Goal: Task Accomplishment & Management: Complete application form

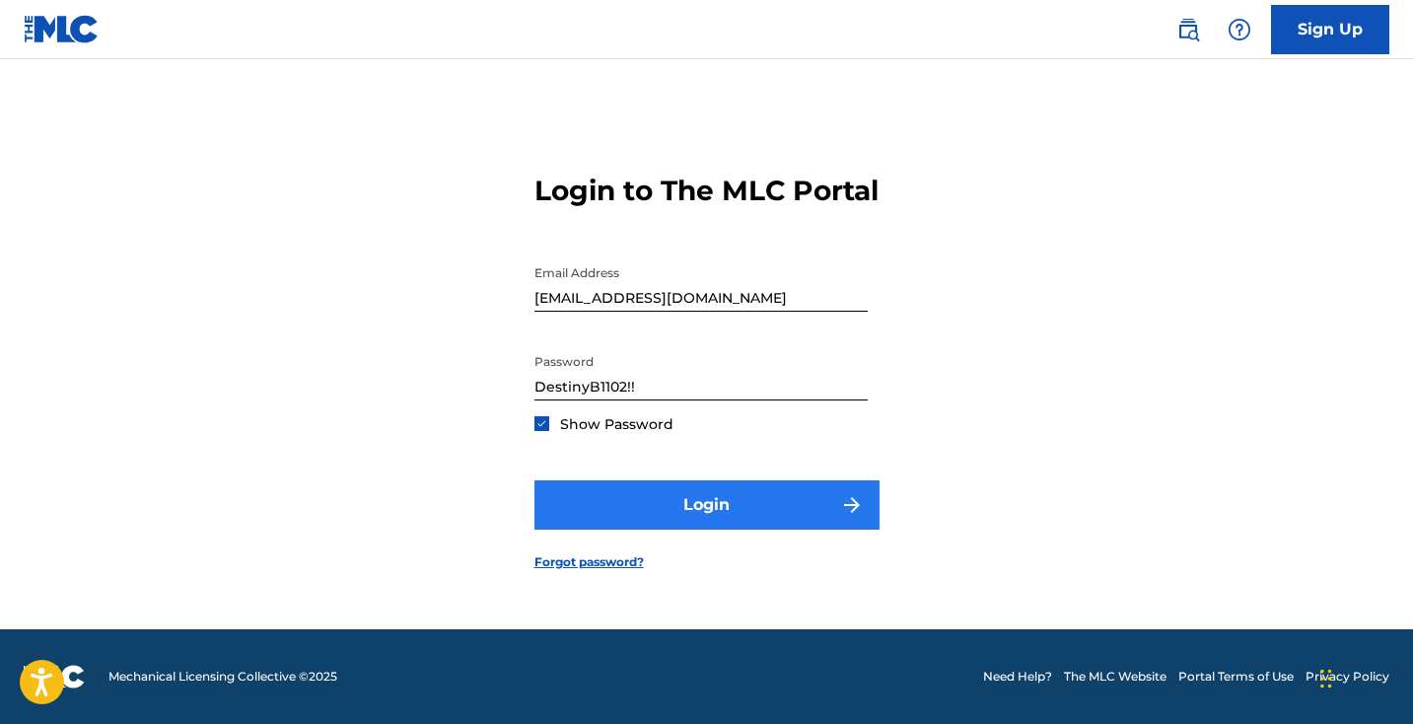
click at [756, 529] on button "Login" at bounding box center [706, 504] width 345 height 49
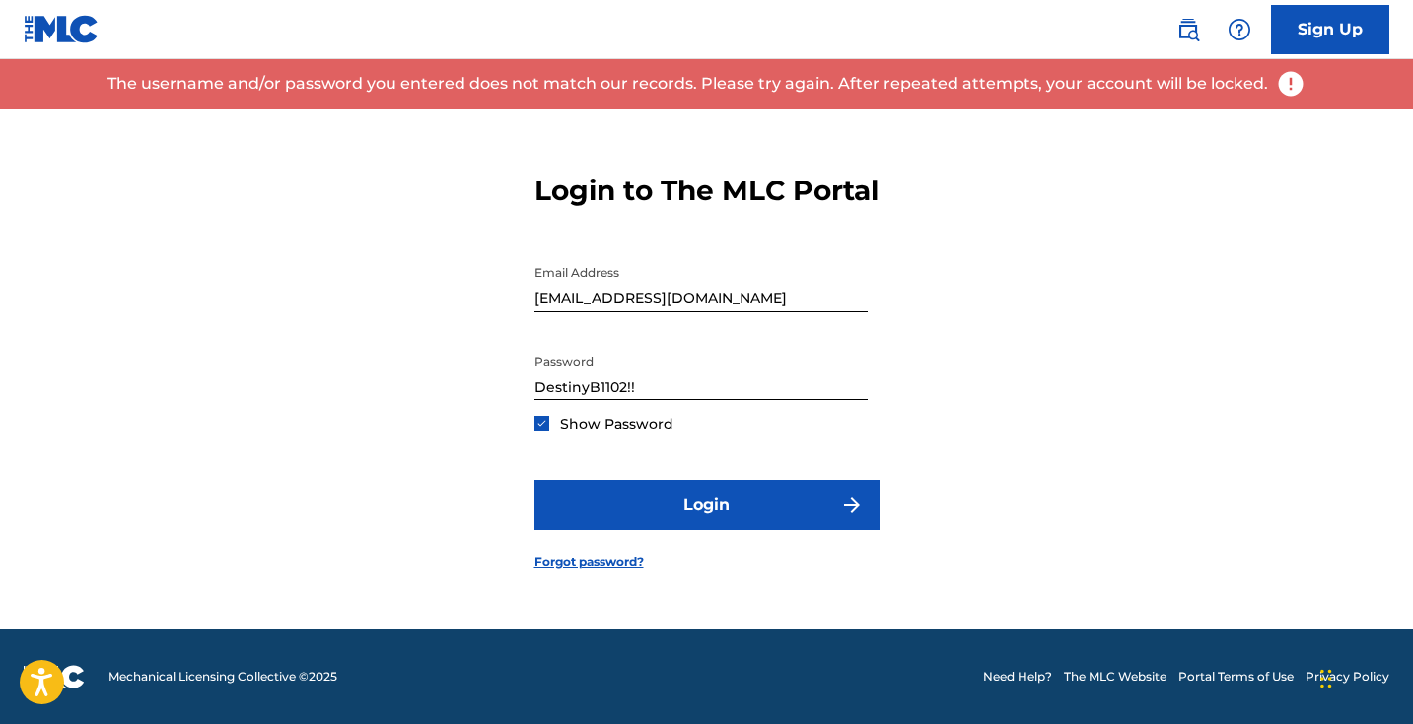
click at [584, 312] on input "[EMAIL_ADDRESS][DOMAIN_NAME]" at bounding box center [700, 283] width 333 height 56
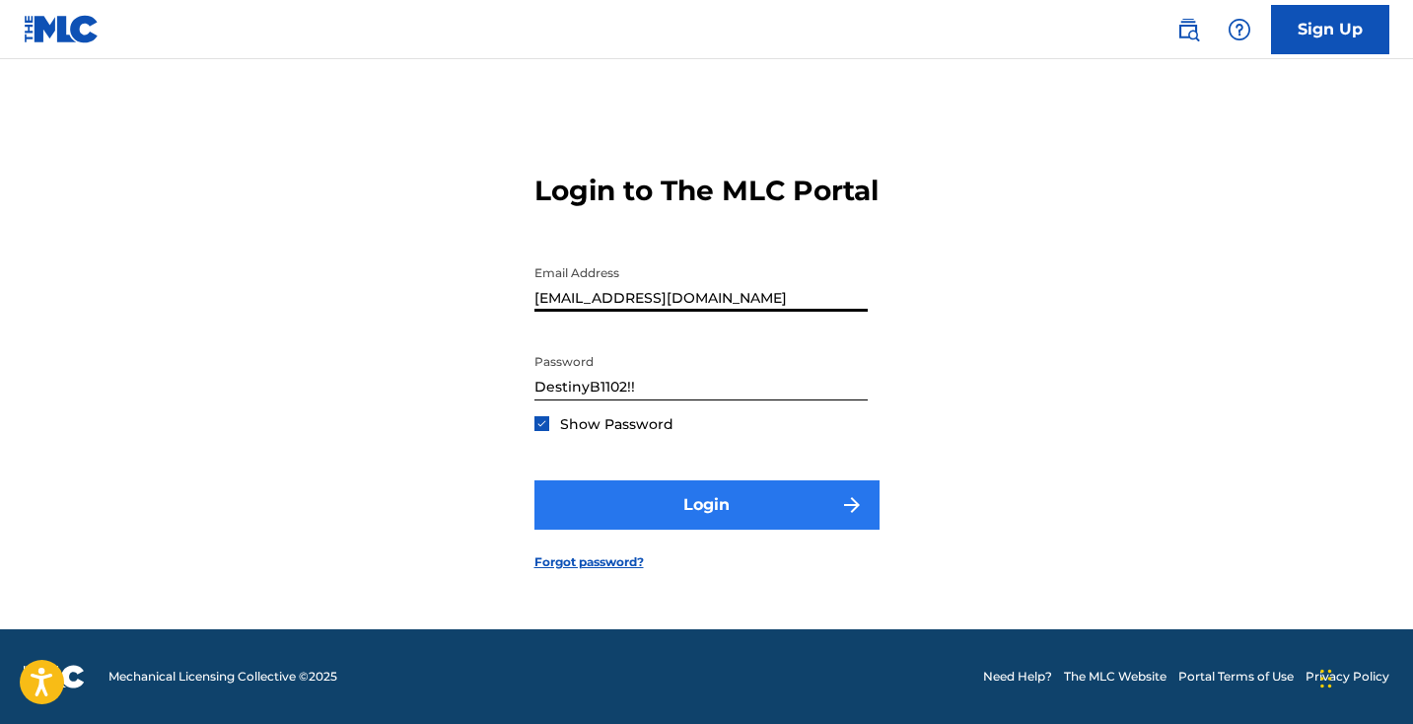
click at [618, 524] on button "Login" at bounding box center [706, 504] width 345 height 49
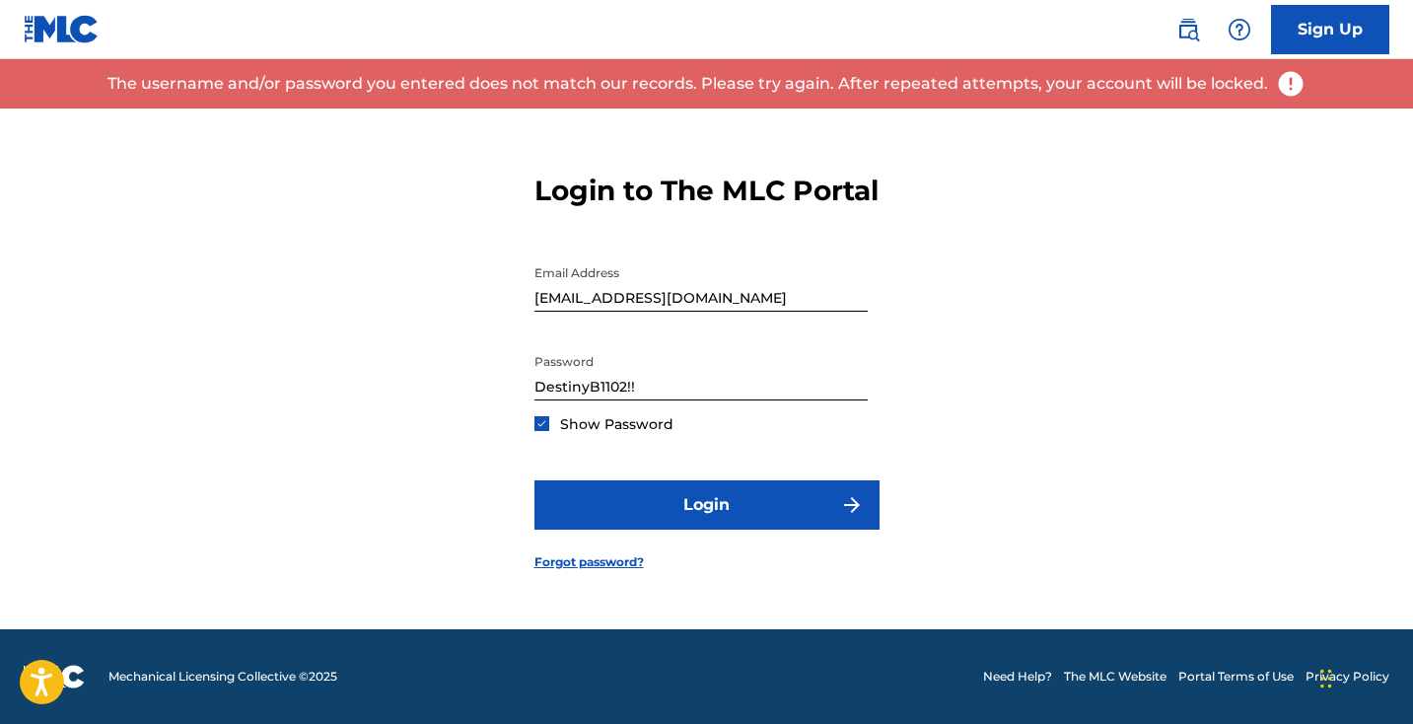
click at [566, 312] on input "[EMAIL_ADDRESS][DOMAIN_NAME]" at bounding box center [700, 283] width 333 height 56
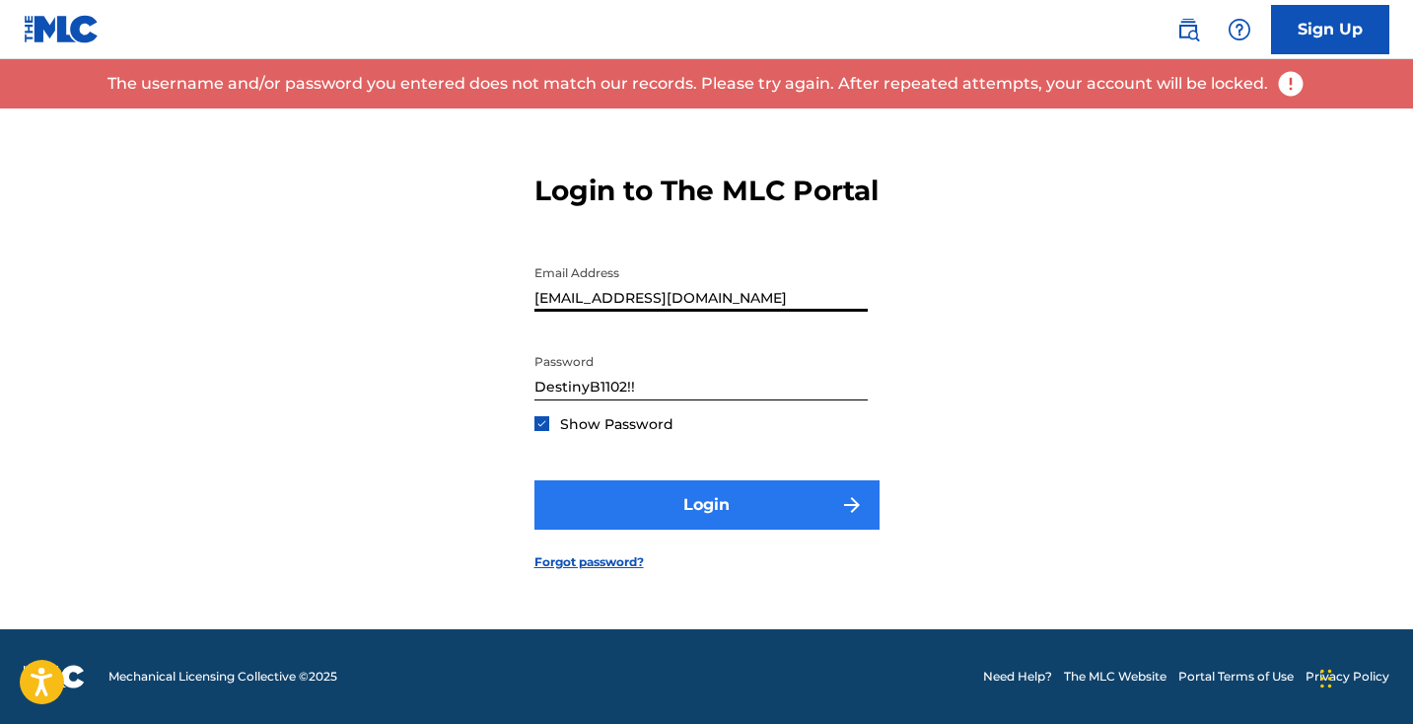
type input "[EMAIL_ADDRESS][DOMAIN_NAME]"
click at [651, 508] on button "Login" at bounding box center [706, 504] width 345 height 49
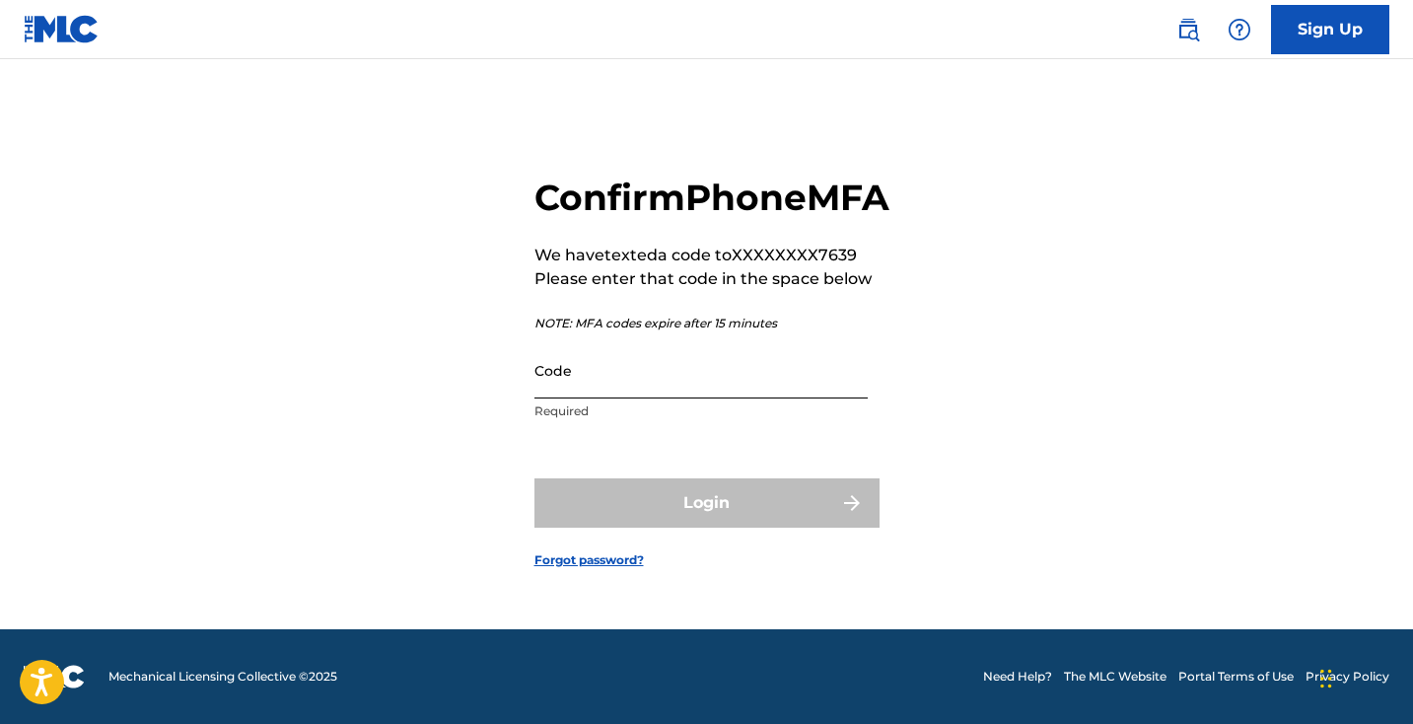
click at [579, 387] on input "Code" at bounding box center [700, 370] width 333 height 56
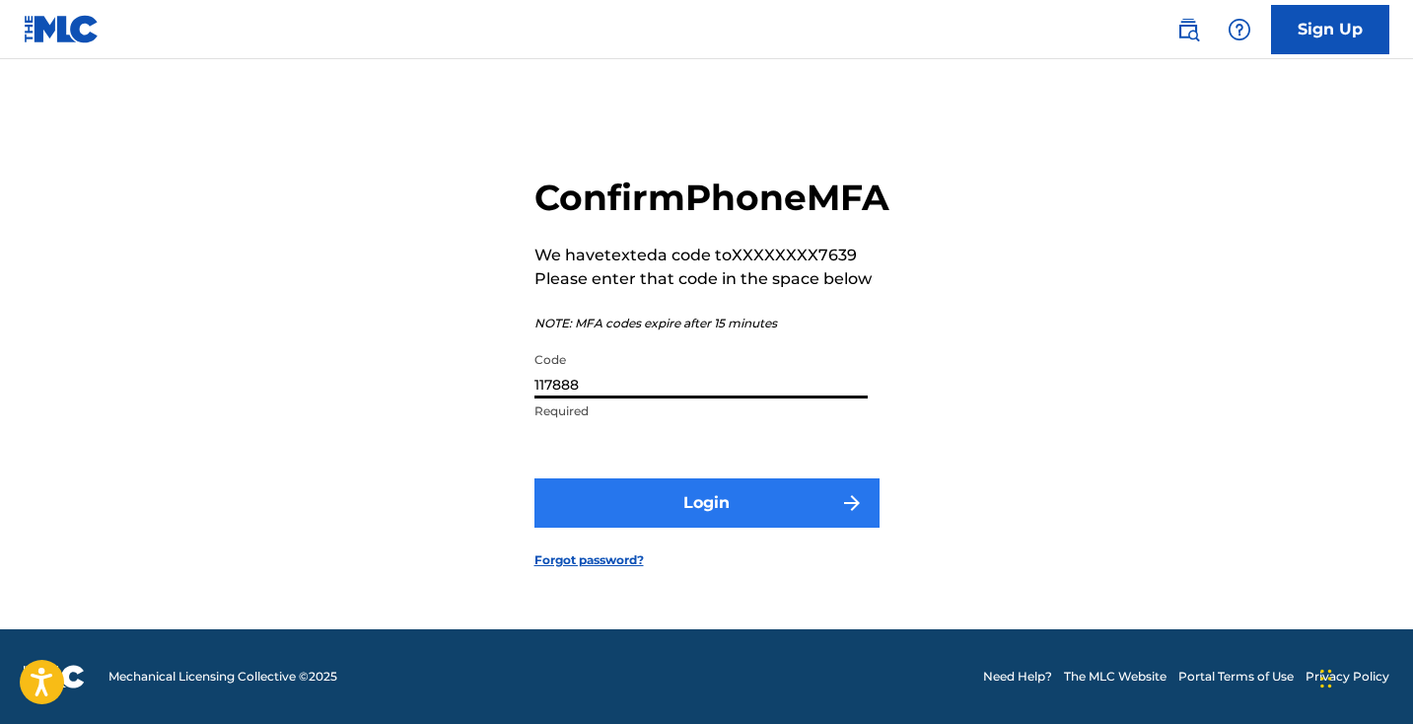
type input "117888"
click at [716, 527] on button "Login" at bounding box center [706, 502] width 345 height 49
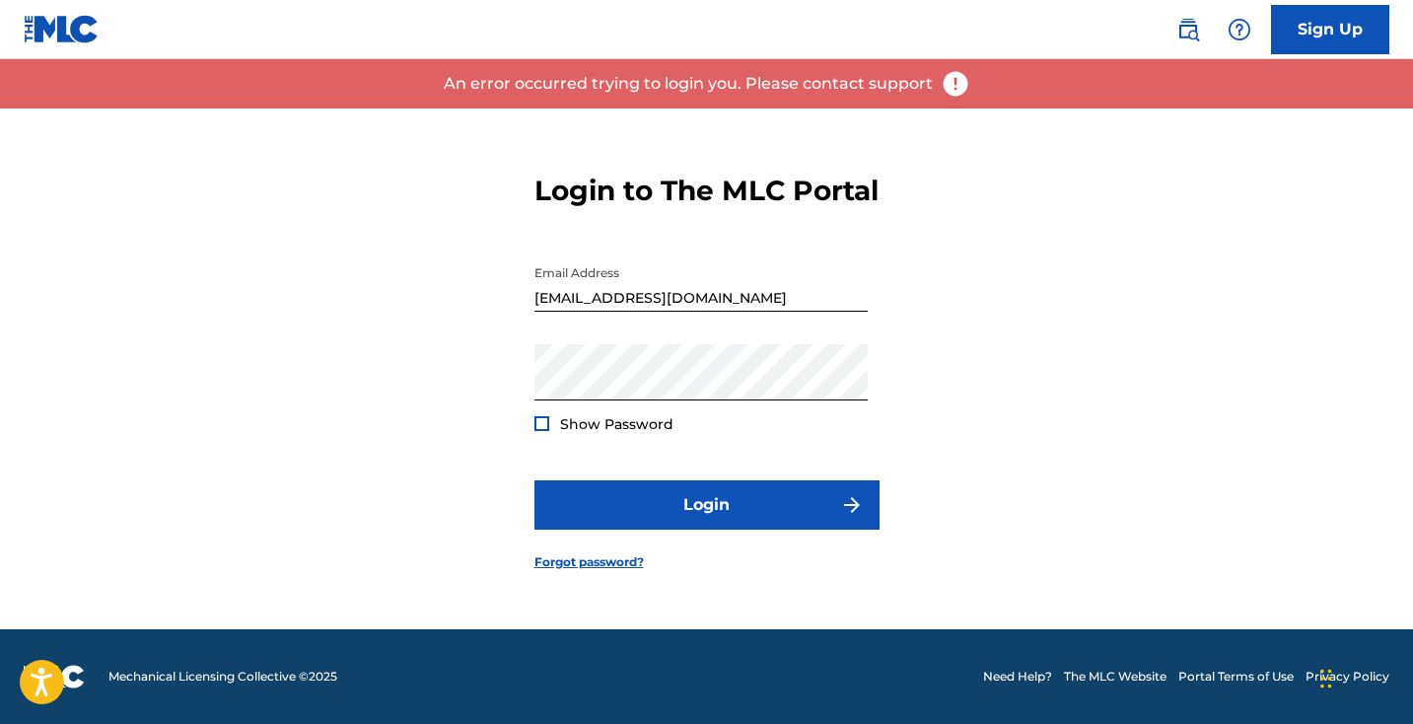
click at [543, 431] on div at bounding box center [541, 423] width 15 height 15
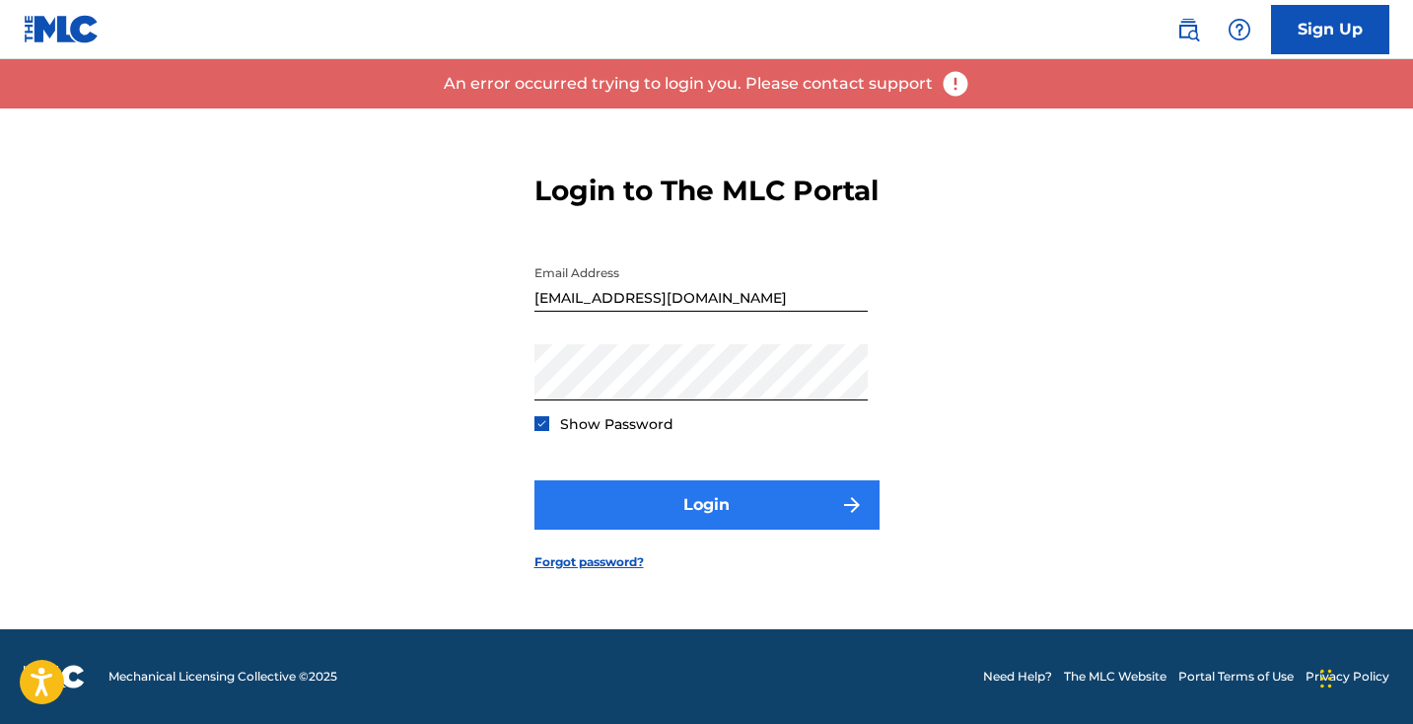
click at [637, 502] on button "Login" at bounding box center [706, 504] width 345 height 49
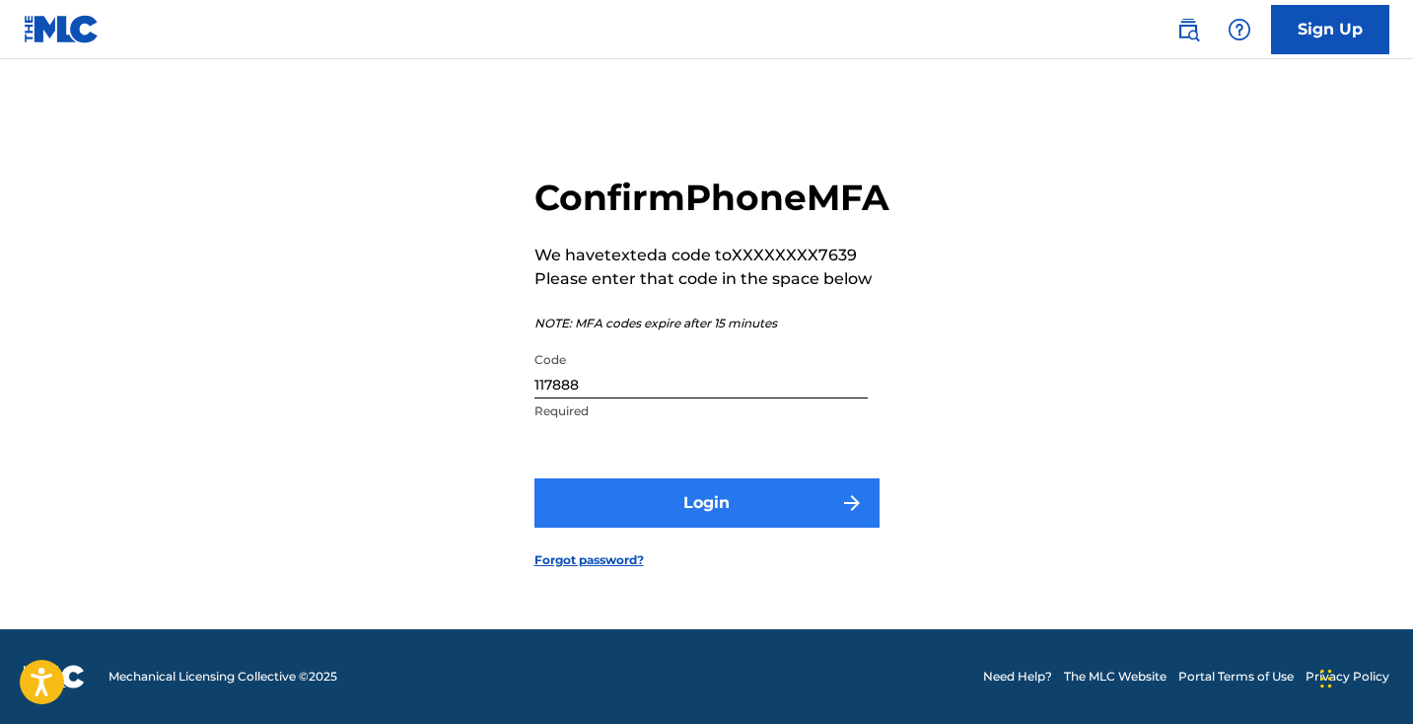
click at [660, 520] on button "Login" at bounding box center [706, 502] width 345 height 49
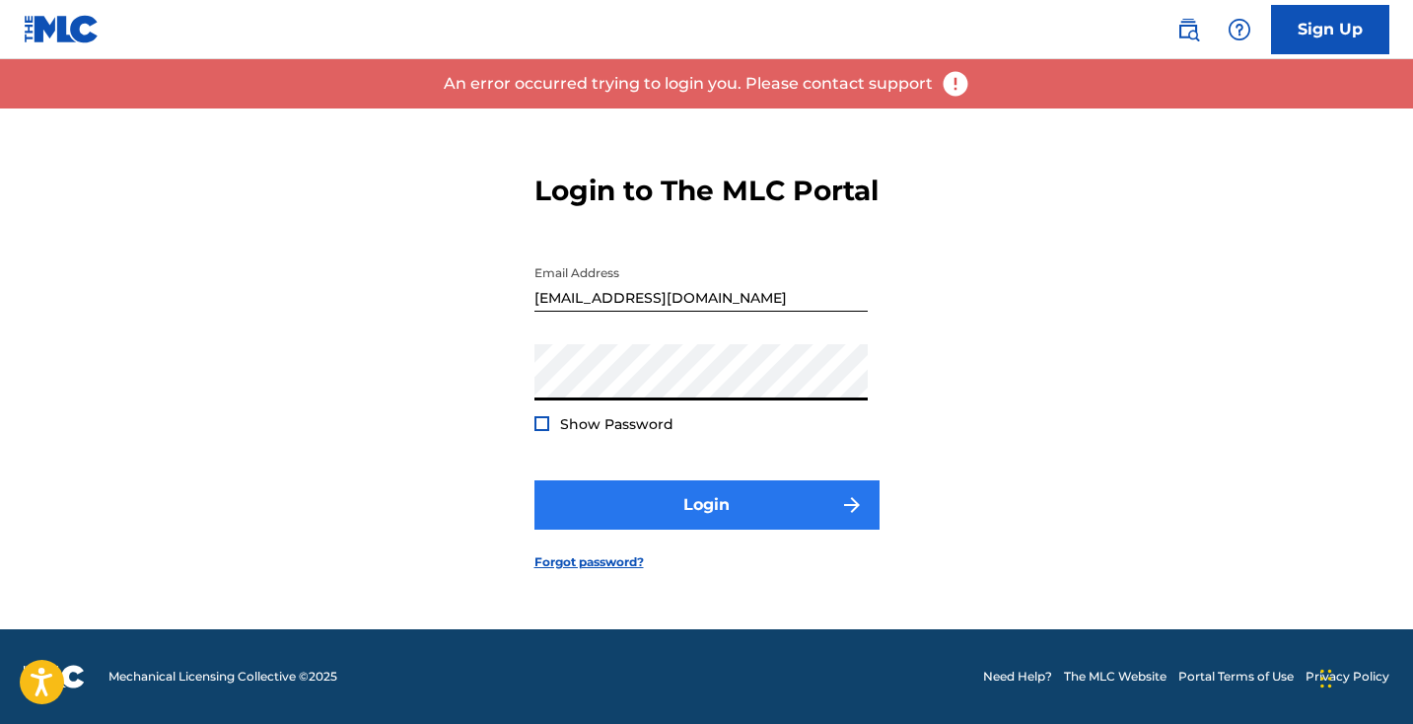
click at [634, 520] on button "Login" at bounding box center [706, 504] width 345 height 49
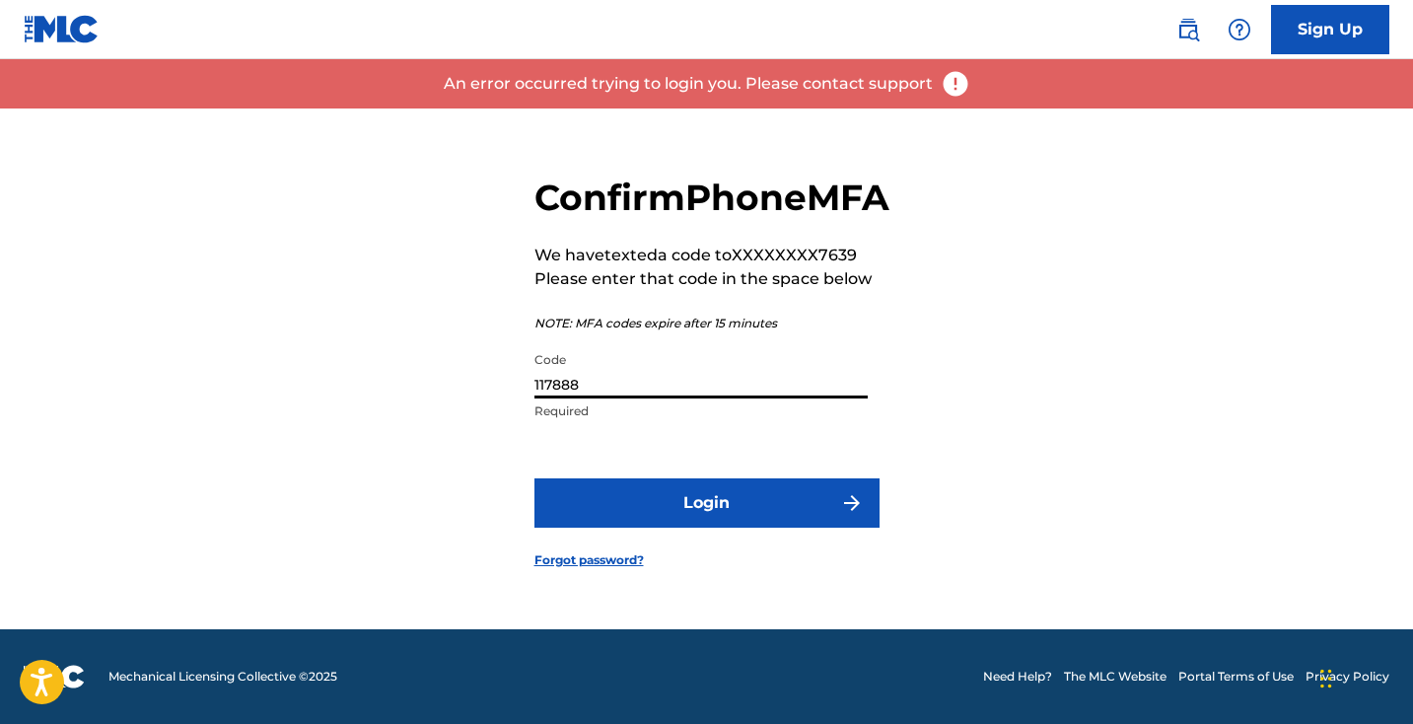
drag, startPoint x: 610, startPoint y: 407, endPoint x: 500, endPoint y: 397, distance: 110.9
click at [500, 398] on div "Confirm Phone MFA We have texted a code to XXXXXXXX7639 Please enter that code …" at bounding box center [707, 356] width 1380 height 546
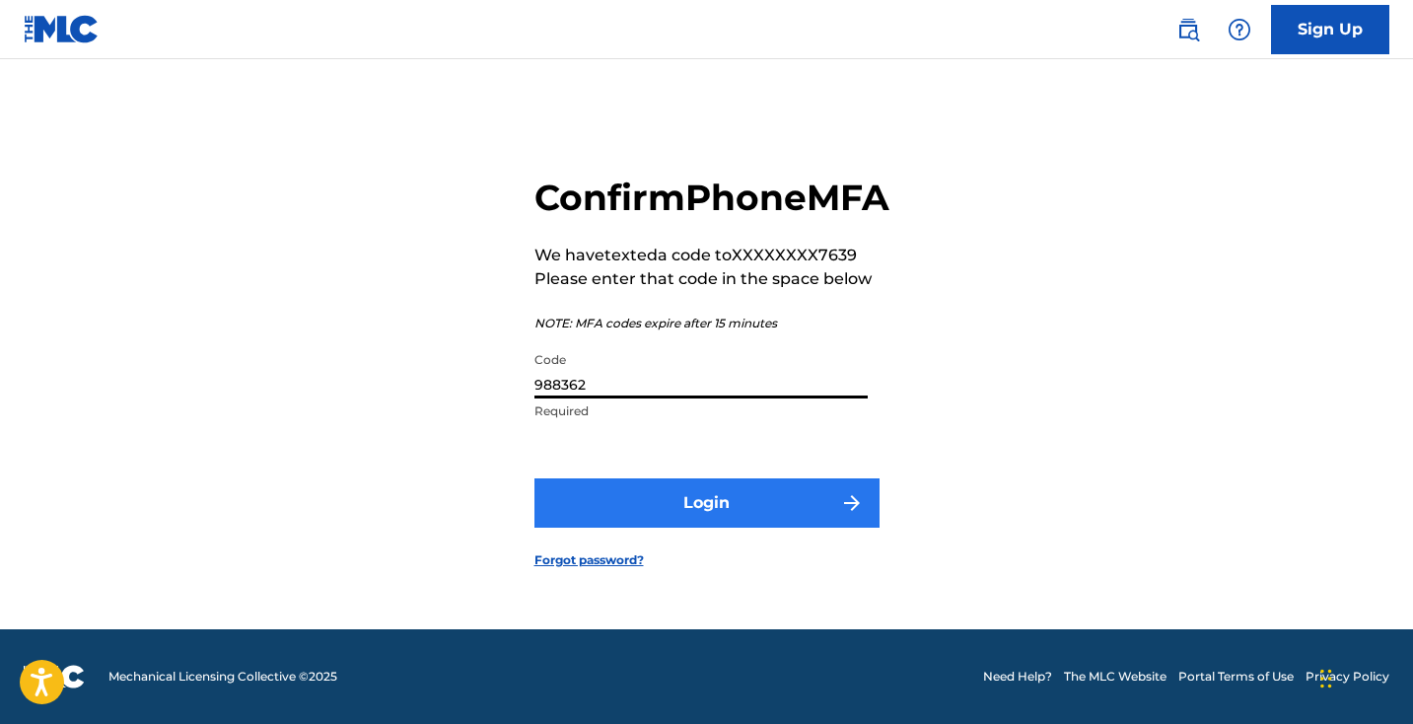
type input "988362"
click at [599, 521] on button "Login" at bounding box center [706, 502] width 345 height 49
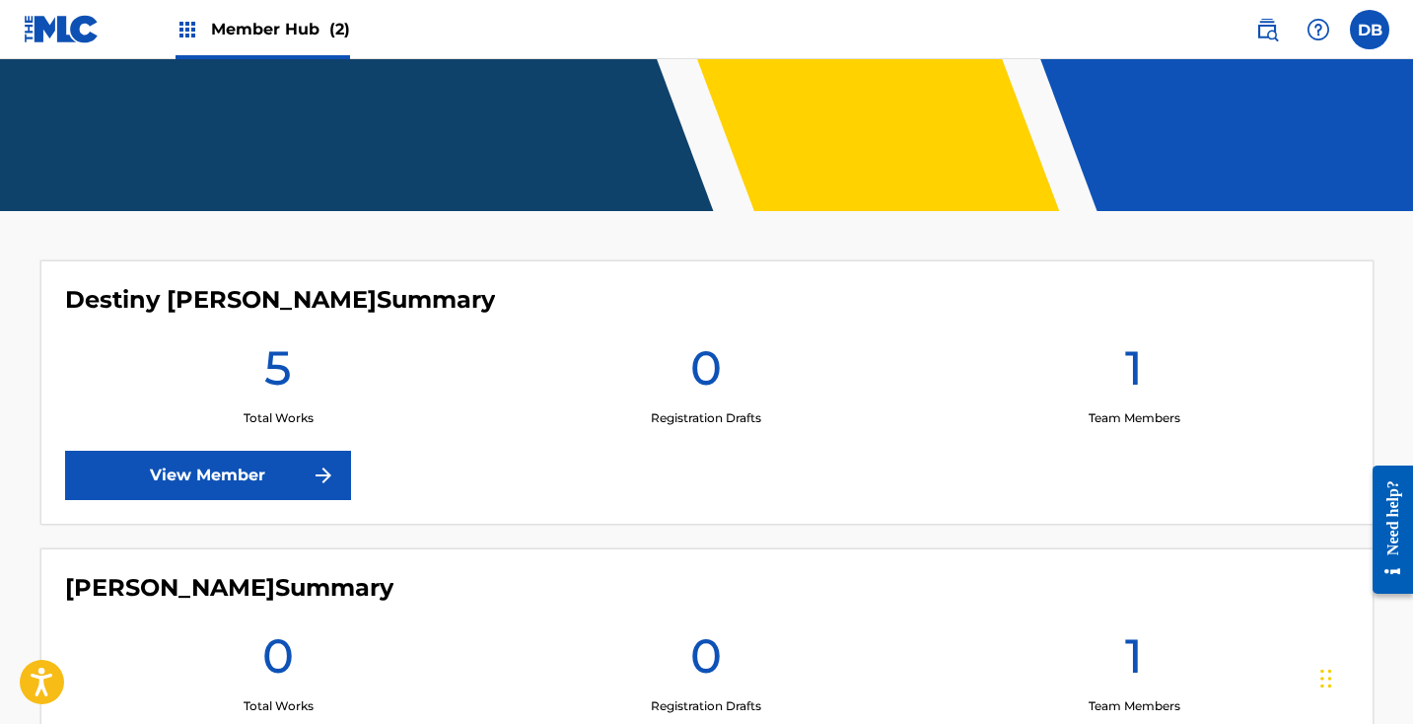
scroll to position [348, 0]
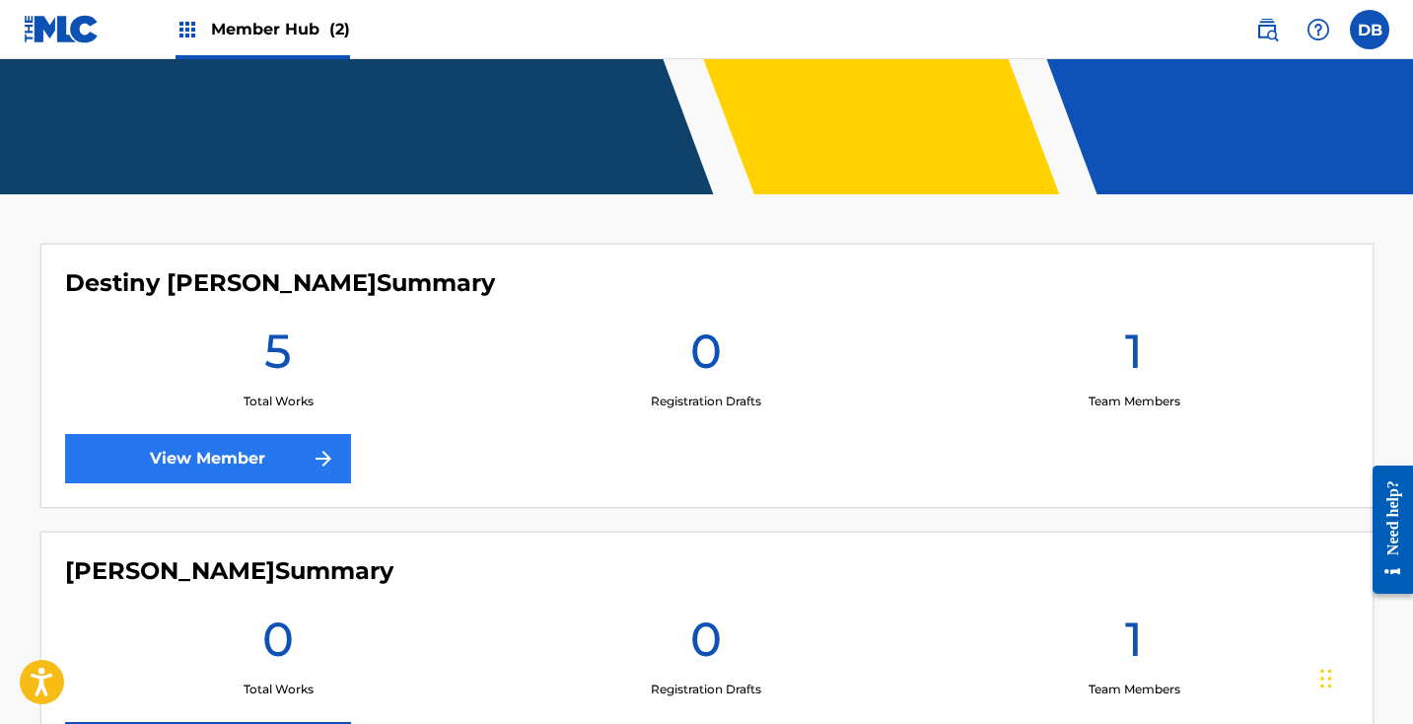
click at [275, 464] on link "View Member" at bounding box center [208, 458] width 286 height 49
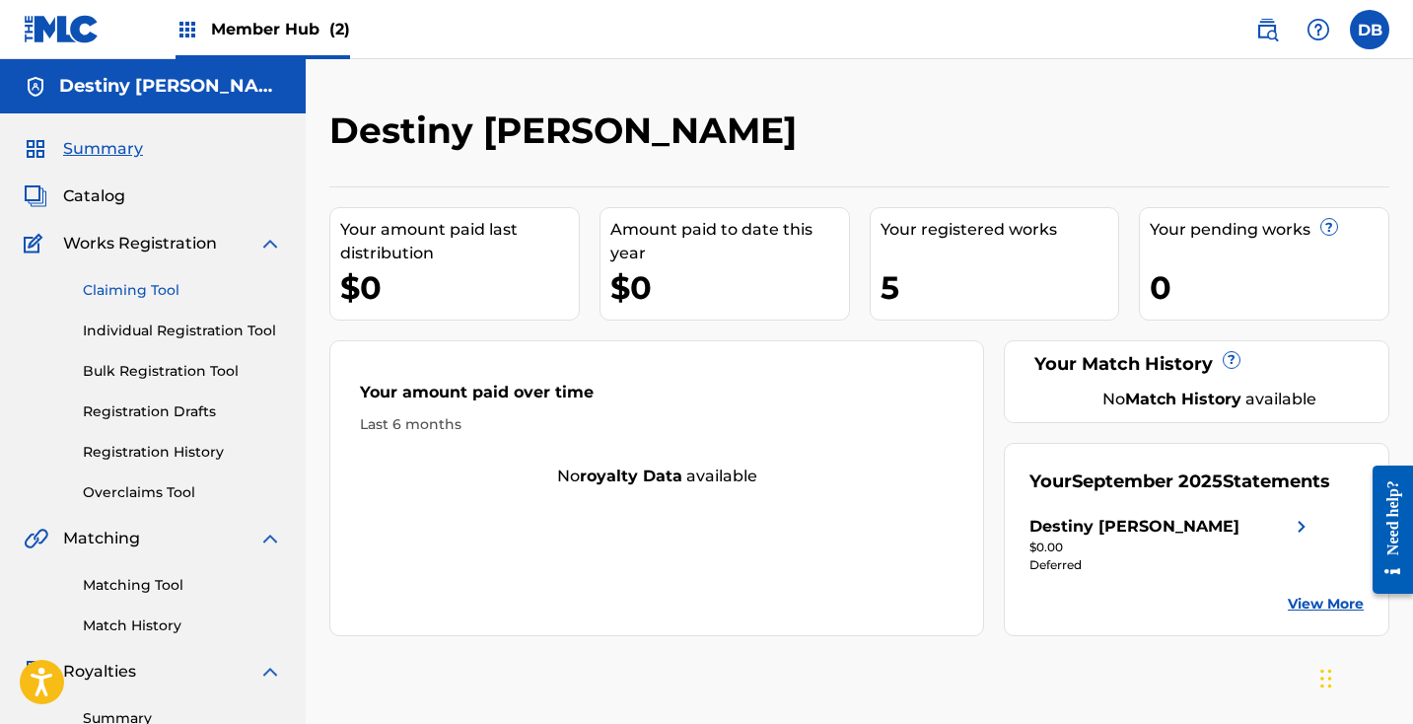
click at [129, 292] on link "Claiming Tool" at bounding box center [182, 290] width 199 height 21
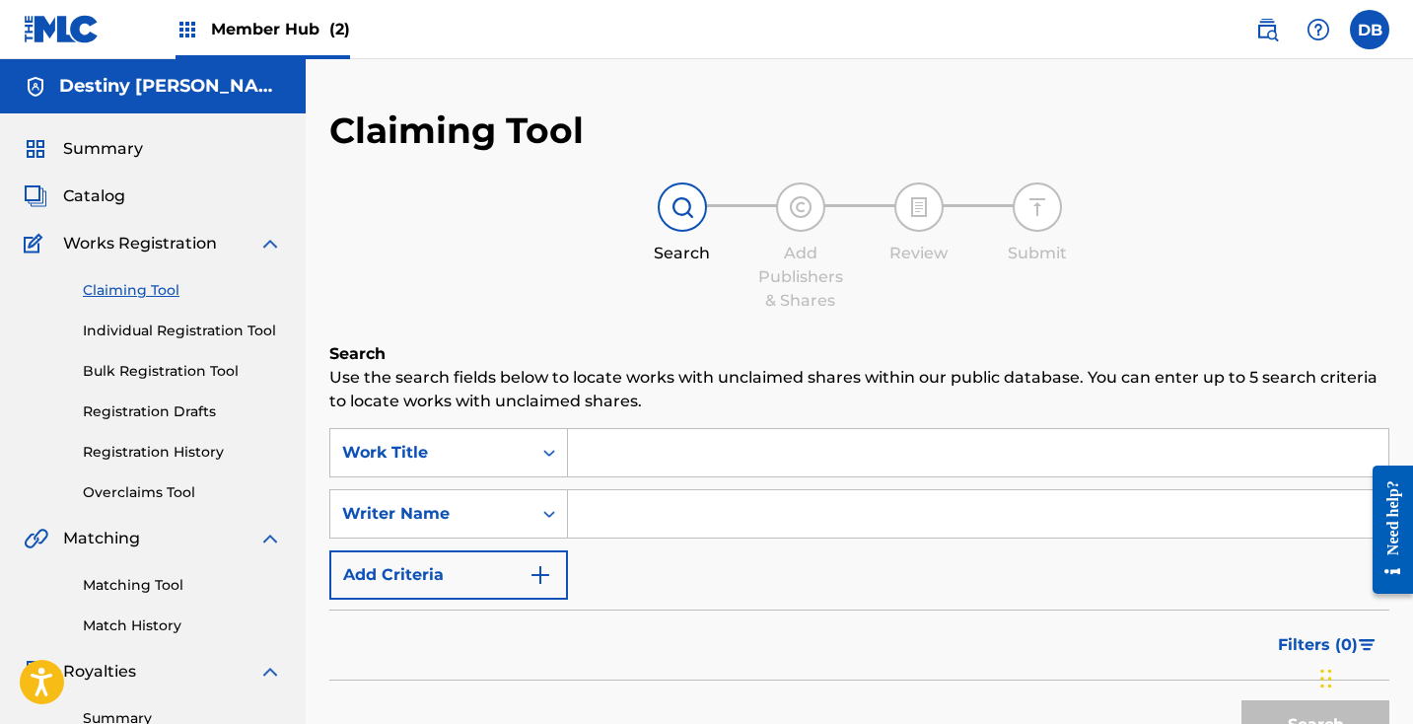
click at [668, 440] on input "Search Form" at bounding box center [978, 452] width 820 height 47
click at [220, 332] on link "Individual Registration Tool" at bounding box center [182, 330] width 199 height 21
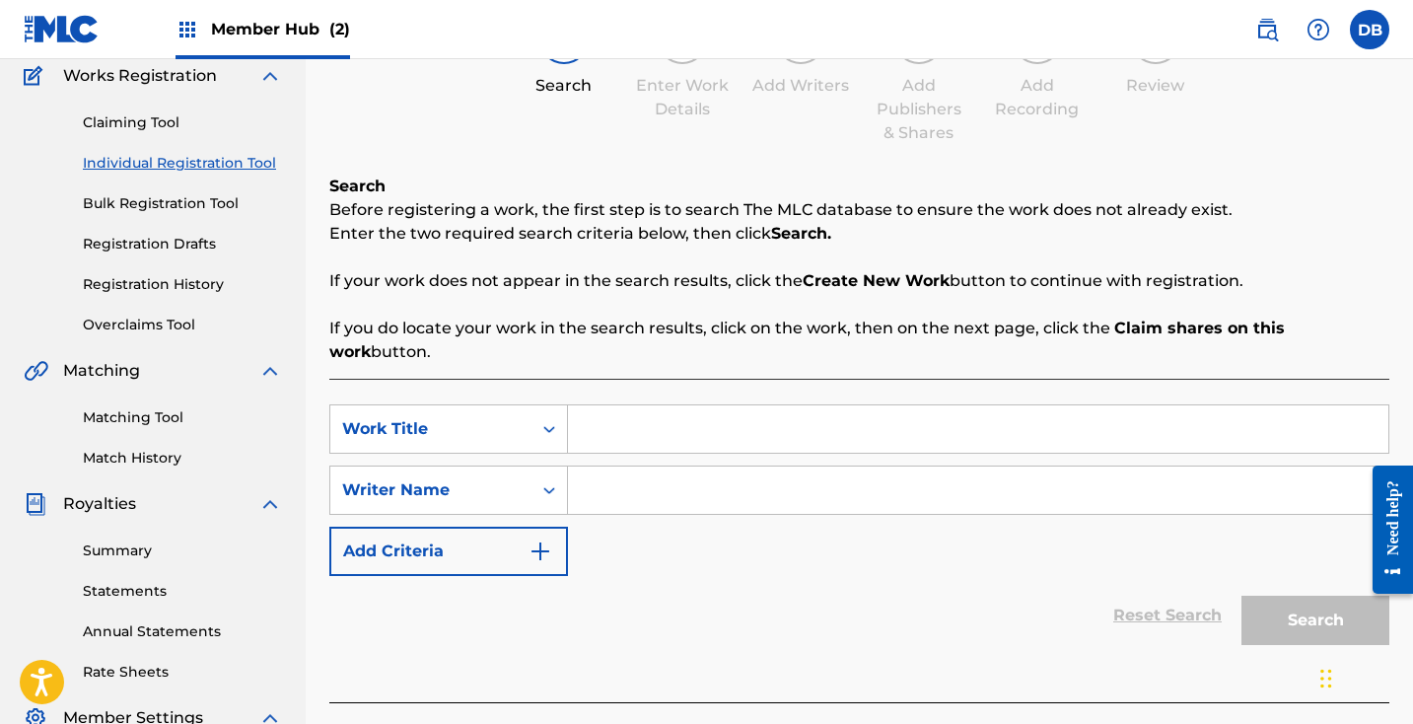
scroll to position [172, 0]
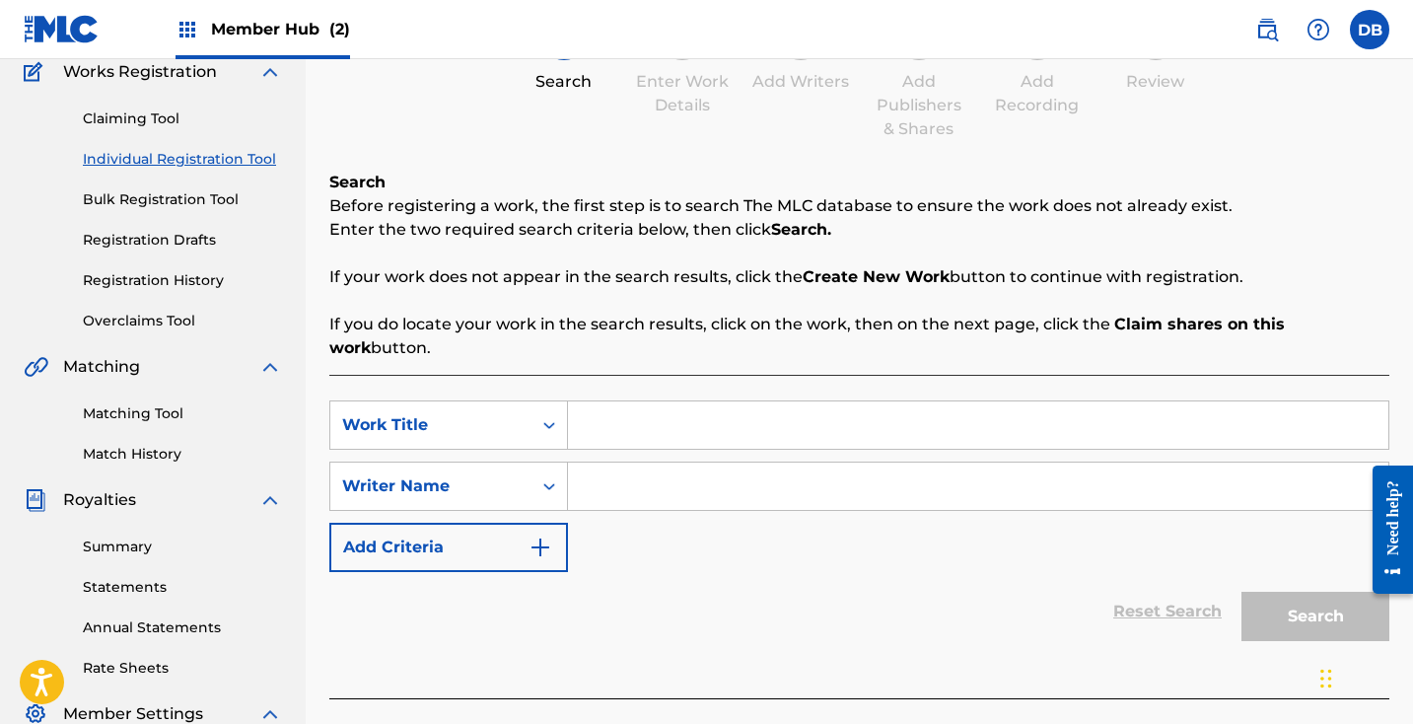
click at [630, 412] on input "Search Form" at bounding box center [978, 424] width 820 height 47
type input "Most Likely"
click at [617, 462] on input "Search Form" at bounding box center [978, 485] width 820 height 47
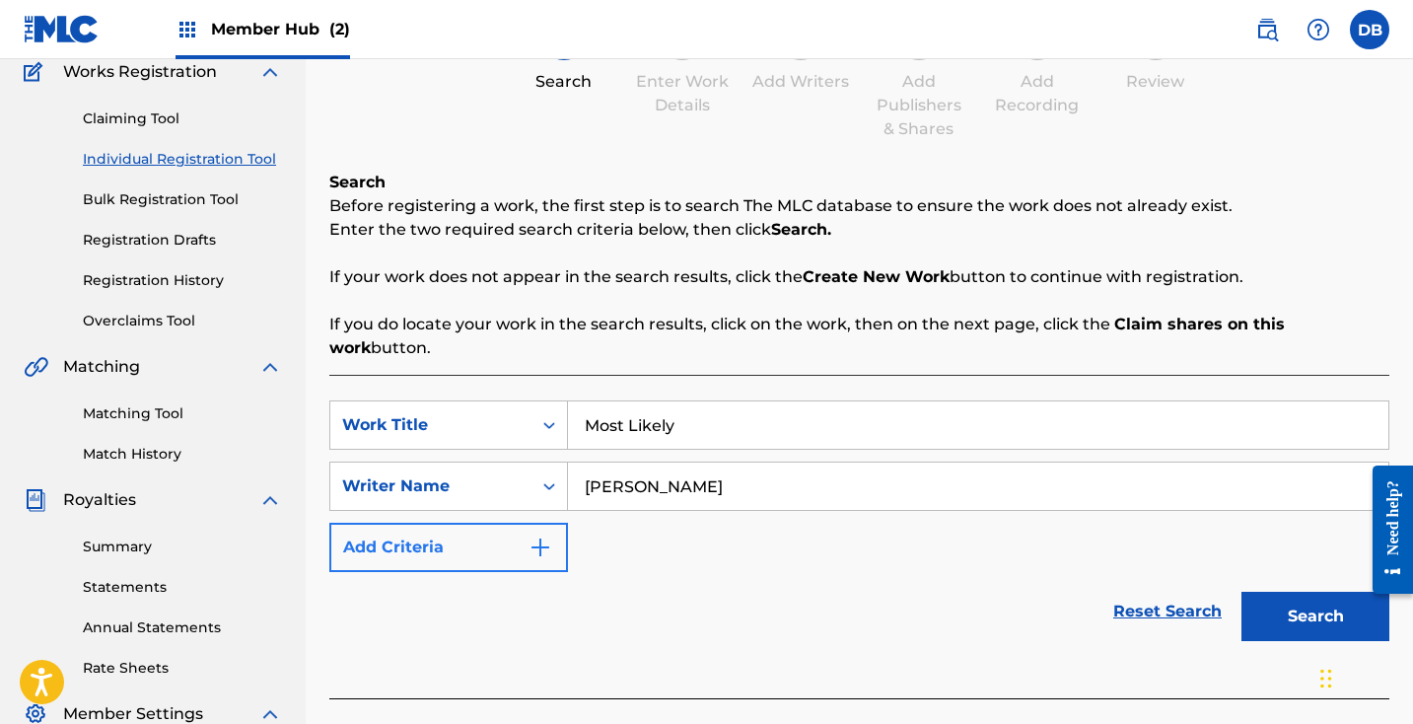
type input "[PERSON_NAME]"
click at [541, 535] on img "Search Form" at bounding box center [540, 547] width 24 height 24
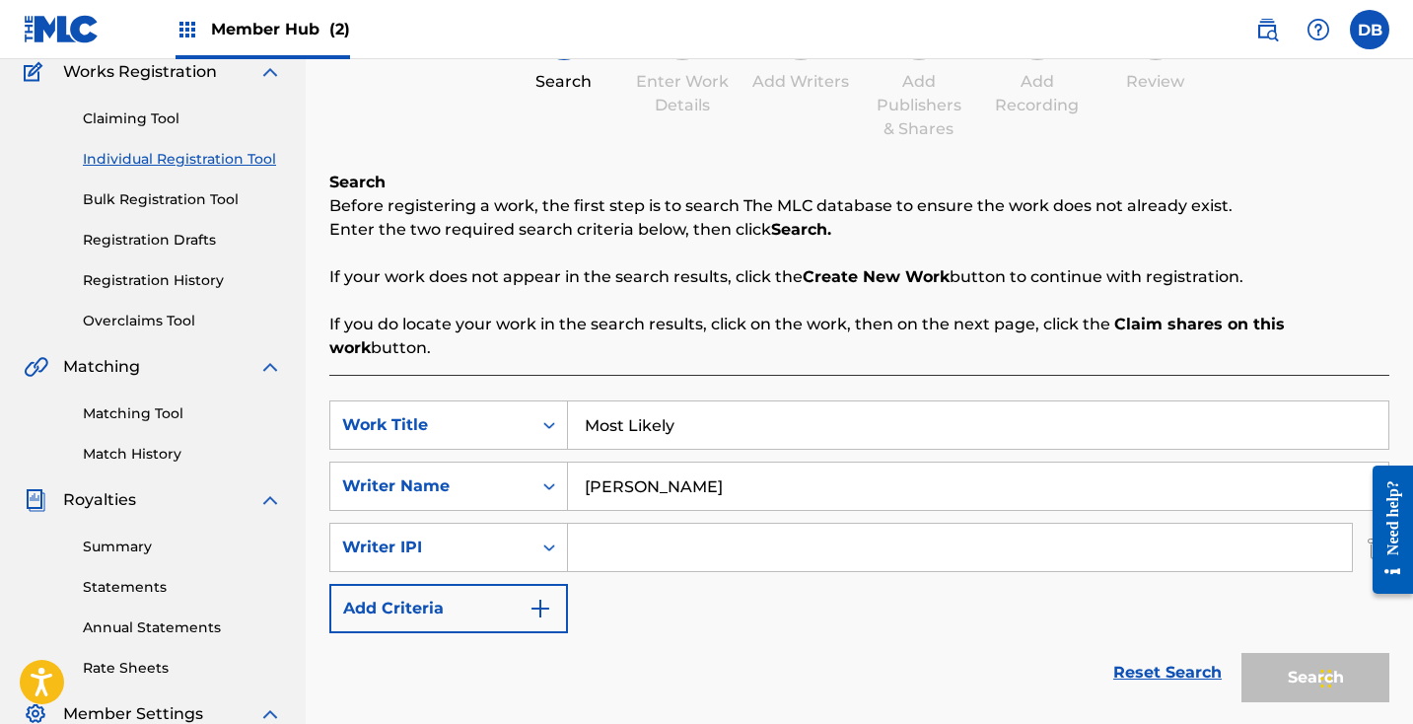
click at [631, 525] on input "Search Form" at bounding box center [960, 547] width 784 height 47
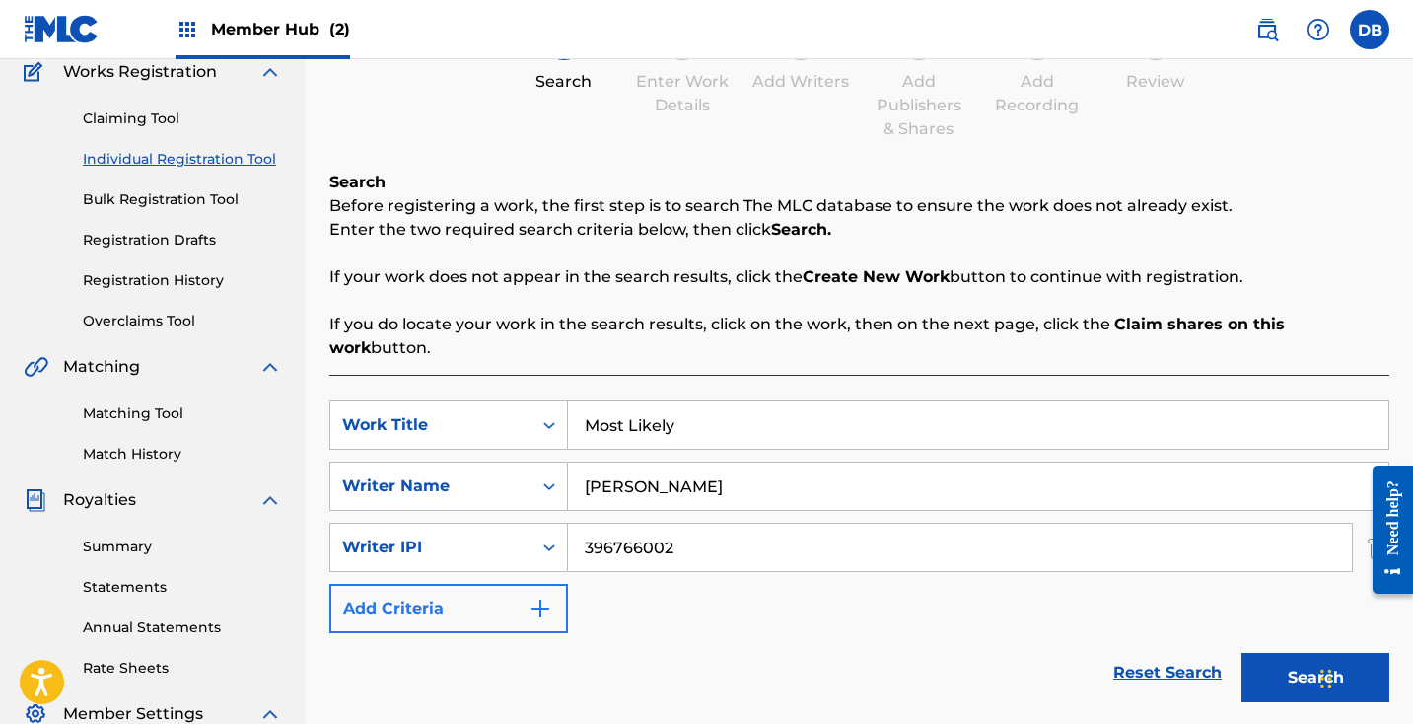
type input "396766002"
click at [420, 595] on button "Add Criteria" at bounding box center [448, 608] width 239 height 49
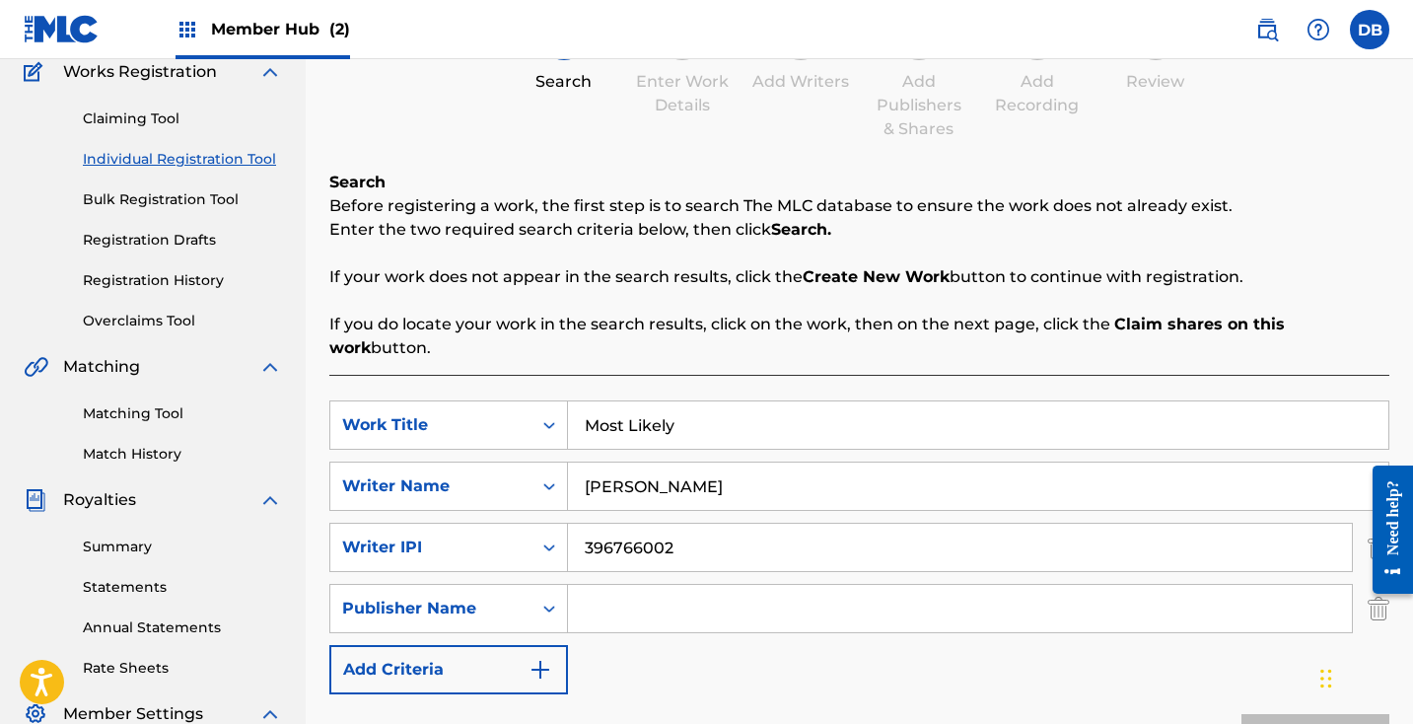
click at [617, 585] on input "Search Form" at bounding box center [960, 608] width 784 height 47
type input "[PERSON_NAME] Publishing Designee"
click at [545, 645] on button "Add Criteria" at bounding box center [448, 669] width 239 height 49
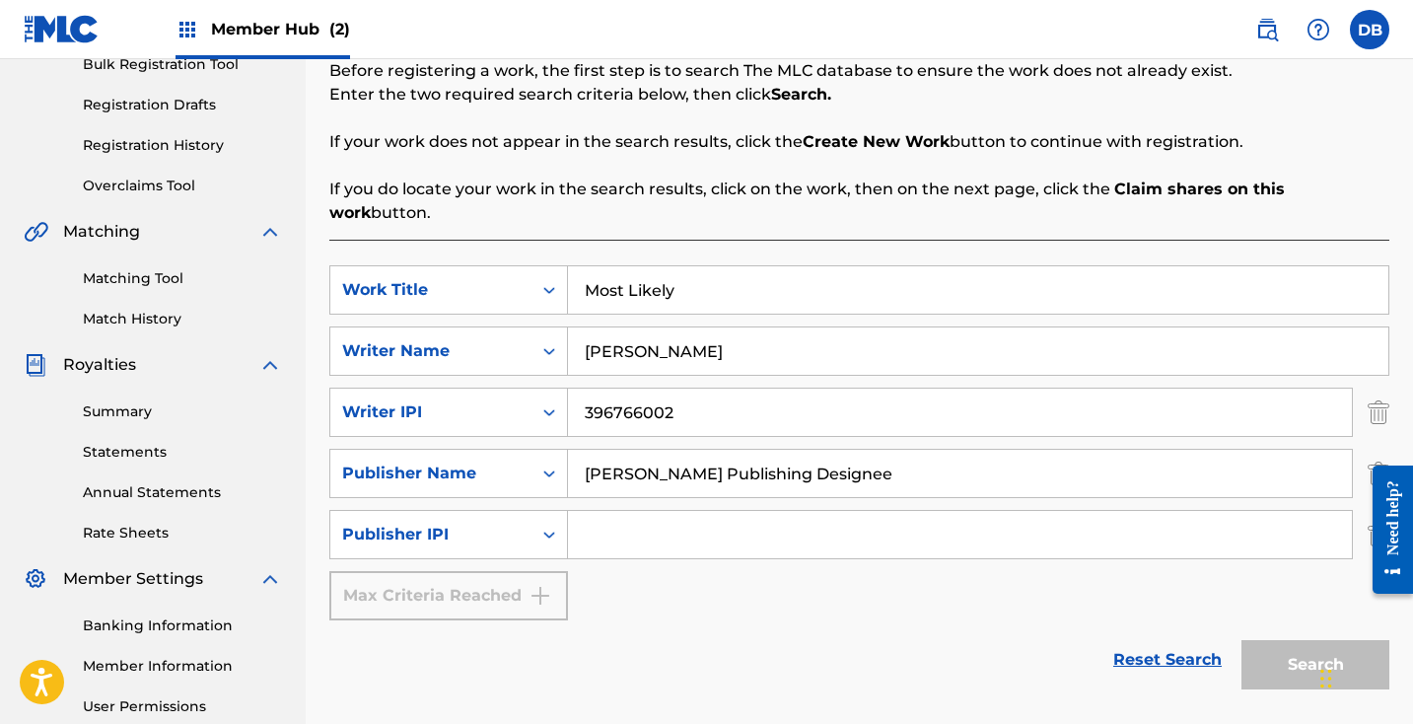
scroll to position [308, 0]
click at [618, 516] on input "Search Form" at bounding box center [960, 533] width 784 height 47
click at [606, 510] on input "03376448033" at bounding box center [960, 533] width 784 height 47
click at [613, 514] on input "03376448033" at bounding box center [960, 533] width 784 height 47
type input "00376448033"
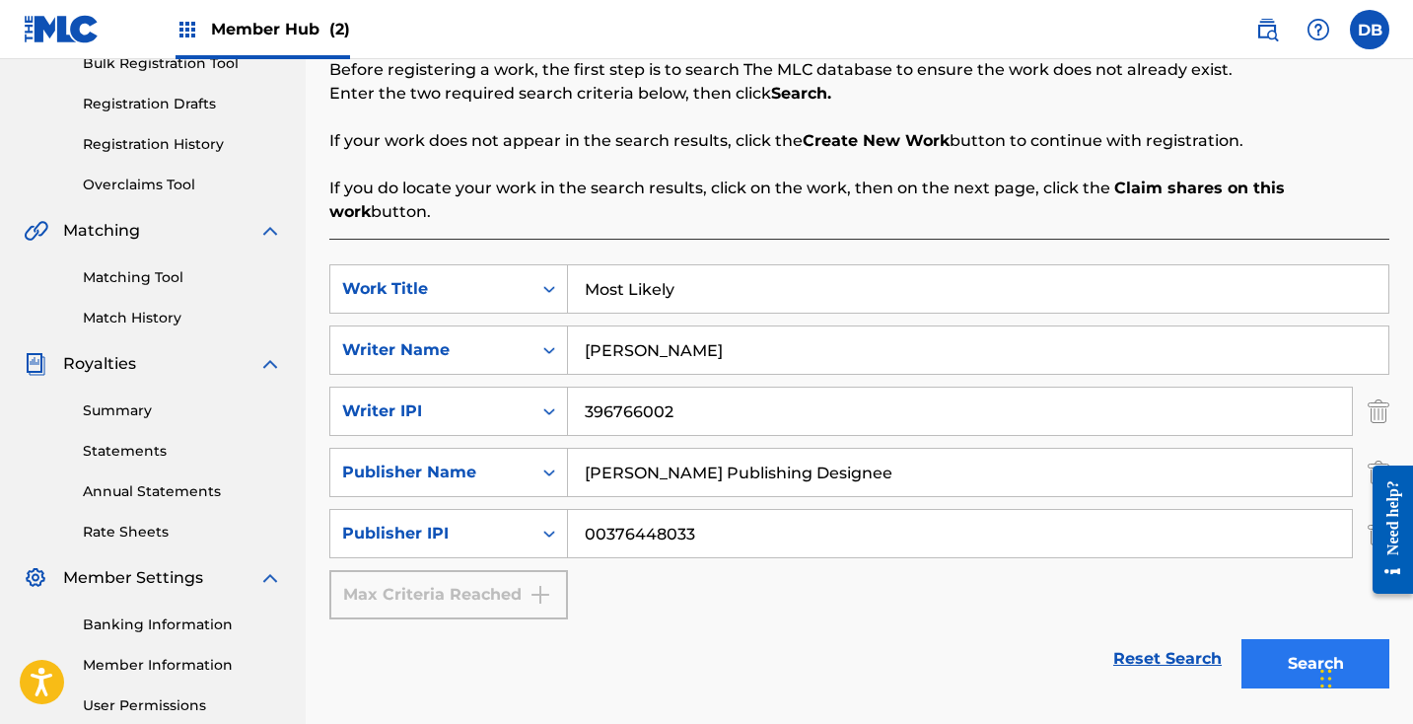
click at [1266, 639] on button "Search" at bounding box center [1315, 663] width 148 height 49
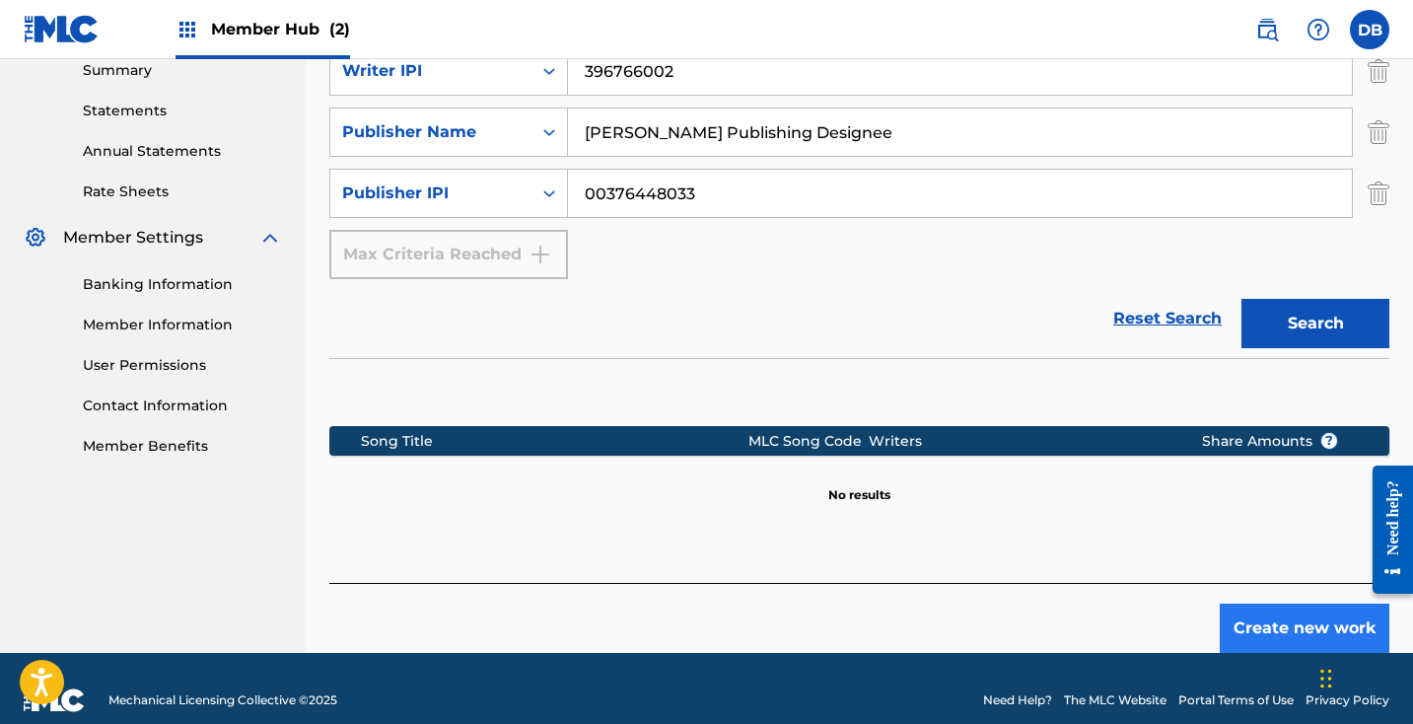
click at [1291, 605] on button "Create new work" at bounding box center [1305, 627] width 170 height 49
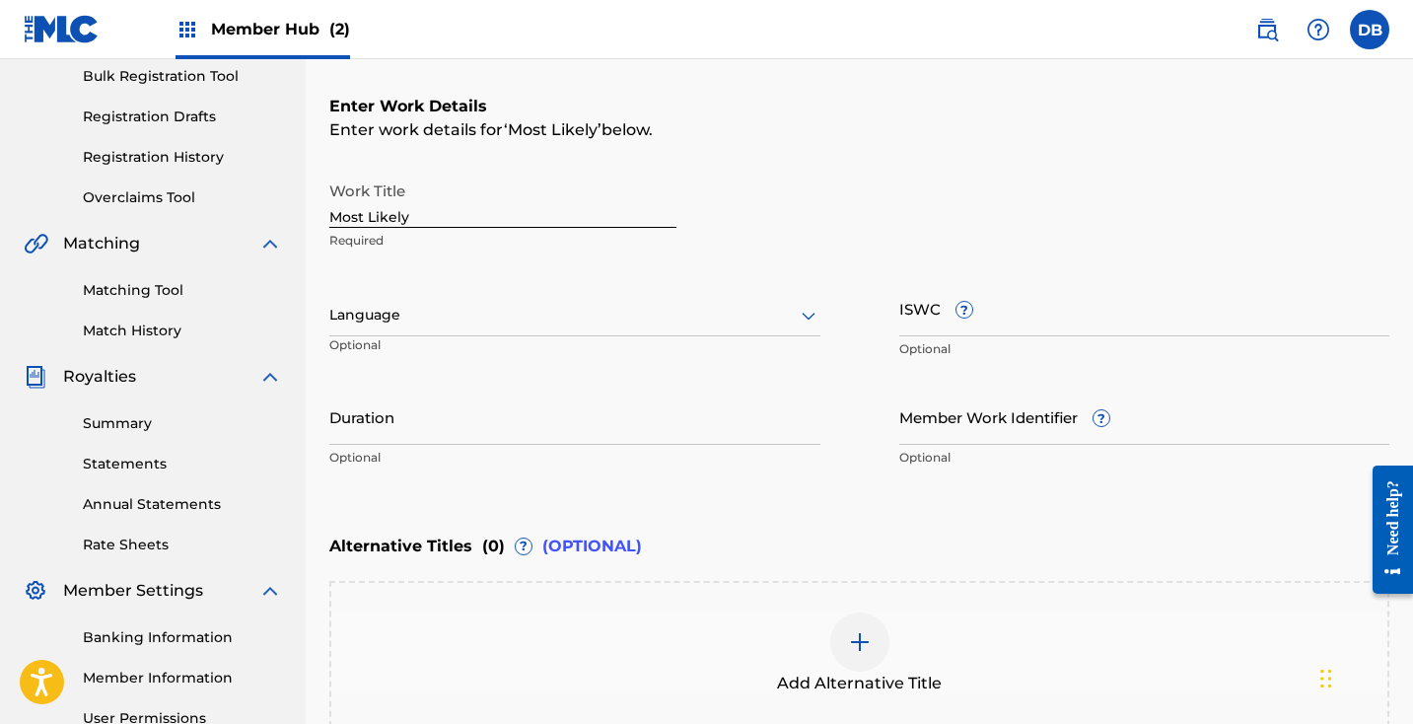
scroll to position [314, 0]
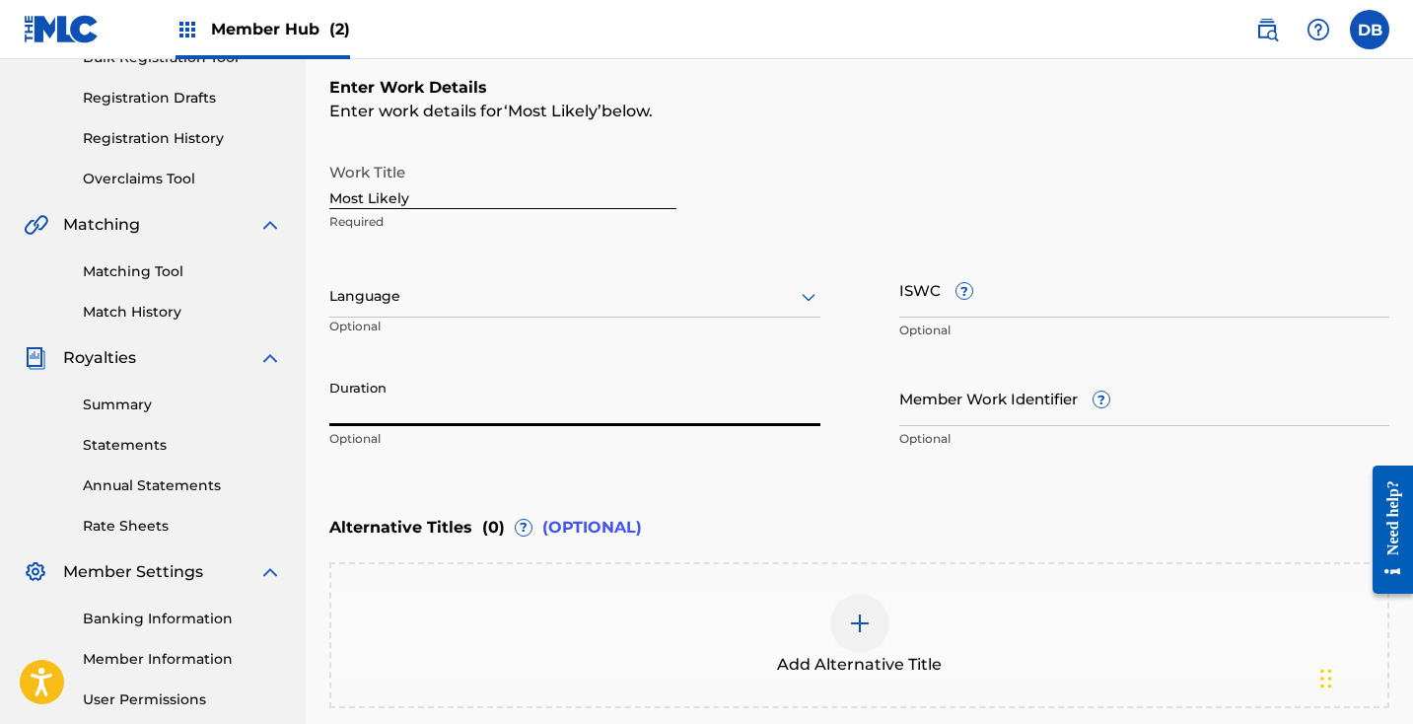
click at [561, 415] on input "Duration" at bounding box center [574, 398] width 491 height 56
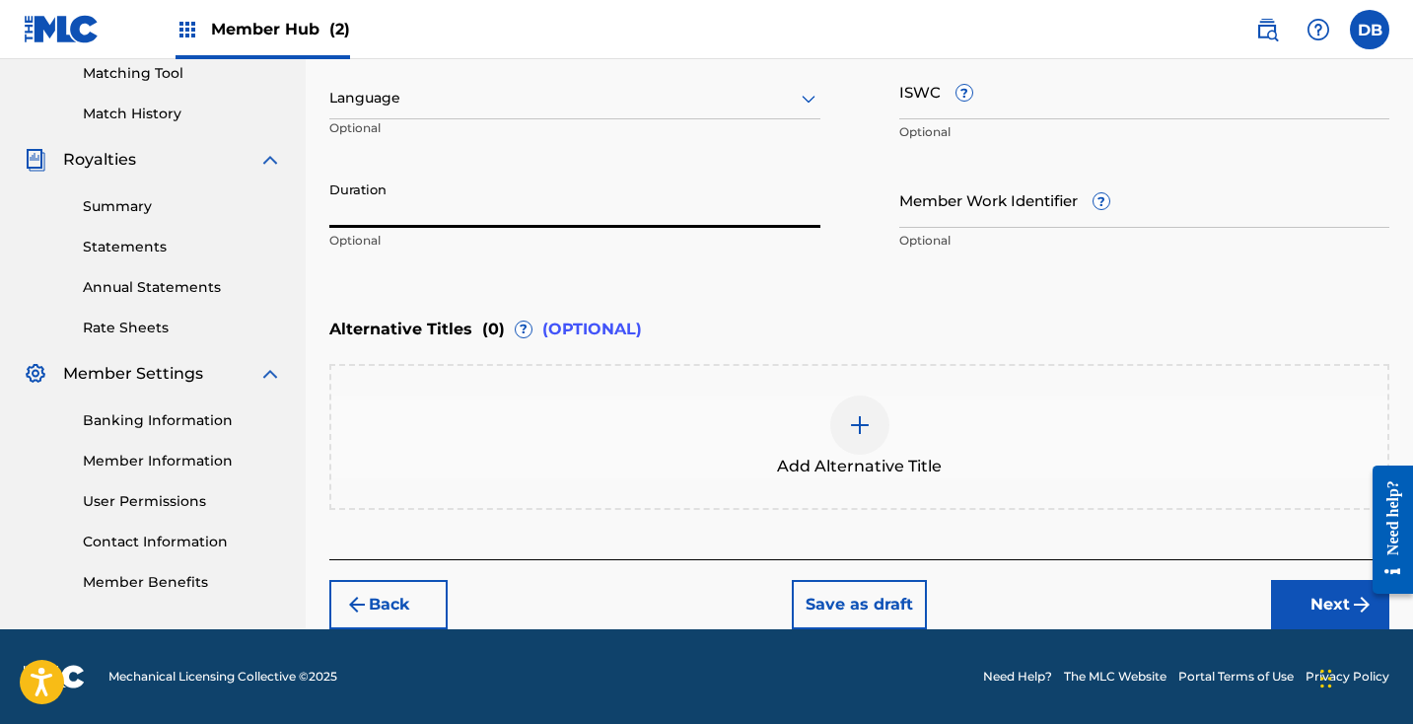
scroll to position [512, 0]
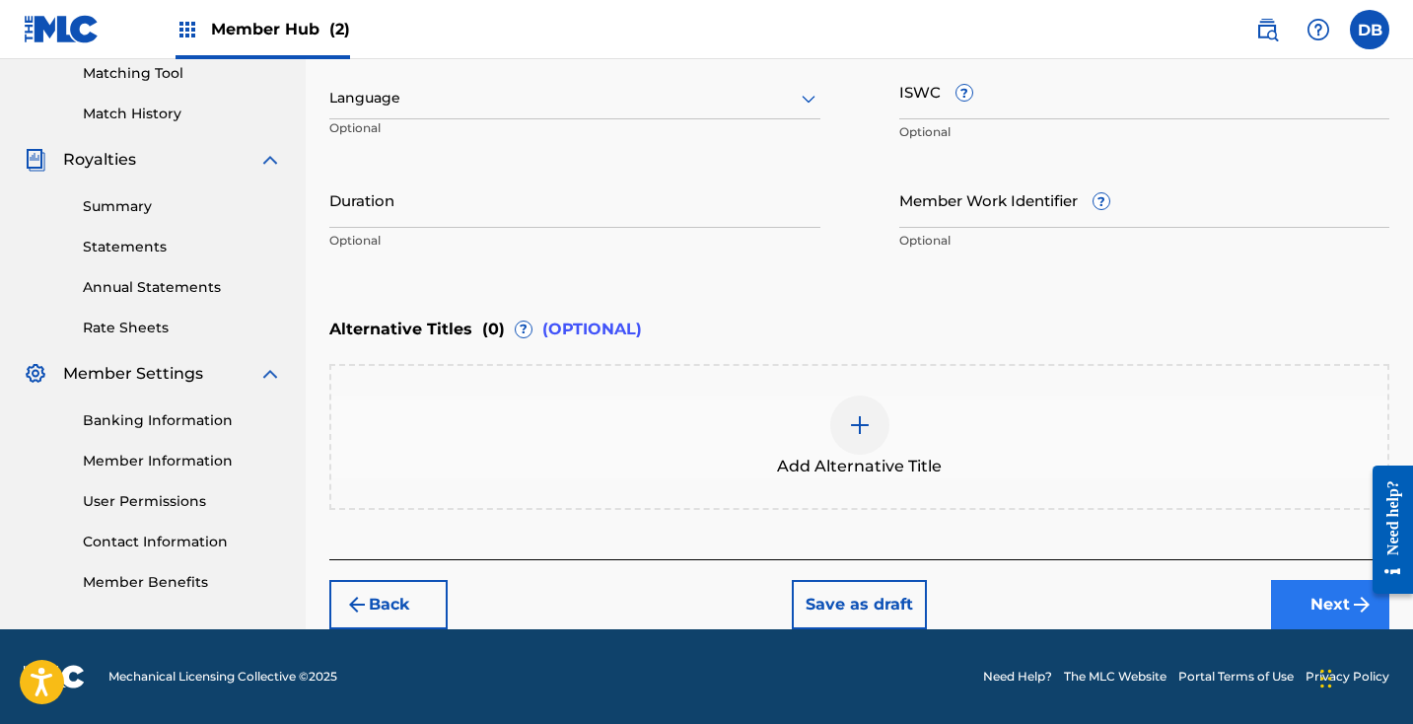
click at [1309, 607] on button "Next" at bounding box center [1330, 604] width 118 height 49
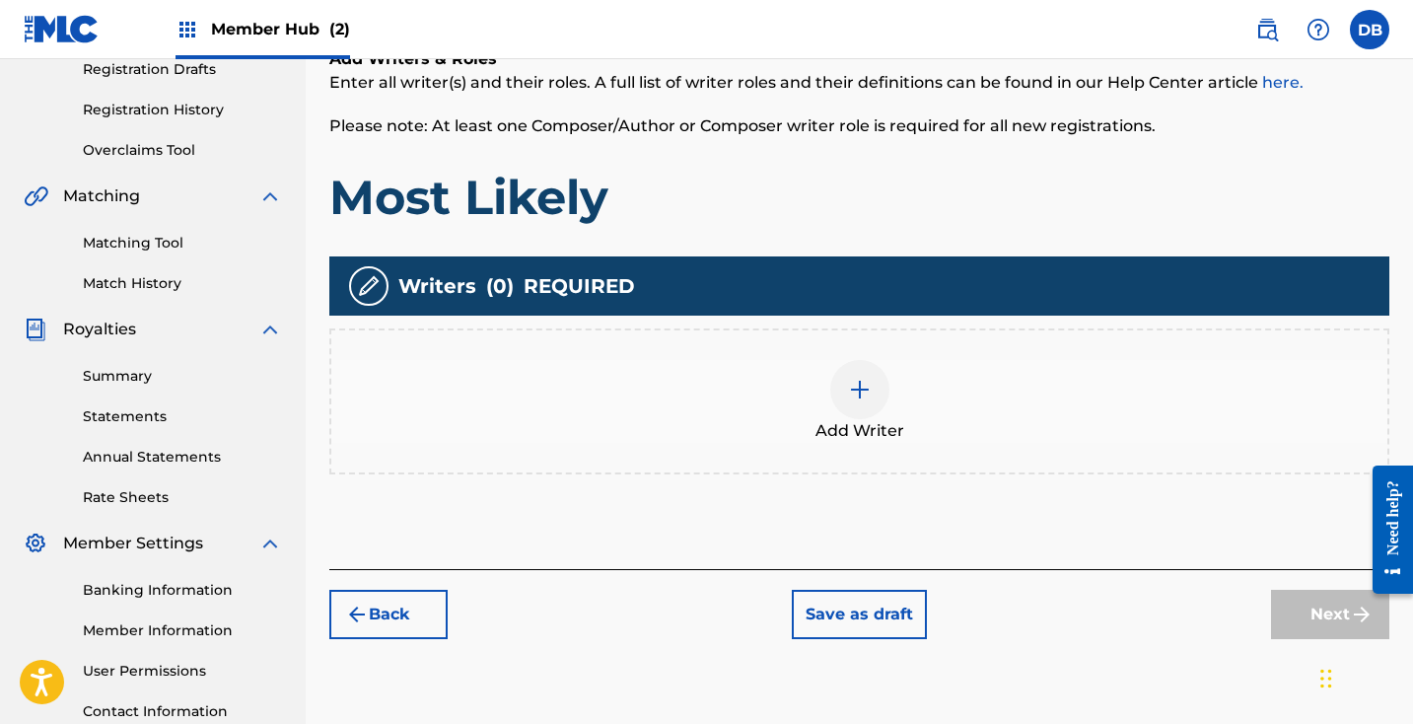
scroll to position [317, 0]
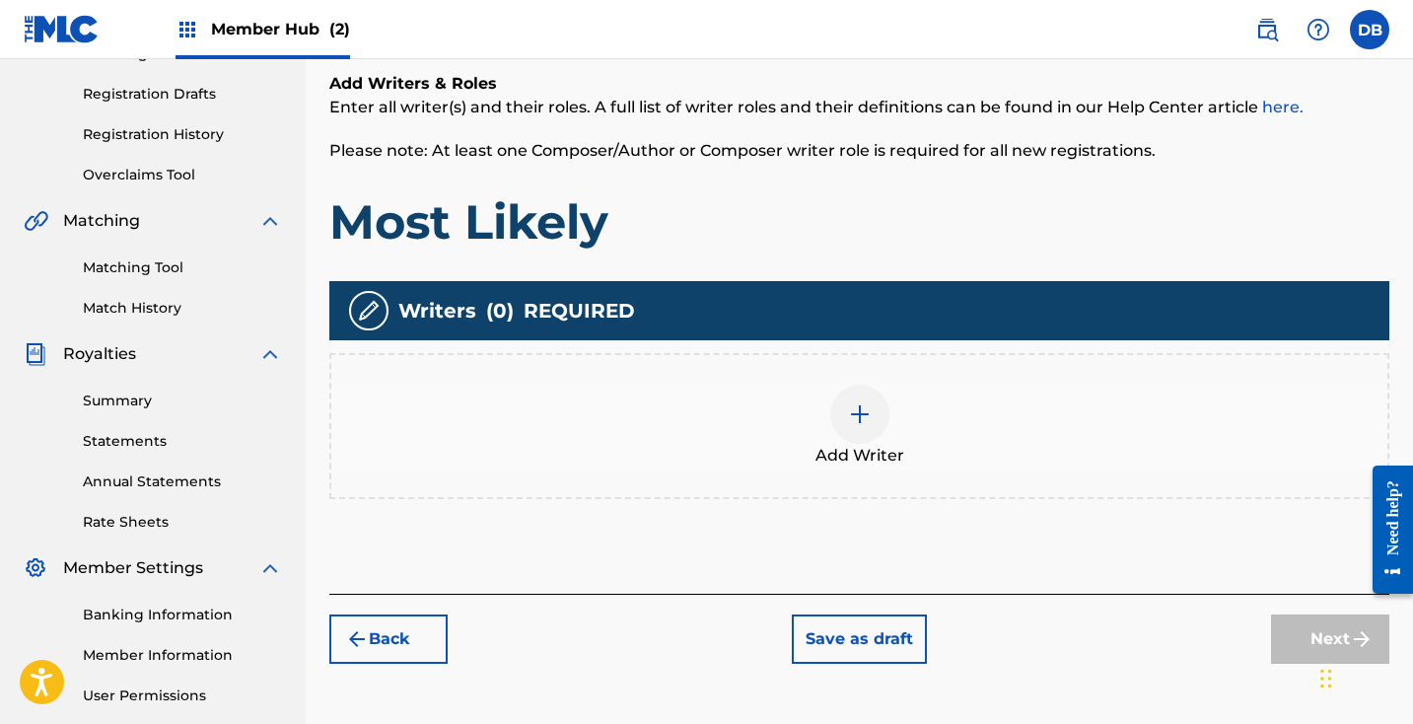
click at [873, 419] on div at bounding box center [859, 413] width 59 height 59
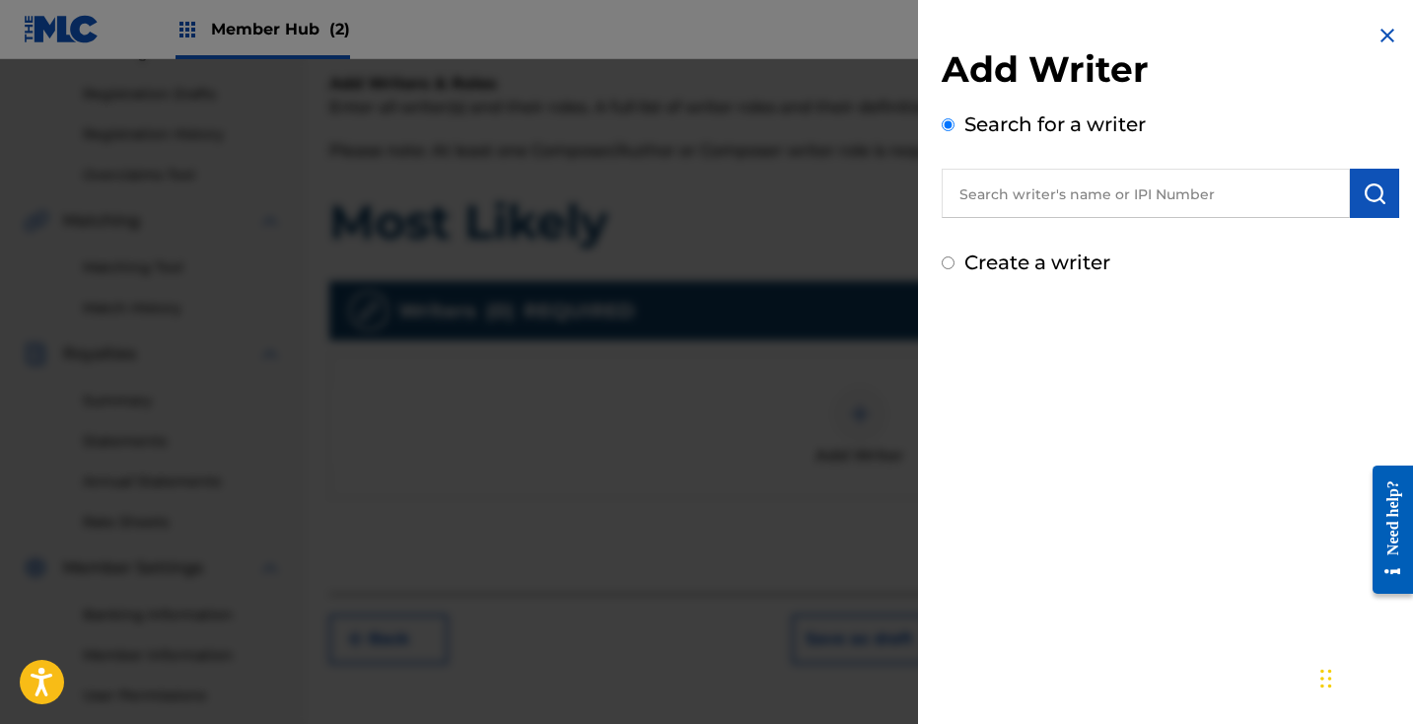
click at [1099, 201] on input "text" at bounding box center [1146, 193] width 408 height 49
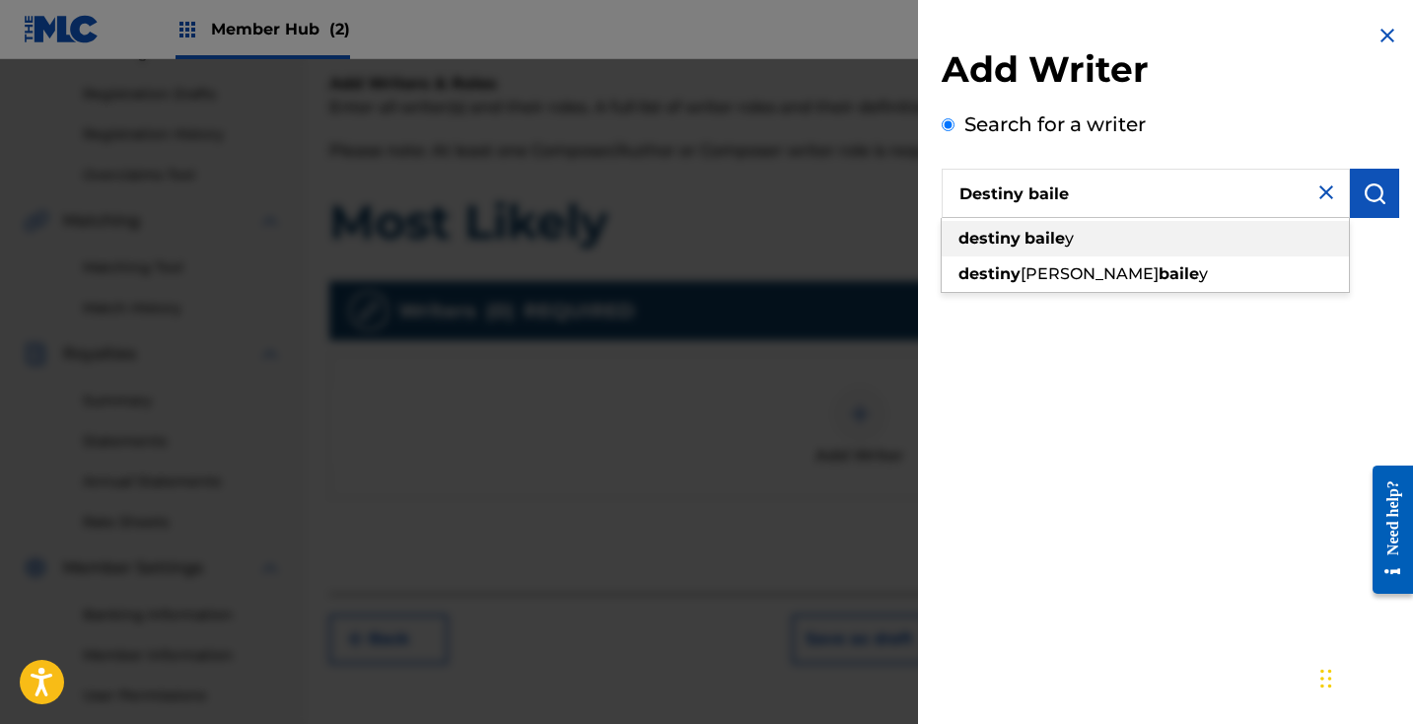
click at [1022, 244] on span at bounding box center [1022, 238] width 4 height 19
type input "[PERSON_NAME]"
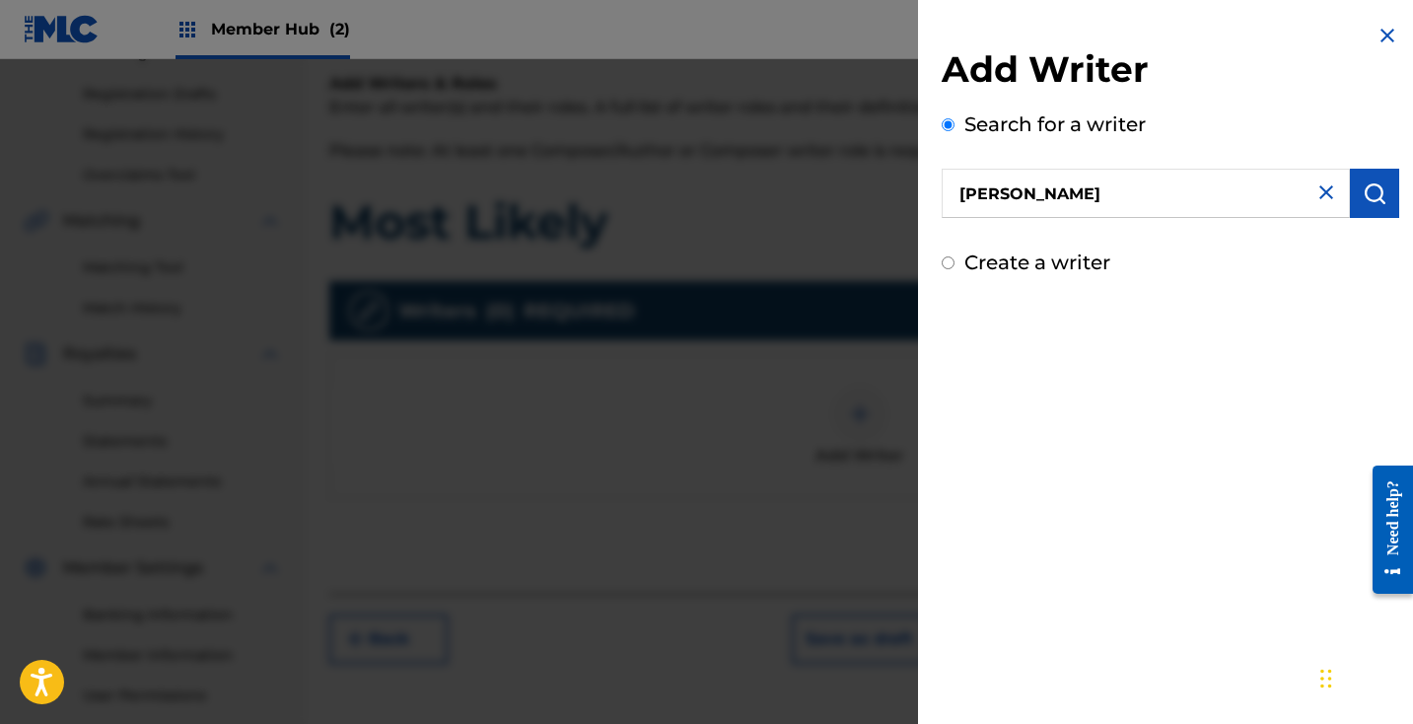
click at [1315, 189] on img at bounding box center [1326, 192] width 24 height 24
click at [1211, 182] on input "text" at bounding box center [1146, 193] width 408 height 49
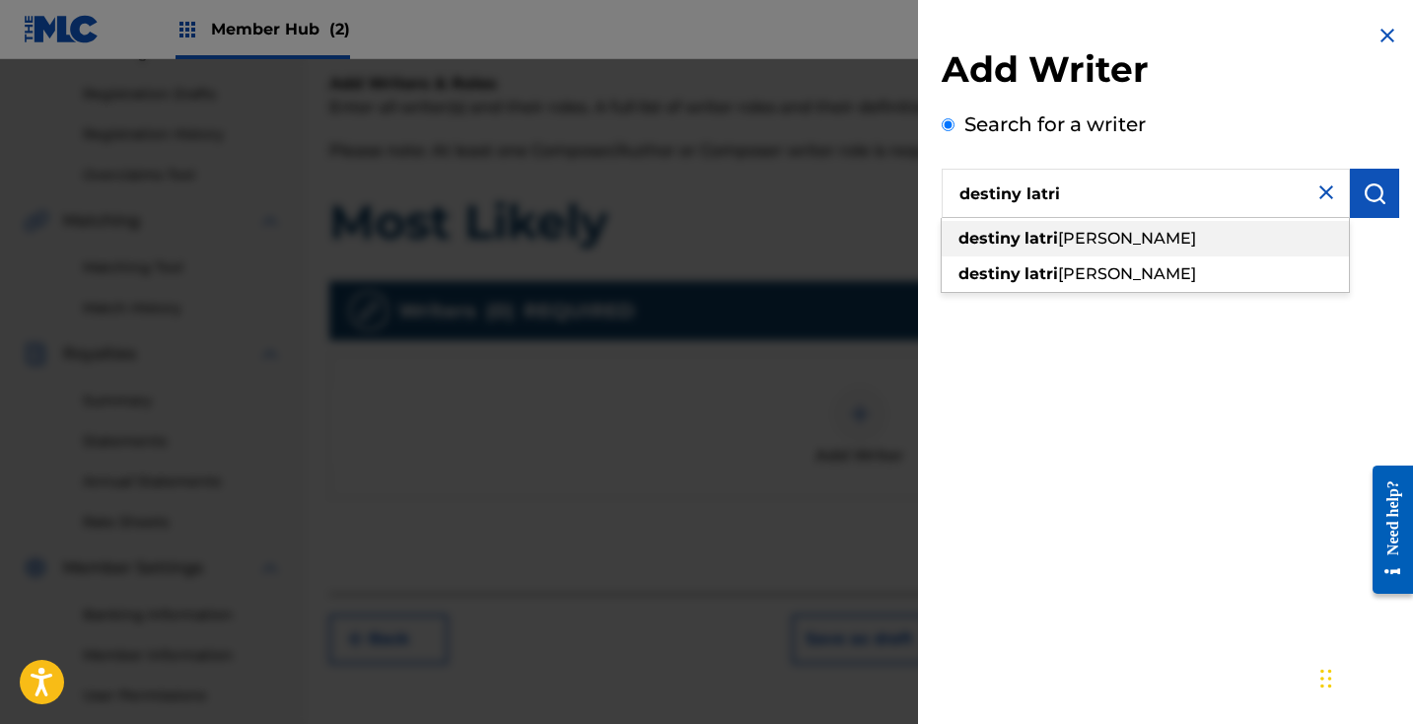
click at [1235, 222] on div "destiny [PERSON_NAME]" at bounding box center [1145, 238] width 407 height 35
type input "destiny [PERSON_NAME]"
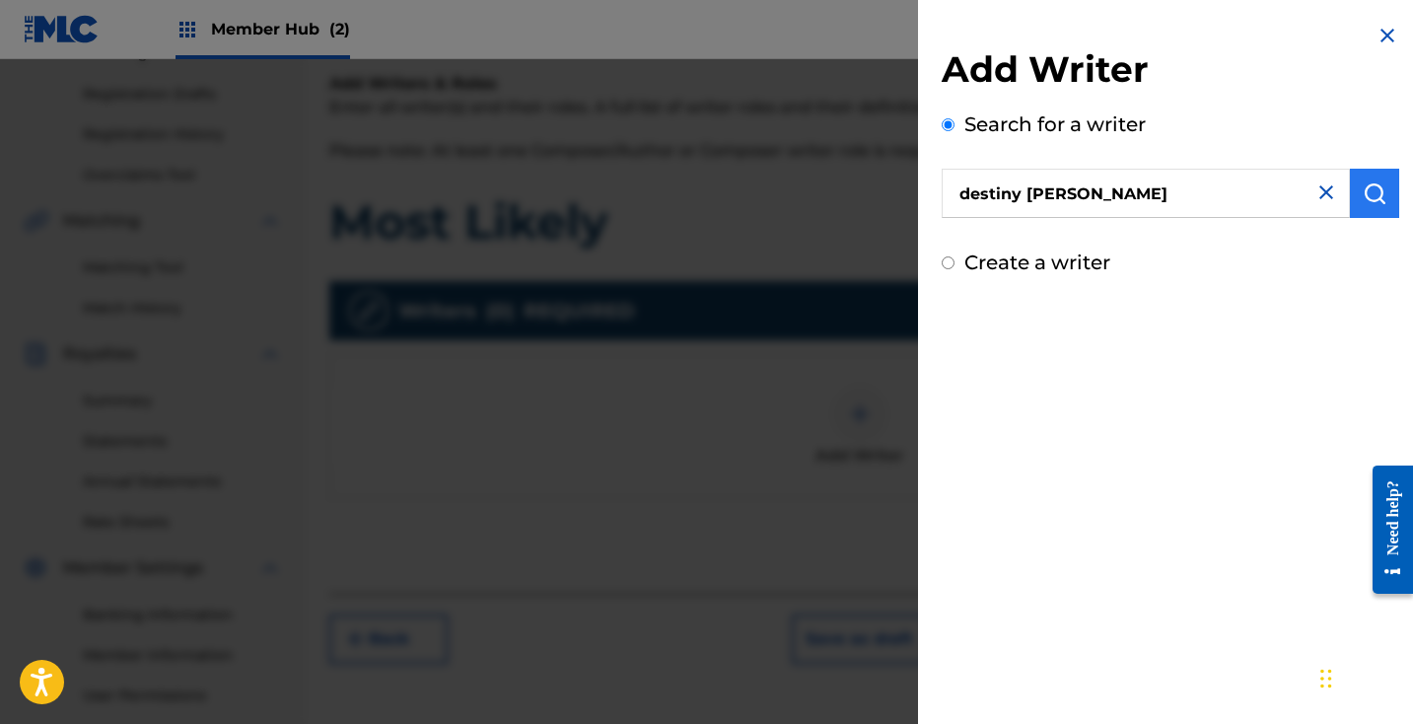
click at [1351, 203] on button "submit" at bounding box center [1374, 193] width 49 height 49
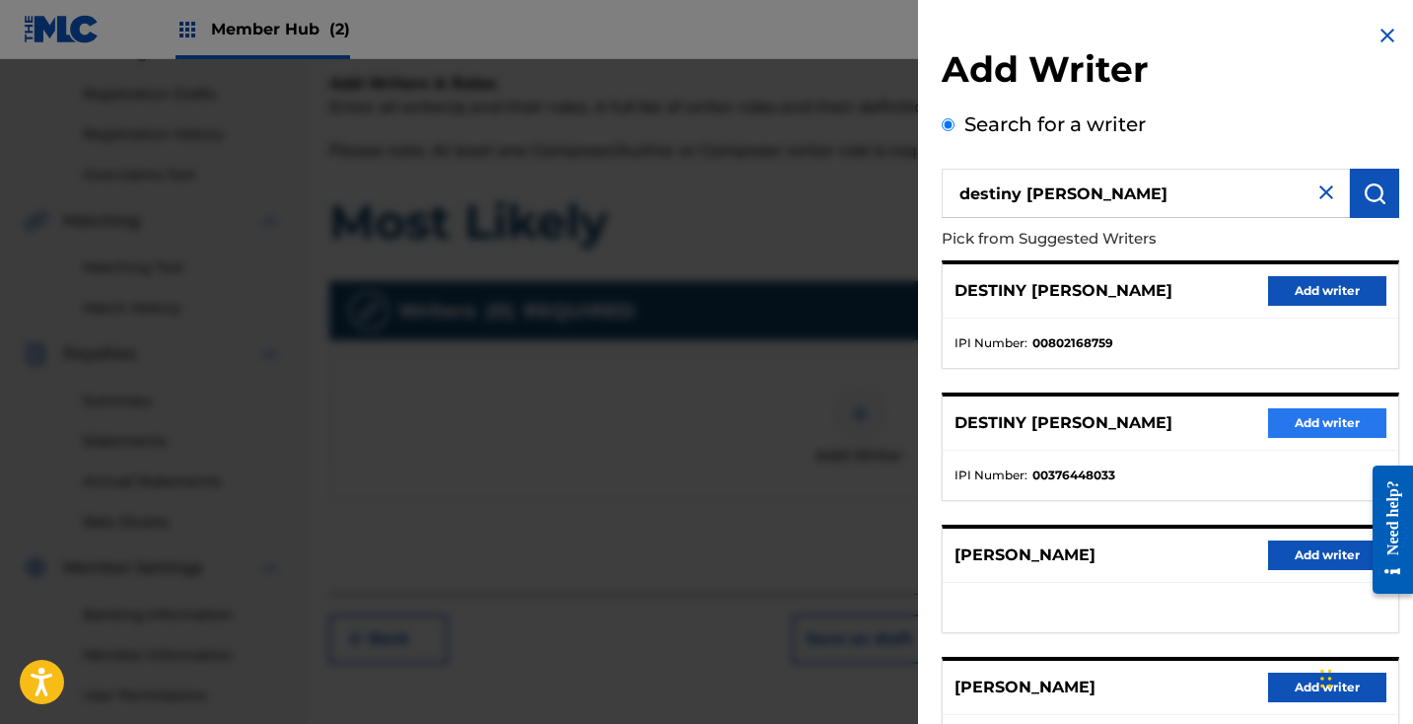
click at [1319, 419] on button "Add writer" at bounding box center [1327, 423] width 118 height 30
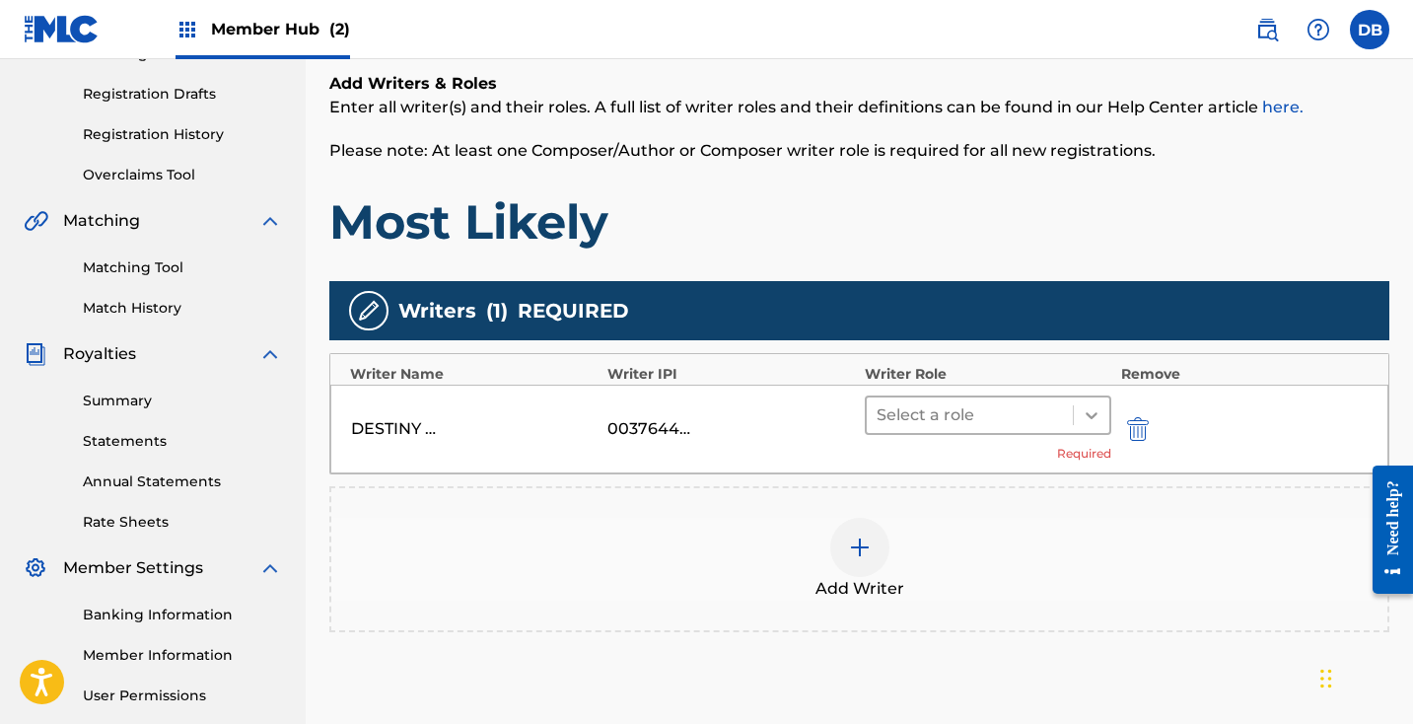
click at [1082, 418] on icon at bounding box center [1092, 415] width 20 height 20
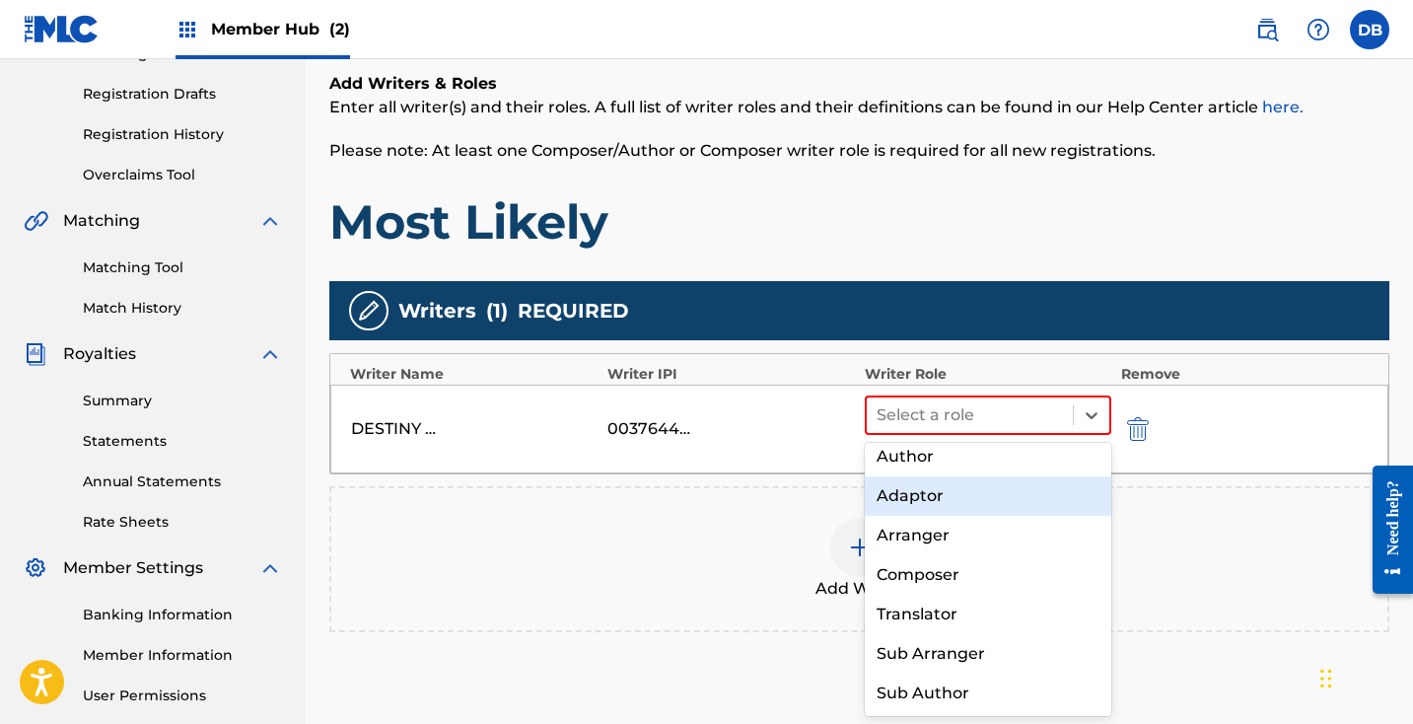
scroll to position [49, 0]
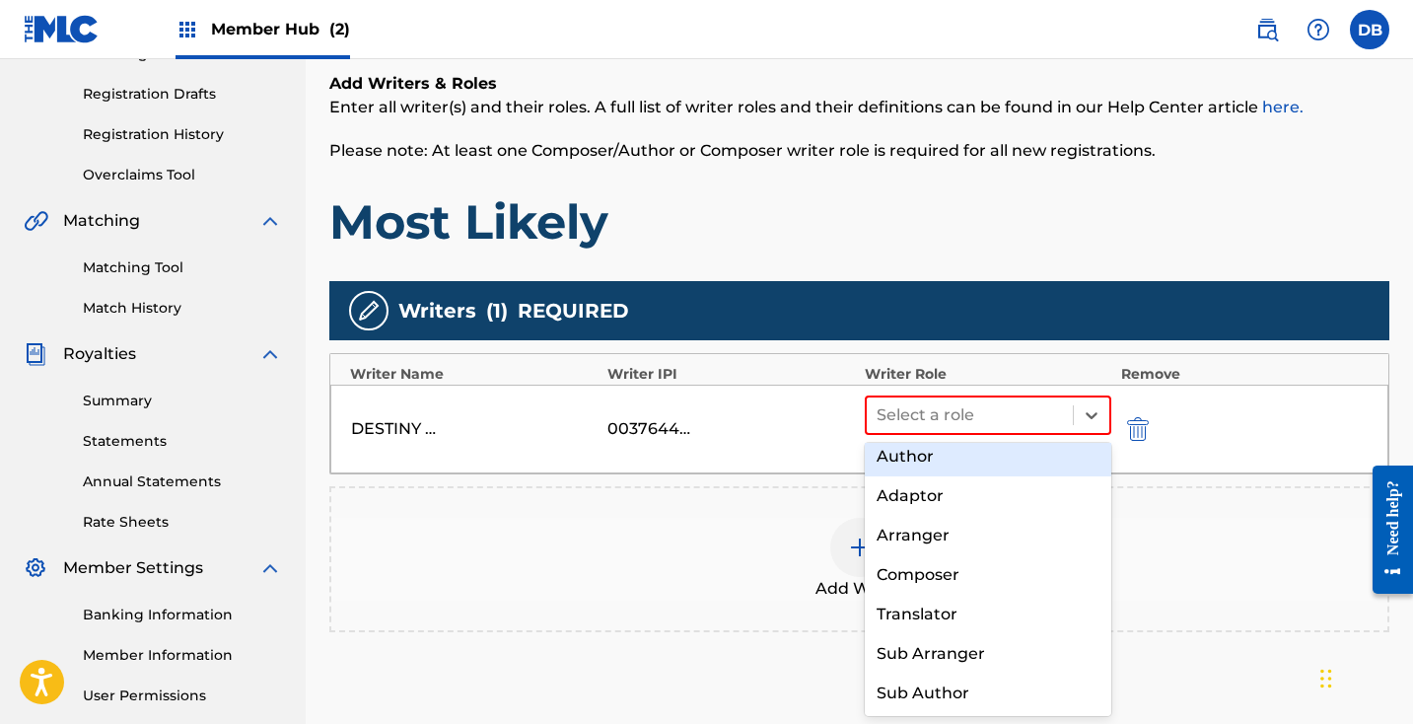
click at [982, 462] on div "Author" at bounding box center [988, 456] width 246 height 39
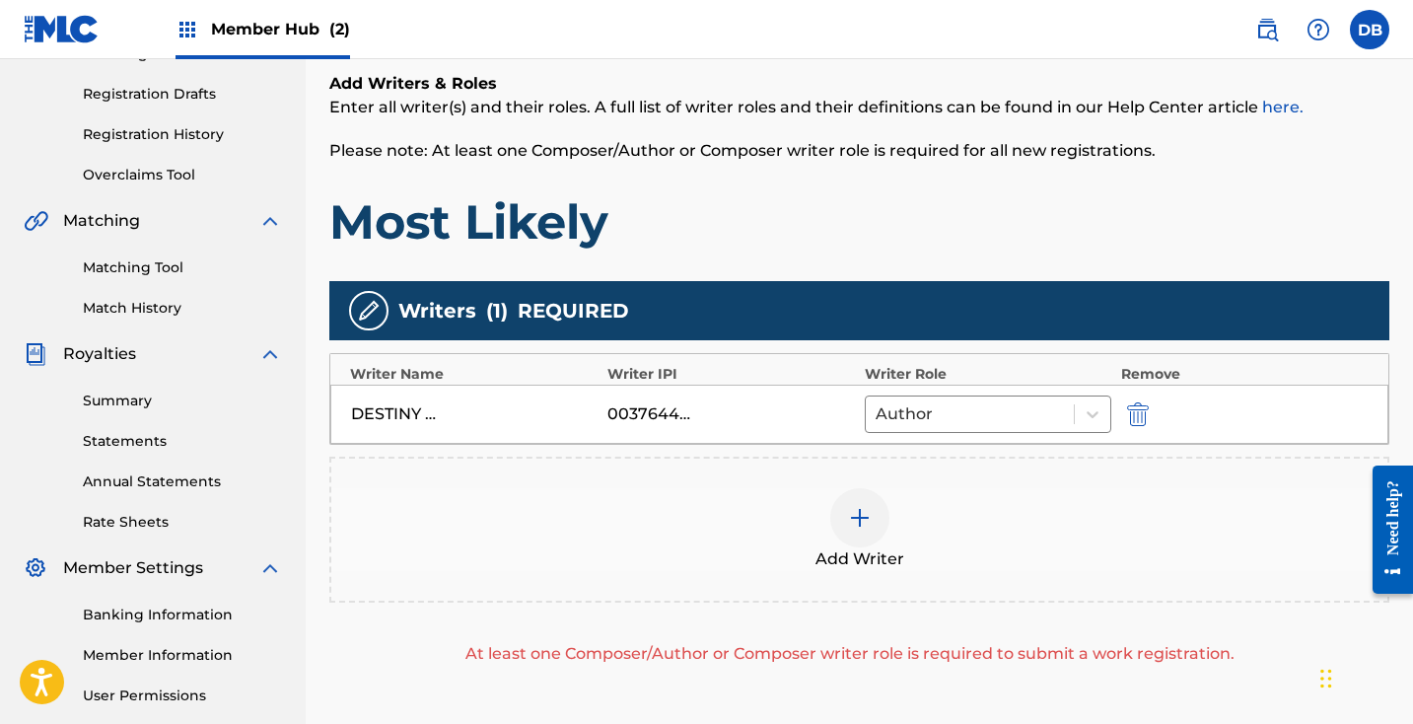
click at [848, 513] on img at bounding box center [860, 518] width 24 height 24
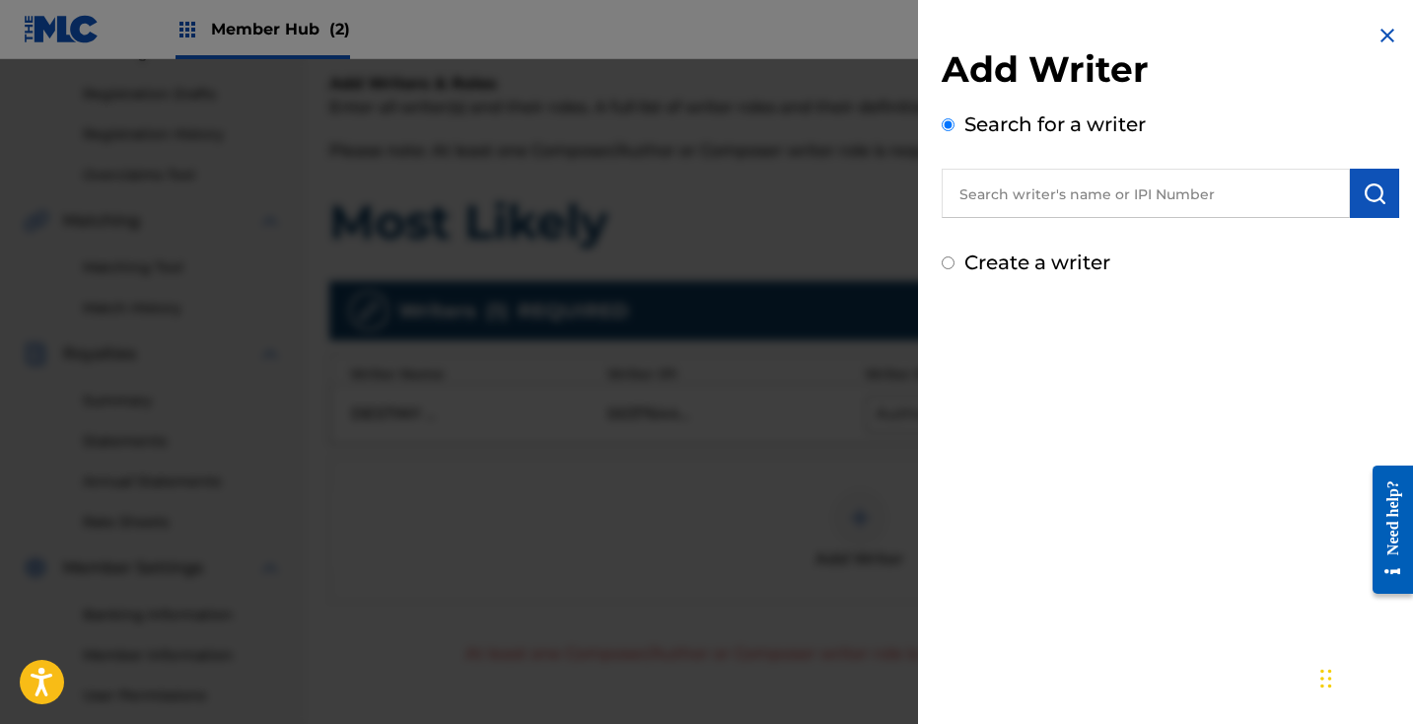
click at [1101, 164] on div "Search for a writer" at bounding box center [1170, 163] width 457 height 108
click at [1108, 204] on input "text" at bounding box center [1146, 193] width 408 height 49
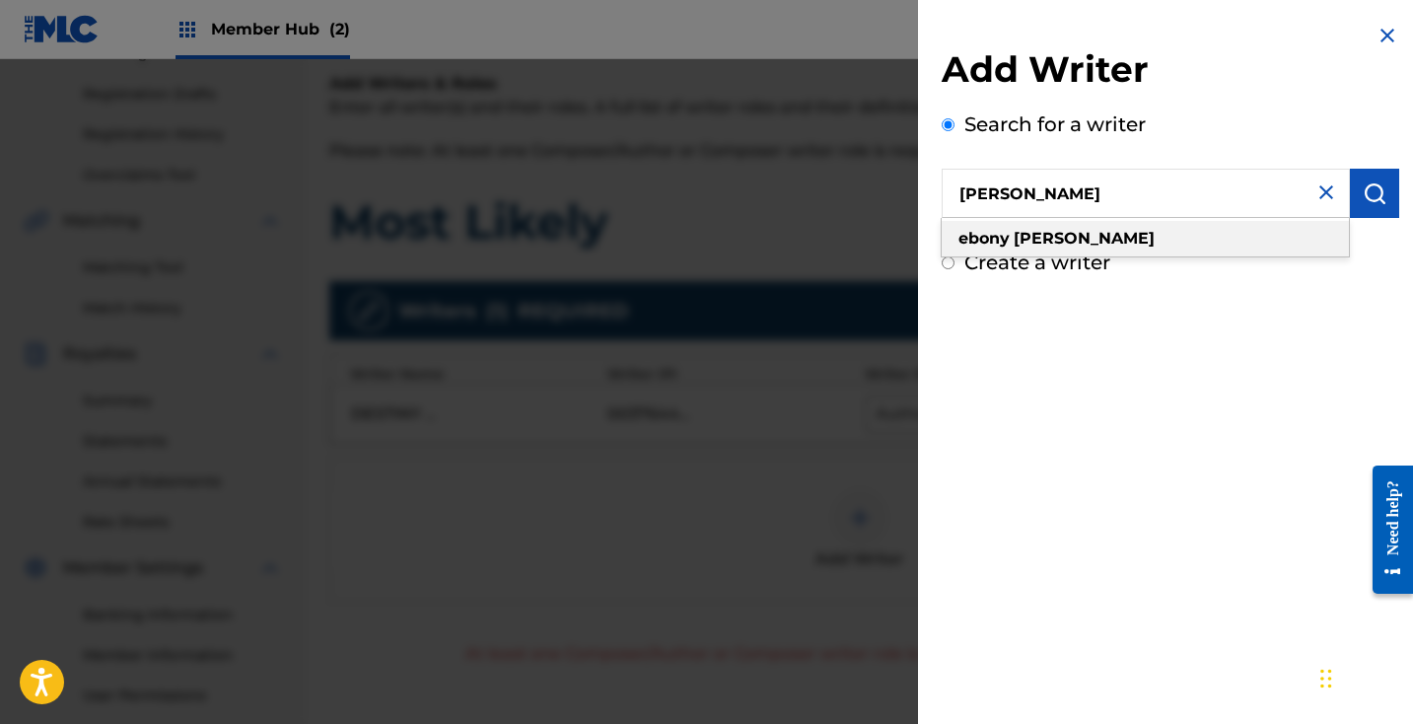
type input "[PERSON_NAME]"
click at [1142, 235] on div "[PERSON_NAME]" at bounding box center [1145, 238] width 407 height 35
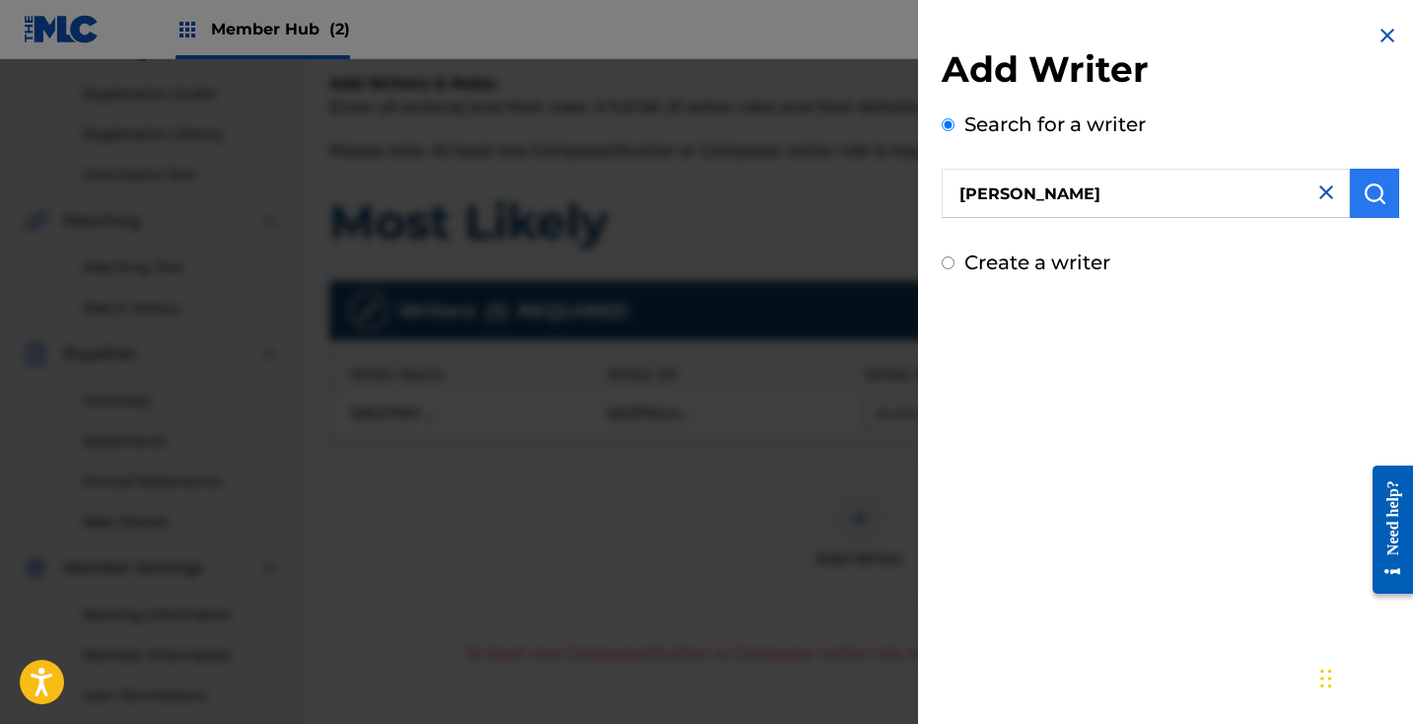
click at [1365, 204] on img "submit" at bounding box center [1374, 193] width 24 height 24
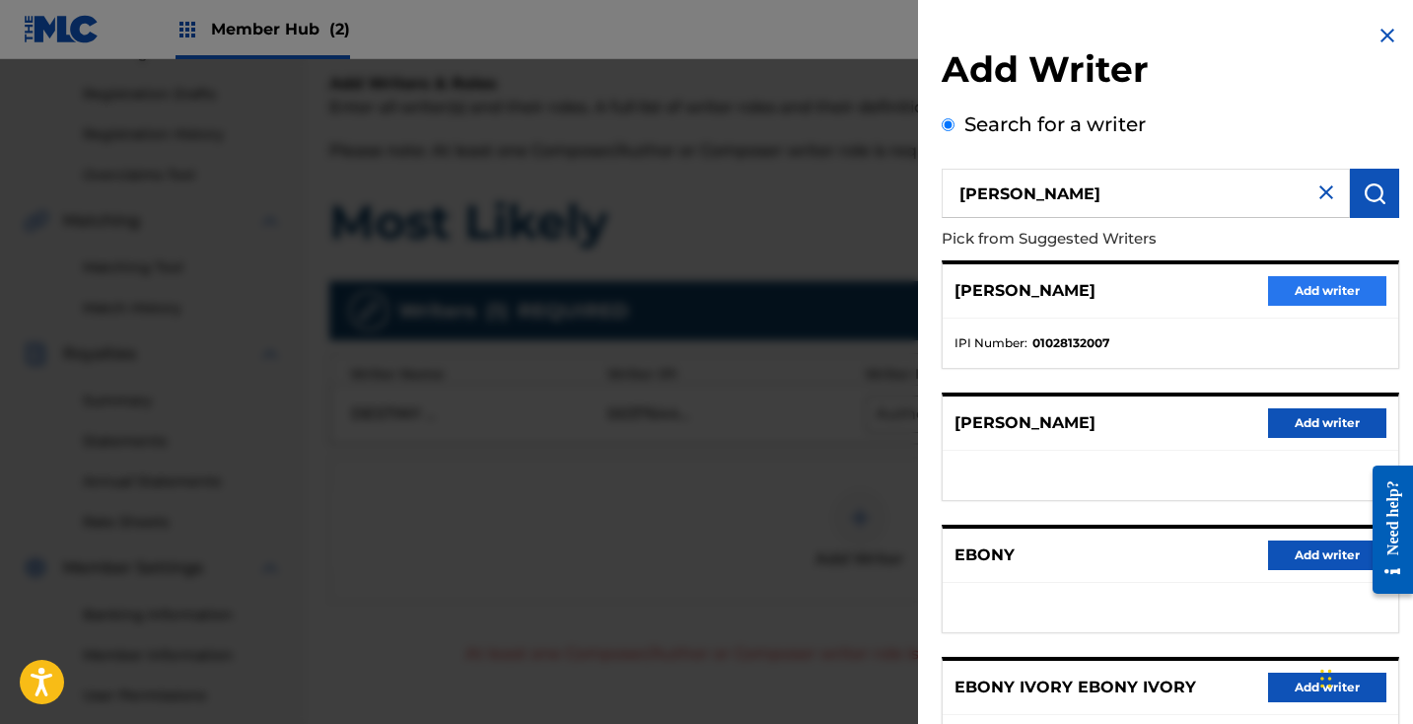
click at [1306, 290] on button "Add writer" at bounding box center [1327, 291] width 118 height 30
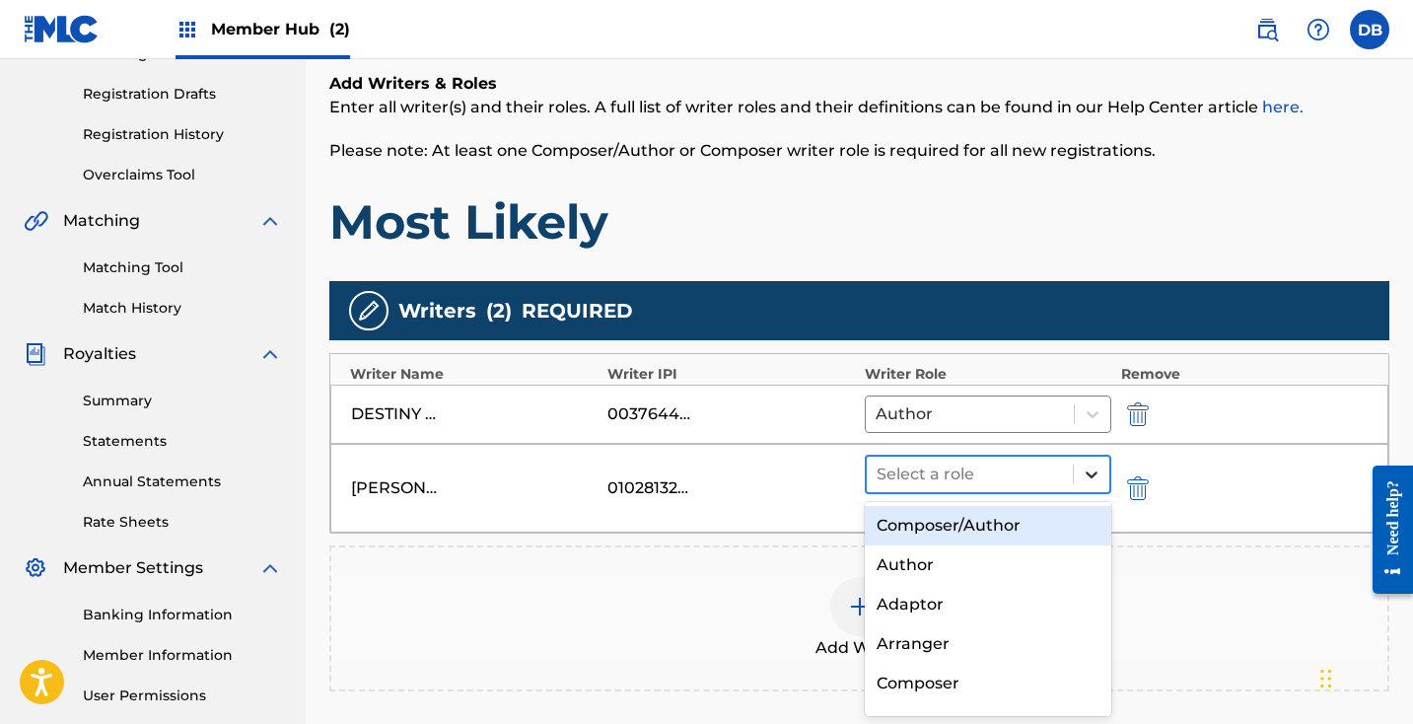
click at [1091, 464] on icon at bounding box center [1092, 474] width 20 height 20
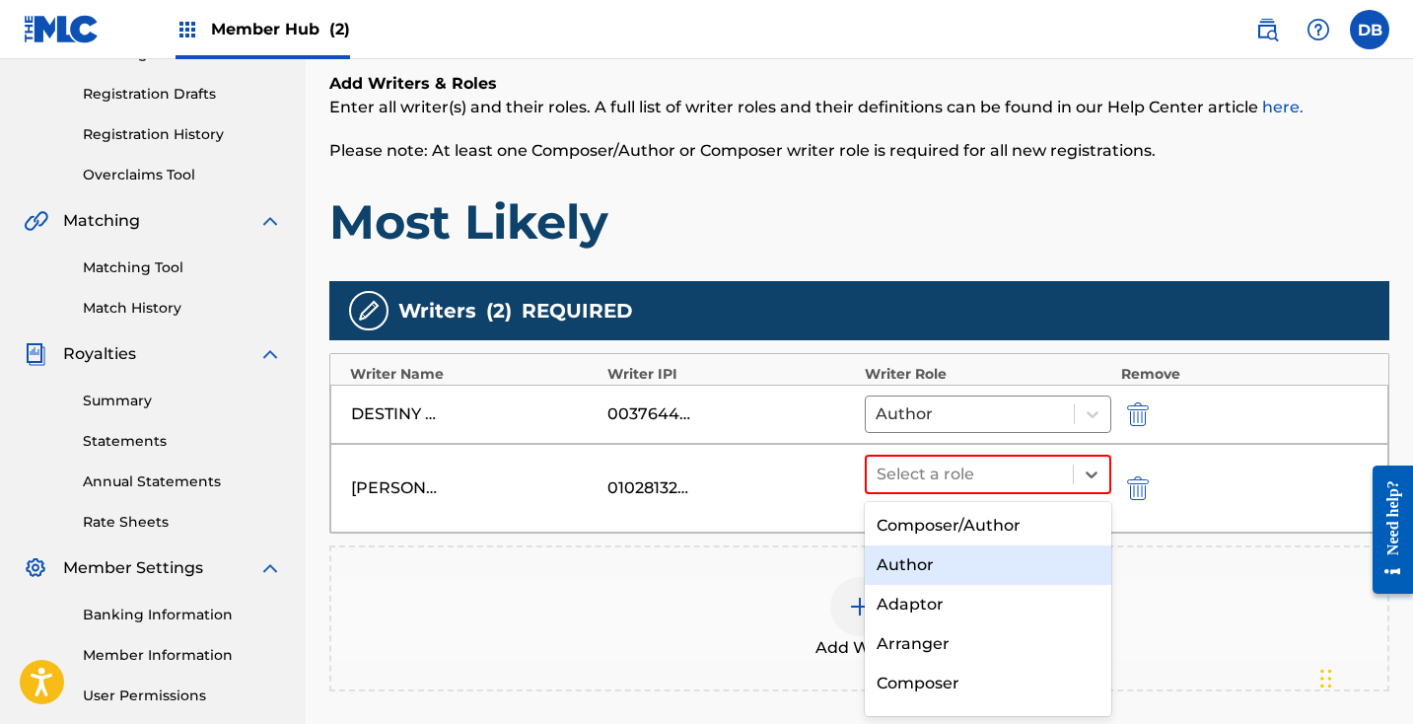
click at [991, 561] on div "Author" at bounding box center [988, 564] width 246 height 39
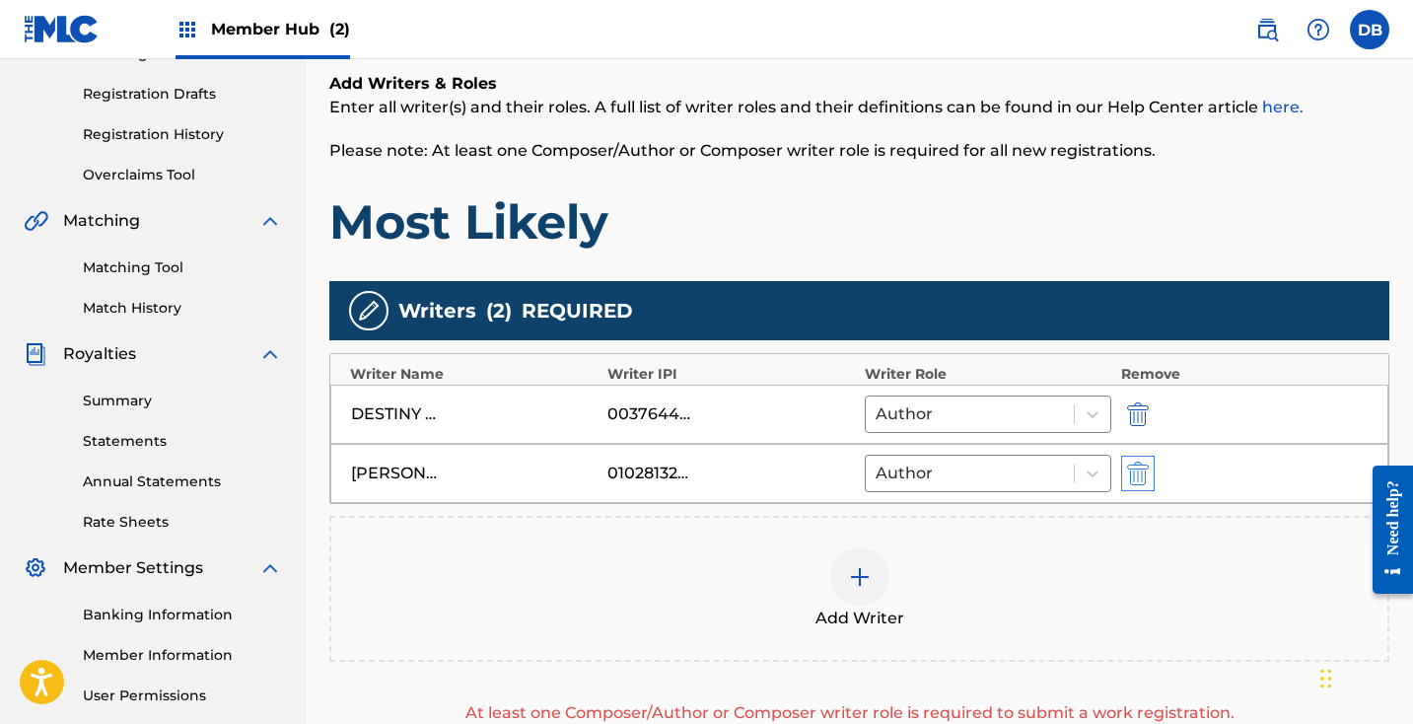
click at [1136, 477] on img "submit" at bounding box center [1138, 473] width 22 height 24
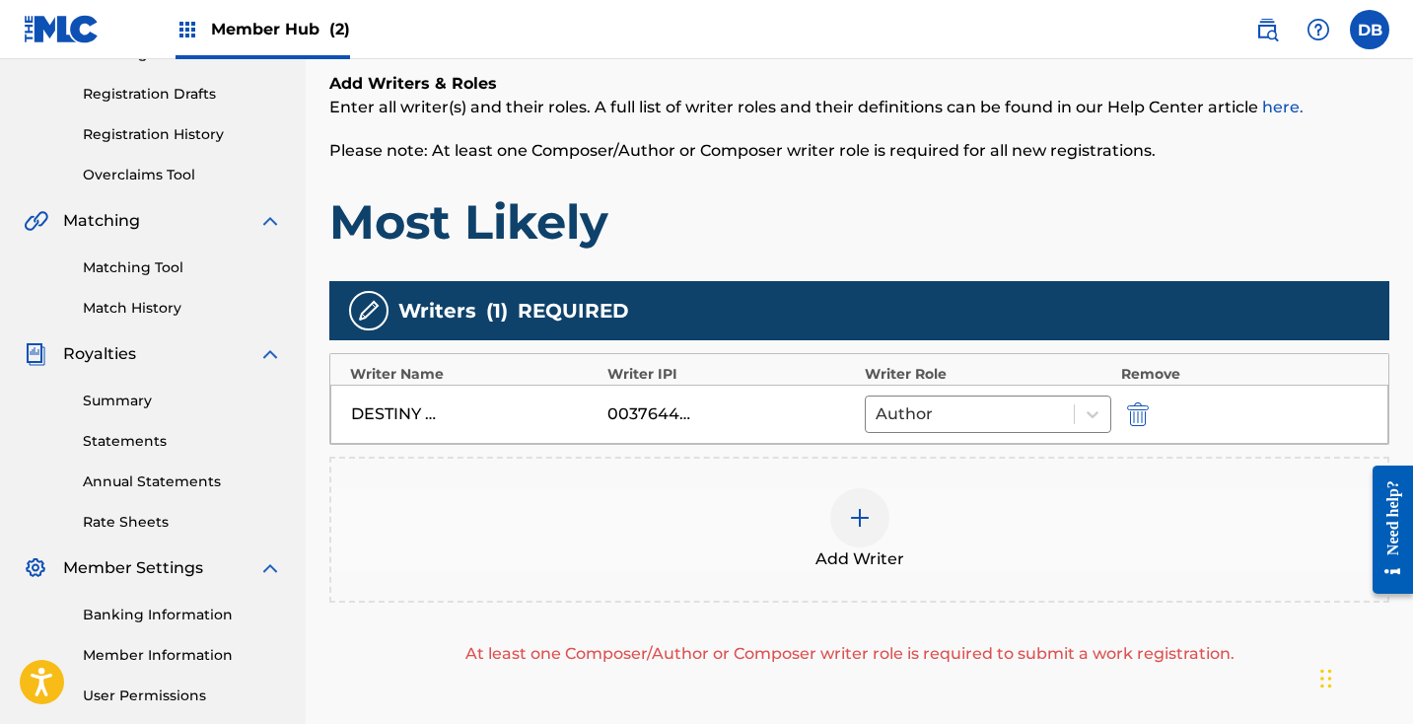
click at [863, 534] on div at bounding box center [859, 517] width 59 height 59
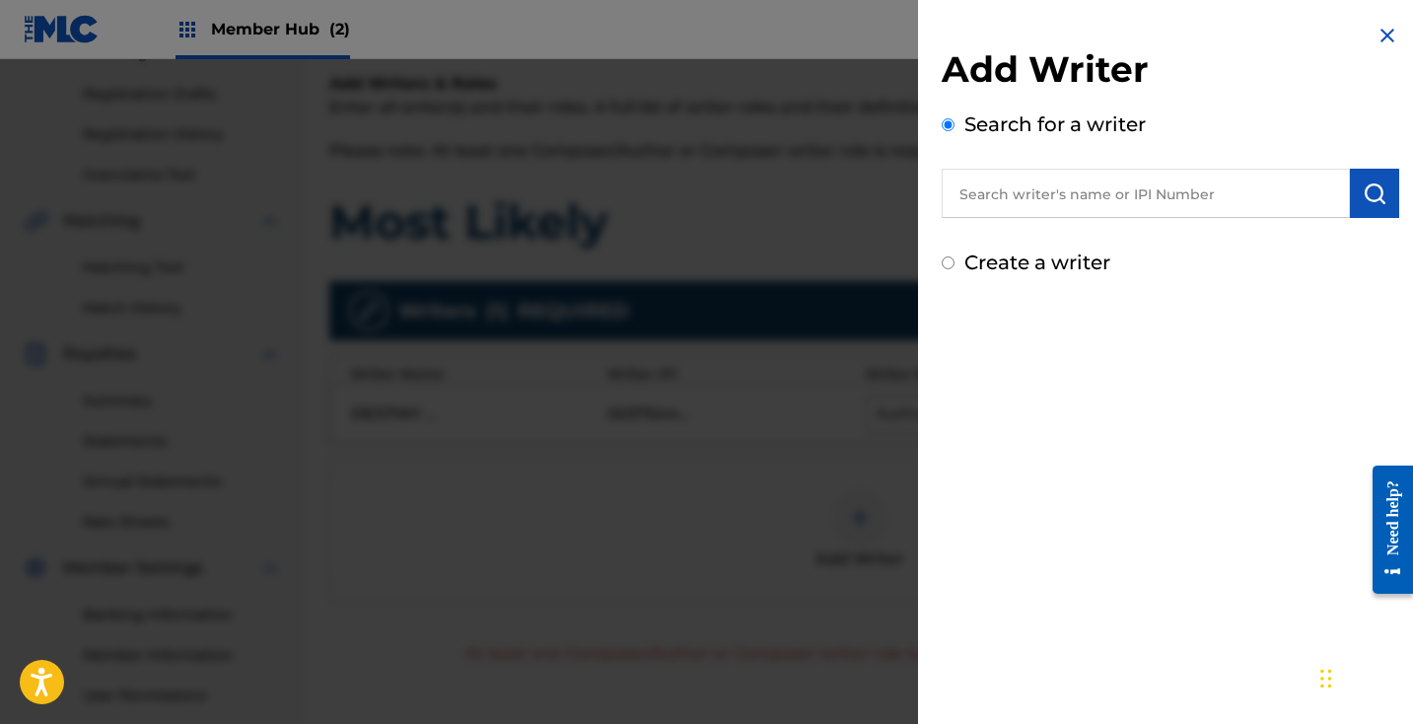
click at [1146, 192] on input "text" at bounding box center [1146, 193] width 408 height 49
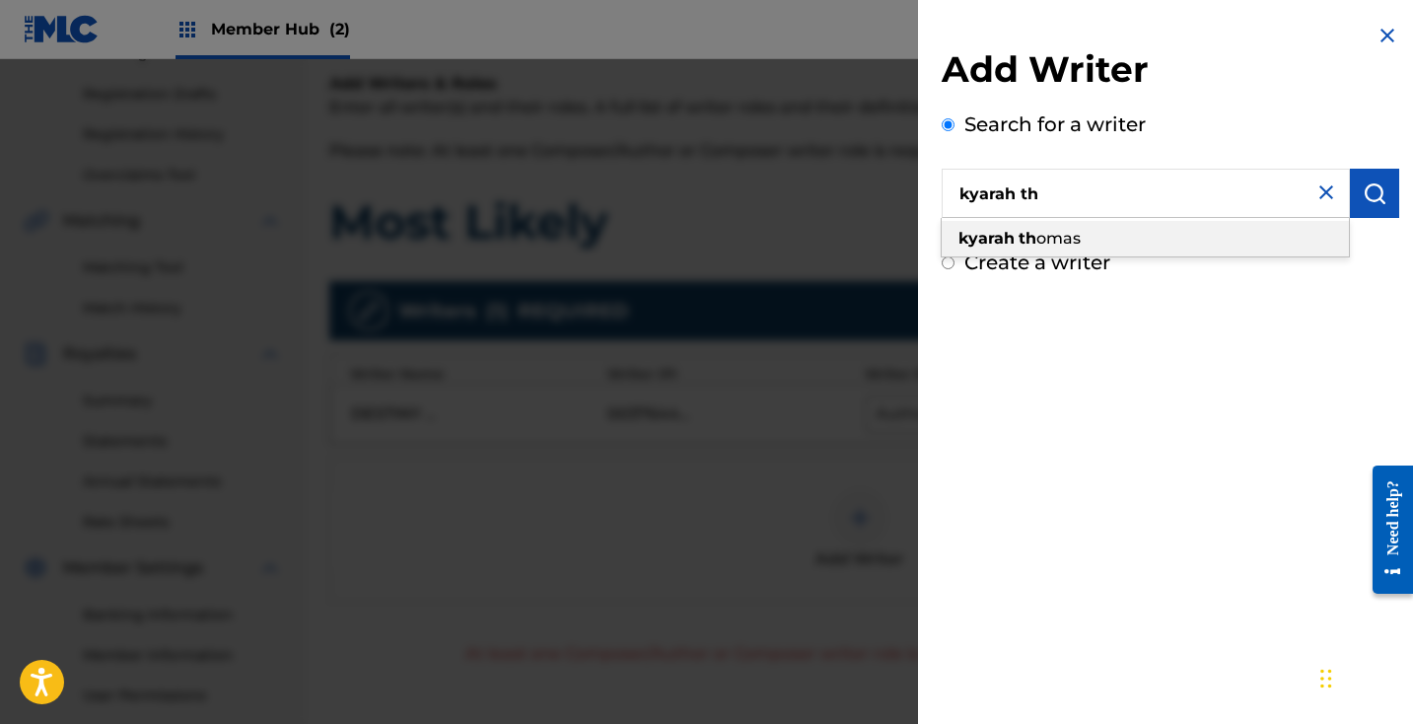
click at [1173, 235] on div "kyarah th omas" at bounding box center [1145, 238] width 407 height 35
type input "[PERSON_NAME]"
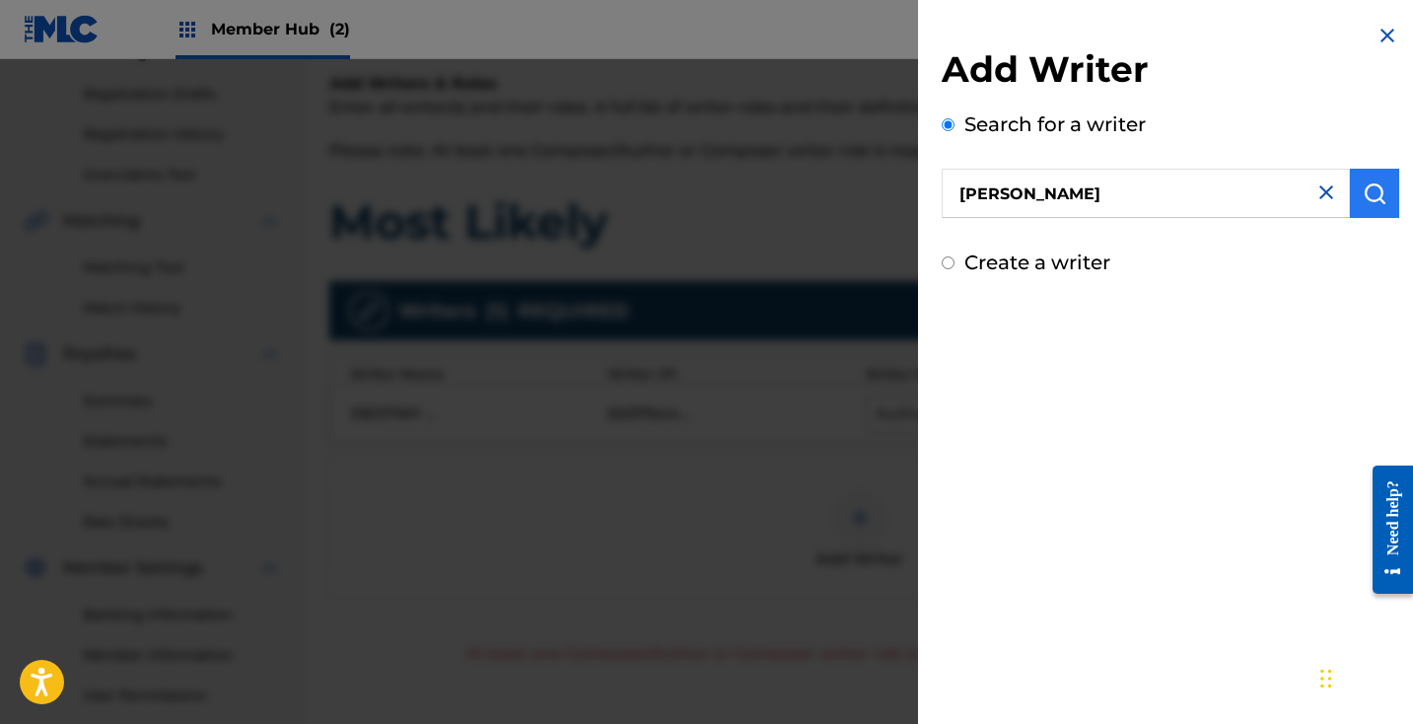
click at [1370, 189] on img "submit" at bounding box center [1374, 193] width 24 height 24
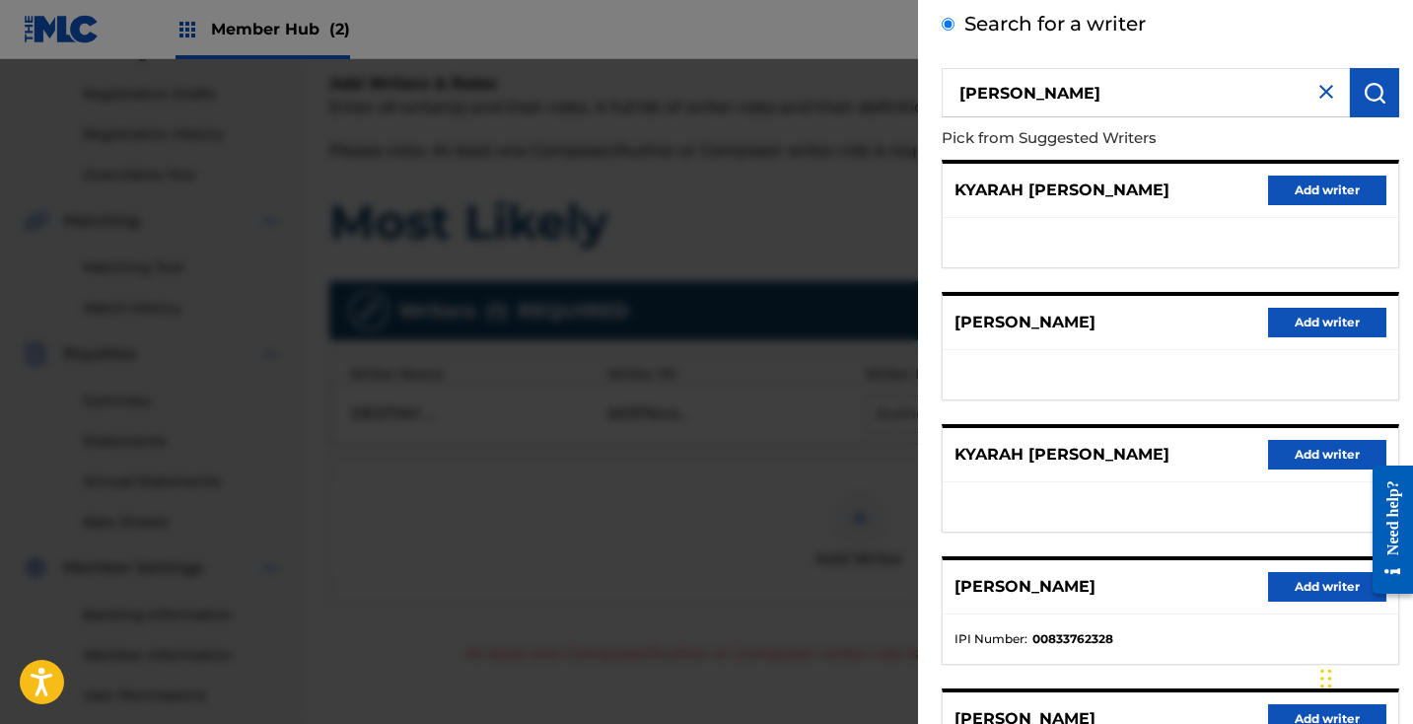
scroll to position [117, 0]
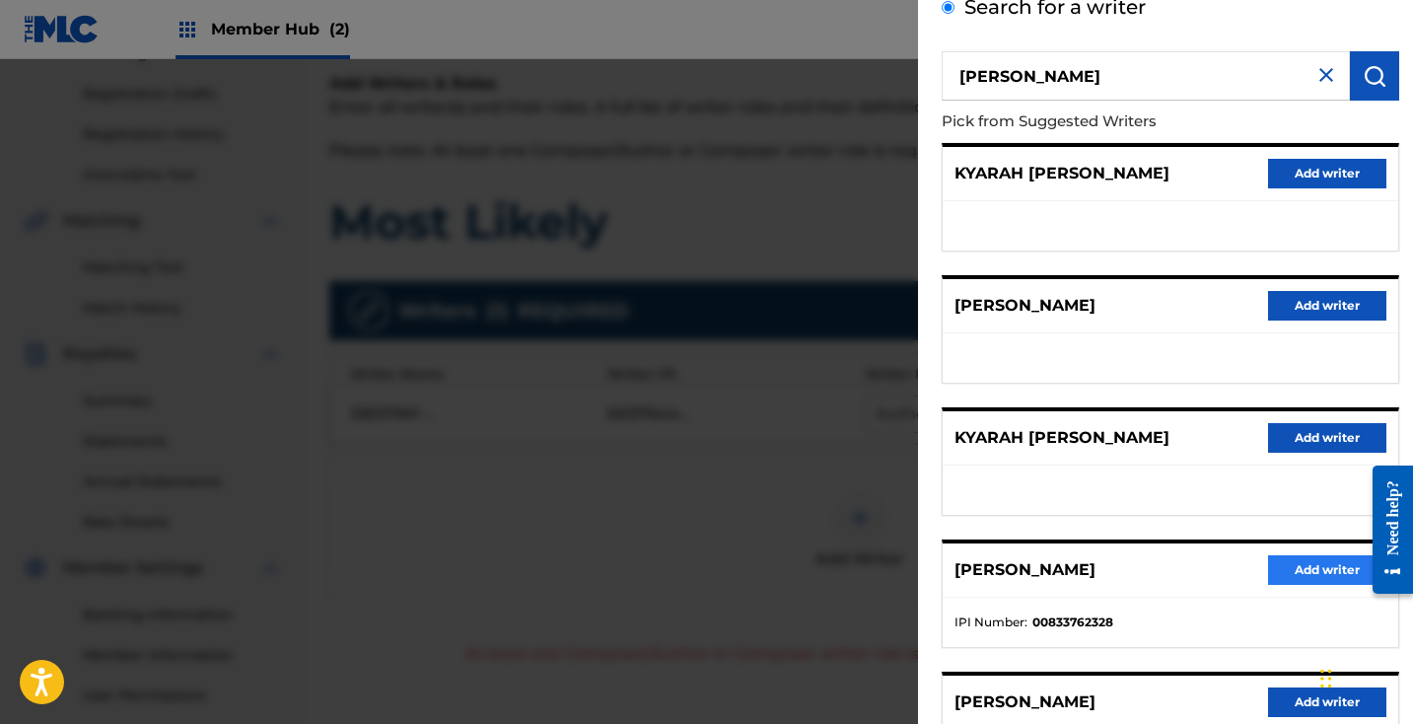
click at [1311, 560] on button "Add writer" at bounding box center [1327, 570] width 118 height 30
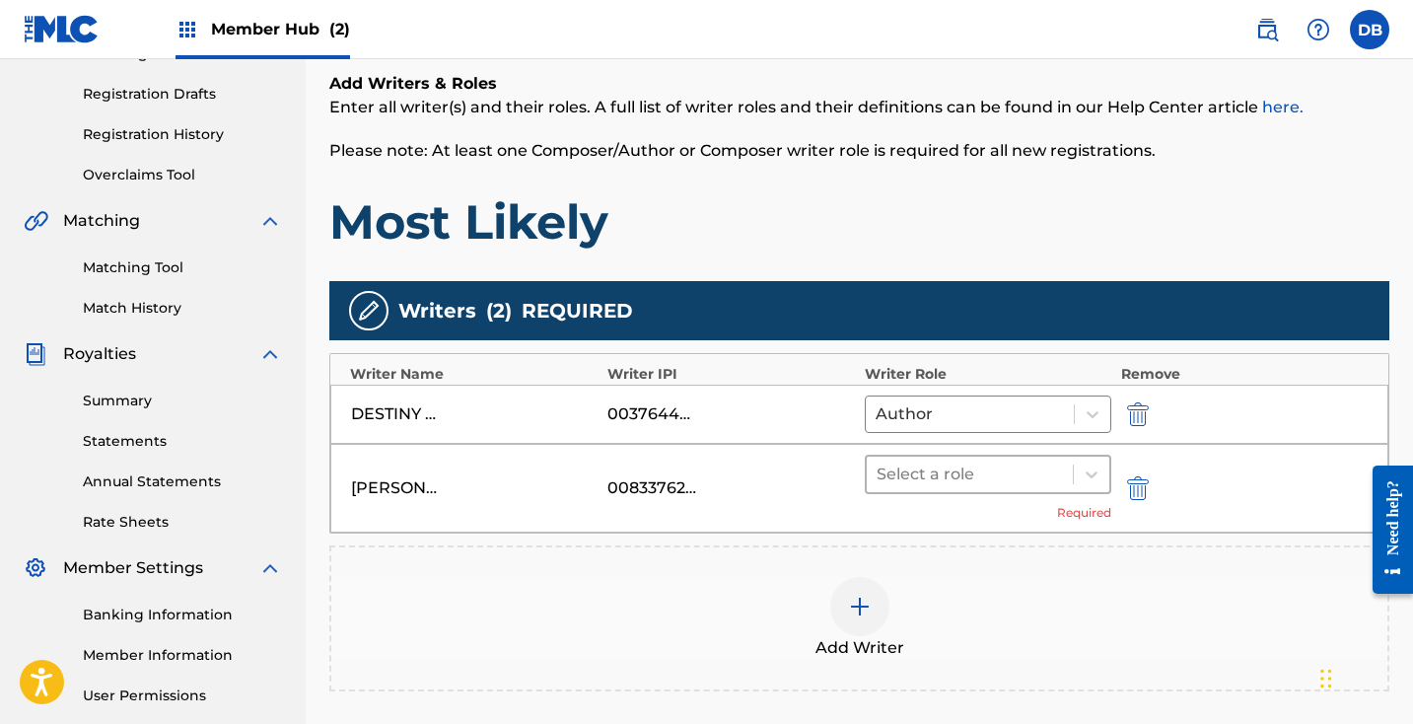
click at [1067, 473] on div "Select a role" at bounding box center [970, 473] width 206 height 35
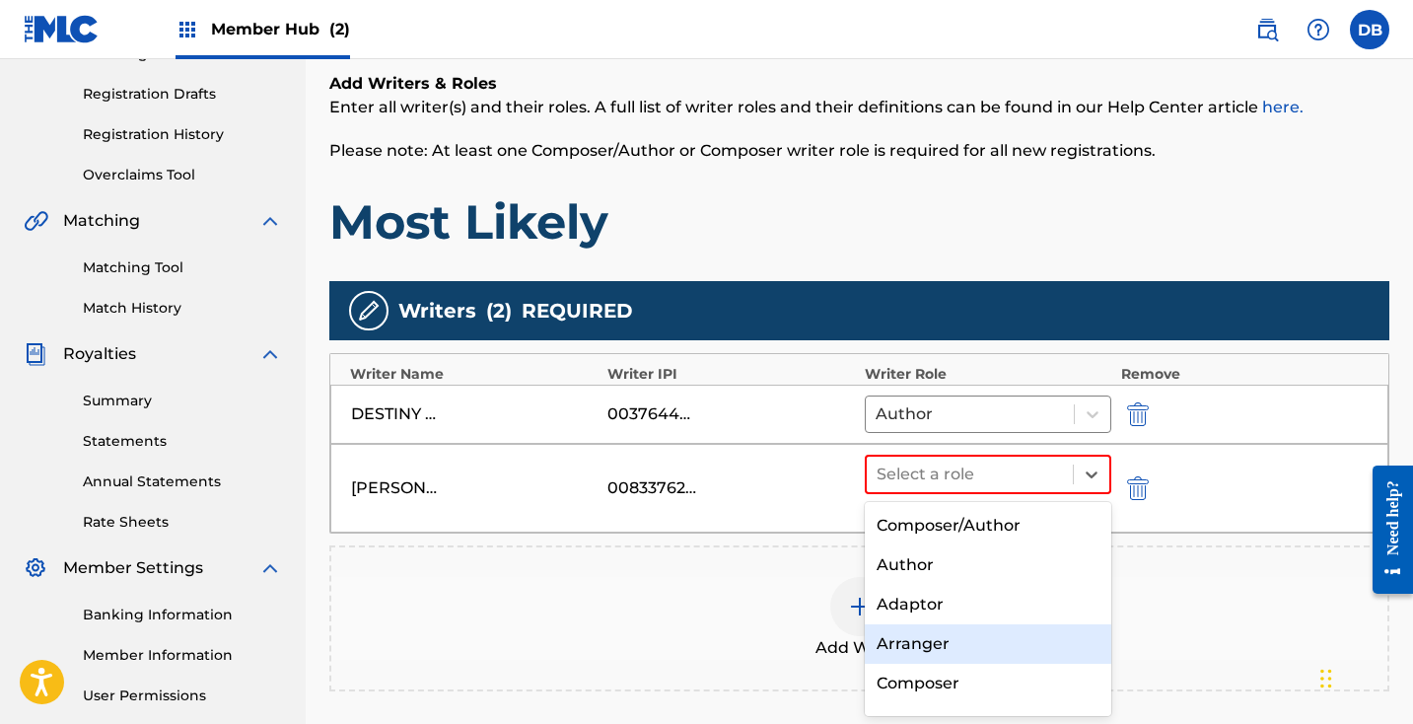
scroll to position [0, 0]
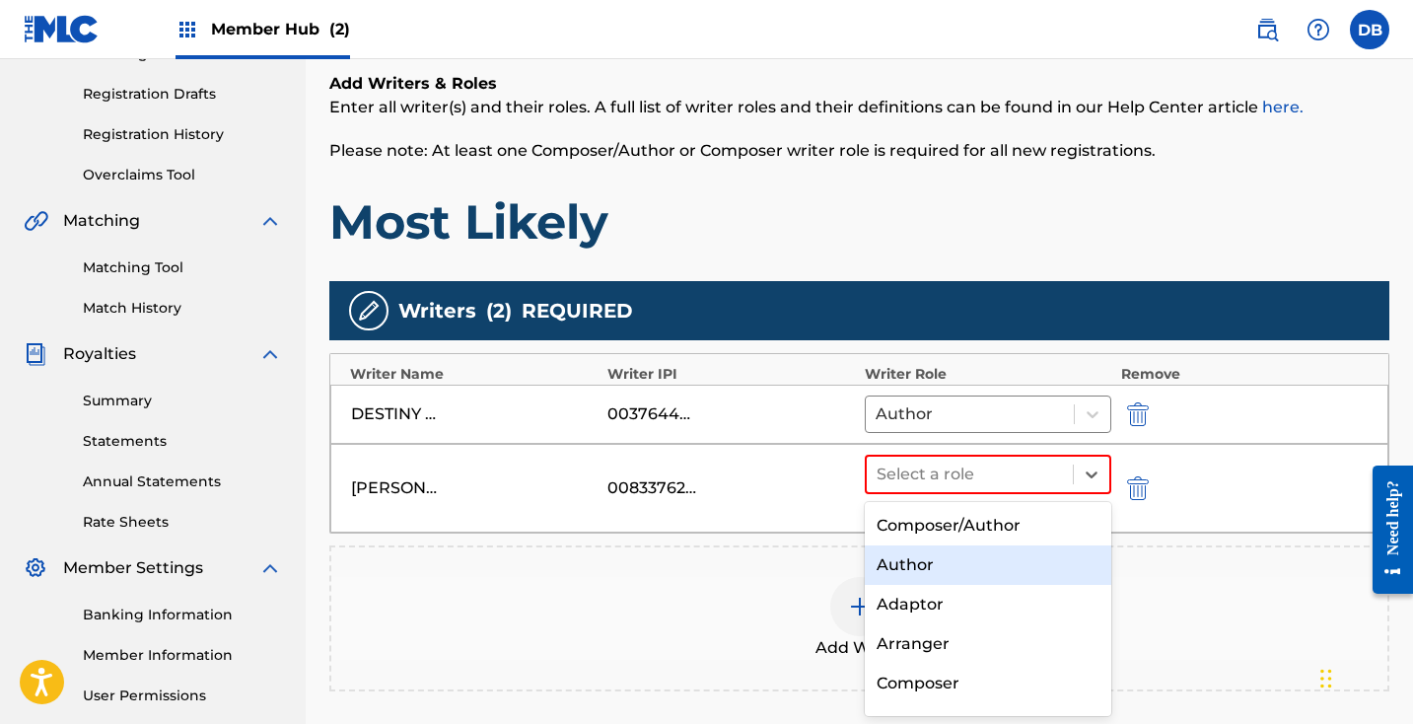
click at [966, 565] on div "Author" at bounding box center [988, 564] width 246 height 39
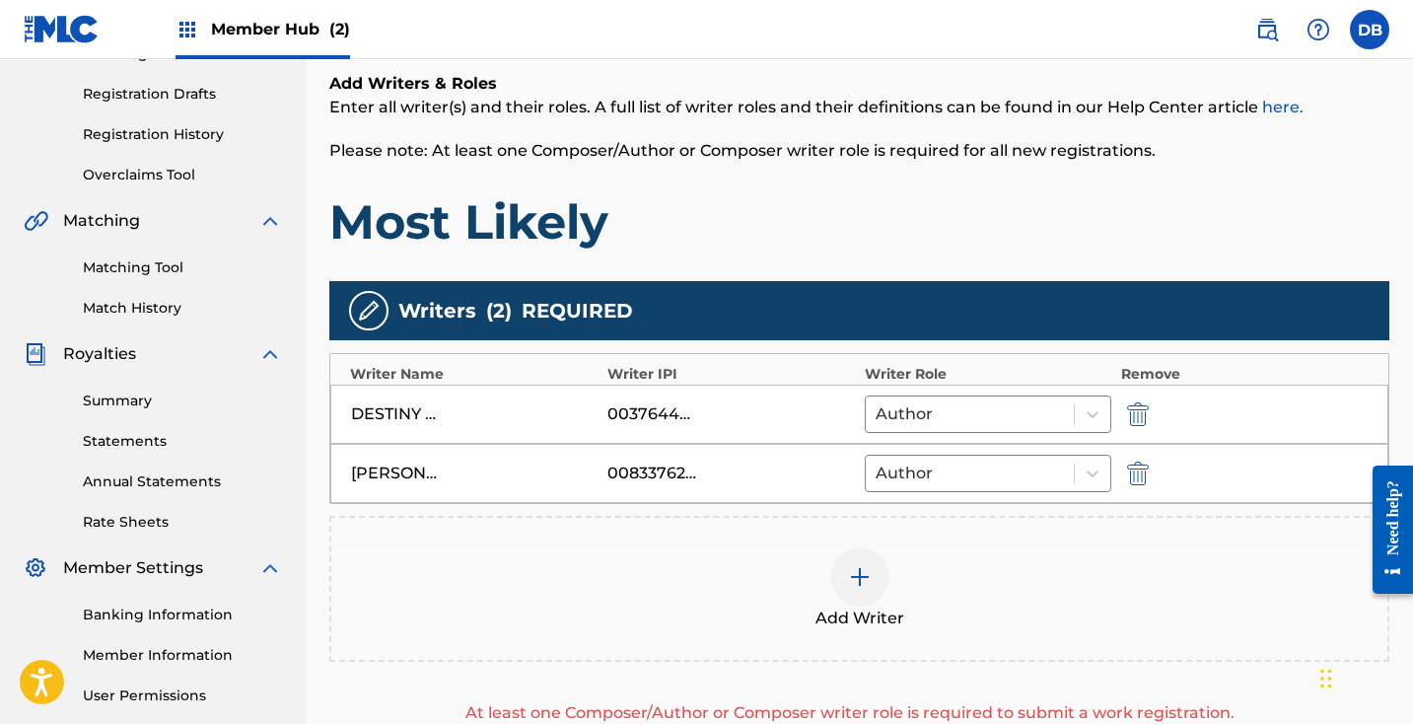
click at [871, 573] on img at bounding box center [860, 577] width 24 height 24
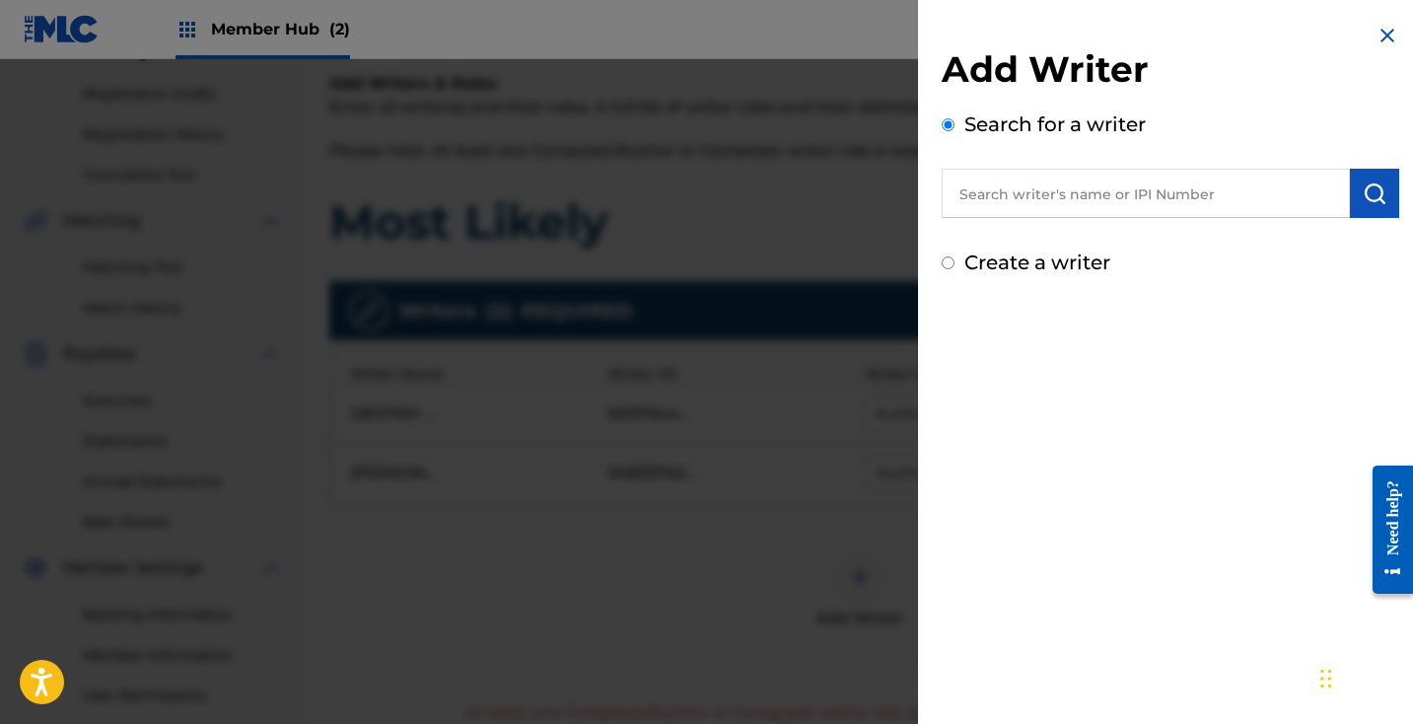
click at [1118, 184] on input "text" at bounding box center [1146, 193] width 408 height 49
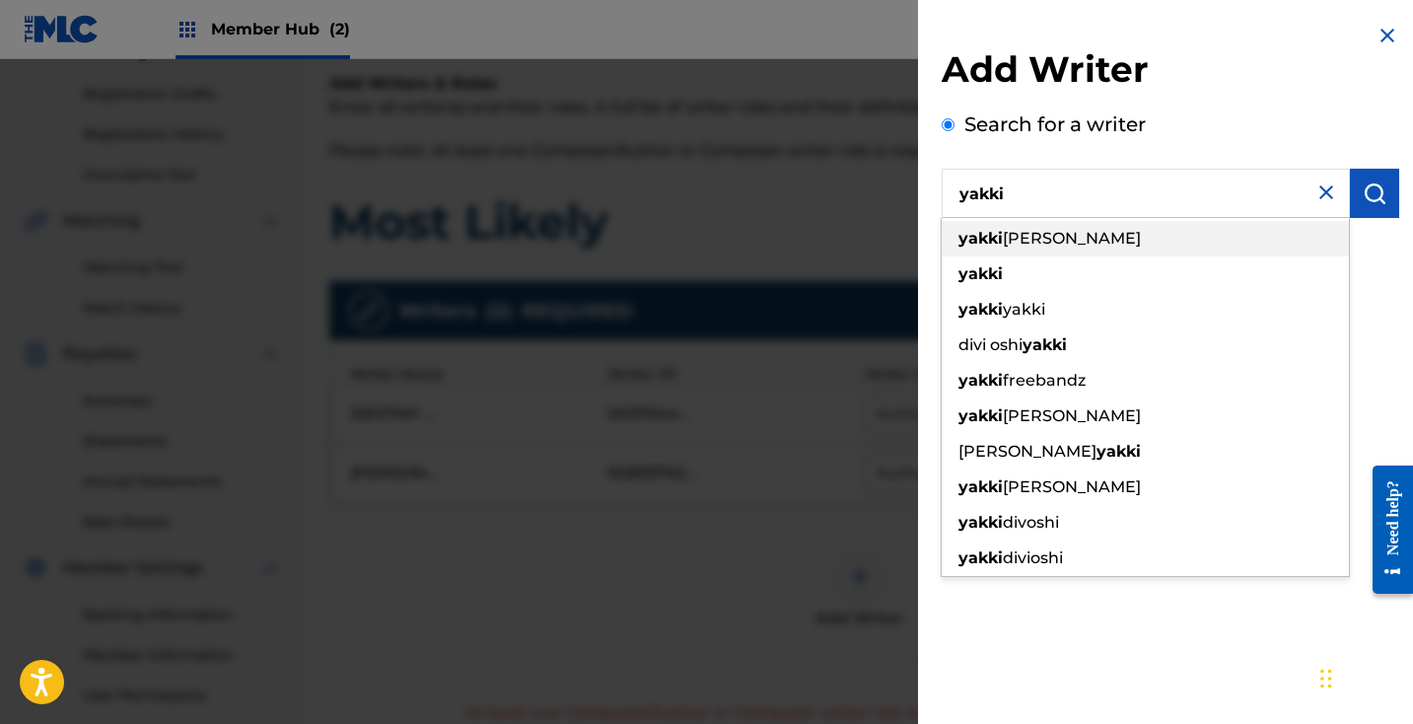
click at [1231, 238] on div "[PERSON_NAME]" at bounding box center [1145, 238] width 407 height 35
type input "[PERSON_NAME]"
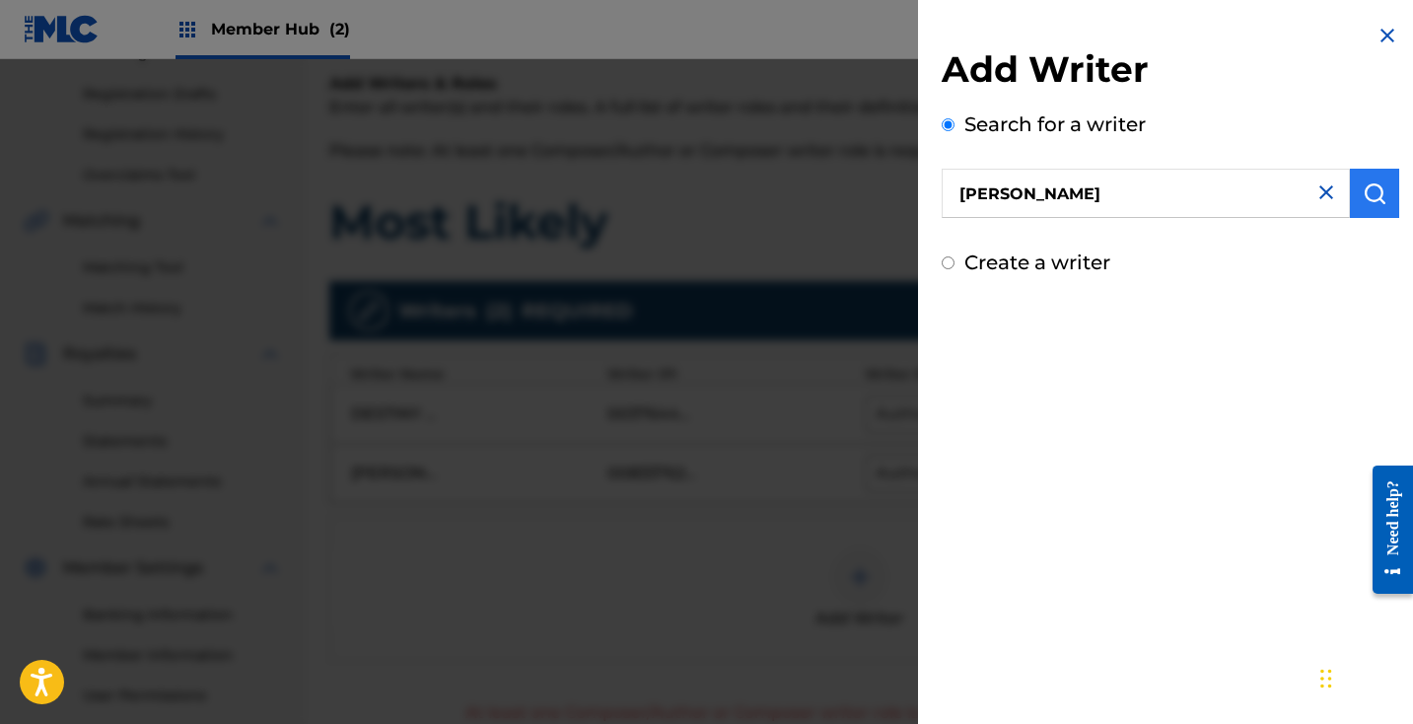
click at [1355, 203] on button "submit" at bounding box center [1374, 193] width 49 height 49
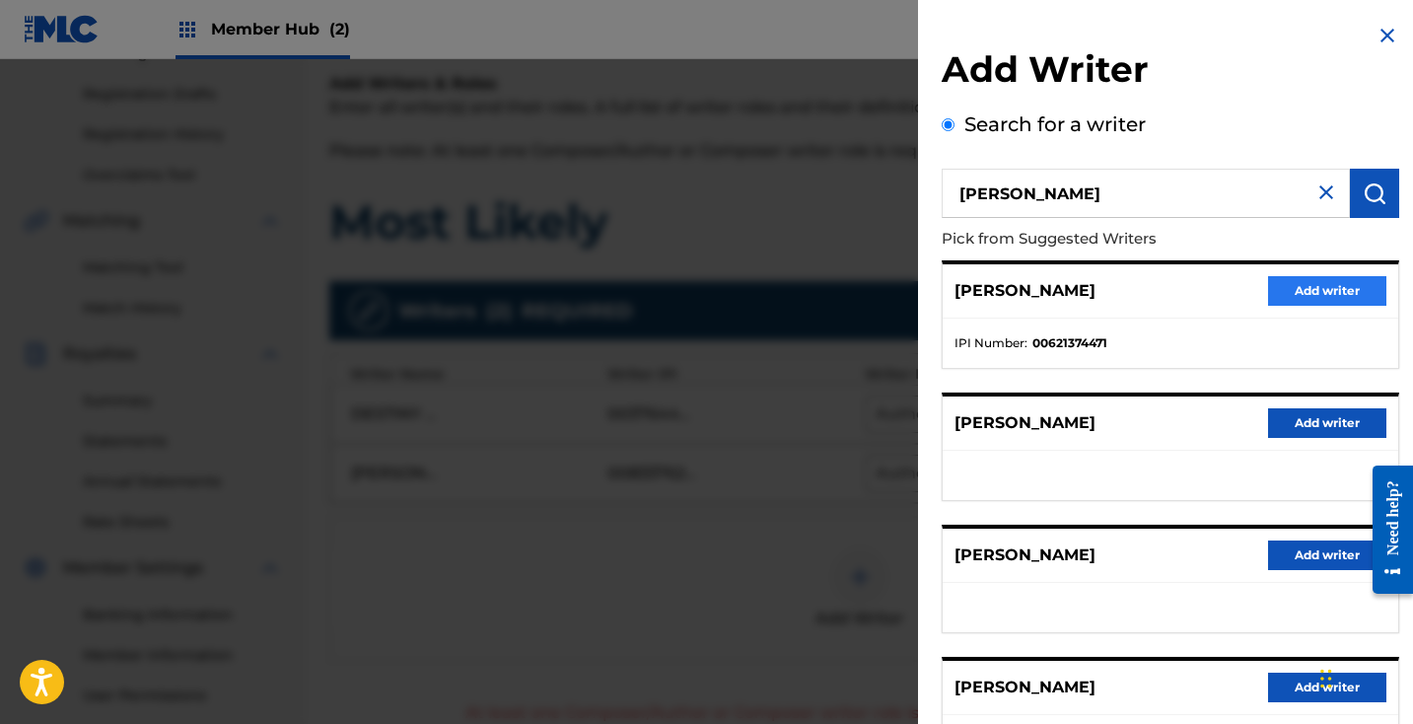
click at [1295, 296] on button "Add writer" at bounding box center [1327, 291] width 118 height 30
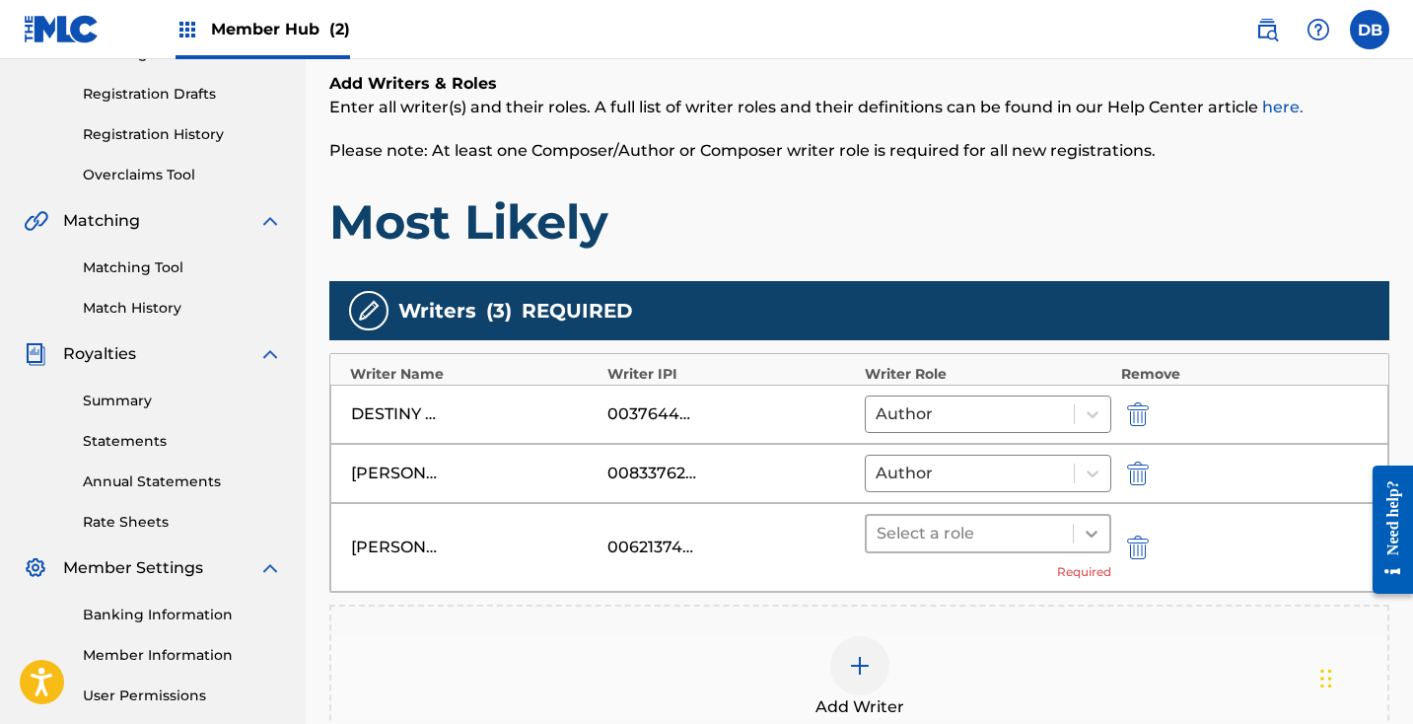
click at [1096, 539] on icon at bounding box center [1092, 534] width 20 height 20
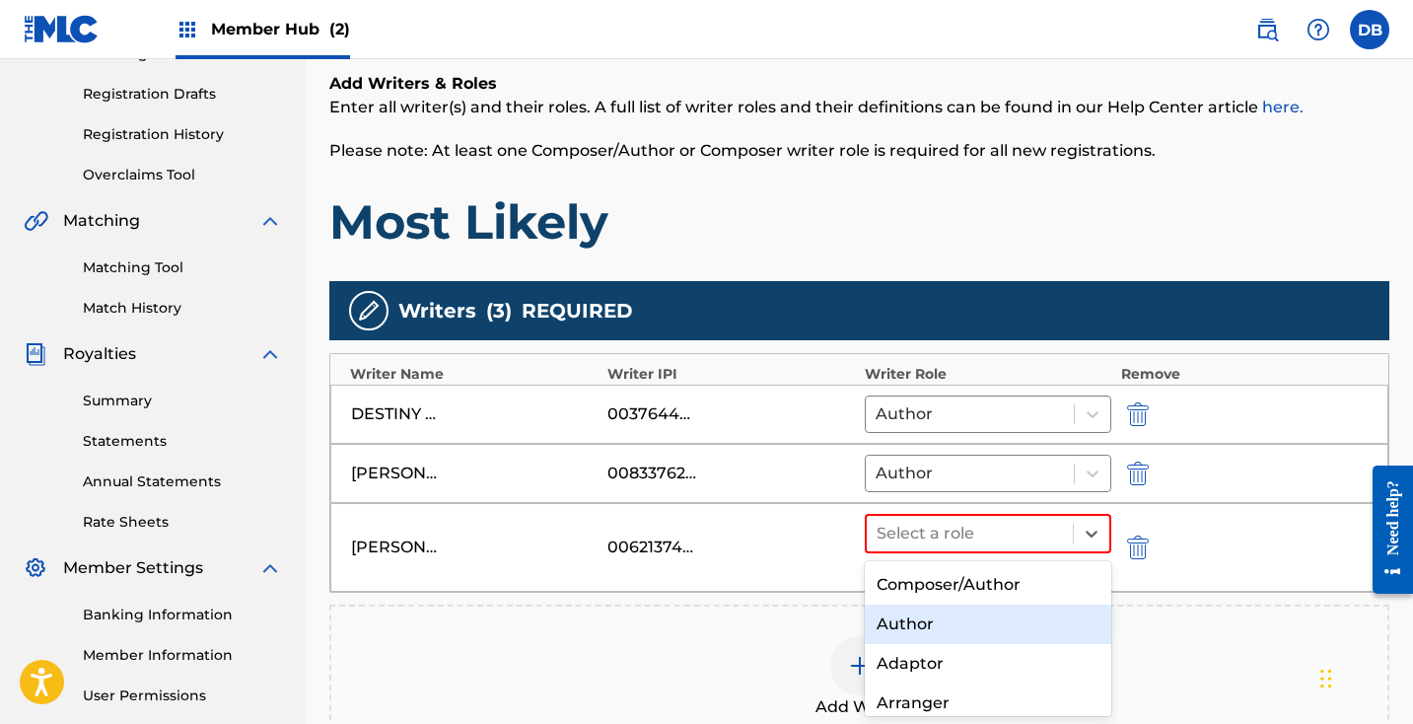
click at [1020, 620] on div "Author" at bounding box center [988, 623] width 246 height 39
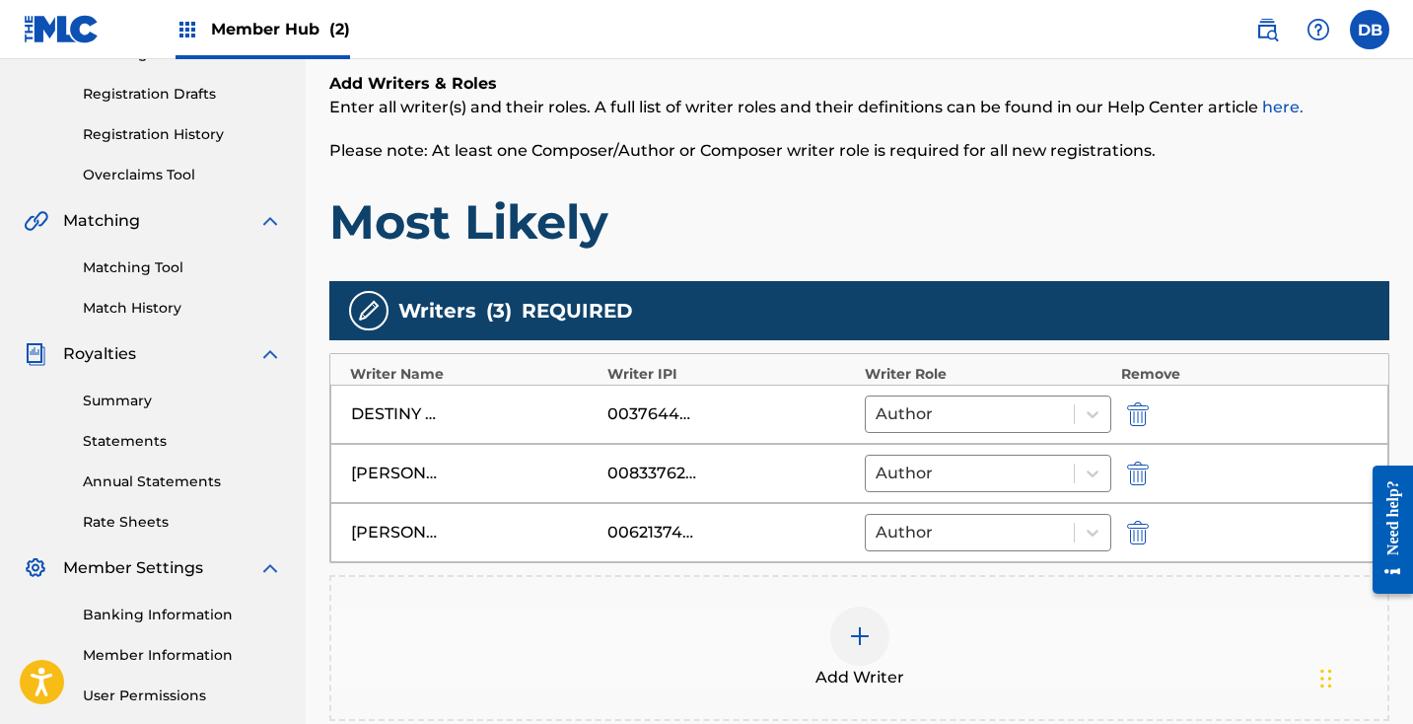
click at [867, 636] on img at bounding box center [860, 636] width 24 height 24
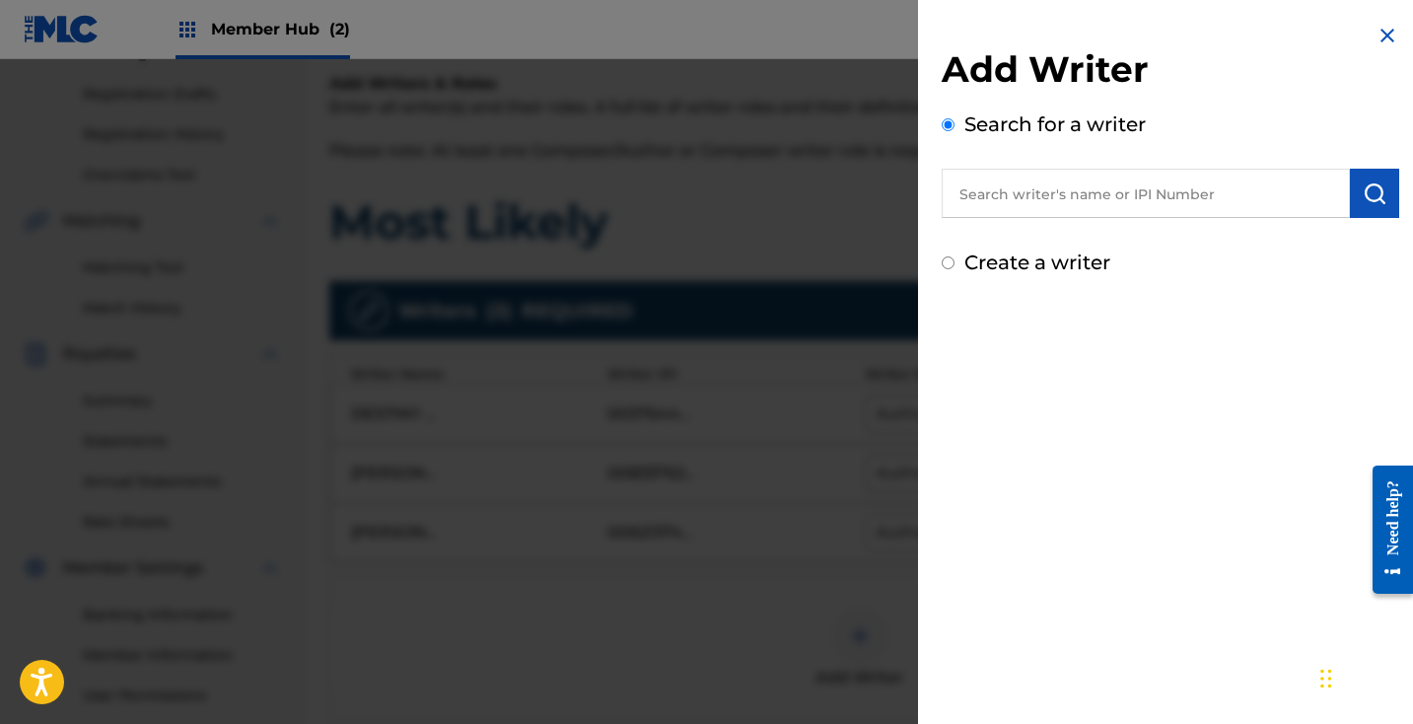
click at [1083, 194] on input "text" at bounding box center [1146, 193] width 408 height 49
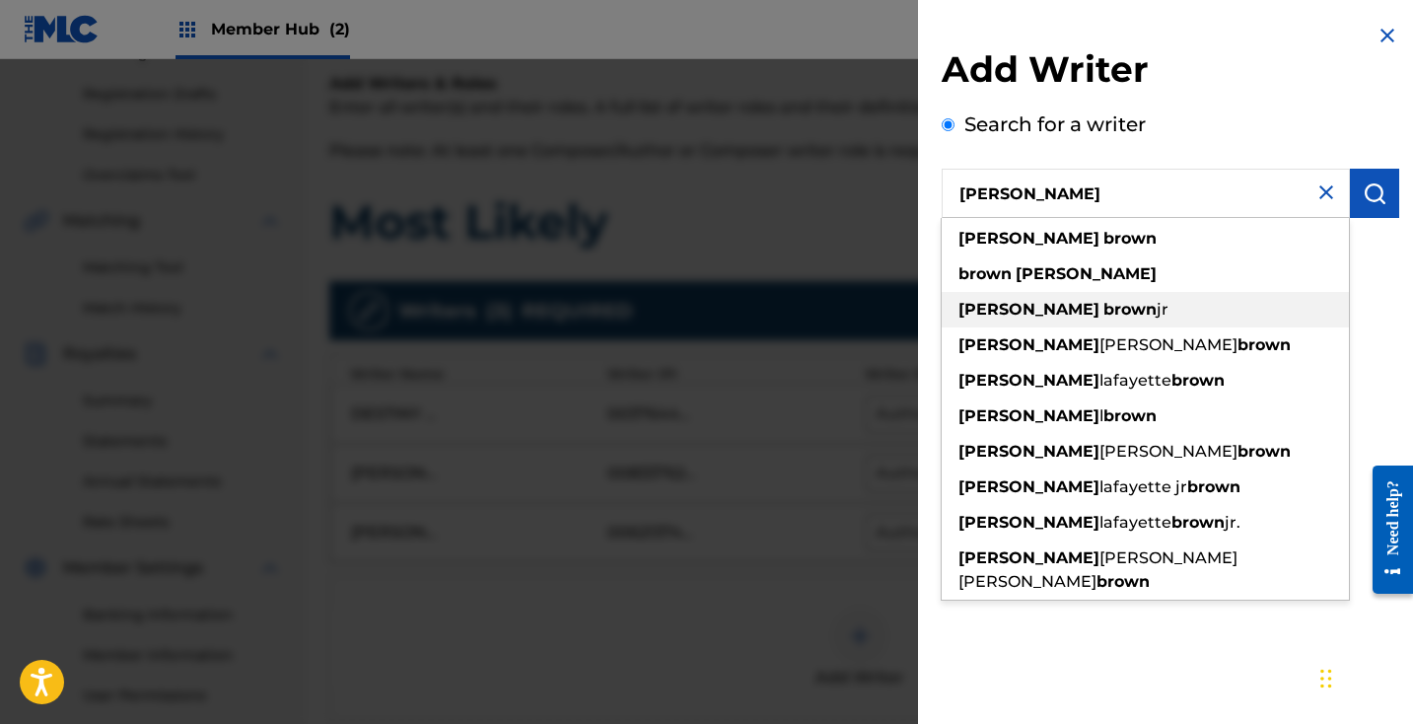
click at [1103, 317] on strong "brown" at bounding box center [1129, 309] width 53 height 19
type input "[PERSON_NAME]"
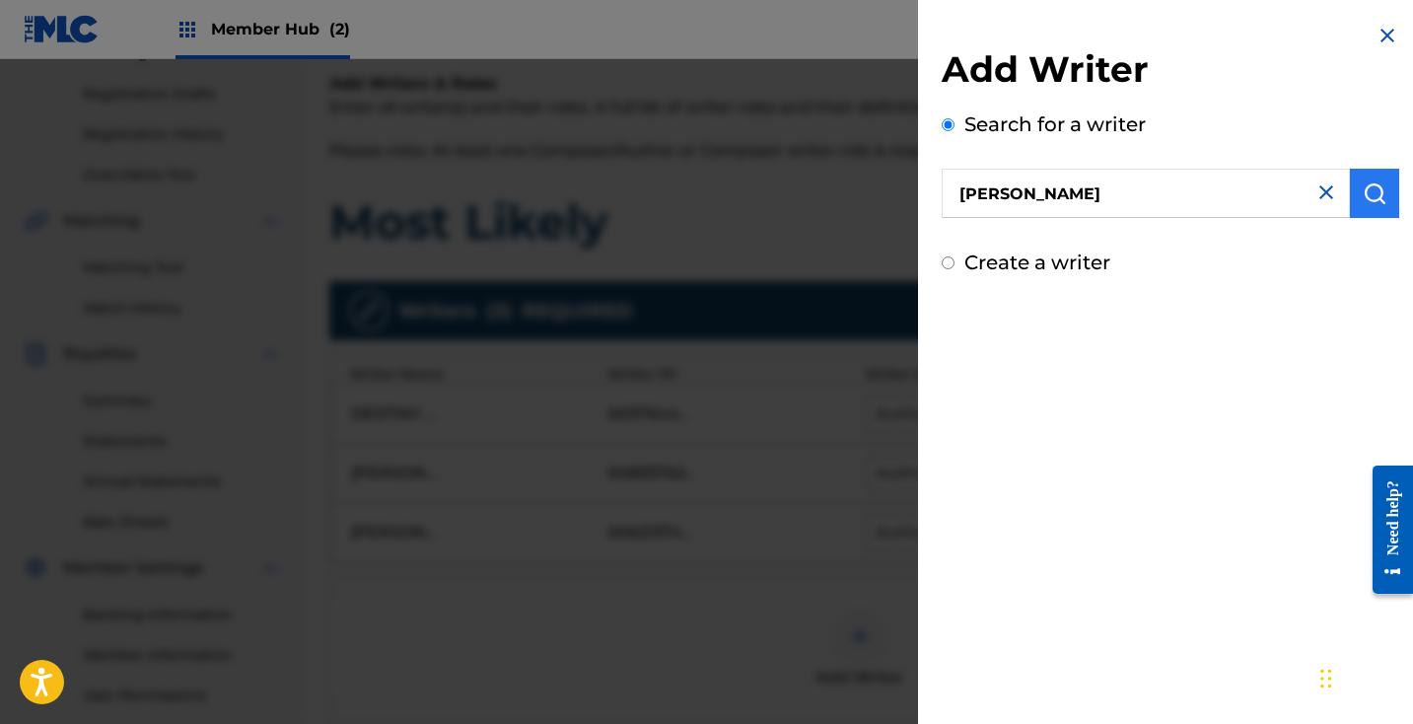
click at [1362, 209] on button "submit" at bounding box center [1374, 193] width 49 height 49
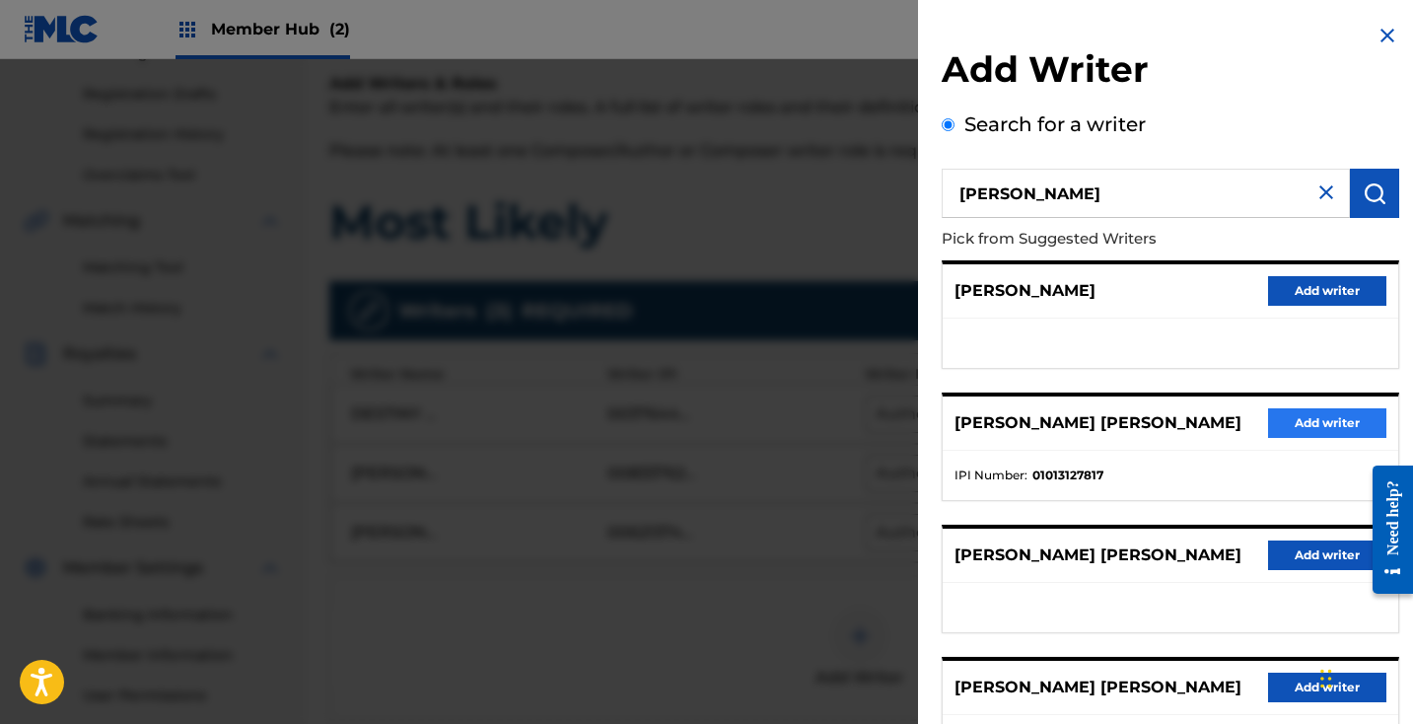
click at [1299, 417] on button "Add writer" at bounding box center [1327, 423] width 118 height 30
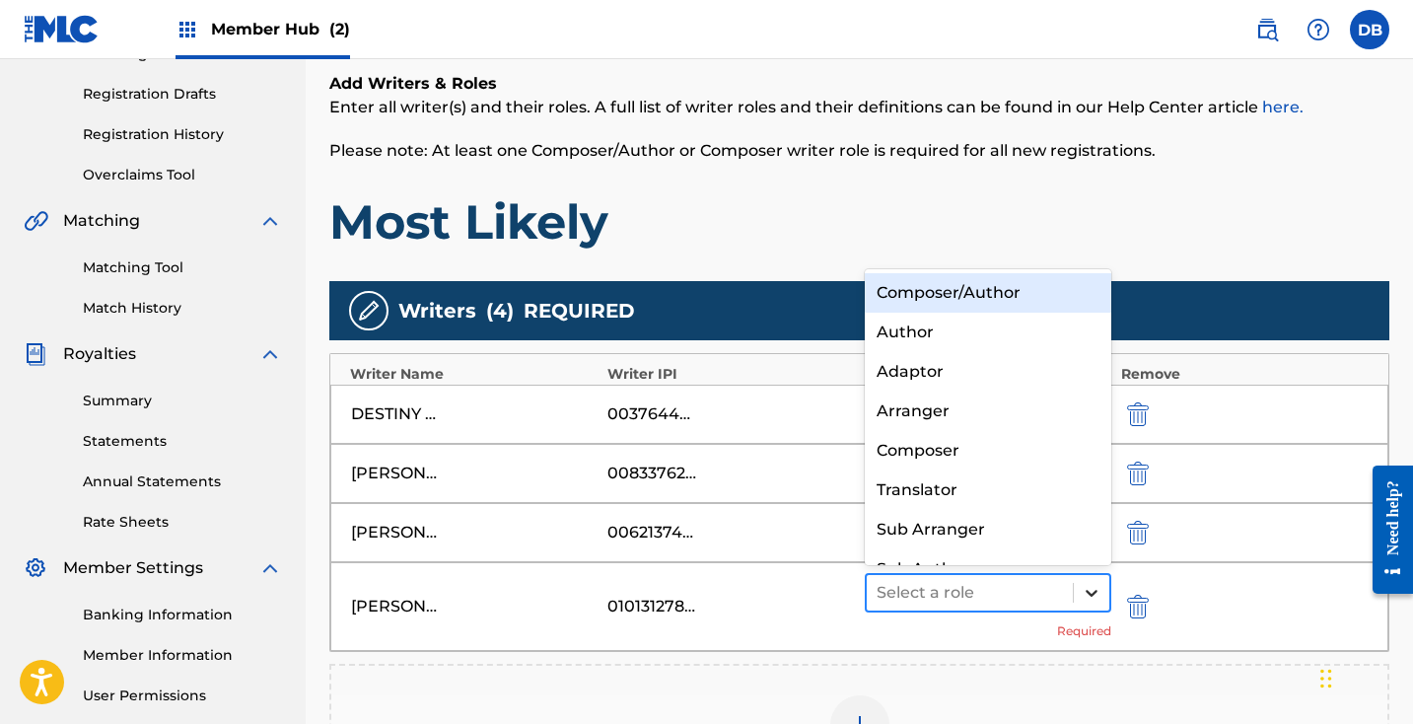
click at [1100, 592] on icon at bounding box center [1092, 593] width 20 height 20
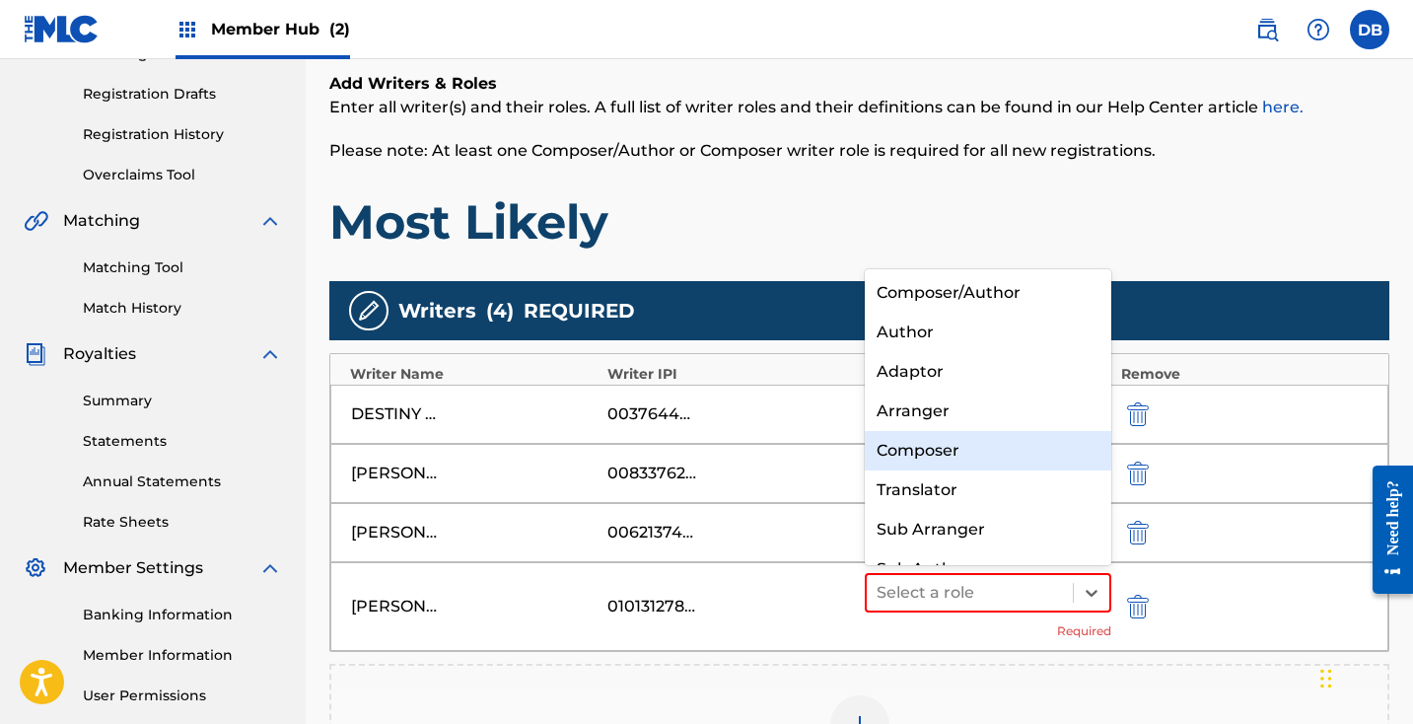
click at [1010, 447] on div "Composer" at bounding box center [988, 450] width 246 height 39
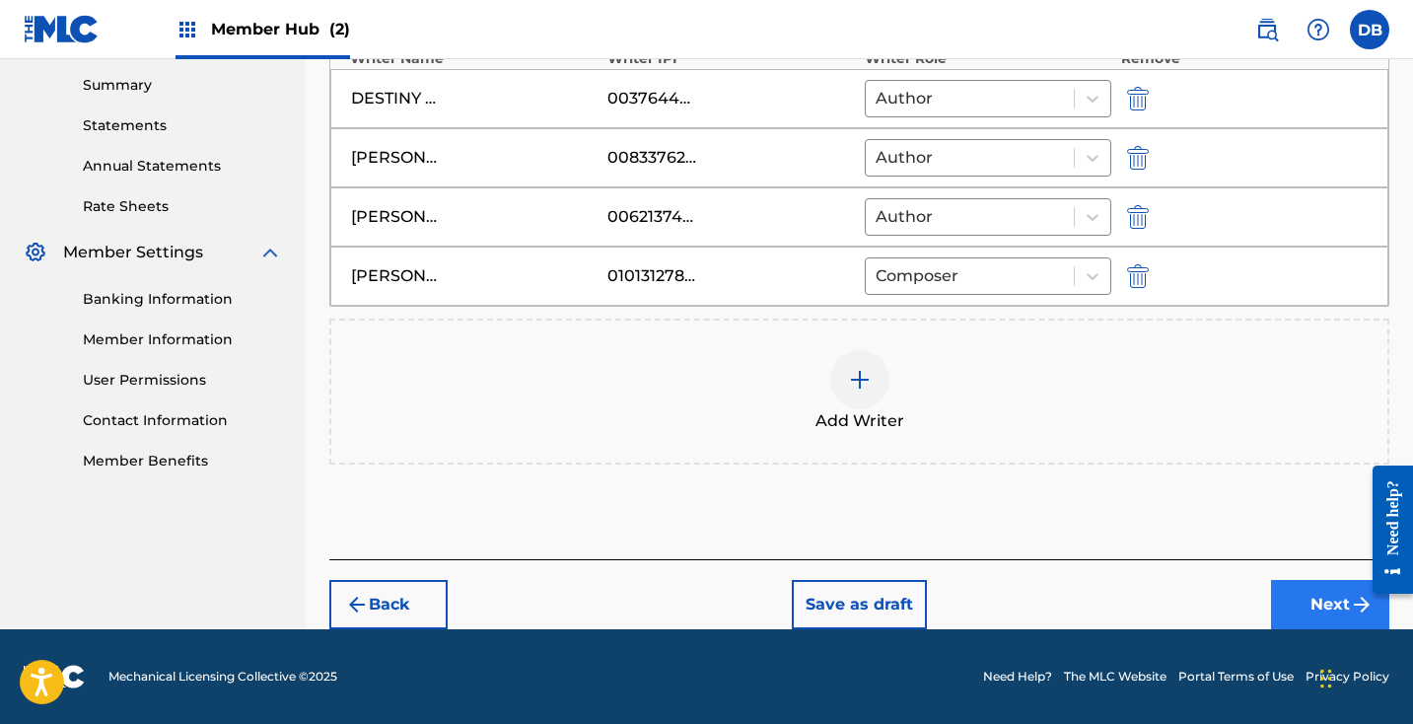
click at [1345, 587] on button "Next" at bounding box center [1330, 604] width 118 height 49
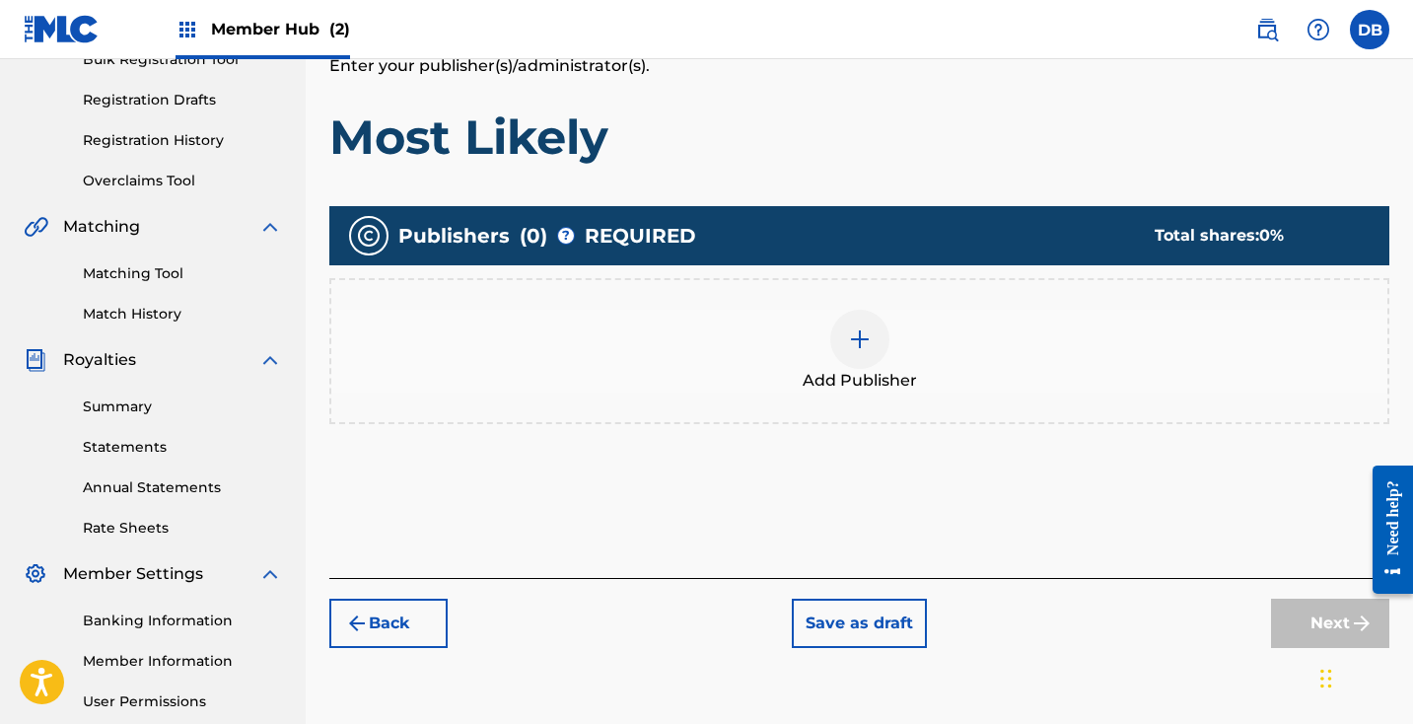
scroll to position [291, 0]
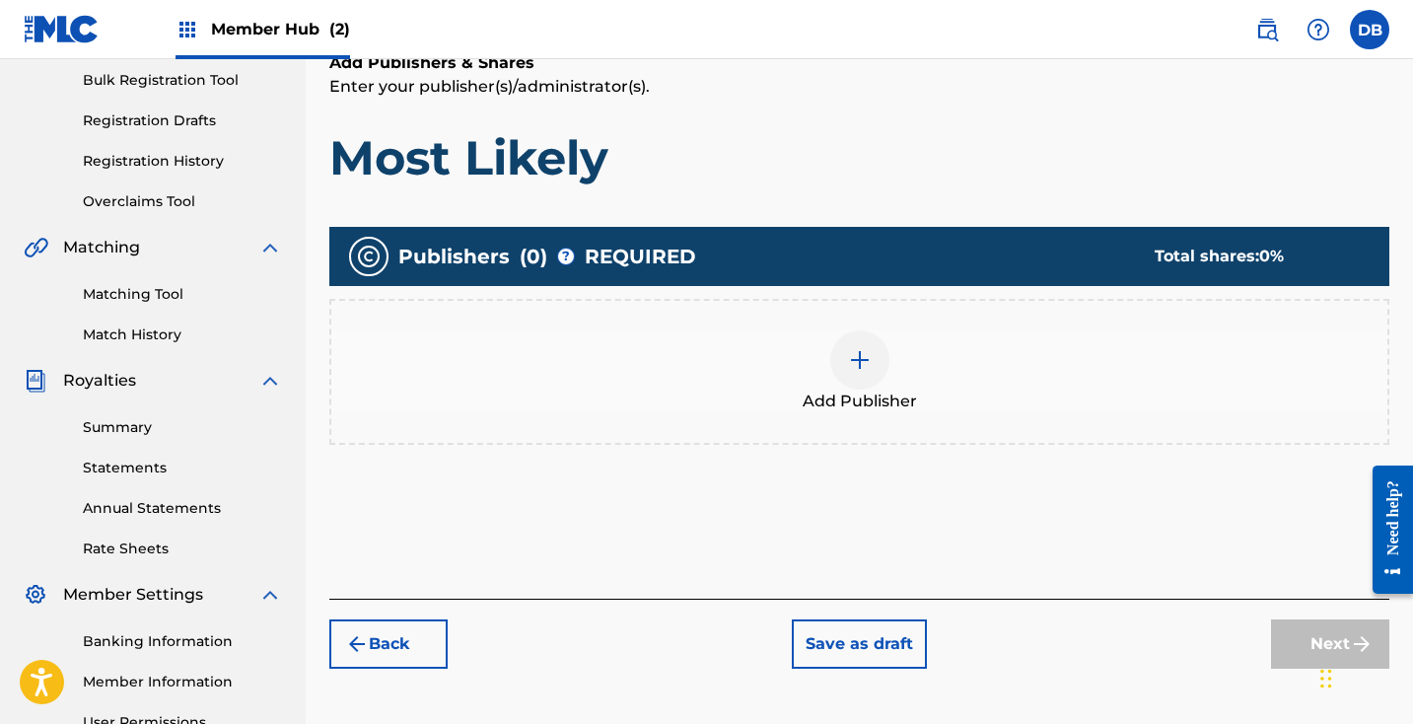
click at [855, 352] on img at bounding box center [860, 360] width 24 height 24
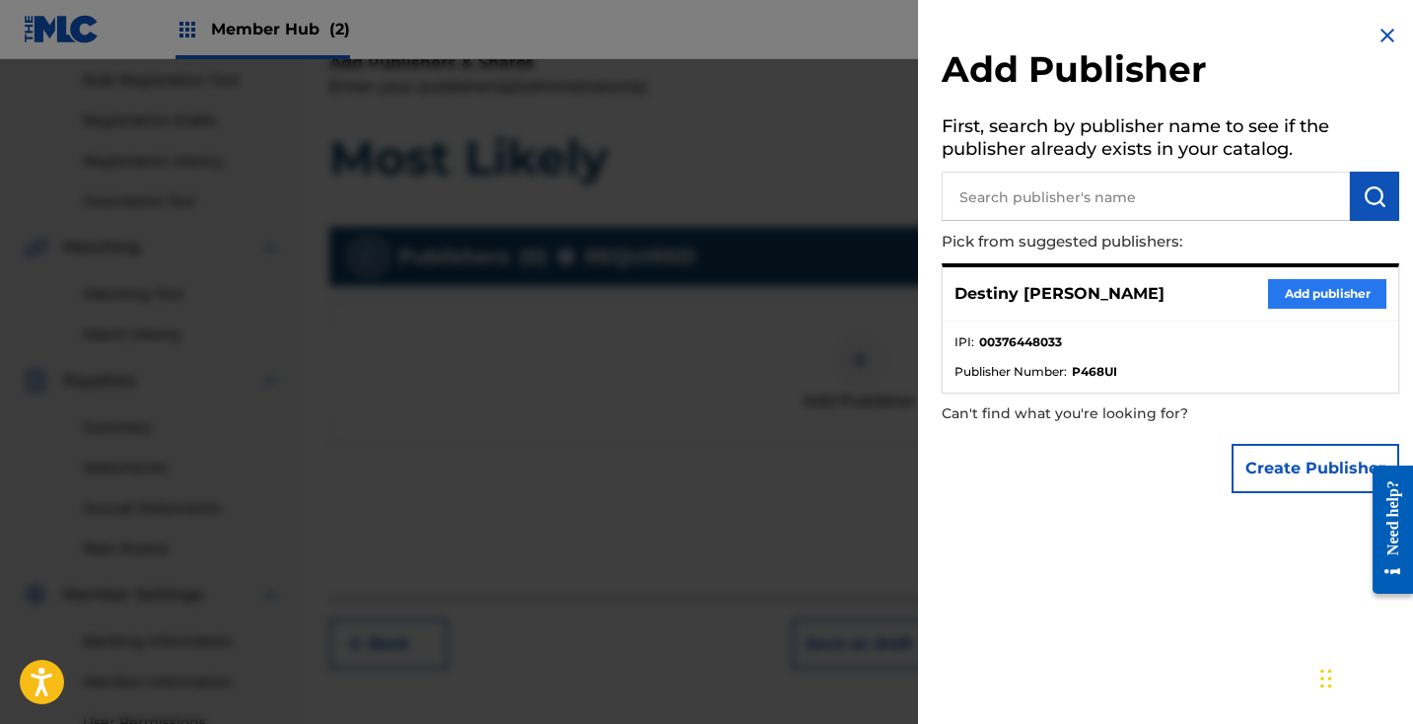
click at [1315, 290] on button "Add publisher" at bounding box center [1327, 294] width 118 height 30
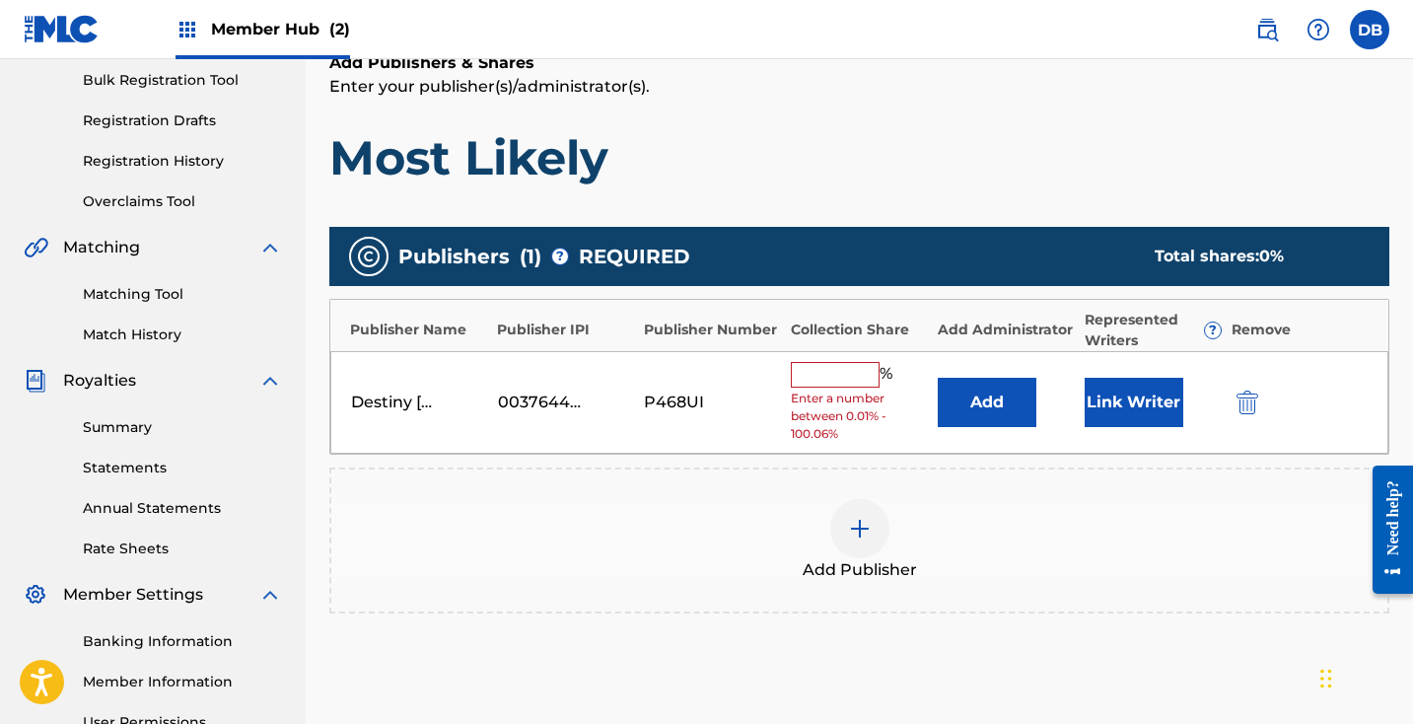
click at [828, 382] on input "text" at bounding box center [835, 375] width 89 height 26
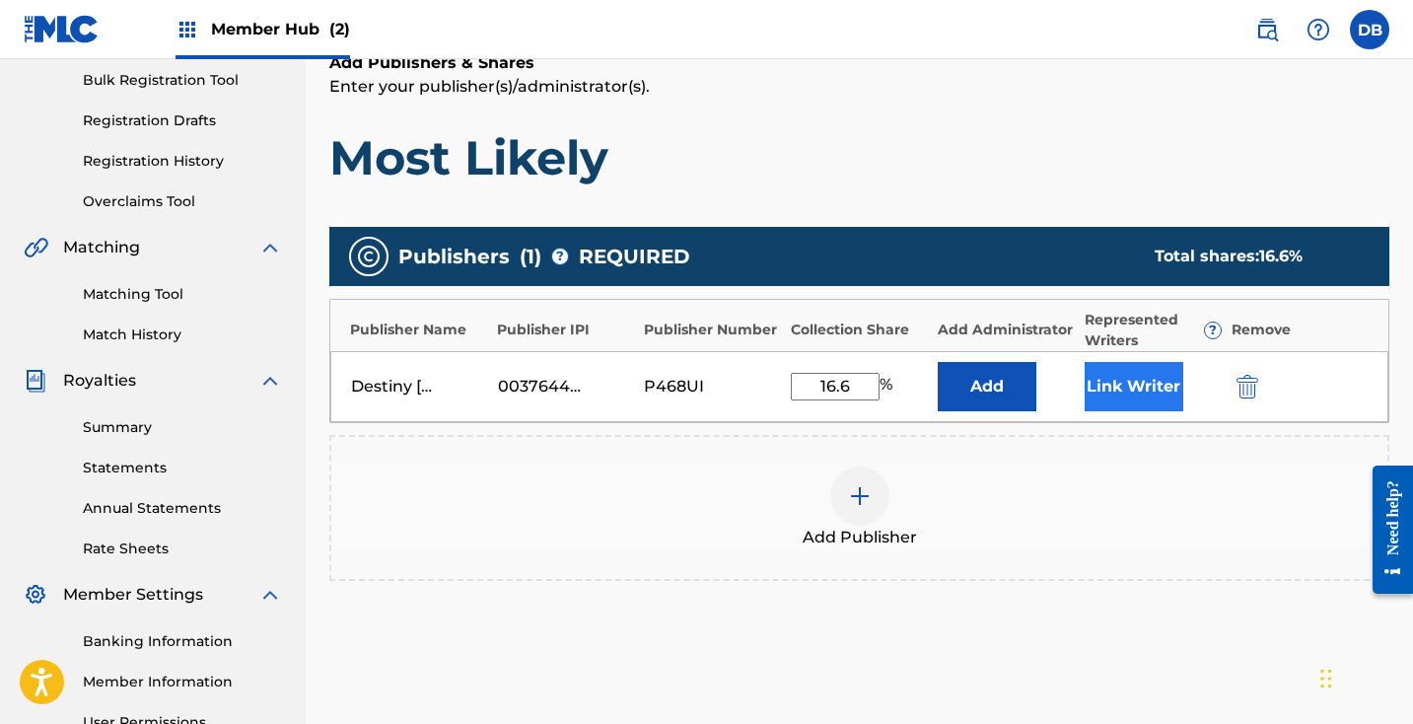
type input "16.6"
click at [1108, 384] on button "Link Writer" at bounding box center [1133, 386] width 99 height 49
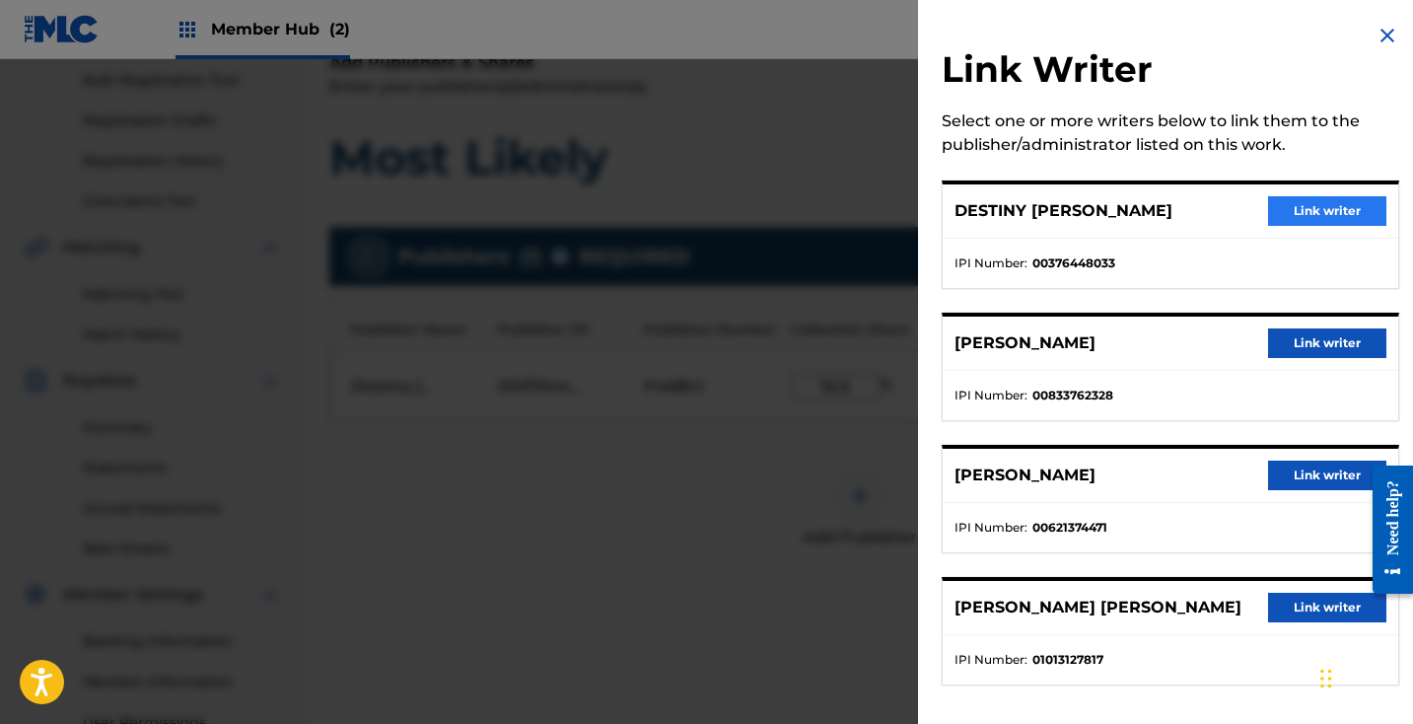
click at [1300, 203] on button "Link writer" at bounding box center [1327, 211] width 118 height 30
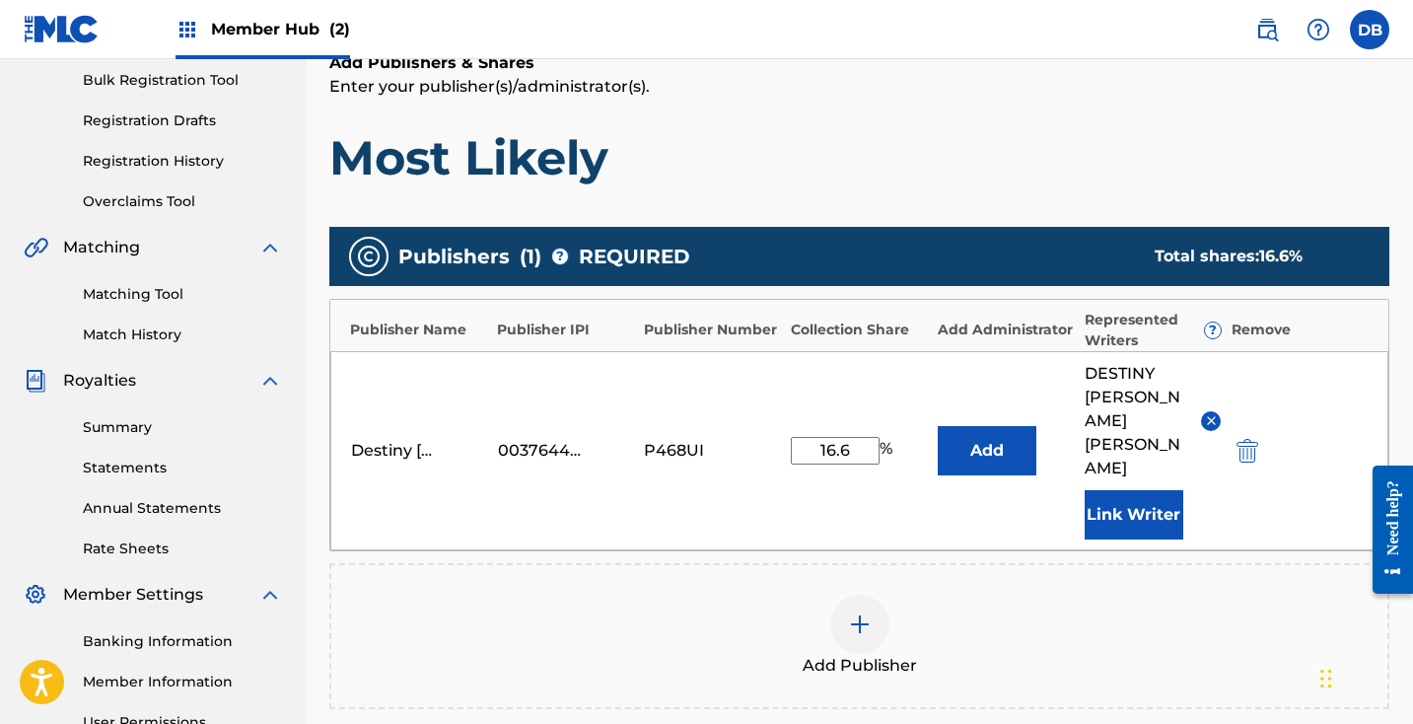
click at [859, 612] on img at bounding box center [860, 624] width 24 height 24
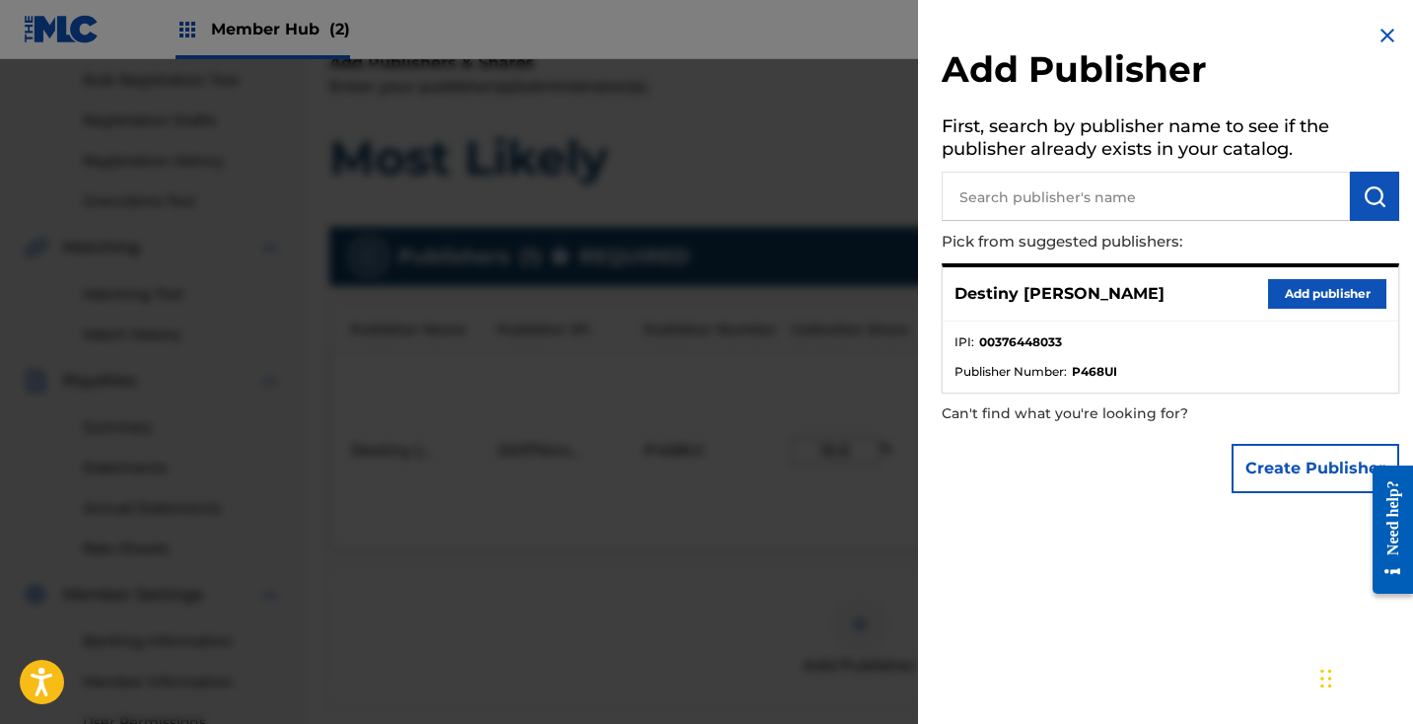
click at [1137, 200] on input "text" at bounding box center [1146, 196] width 408 height 49
type input "e"
type input "k"
click at [1378, 196] on img "submit" at bounding box center [1374, 196] width 24 height 24
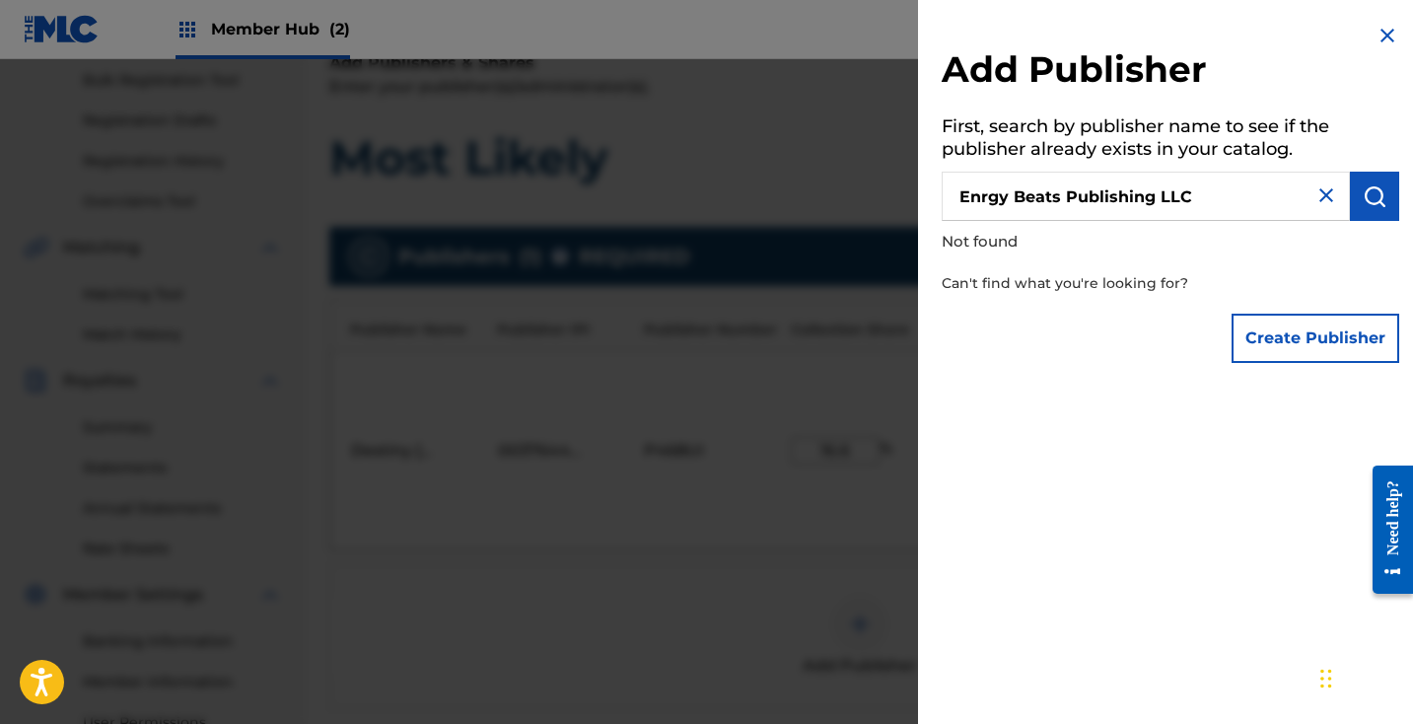
drag, startPoint x: 1237, startPoint y: 184, endPoint x: 1182, endPoint y: 206, distance: 59.3
click at [1182, 206] on input "Enrgy Beats Publishing LLC" at bounding box center [1146, 196] width 408 height 49
type input "BeatStars Publishing"
click at [1370, 202] on img "submit" at bounding box center [1374, 196] width 24 height 24
click at [1307, 341] on button "Create Publisher" at bounding box center [1315, 338] width 168 height 49
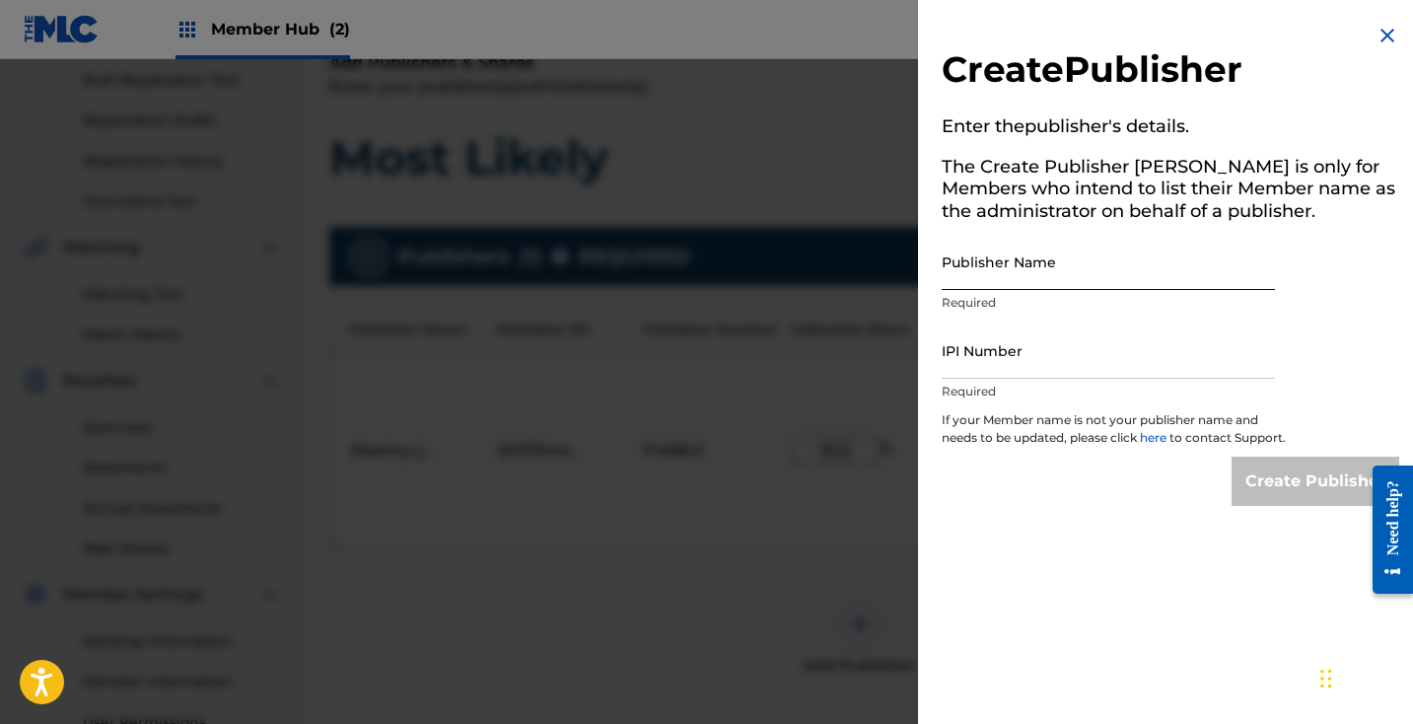
click at [1140, 276] on input "Publisher Name" at bounding box center [1108, 262] width 333 height 56
type input "Energy"
drag, startPoint x: 1140, startPoint y: 276, endPoint x: 1386, endPoint y: 32, distance: 347.2
click at [1386, 32] on img at bounding box center [1387, 36] width 24 height 24
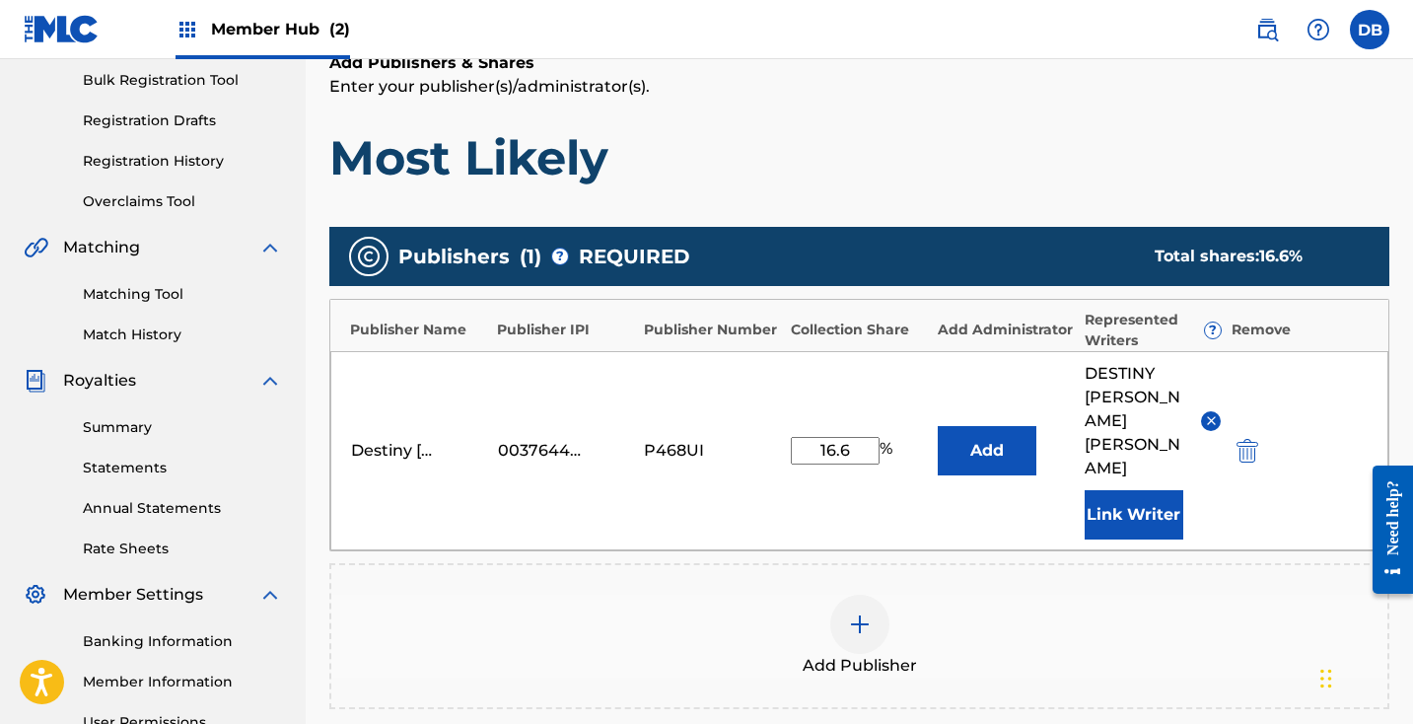
click at [853, 594] on div at bounding box center [859, 623] width 59 height 59
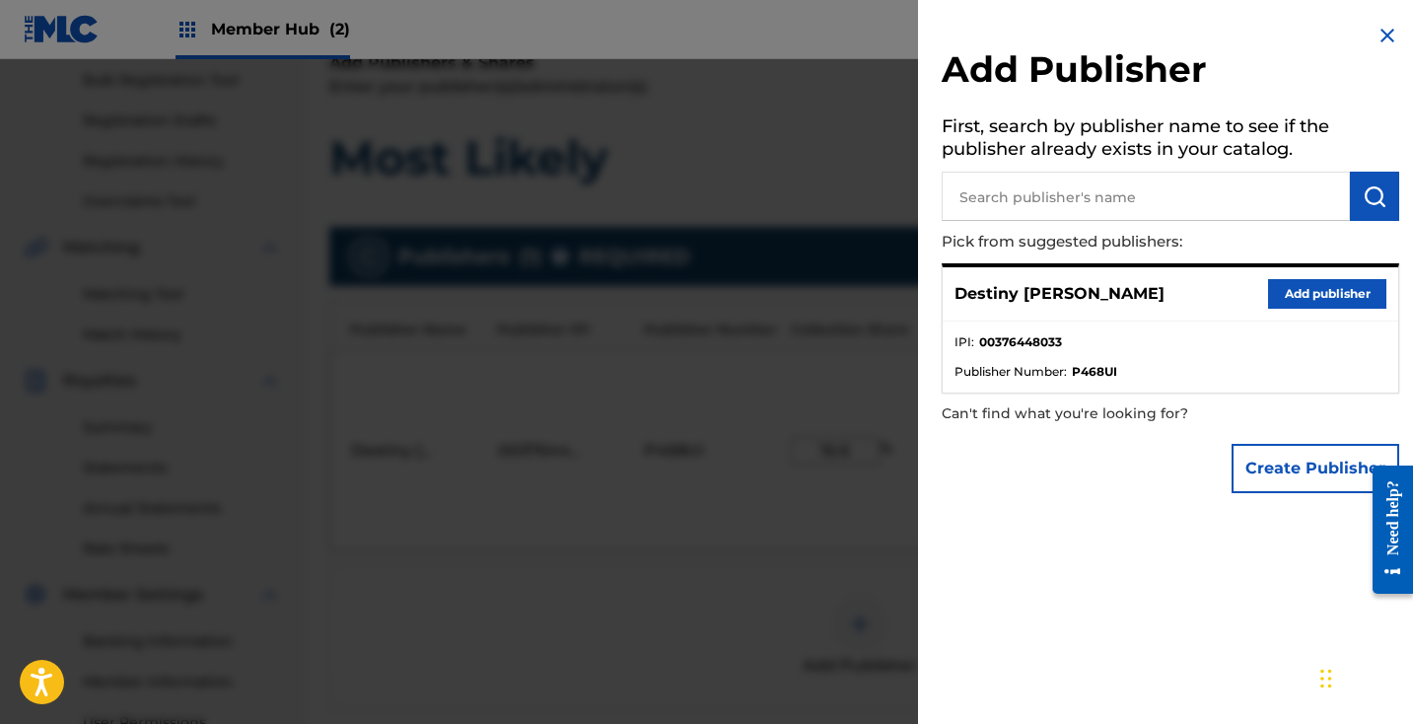
click at [1035, 203] on input "text" at bounding box center [1146, 196] width 408 height 49
type input "e"
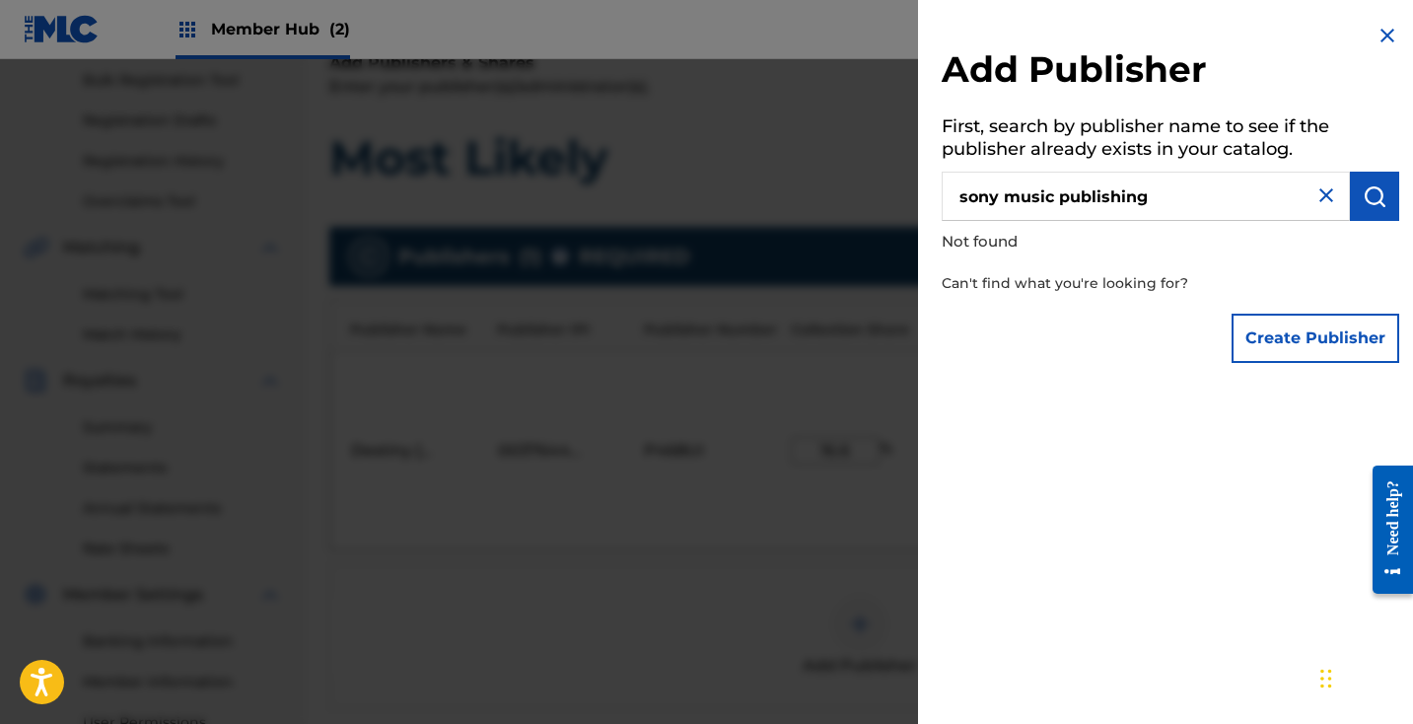
type input "sony music publishing"
click at [1280, 353] on button "Create Publisher" at bounding box center [1315, 338] width 168 height 49
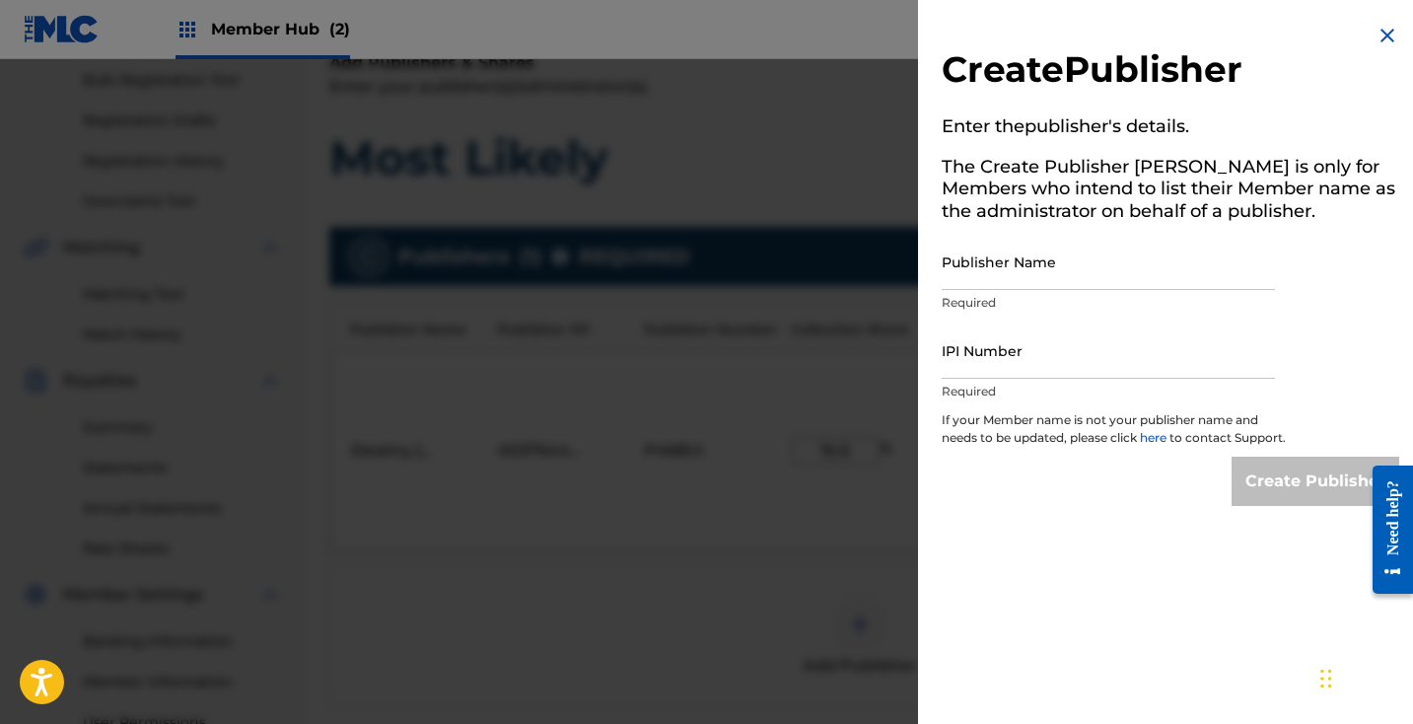
click at [1380, 41] on img at bounding box center [1387, 36] width 24 height 24
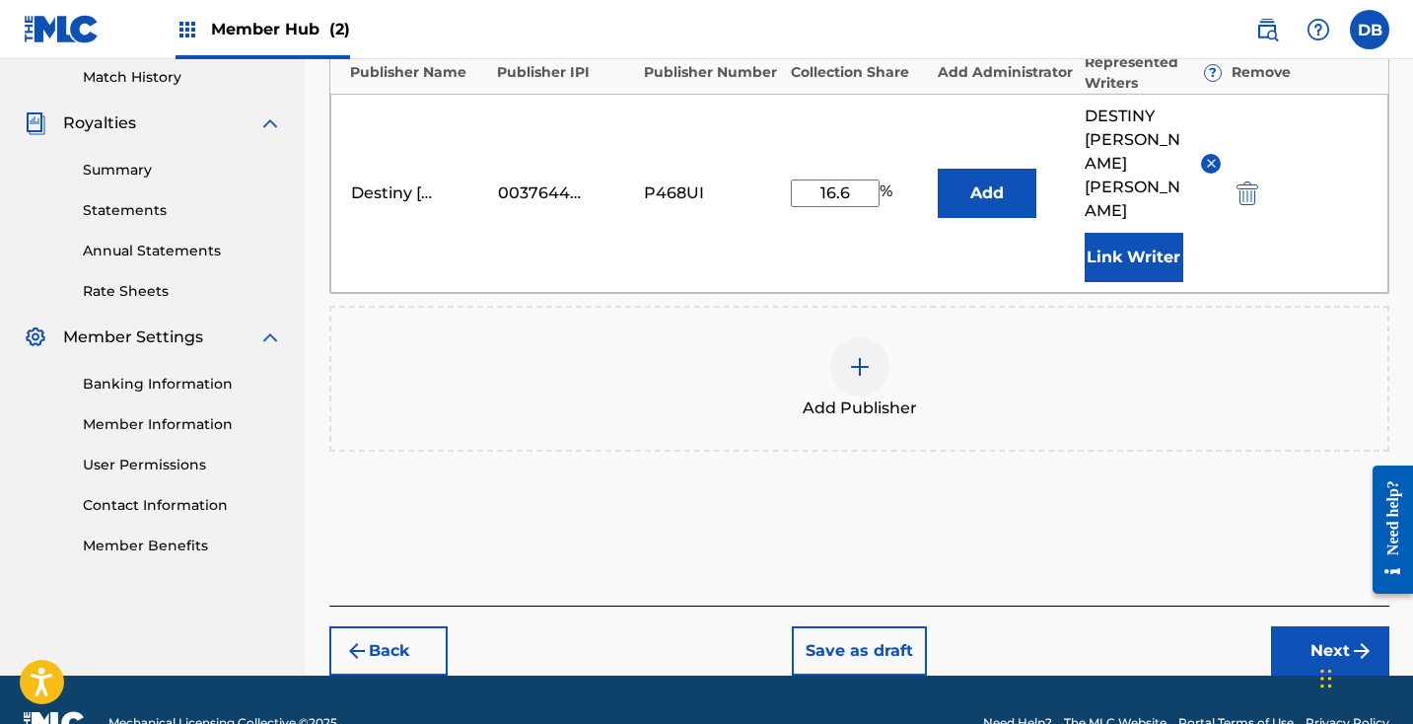
scroll to position [547, 0]
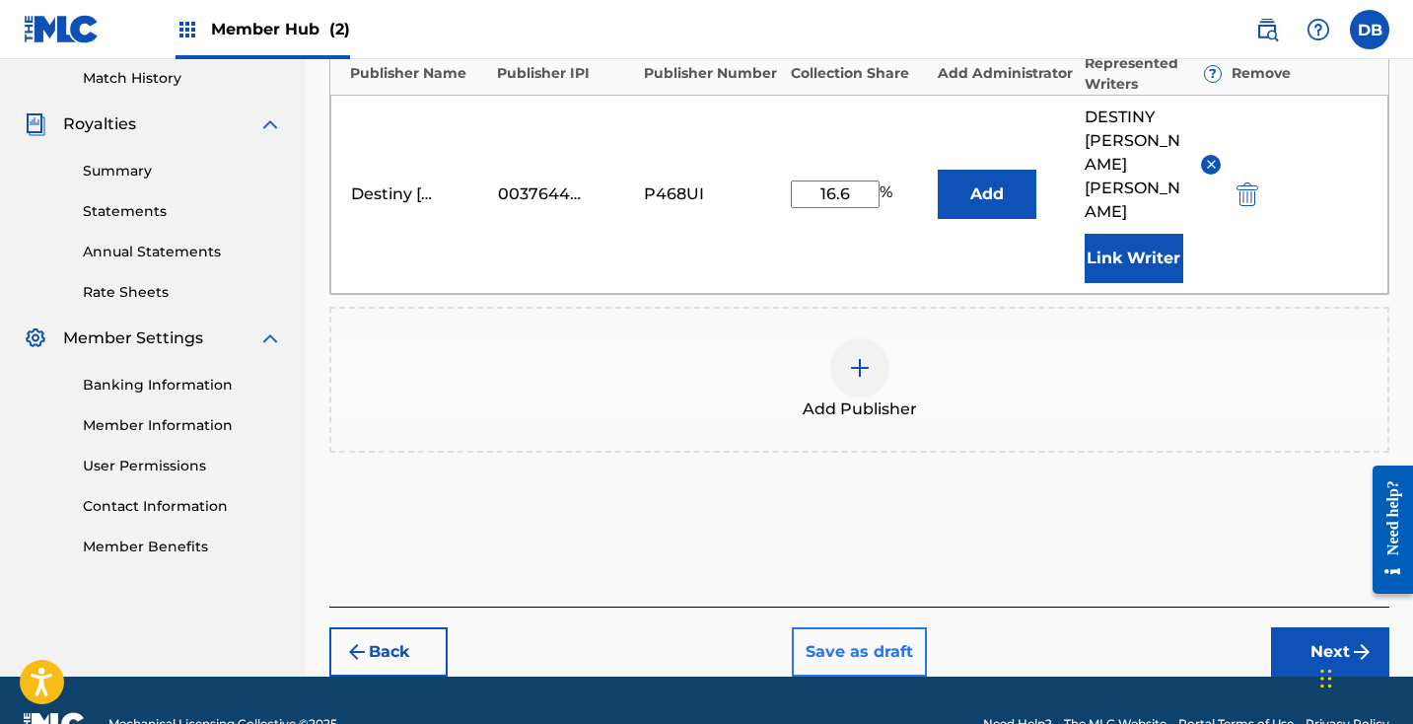
click at [926, 627] on button "Save as draft" at bounding box center [859, 651] width 135 height 49
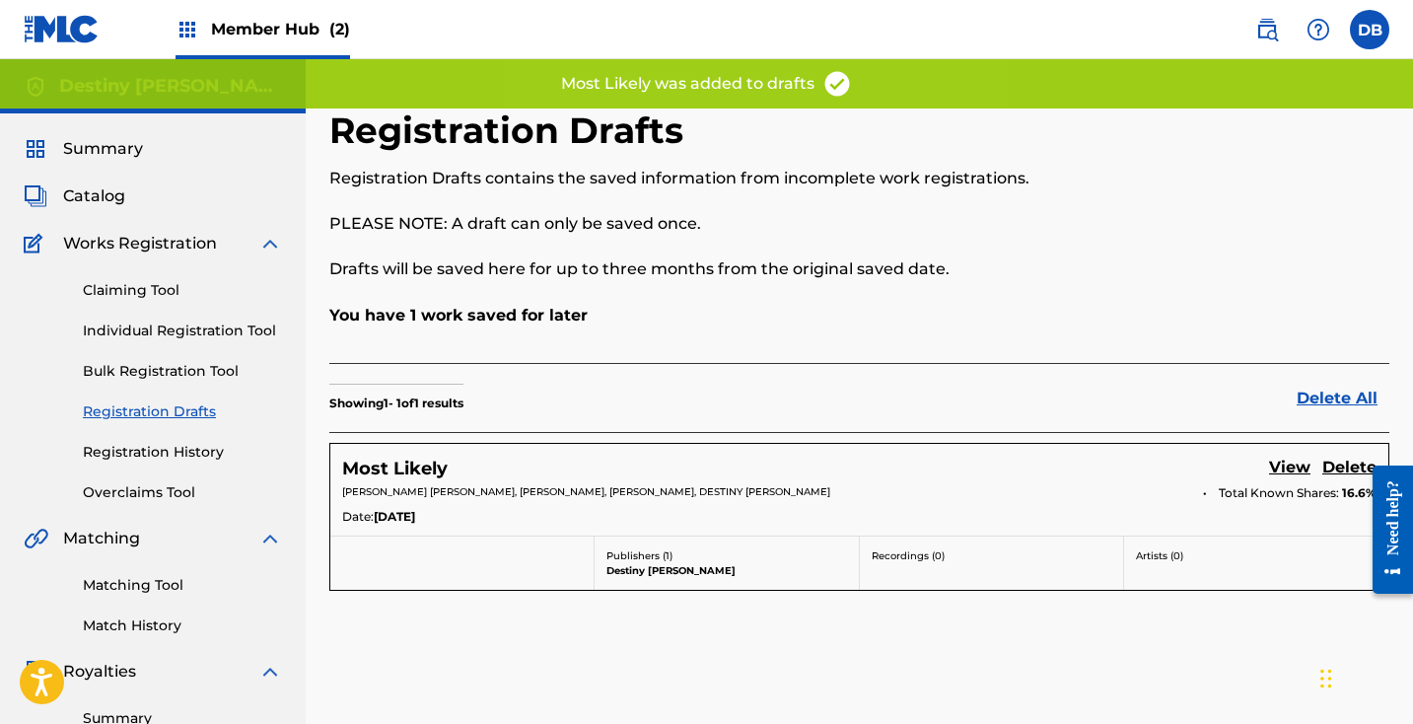
click at [212, 317] on div "Claiming Tool Individual Registration Tool Bulk Registration Tool Registration …" at bounding box center [153, 378] width 258 height 247
click at [215, 324] on link "Individual Registration Tool" at bounding box center [182, 330] width 199 height 21
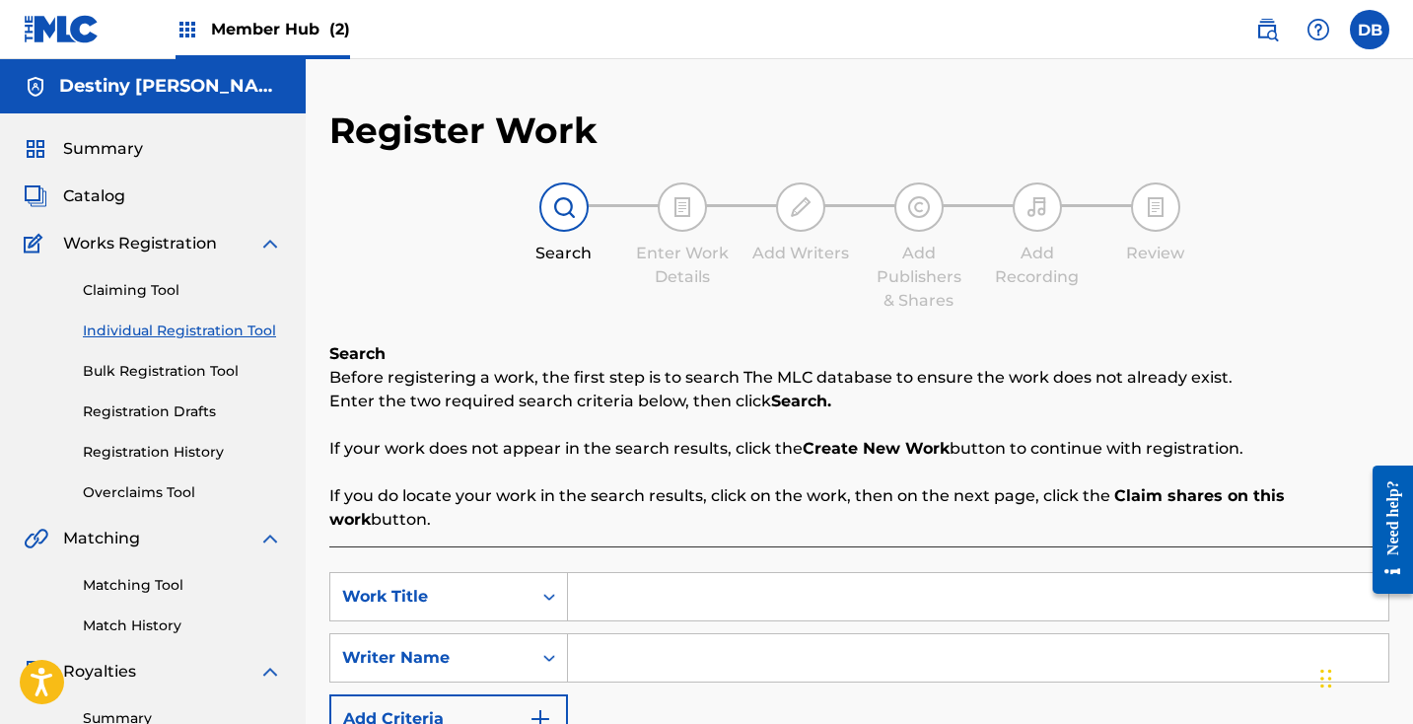
click at [670, 579] on input "Search Form" at bounding box center [978, 596] width 820 height 47
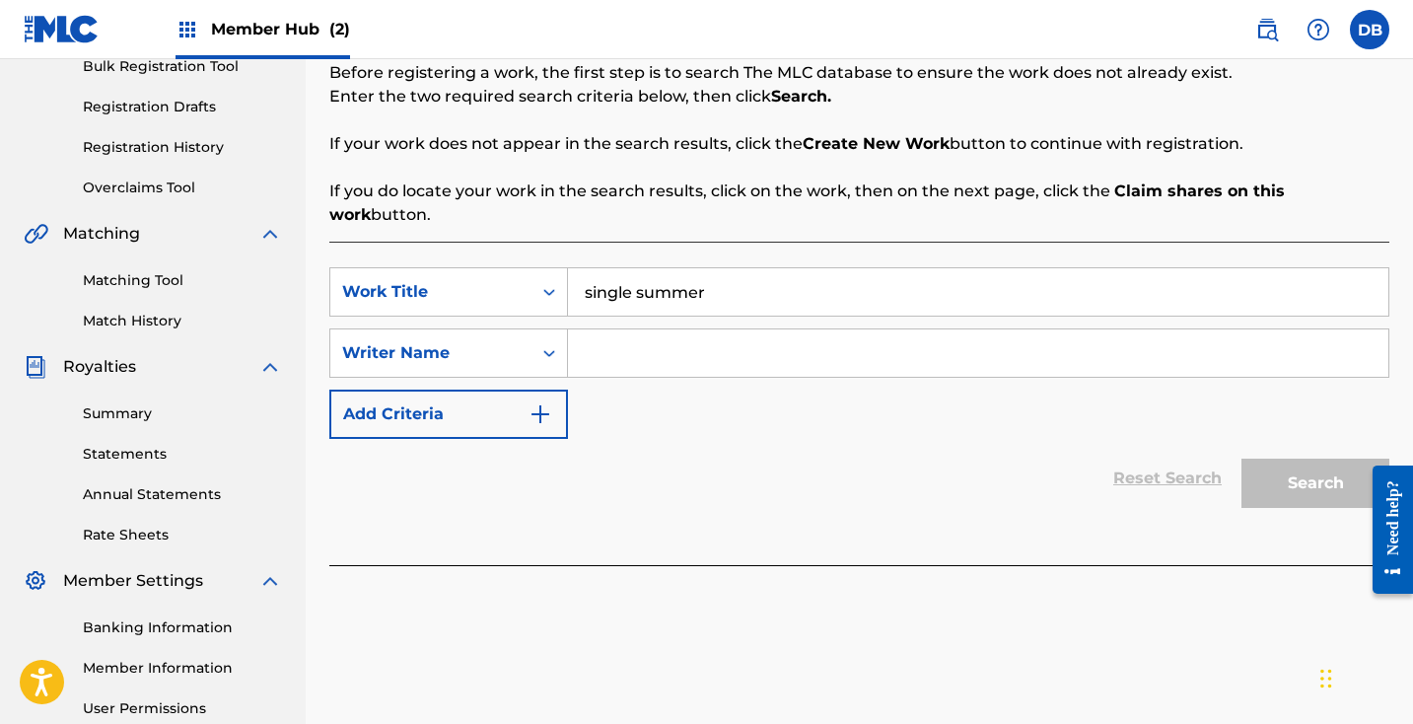
scroll to position [431, 0]
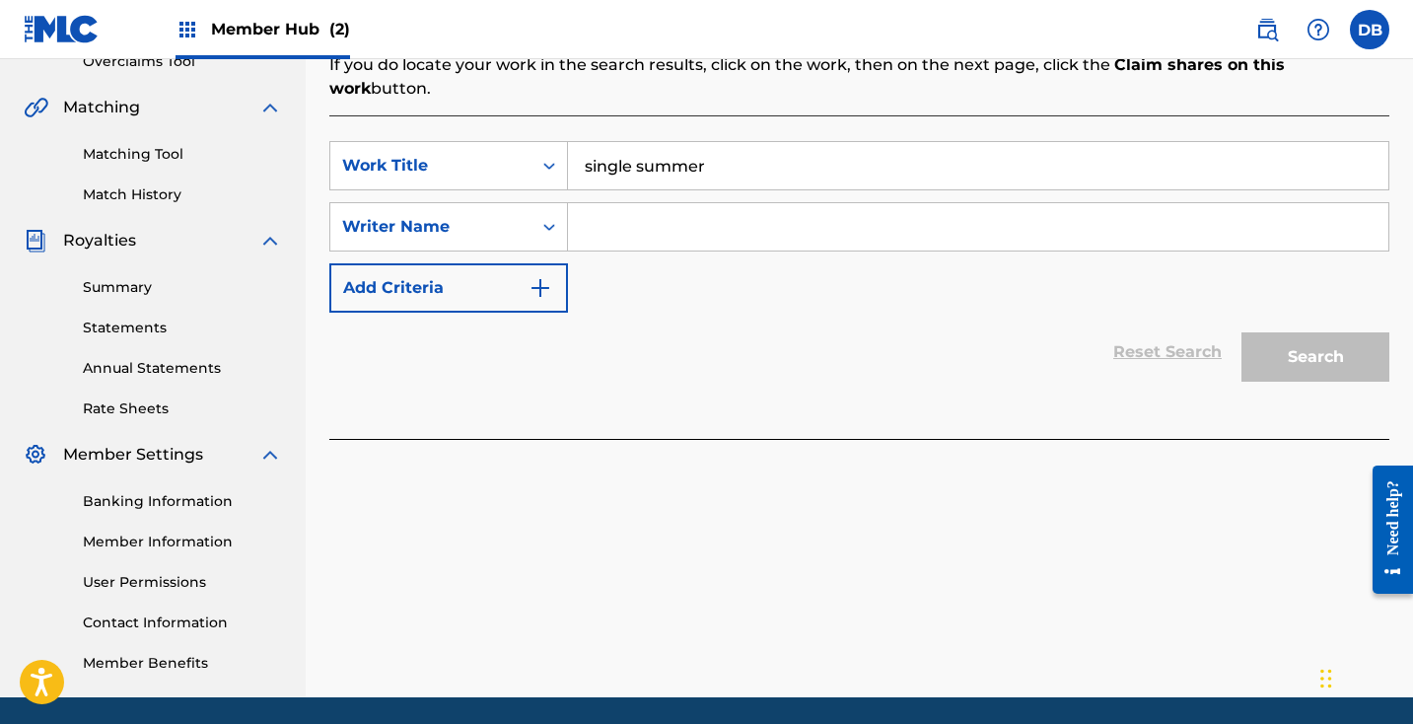
type input "single summer"
click at [610, 212] on input "Search Form" at bounding box center [978, 226] width 820 height 47
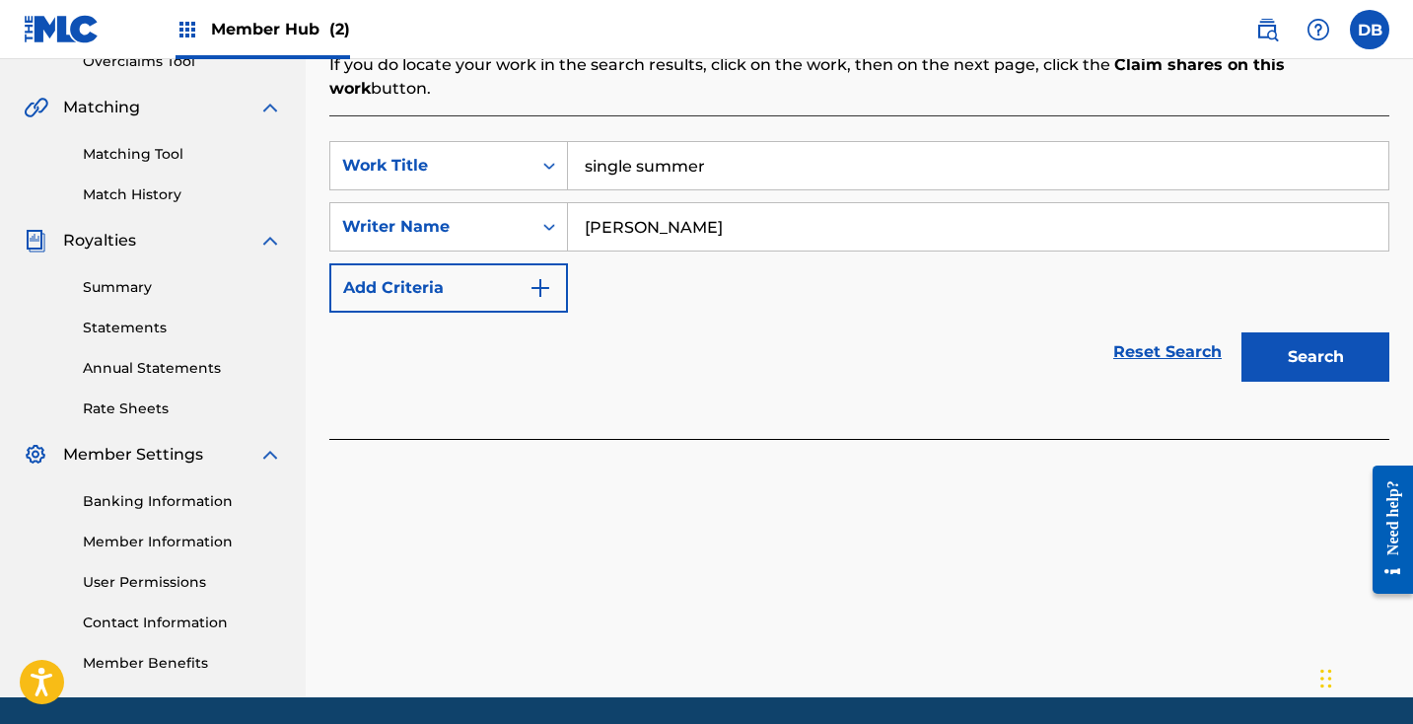
type input "[PERSON_NAME]"
drag, startPoint x: 610, startPoint y: 209, endPoint x: 1323, endPoint y: 335, distance: 723.9
click at [1323, 335] on button "Search" at bounding box center [1315, 356] width 148 height 49
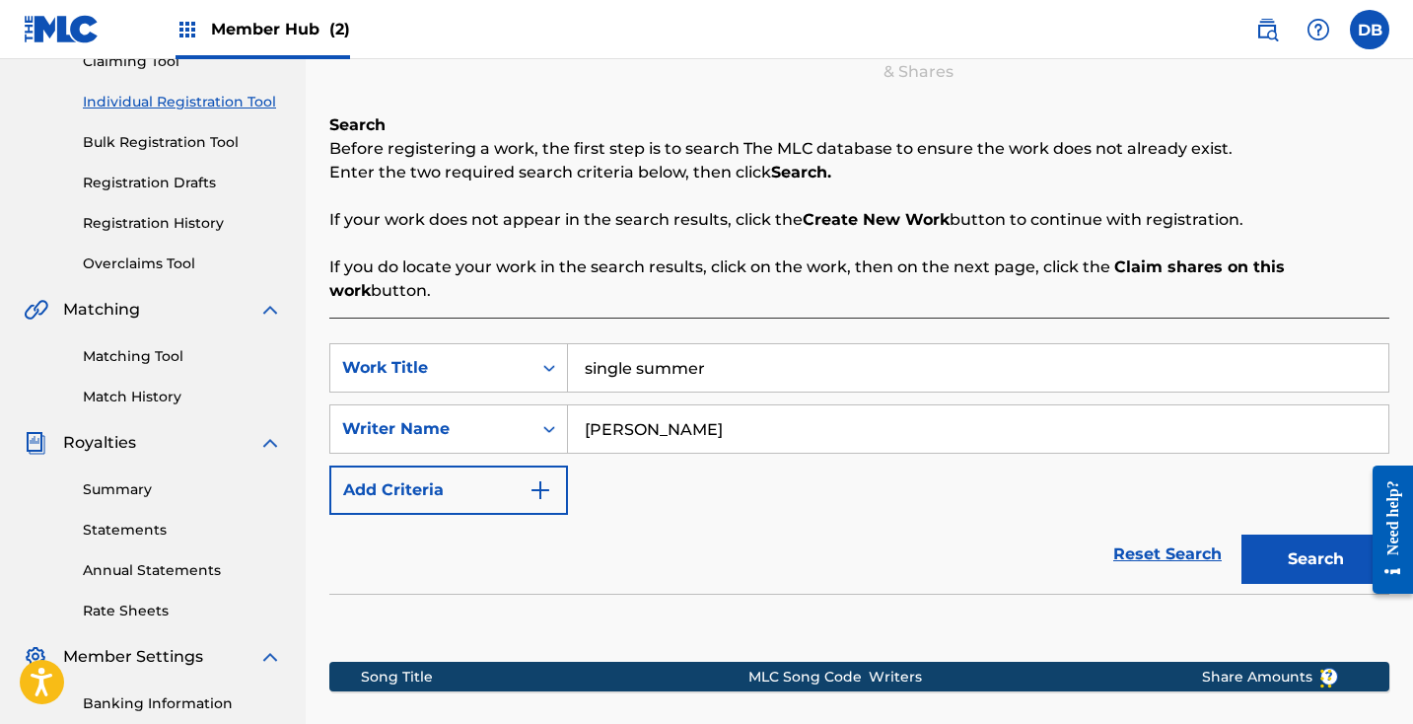
scroll to position [214, 0]
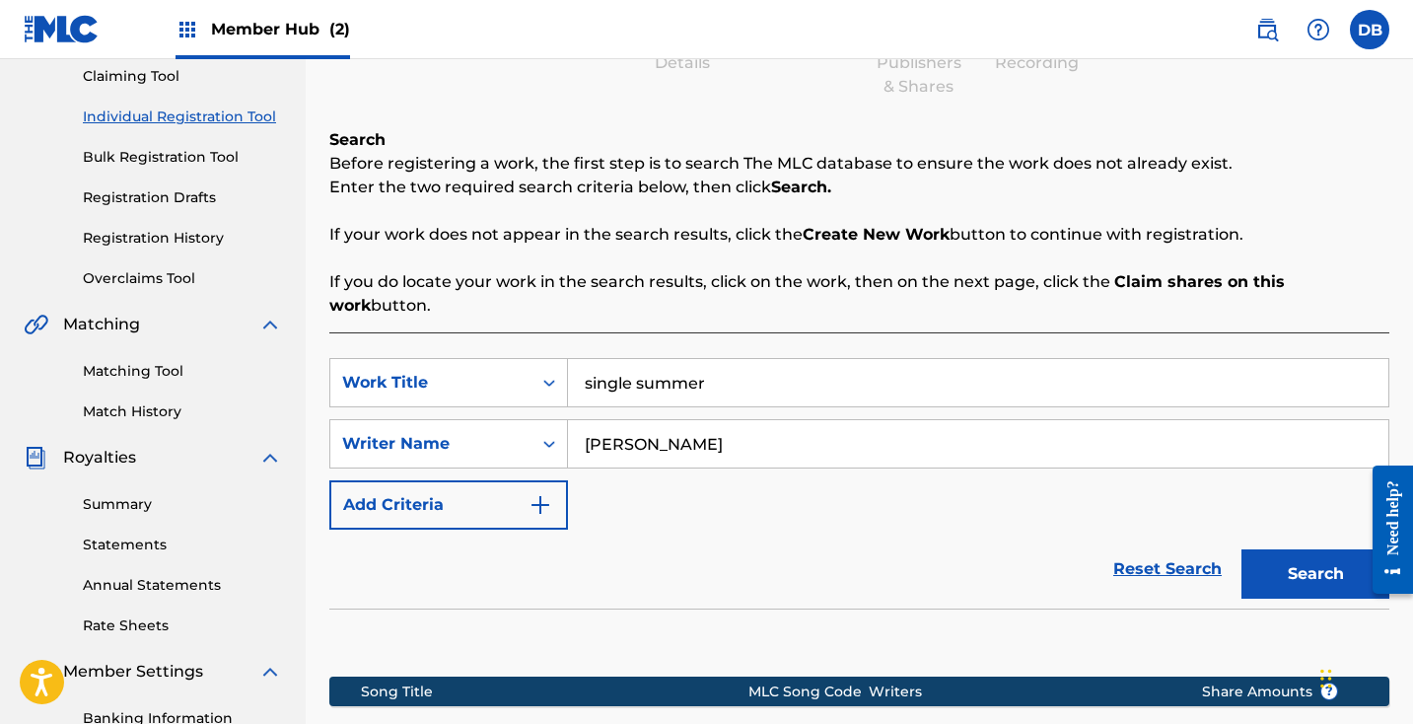
click at [143, 111] on link "Individual Registration Tool" at bounding box center [182, 116] width 199 height 21
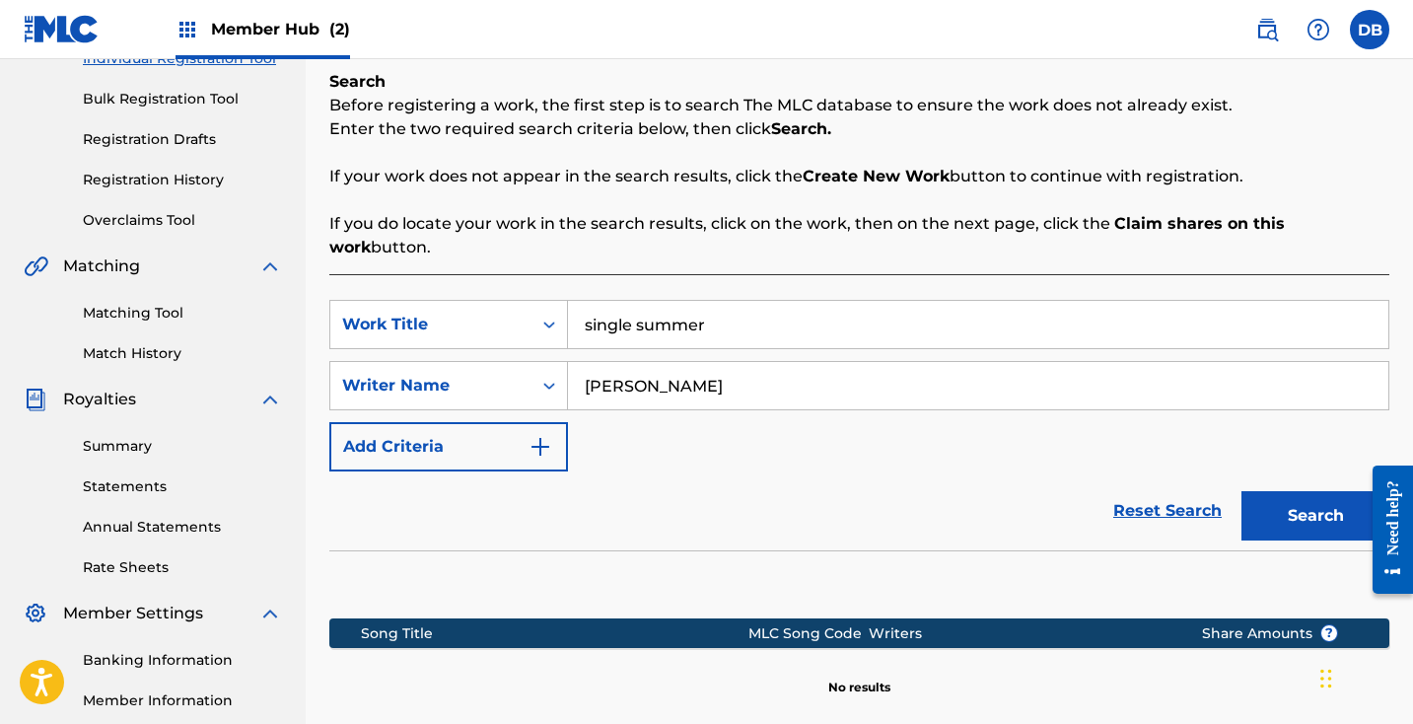
scroll to position [274, 0]
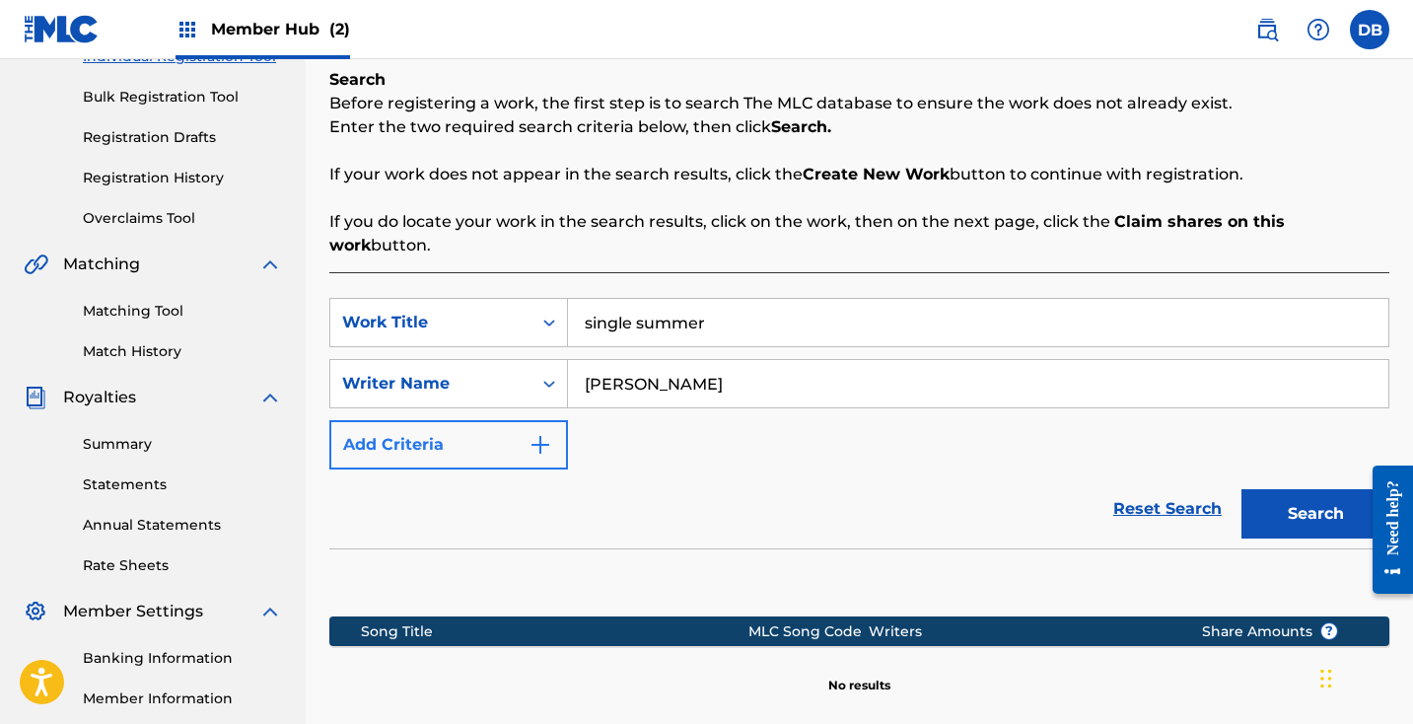
click at [456, 420] on button "Add Criteria" at bounding box center [448, 444] width 239 height 49
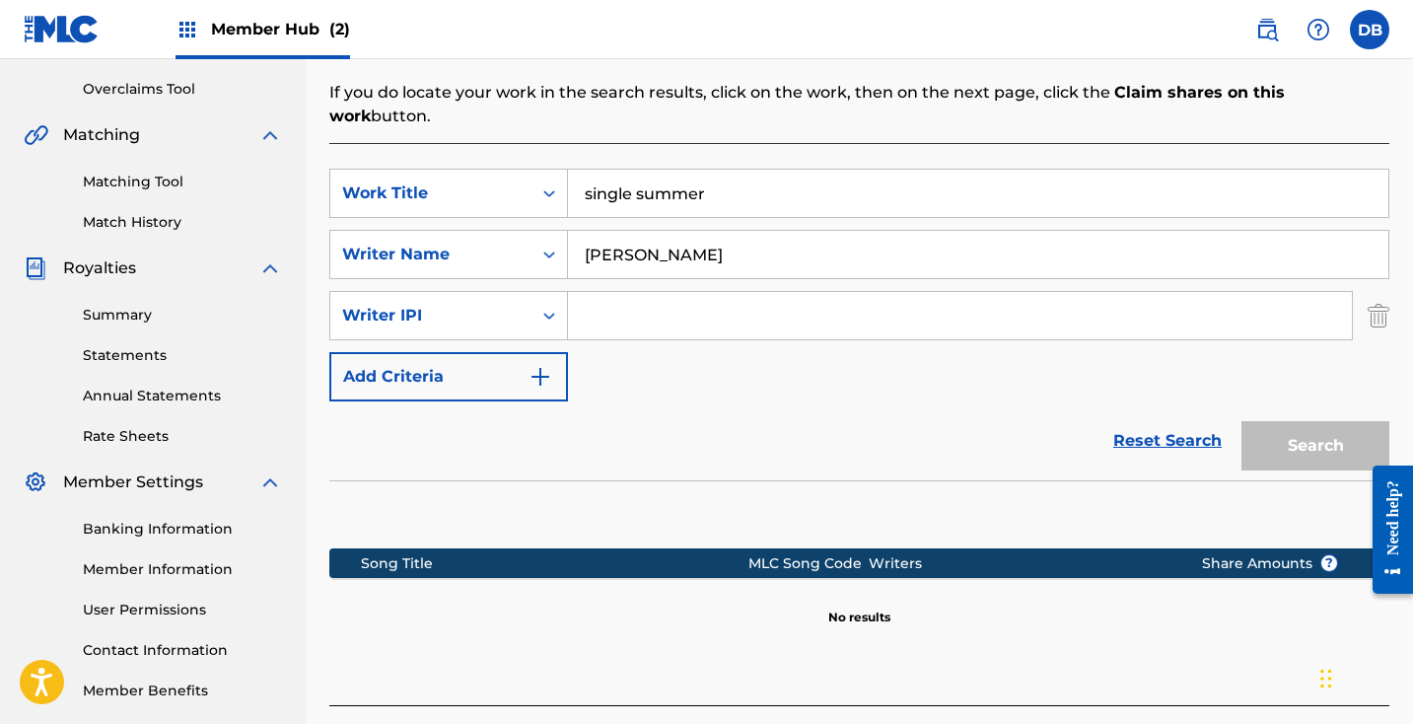
scroll to position [437, 0]
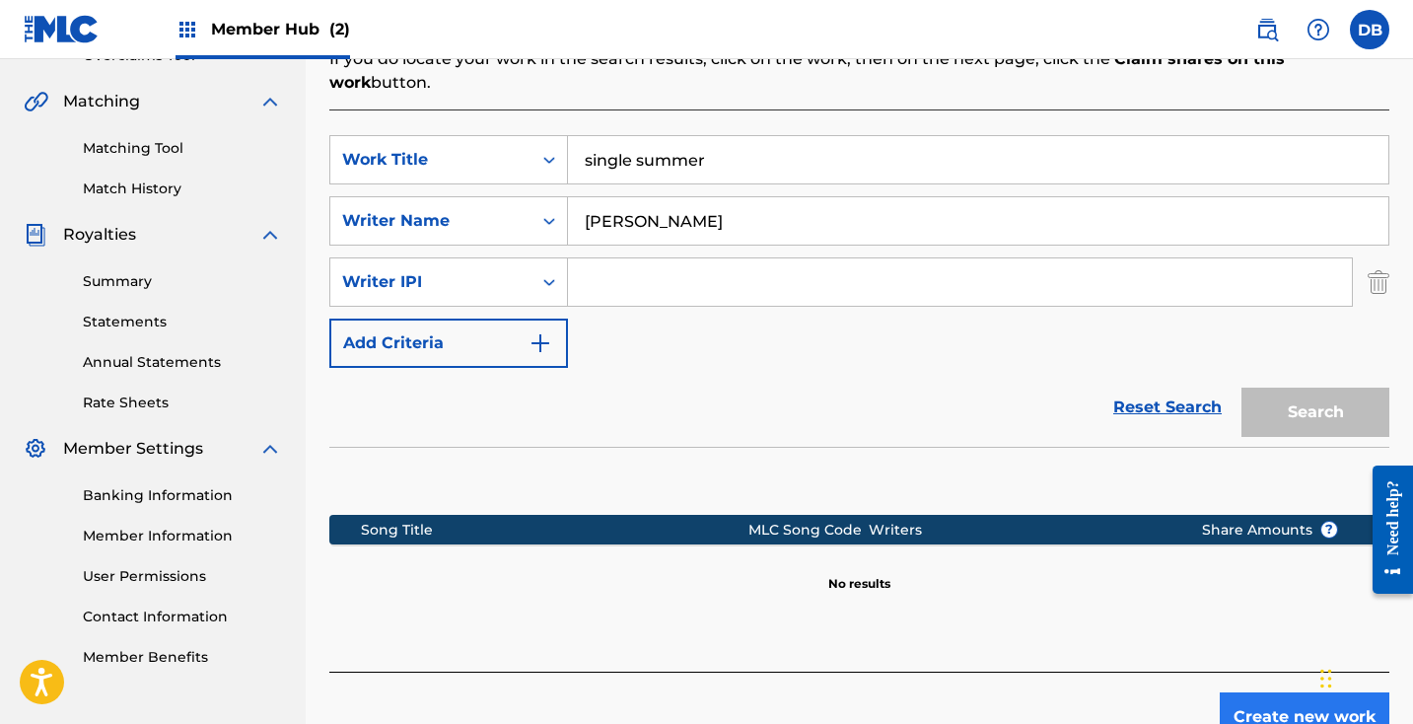
click at [1273, 692] on button "Create new work" at bounding box center [1305, 716] width 170 height 49
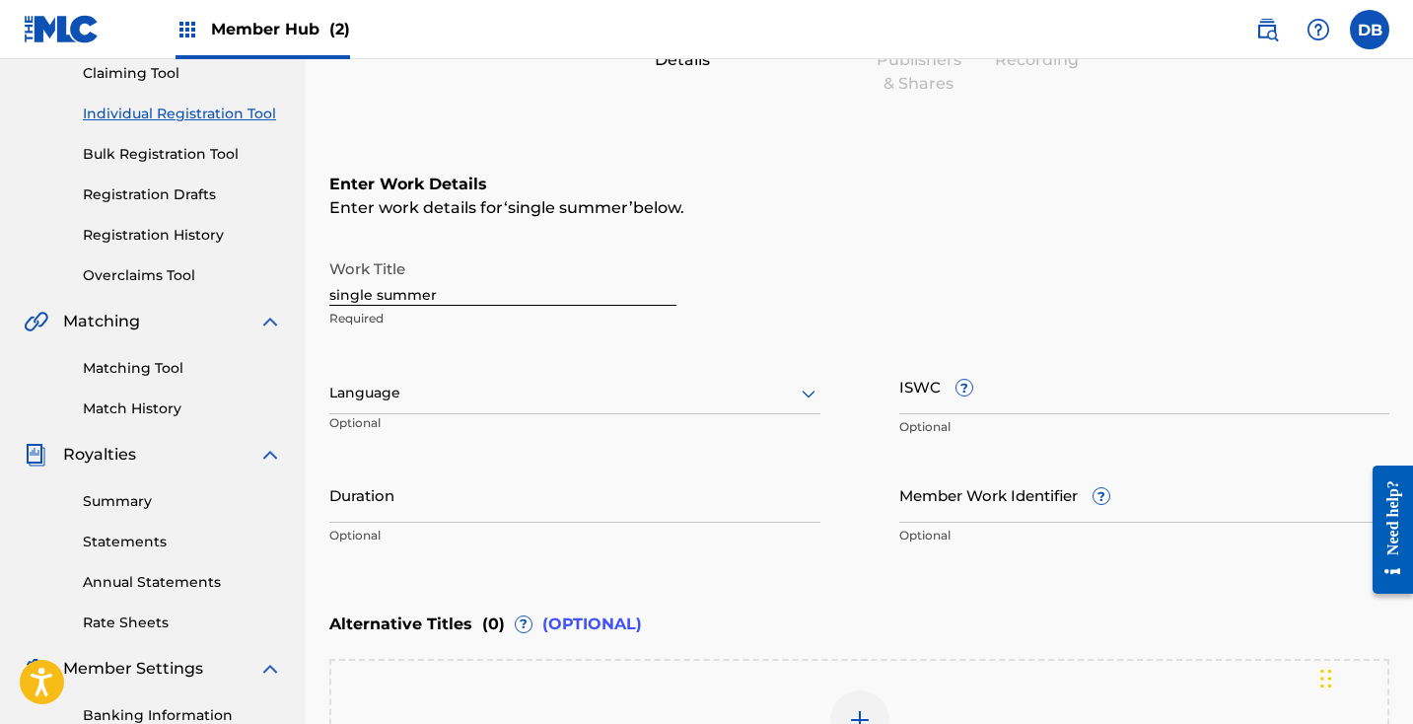
scroll to position [163, 0]
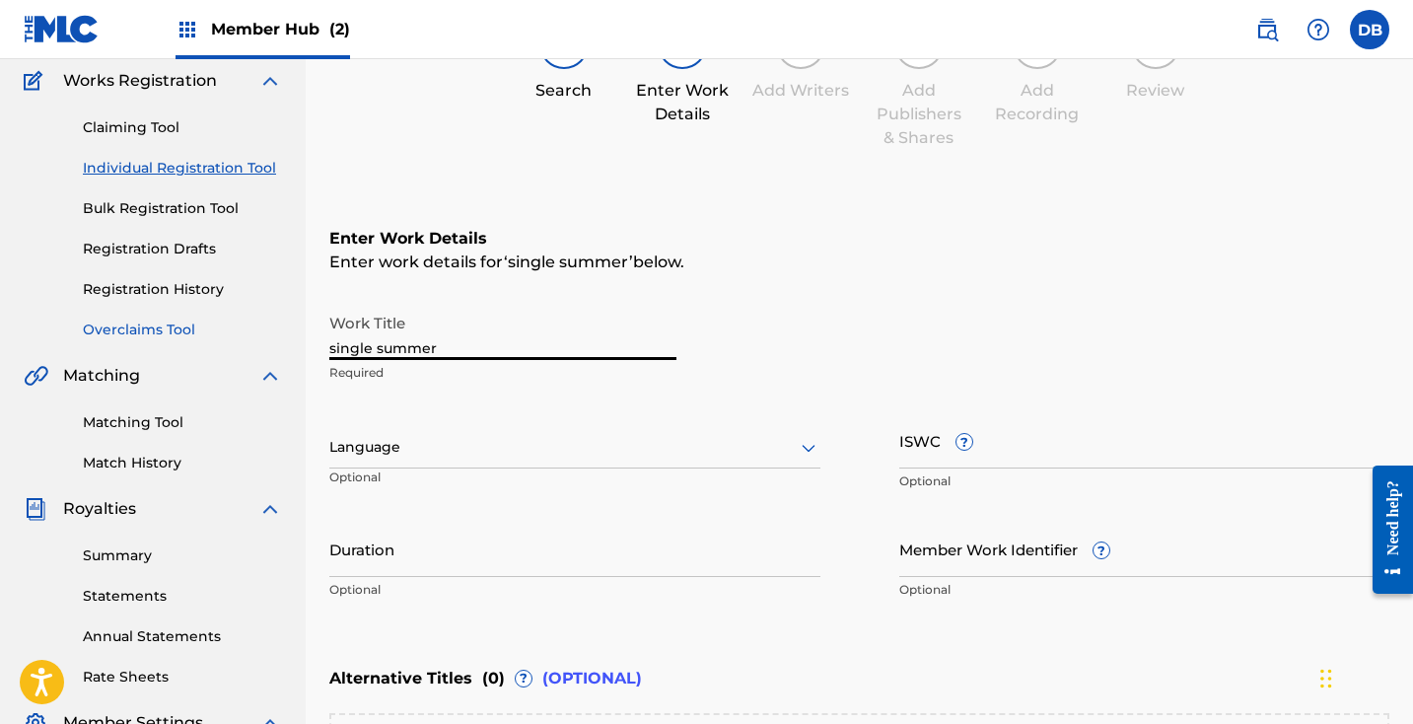
drag, startPoint x: 469, startPoint y: 339, endPoint x: 256, endPoint y: 323, distance: 213.5
click at [256, 323] on main "Destiny [PERSON_NAME] Summary Catalog Works Registration Claiming Tool Individu…" at bounding box center [706, 437] width 1413 height 1082
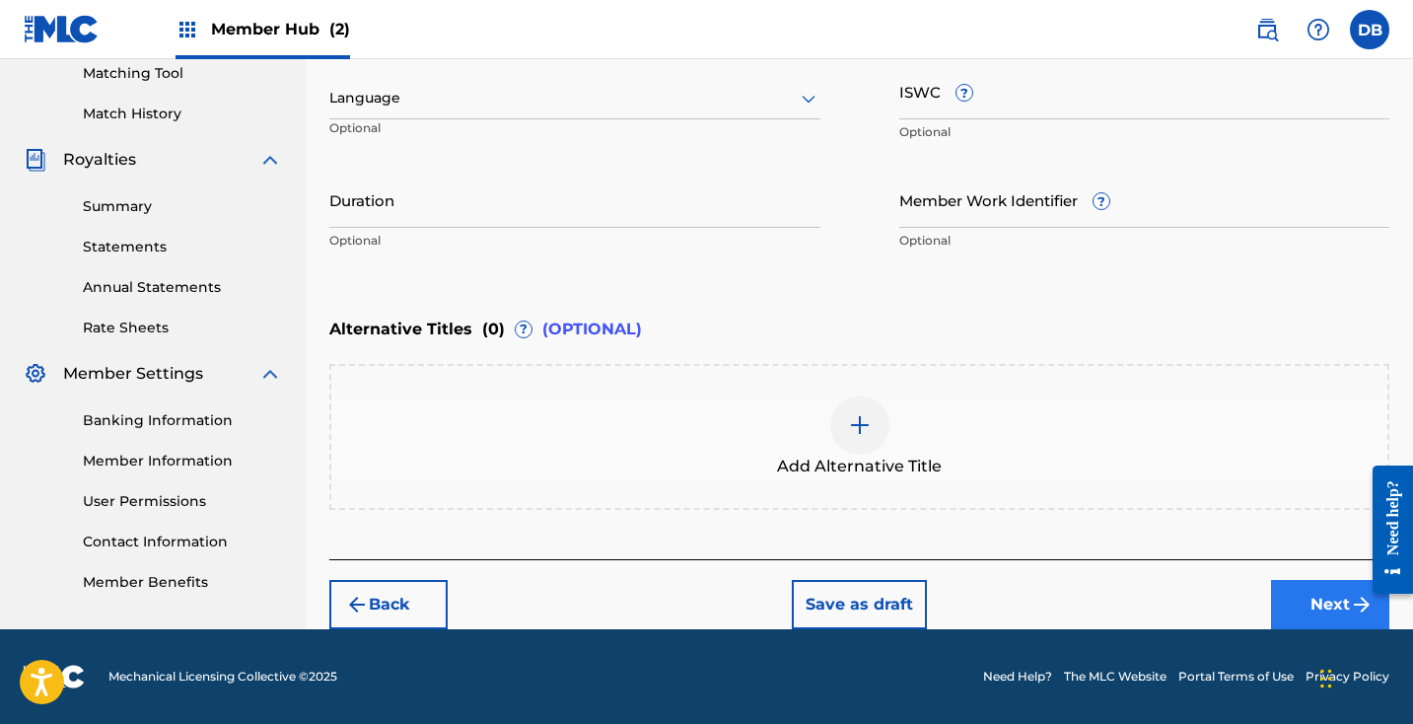
type input "Single Summer"
click at [1287, 594] on button "Next" at bounding box center [1330, 604] width 118 height 49
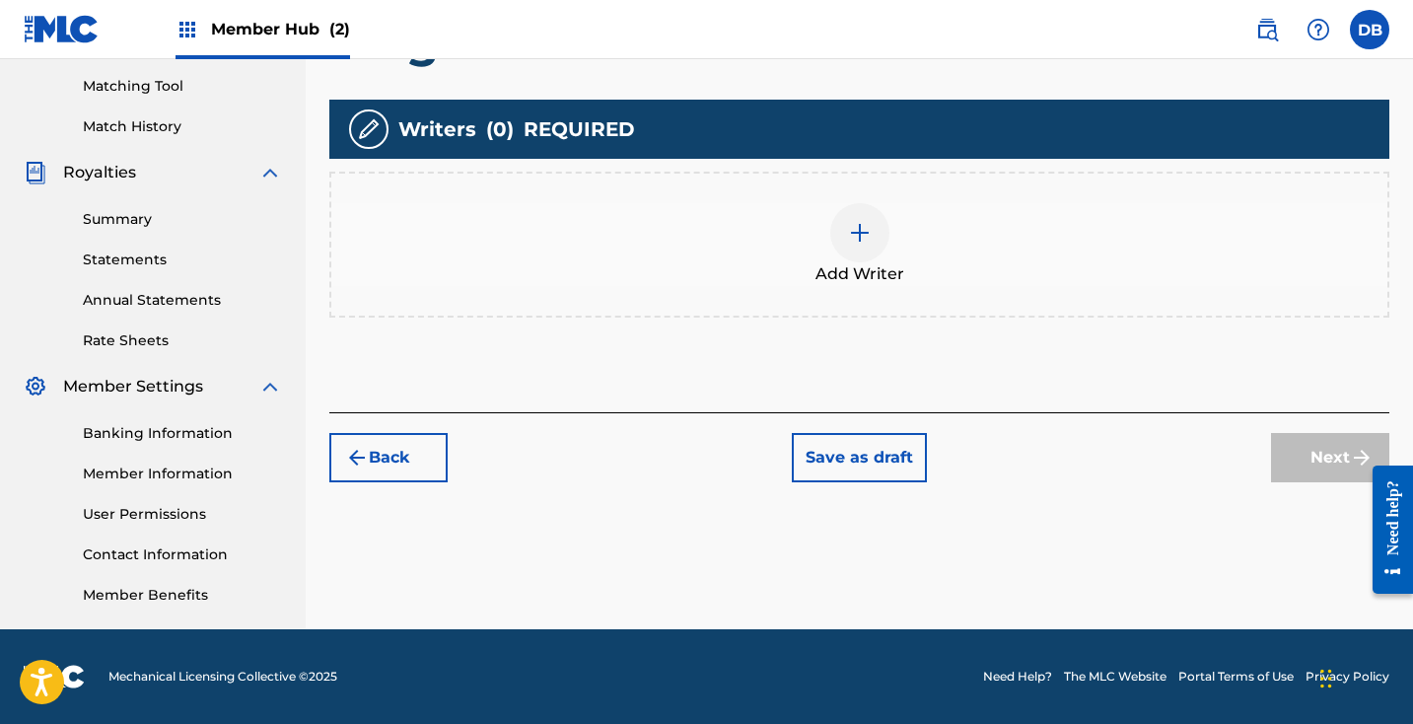
click at [891, 247] on div "Add Writer" at bounding box center [859, 244] width 1056 height 83
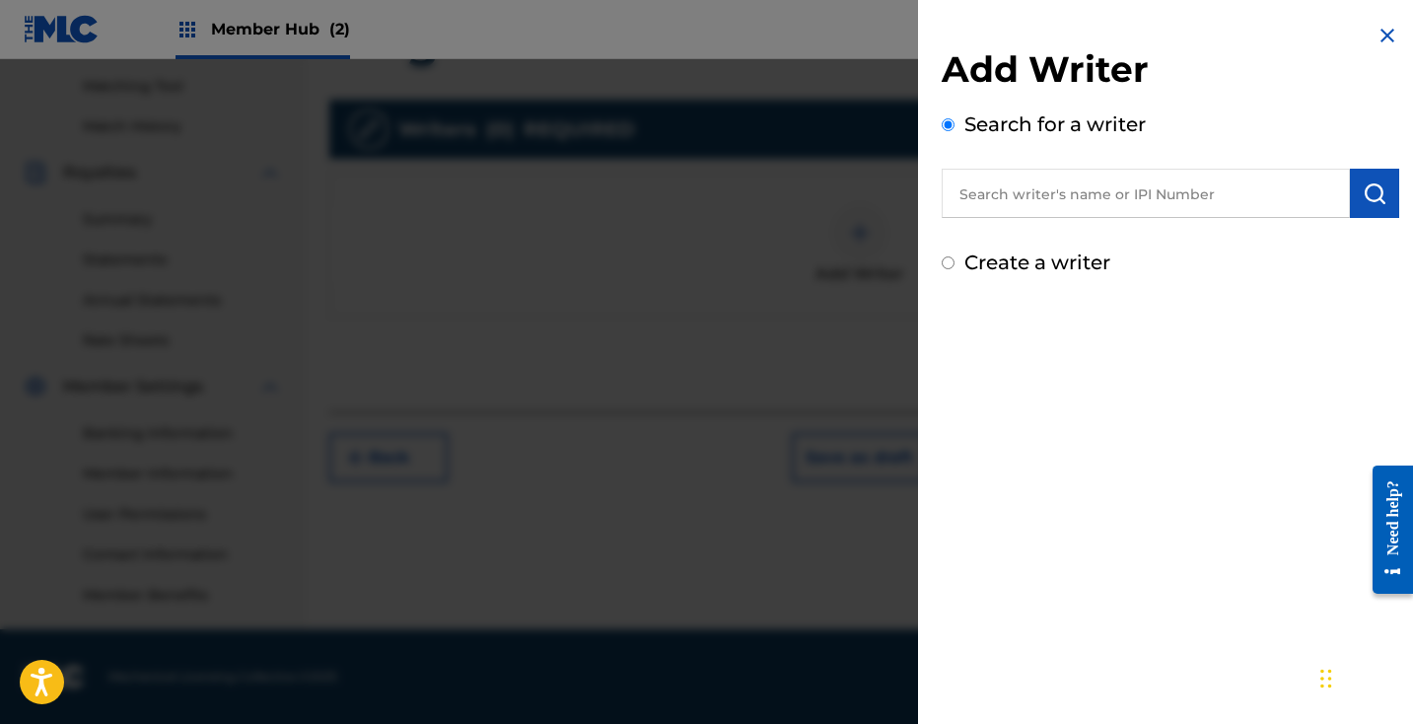
click at [1042, 223] on div "Add Writer Search for a writer Create a writer" at bounding box center [1170, 162] width 457 height 230
click at [1041, 195] on input "text" at bounding box center [1146, 193] width 408 height 49
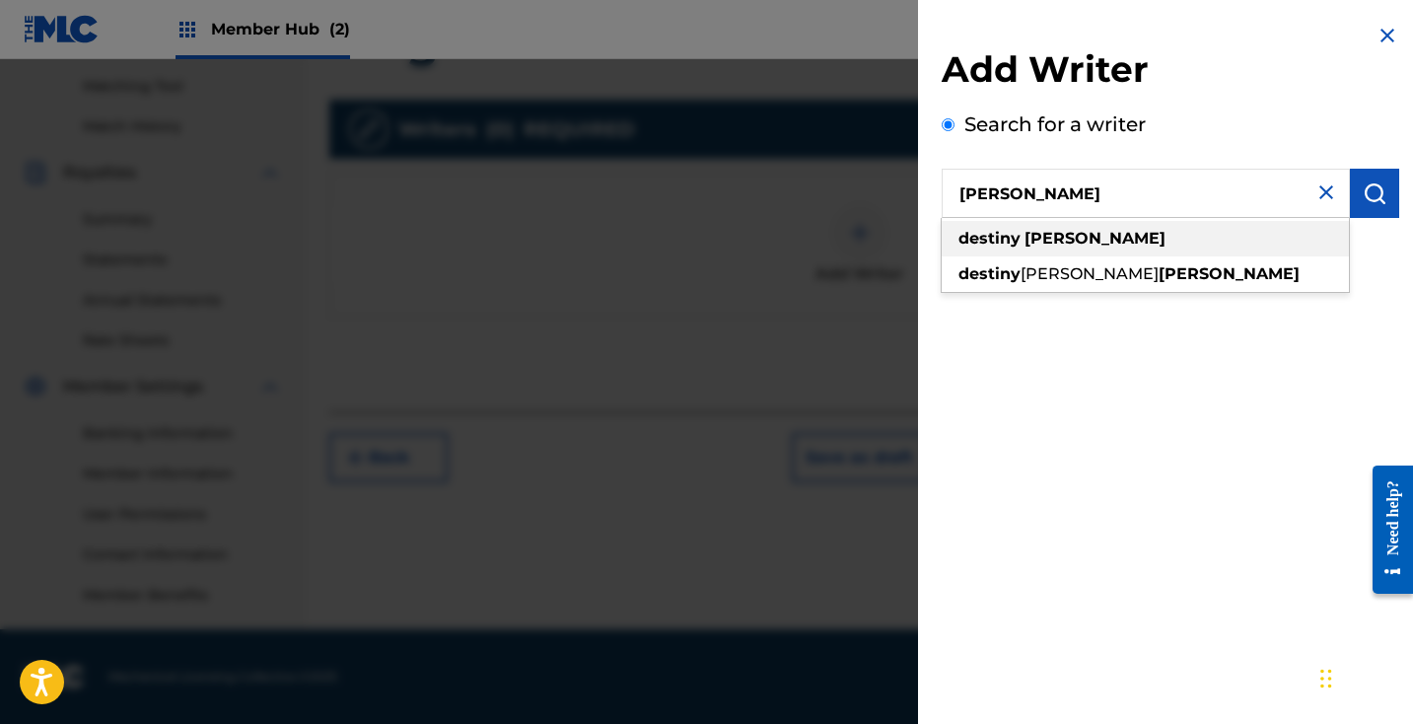
drag, startPoint x: 1067, startPoint y: 227, endPoint x: 1102, endPoint y: 277, distance: 61.5
click at [1158, 277] on strong "[PERSON_NAME]" at bounding box center [1228, 273] width 141 height 19
type input "destiny [PERSON_NAME]"
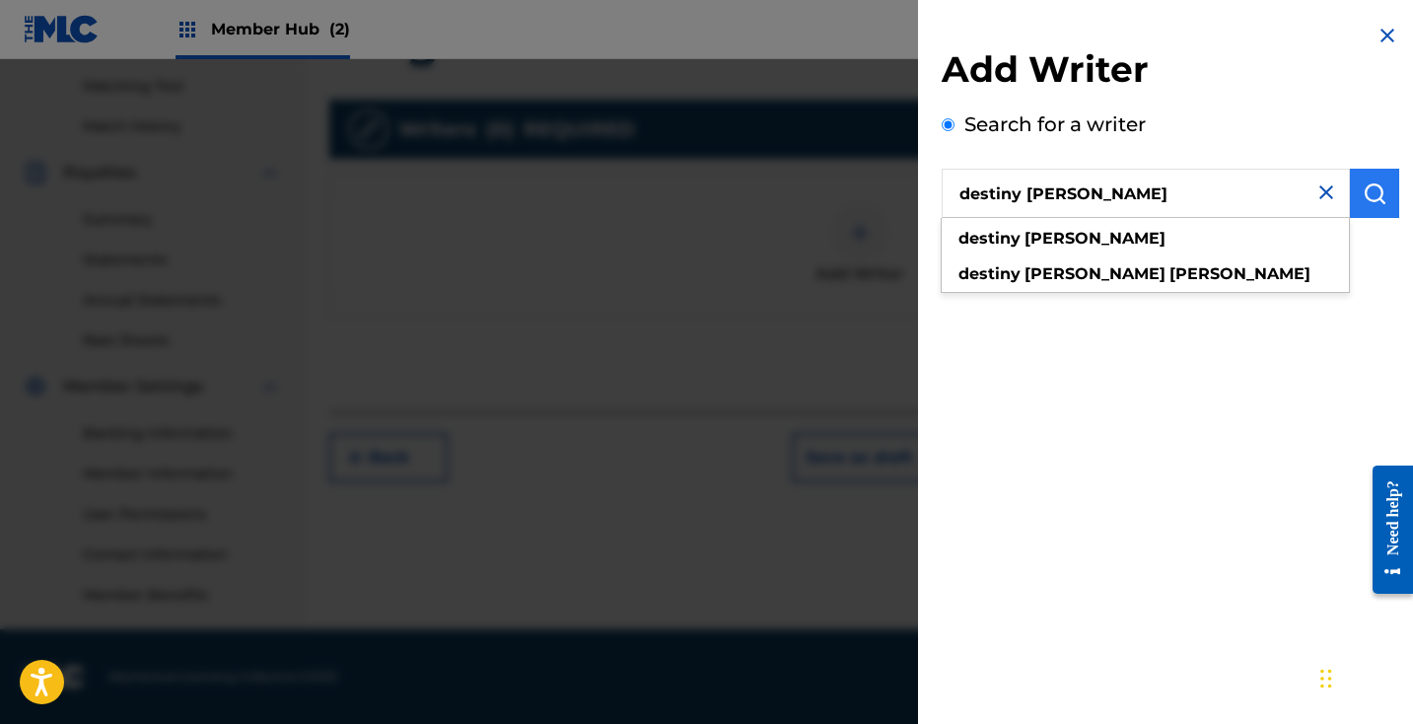
click at [1379, 200] on button "submit" at bounding box center [1374, 193] width 49 height 49
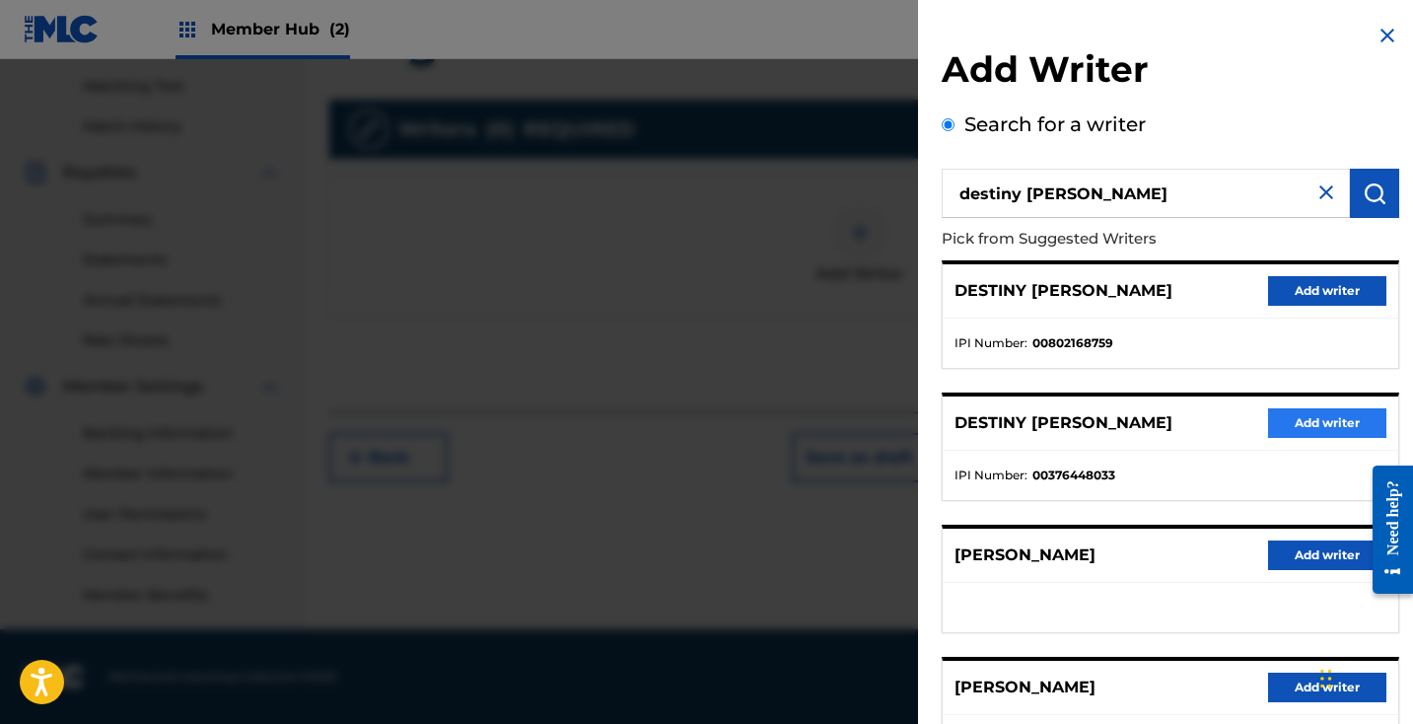
click at [1304, 424] on button "Add writer" at bounding box center [1327, 423] width 118 height 30
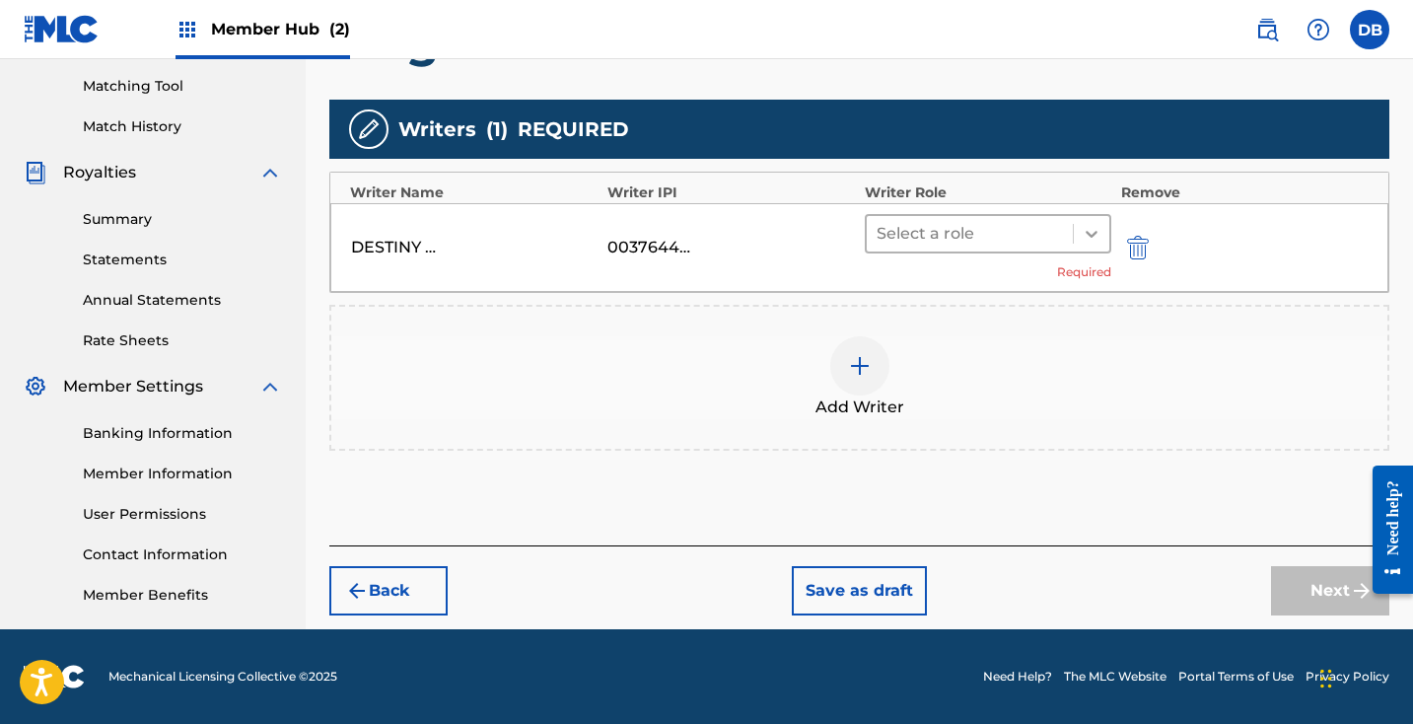
click at [1090, 243] on icon at bounding box center [1092, 234] width 20 height 20
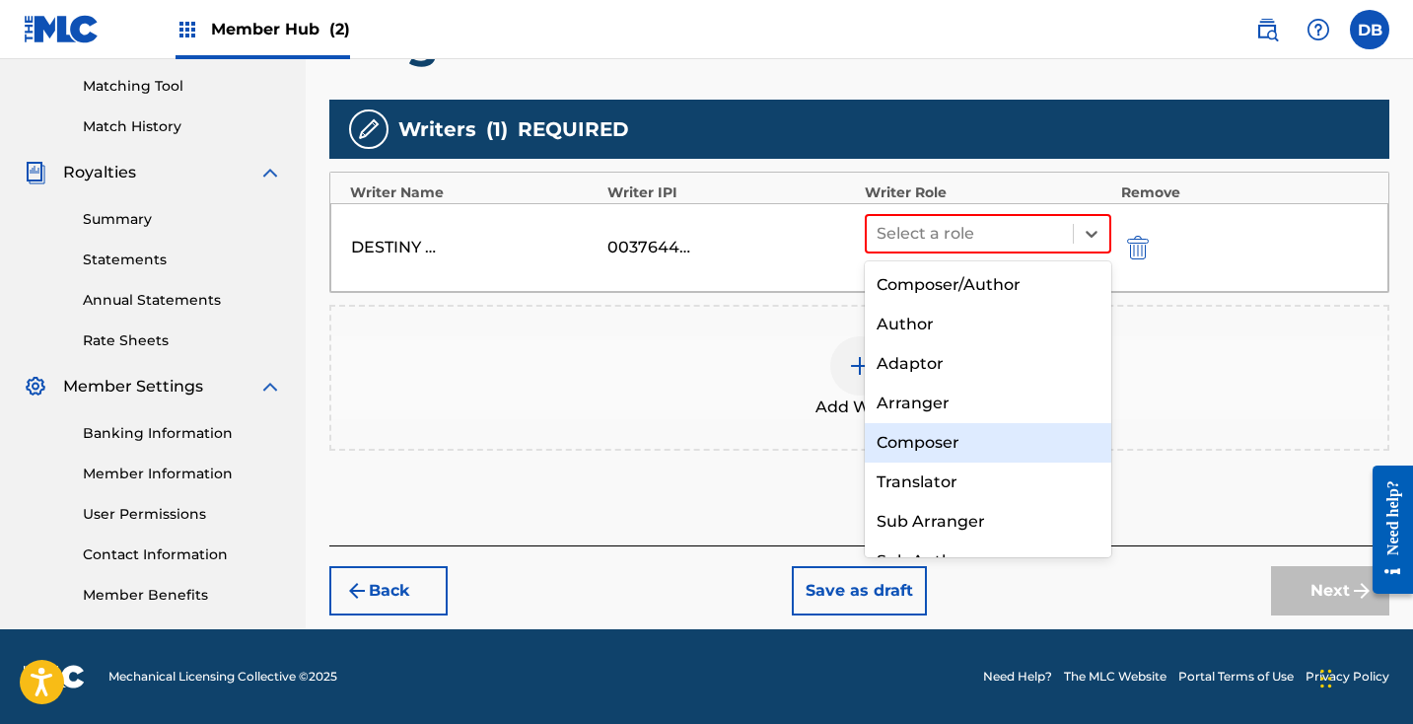
click at [1002, 432] on div "Composer" at bounding box center [988, 442] width 246 height 39
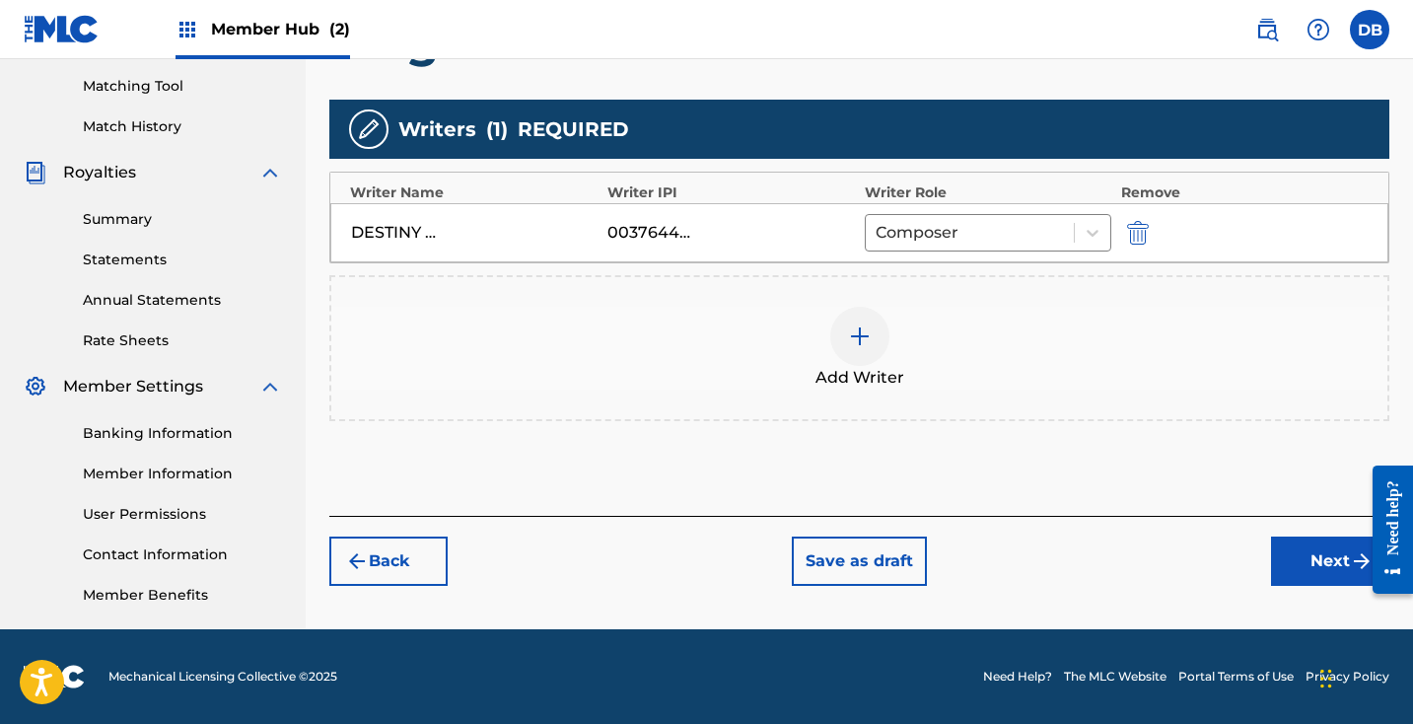
click at [873, 345] on div at bounding box center [859, 336] width 59 height 59
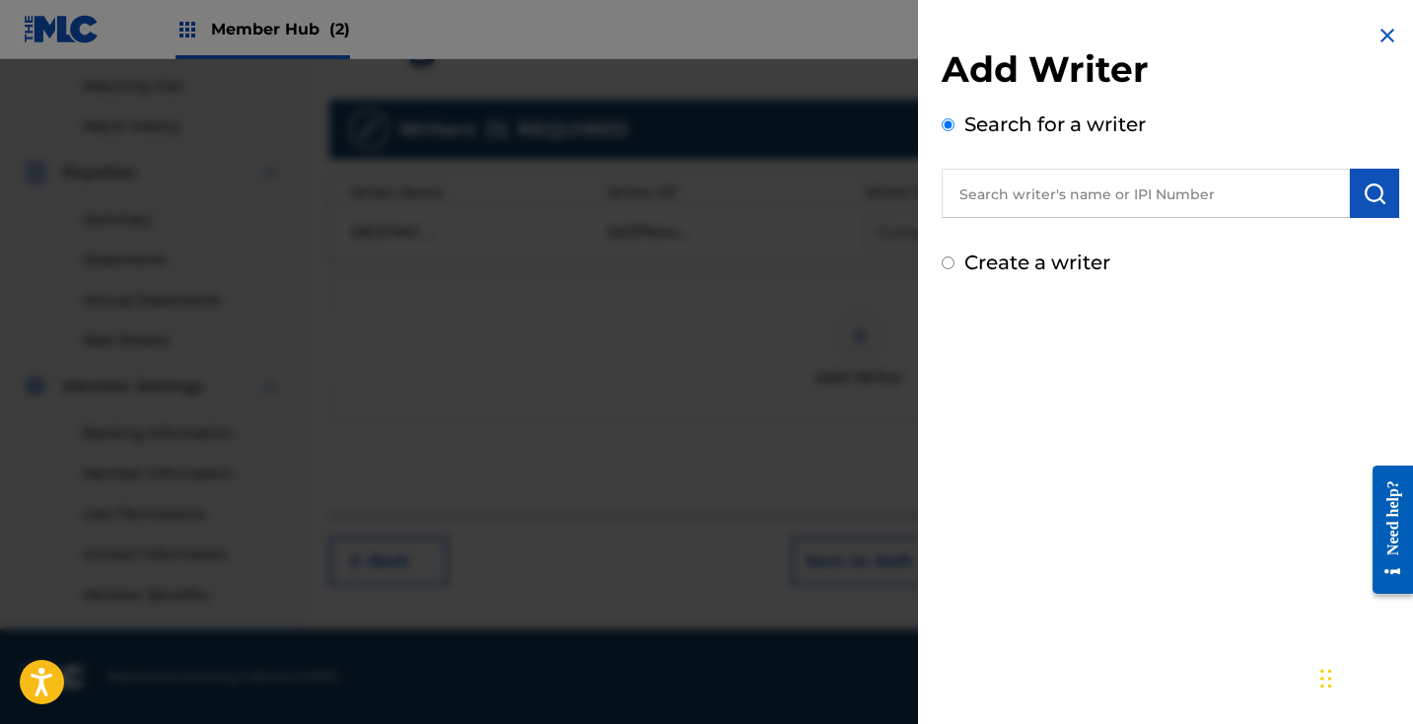
click at [1038, 212] on input "text" at bounding box center [1146, 193] width 408 height 49
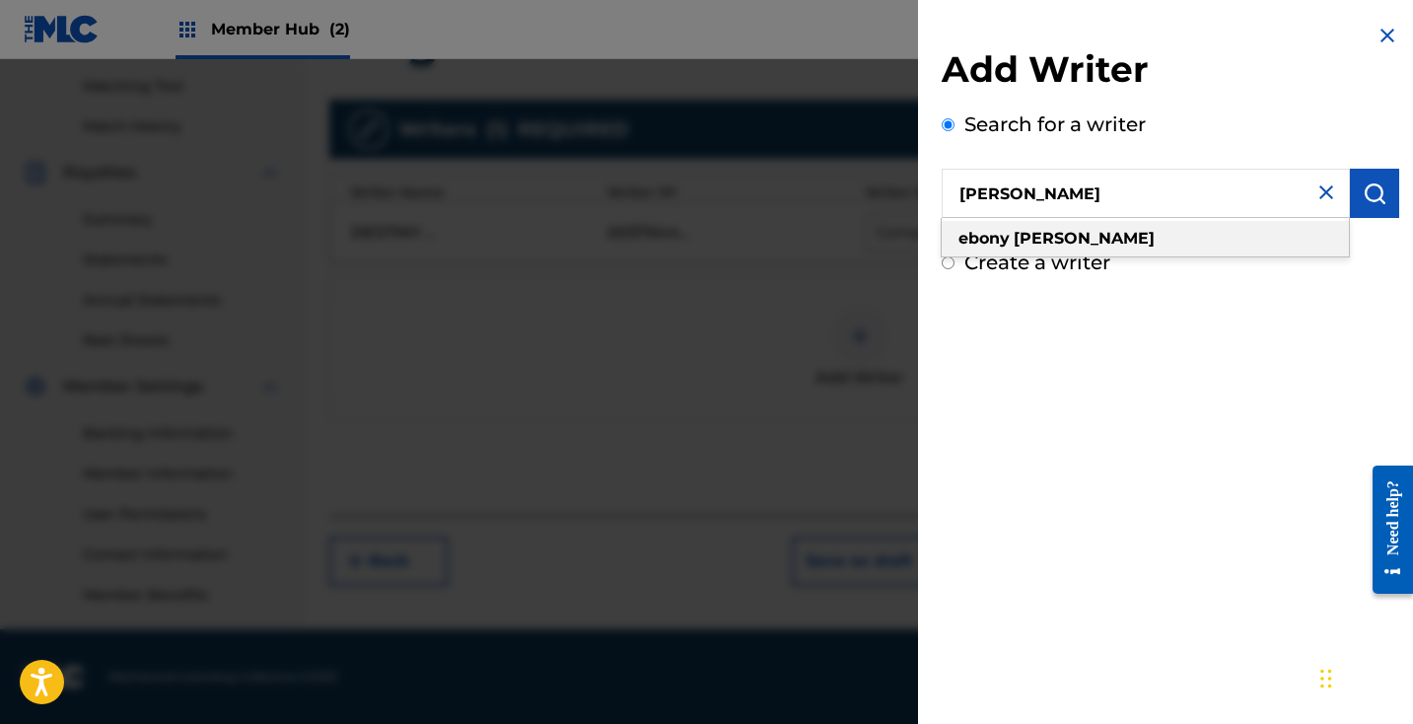
type input "[PERSON_NAME]"
click at [1055, 238] on div "[PERSON_NAME]" at bounding box center [1145, 238] width 407 height 35
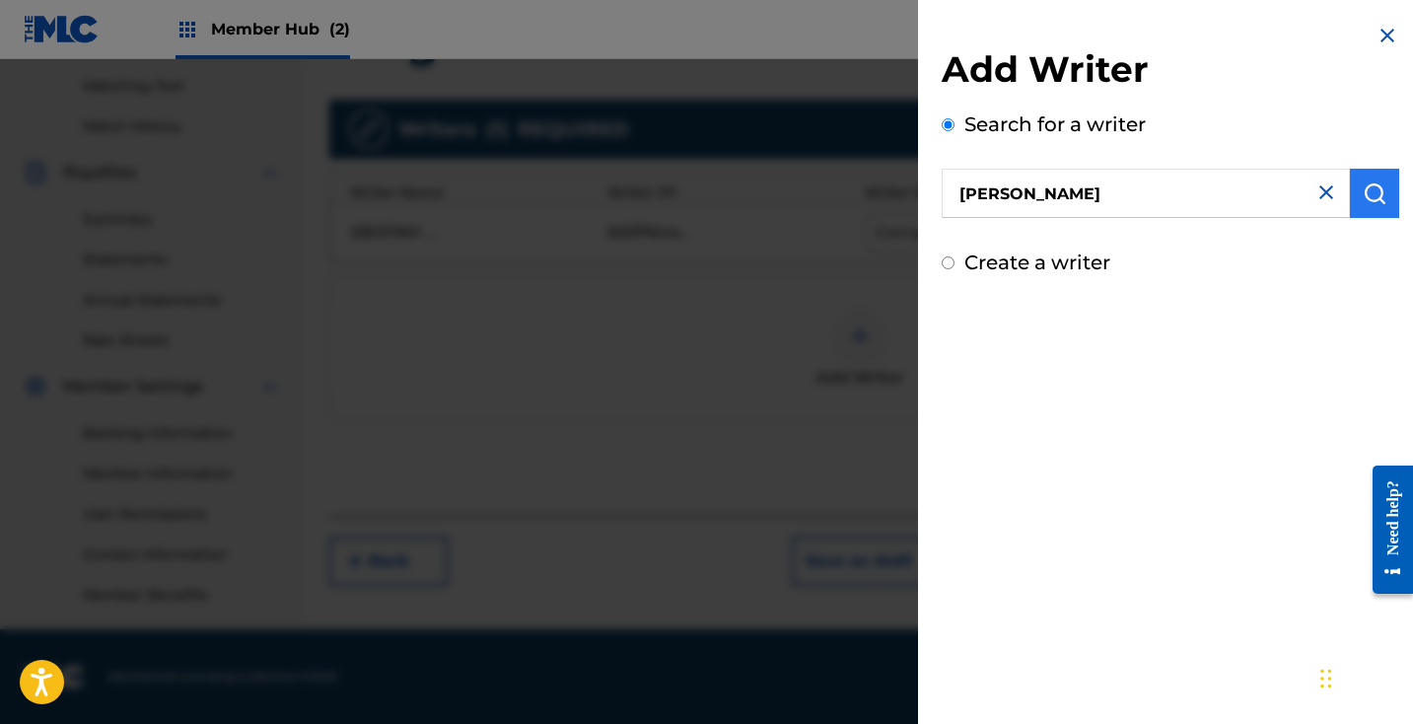
click at [1370, 197] on img "submit" at bounding box center [1374, 193] width 24 height 24
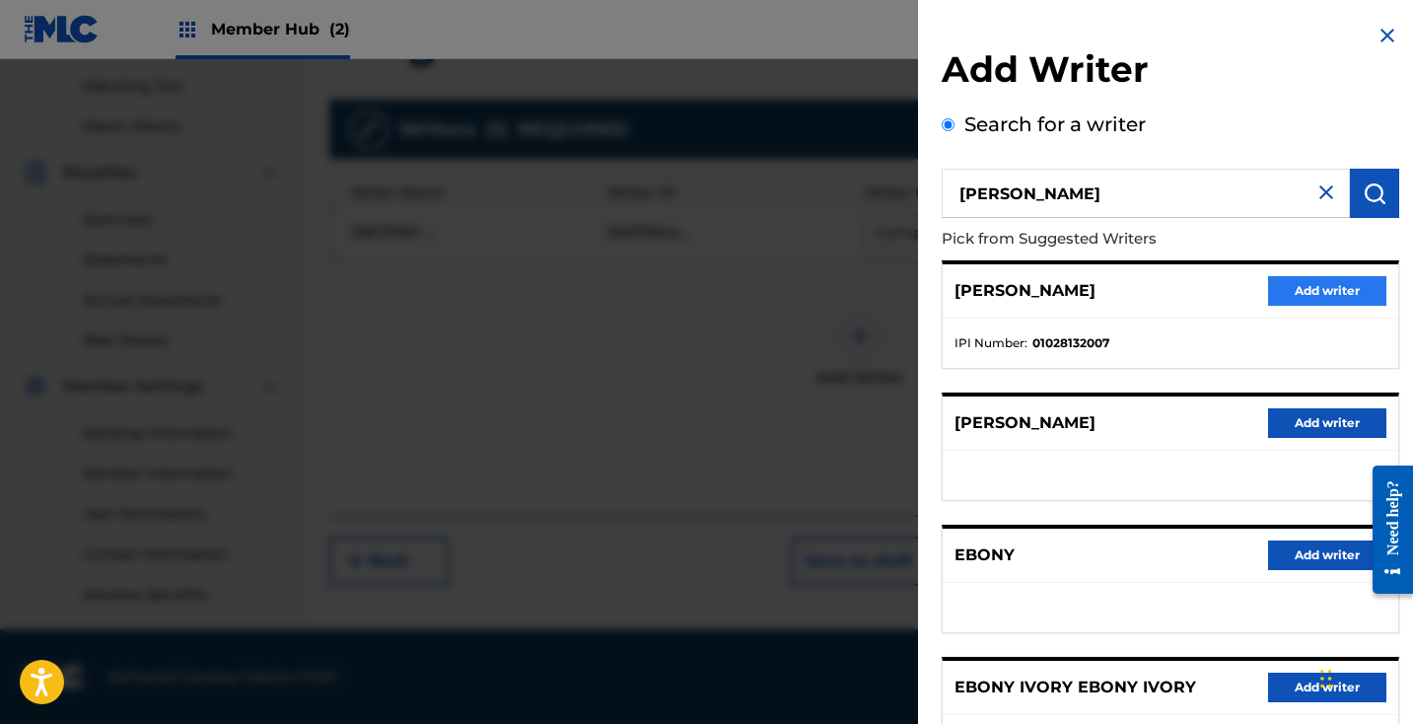
click at [1349, 288] on button "Add writer" at bounding box center [1327, 291] width 118 height 30
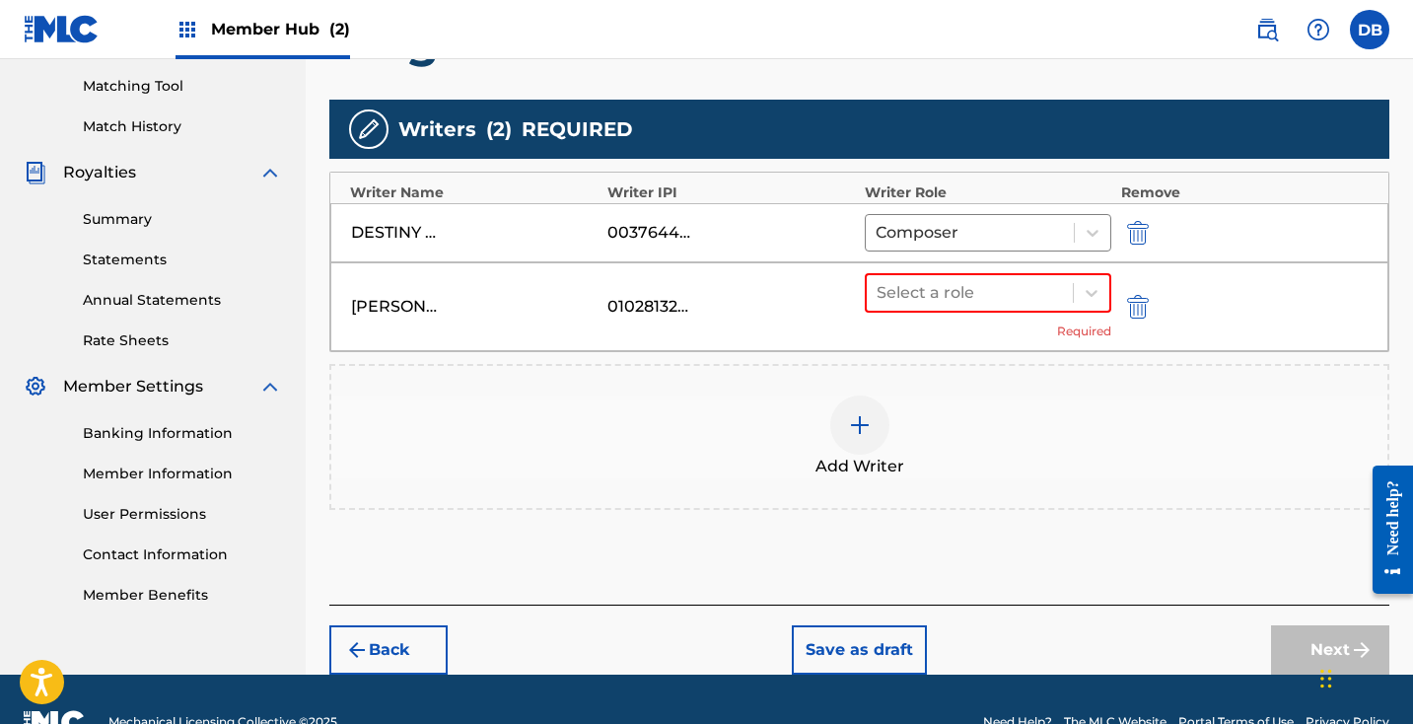
click at [860, 426] on img at bounding box center [860, 425] width 24 height 24
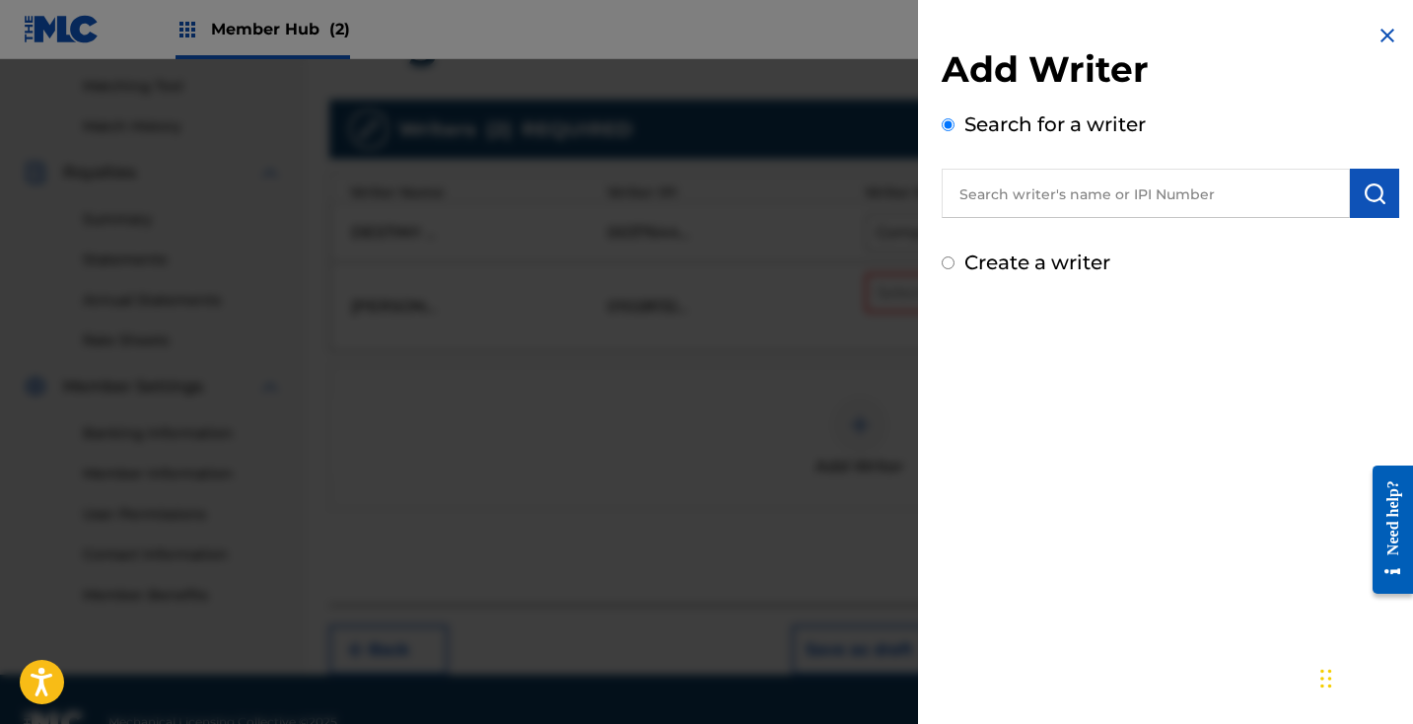
click at [1095, 210] on input "text" at bounding box center [1146, 193] width 408 height 49
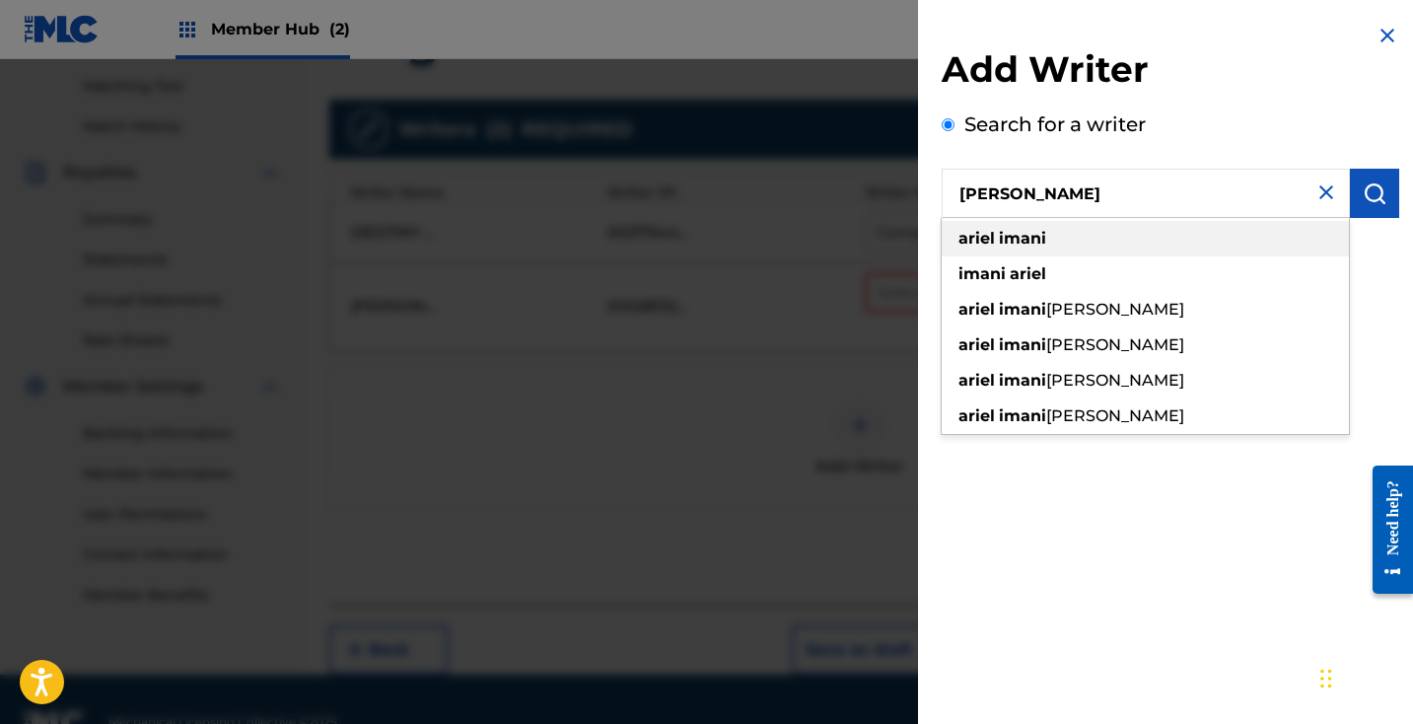
click at [1129, 240] on div "[PERSON_NAME]" at bounding box center [1145, 238] width 407 height 35
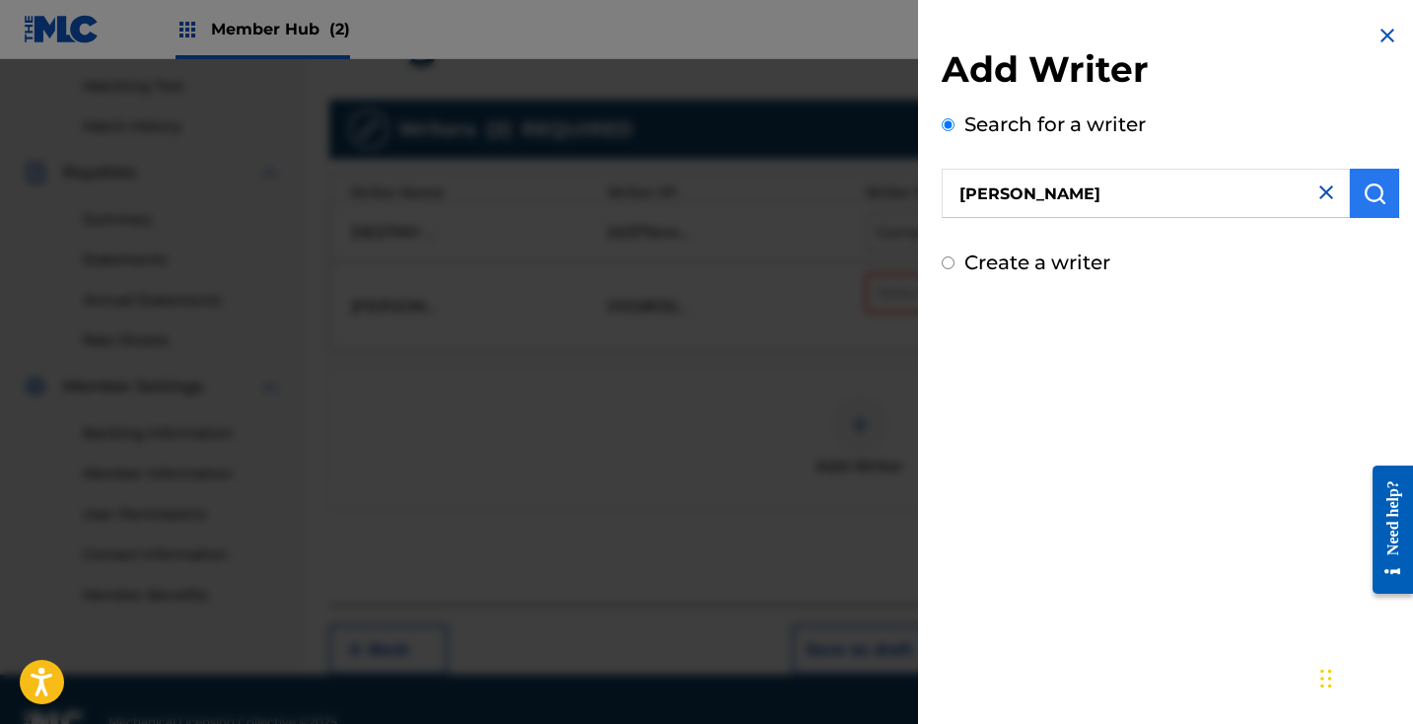
click at [1363, 200] on img "submit" at bounding box center [1374, 193] width 24 height 24
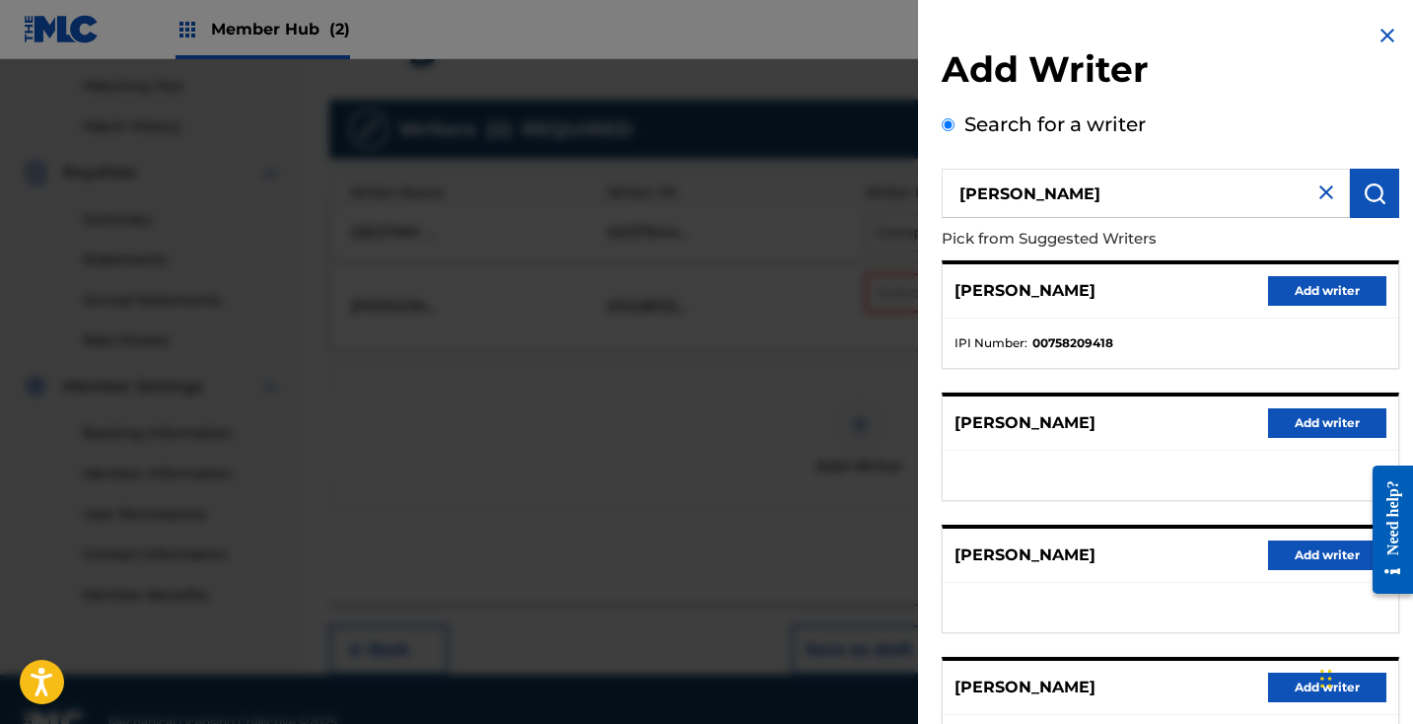
scroll to position [0, 0]
click at [1195, 192] on input "[PERSON_NAME]" at bounding box center [1146, 193] width 408 height 49
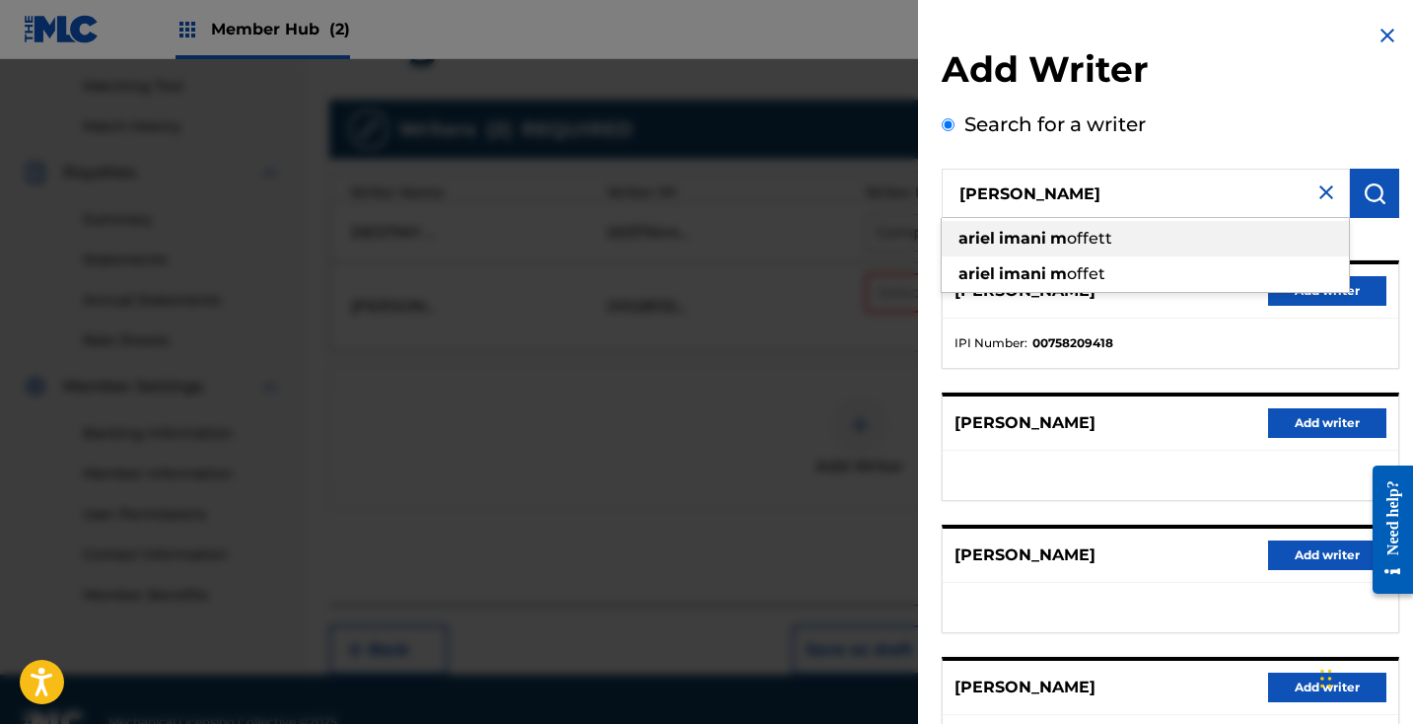
click at [1190, 236] on div "[PERSON_NAME] [PERSON_NAME]" at bounding box center [1145, 238] width 407 height 35
type input "[PERSON_NAME]"
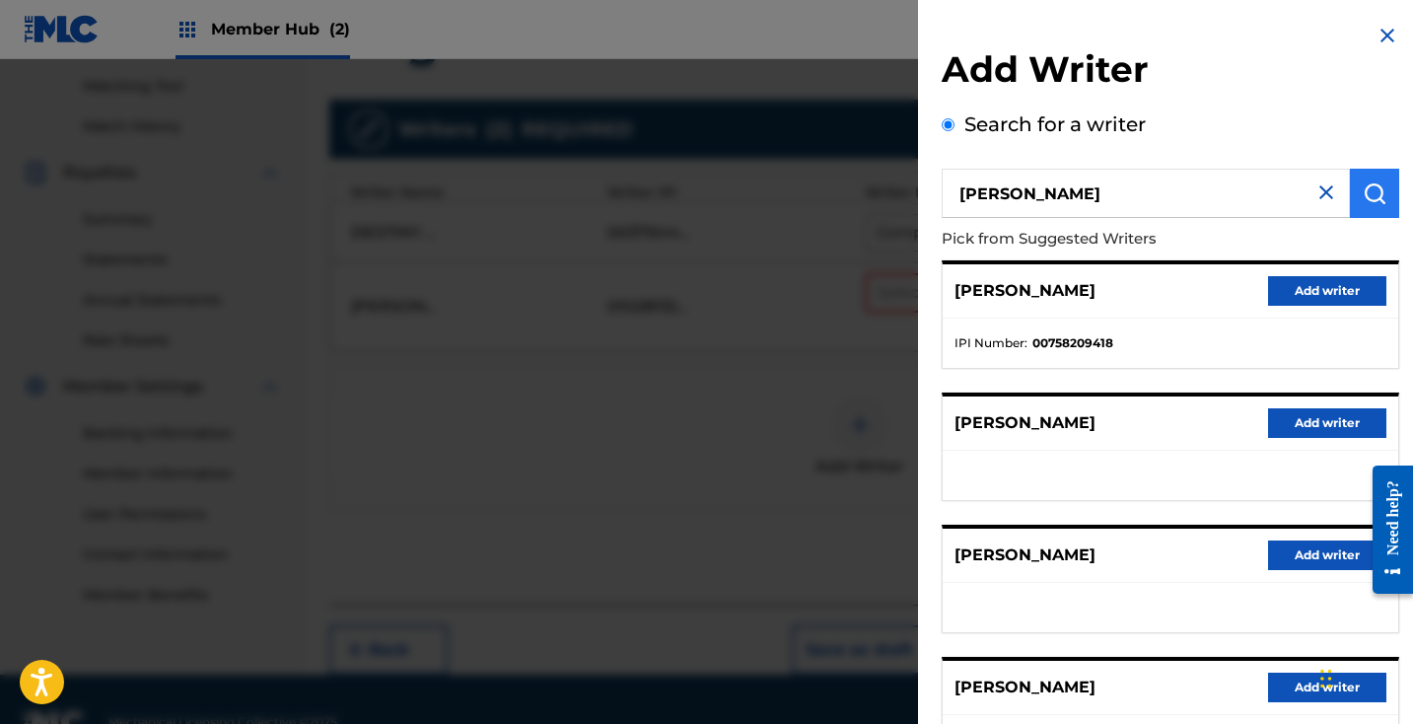
click at [1362, 196] on img "submit" at bounding box center [1374, 193] width 24 height 24
click at [1322, 297] on button "Add writer" at bounding box center [1327, 291] width 118 height 30
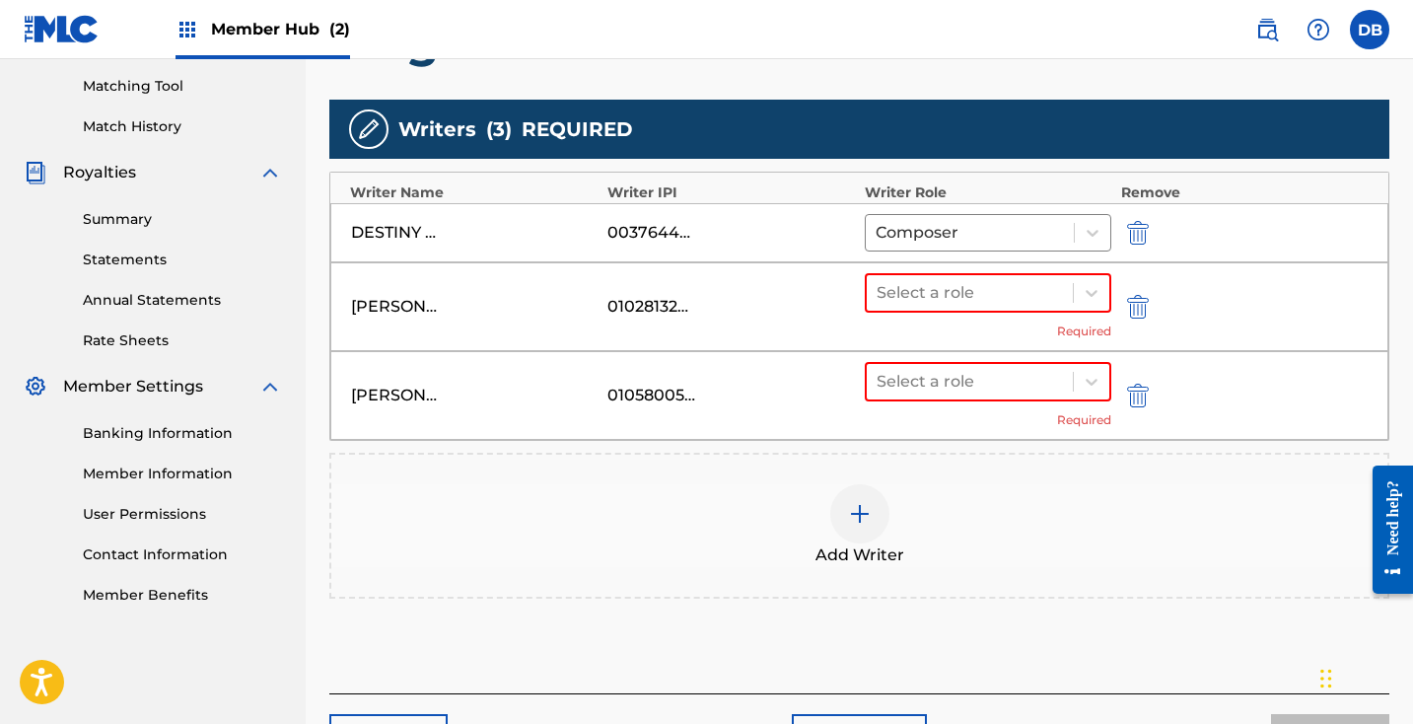
click at [839, 514] on div at bounding box center [859, 513] width 59 height 59
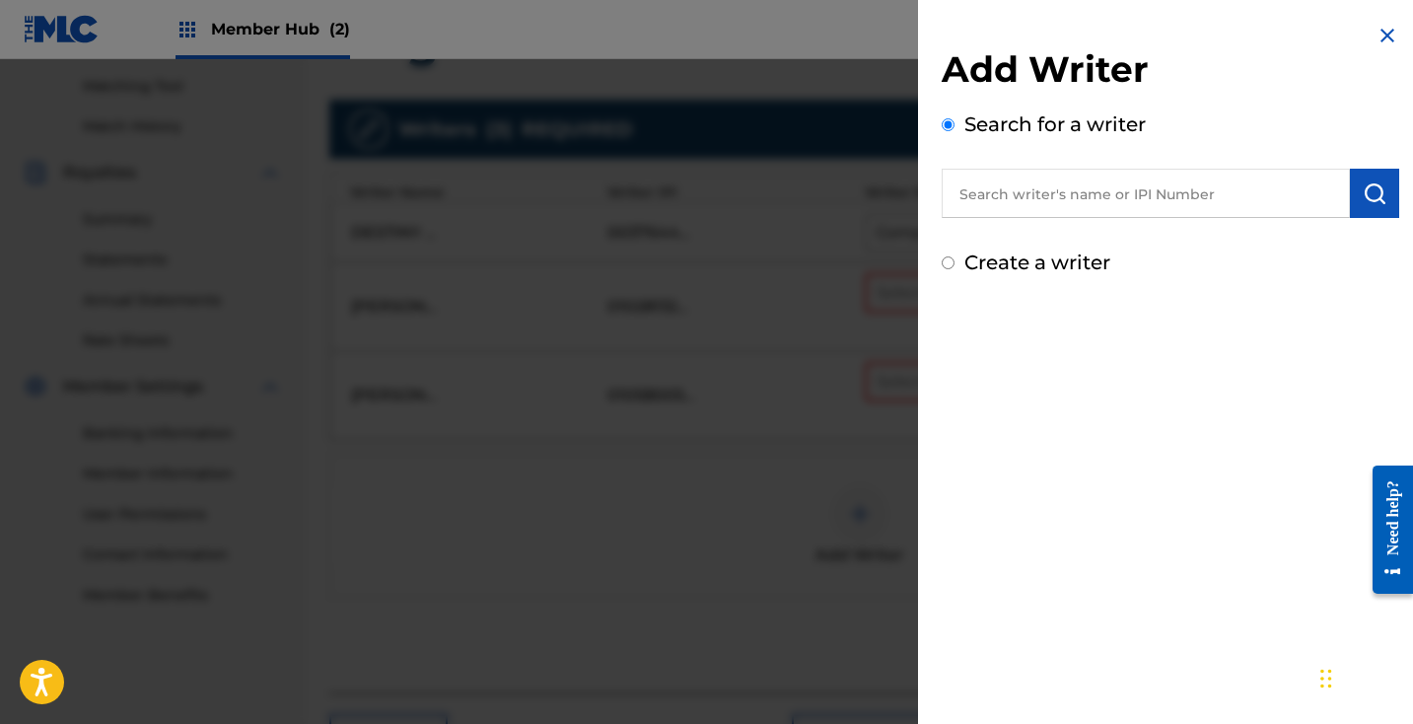
click at [1080, 204] on input "text" at bounding box center [1146, 193] width 408 height 49
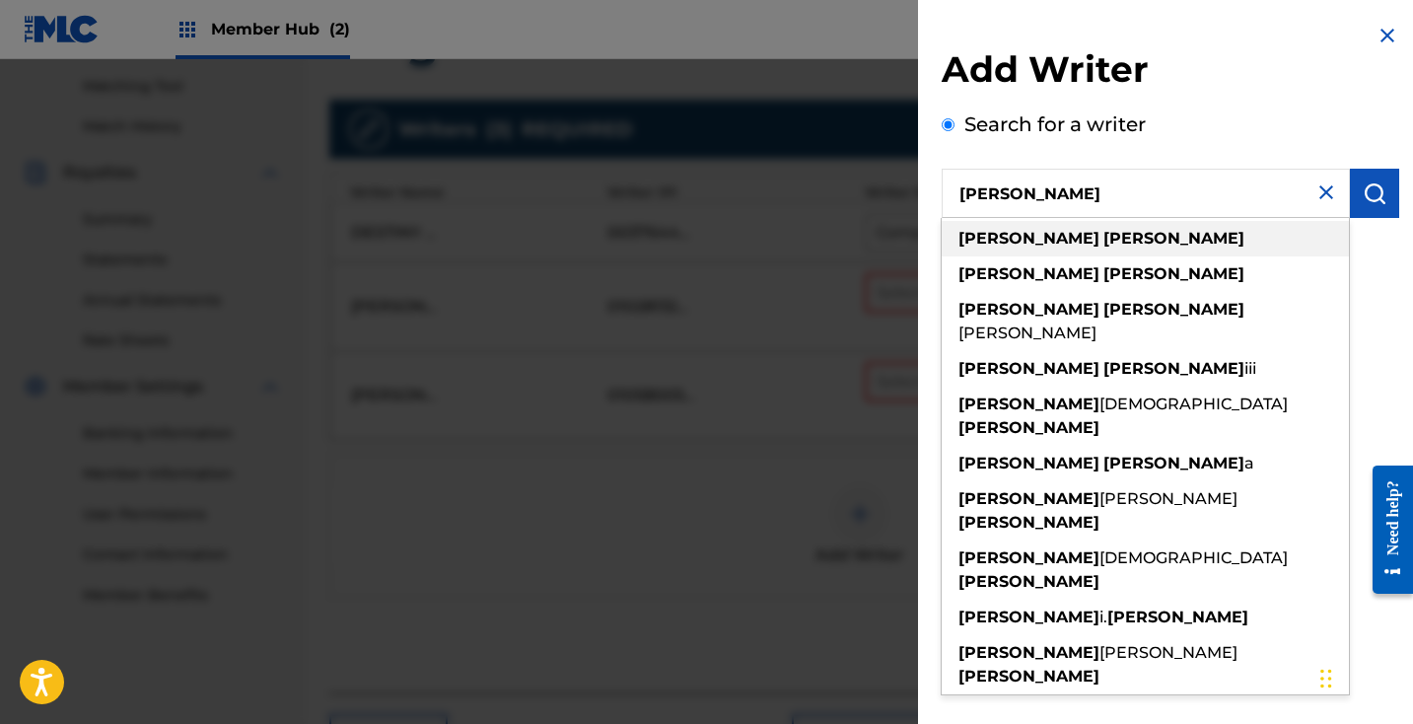
drag, startPoint x: 1105, startPoint y: 210, endPoint x: 1111, endPoint y: 229, distance: 19.6
click at [1111, 229] on div "[PERSON_NAME]" at bounding box center [1145, 238] width 407 height 35
type input "[PERSON_NAME]"
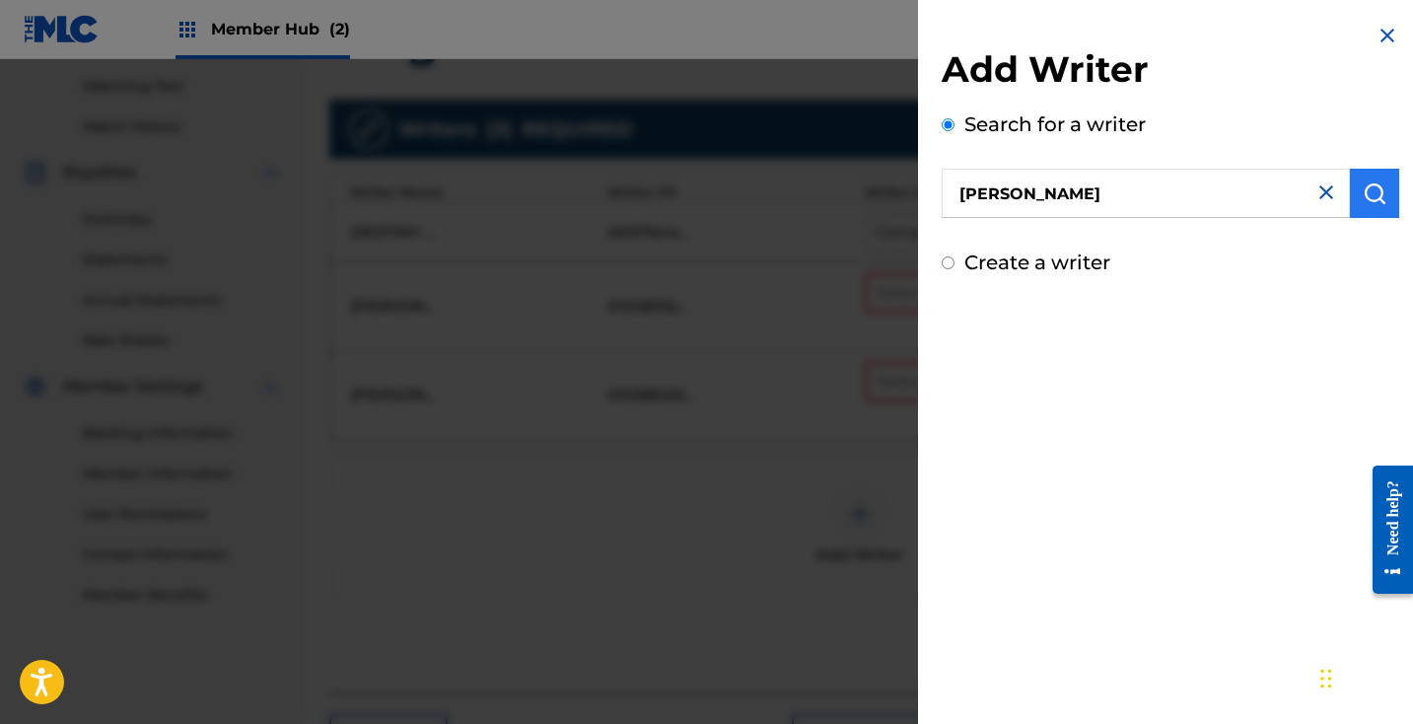
click at [1353, 202] on button "submit" at bounding box center [1374, 193] width 49 height 49
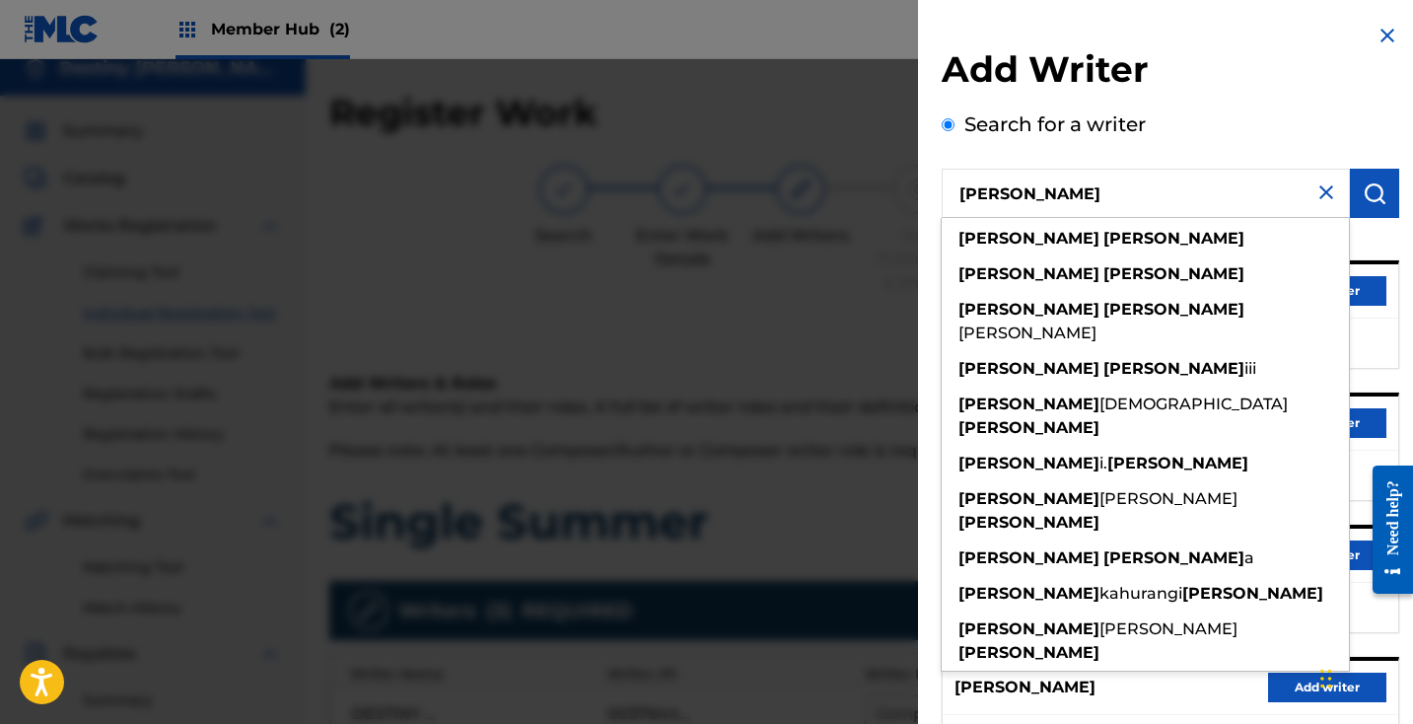
drag, startPoint x: 1111, startPoint y: 193, endPoint x: 922, endPoint y: 162, distance: 191.9
click at [922, 162] on div "Add Writer Search for a writer [PERSON_NAME] [PERSON_NAME] [PERSON_NAME] [PERSO…" at bounding box center [1170, 510] width 505 height 1021
click at [702, 491] on div at bounding box center [706, 421] width 1413 height 724
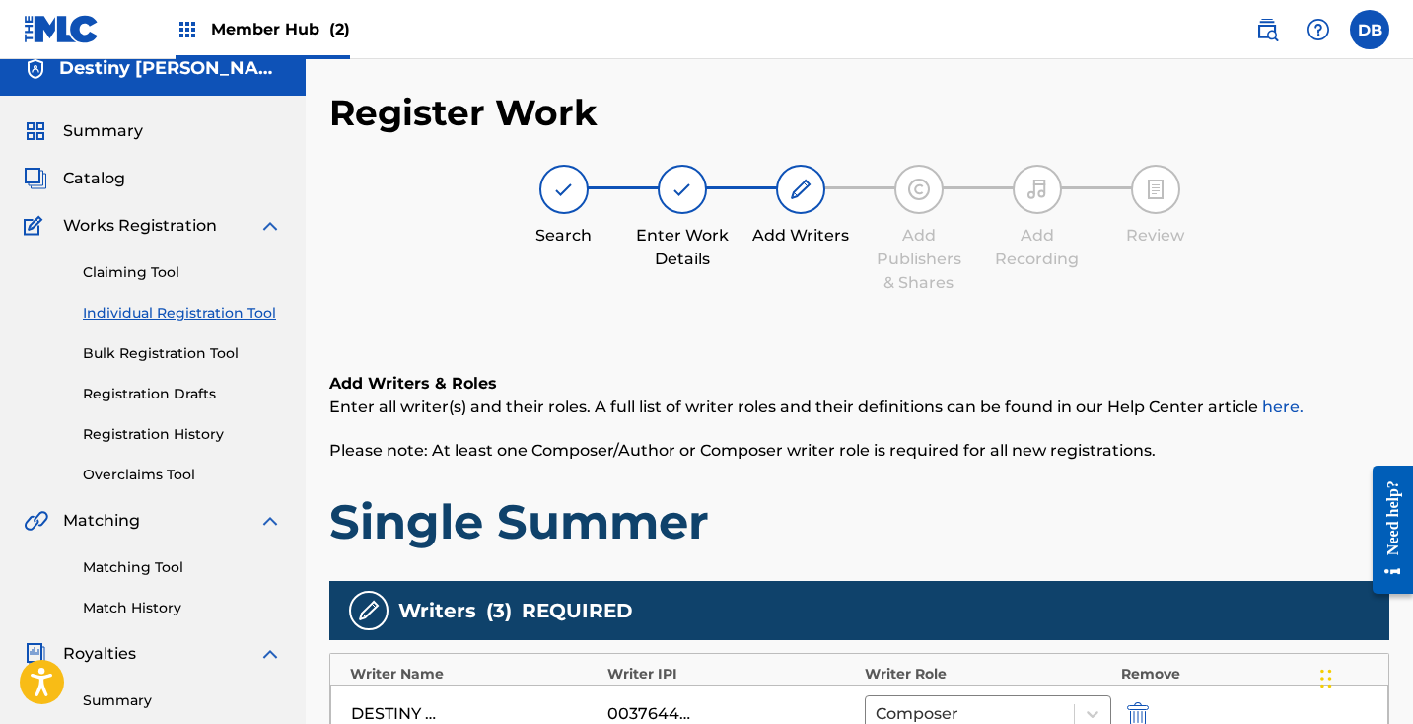
click at [571, 188] on img at bounding box center [564, 189] width 24 height 24
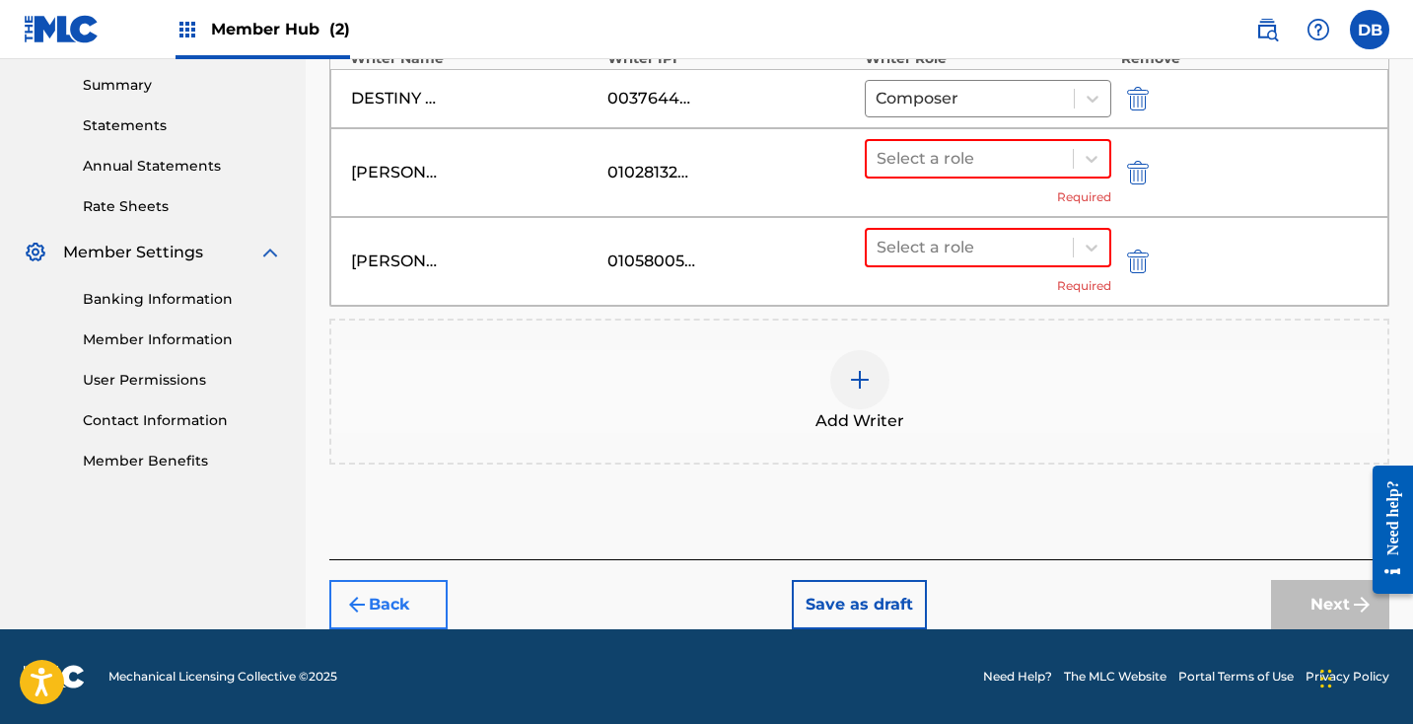
click at [413, 605] on button "Back" at bounding box center [388, 604] width 118 height 49
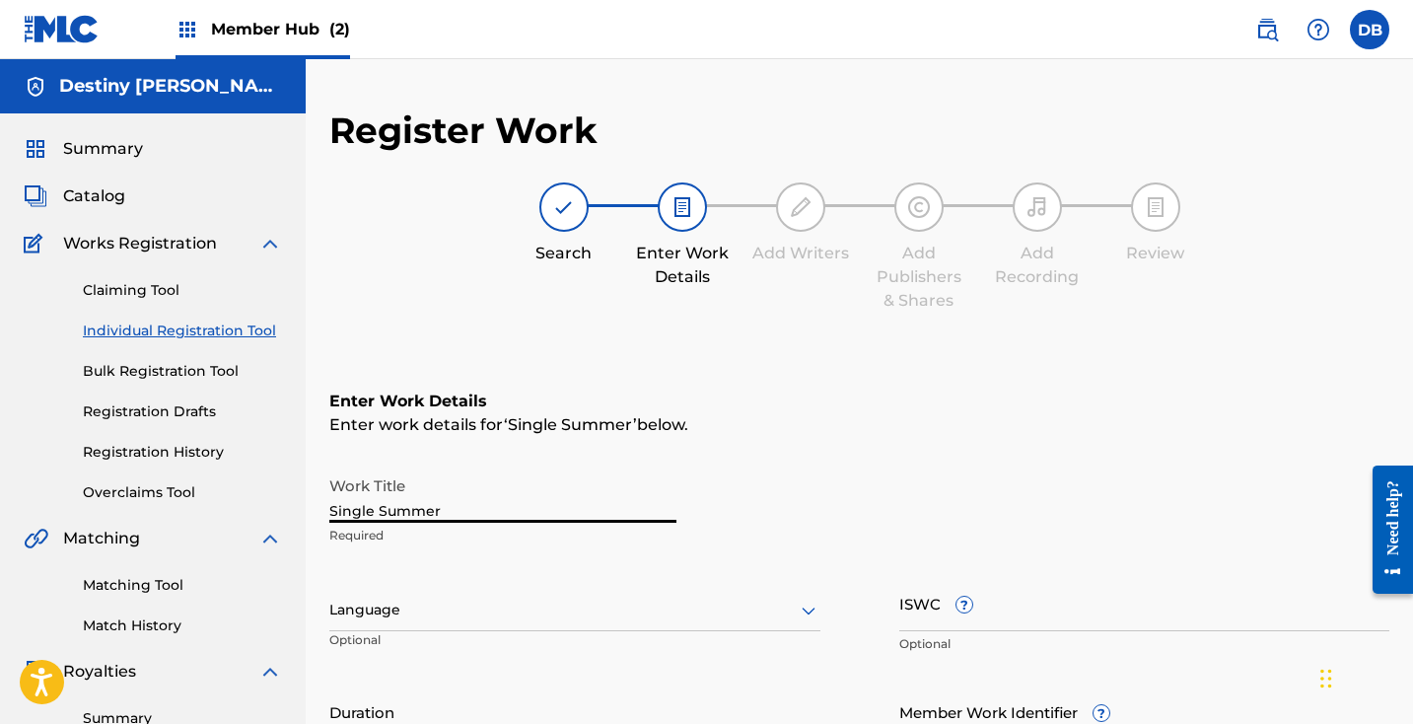
drag, startPoint x: 449, startPoint y: 514, endPoint x: 290, endPoint y: 490, distance: 160.5
click at [290, 490] on main "Destiny [PERSON_NAME] Summary Catalog Works Registration Claiming Tool Individu…" at bounding box center [706, 600] width 1413 height 1082
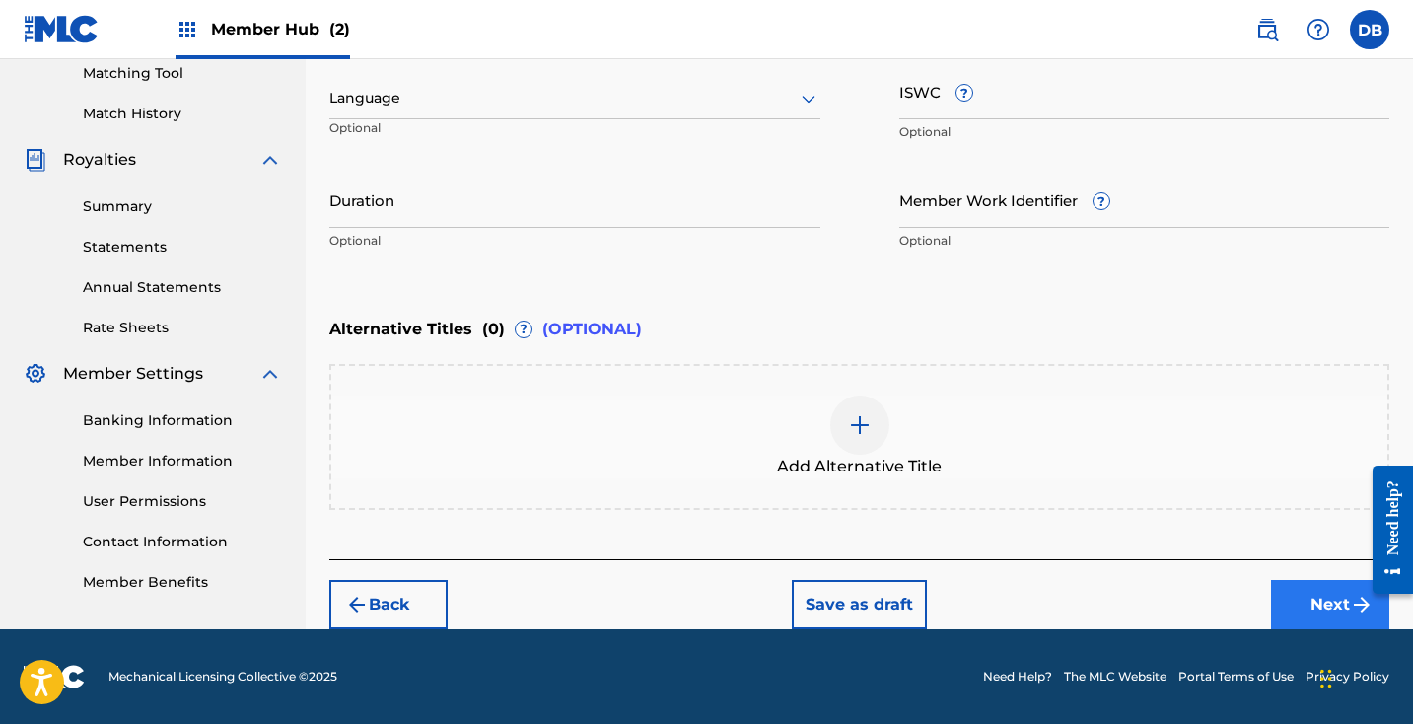
type input "IDC"
click at [1305, 599] on button "Next" at bounding box center [1330, 604] width 118 height 49
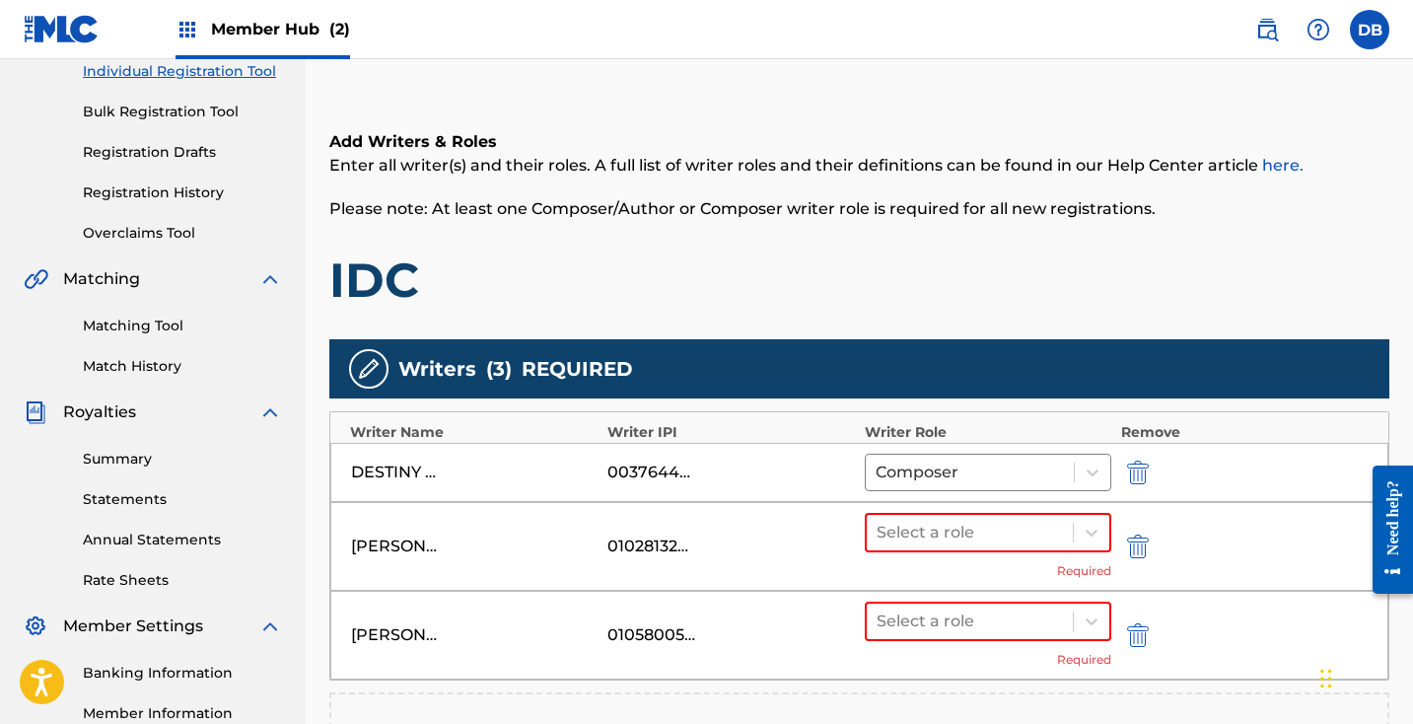
scroll to position [276, 0]
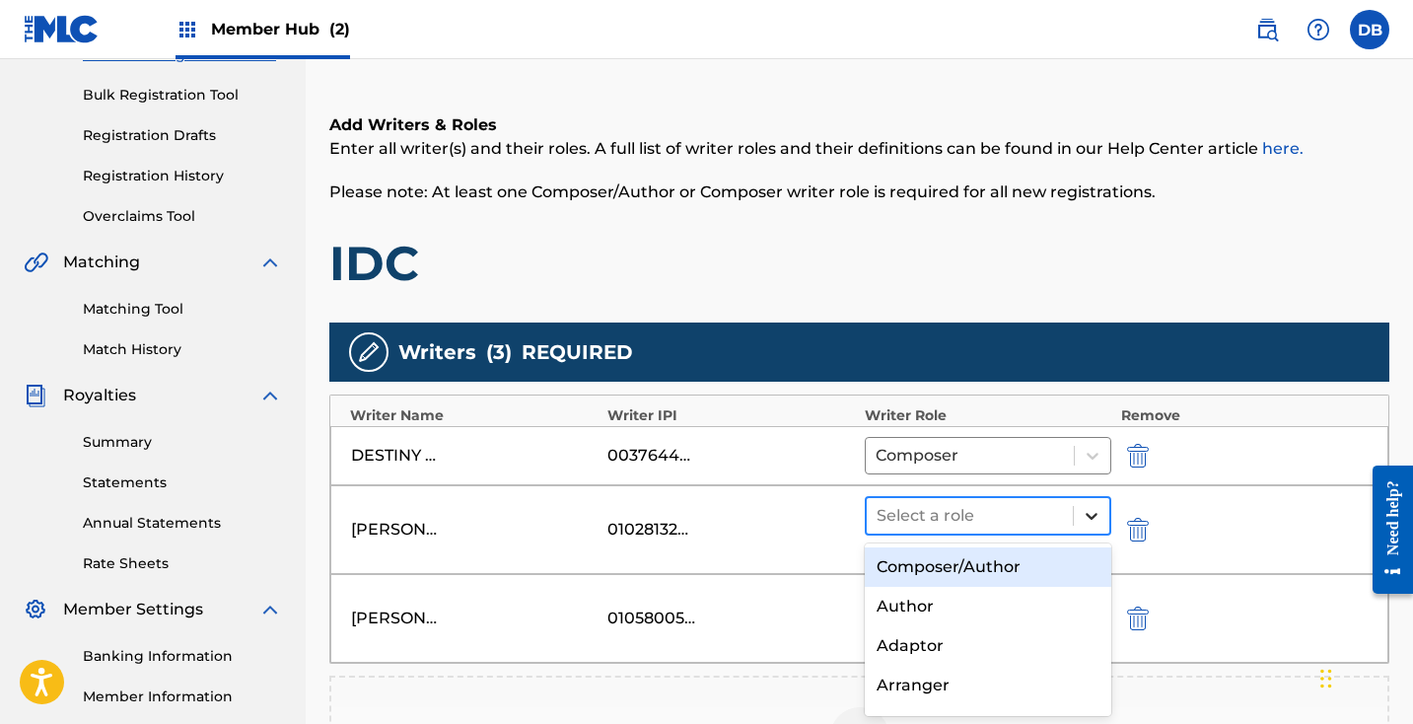
click at [1093, 519] on icon at bounding box center [1092, 516] width 20 height 20
click at [1032, 557] on div "Composer/Author" at bounding box center [988, 566] width 246 height 39
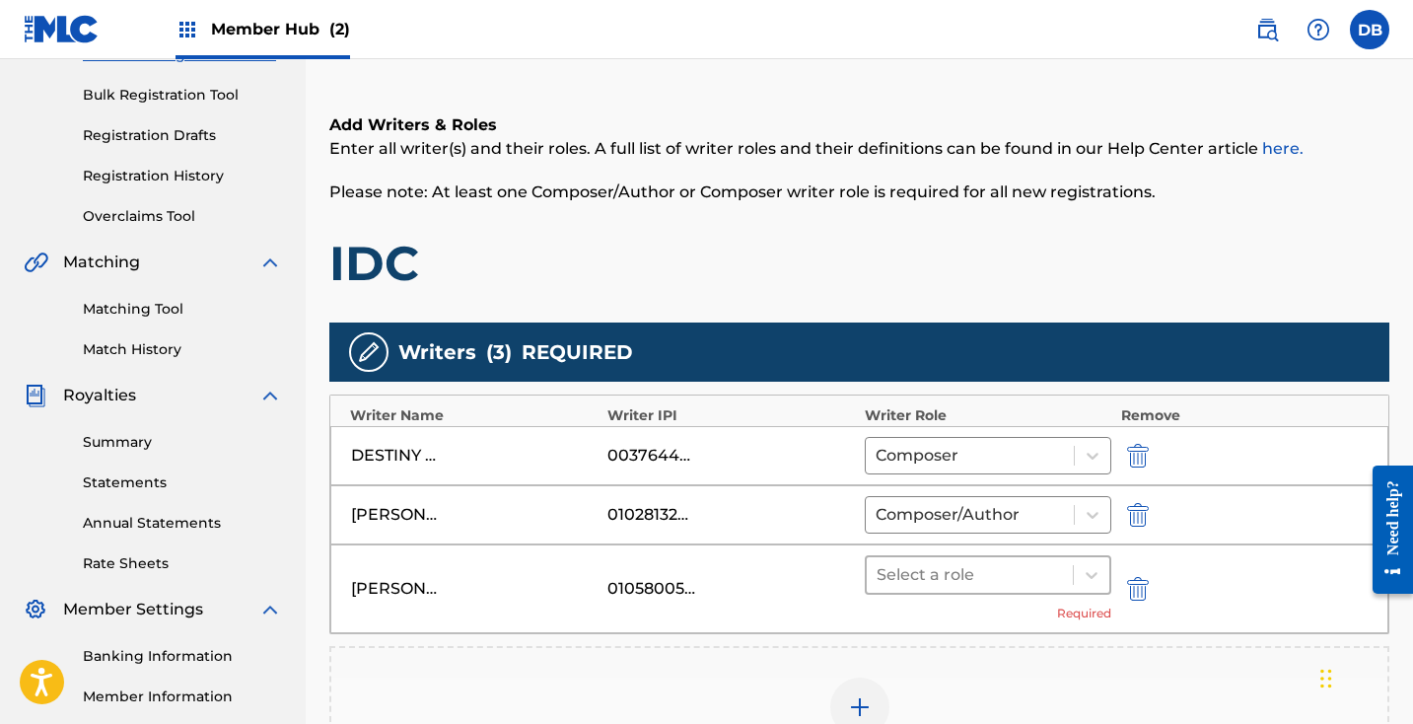
click at [1002, 573] on div at bounding box center [969, 575] width 186 height 28
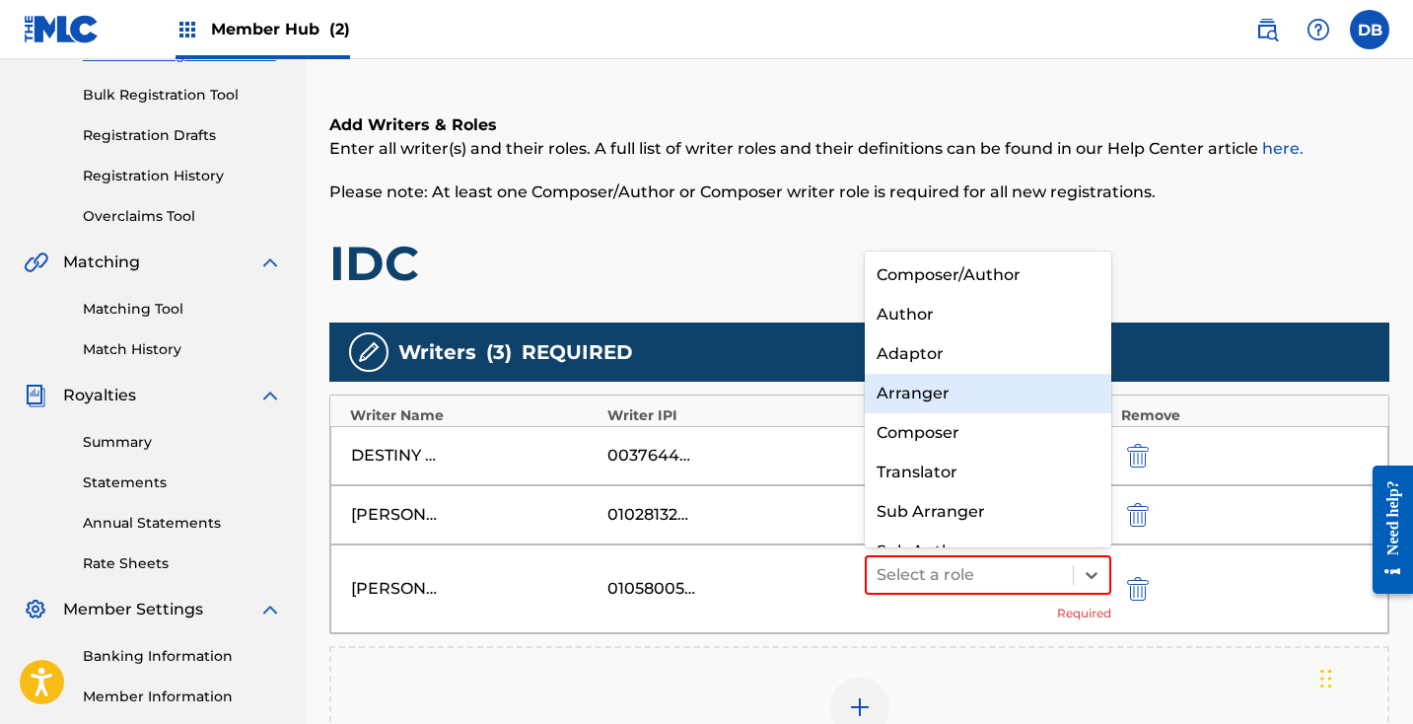
scroll to position [0, 0]
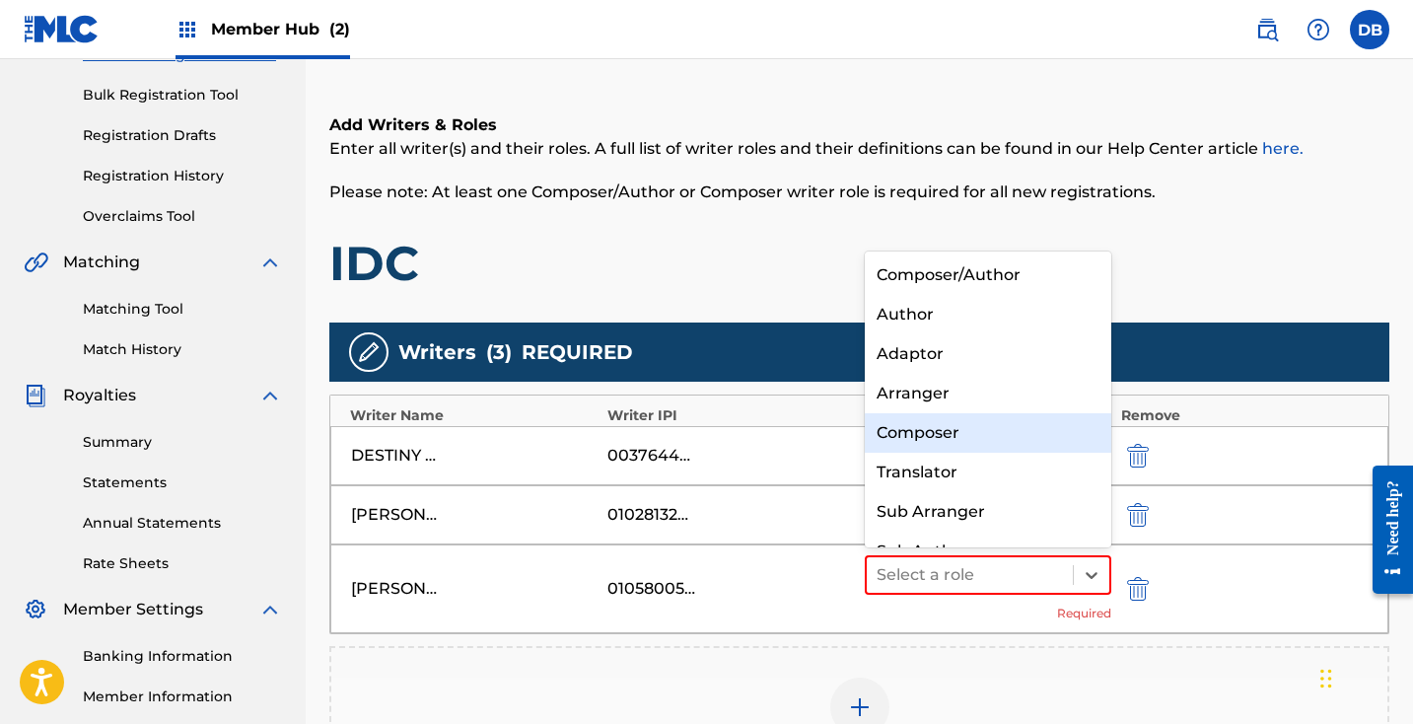
click at [975, 424] on div "Composer" at bounding box center [988, 432] width 246 height 39
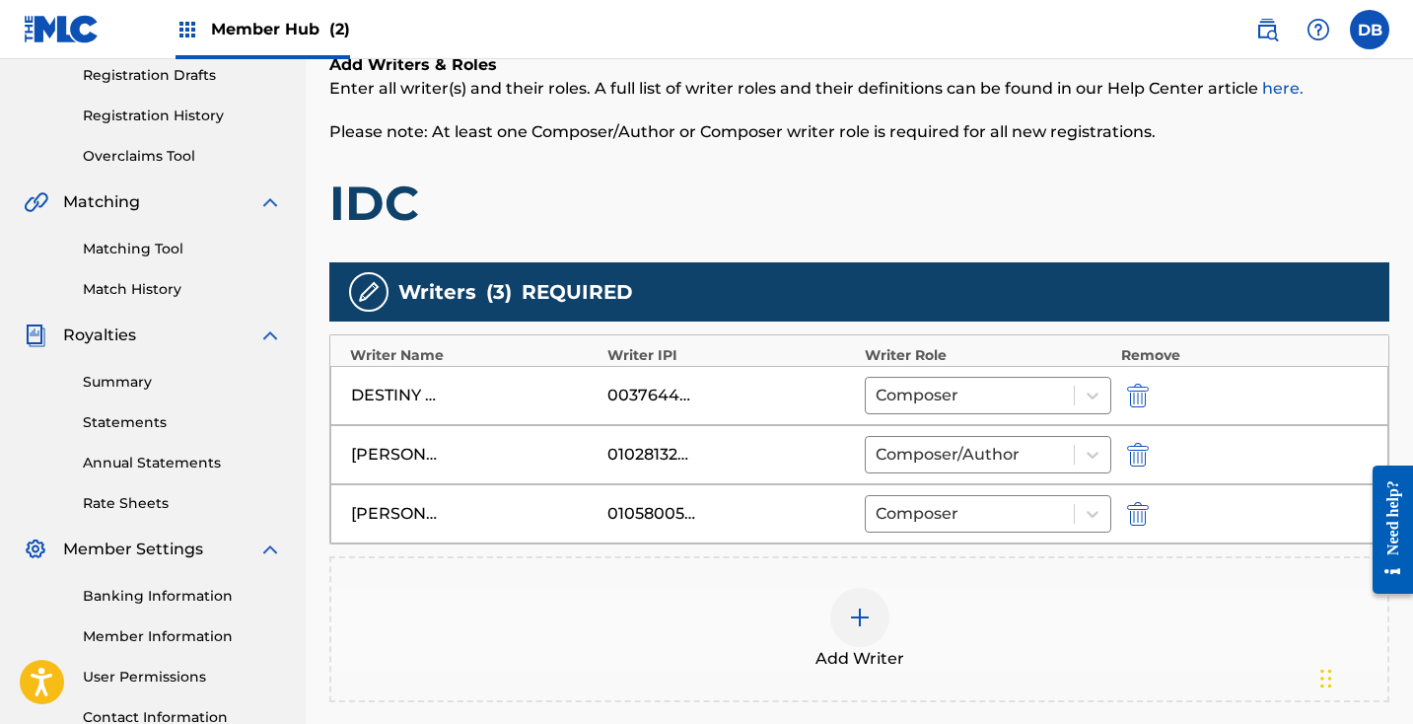
scroll to position [338, 0]
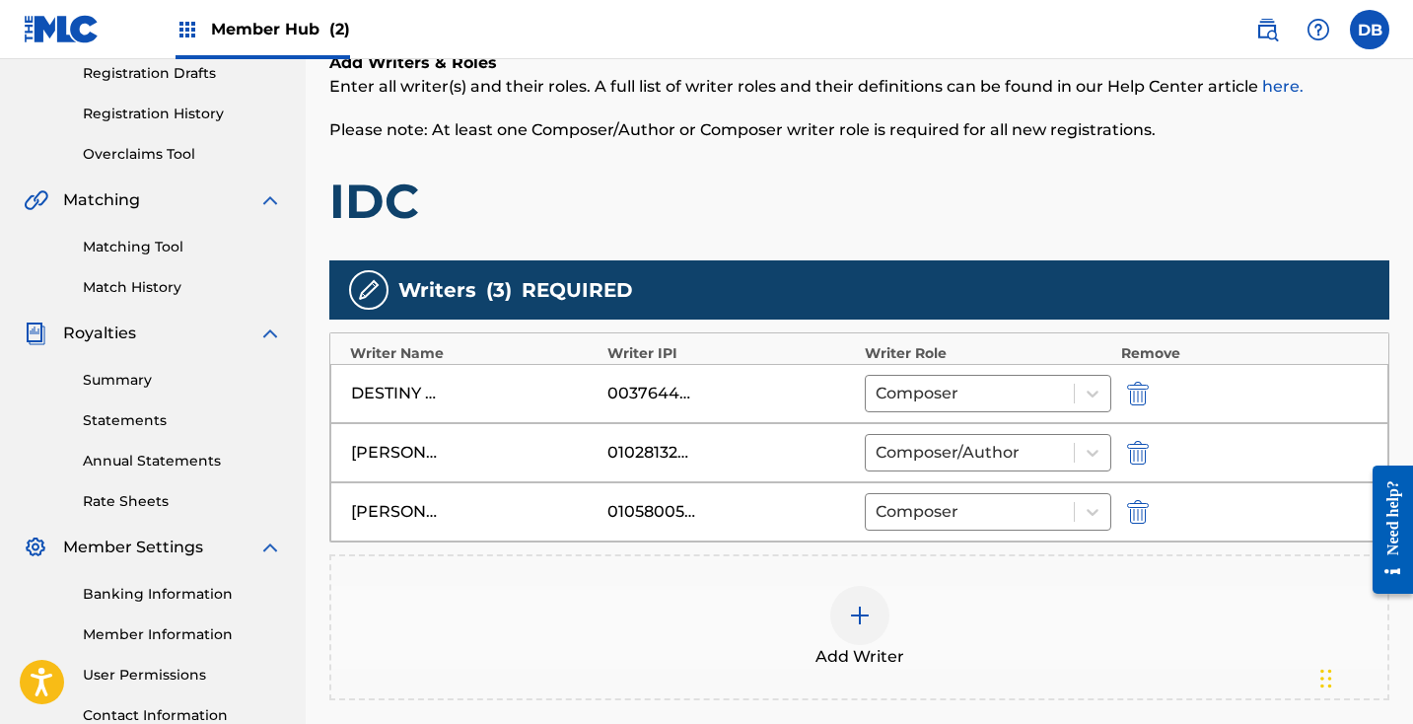
click at [864, 622] on img at bounding box center [860, 615] width 24 height 24
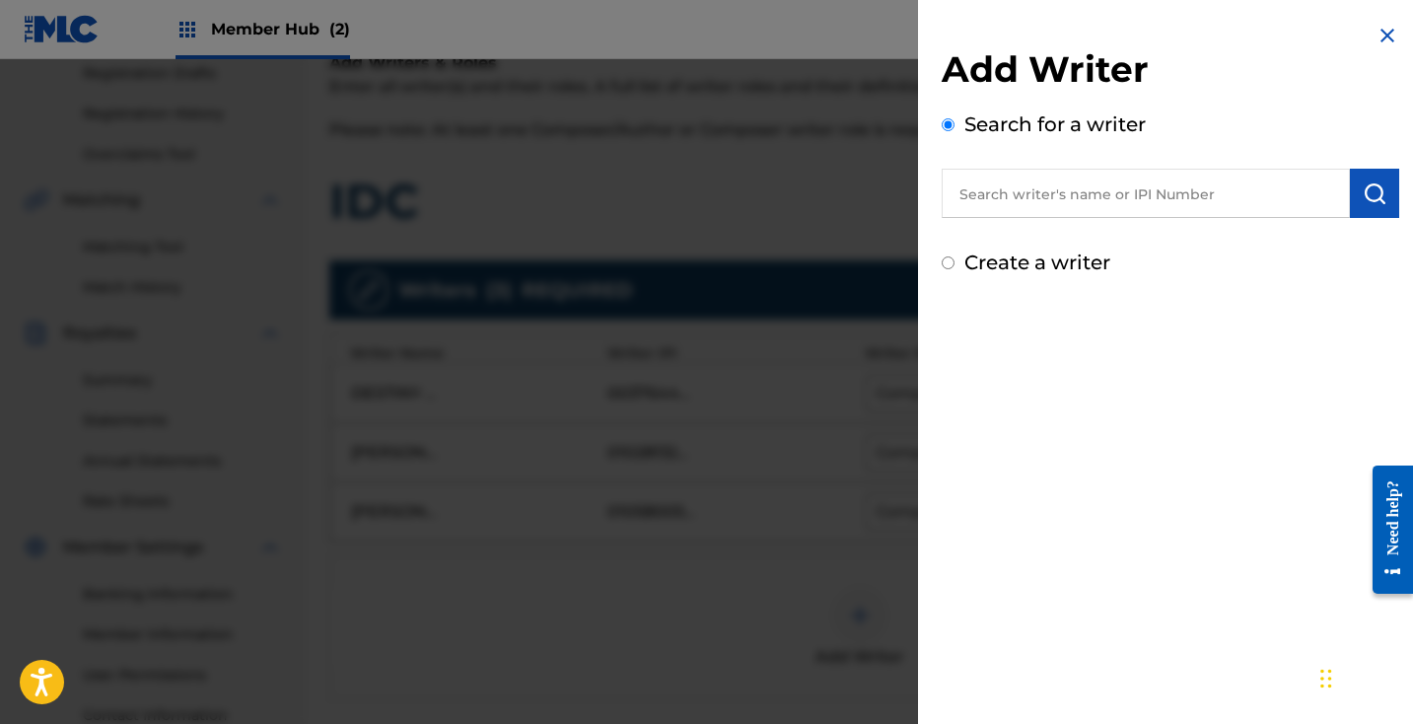
click at [986, 195] on input "text" at bounding box center [1146, 193] width 408 height 49
type input "s"
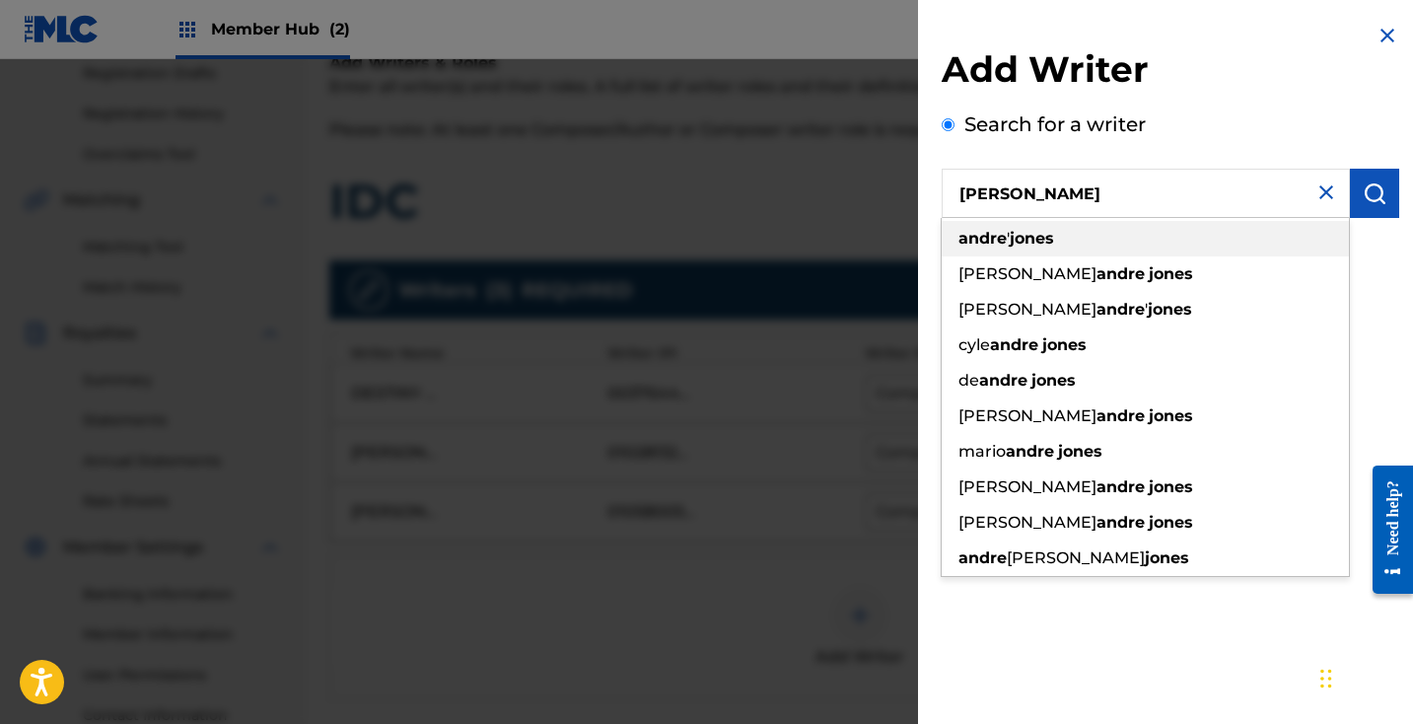
click at [1081, 241] on div "[PERSON_NAME] ' [PERSON_NAME]" at bounding box center [1145, 238] width 407 height 35
type input "[PERSON_NAME]' [PERSON_NAME]"
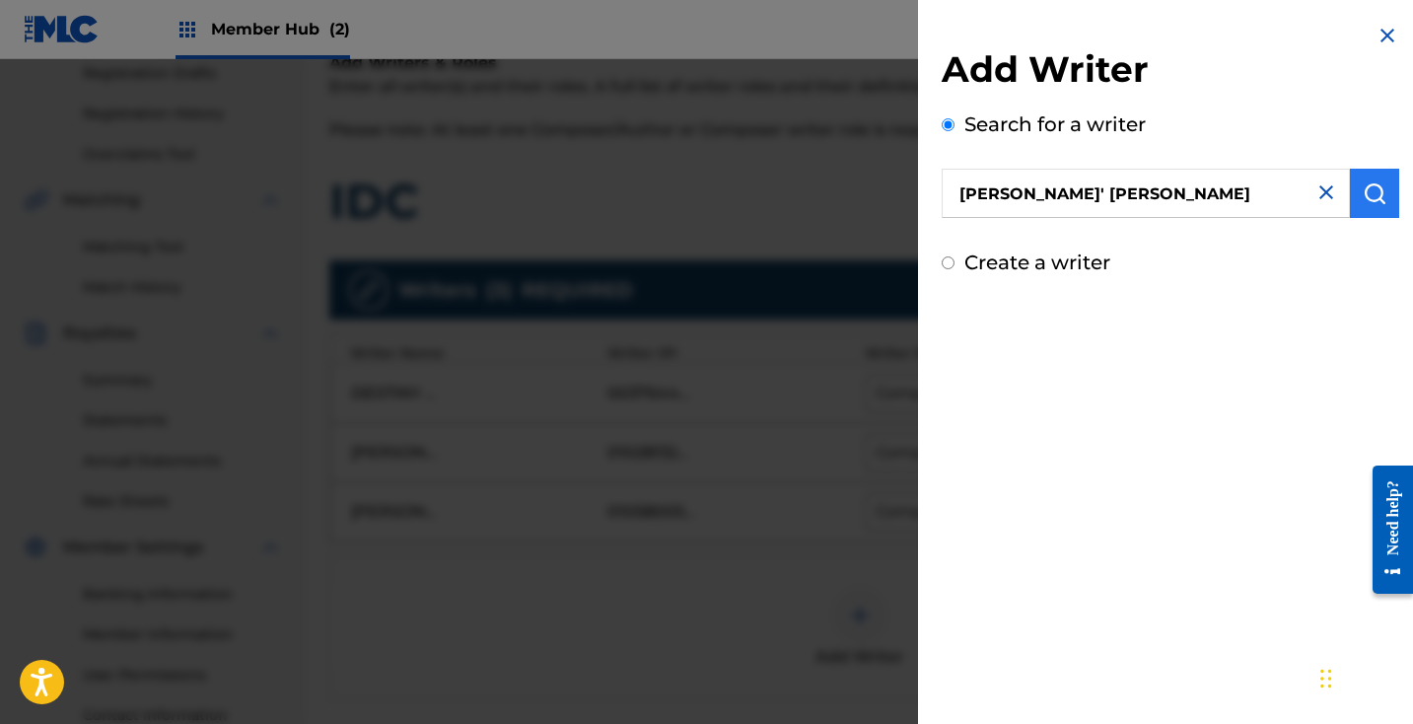
click at [1362, 196] on img "submit" at bounding box center [1374, 193] width 24 height 24
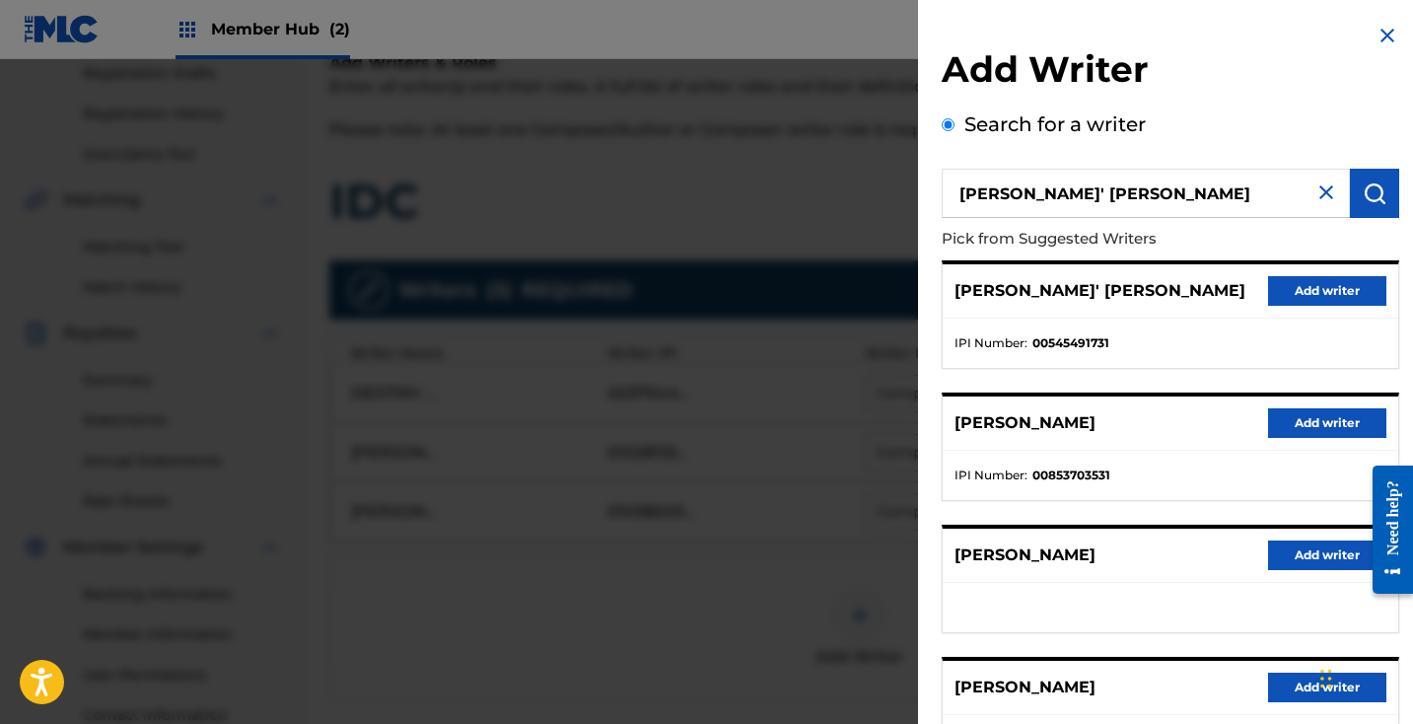
scroll to position [0, 0]
click at [1315, 414] on button "Add writer" at bounding box center [1327, 423] width 118 height 30
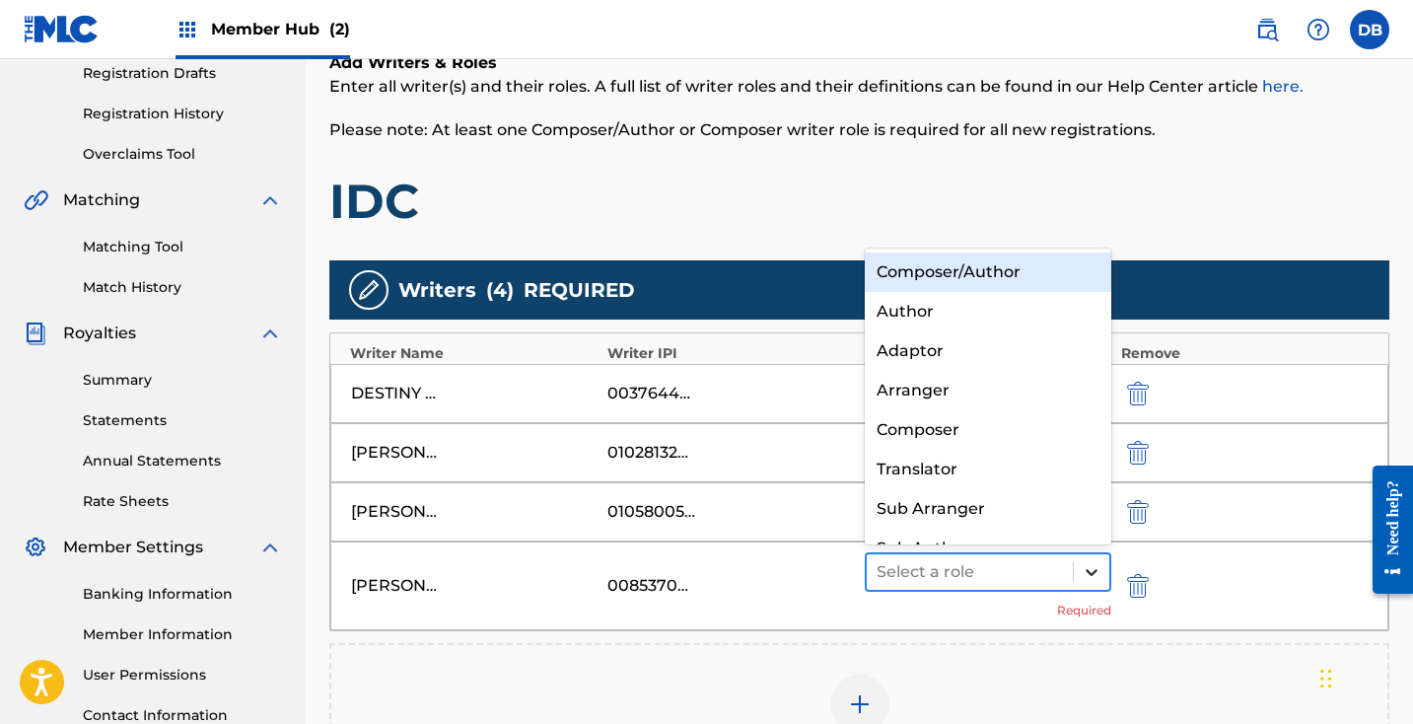
click at [1084, 582] on div at bounding box center [1091, 571] width 35 height 35
click at [969, 277] on div "Composer/Author" at bounding box center [988, 271] width 246 height 39
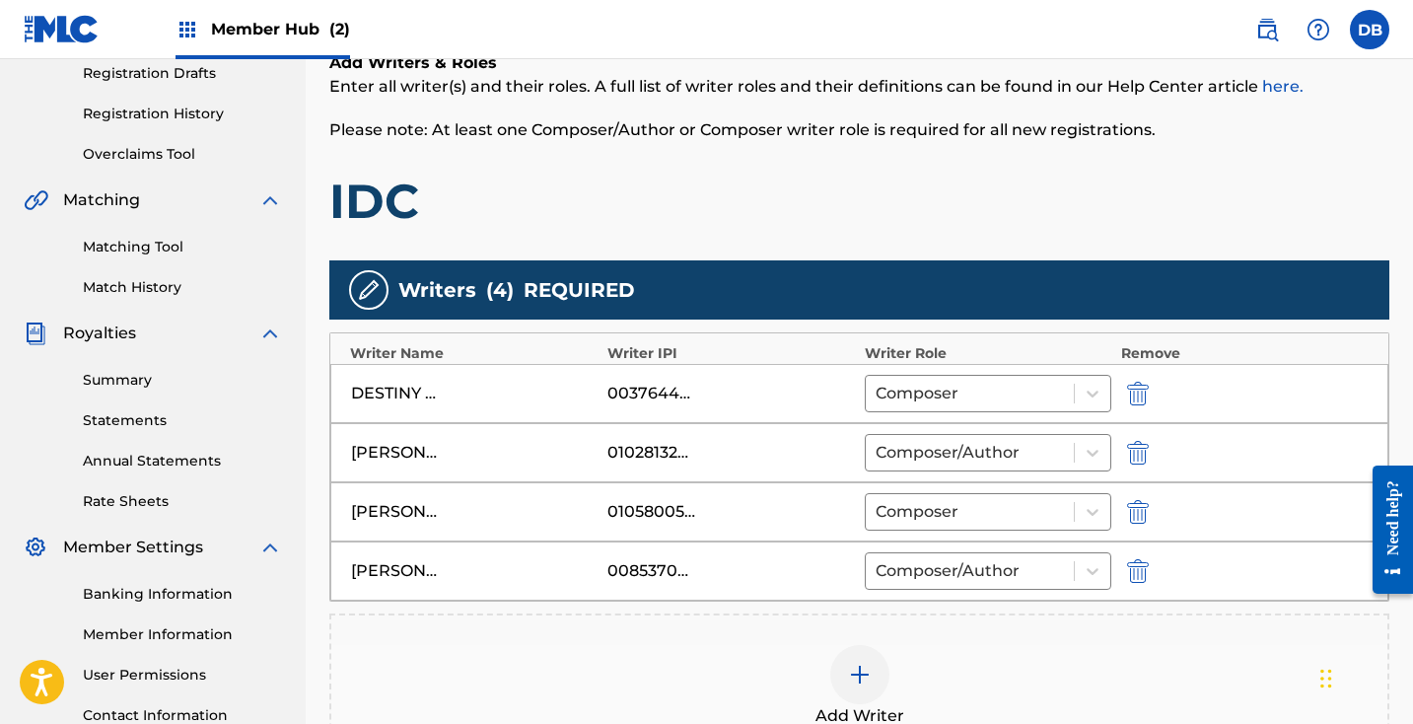
click at [856, 664] on img at bounding box center [860, 675] width 24 height 24
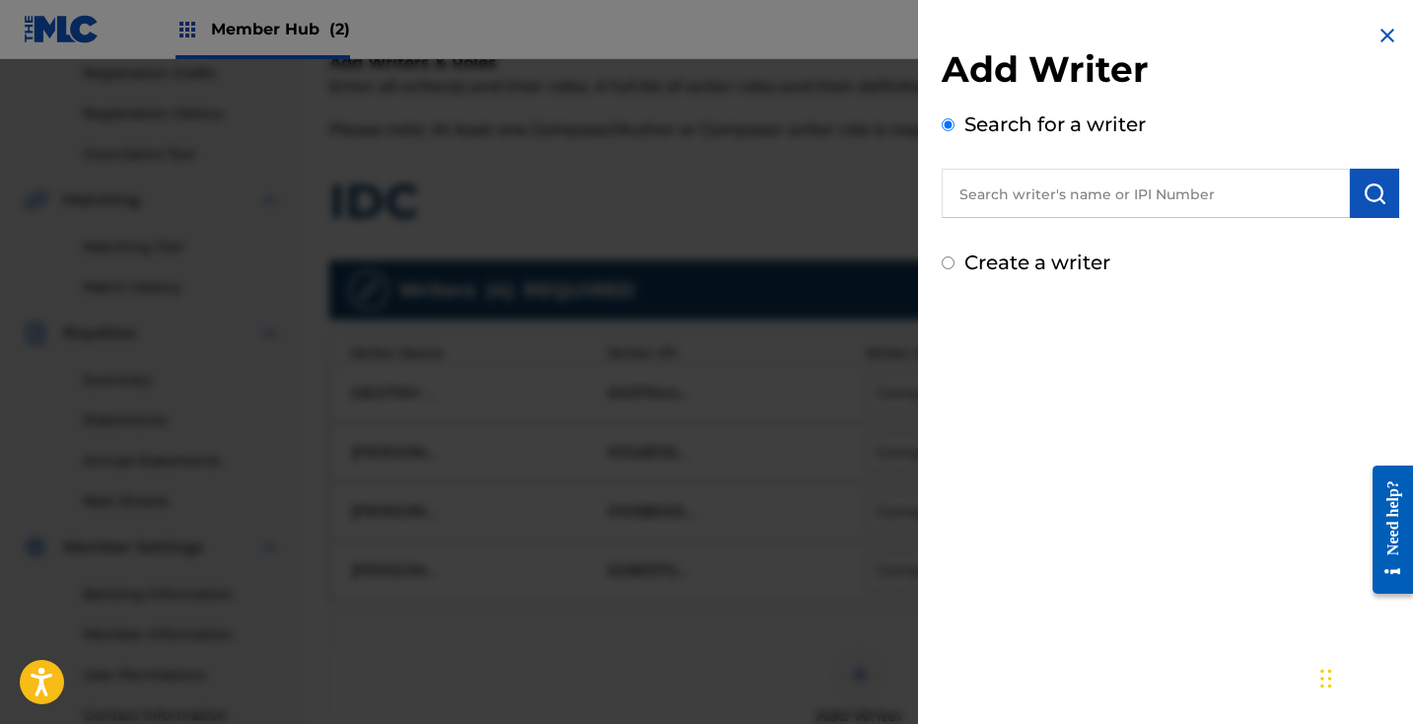
click at [1077, 178] on input "text" at bounding box center [1146, 193] width 408 height 49
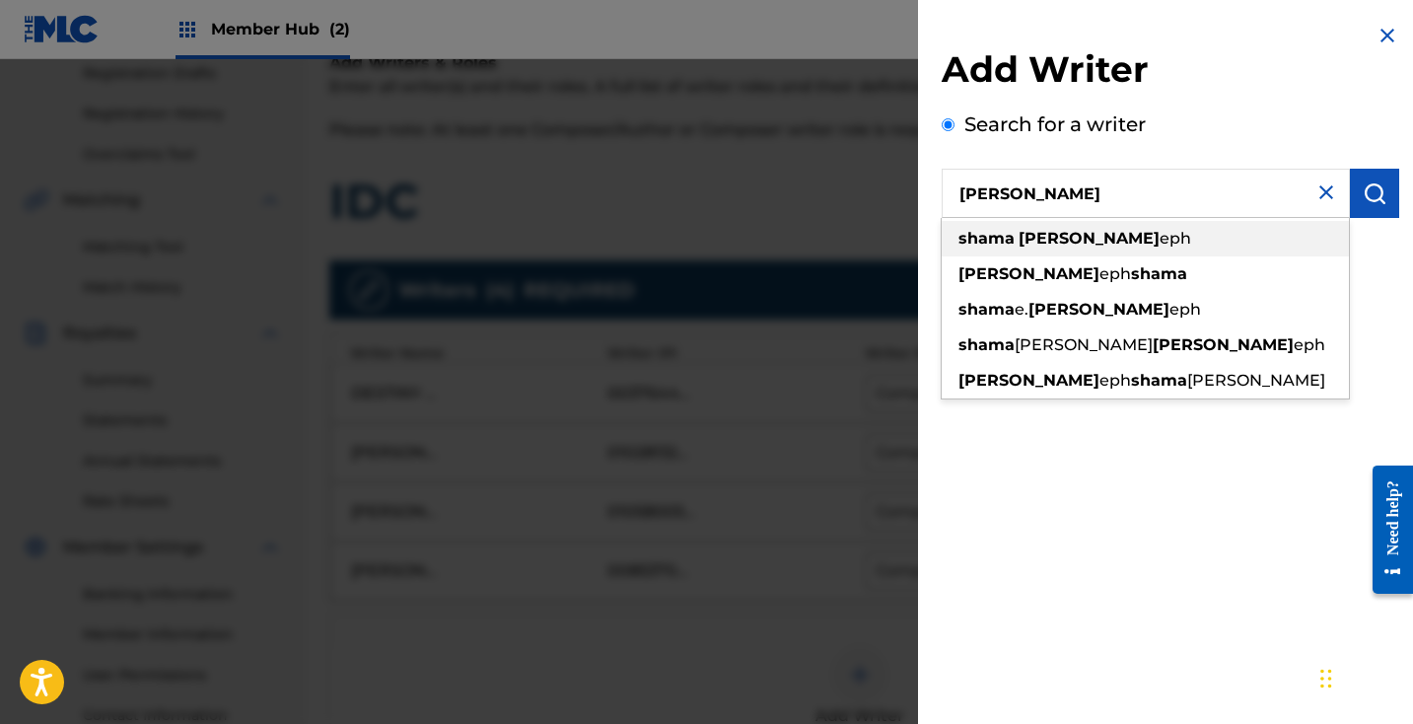
click at [1138, 233] on div "[PERSON_NAME] eph" at bounding box center [1145, 238] width 407 height 35
type input "[PERSON_NAME]"
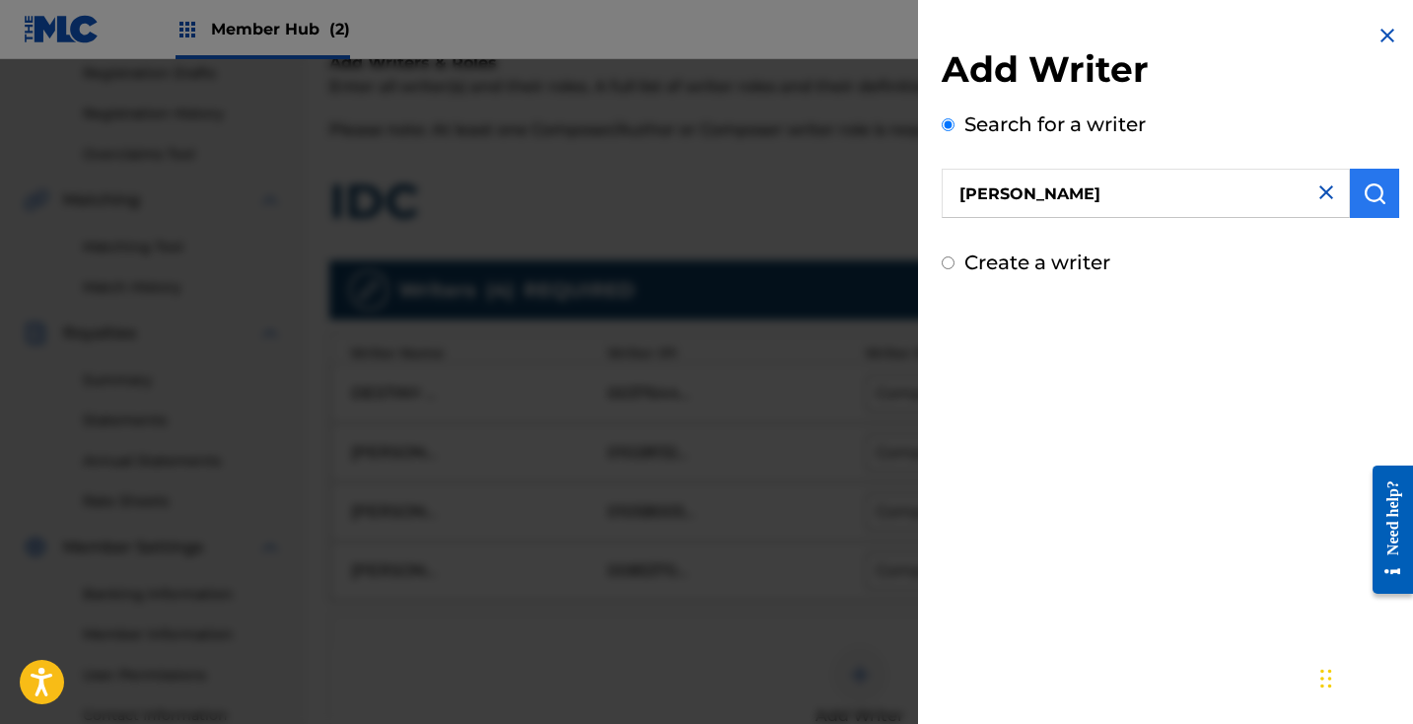
click at [1364, 191] on img "submit" at bounding box center [1374, 193] width 24 height 24
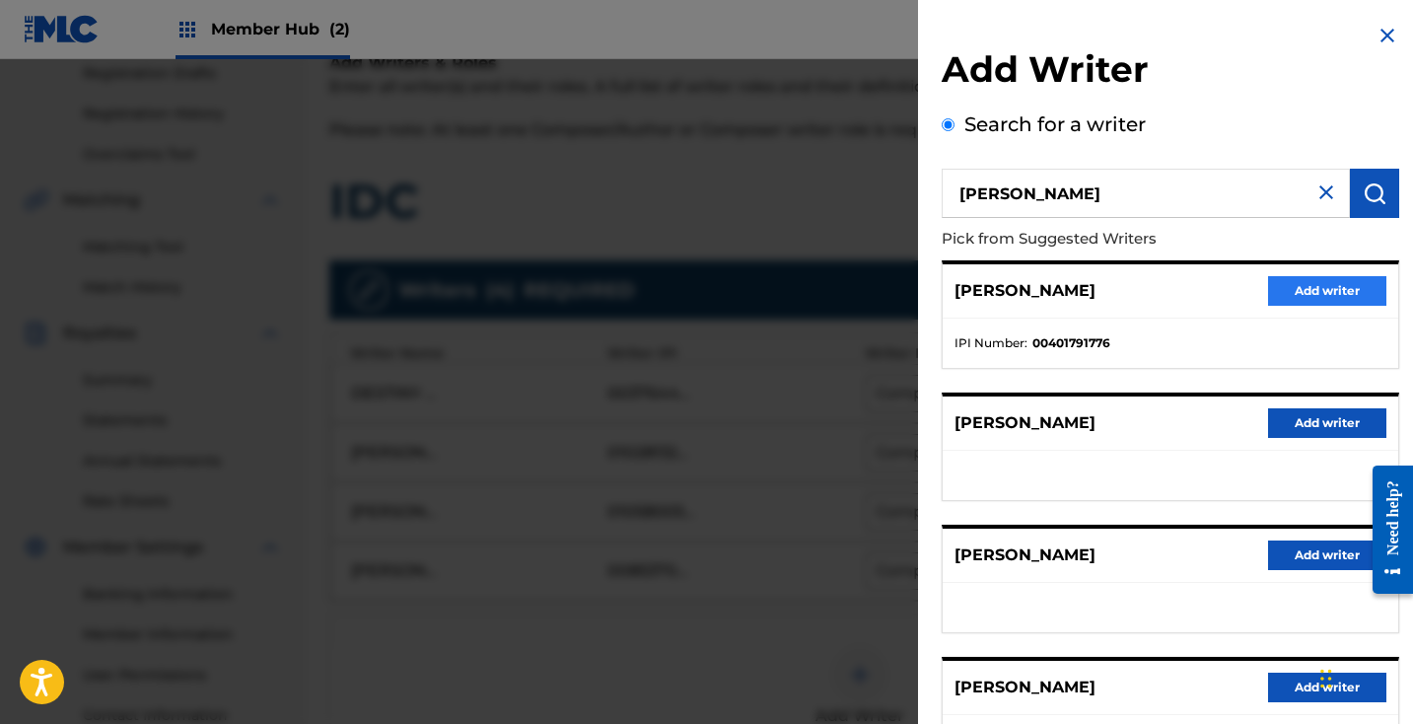
click at [1318, 294] on button "Add writer" at bounding box center [1327, 291] width 118 height 30
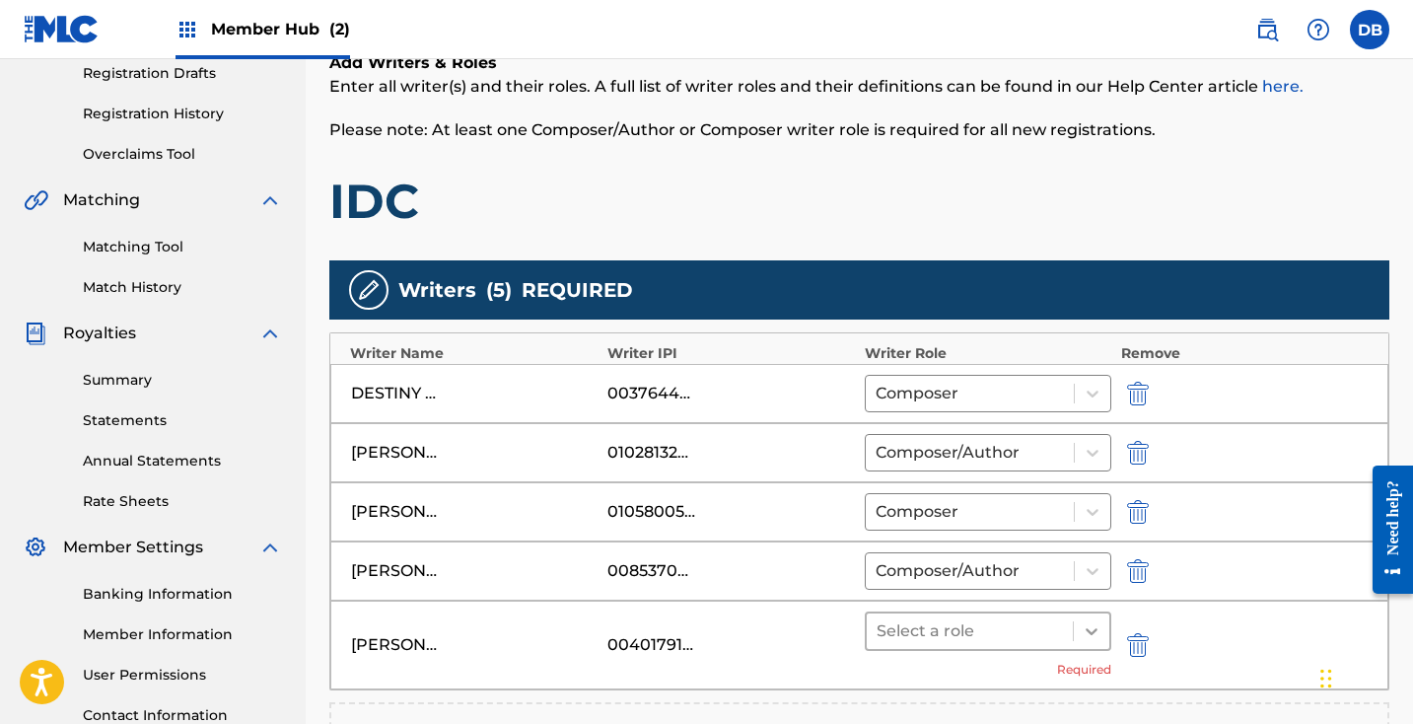
click at [1092, 632] on icon at bounding box center [1091, 631] width 12 height 7
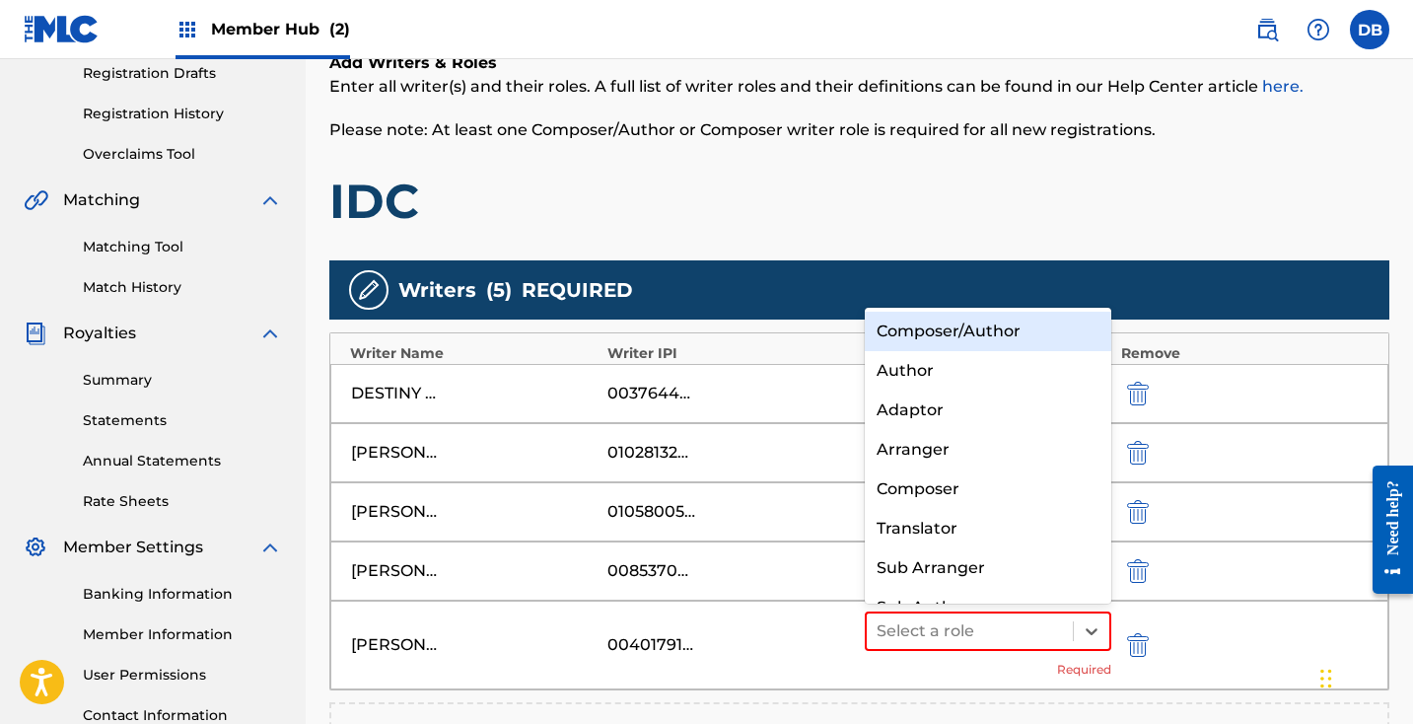
click at [1007, 333] on div "Composer/Author" at bounding box center [988, 331] width 246 height 39
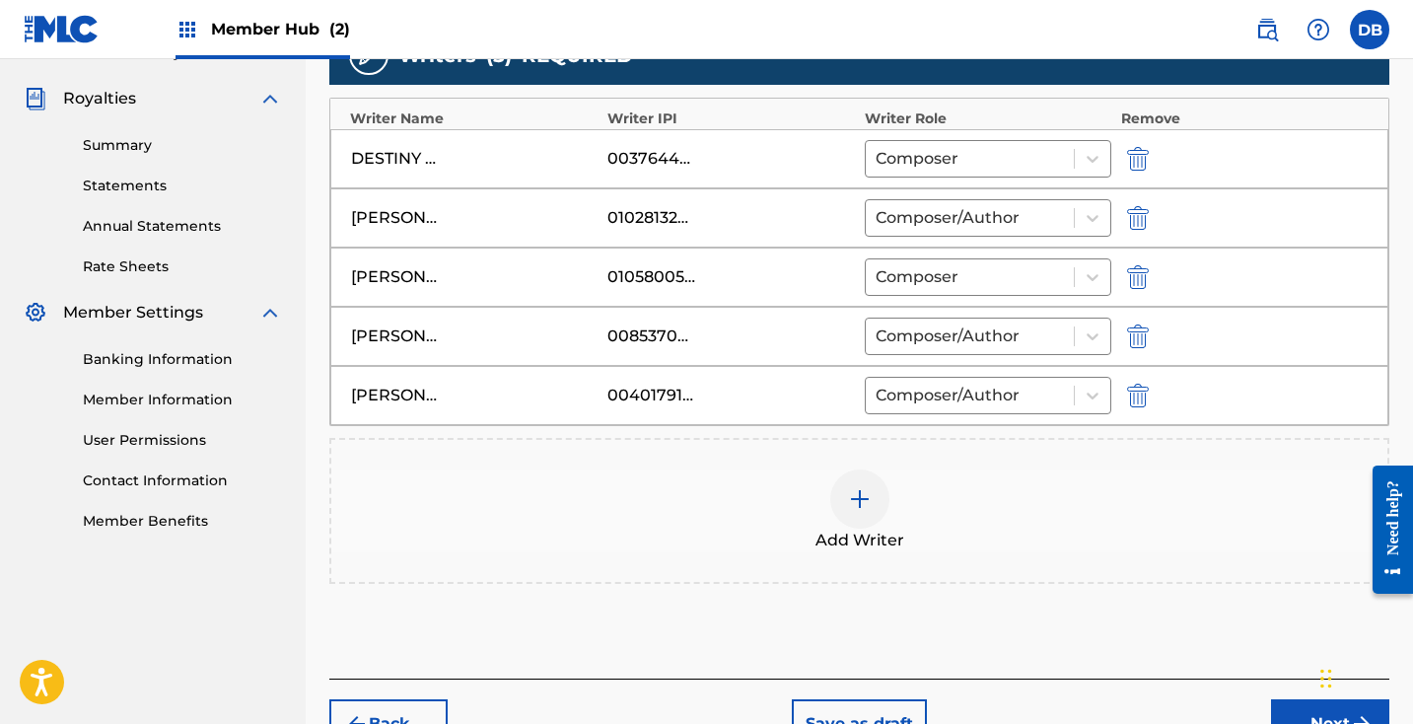
scroll to position [623, 0]
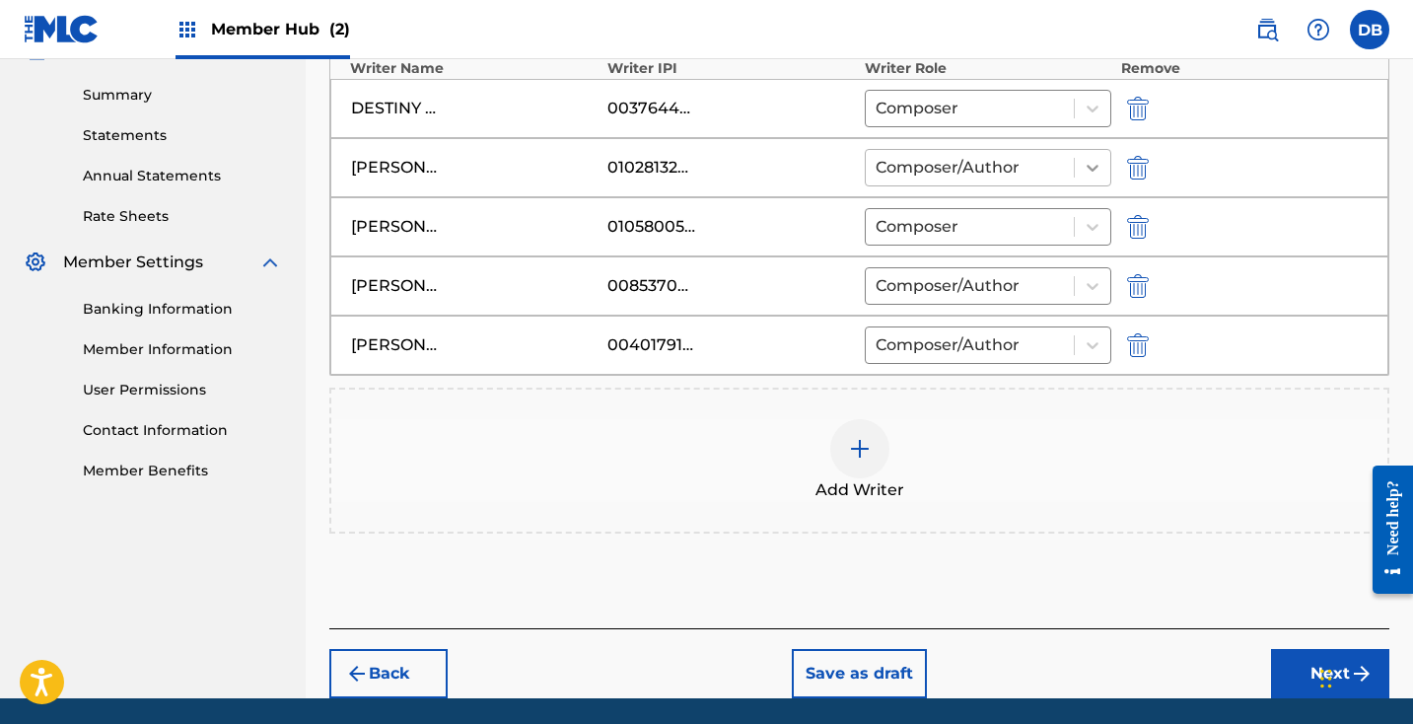
click at [1086, 174] on icon at bounding box center [1093, 168] width 20 height 20
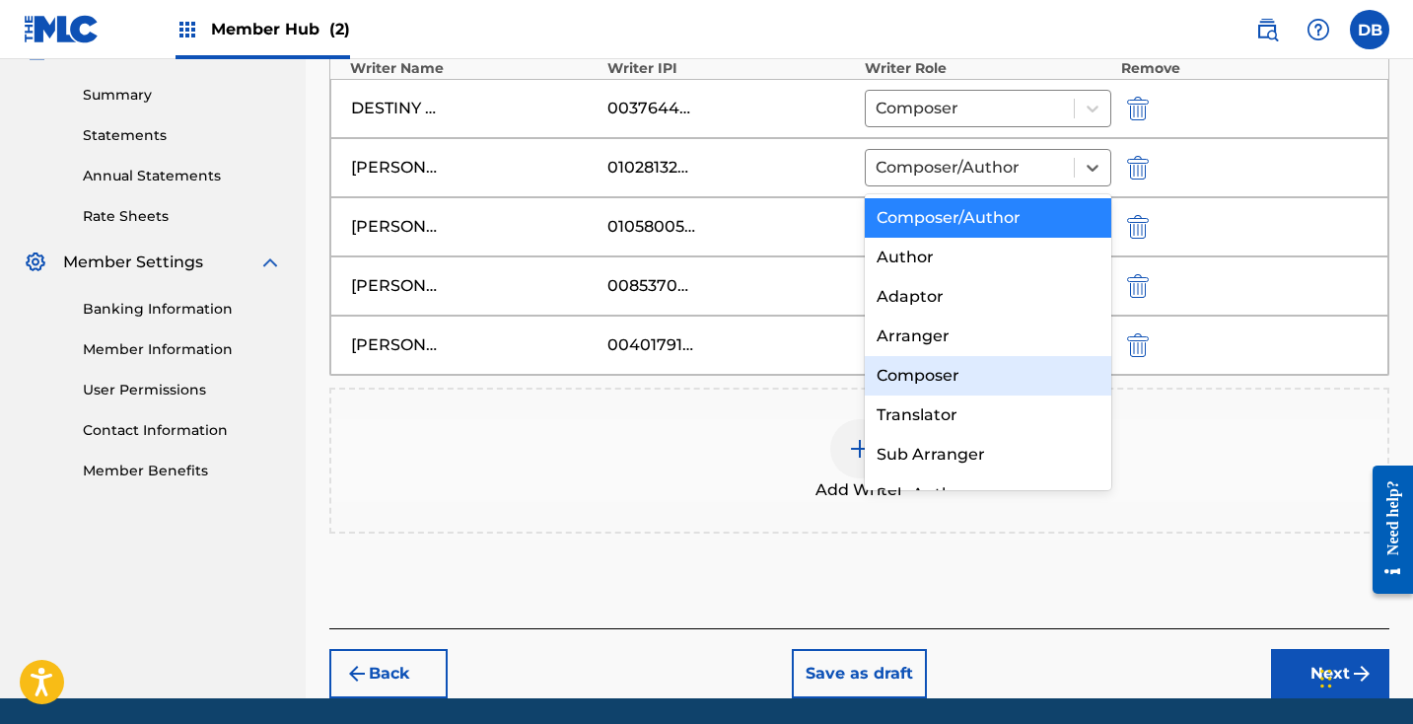
click at [1009, 378] on div "Composer" at bounding box center [988, 375] width 246 height 39
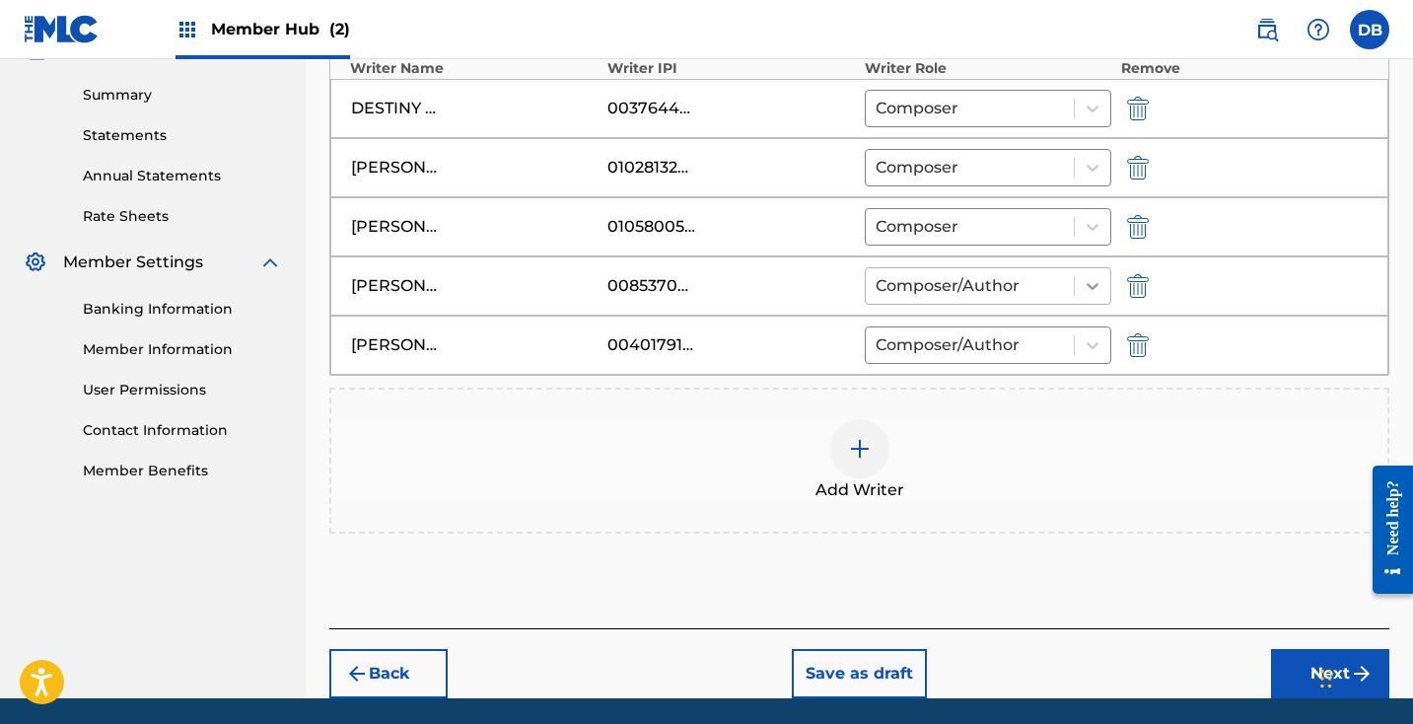
click at [1090, 287] on icon at bounding box center [1092, 286] width 12 height 7
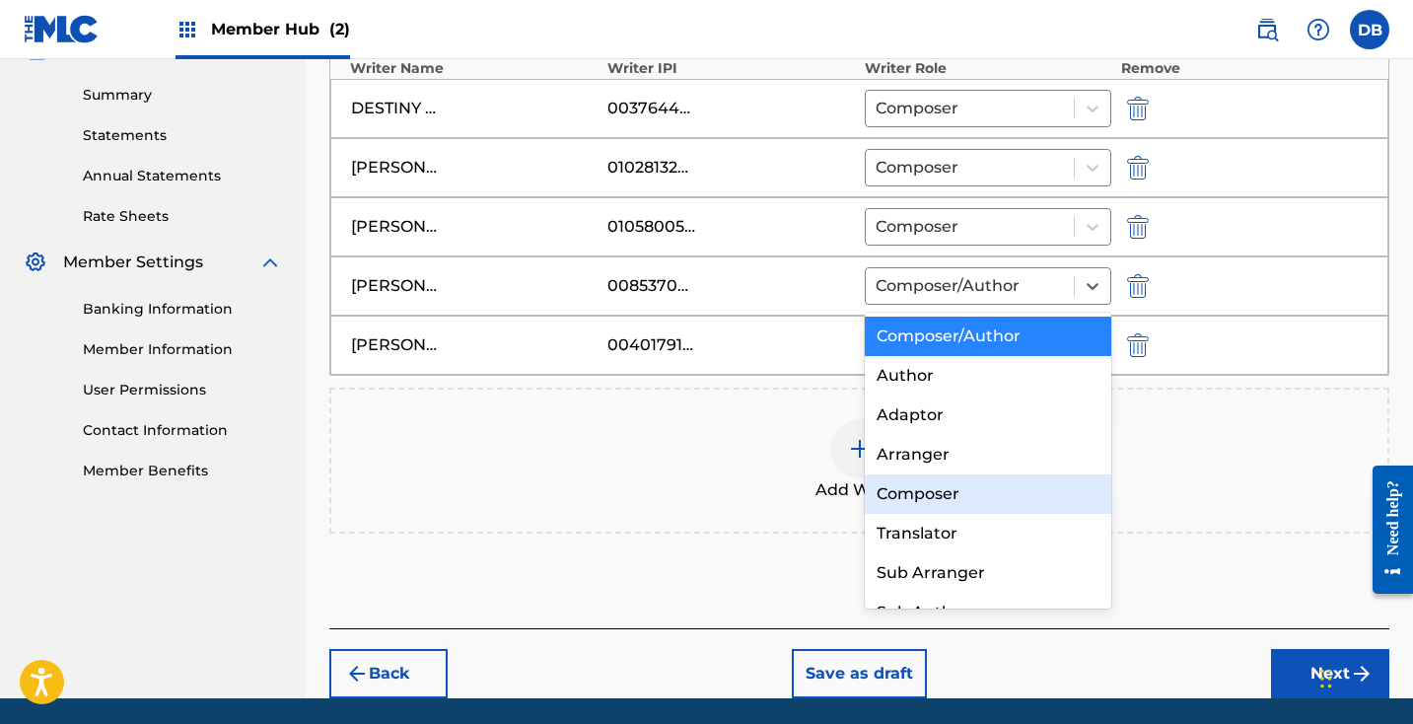
click at [1012, 492] on div "Composer" at bounding box center [988, 493] width 246 height 39
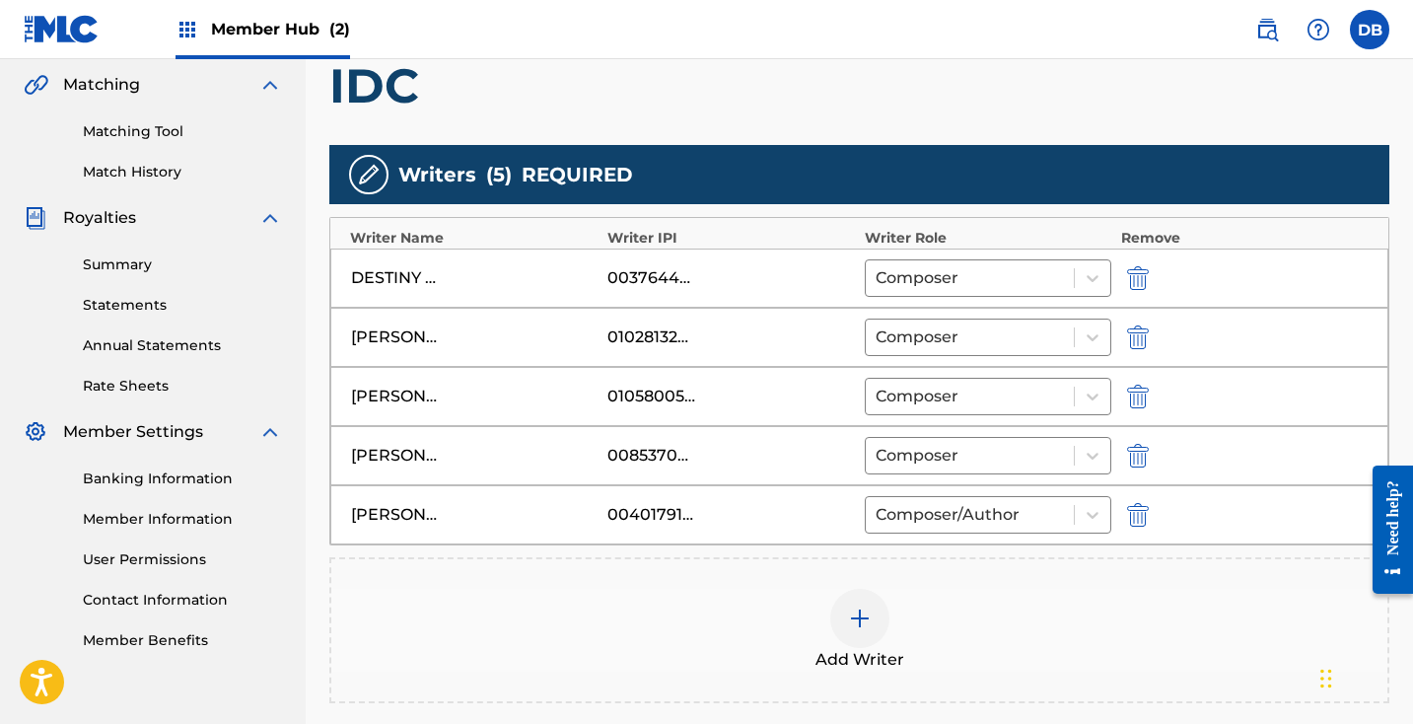
scroll to position [466, 0]
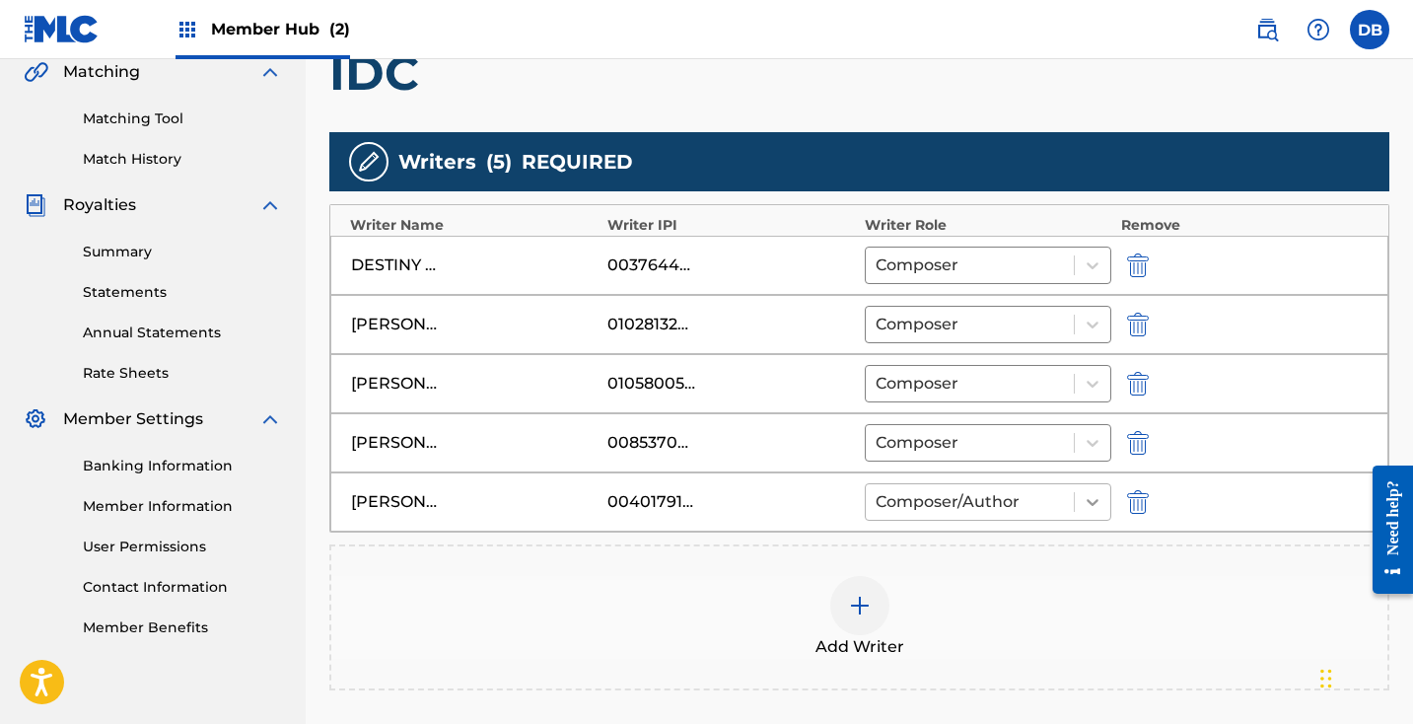
click at [1079, 509] on div at bounding box center [1092, 501] width 35 height 35
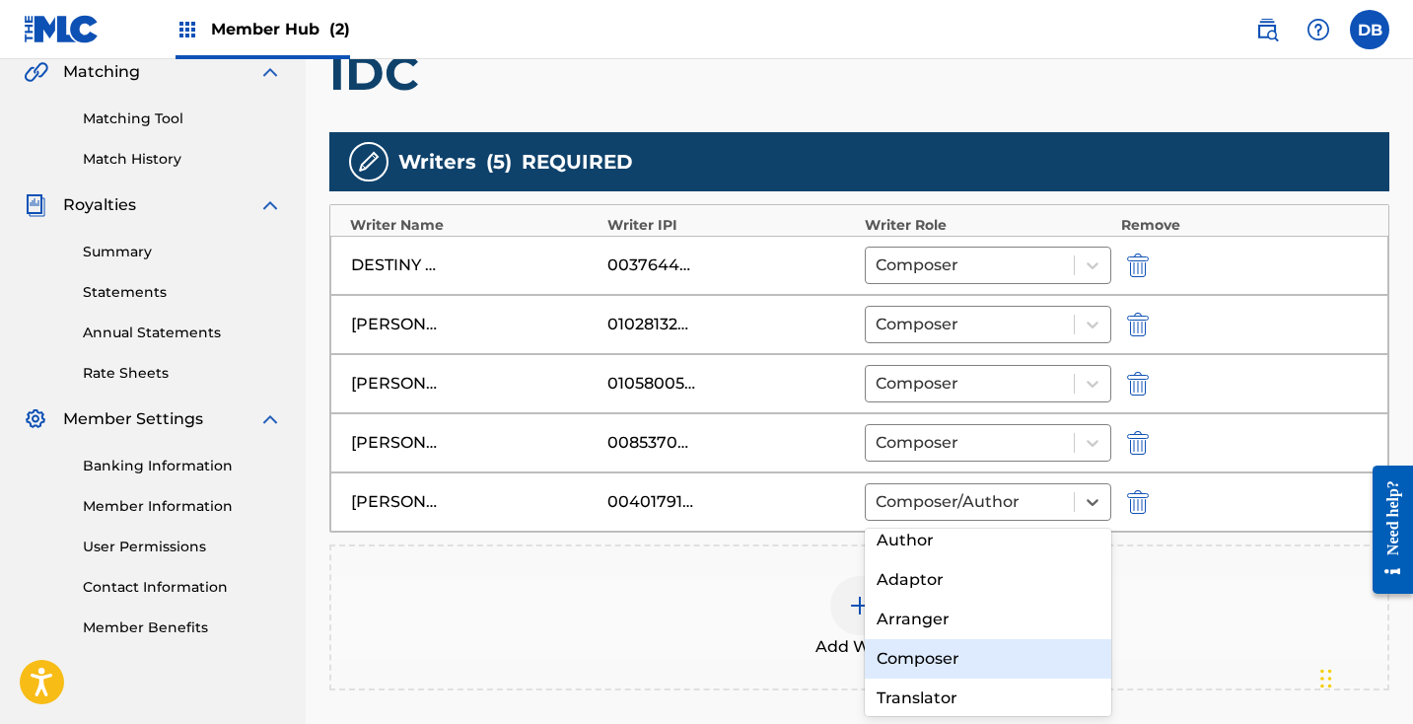
scroll to position [0, 0]
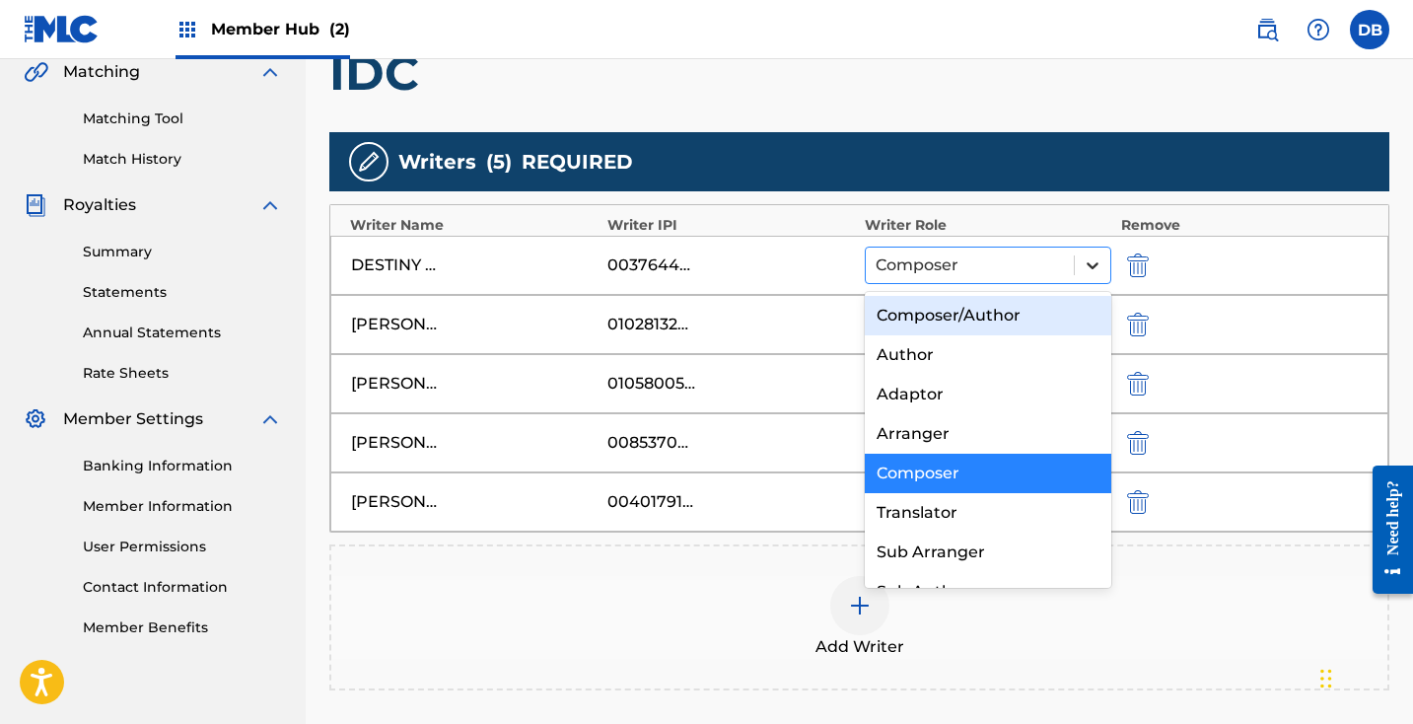
click at [1091, 257] on icon at bounding box center [1093, 265] width 20 height 20
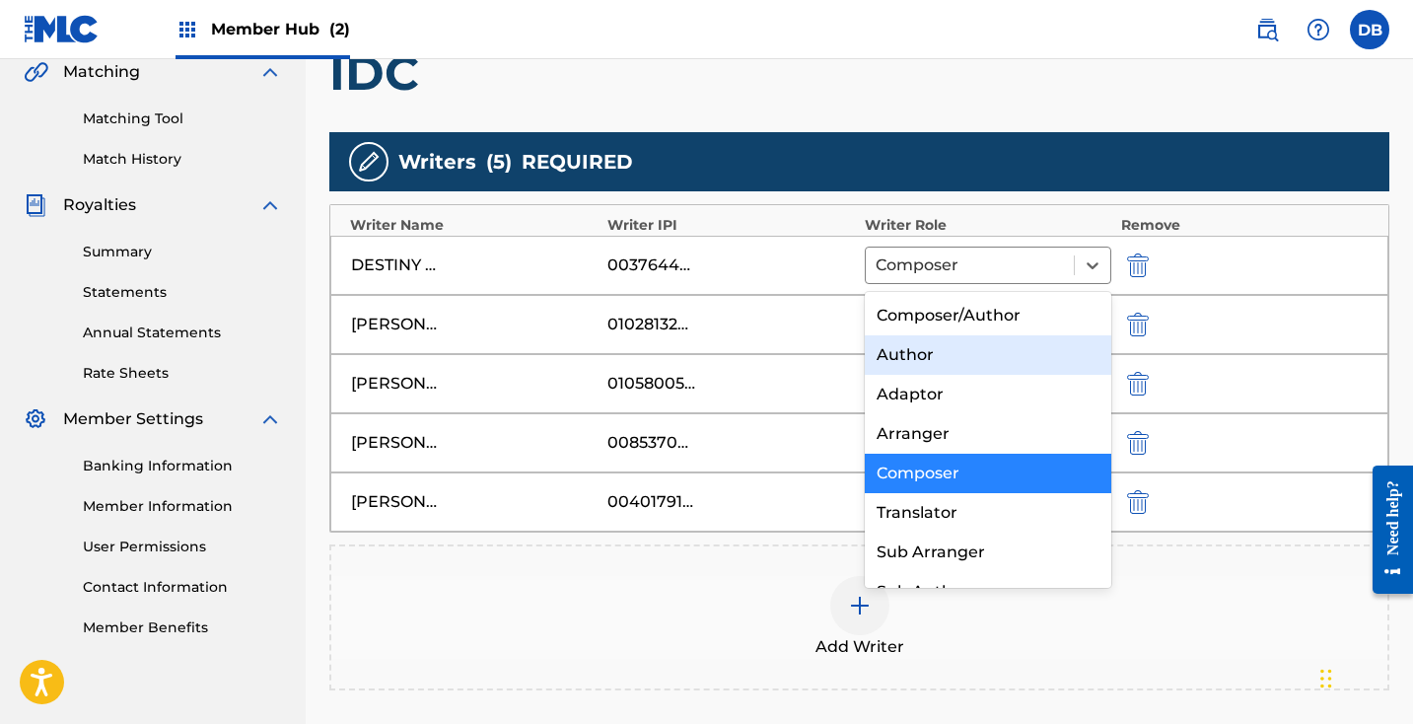
click at [1039, 359] on div "Author" at bounding box center [988, 354] width 246 height 39
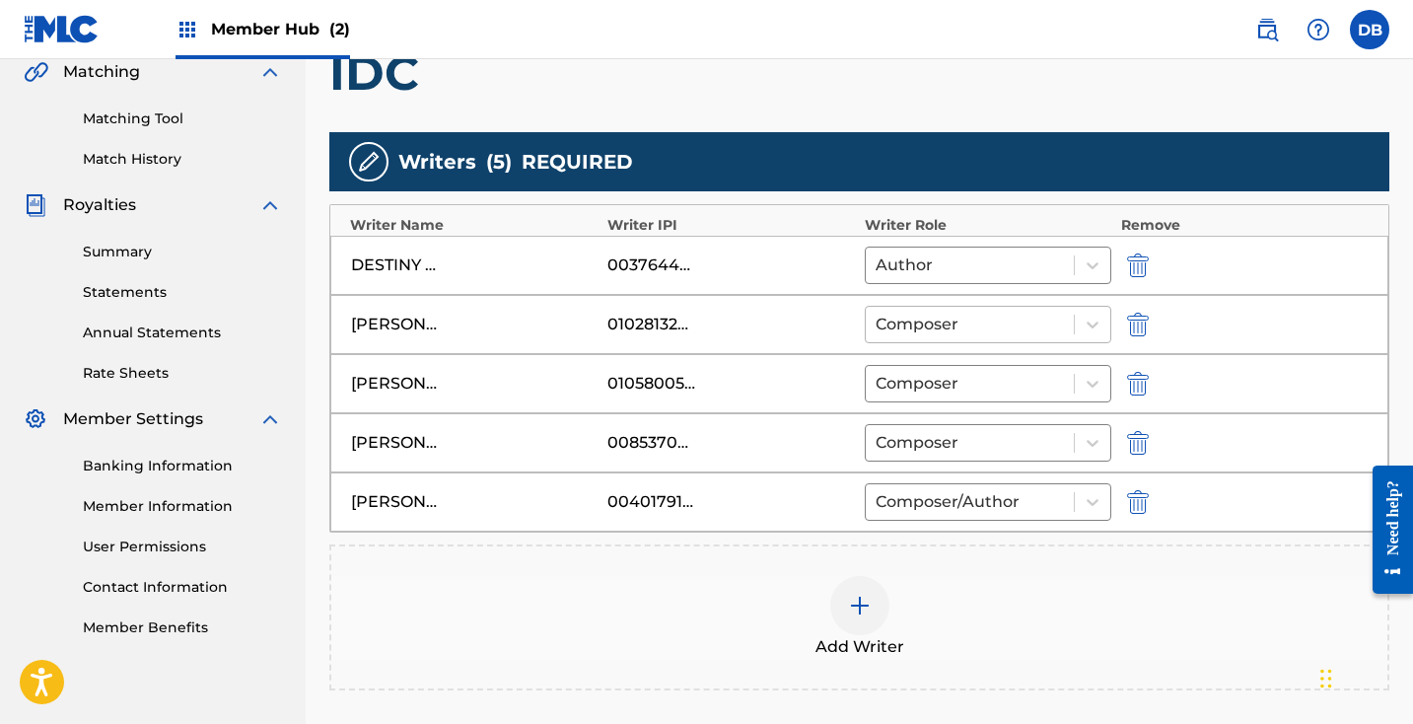
click at [1039, 308] on div "Composer" at bounding box center [970, 324] width 208 height 35
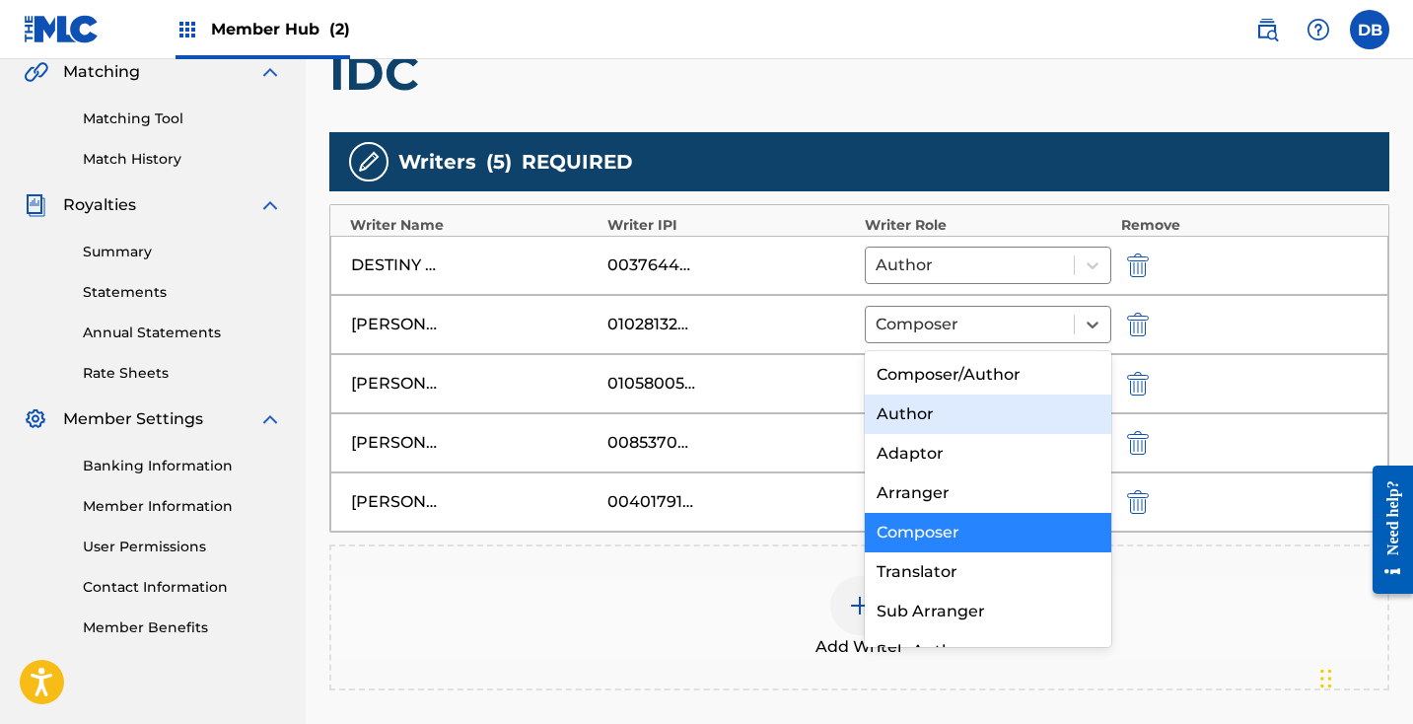
click at [1030, 413] on div "Author" at bounding box center [988, 413] width 246 height 39
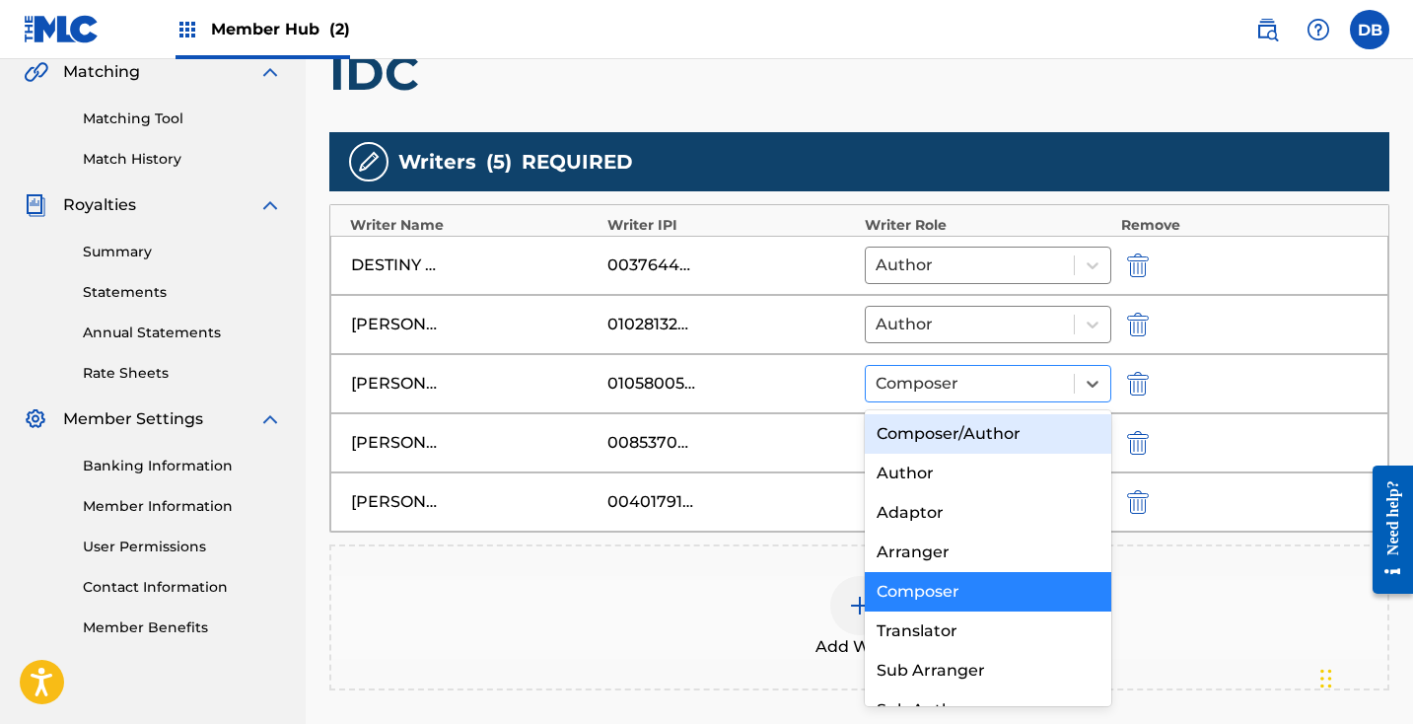
click at [1024, 389] on div at bounding box center [969, 384] width 188 height 28
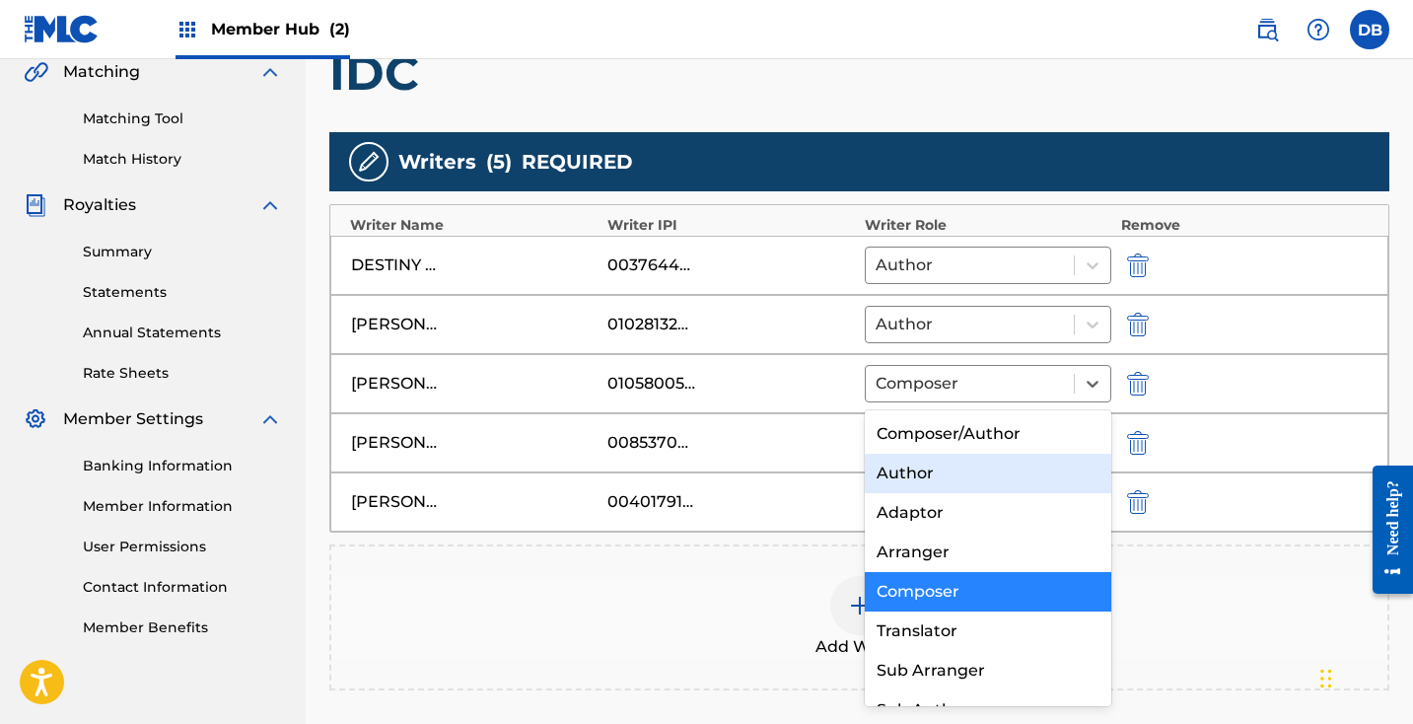
click at [1020, 464] on div "Author" at bounding box center [988, 473] width 246 height 39
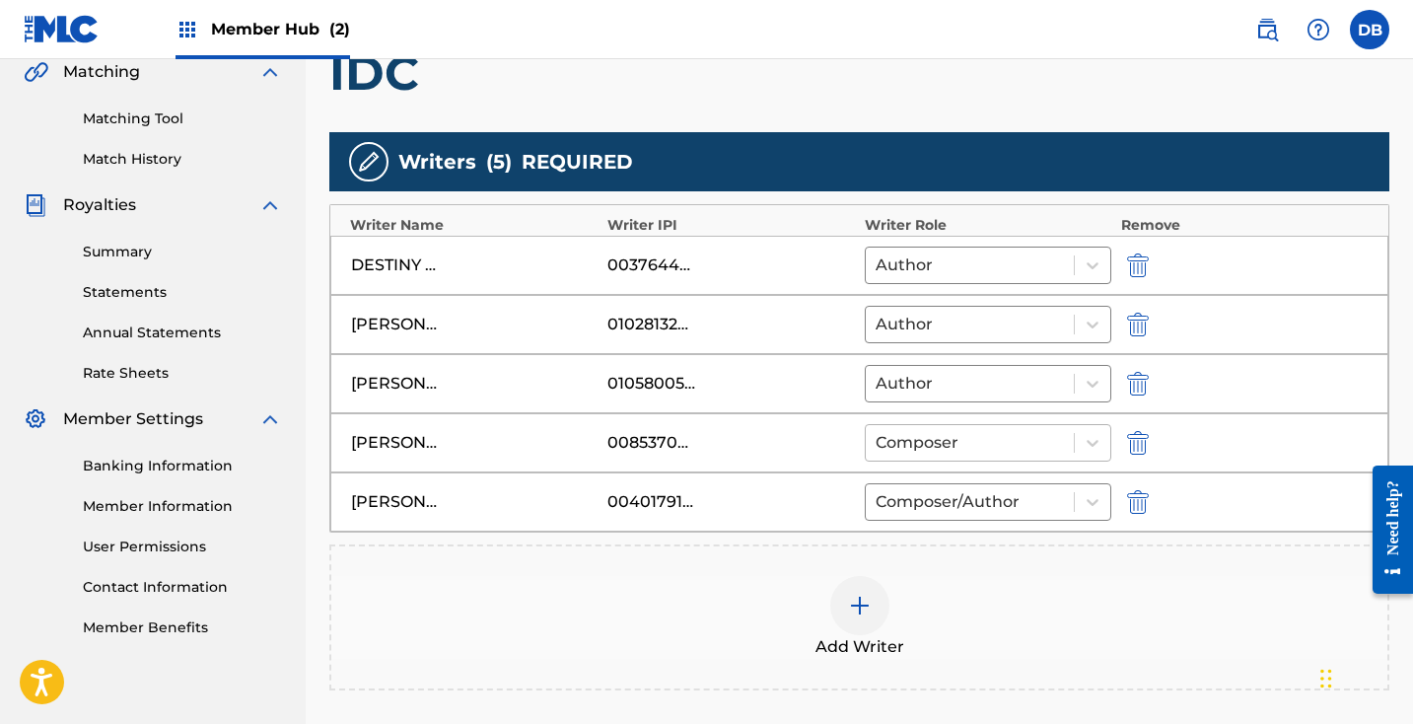
click at [1014, 453] on div at bounding box center [969, 443] width 188 height 28
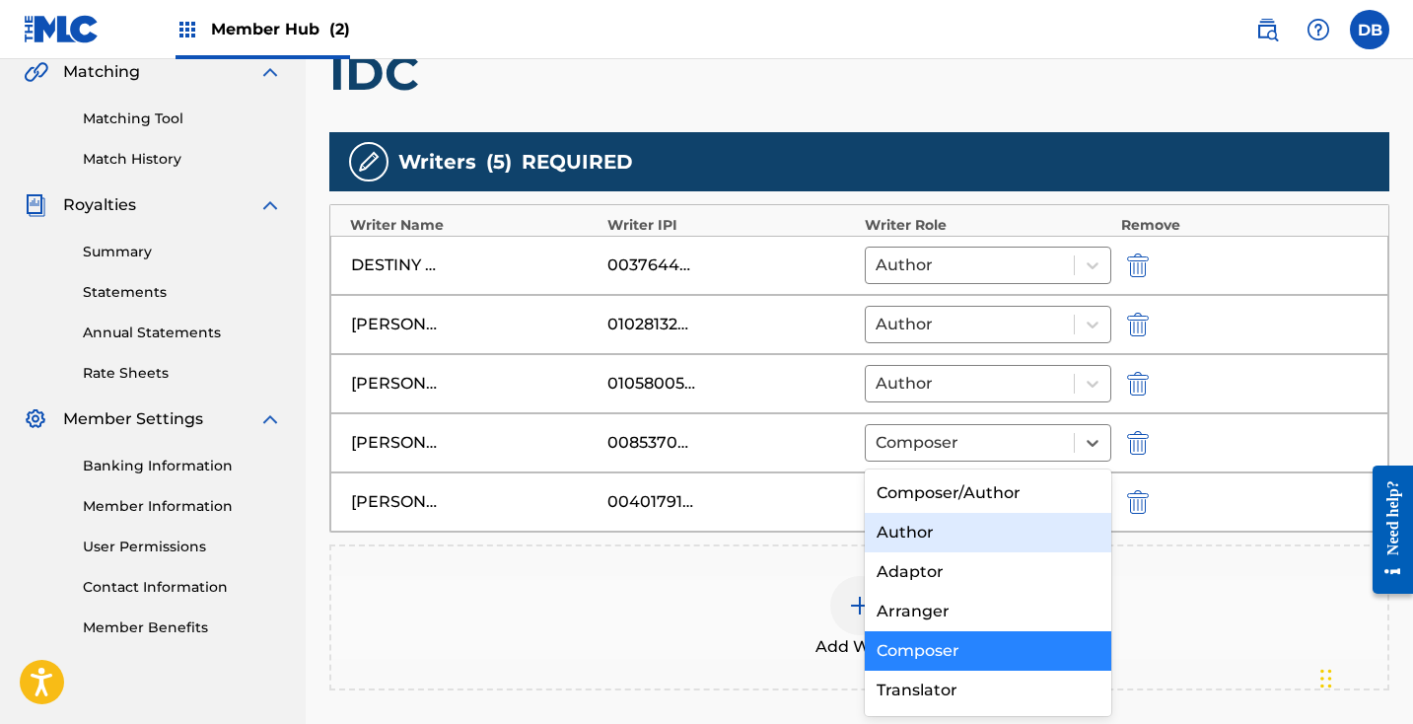
click at [1005, 534] on div "Author" at bounding box center [988, 532] width 246 height 39
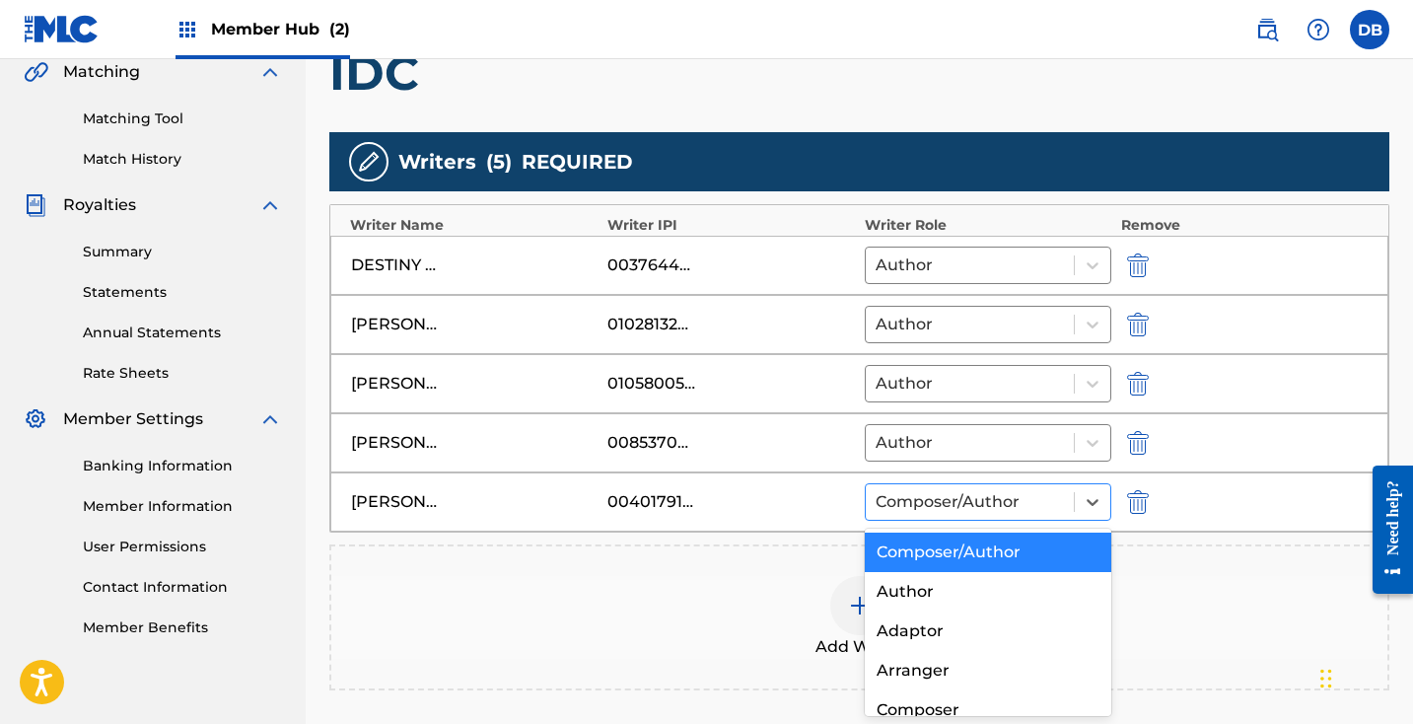
click at [997, 510] on div at bounding box center [969, 502] width 188 height 28
click at [996, 582] on div "Author" at bounding box center [988, 591] width 246 height 39
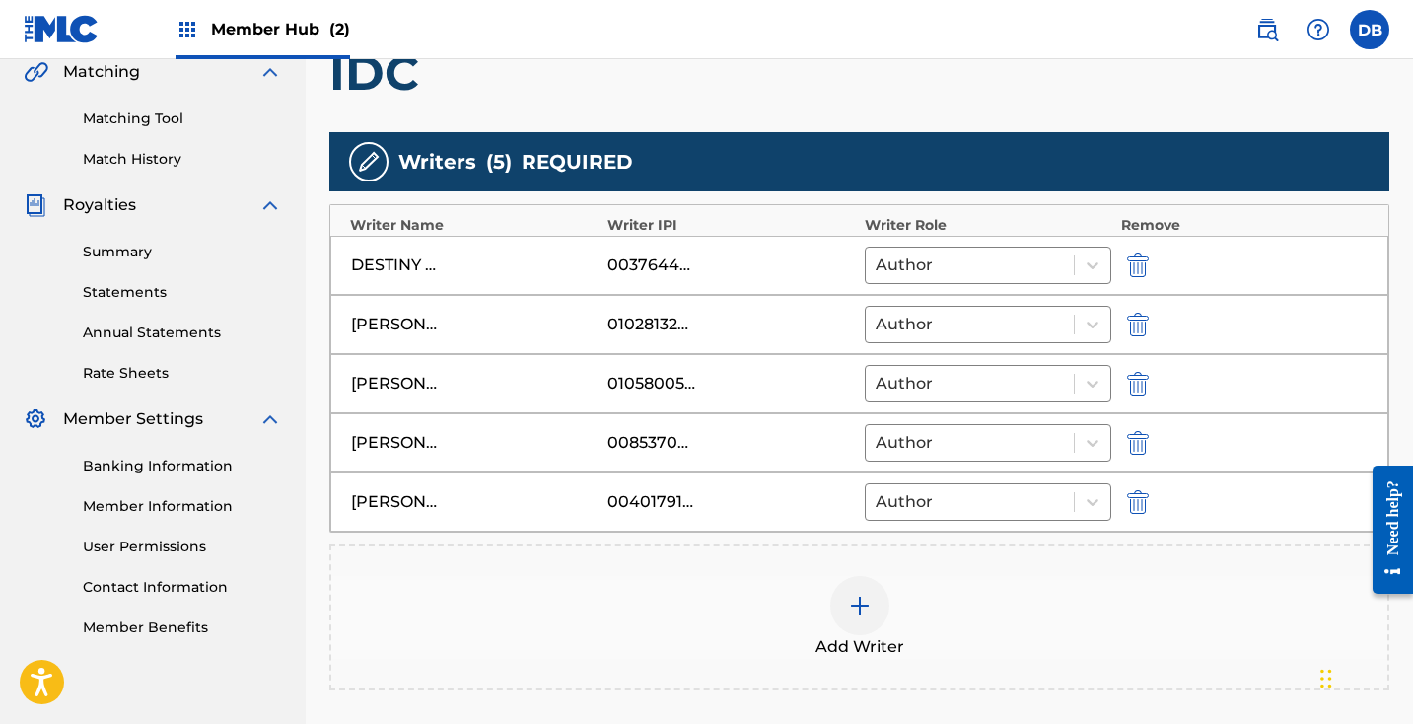
click at [890, 599] on div "Add Writer" at bounding box center [859, 617] width 1056 height 83
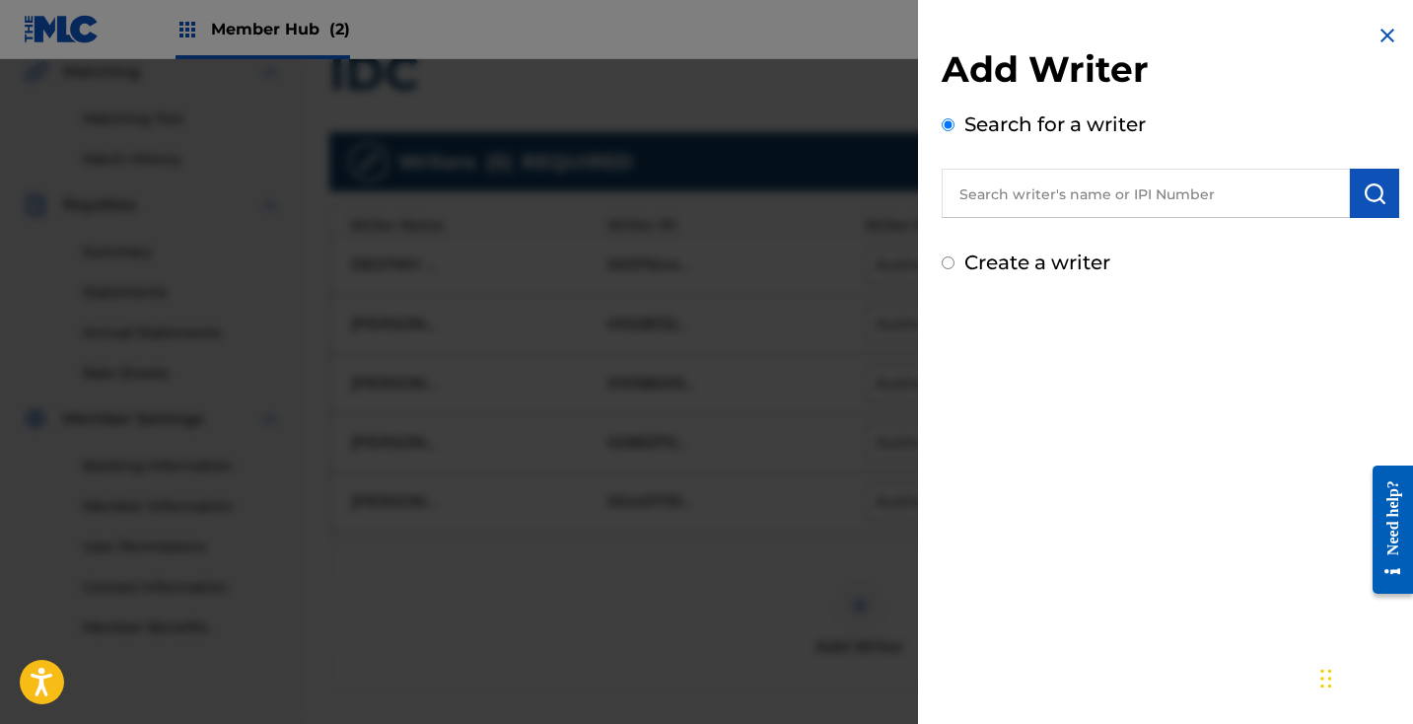
click at [1075, 189] on input "text" at bounding box center [1146, 193] width 408 height 49
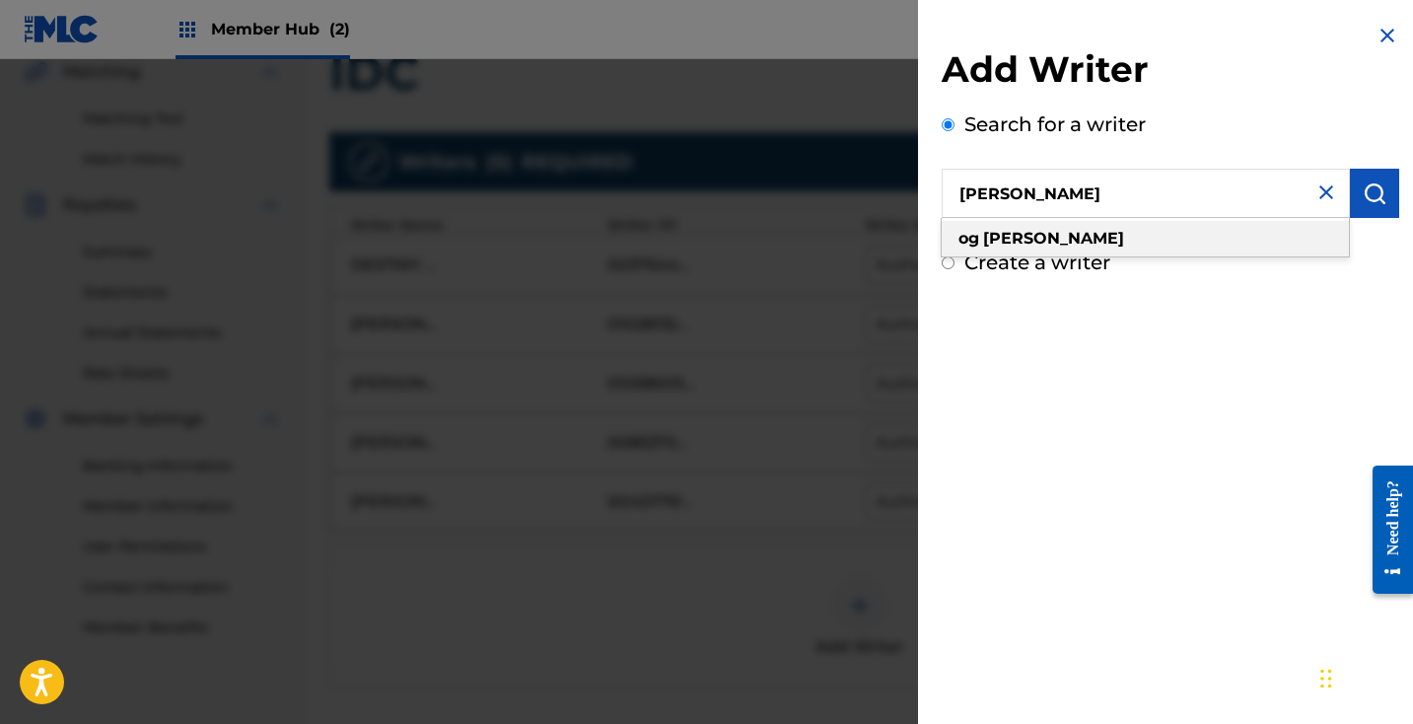
click at [1096, 226] on div "[PERSON_NAME]" at bounding box center [1145, 238] width 407 height 35
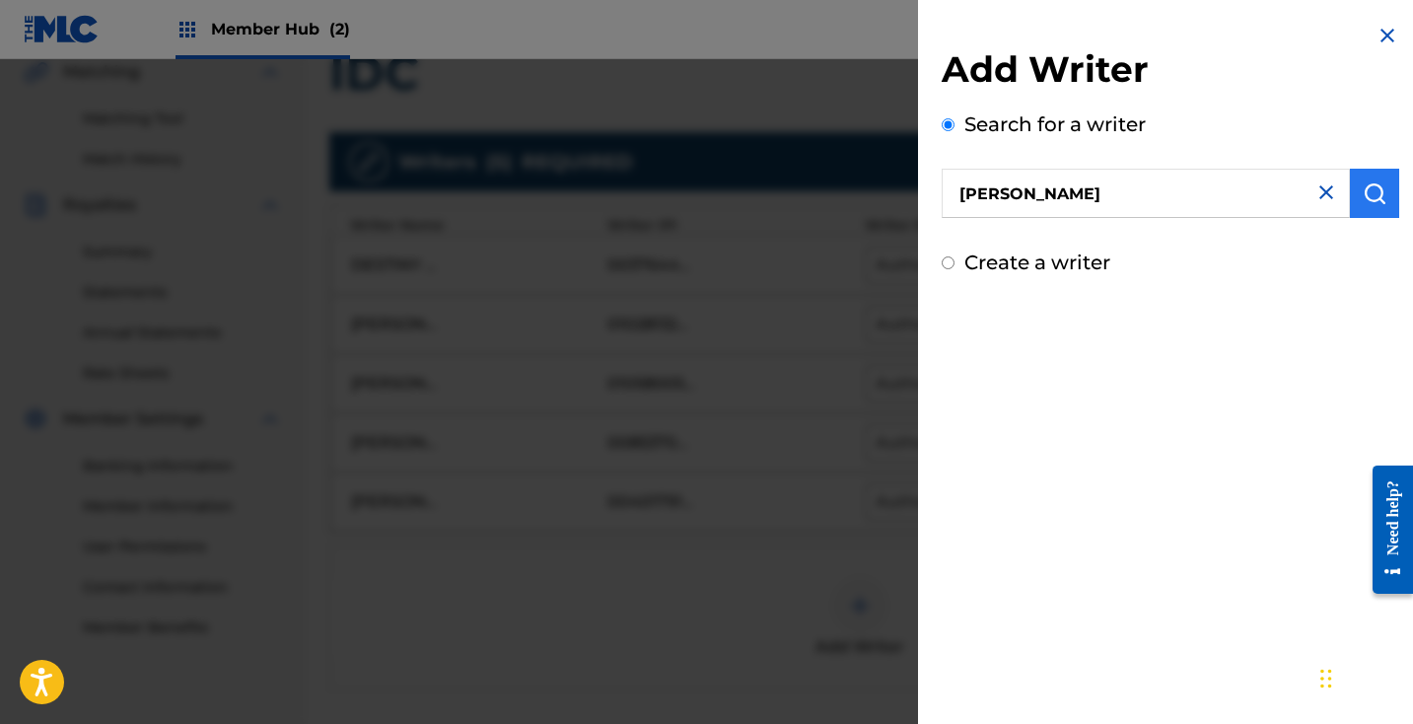
click at [1370, 207] on button "submit" at bounding box center [1374, 193] width 49 height 49
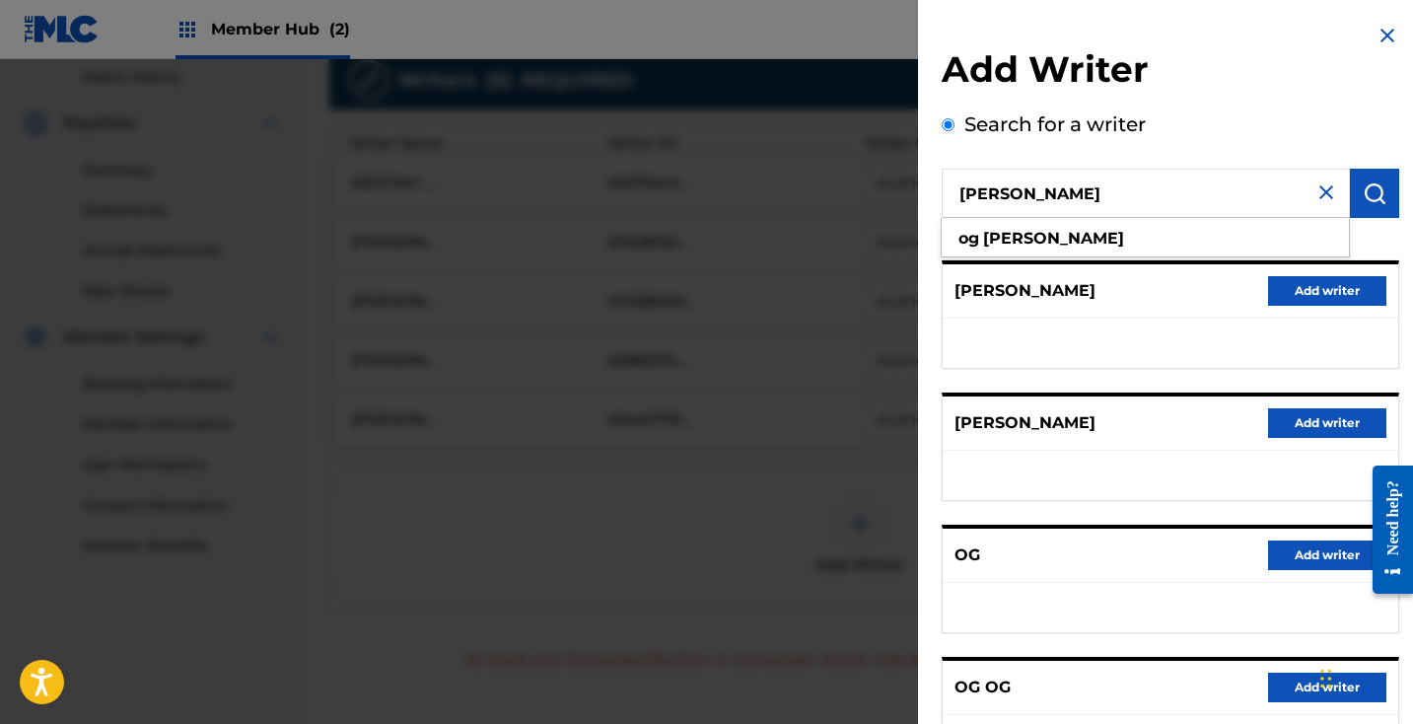
drag, startPoint x: 1071, startPoint y: 199, endPoint x: 952, endPoint y: 189, distance: 118.7
click at [952, 189] on input "[PERSON_NAME]" at bounding box center [1146, 193] width 408 height 49
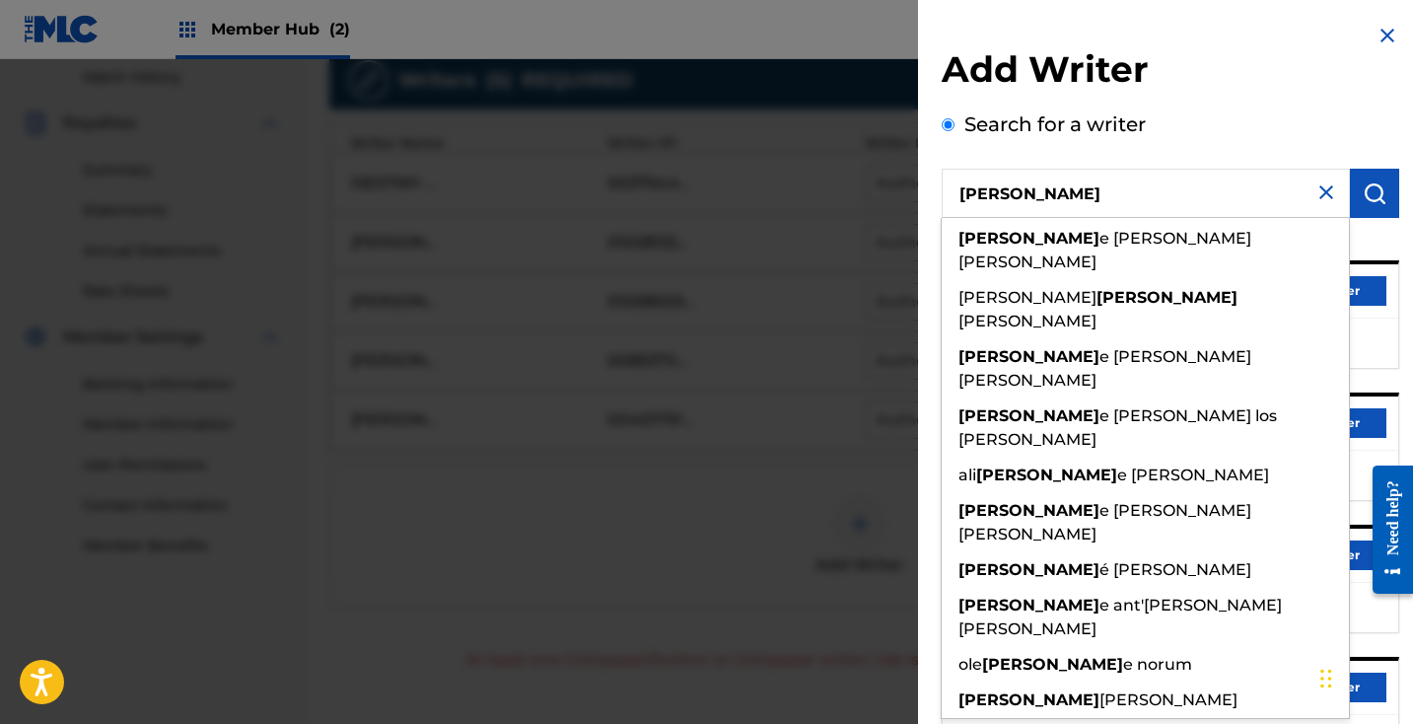
type input "[PERSON_NAME]"
click at [1191, 107] on div "Add Writer Search for a writer [PERSON_NAME] [PERSON_NAME] e [PERSON_NAME] [PER…" at bounding box center [1170, 507] width 457 height 921
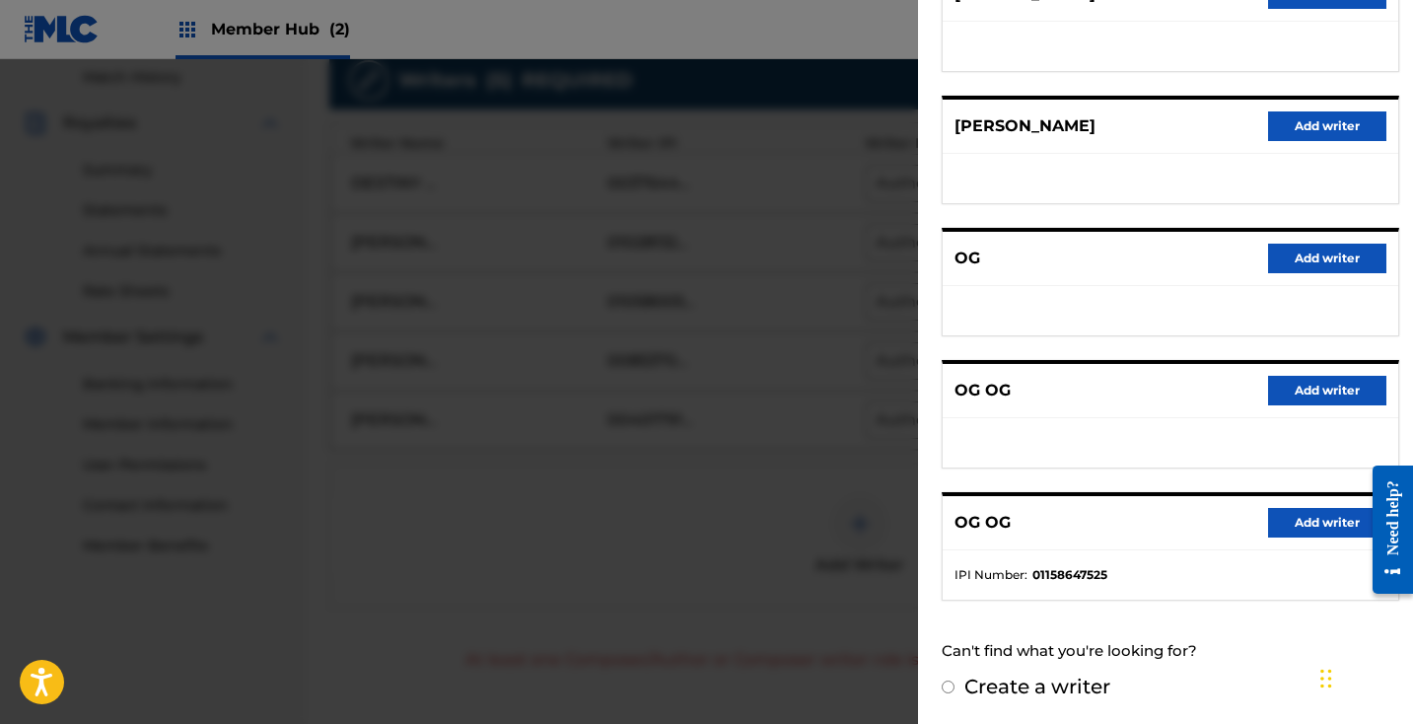
click at [970, 684] on label "Create a writer" at bounding box center [1037, 686] width 146 height 24
radio input "true"
click at [954, 684] on input "Create a writer" at bounding box center [948, 686] width 13 height 13
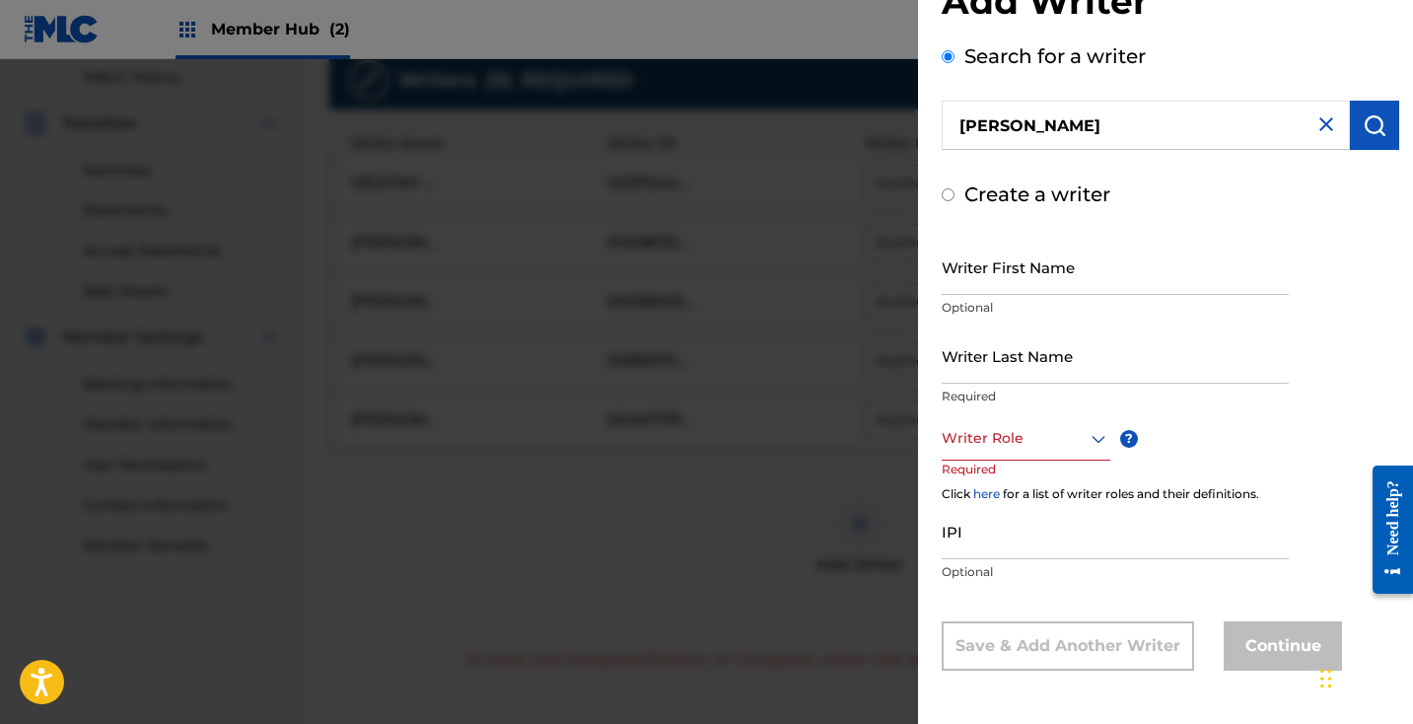
radio input "false"
radio input "true"
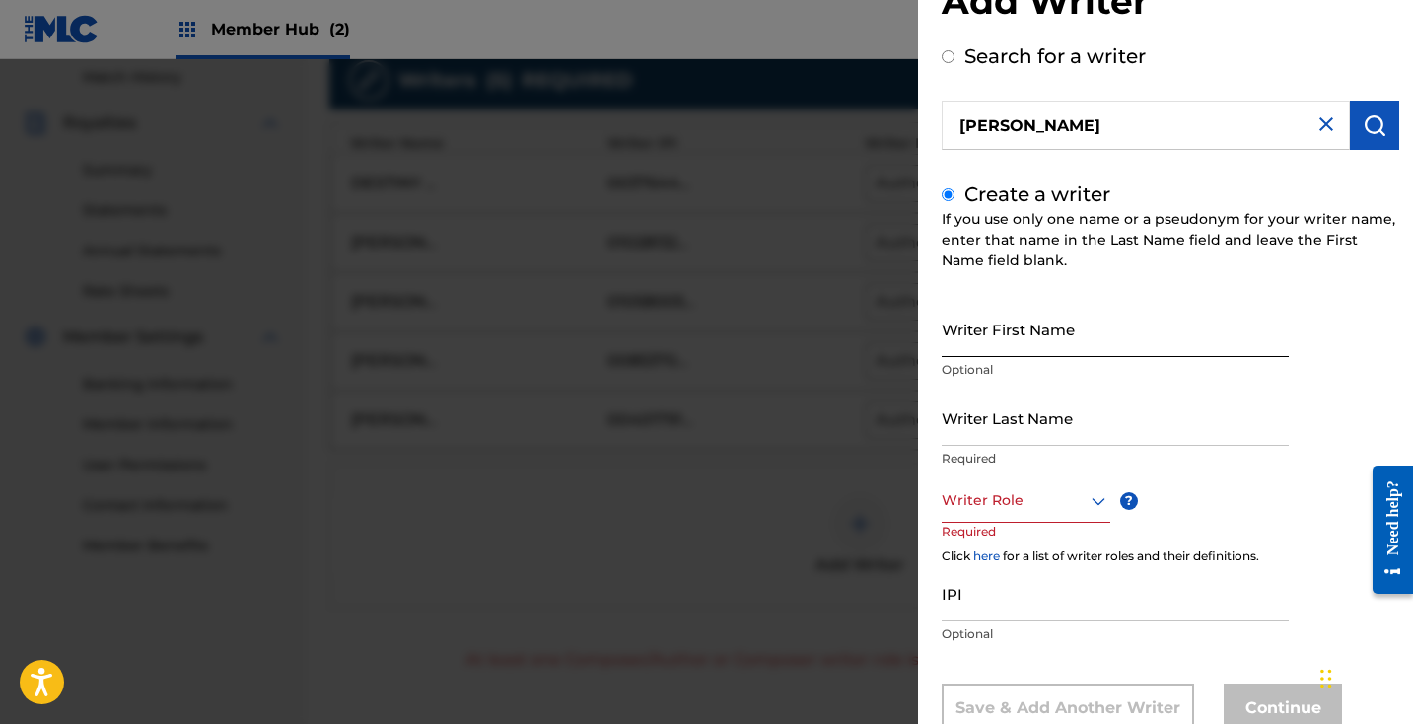
click at [1005, 341] on input "Writer First Name" at bounding box center [1115, 329] width 347 height 56
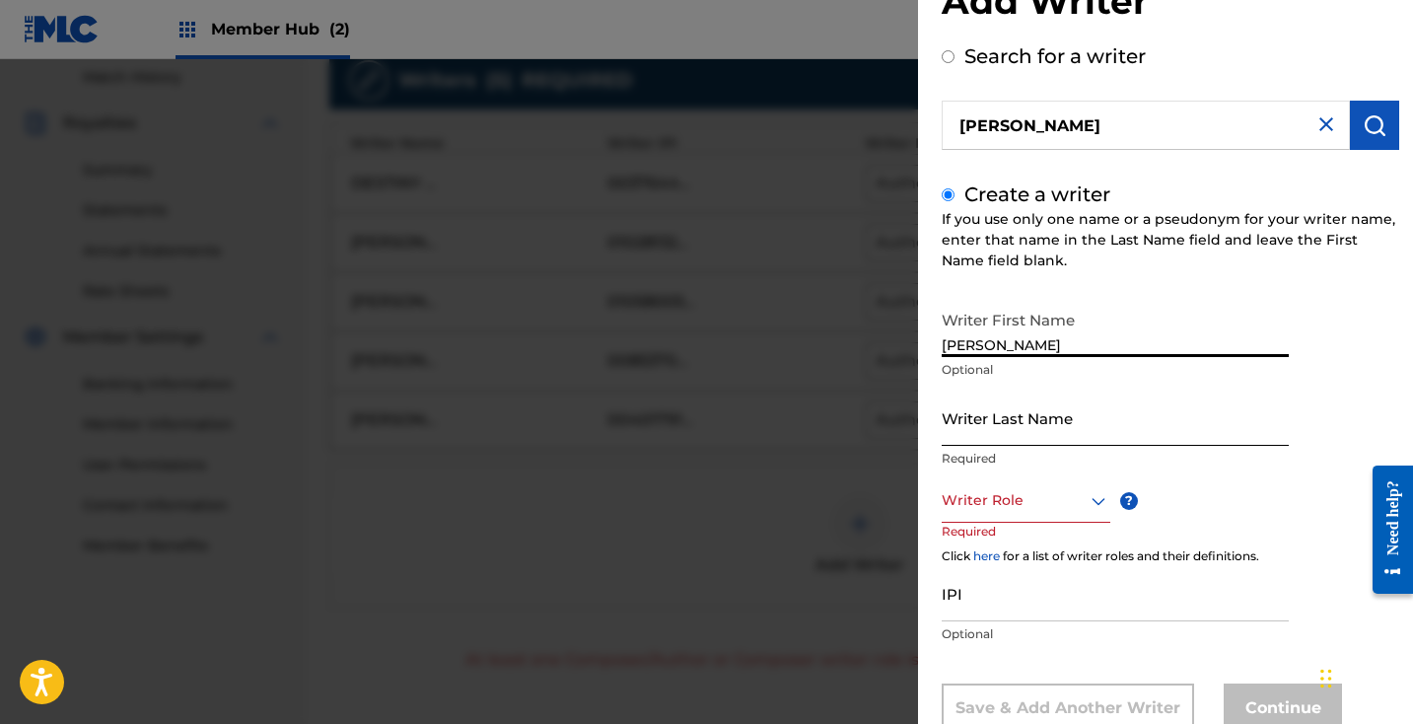
type input "[PERSON_NAME]"
click at [1029, 394] on input "Writer Last Name" at bounding box center [1115, 417] width 347 height 56
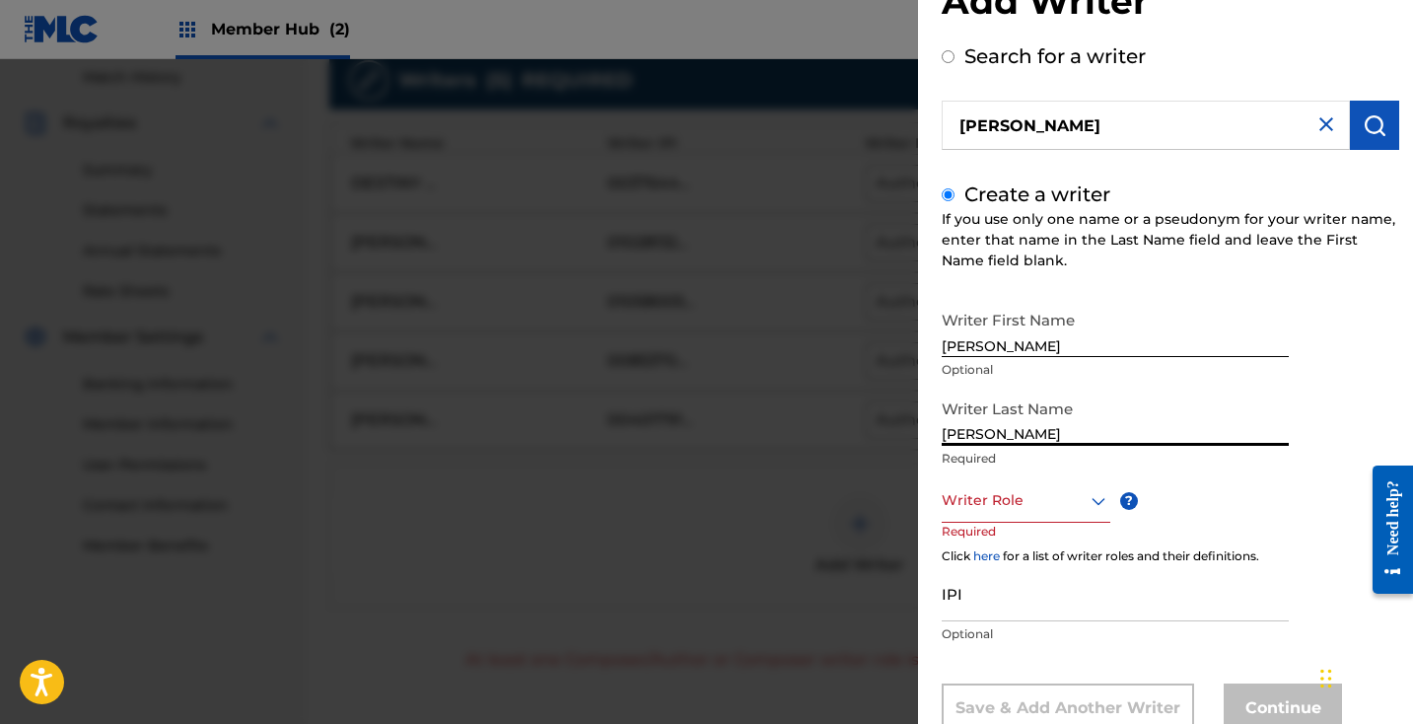
type input "[PERSON_NAME]"
click at [1064, 500] on div at bounding box center [1026, 500] width 169 height 25
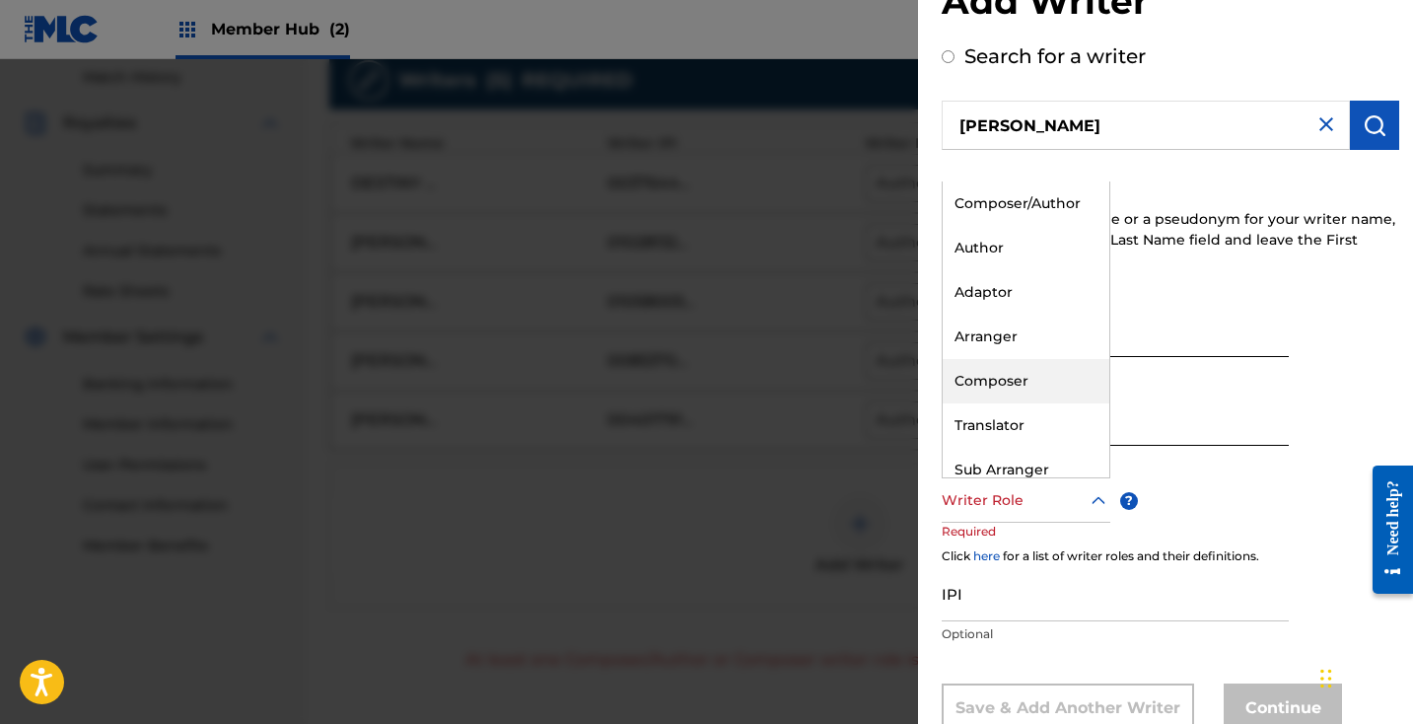
click at [1026, 377] on div "Composer" at bounding box center [1026, 381] width 167 height 44
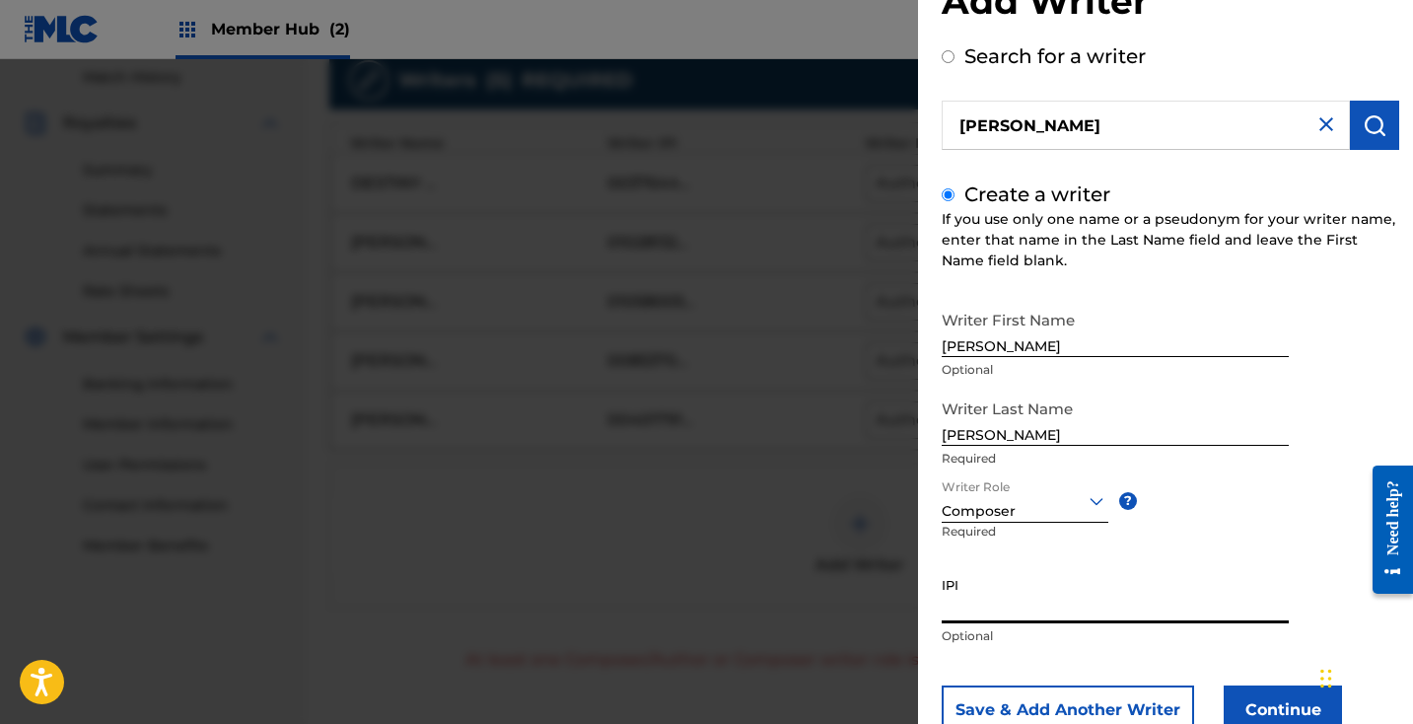
click at [965, 578] on input "IPI" at bounding box center [1115, 595] width 347 height 56
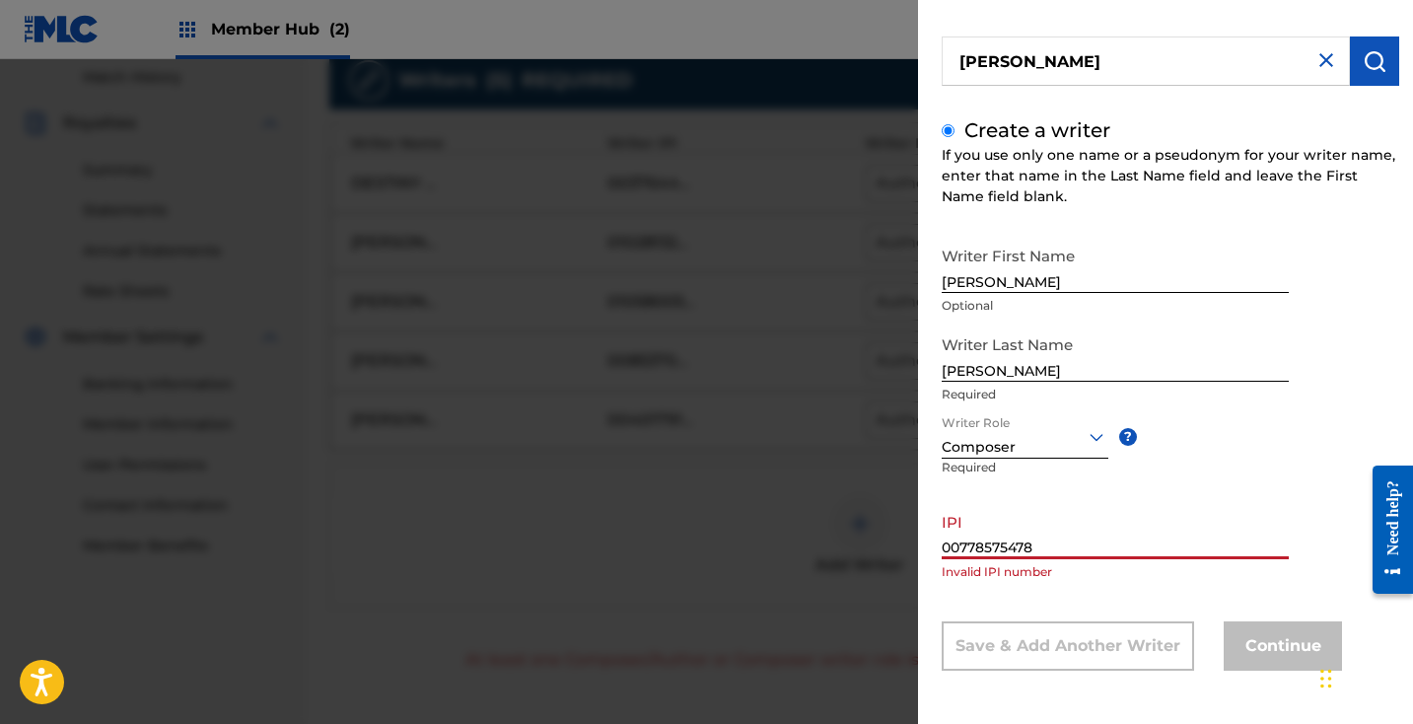
scroll to position [132, 0]
click at [1165, 567] on p "Invalid IPI number" at bounding box center [1115, 572] width 347 height 18
click at [1156, 548] on input "00778575478" at bounding box center [1115, 531] width 347 height 56
drag, startPoint x: 982, startPoint y: 546, endPoint x: 961, endPoint y: 546, distance: 20.7
click at [961, 546] on input "00778575478" at bounding box center [1115, 531] width 347 height 56
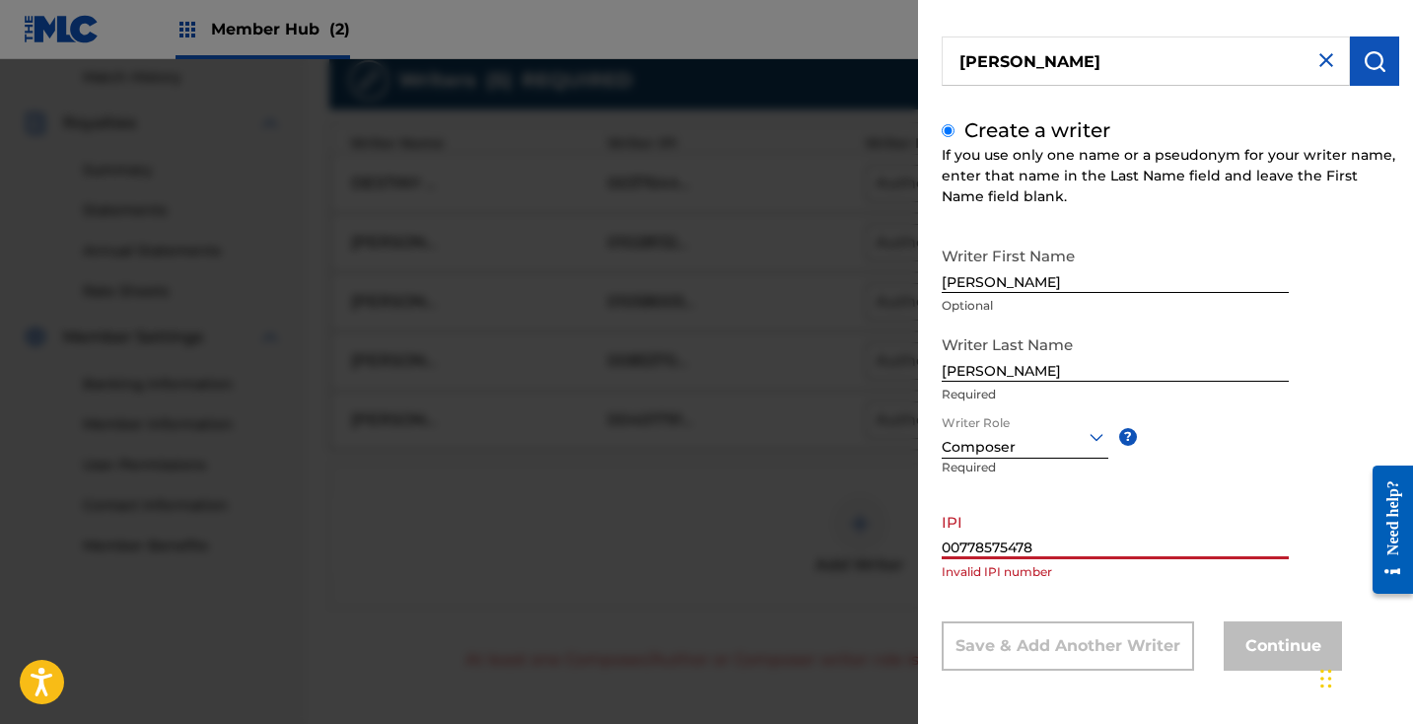
click at [993, 546] on input "00778575478" at bounding box center [1115, 531] width 347 height 56
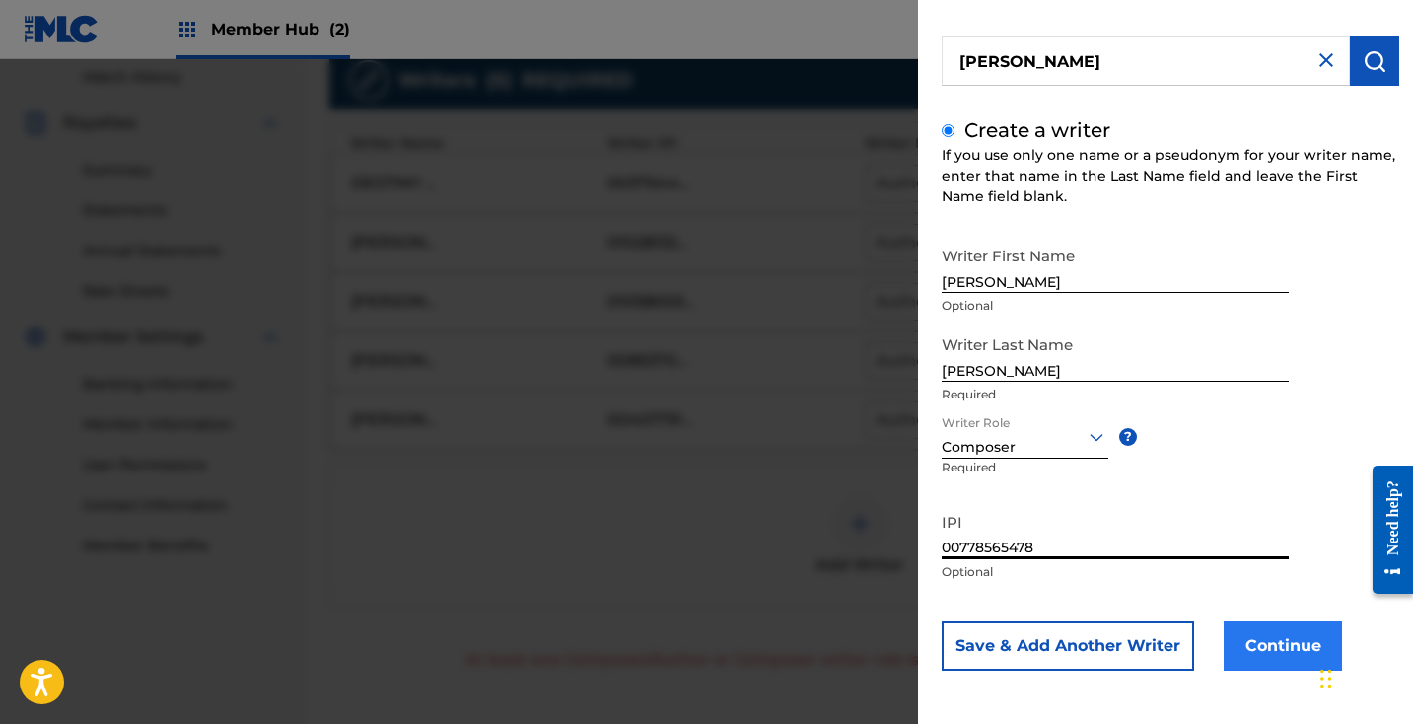
type input "00778565478"
click at [1278, 652] on button "Continue" at bounding box center [1282, 645] width 118 height 49
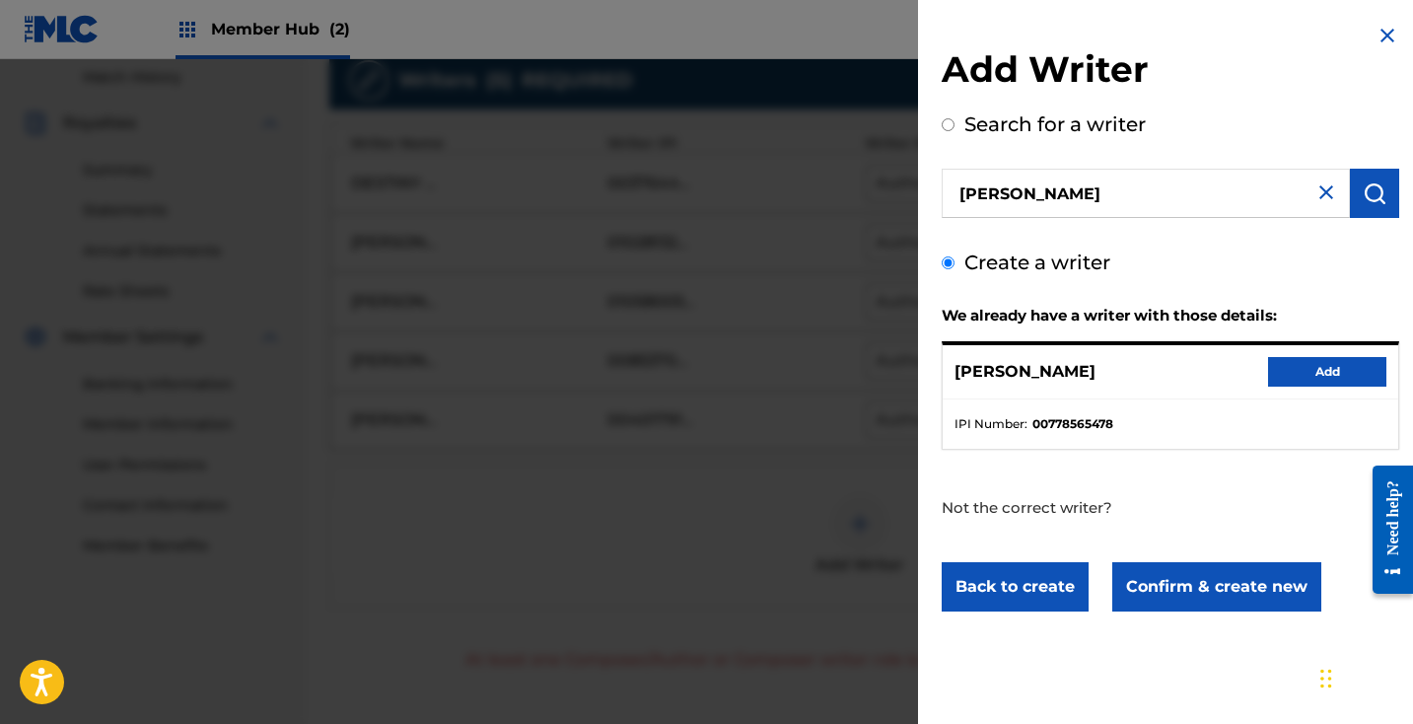
scroll to position [0, 0]
click at [1343, 379] on button "Add" at bounding box center [1327, 372] width 118 height 30
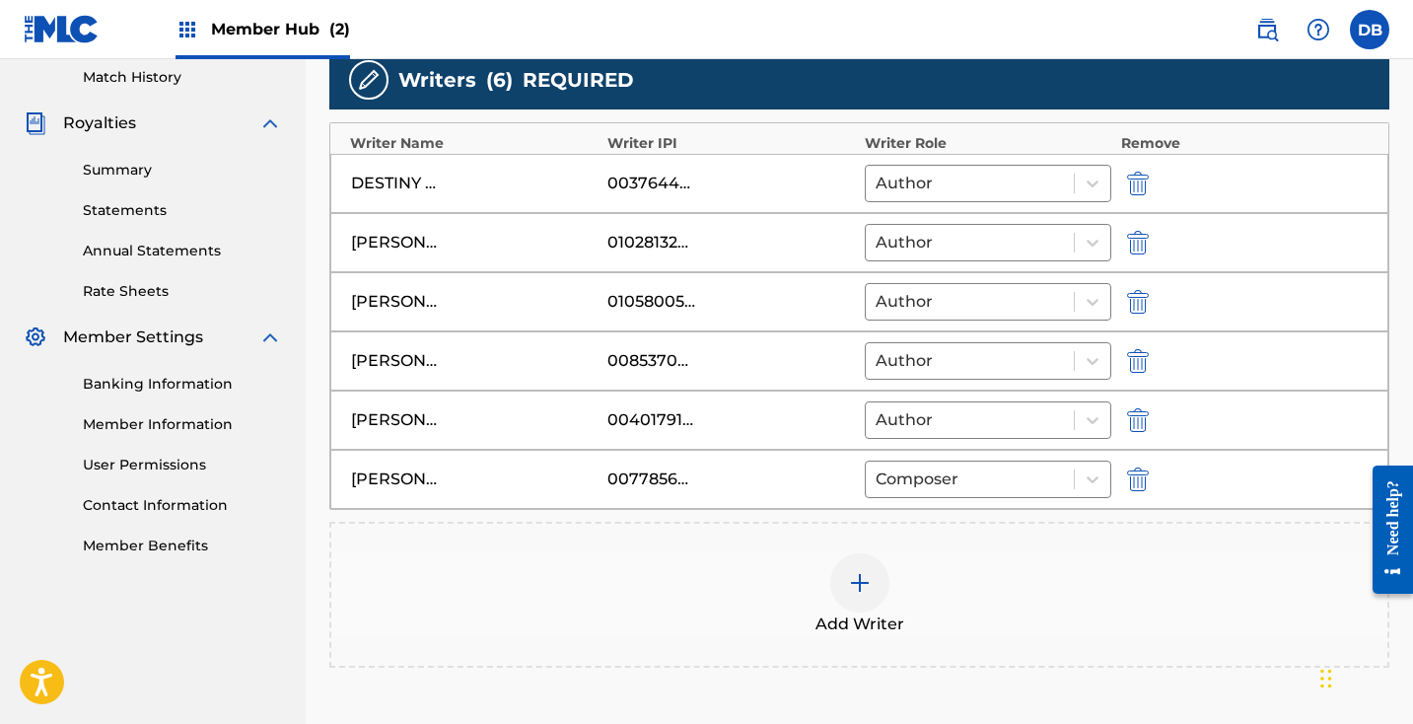
click at [854, 580] on img at bounding box center [860, 583] width 24 height 24
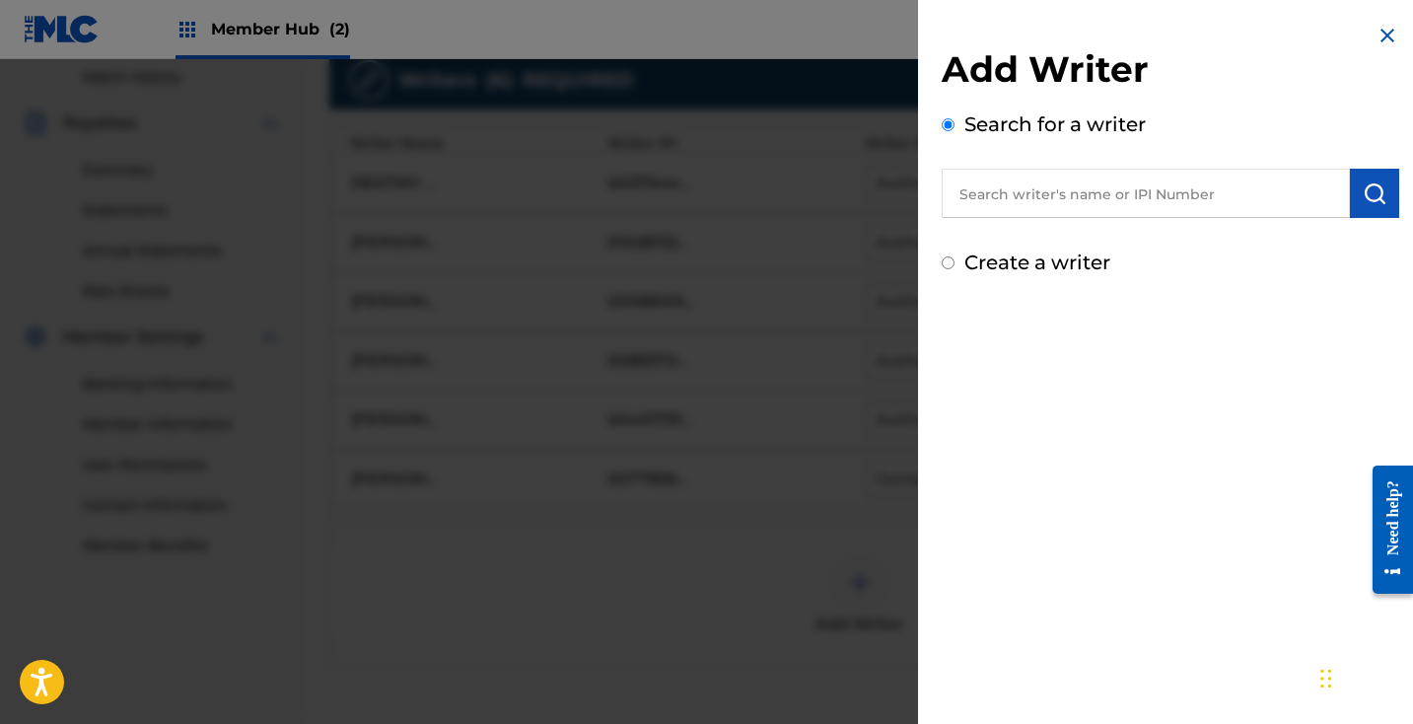
click at [1066, 193] on input "text" at bounding box center [1146, 193] width 408 height 49
type input "[PERSON_NAME]"
click at [1380, 198] on button "submit" at bounding box center [1374, 193] width 49 height 49
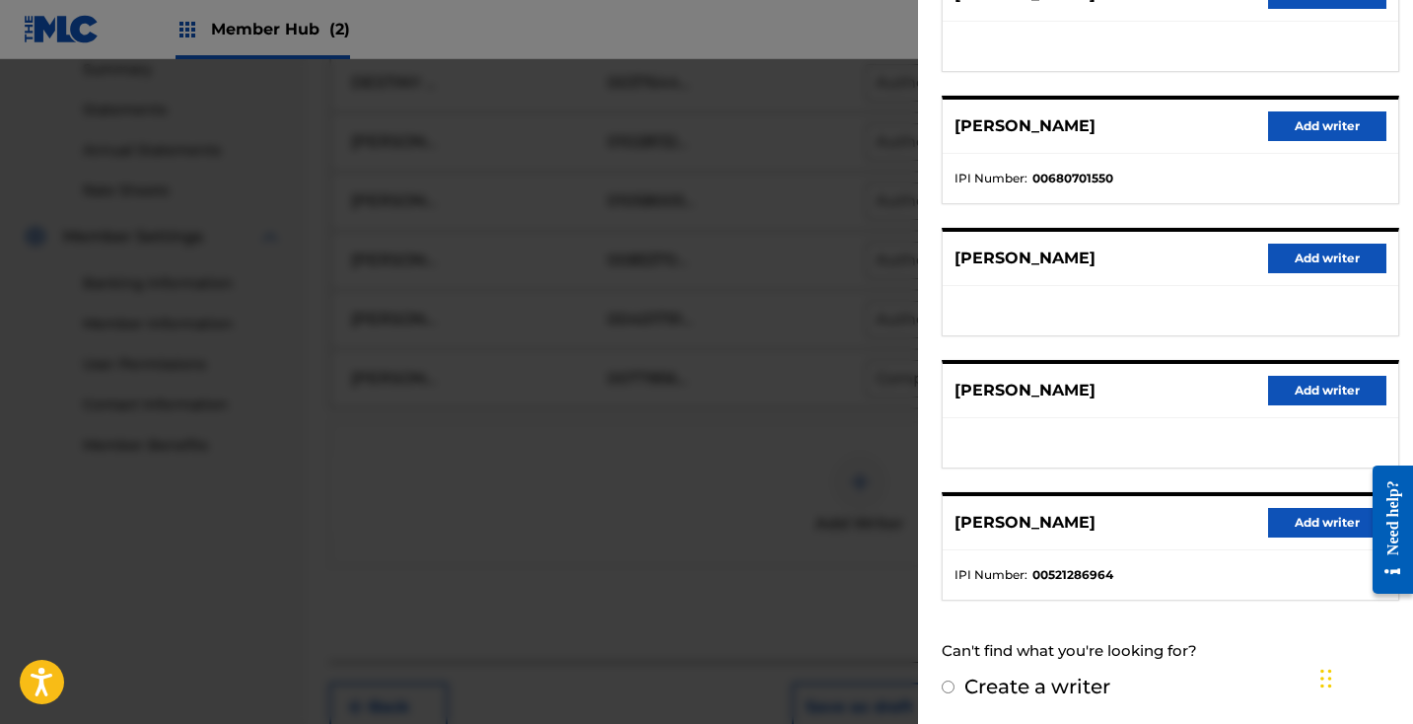
scroll to position [663, 0]
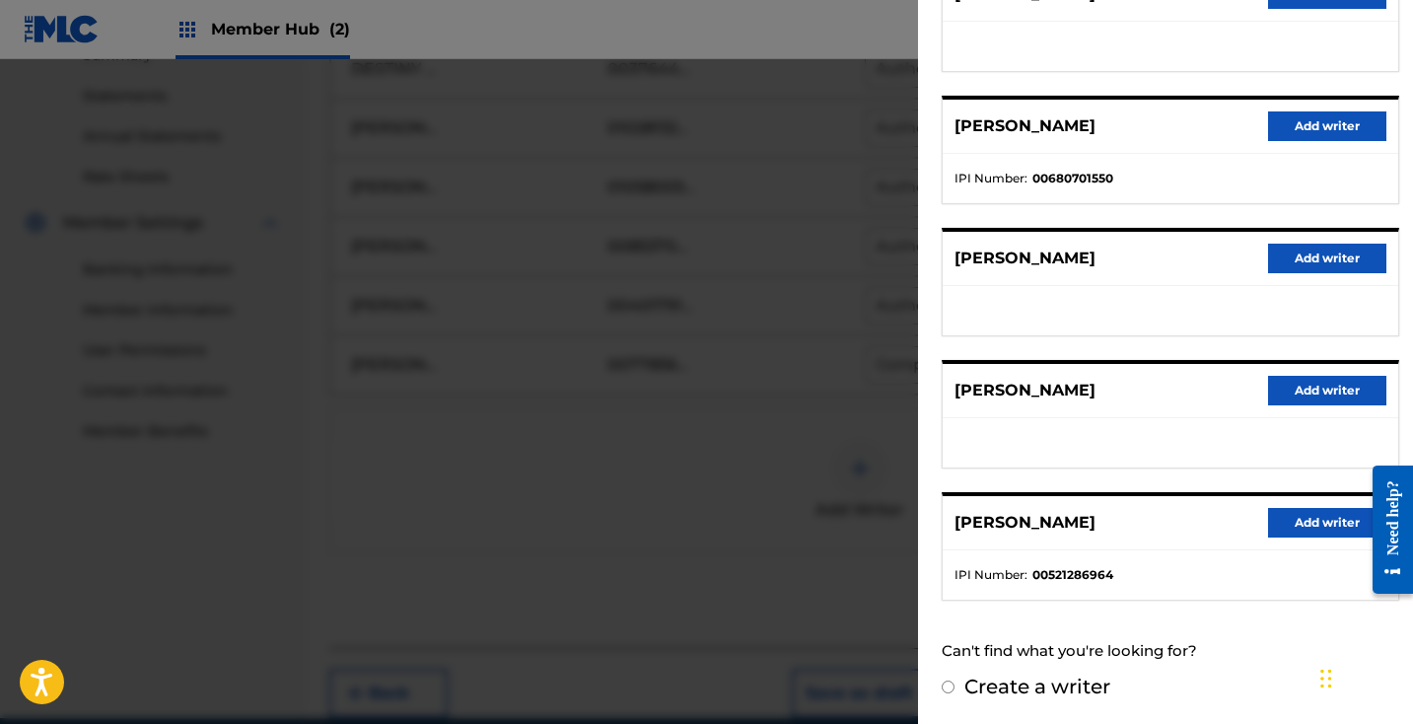
click at [1006, 679] on label "Create a writer" at bounding box center [1037, 686] width 146 height 24
radio input "true"
click at [954, 680] on input "Create a writer" at bounding box center [948, 686] width 13 height 13
radio input "false"
radio input "true"
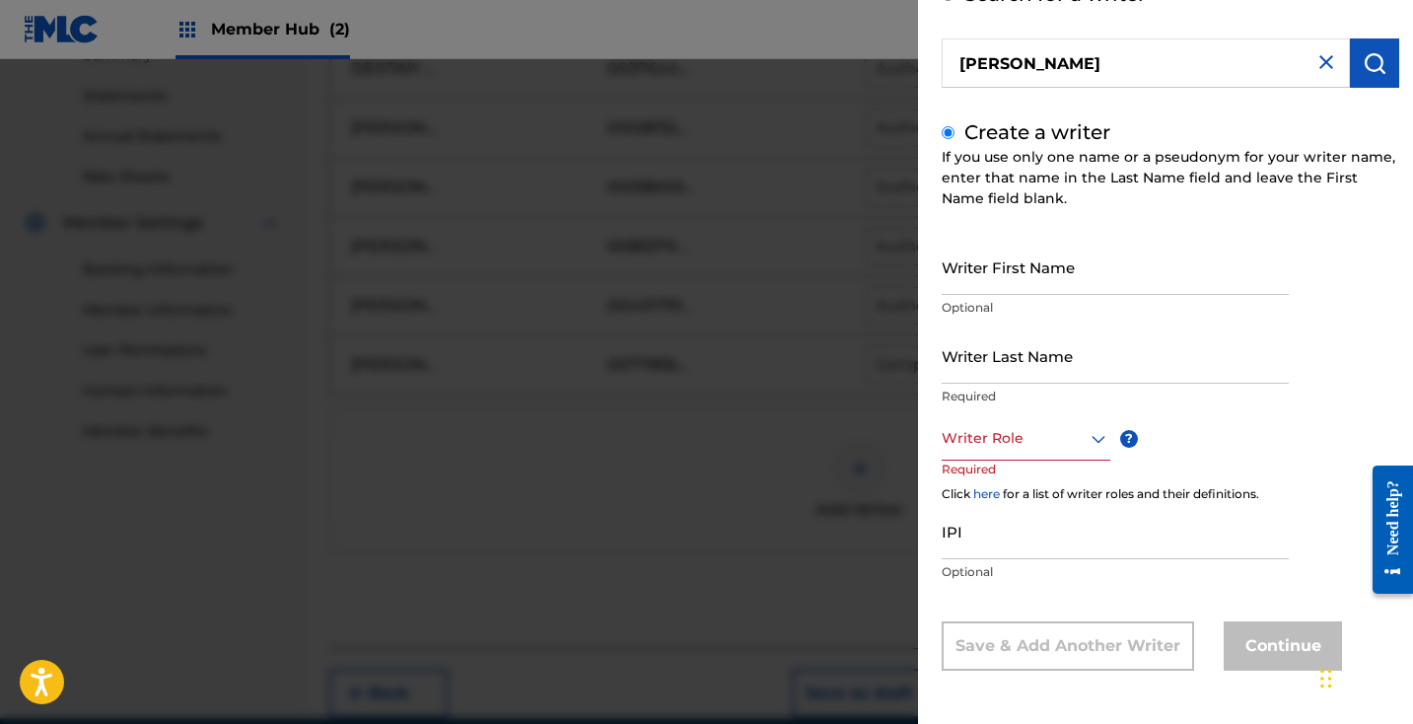
scroll to position [68, 0]
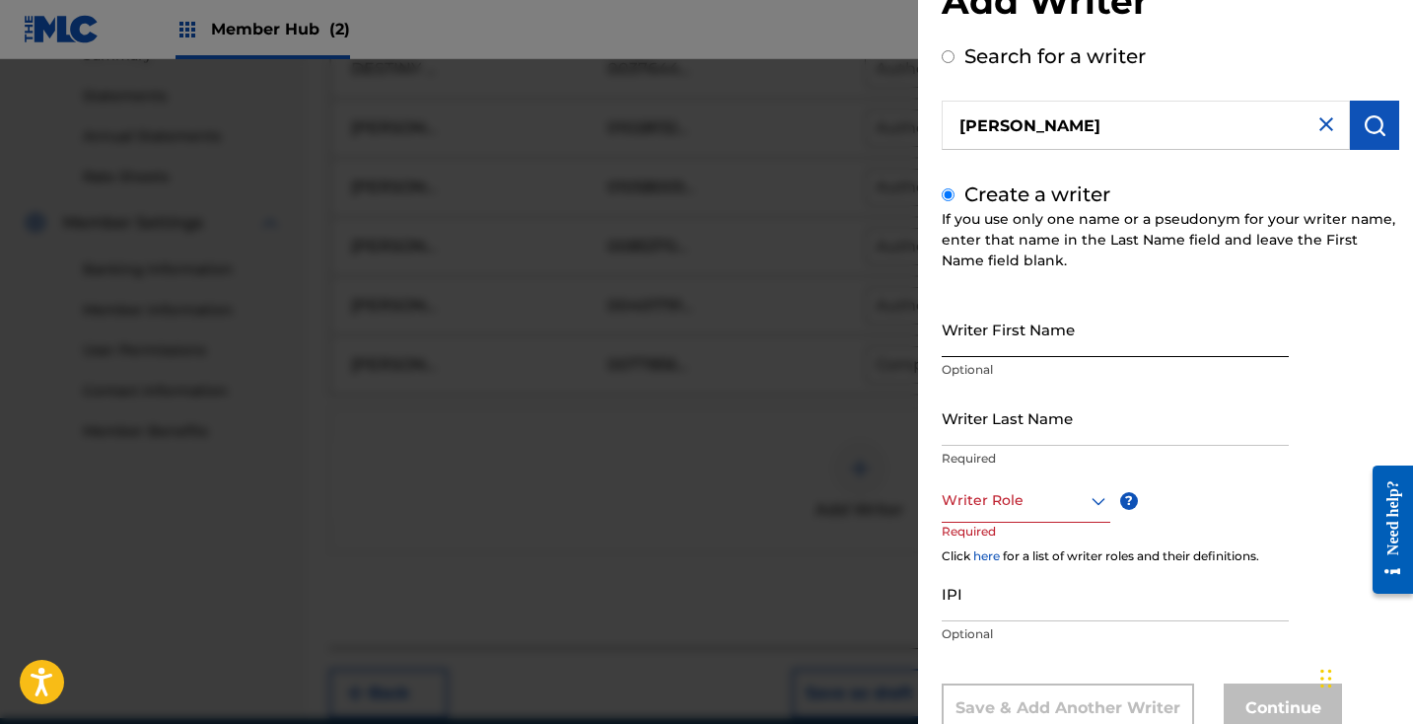
click at [1041, 346] on input "Writer First Name" at bounding box center [1115, 329] width 347 height 56
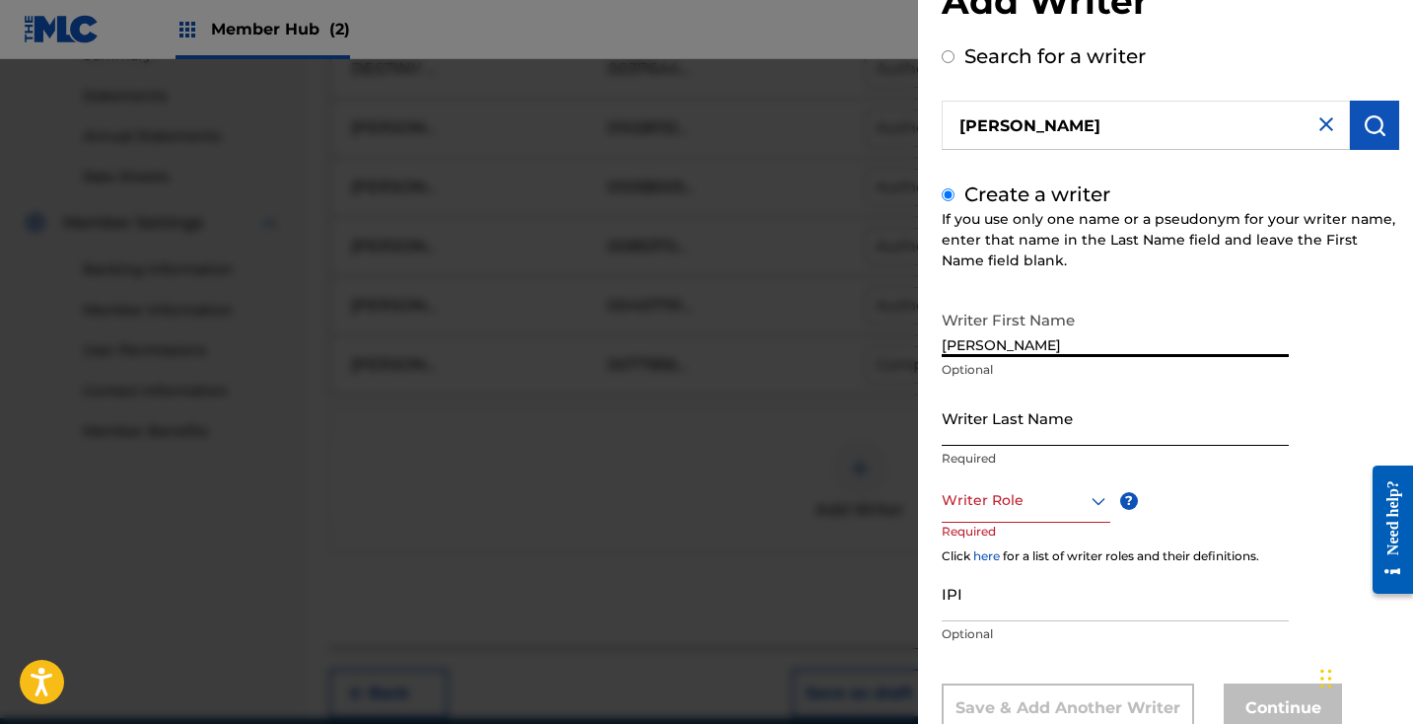
type input "[PERSON_NAME]"
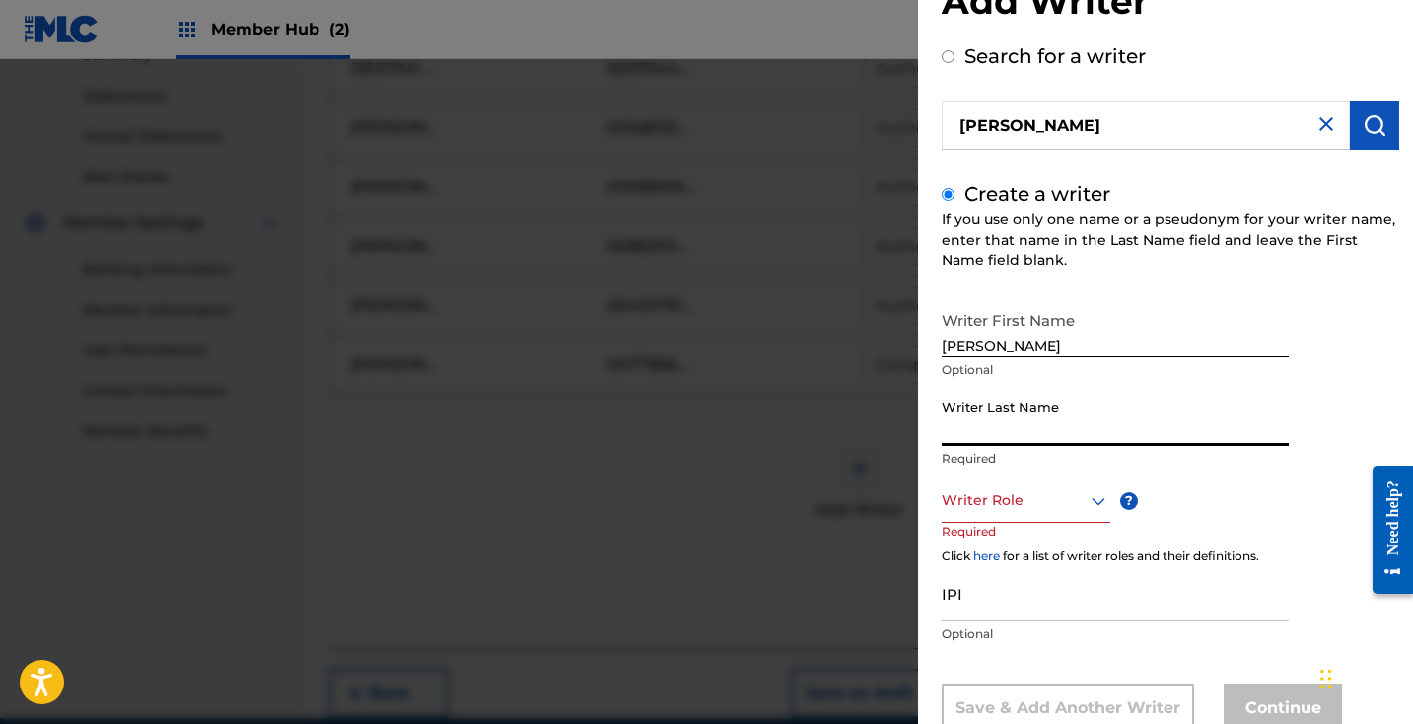
click at [1065, 419] on input "Writer Last Name" at bounding box center [1115, 417] width 347 height 56
type input "[PERSON_NAME]"
click at [1094, 508] on icon at bounding box center [1098, 501] width 24 height 24
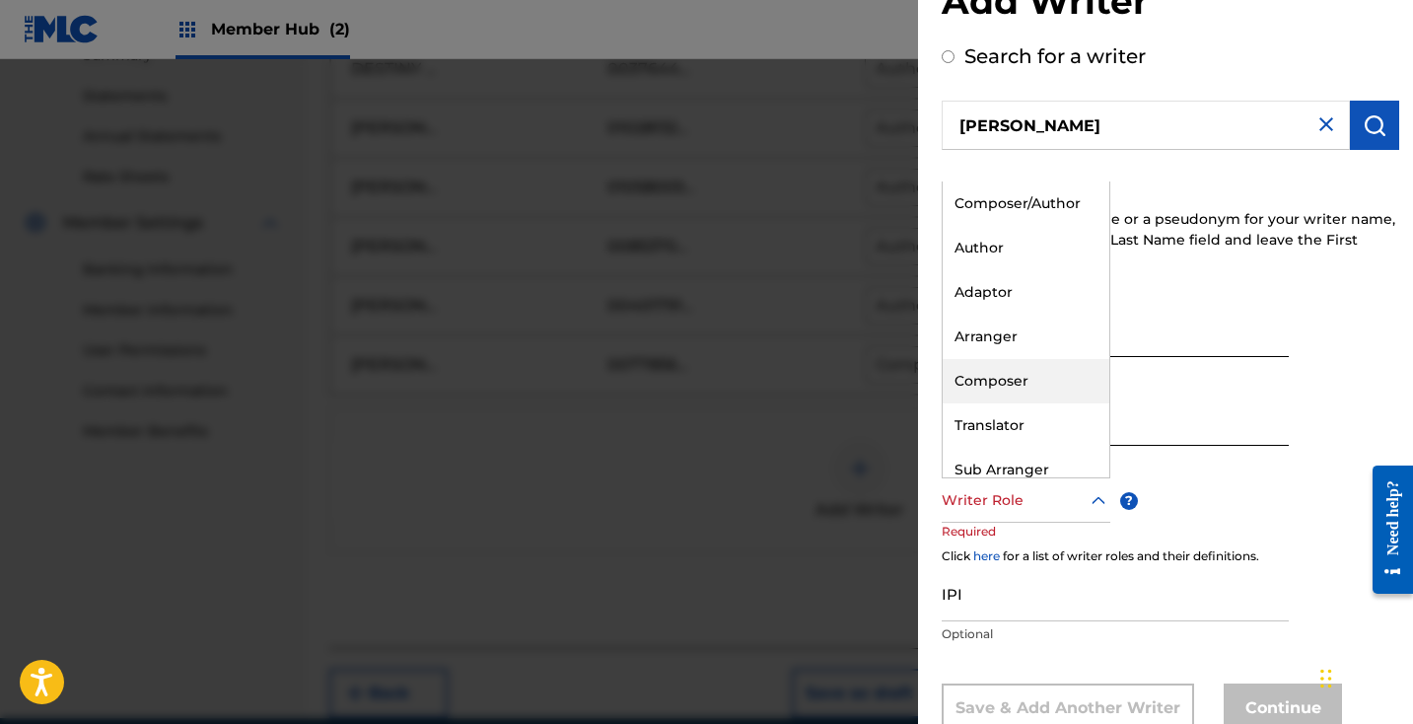
click at [1023, 383] on div "Composer" at bounding box center [1026, 381] width 167 height 44
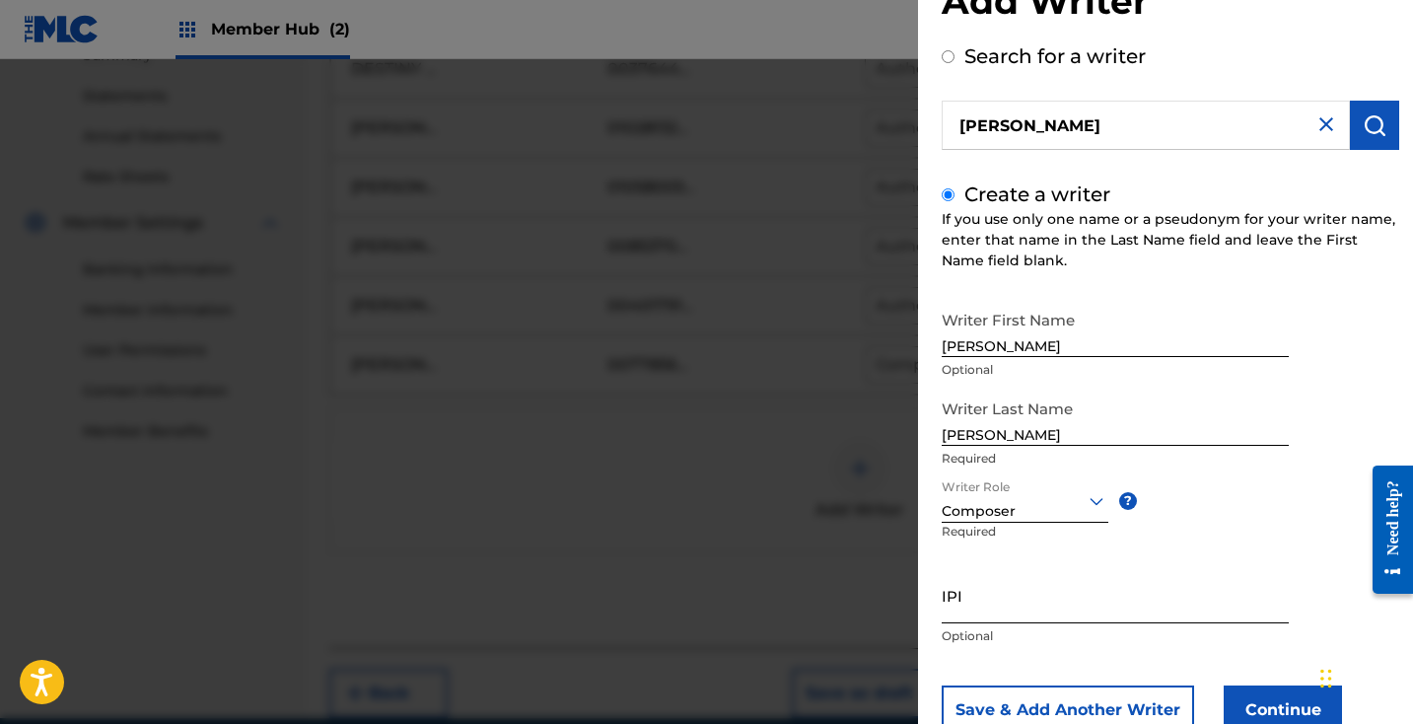
click at [997, 609] on input "IPI" at bounding box center [1115, 595] width 347 height 56
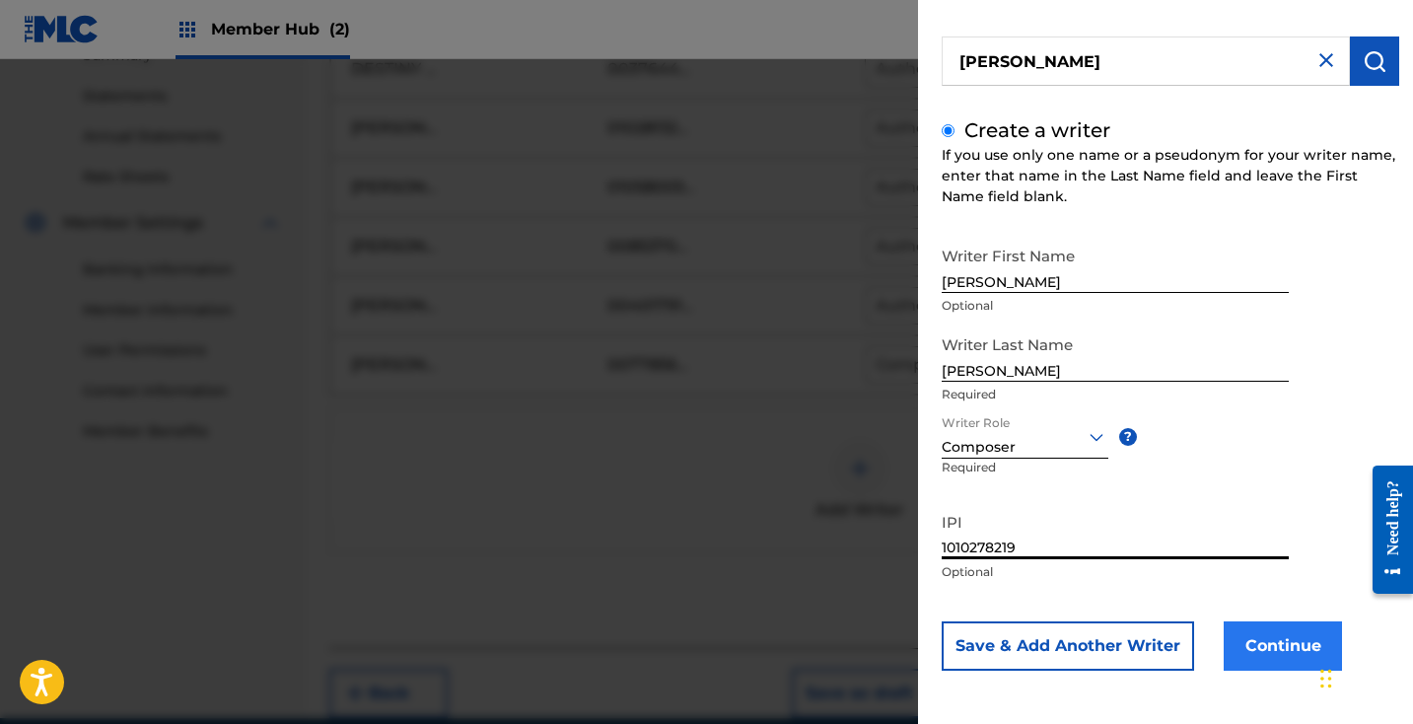
scroll to position [132, 0]
type input "1010278219"
drag, startPoint x: 1124, startPoint y: 646, endPoint x: 1284, endPoint y: 626, distance: 160.9
click at [1284, 626] on div "Save & Add Another Writer Continue" at bounding box center [1170, 645] width 457 height 49
click at [1284, 642] on button "Continue" at bounding box center [1282, 645] width 118 height 49
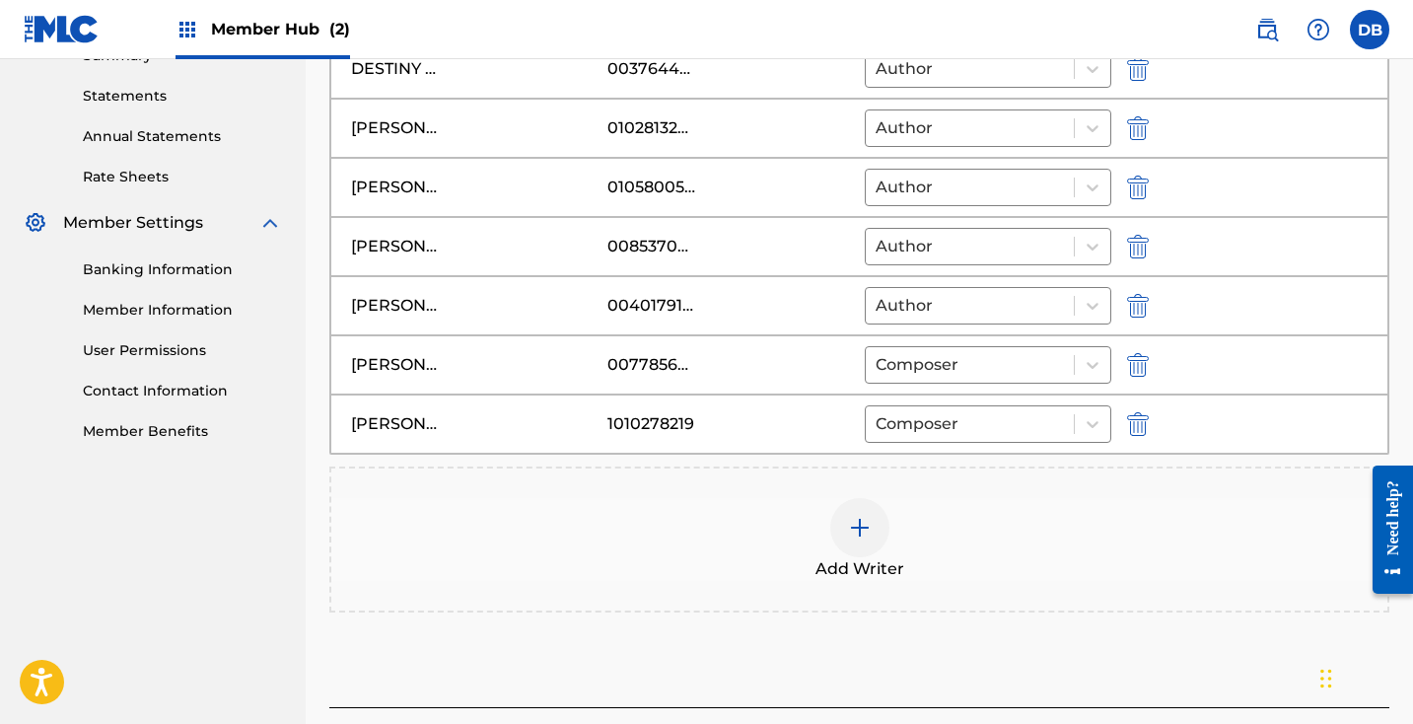
click at [846, 523] on div at bounding box center [859, 527] width 59 height 59
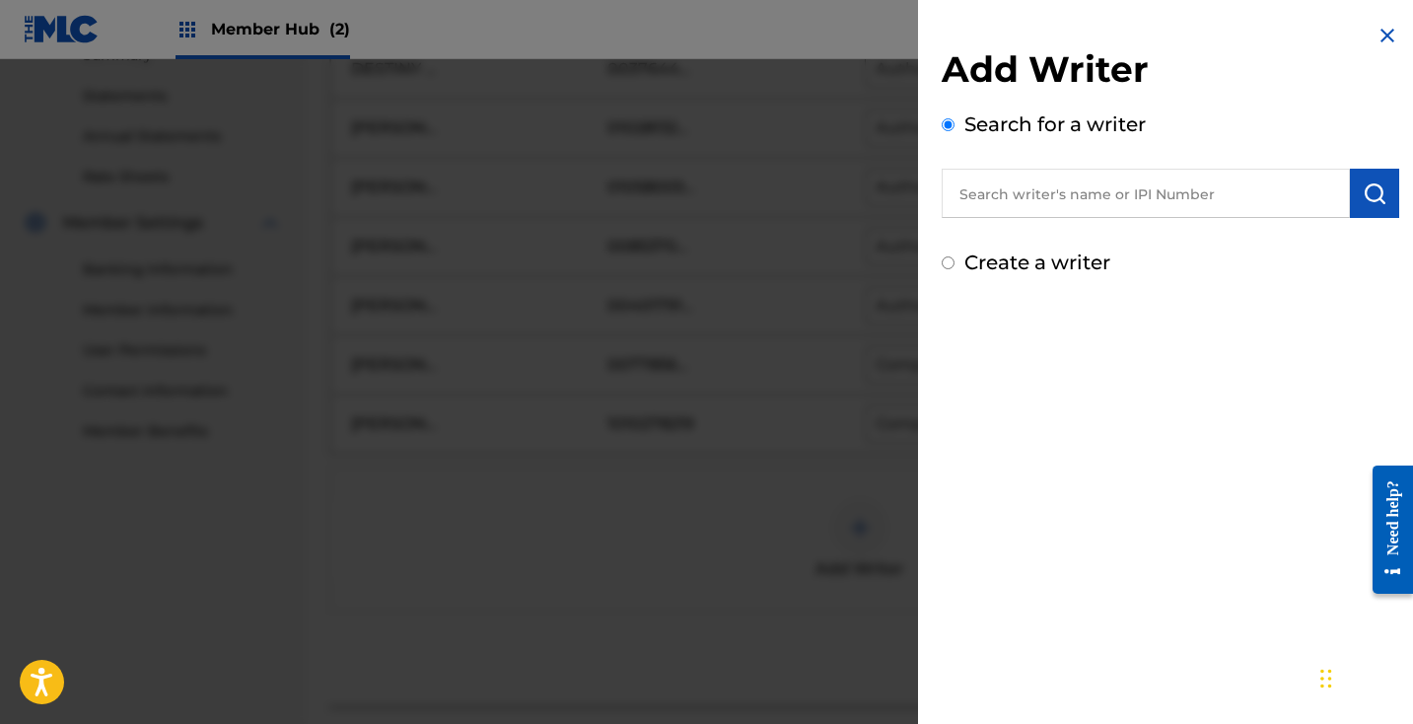
click at [1041, 196] on input "text" at bounding box center [1146, 193] width 408 height 49
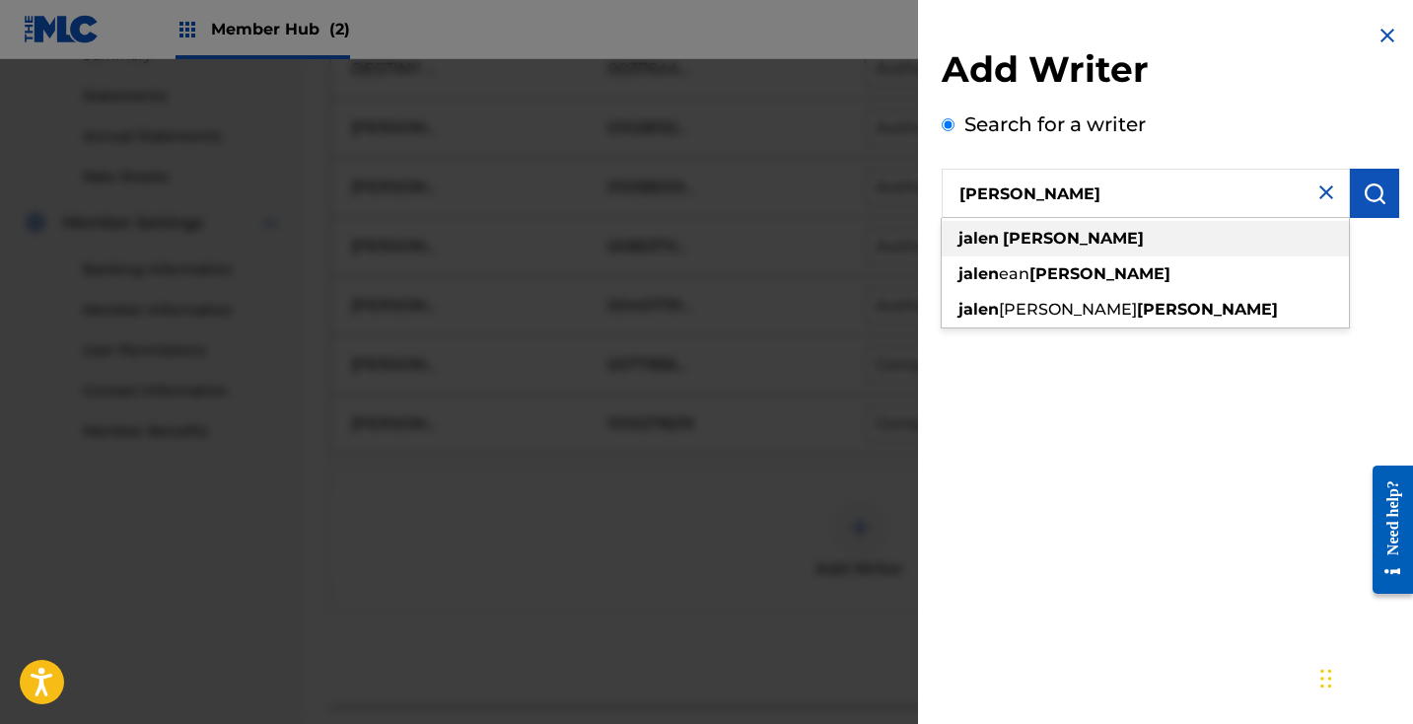
type input "[PERSON_NAME]"
click at [1061, 250] on div "[PERSON_NAME]" at bounding box center [1145, 238] width 407 height 35
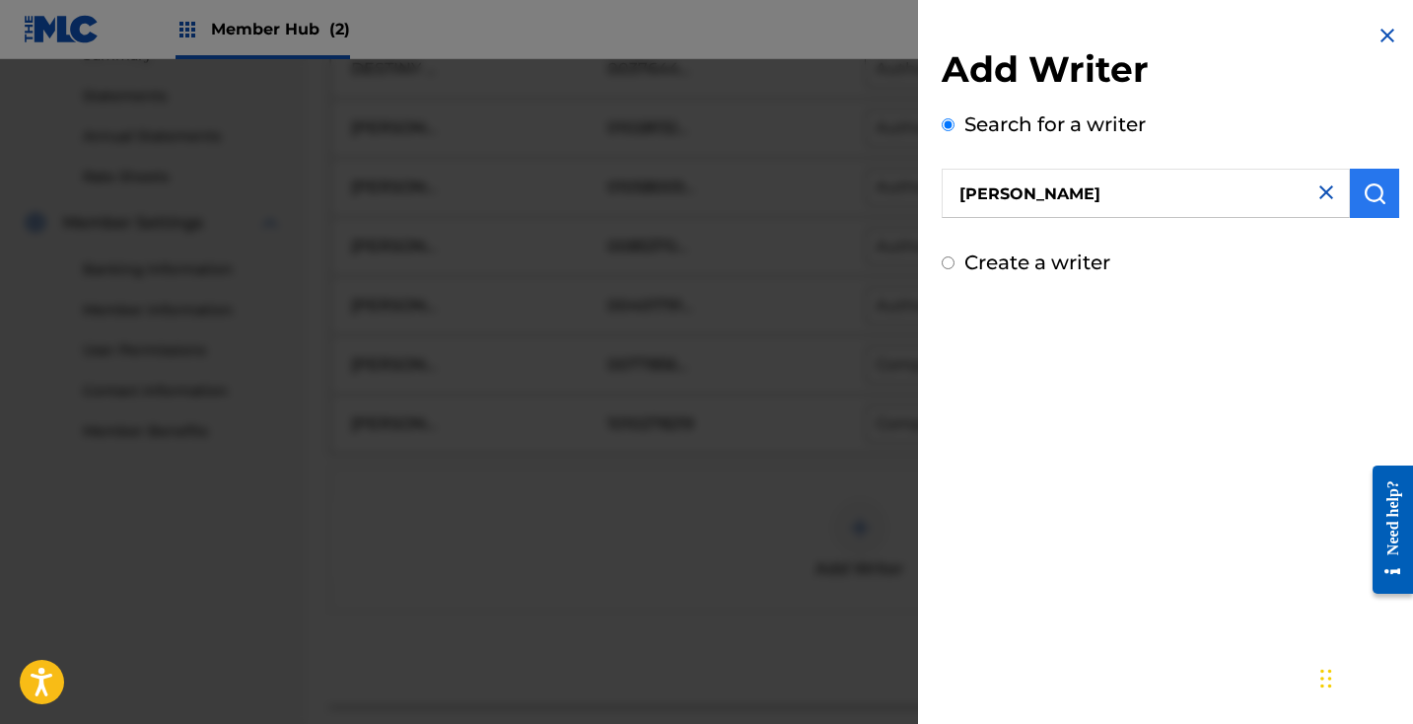
click at [1383, 176] on button "submit" at bounding box center [1374, 193] width 49 height 49
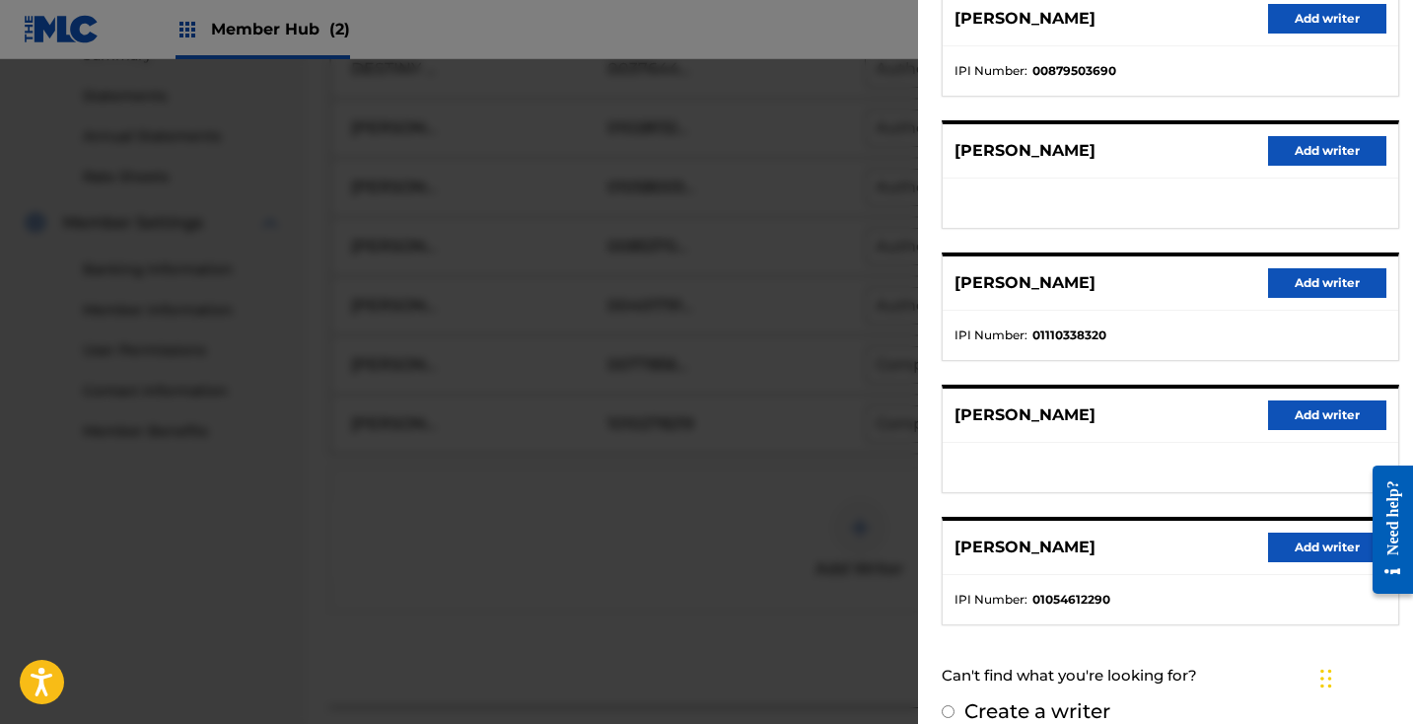
scroll to position [272, 0]
click at [1330, 540] on button "Add writer" at bounding box center [1327, 547] width 118 height 30
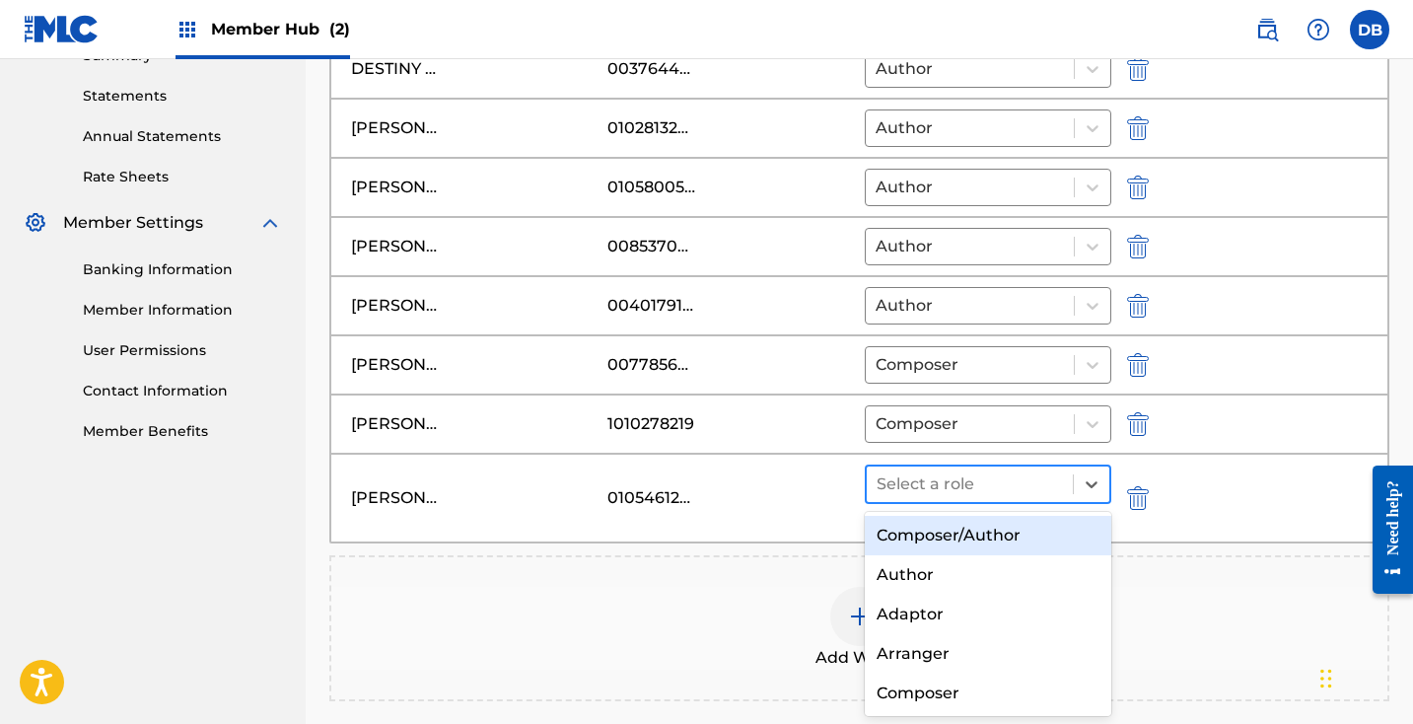
click at [1026, 493] on div at bounding box center [969, 484] width 186 height 28
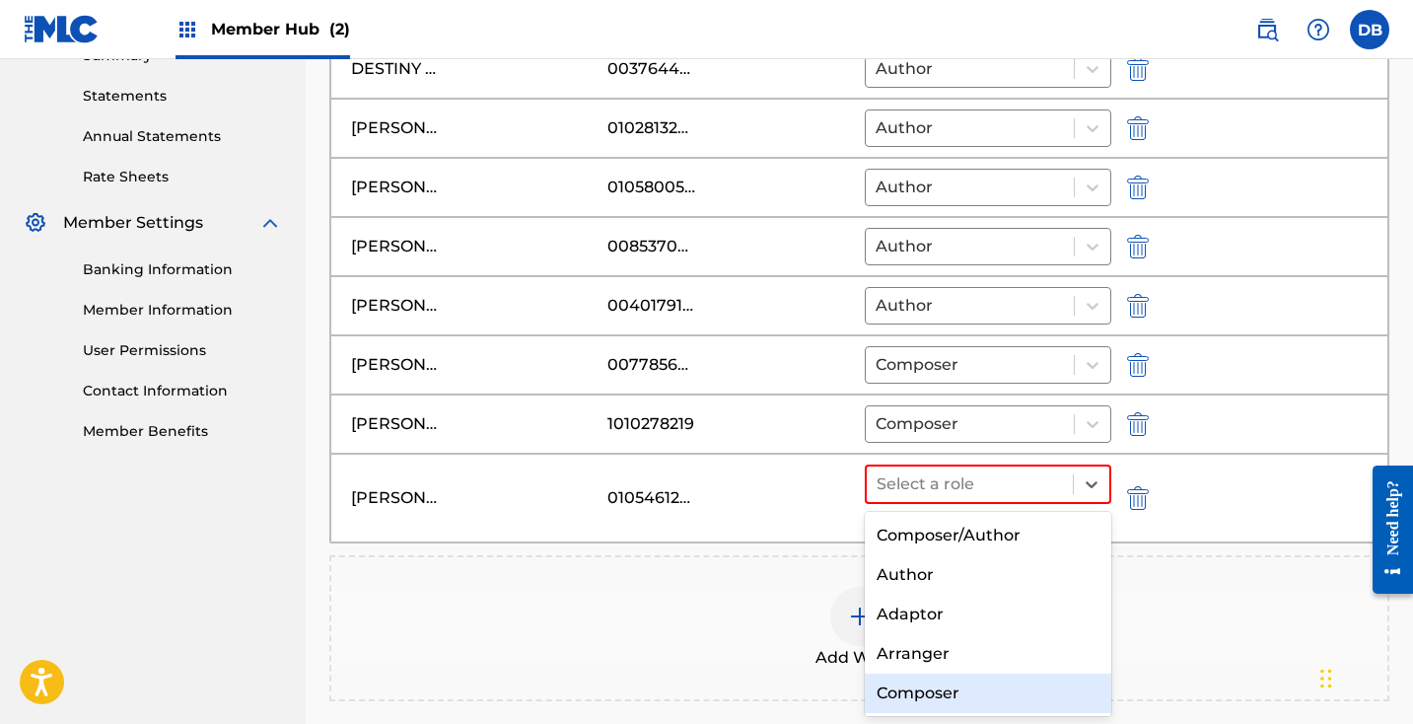
click at [998, 673] on div "Composer" at bounding box center [988, 692] width 246 height 39
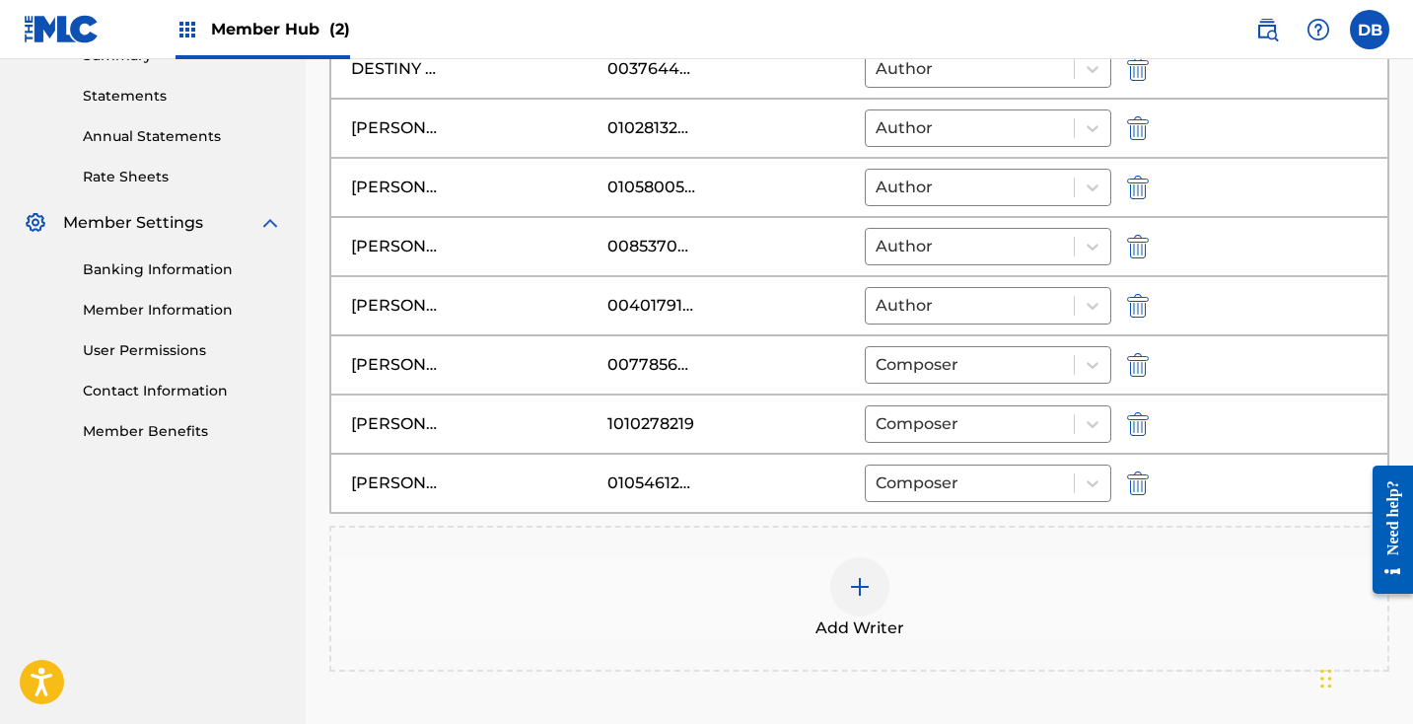
click at [868, 575] on img at bounding box center [860, 587] width 24 height 24
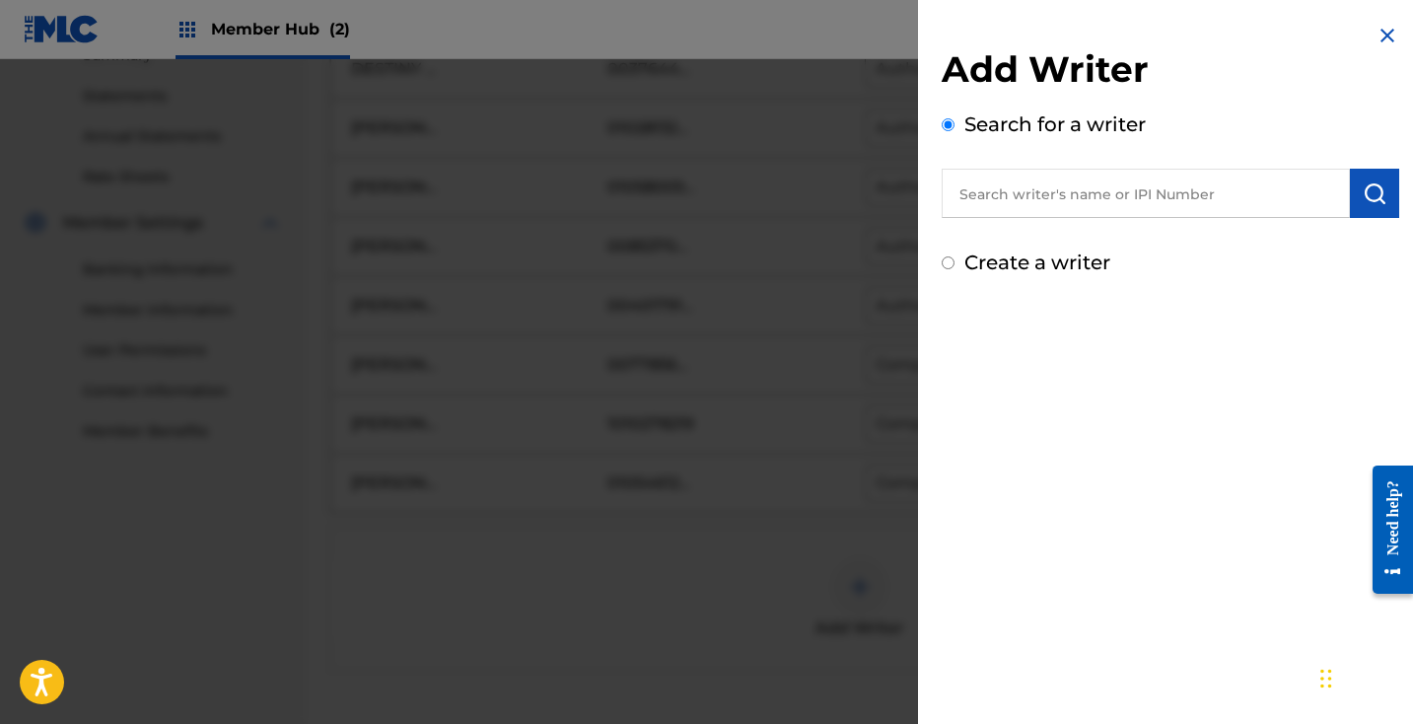
click at [1030, 196] on input "text" at bounding box center [1146, 193] width 408 height 49
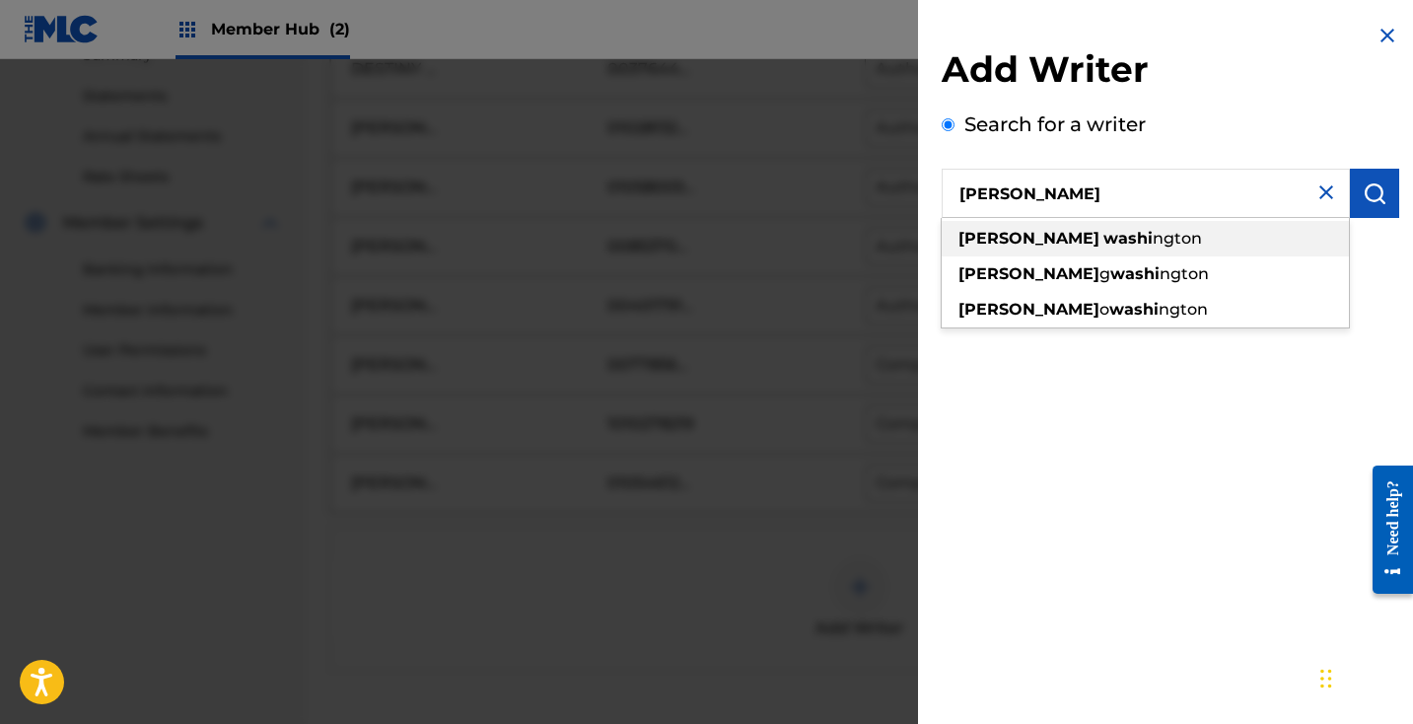
click at [1108, 242] on div "[PERSON_NAME]" at bounding box center [1145, 238] width 407 height 35
type input "[PERSON_NAME][US_STATE]"
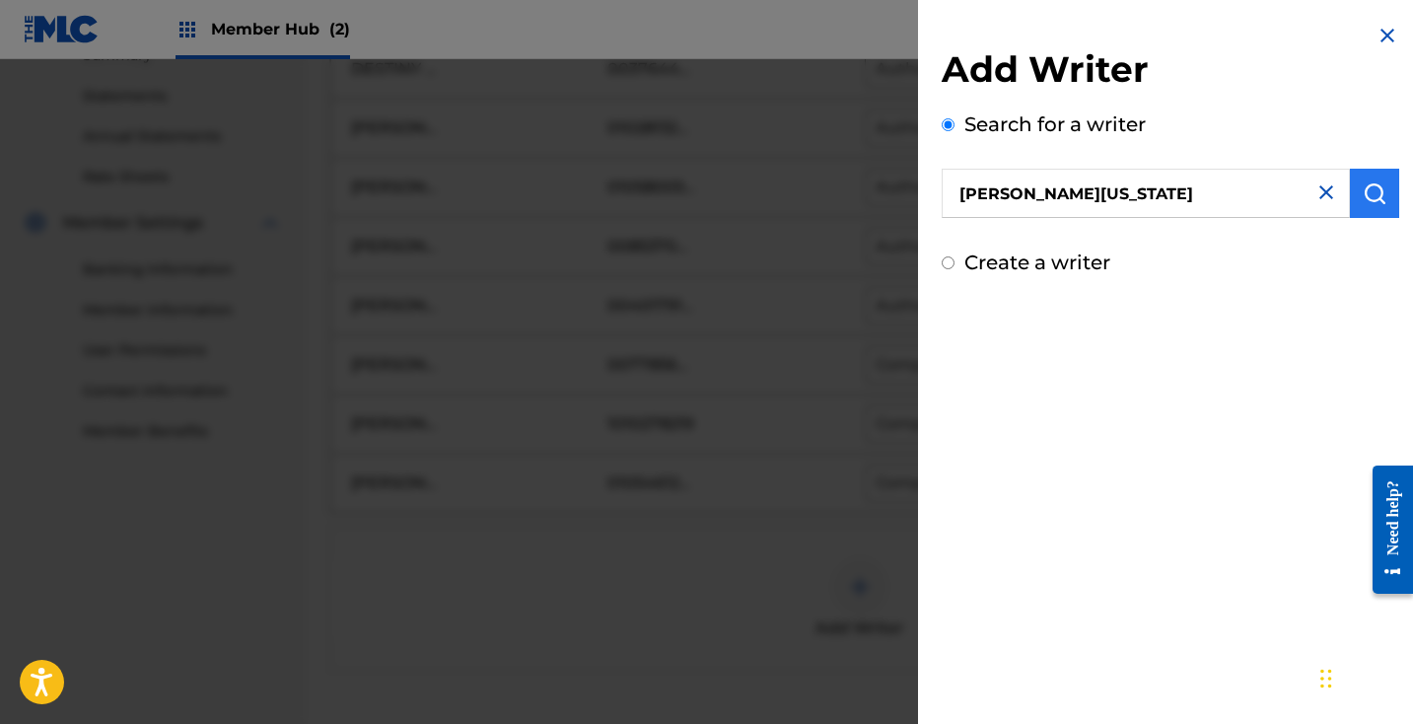
click at [1368, 211] on button "submit" at bounding box center [1374, 193] width 49 height 49
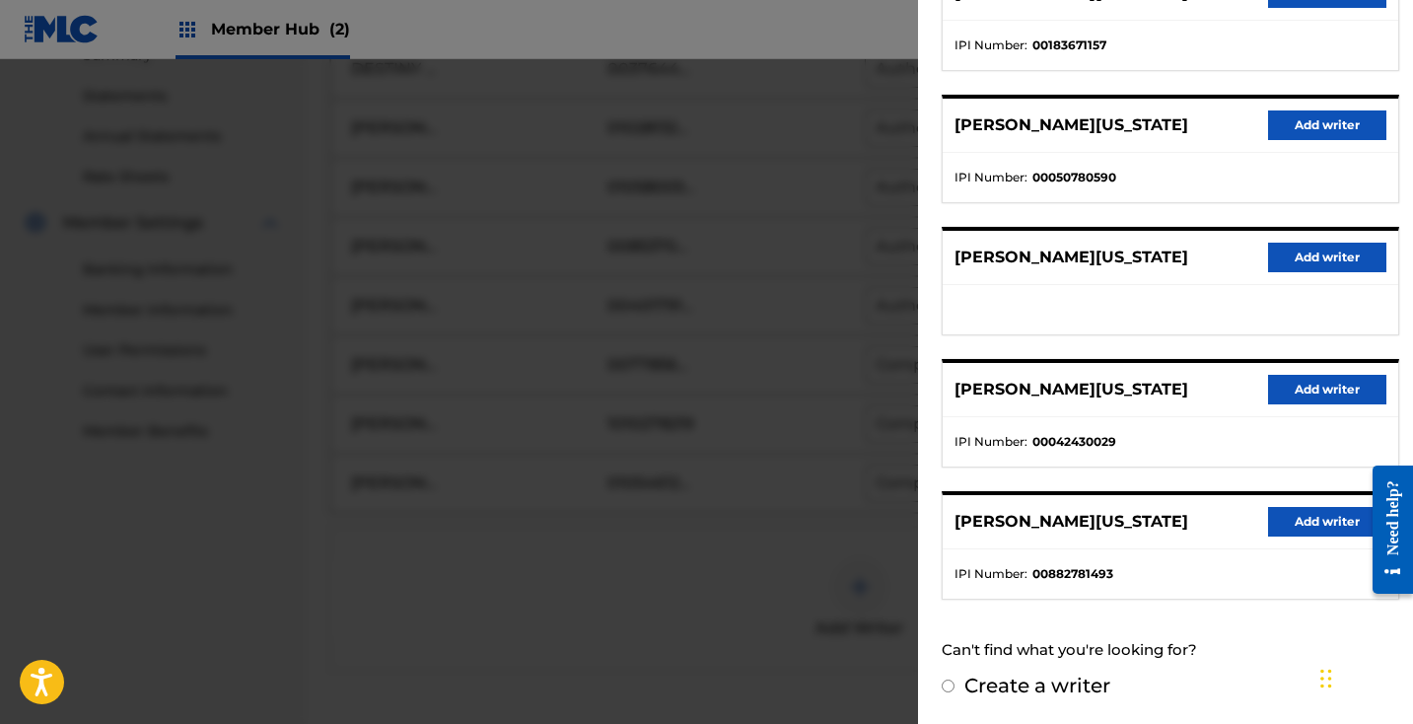
scroll to position [297, 0]
click at [949, 686] on input "Create a writer" at bounding box center [948, 686] width 13 height 13
radio input "false"
radio input "true"
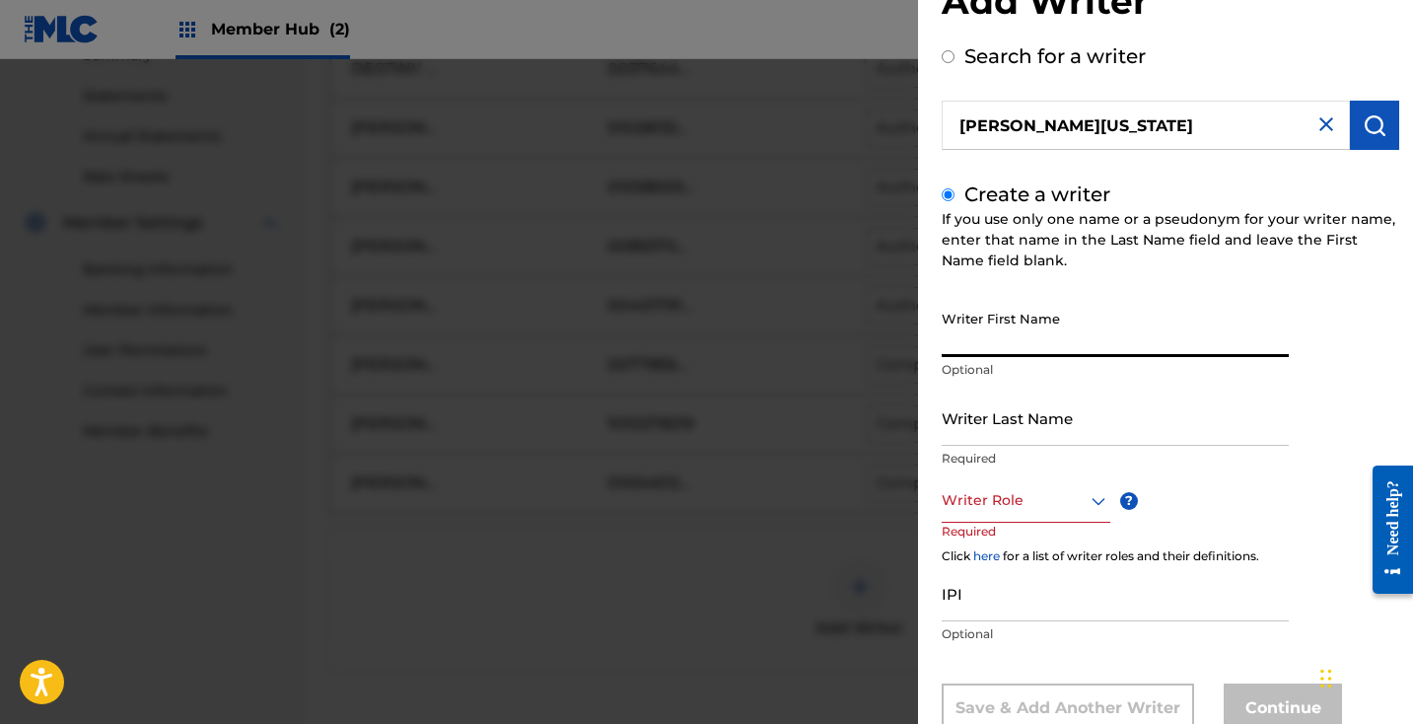
click at [1072, 312] on input "Writer First Name" at bounding box center [1115, 329] width 347 height 56
type input "[PERSON_NAME]"
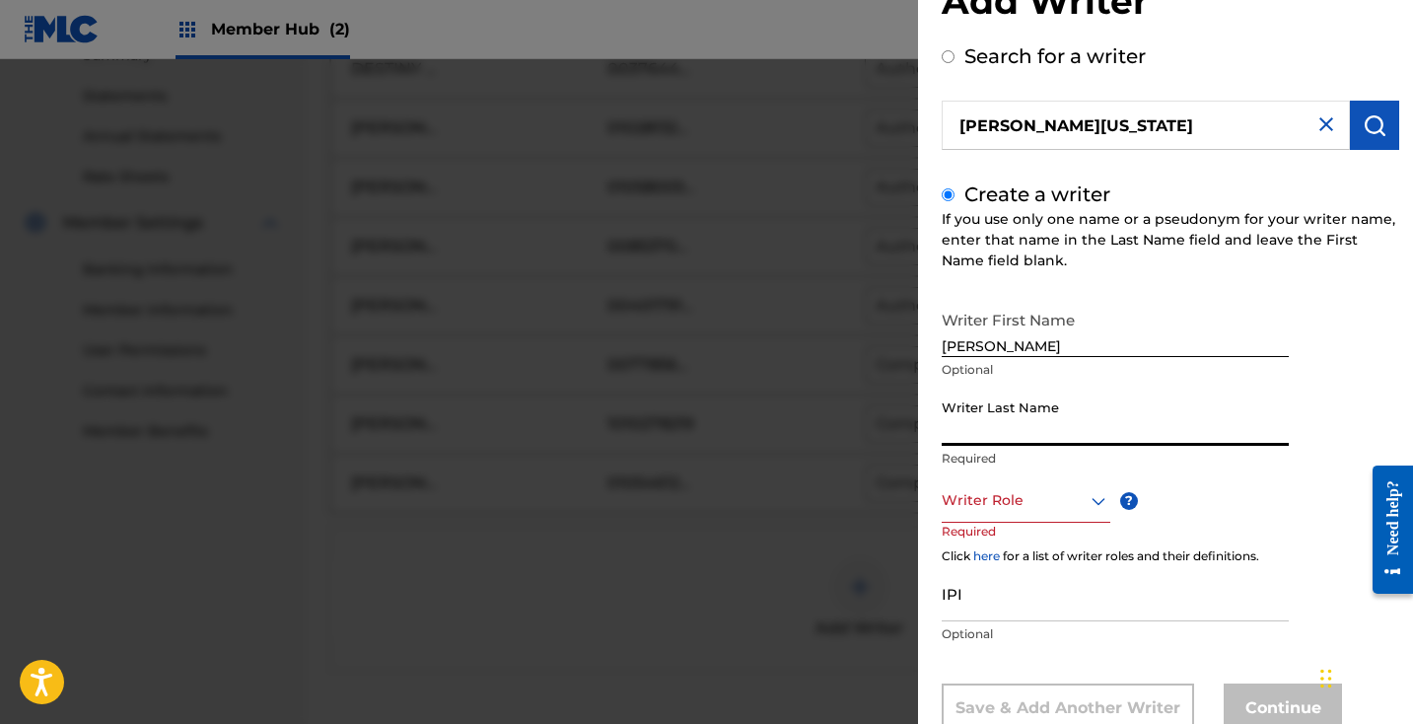
drag, startPoint x: 1061, startPoint y: 354, endPoint x: 1036, endPoint y: 427, distance: 77.0
click at [1036, 427] on input "Writer Last Name" at bounding box center [1115, 417] width 347 height 56
type input "[US_STATE]"
drag, startPoint x: 1042, startPoint y: 443, endPoint x: 1074, endPoint y: 502, distance: 67.0
click at [1074, 502] on div at bounding box center [1026, 500] width 169 height 25
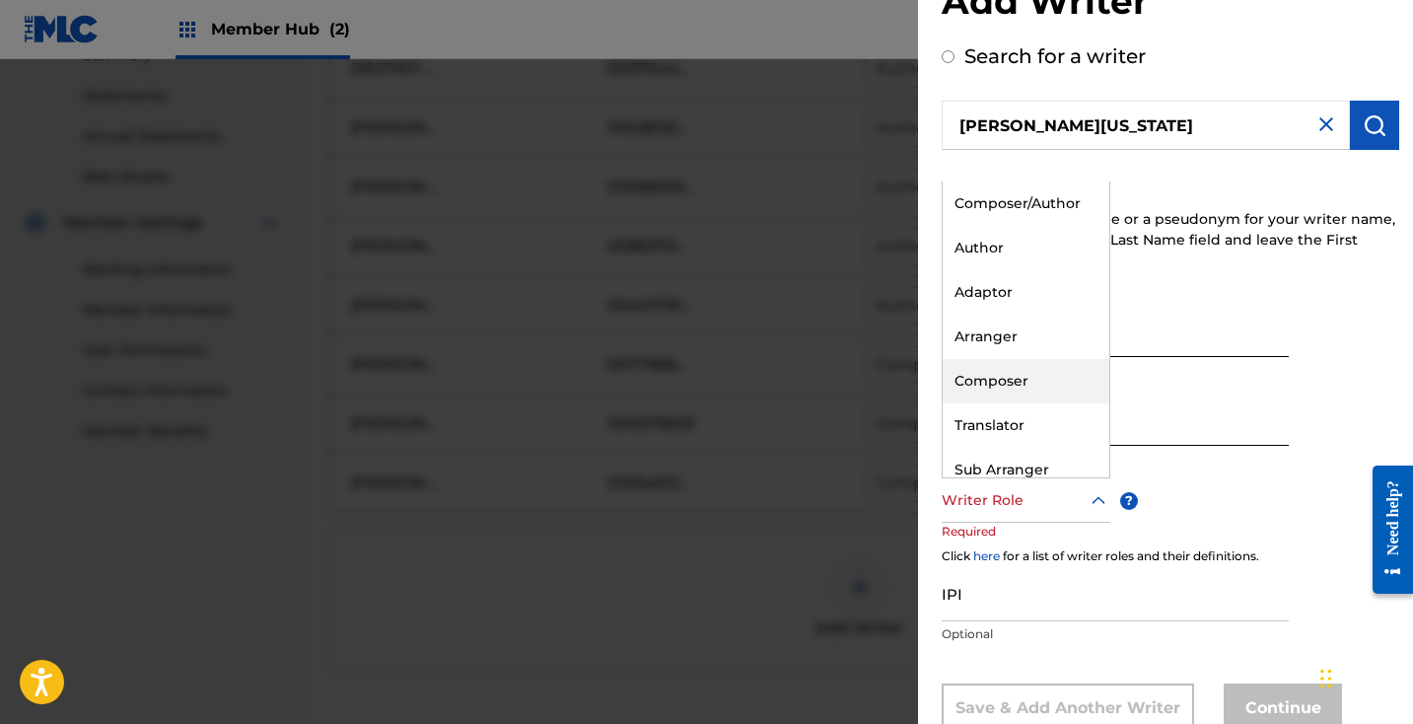
click at [1040, 378] on div "Composer" at bounding box center [1026, 381] width 167 height 44
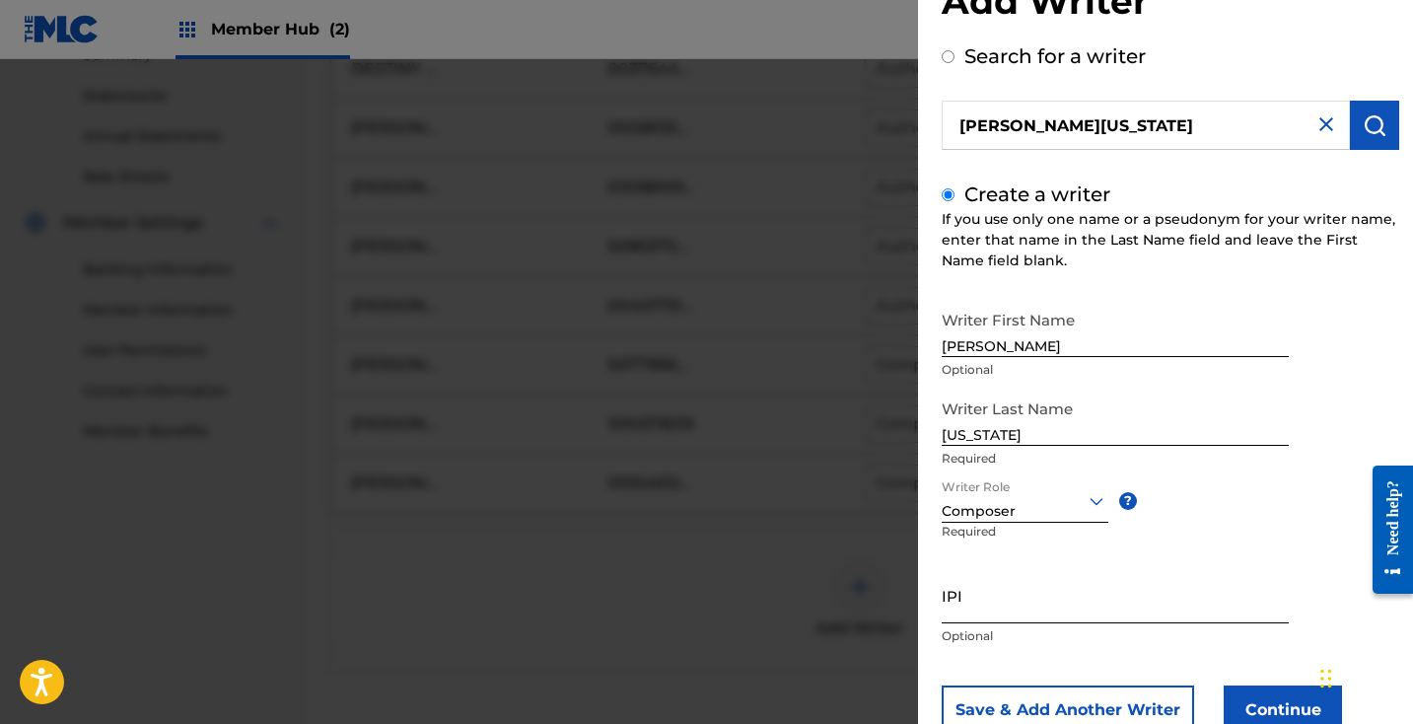
click at [1017, 606] on input "IPI" at bounding box center [1115, 595] width 347 height 56
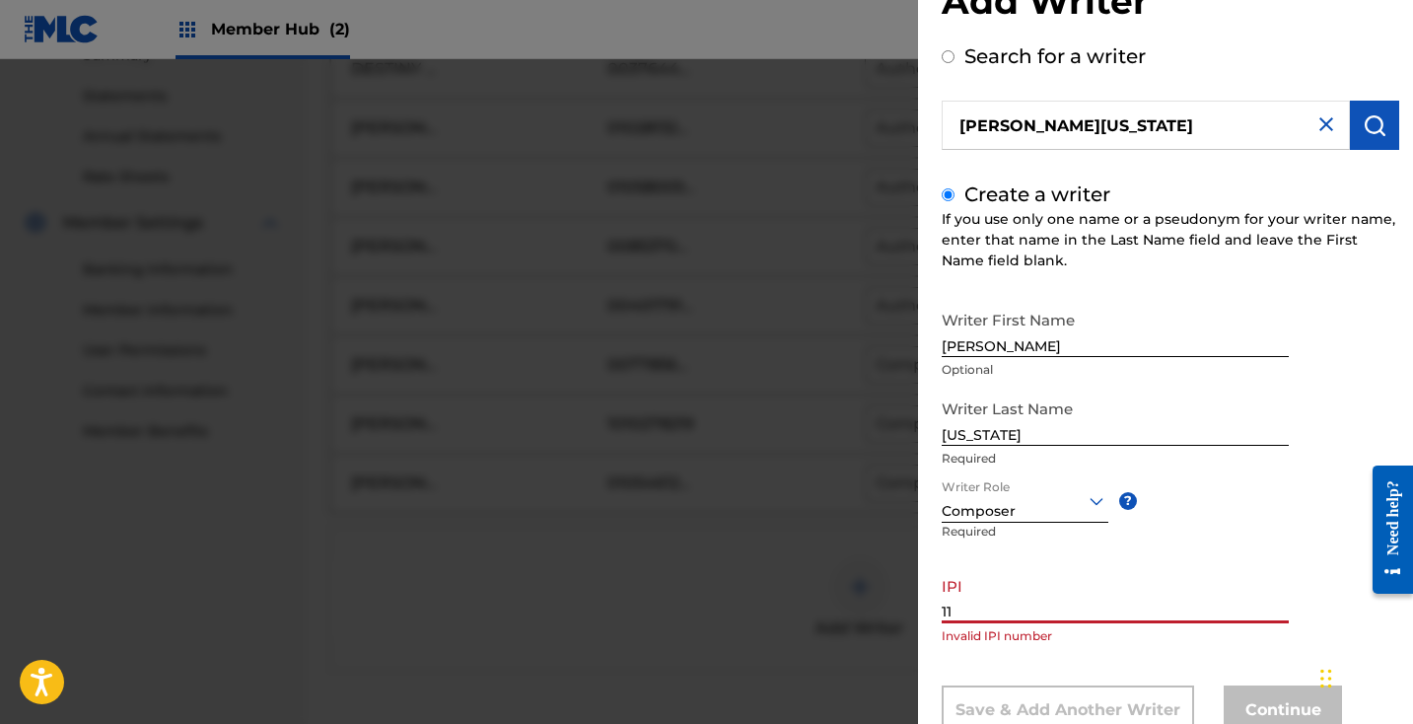
type input "1"
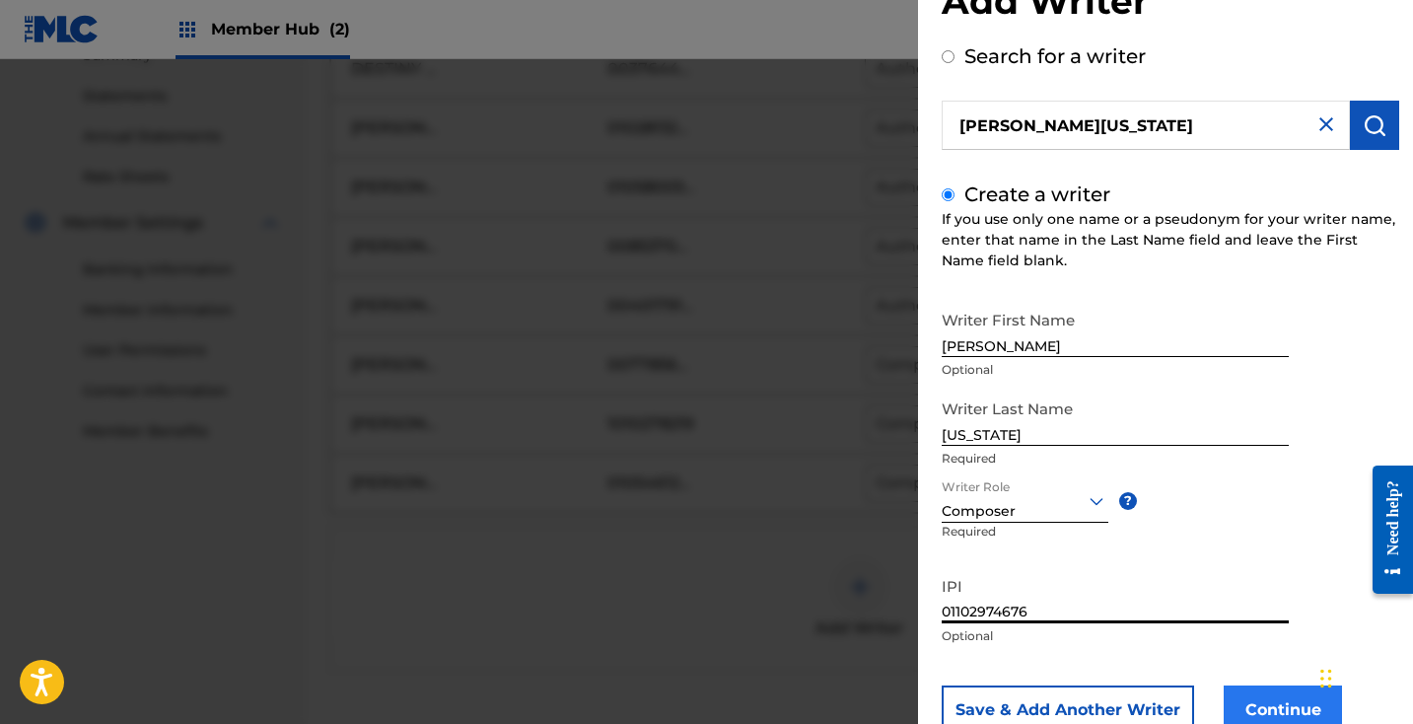
type input "01102974676"
click at [1283, 699] on button "Continue" at bounding box center [1282, 709] width 118 height 49
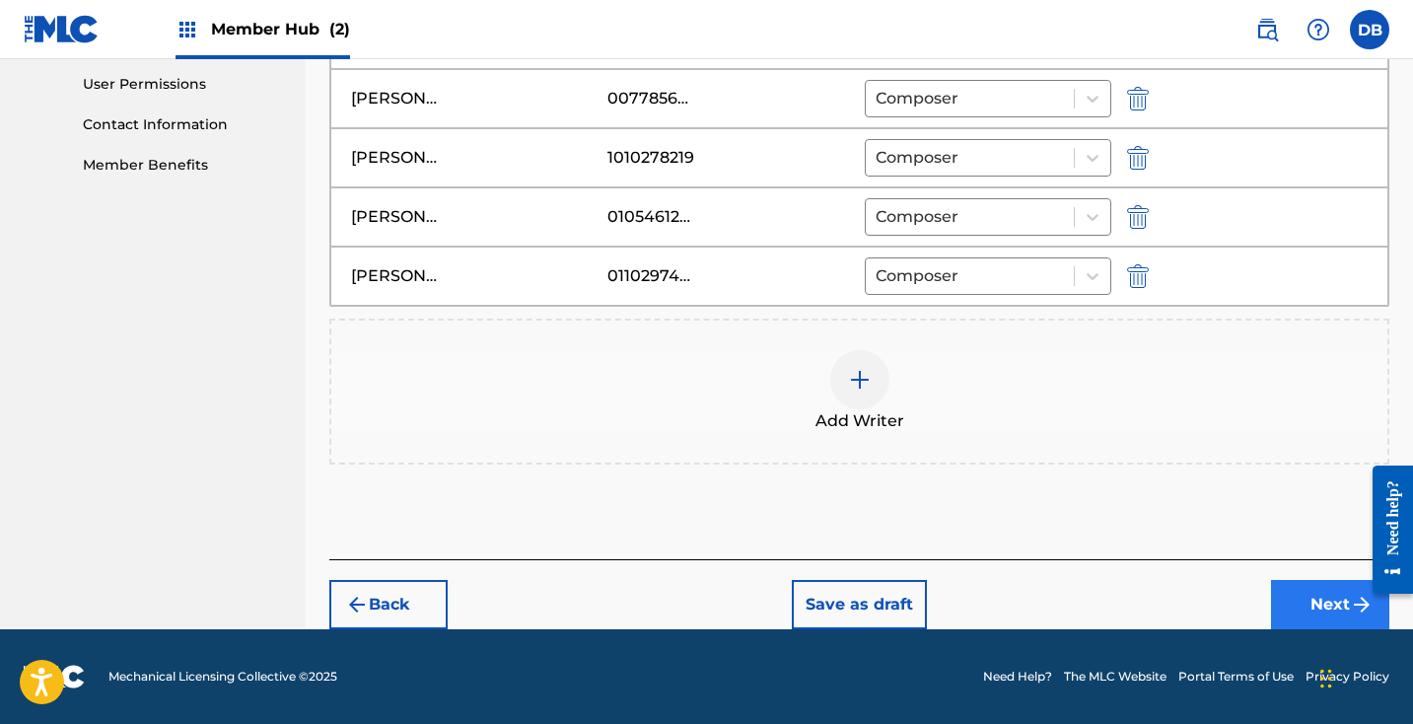
click at [1295, 602] on button "Next" at bounding box center [1330, 604] width 118 height 49
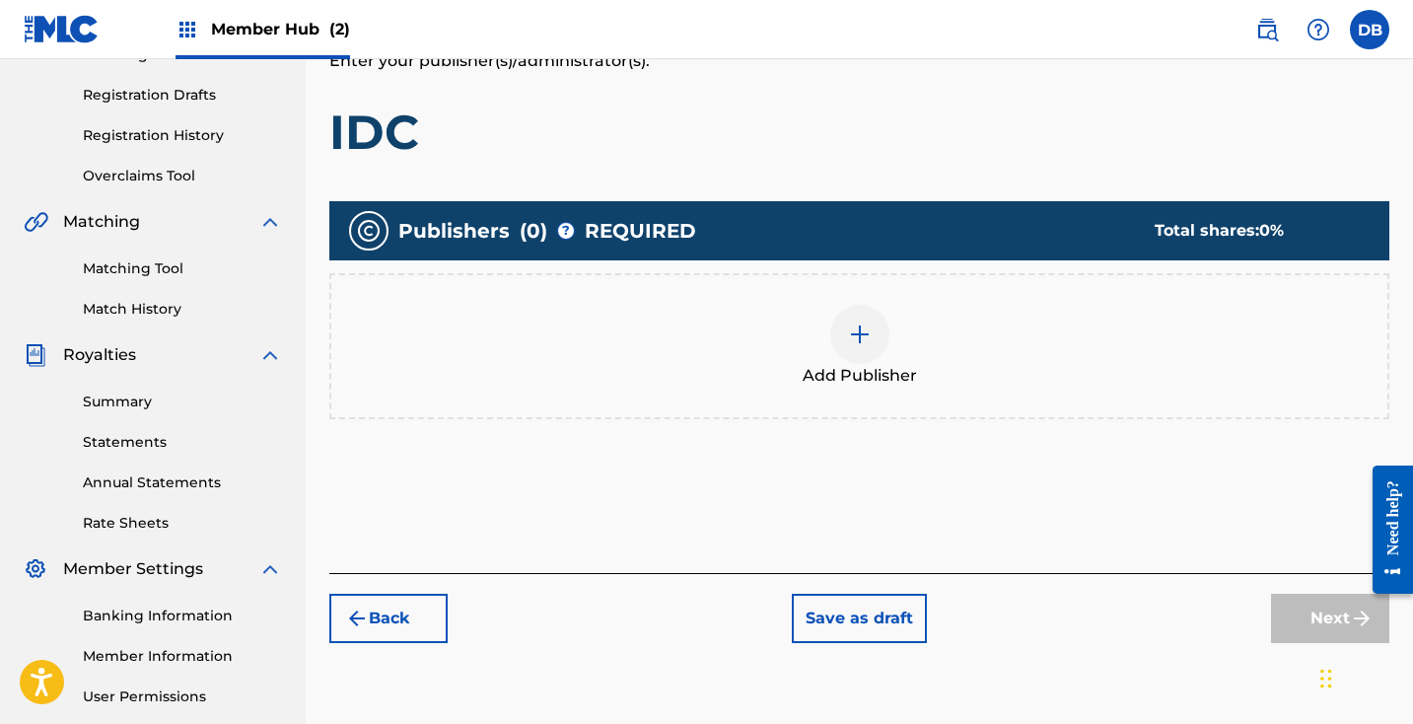
scroll to position [316, 0]
click at [863, 351] on div at bounding box center [859, 334] width 59 height 59
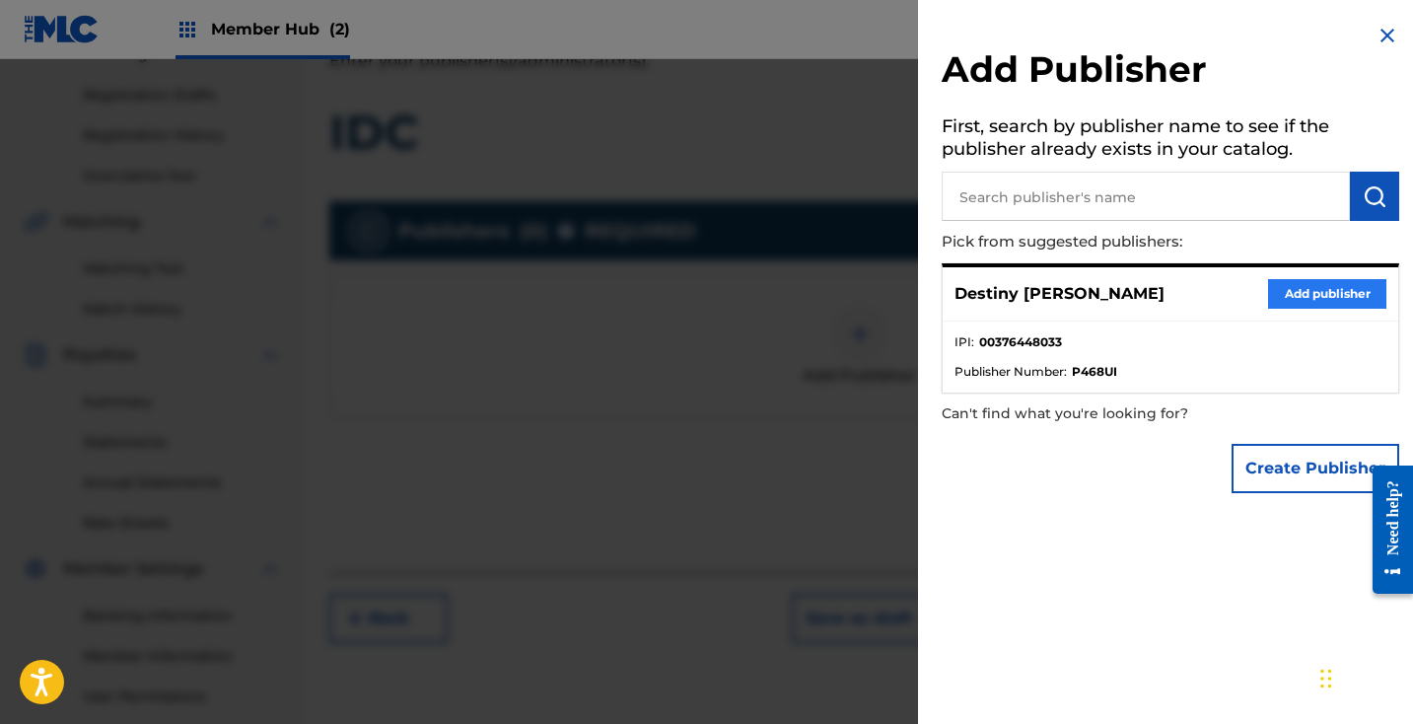
click at [1335, 293] on button "Add publisher" at bounding box center [1327, 294] width 118 height 30
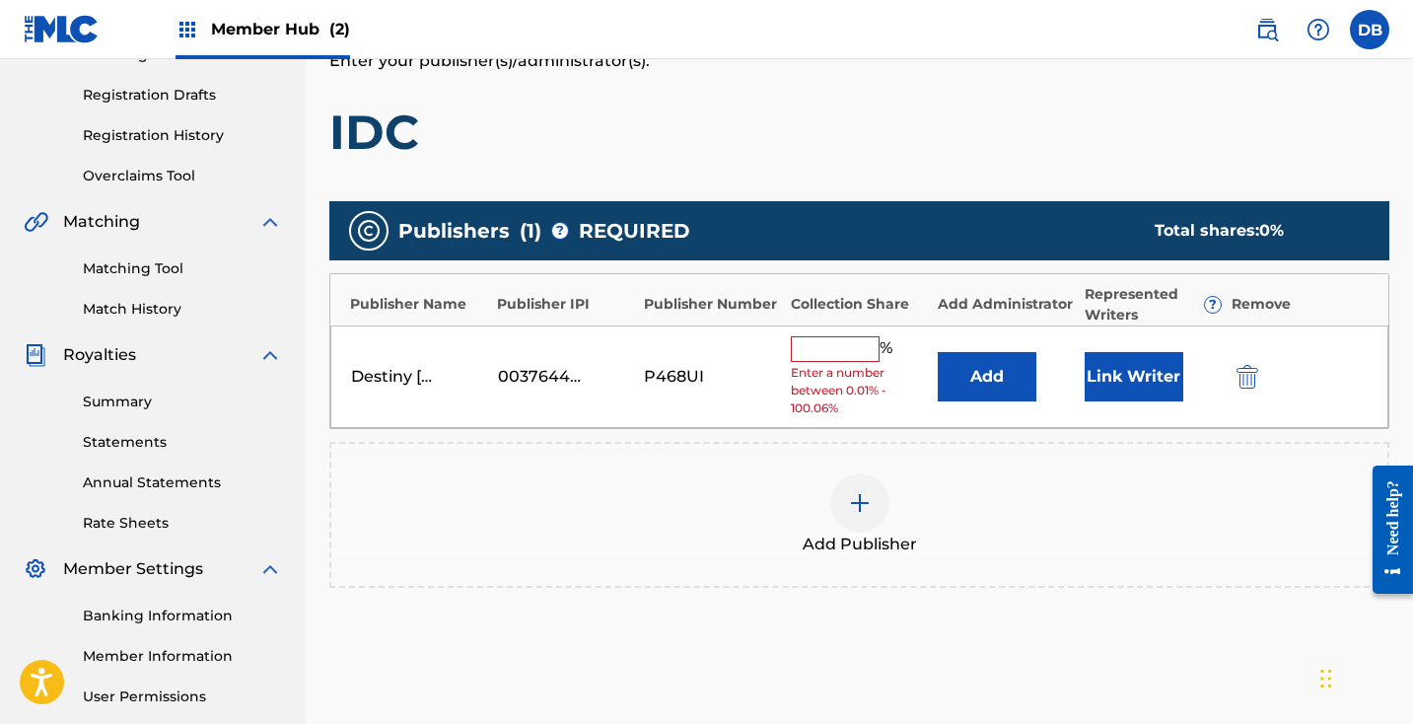
click at [859, 349] on input "text" at bounding box center [835, 349] width 89 height 26
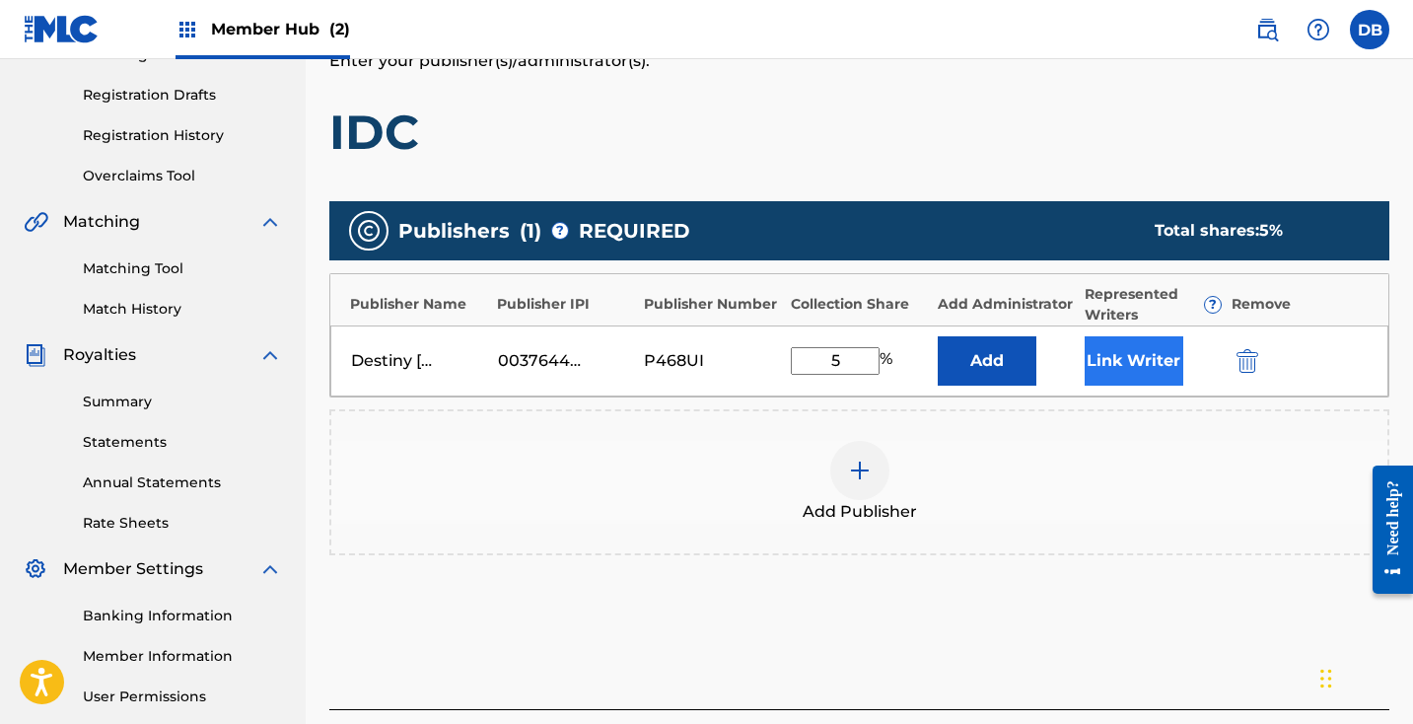
type input "5"
click at [1147, 365] on button "Link Writer" at bounding box center [1133, 360] width 99 height 49
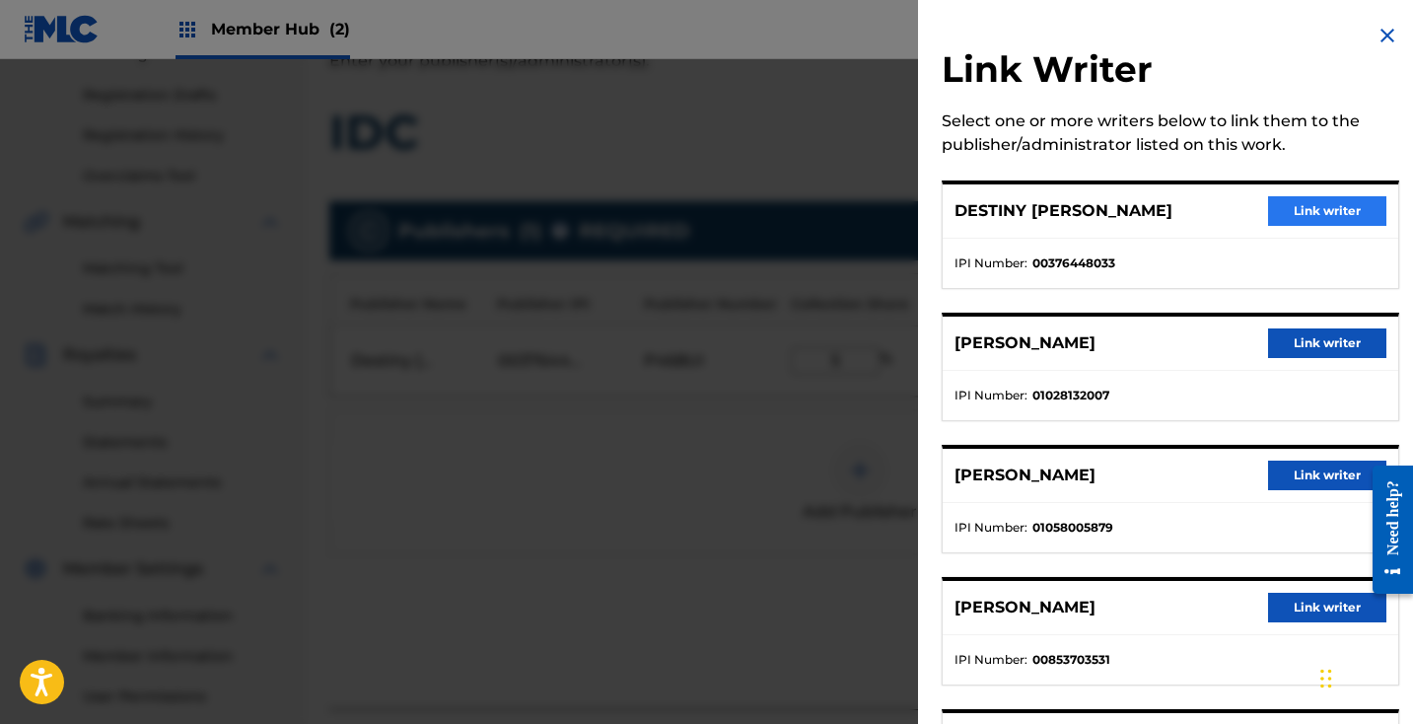
click at [1337, 210] on button "Link writer" at bounding box center [1327, 211] width 118 height 30
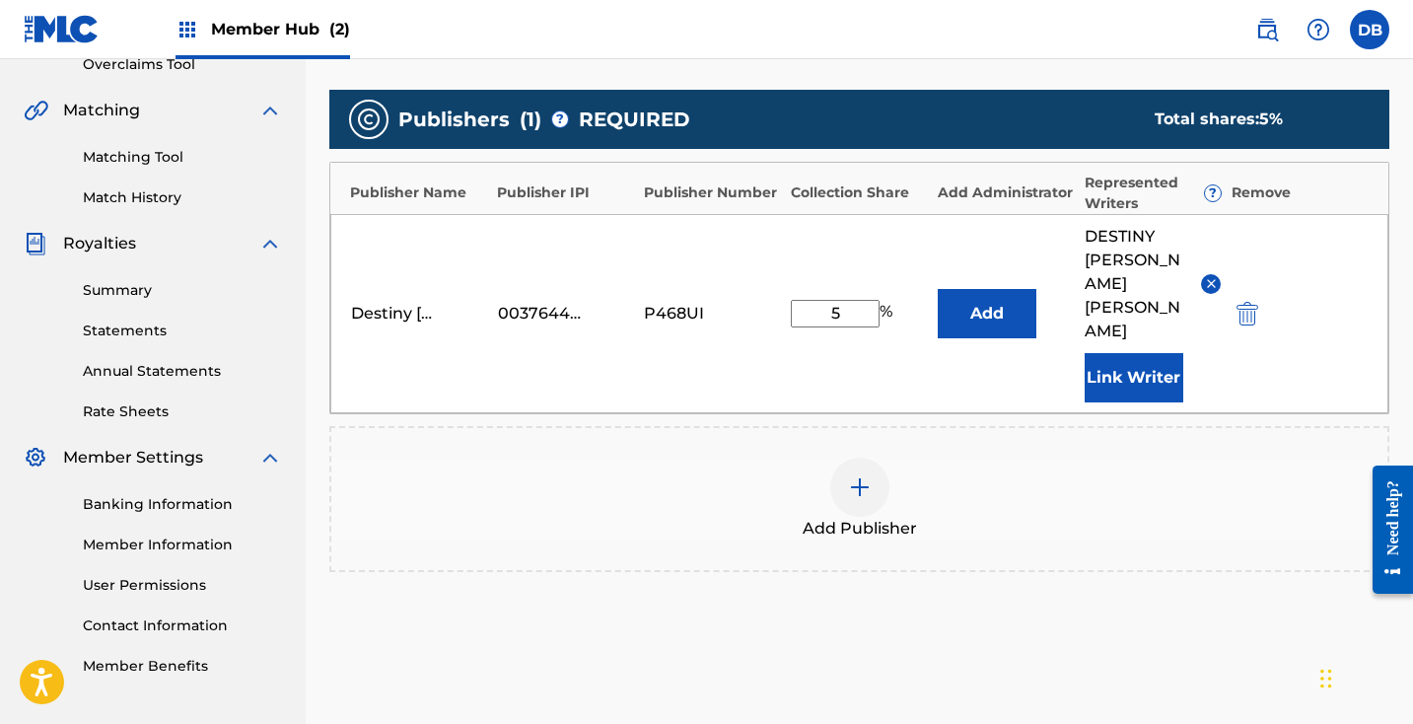
scroll to position [413, 0]
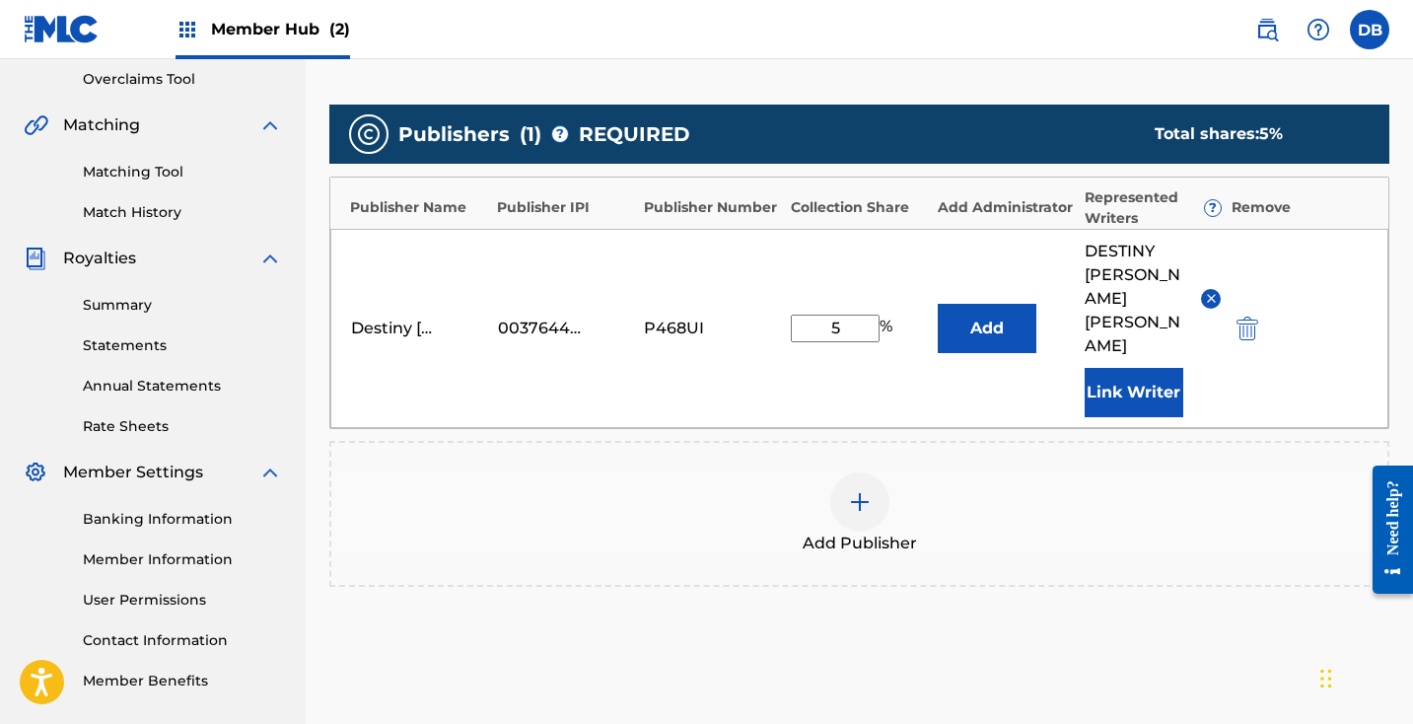
click at [882, 472] on div at bounding box center [859, 501] width 59 height 59
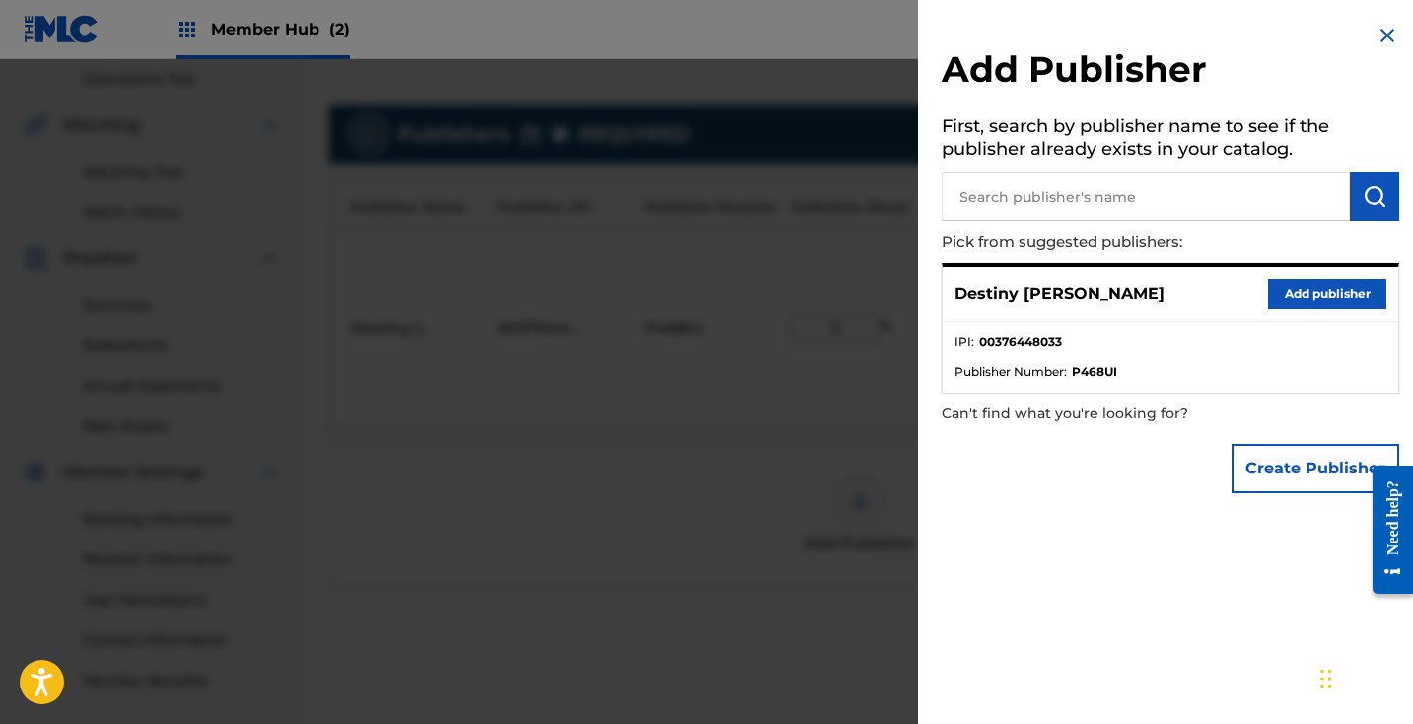
click at [1207, 181] on input "text" at bounding box center [1146, 196] width 408 height 49
drag, startPoint x: 1344, startPoint y: 208, endPoint x: 1363, endPoint y: 184, distance: 30.8
click at [1363, 184] on img "submit" at bounding box center [1374, 196] width 24 height 24
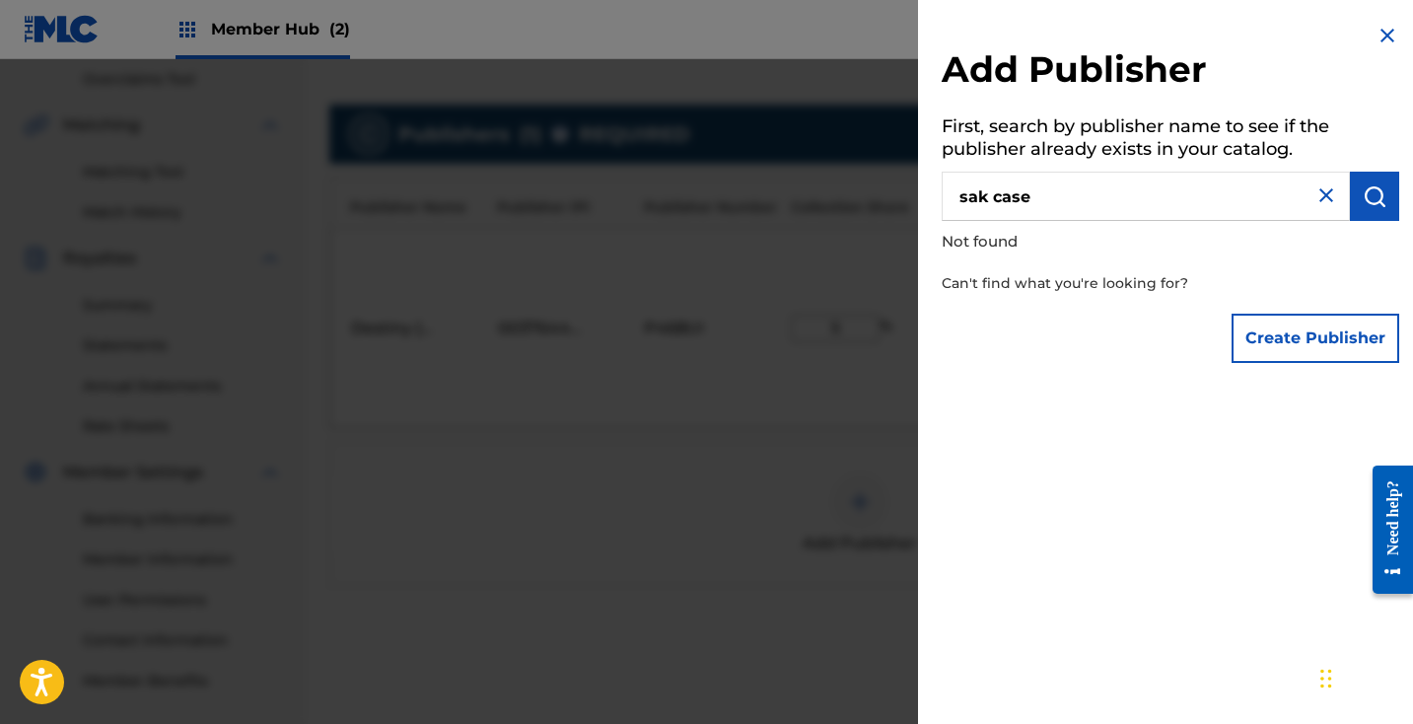
drag, startPoint x: 1039, startPoint y: 196, endPoint x: 995, endPoint y: 192, distance: 44.5
click at [995, 193] on input "sak case" at bounding box center [1146, 196] width 408 height 49
type input "sak pase"
click at [1373, 184] on img "submit" at bounding box center [1374, 196] width 24 height 24
drag, startPoint x: 1283, startPoint y: 196, endPoint x: 1312, endPoint y: 198, distance: 29.6
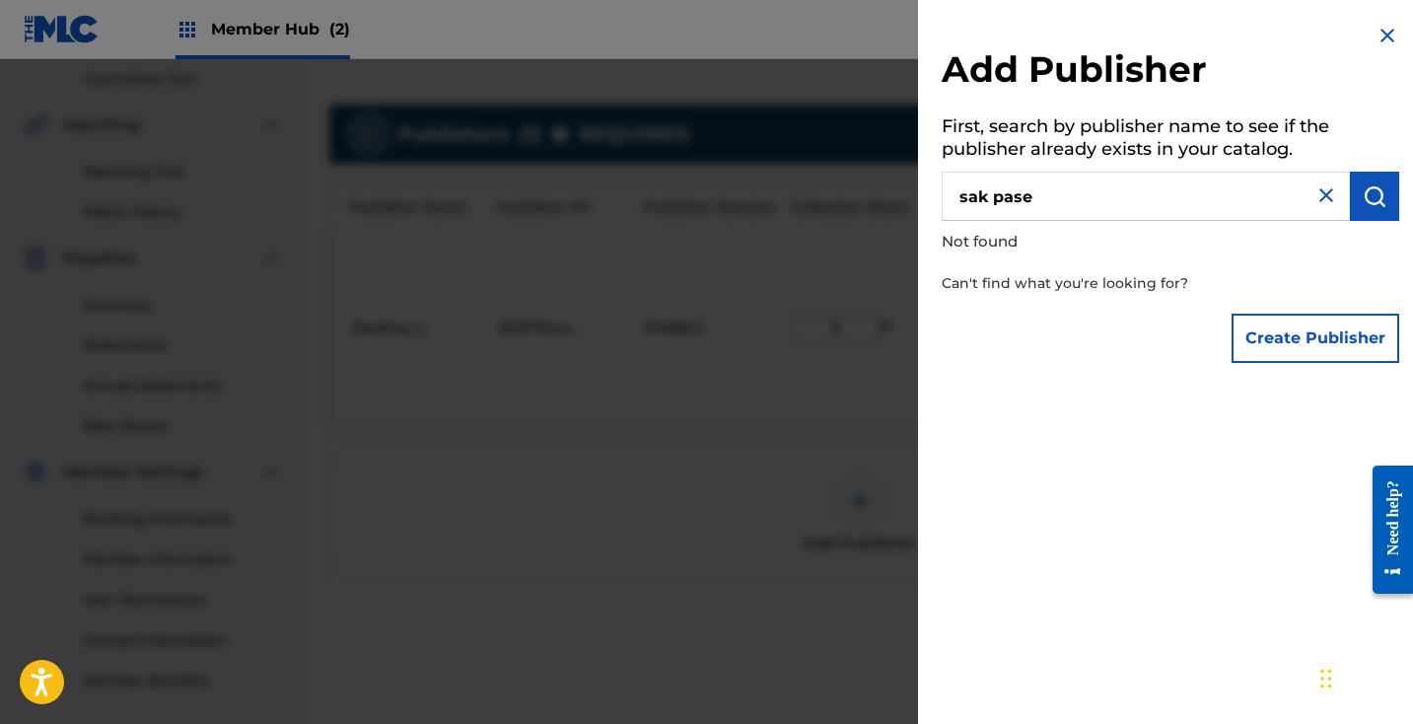
click at [1312, 198] on div "sak pase" at bounding box center [1170, 196] width 457 height 49
click at [1314, 198] on img at bounding box center [1326, 195] width 24 height 24
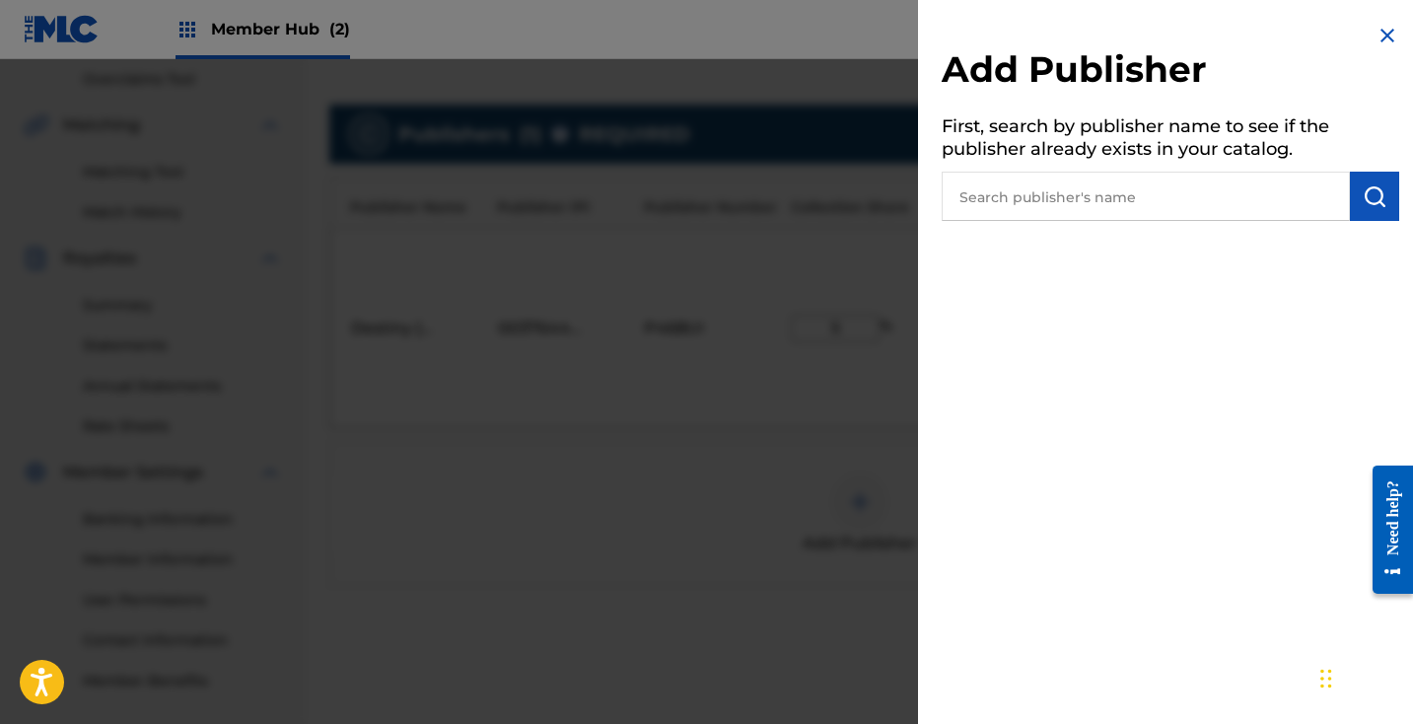
click at [1383, 35] on img at bounding box center [1387, 36] width 24 height 24
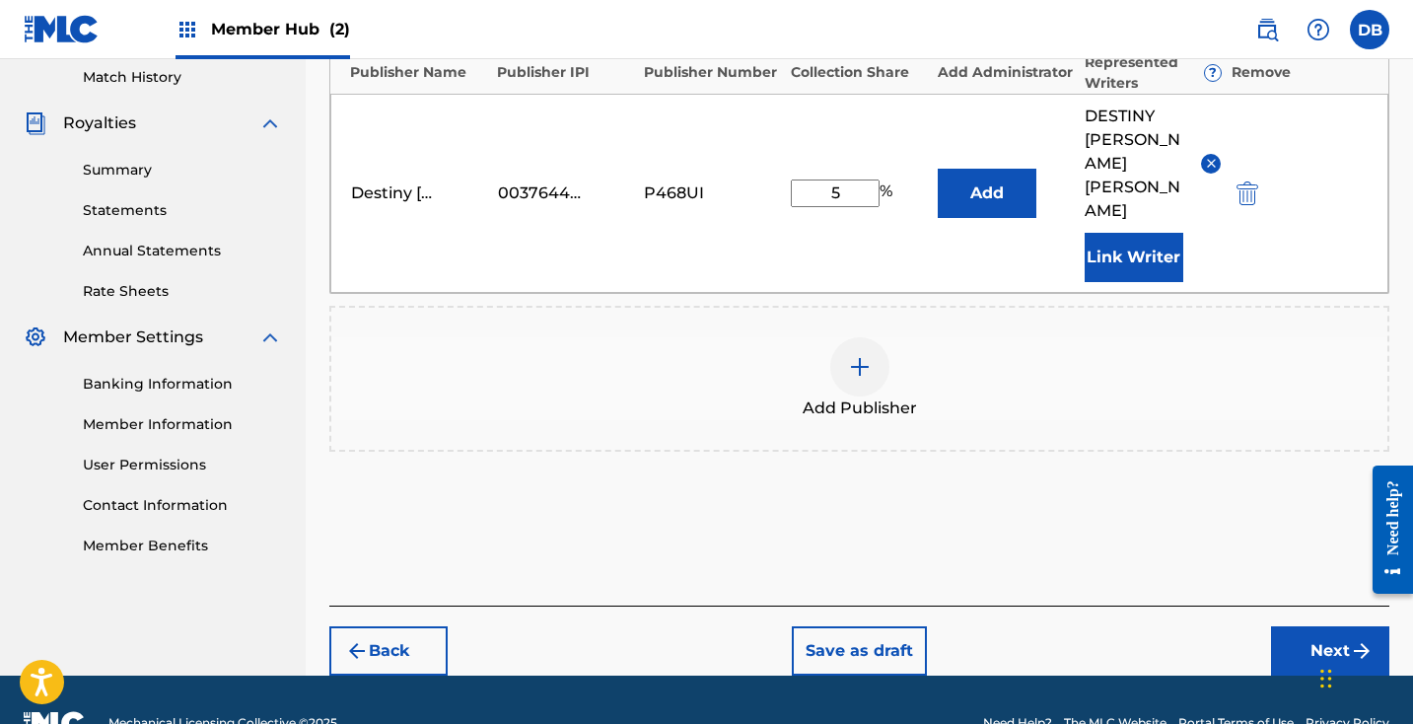
scroll to position [547, 0]
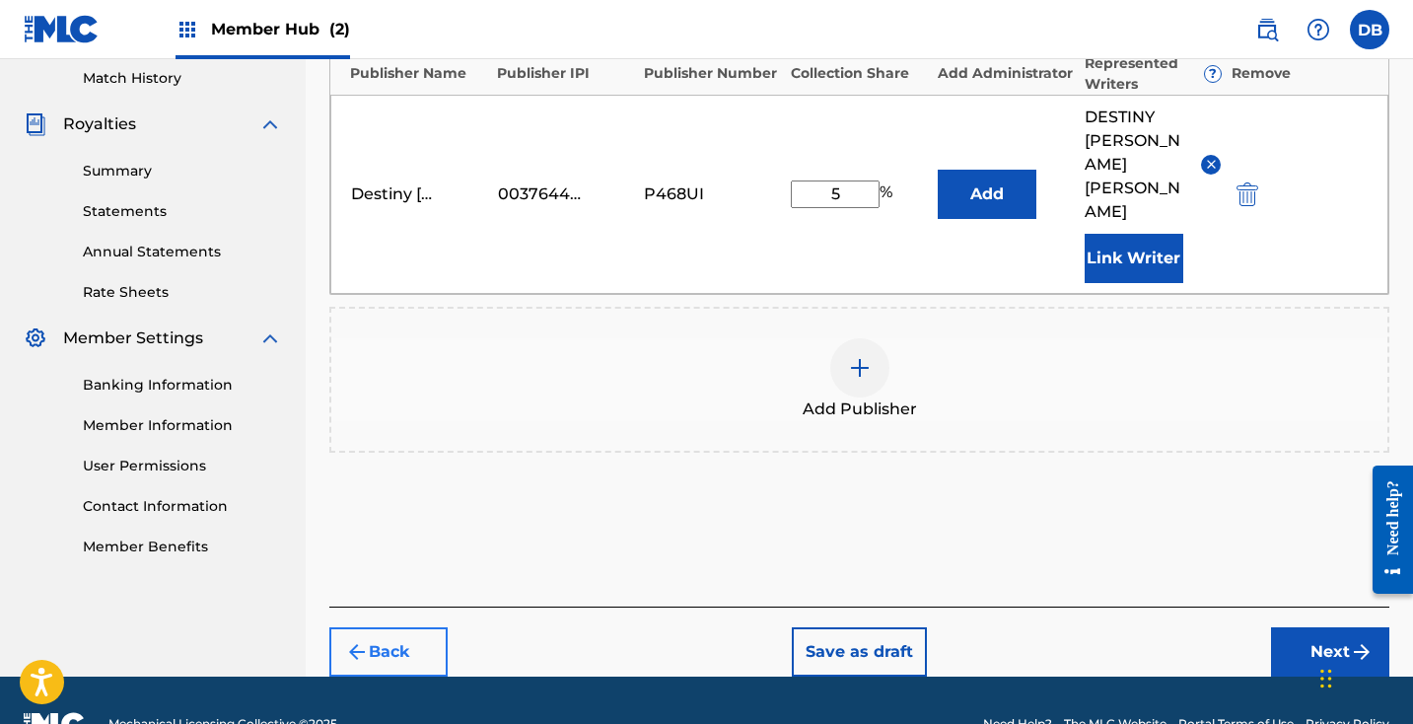
click at [389, 627] on button "Back" at bounding box center [388, 651] width 118 height 49
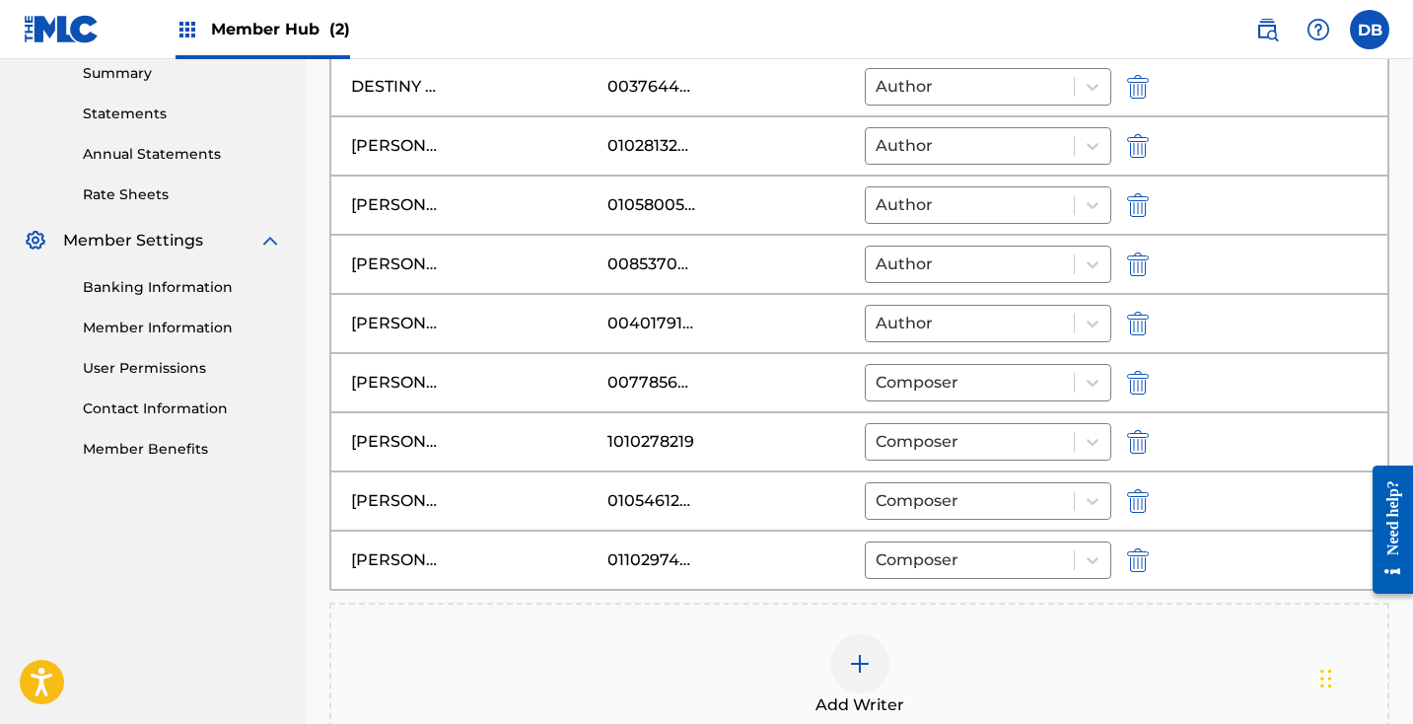
scroll to position [664, 0]
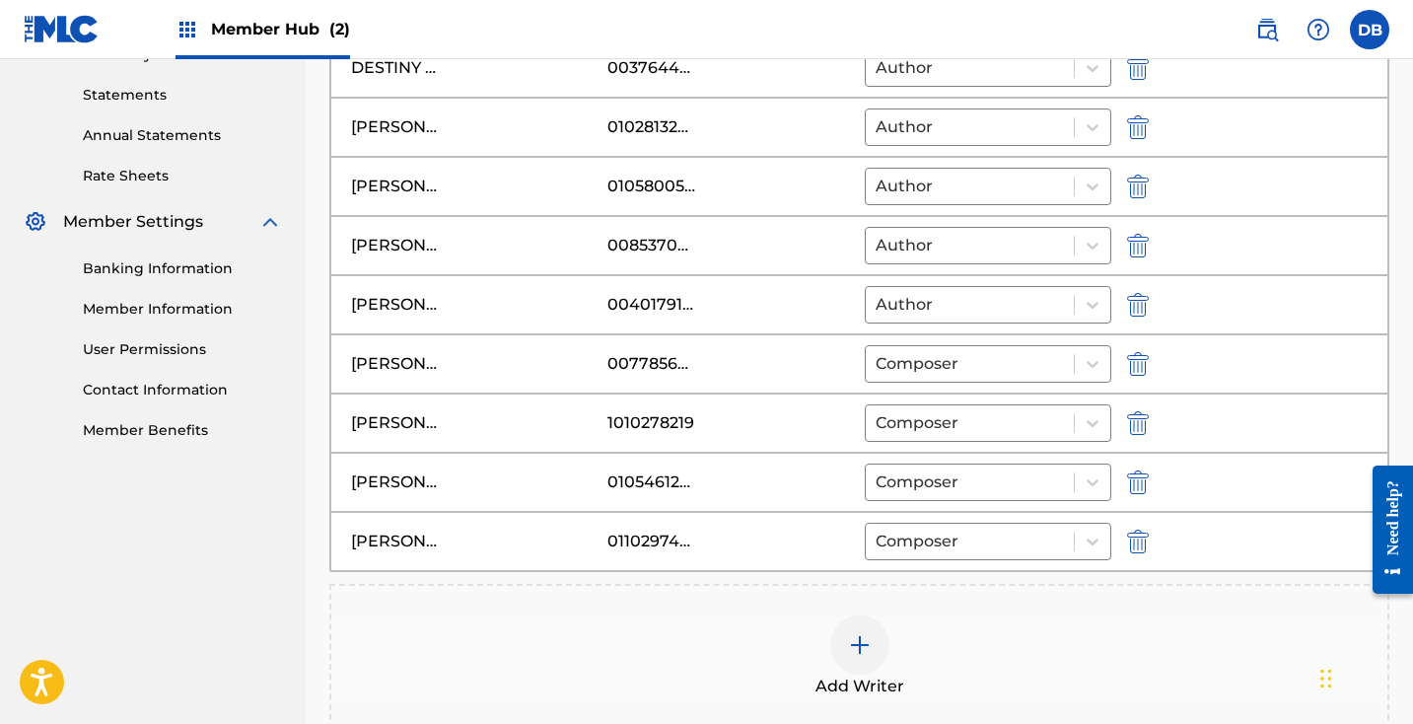
click at [812, 628] on div "Add Writer" at bounding box center [859, 656] width 1056 height 83
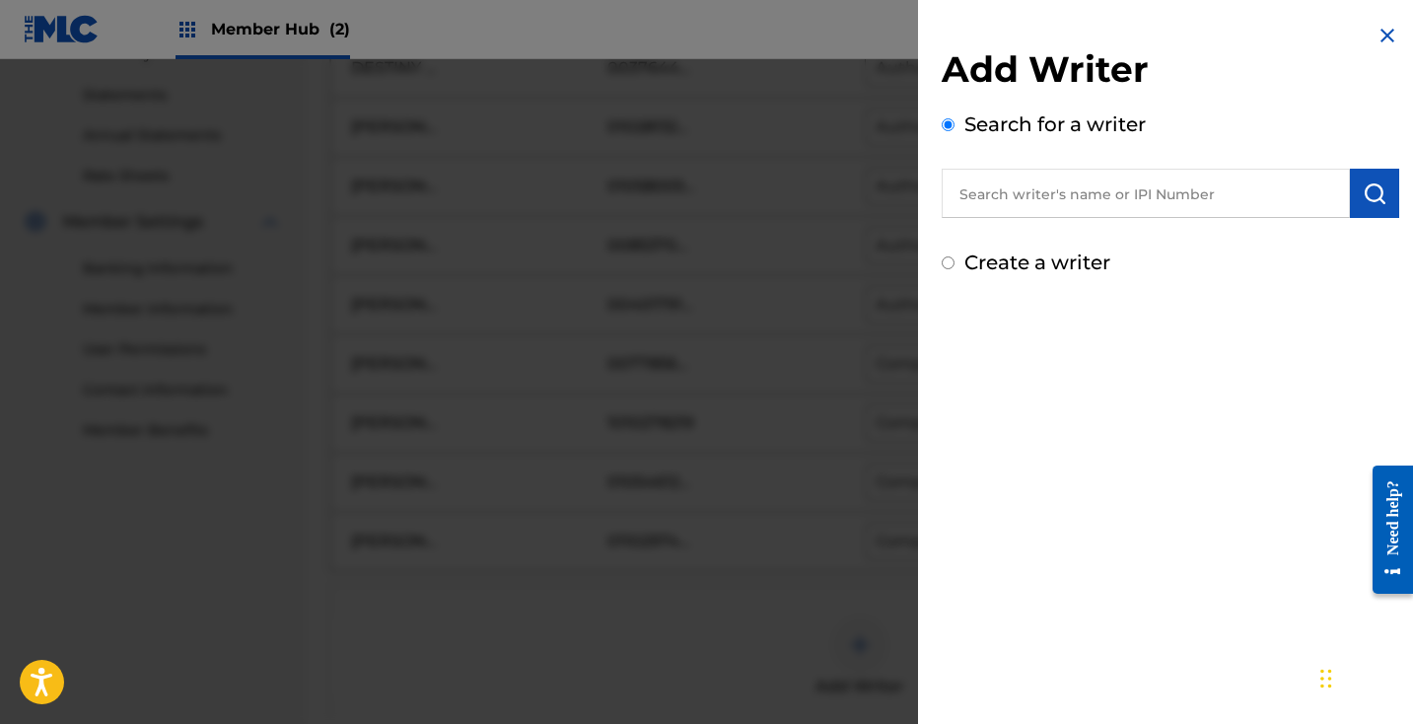
click at [1092, 193] on input "text" at bounding box center [1146, 193] width 408 height 49
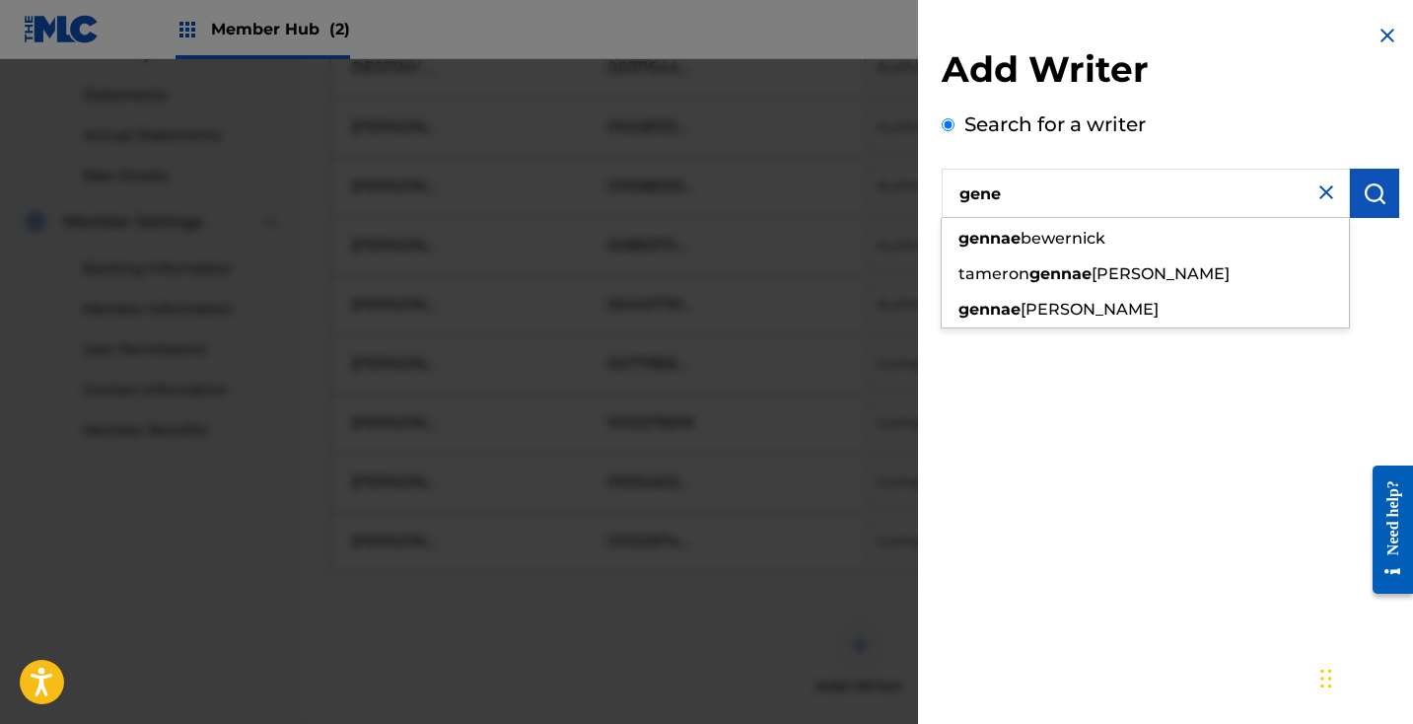
drag, startPoint x: 1092, startPoint y: 192, endPoint x: 1126, endPoint y: 242, distance: 59.6
click at [1126, 242] on div "[PERSON_NAME]" at bounding box center [1145, 238] width 407 height 35
type input "[PERSON_NAME]"
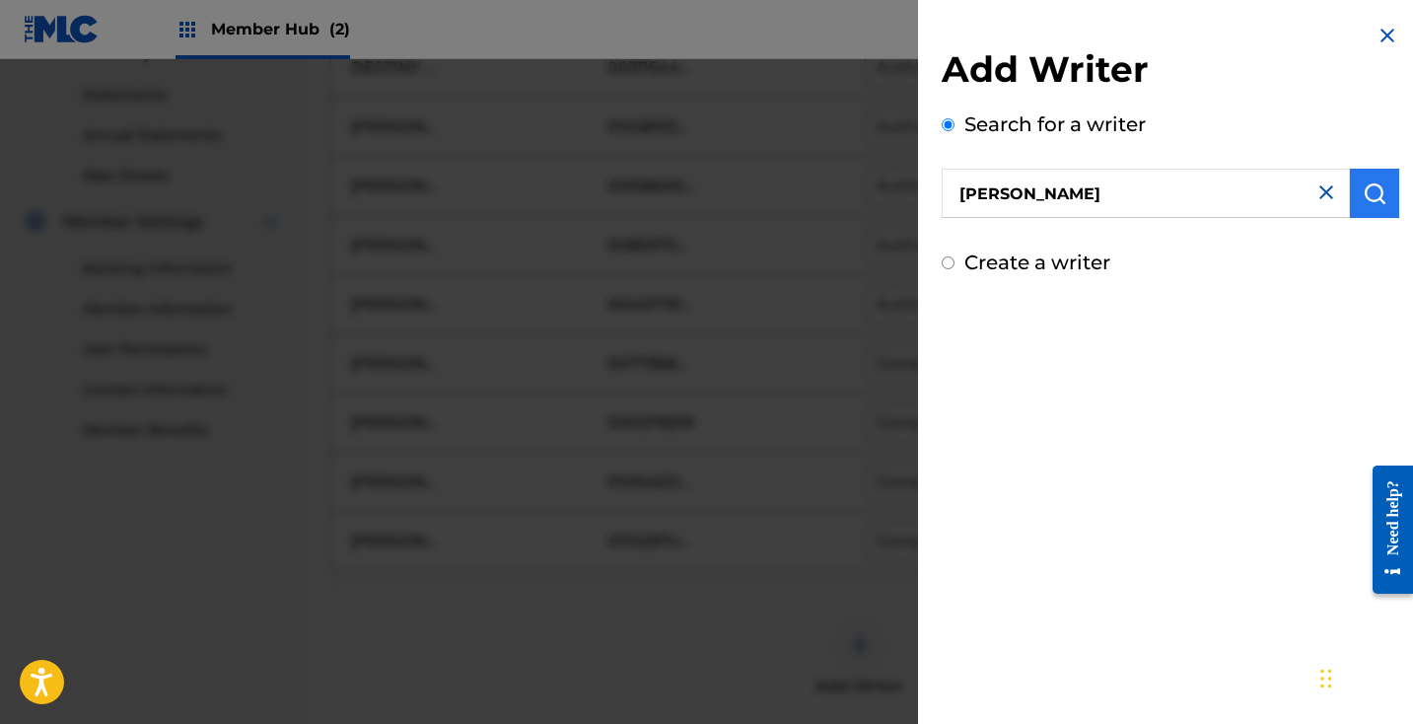
click at [1362, 202] on img "submit" at bounding box center [1374, 193] width 24 height 24
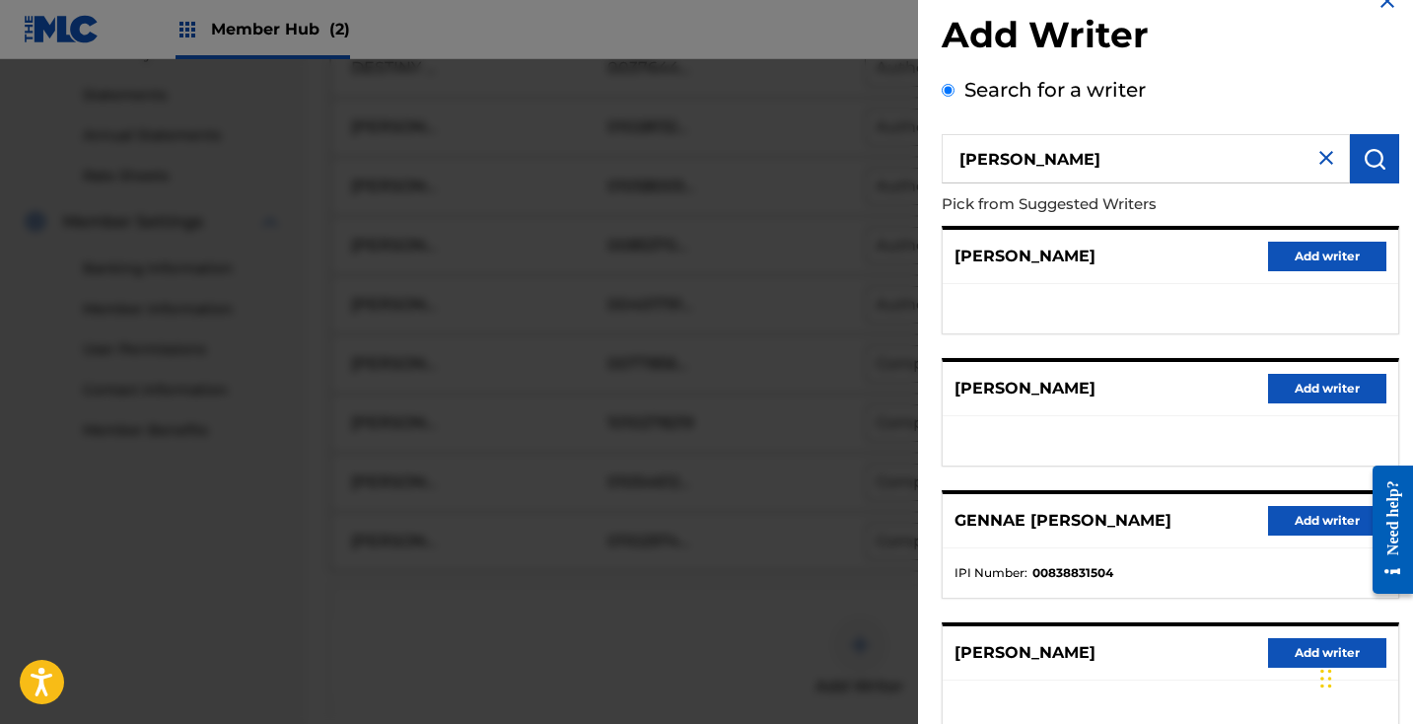
scroll to position [48, 0]
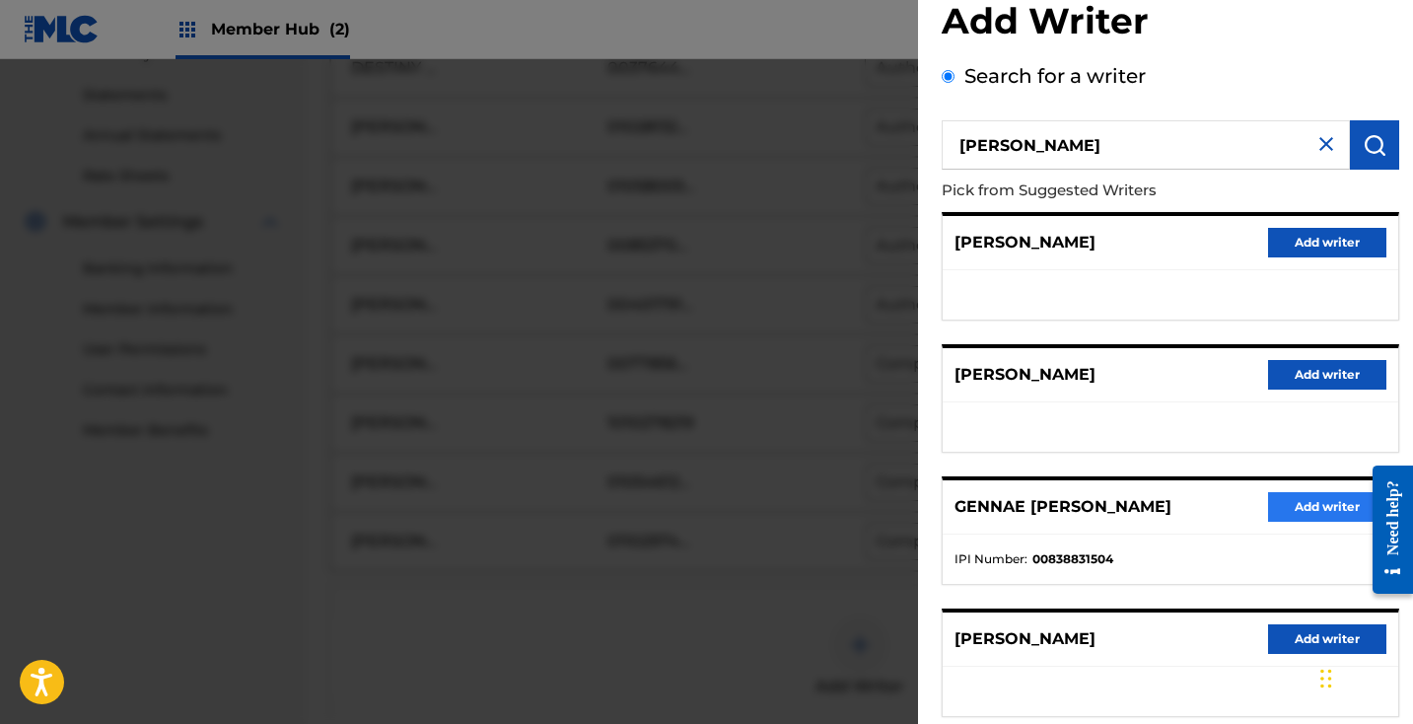
click at [1316, 506] on button "Add writer" at bounding box center [1327, 507] width 118 height 30
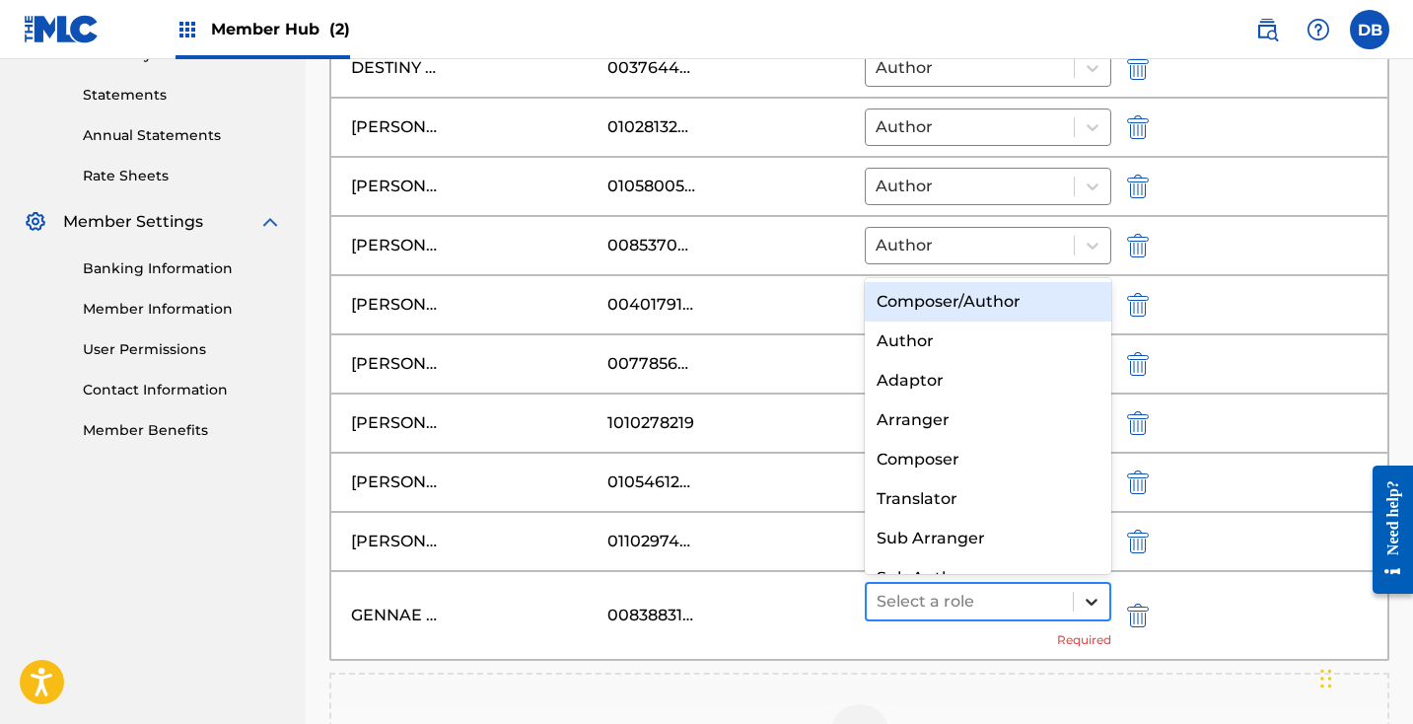
click at [1094, 597] on icon at bounding box center [1092, 602] width 20 height 20
click at [1033, 303] on div "Composer/Author" at bounding box center [988, 301] width 246 height 39
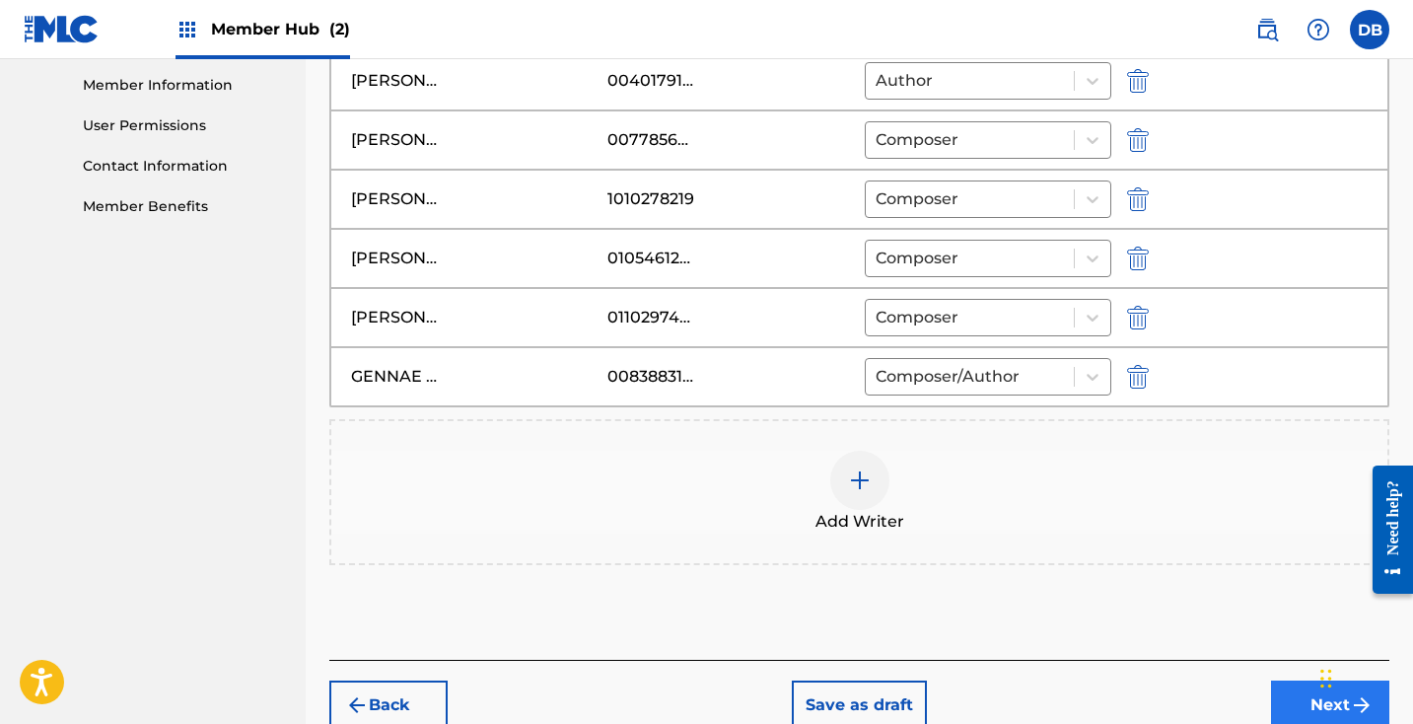
click at [1297, 706] on button "Next" at bounding box center [1330, 704] width 118 height 49
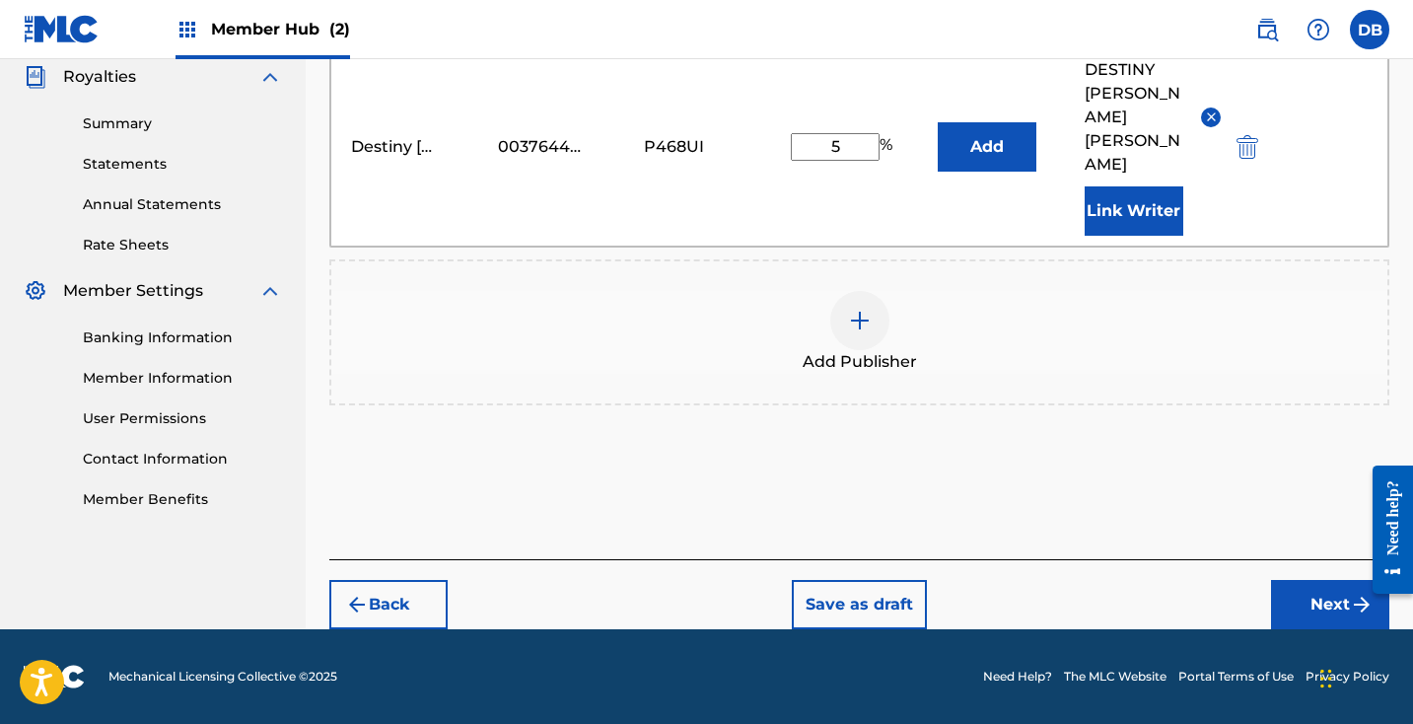
scroll to position [547, 0]
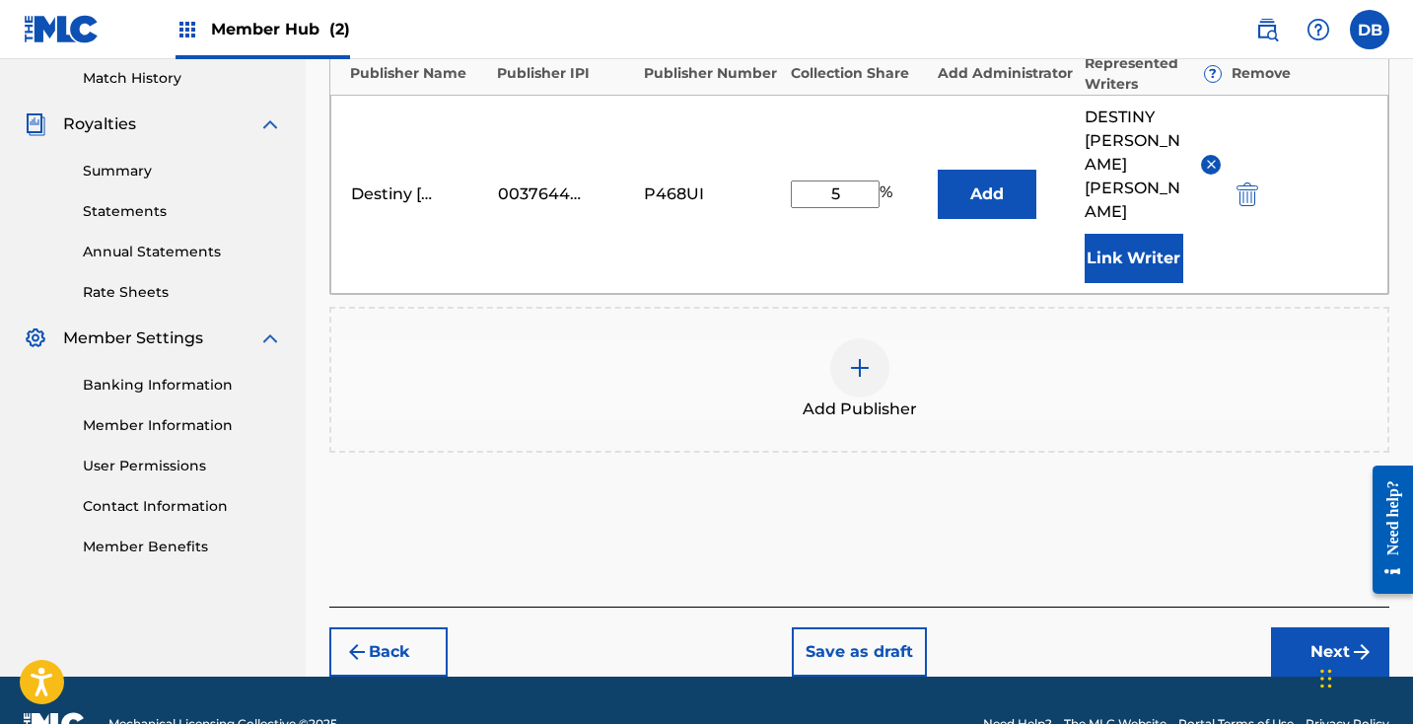
click at [871, 356] on img at bounding box center [860, 368] width 24 height 24
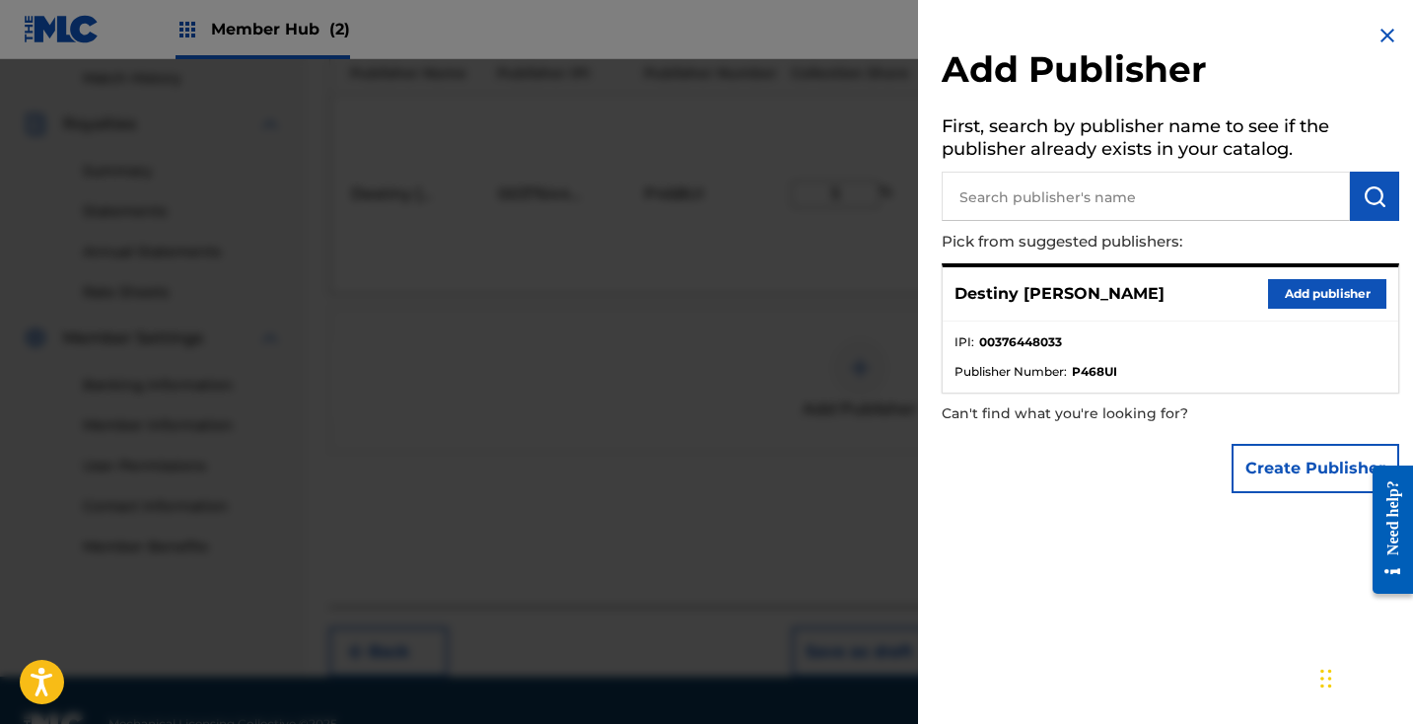
click at [1130, 170] on h5 "First, search by publisher name to see if the publisher already exists in your …" at bounding box center [1170, 140] width 457 height 62
click at [1122, 206] on input "text" at bounding box center [1146, 196] width 408 height 49
click at [1373, 206] on img "submit" at bounding box center [1374, 196] width 24 height 24
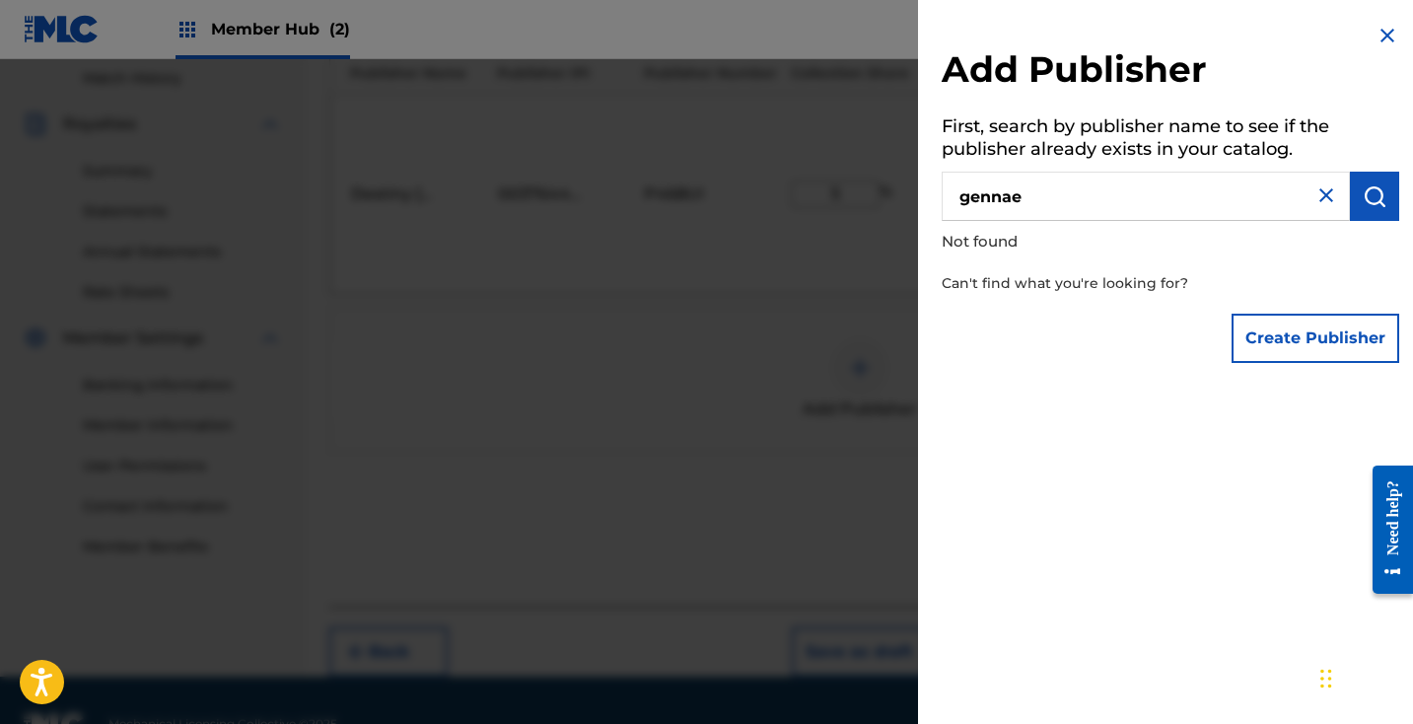
click at [1212, 192] on input "gennae" at bounding box center [1146, 196] width 408 height 49
type input "[PERSON_NAME]"
click at [1364, 186] on img "submit" at bounding box center [1374, 196] width 24 height 24
click at [1384, 35] on img at bounding box center [1387, 36] width 24 height 24
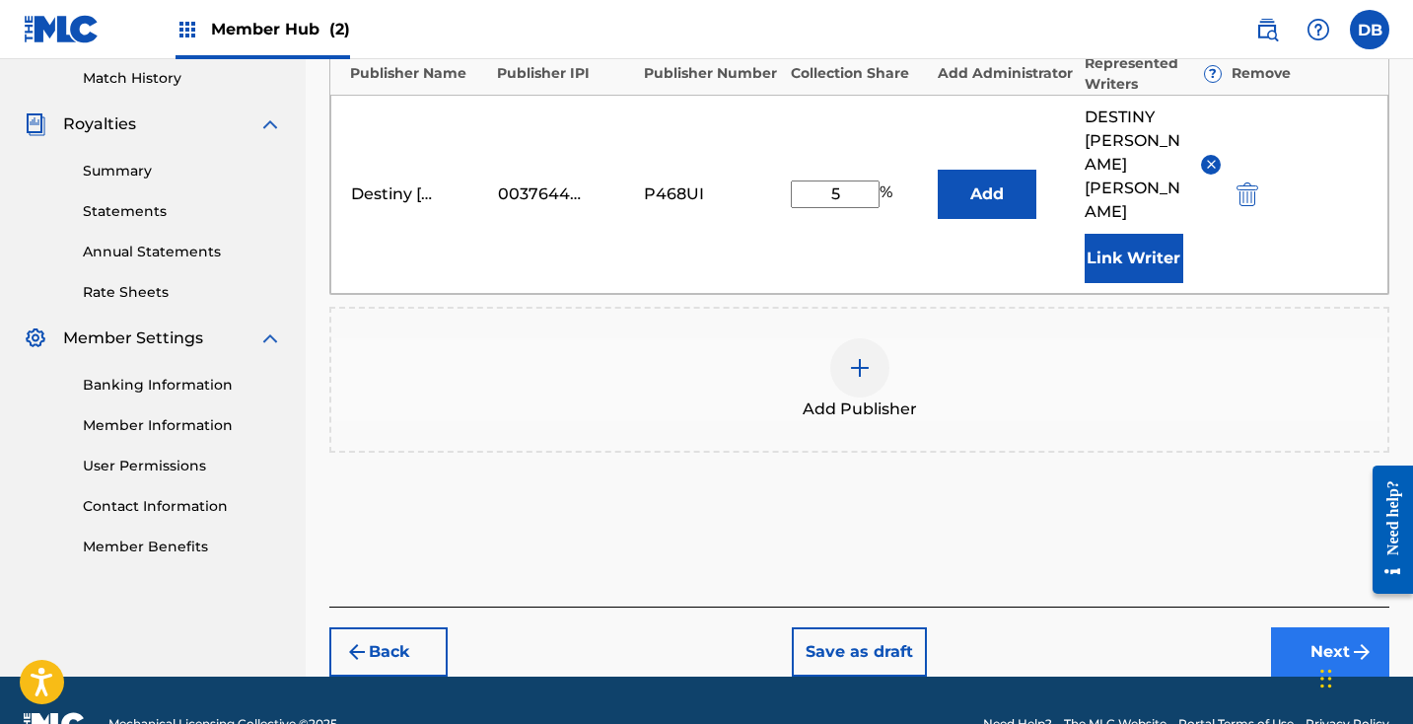
click at [1303, 627] on button "Next" at bounding box center [1330, 651] width 118 height 49
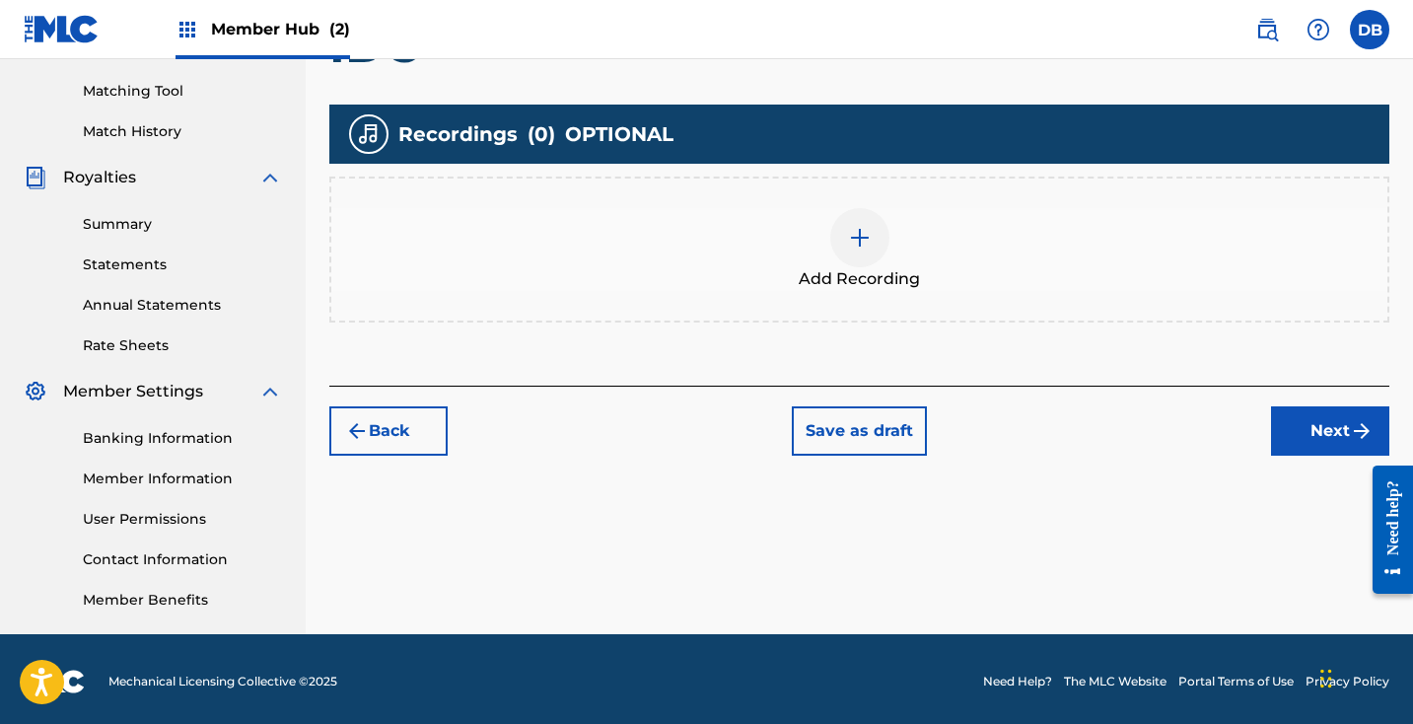
scroll to position [462, 1]
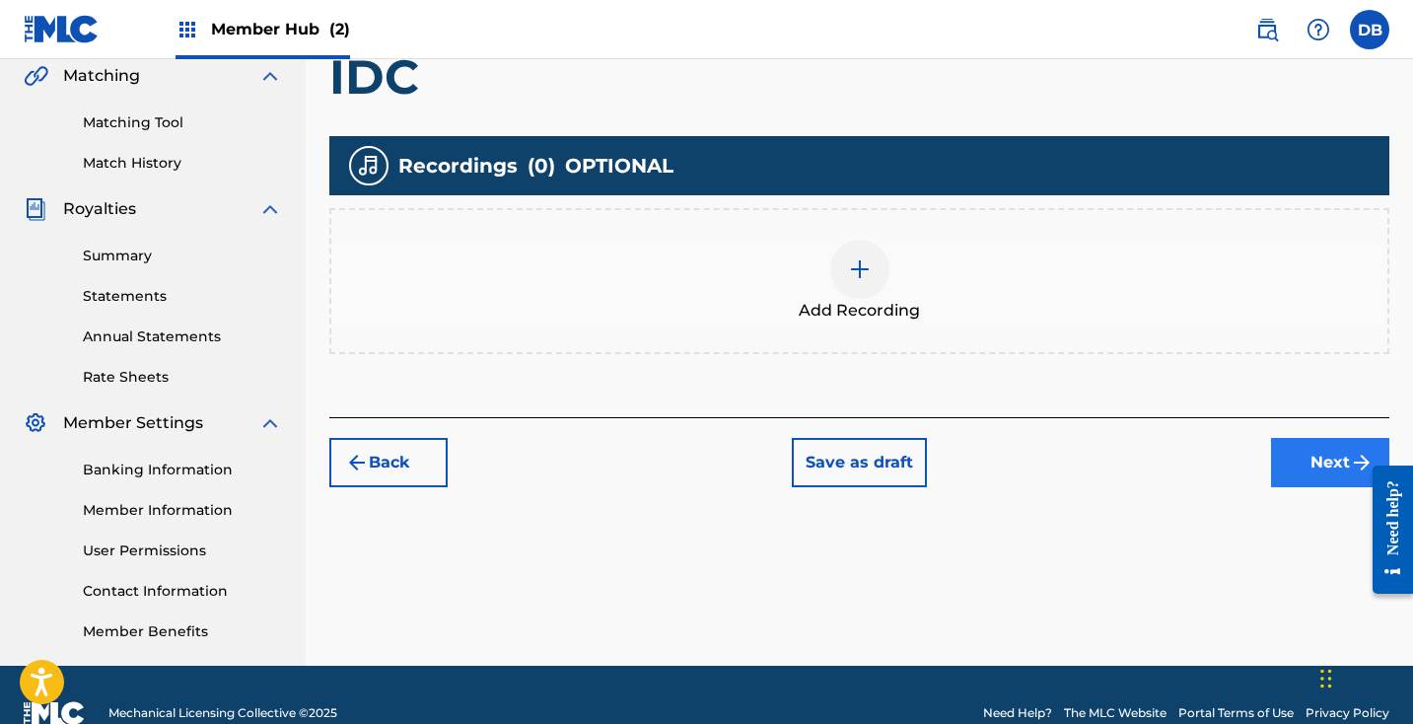
click at [1323, 464] on button "Next" at bounding box center [1330, 462] width 118 height 49
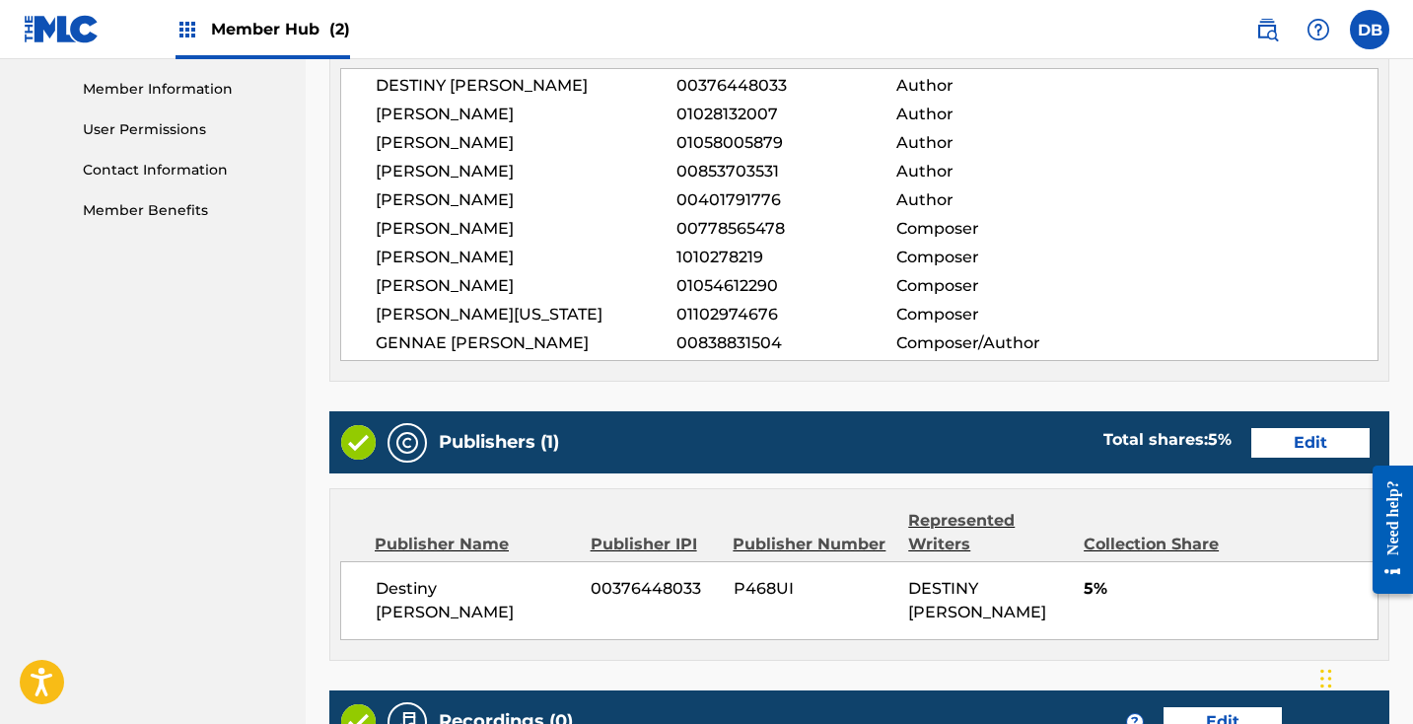
scroll to position [881, 0]
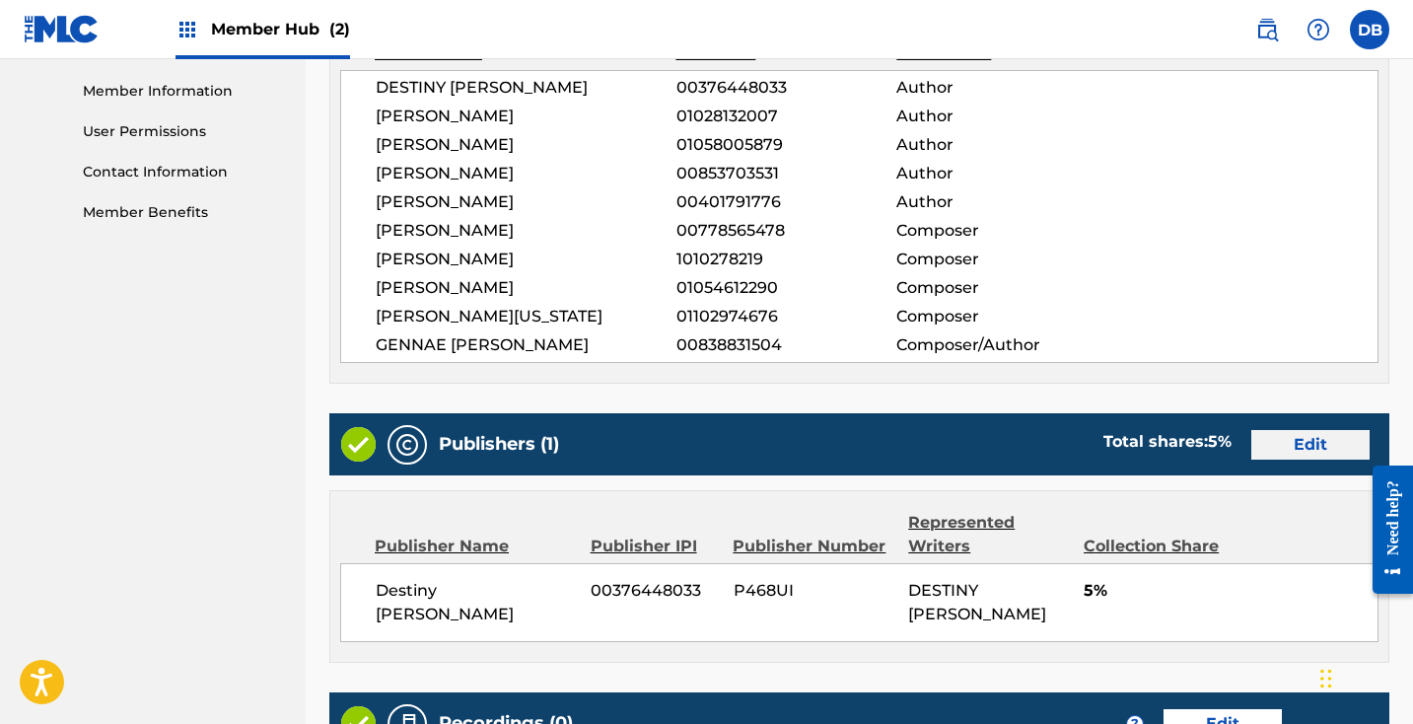
click at [1304, 459] on button "Edit" at bounding box center [1310, 445] width 118 height 30
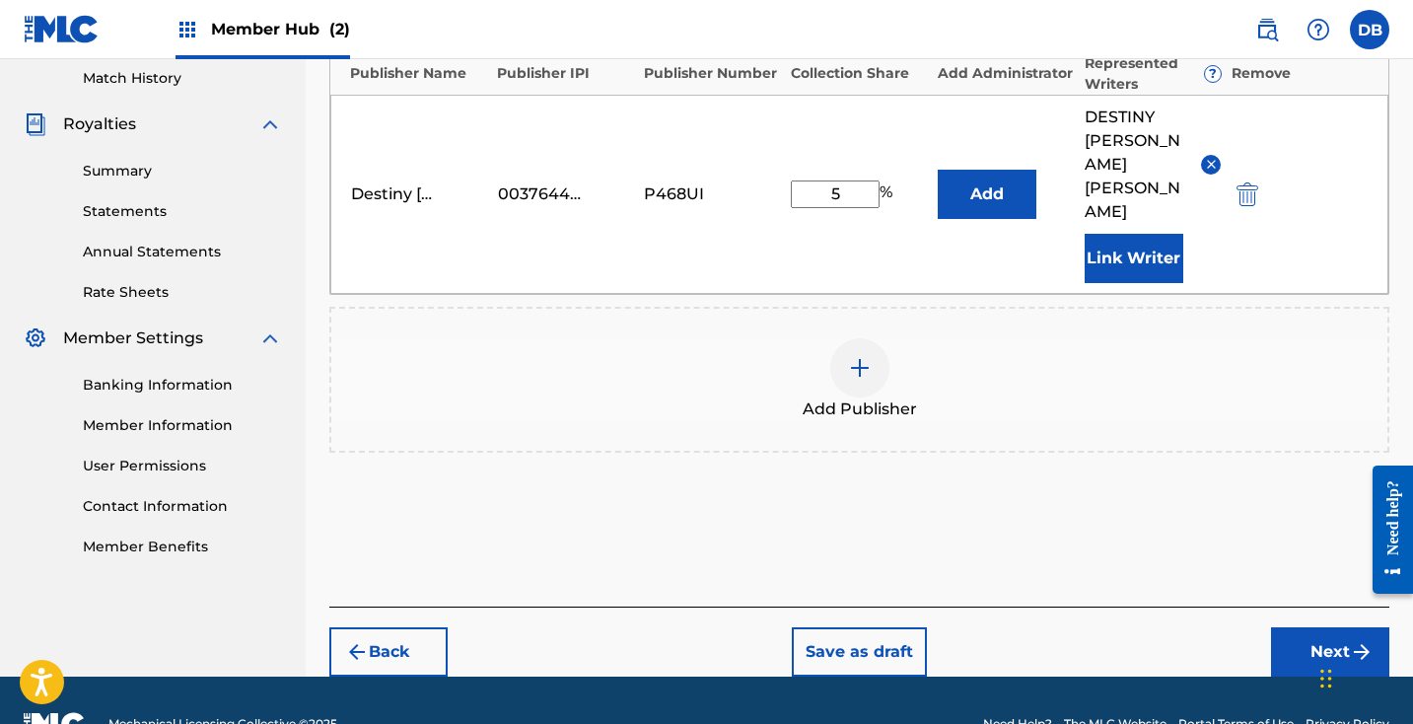
click at [832, 343] on div "Add Publisher" at bounding box center [859, 379] width 1056 height 83
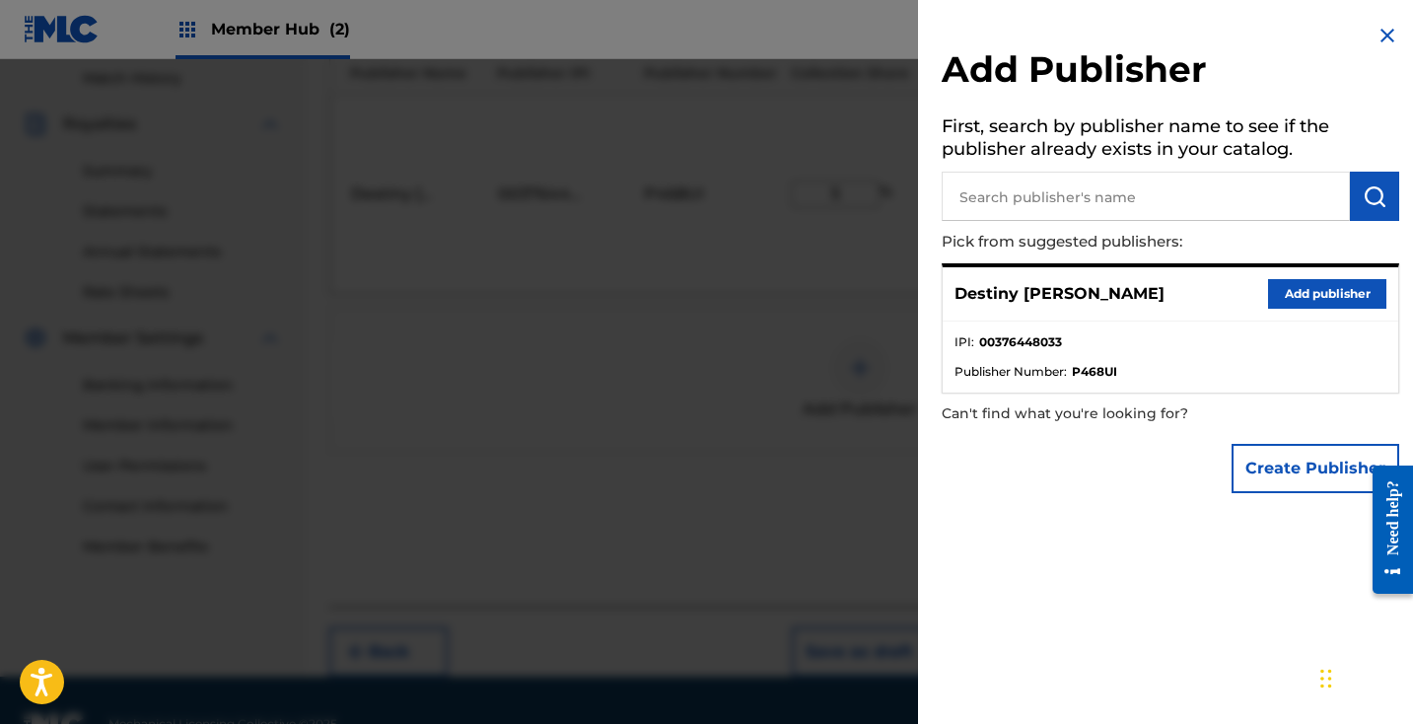
click at [1060, 199] on input "text" at bounding box center [1146, 196] width 408 height 49
type input "[PERSON_NAME] productions"
click at [1384, 181] on button "submit" at bounding box center [1374, 196] width 49 height 49
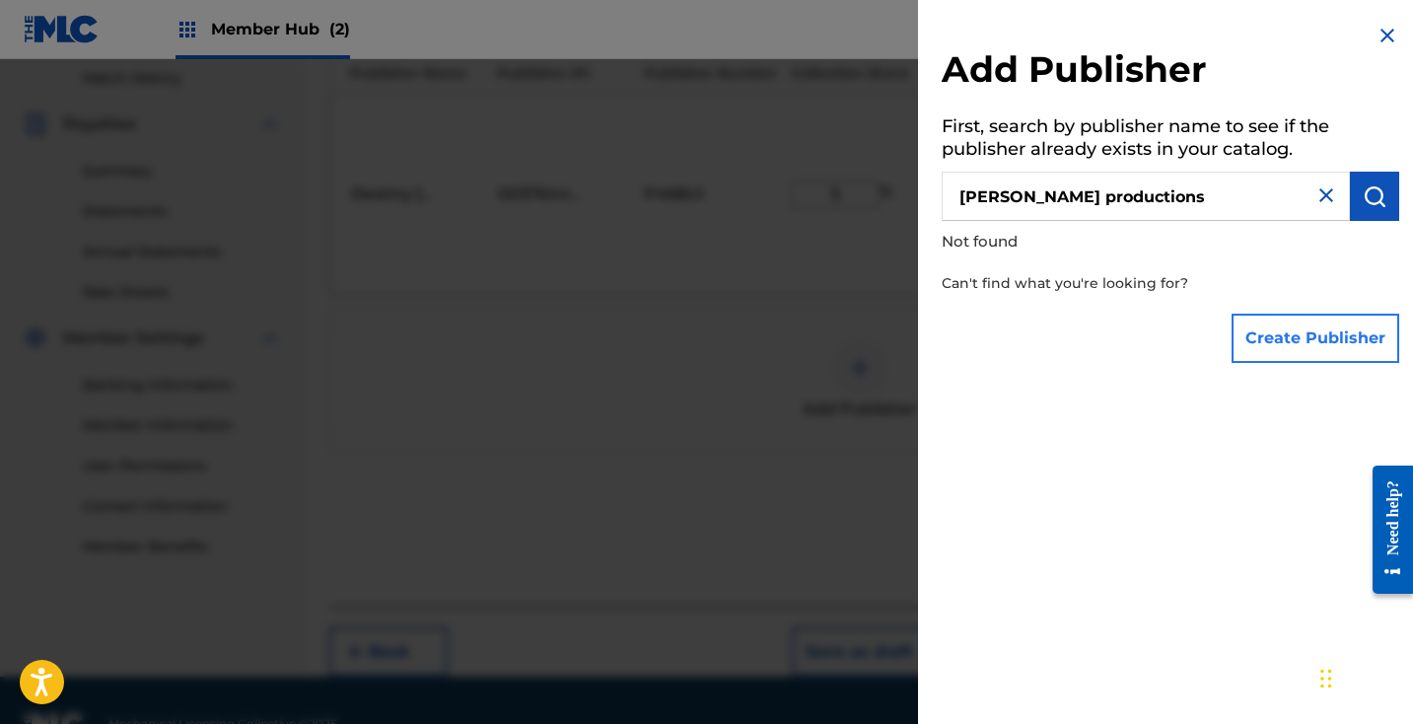
click at [1308, 340] on button "Create Publisher" at bounding box center [1315, 338] width 168 height 49
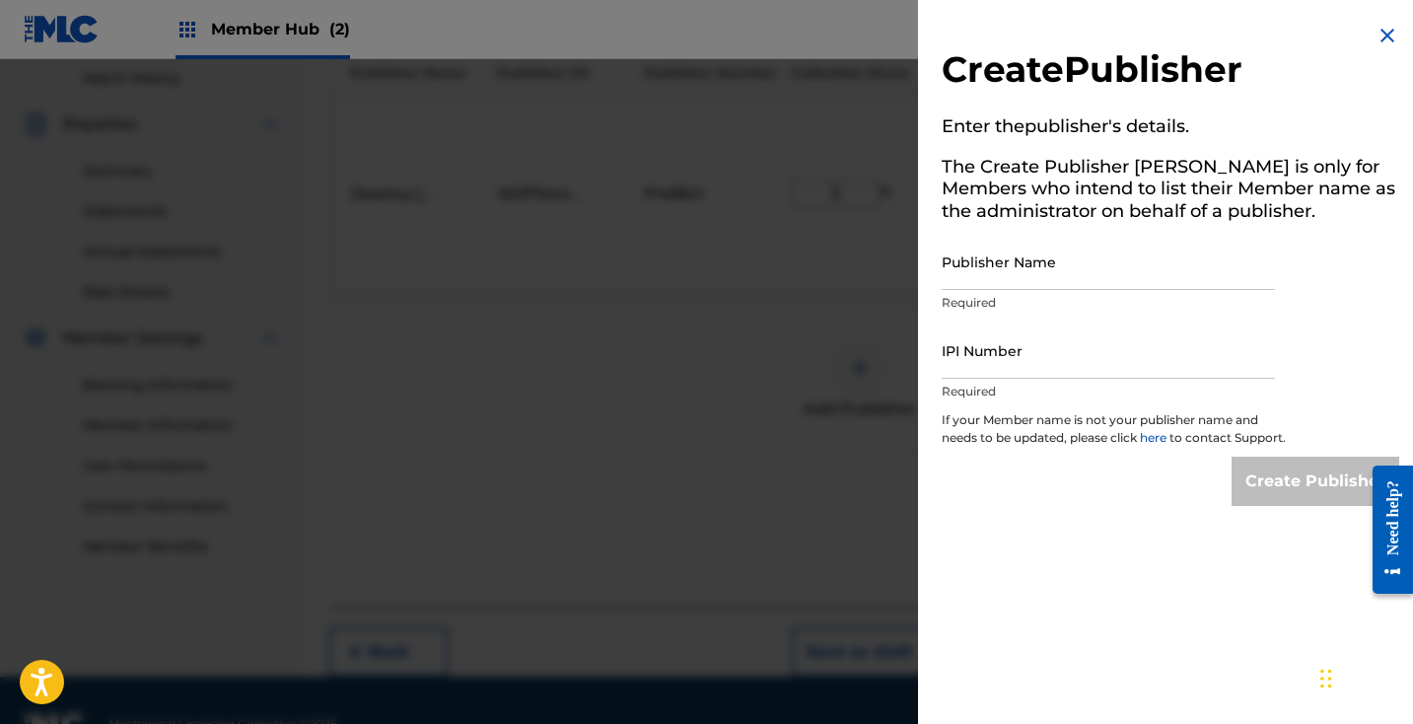
click at [1376, 36] on img at bounding box center [1387, 36] width 24 height 24
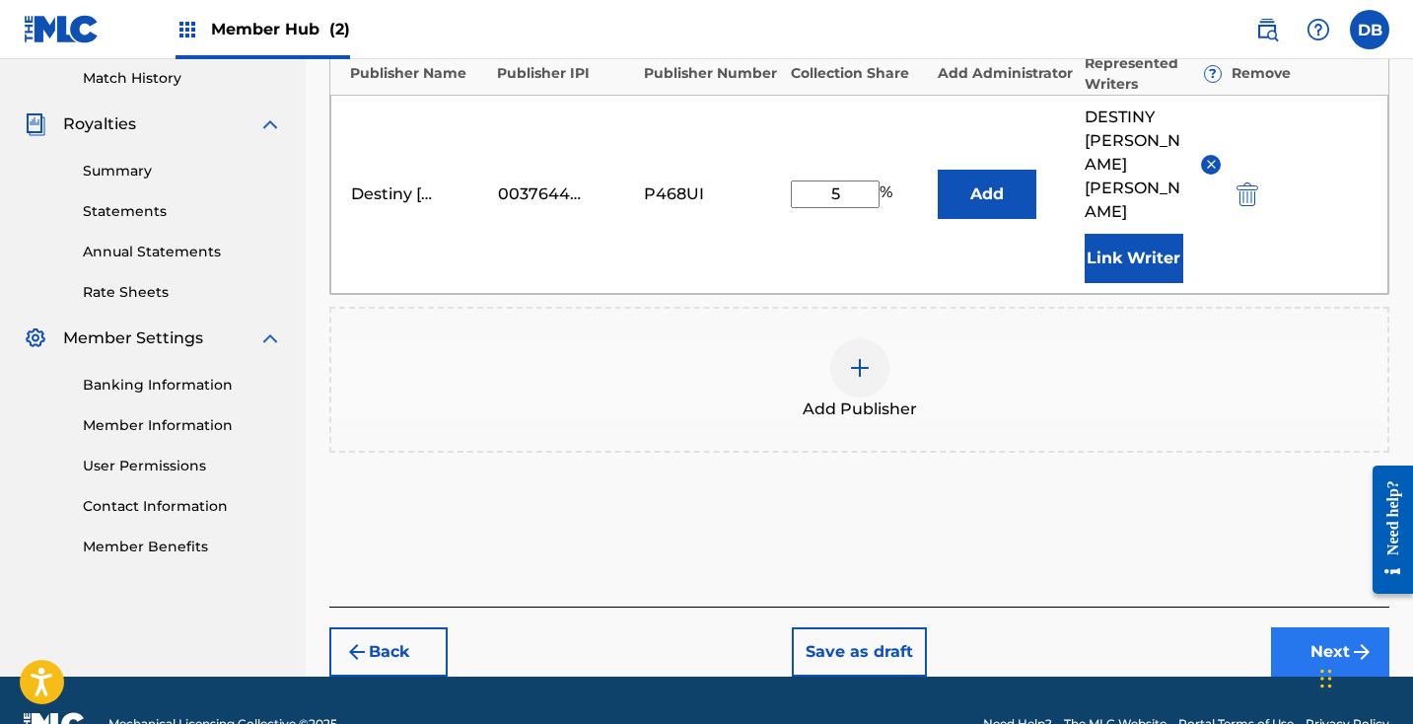
click at [1318, 627] on button "Next" at bounding box center [1330, 651] width 118 height 49
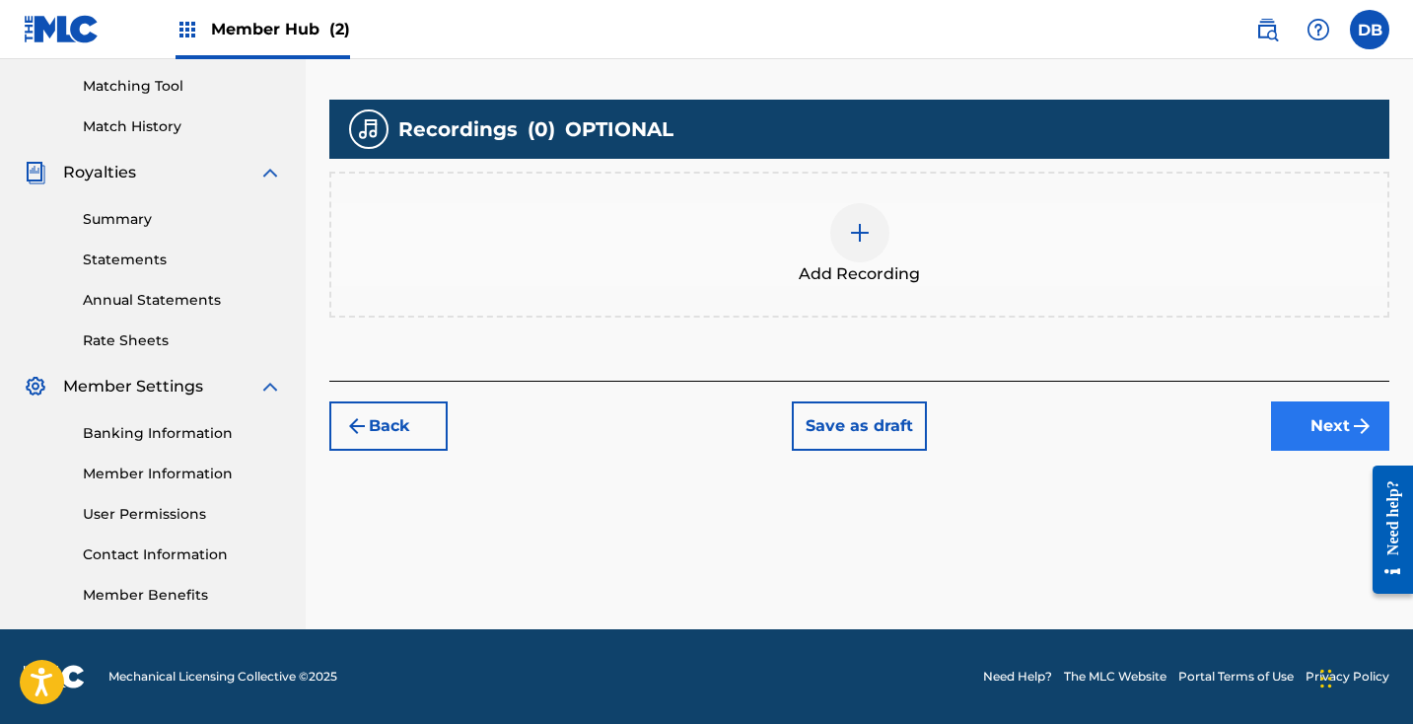
click at [1300, 420] on button "Next" at bounding box center [1330, 425] width 118 height 49
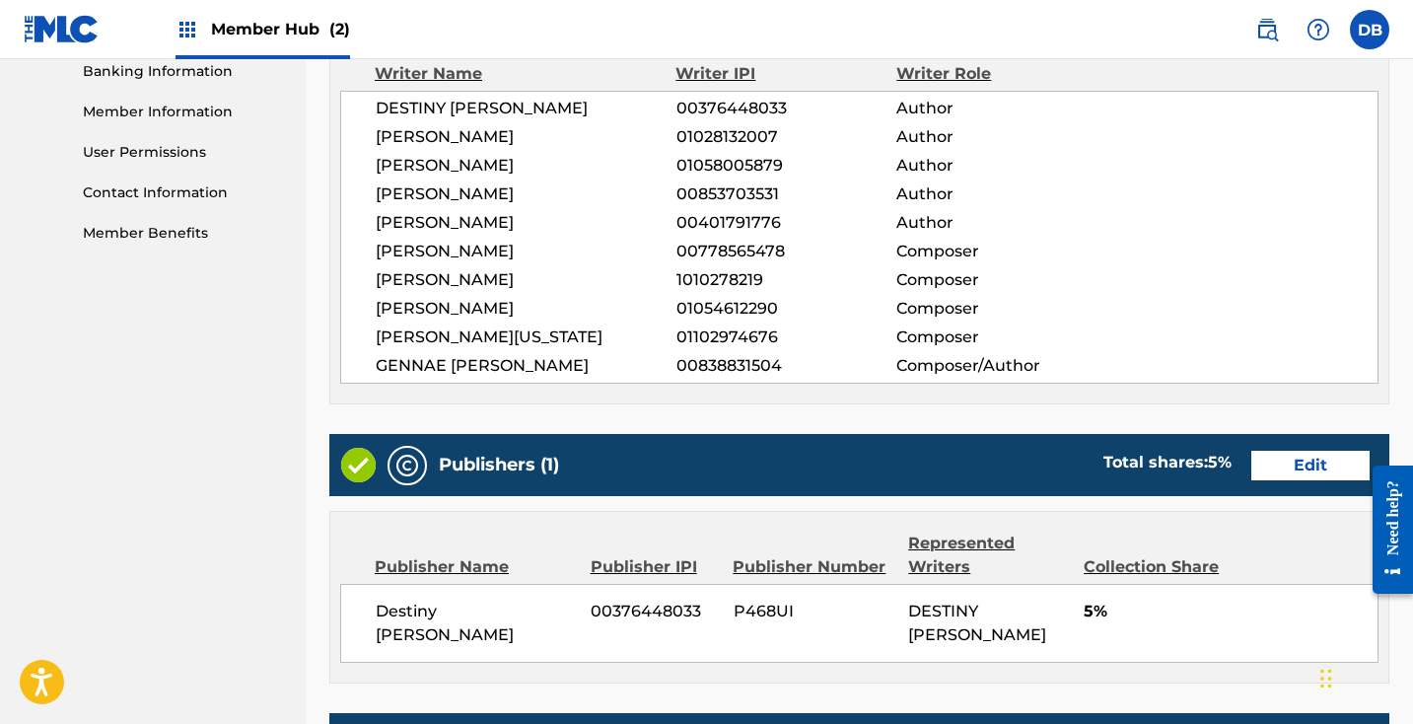
scroll to position [1191, 0]
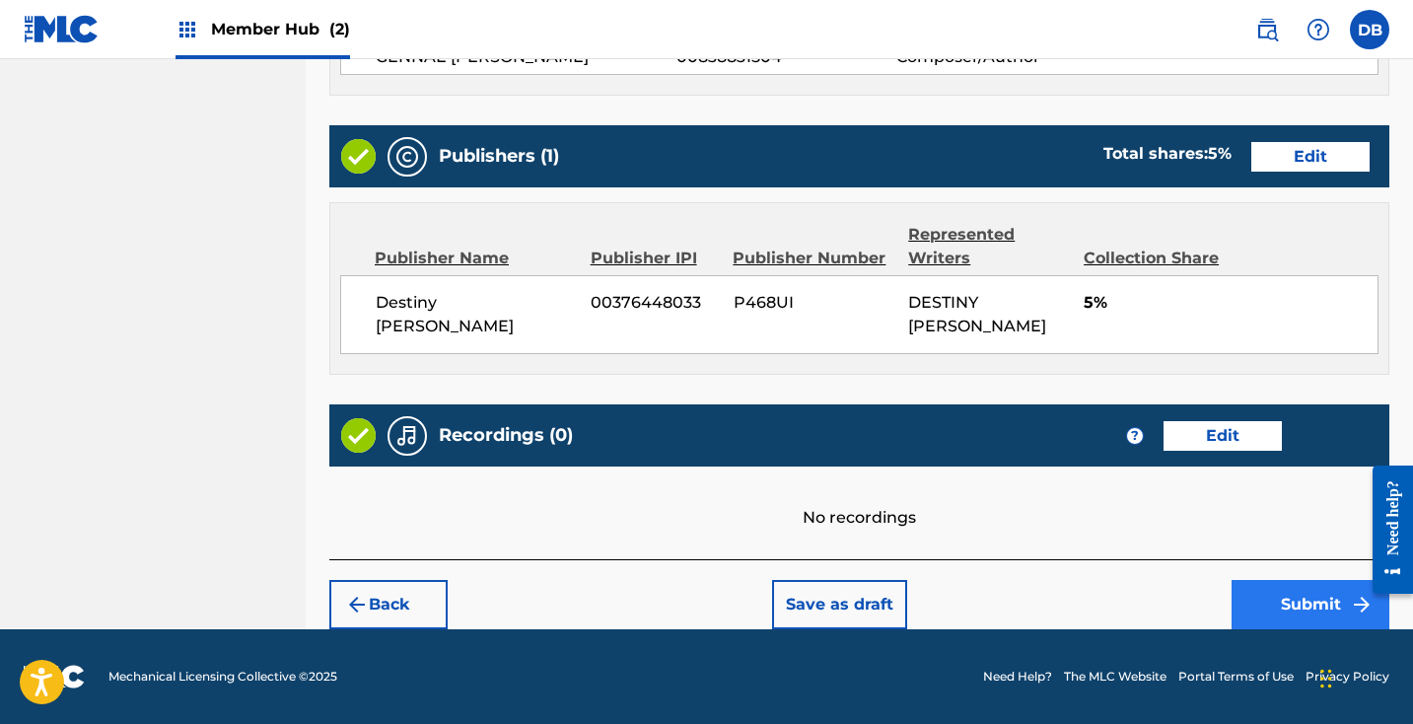
click at [1266, 600] on button "Submit" at bounding box center [1310, 604] width 158 height 49
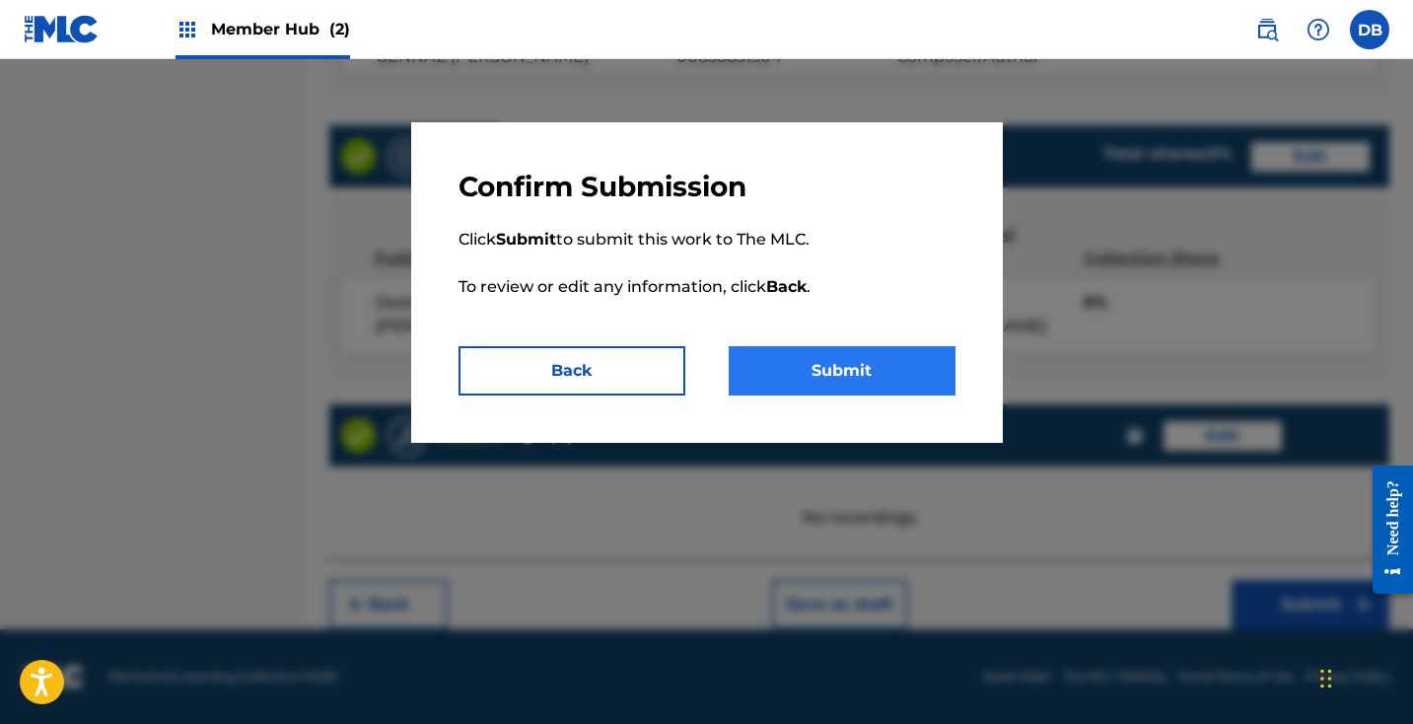
click at [920, 374] on button "Submit" at bounding box center [842, 370] width 227 height 49
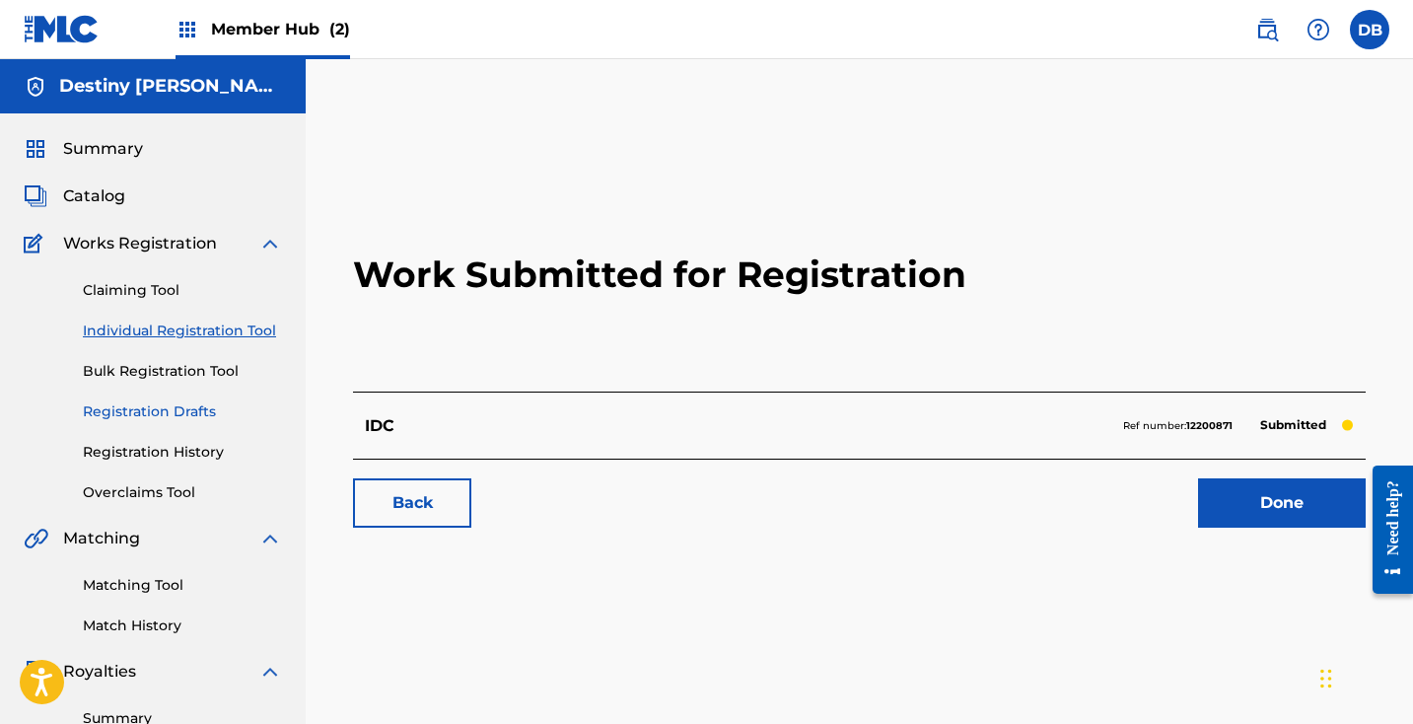
click at [174, 408] on link "Registration Drafts" at bounding box center [182, 411] width 199 height 21
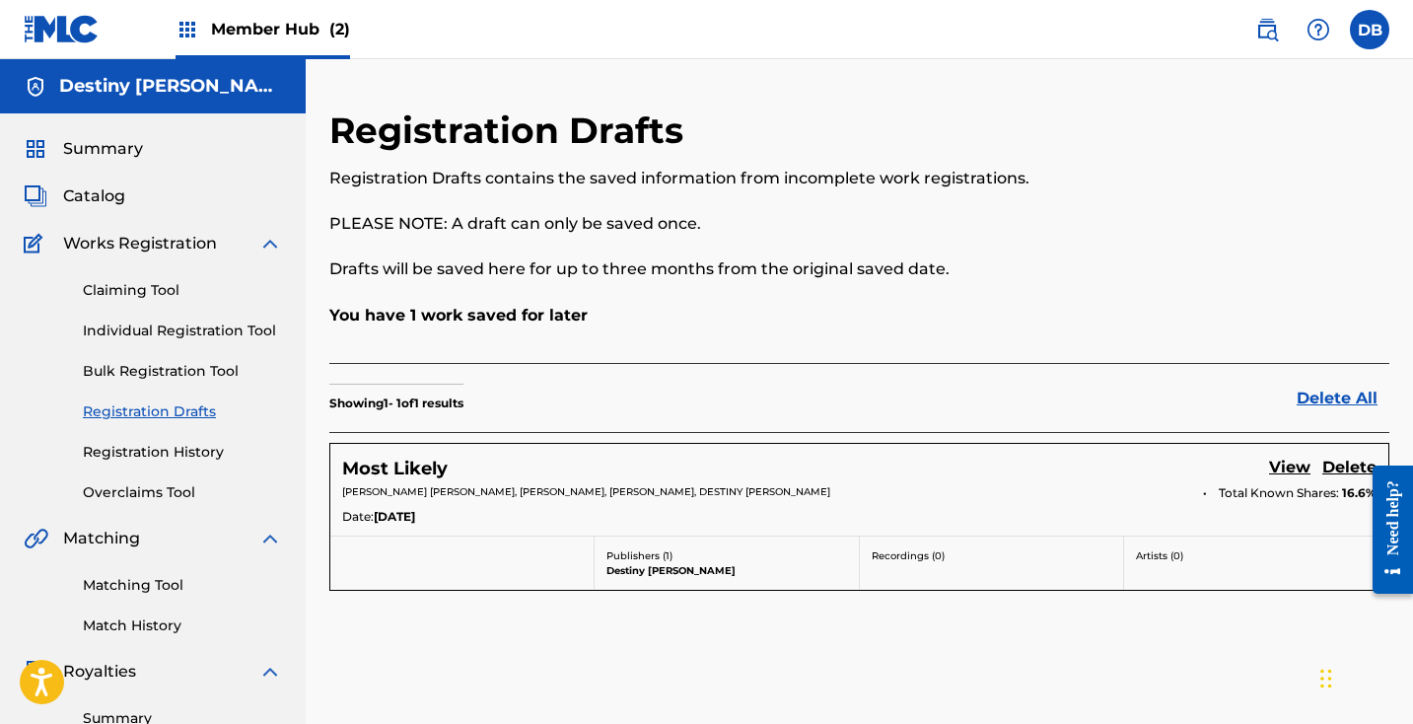
click at [431, 488] on span "[PERSON_NAME] [PERSON_NAME], [PERSON_NAME], [PERSON_NAME], DESTINY [PERSON_NAME]" at bounding box center [586, 491] width 488 height 13
click at [406, 462] on h5 "Most Likely" at bounding box center [394, 468] width 105 height 23
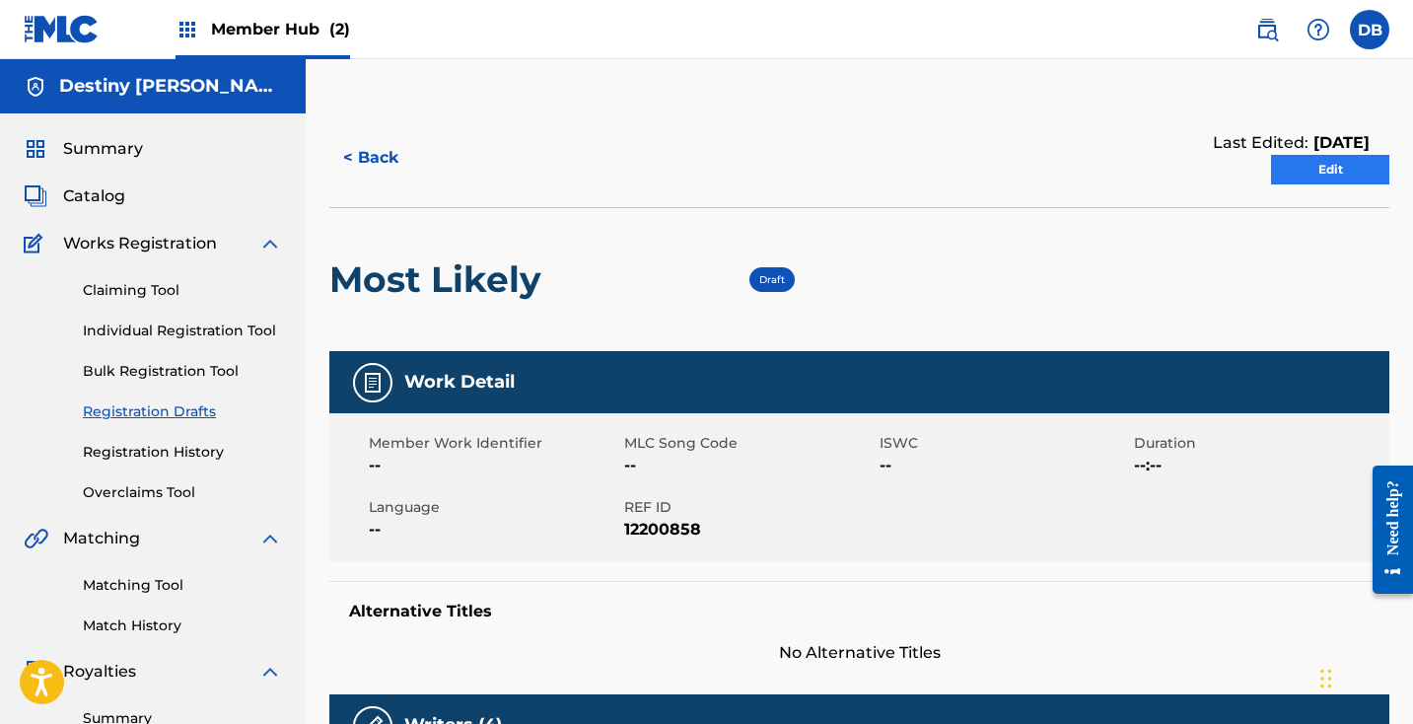
click at [1356, 169] on link "Edit" at bounding box center [1330, 170] width 118 height 30
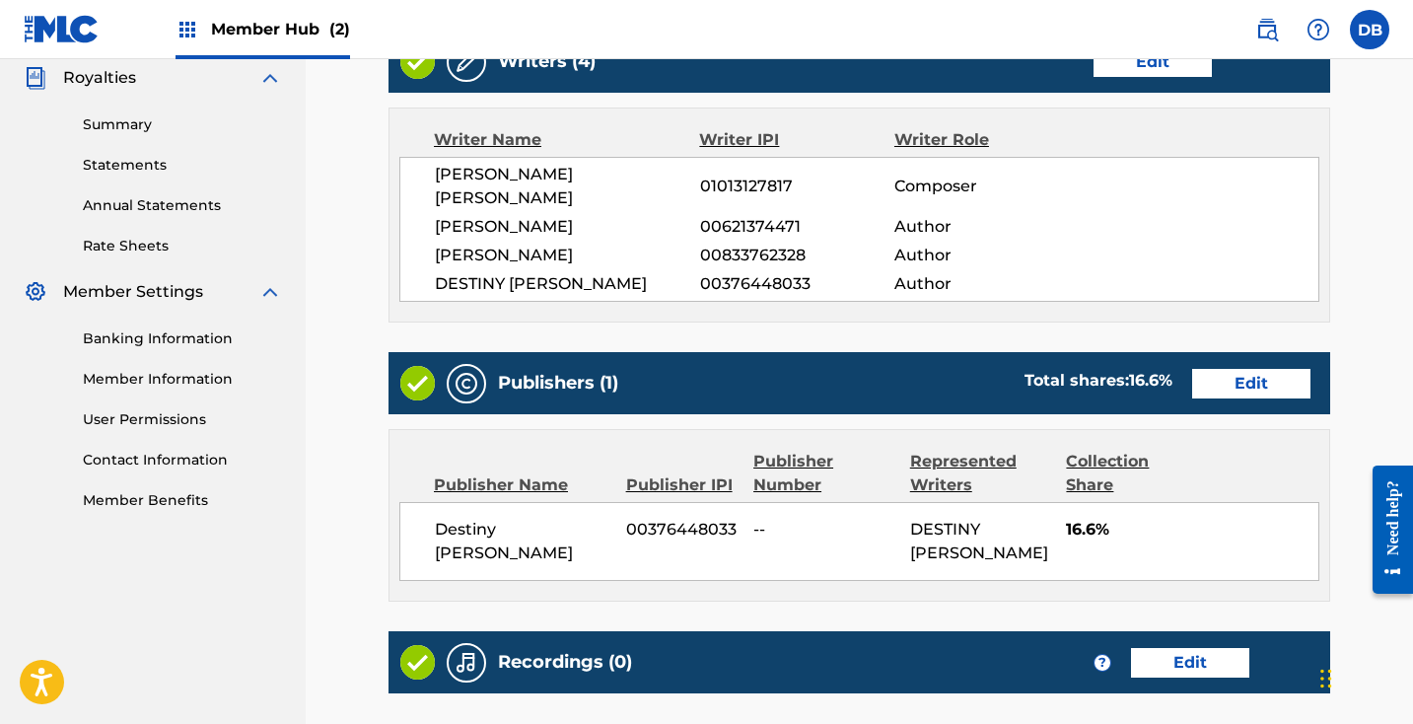
scroll to position [602, 0]
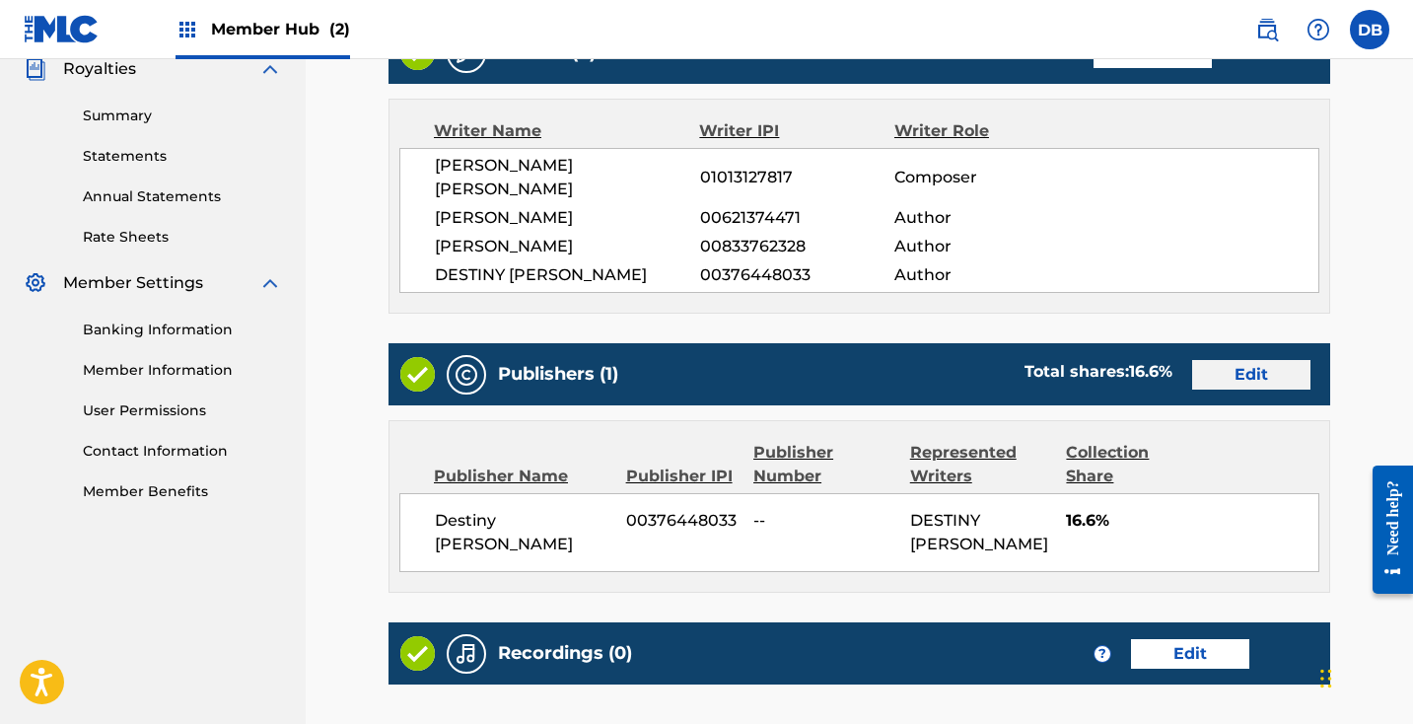
click at [1265, 360] on link "Edit" at bounding box center [1251, 375] width 118 height 30
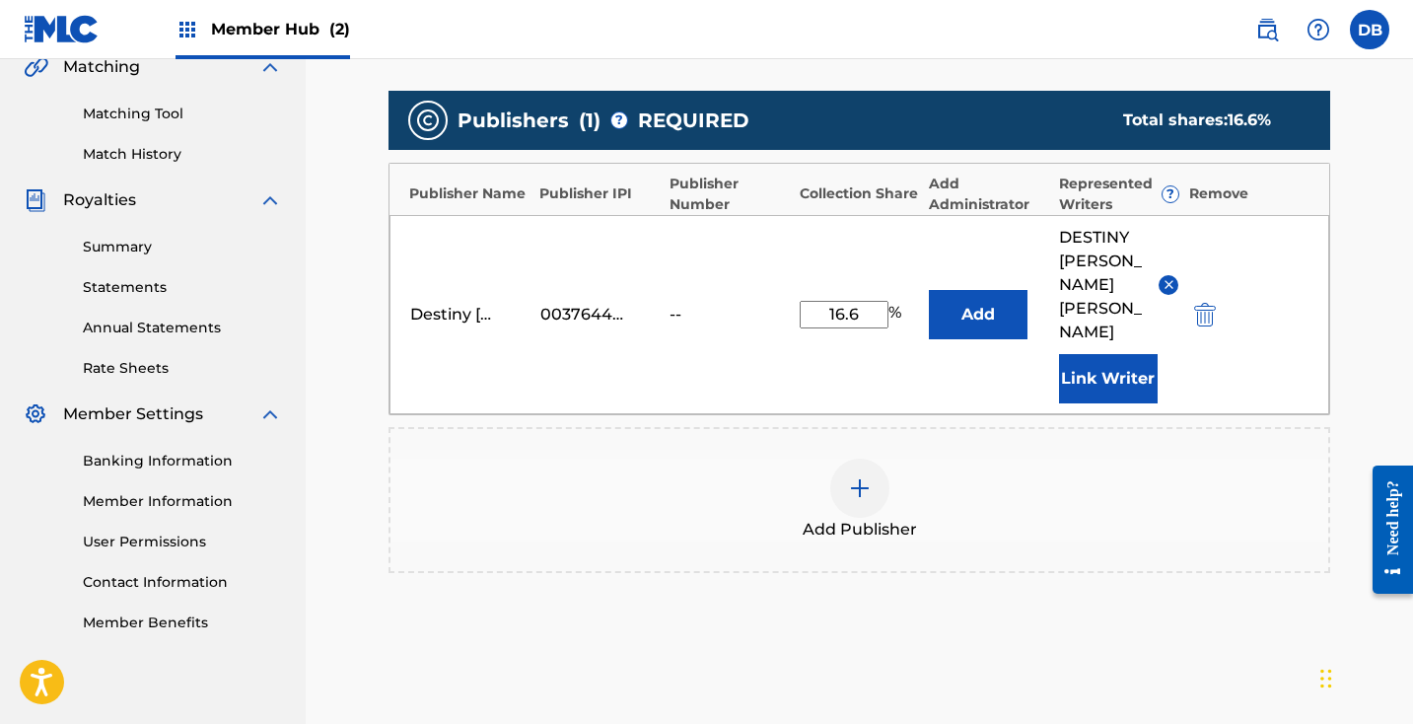
scroll to position [472, 0]
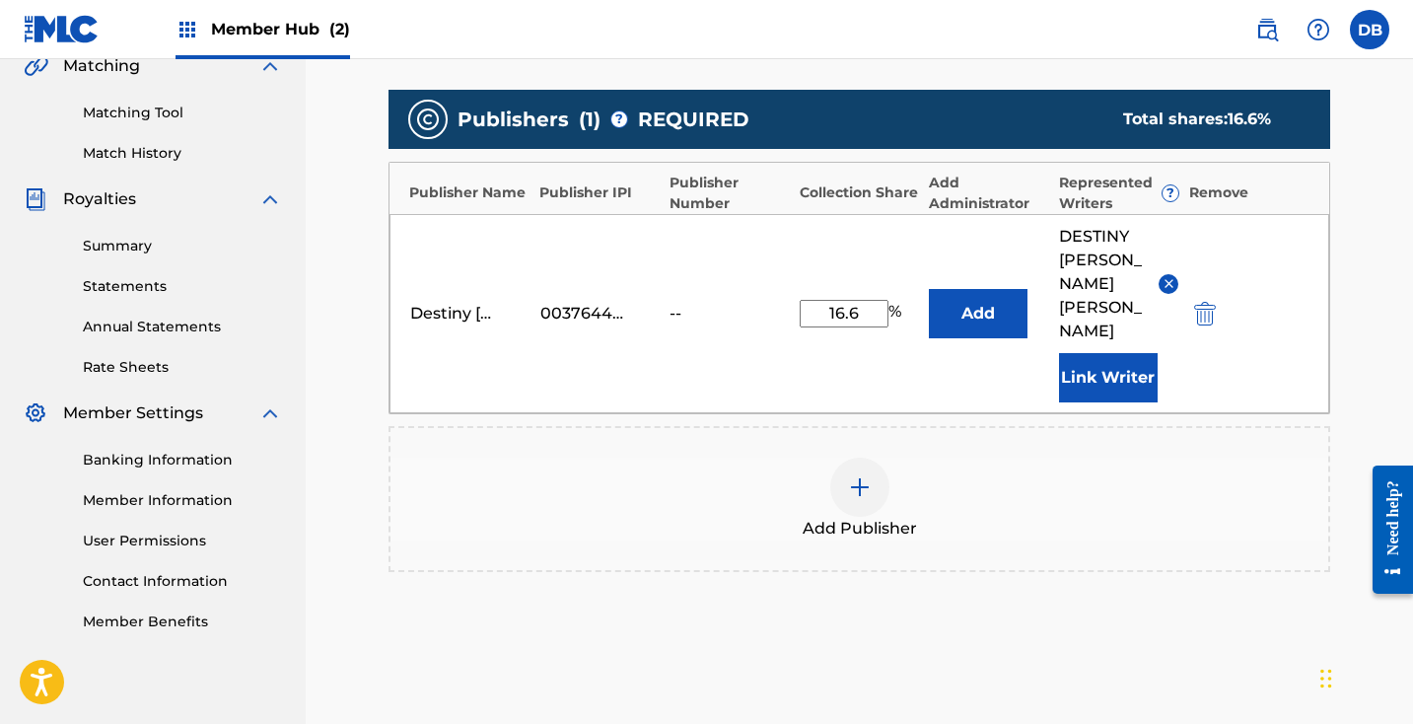
click at [885, 457] on div at bounding box center [859, 486] width 59 height 59
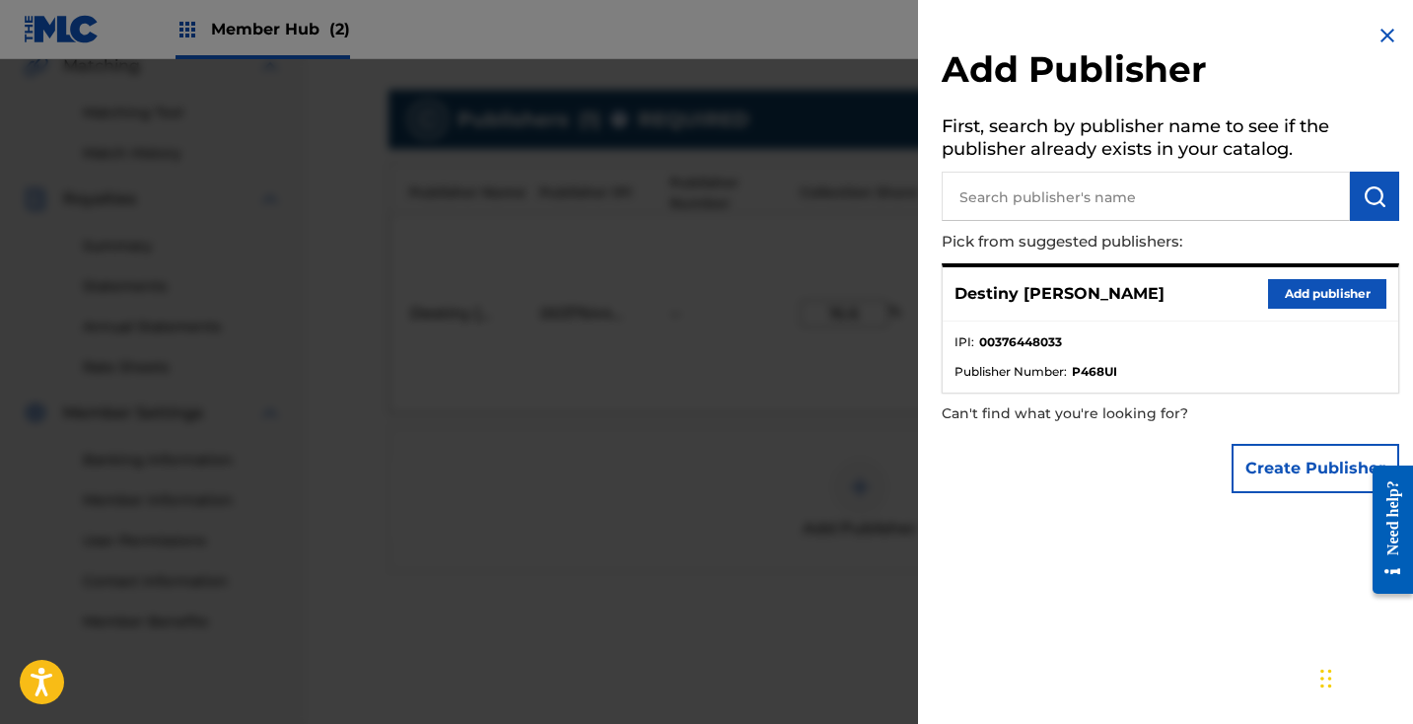
click at [1040, 204] on input "text" at bounding box center [1146, 196] width 408 height 49
type input "en"
click at [1304, 482] on button "Create Publisher" at bounding box center [1315, 468] width 168 height 49
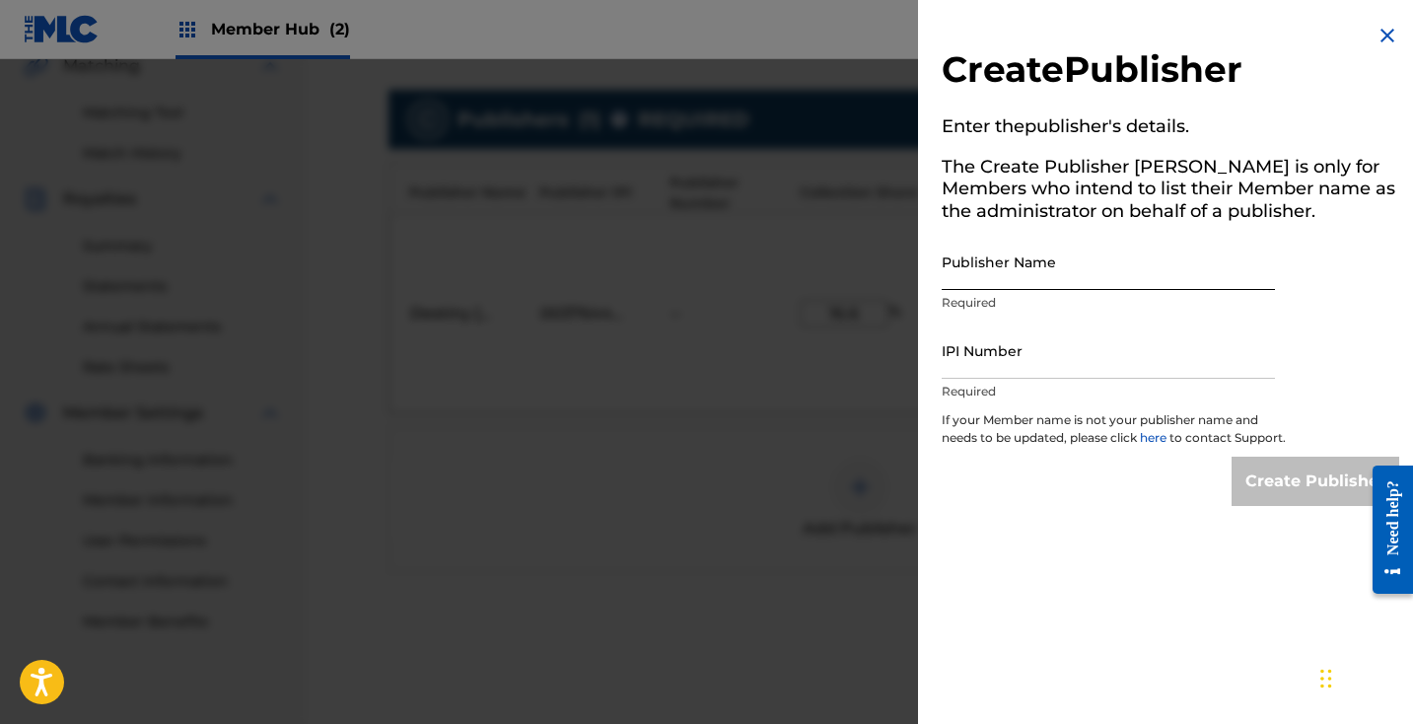
click at [1030, 263] on input "Publisher Name" at bounding box center [1108, 262] width 333 height 56
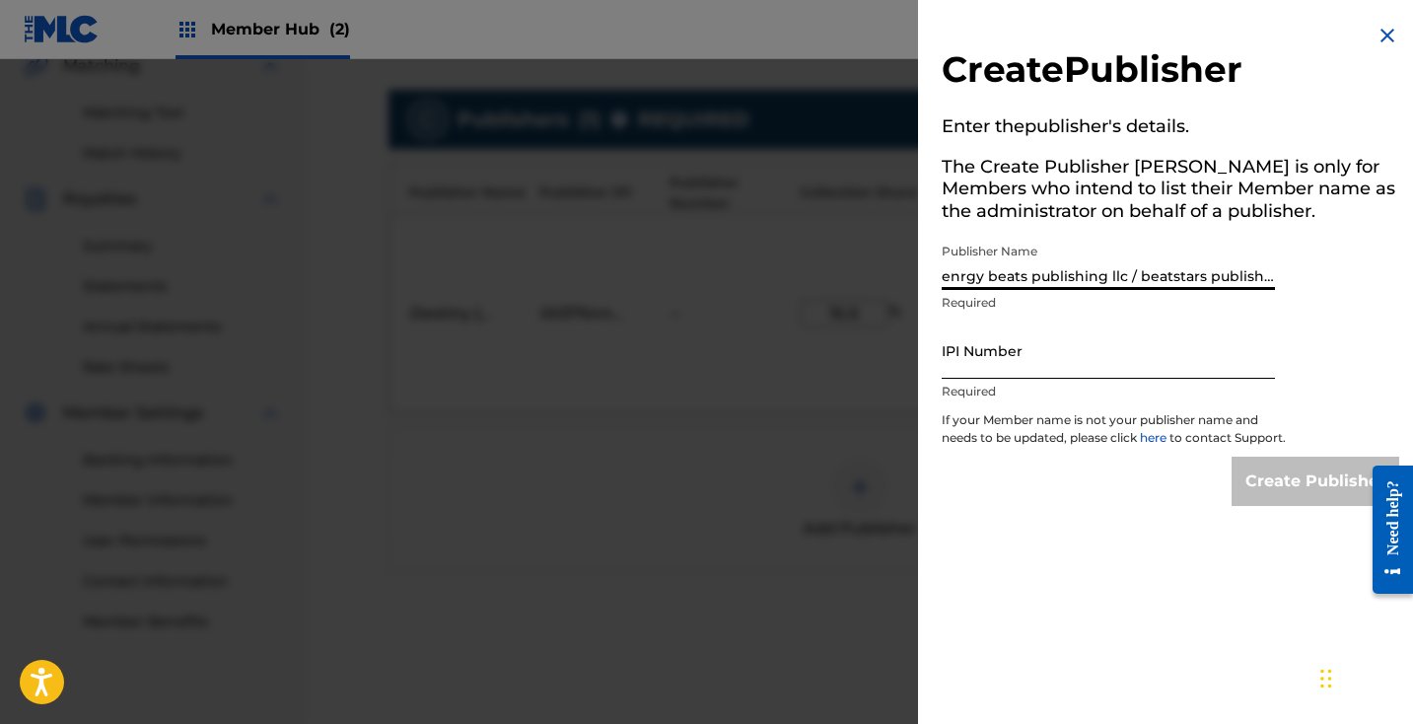
type input "enrgy beats publishing llc / beatstars publishing"
click at [993, 357] on input "IPI Number" at bounding box center [1108, 350] width 333 height 56
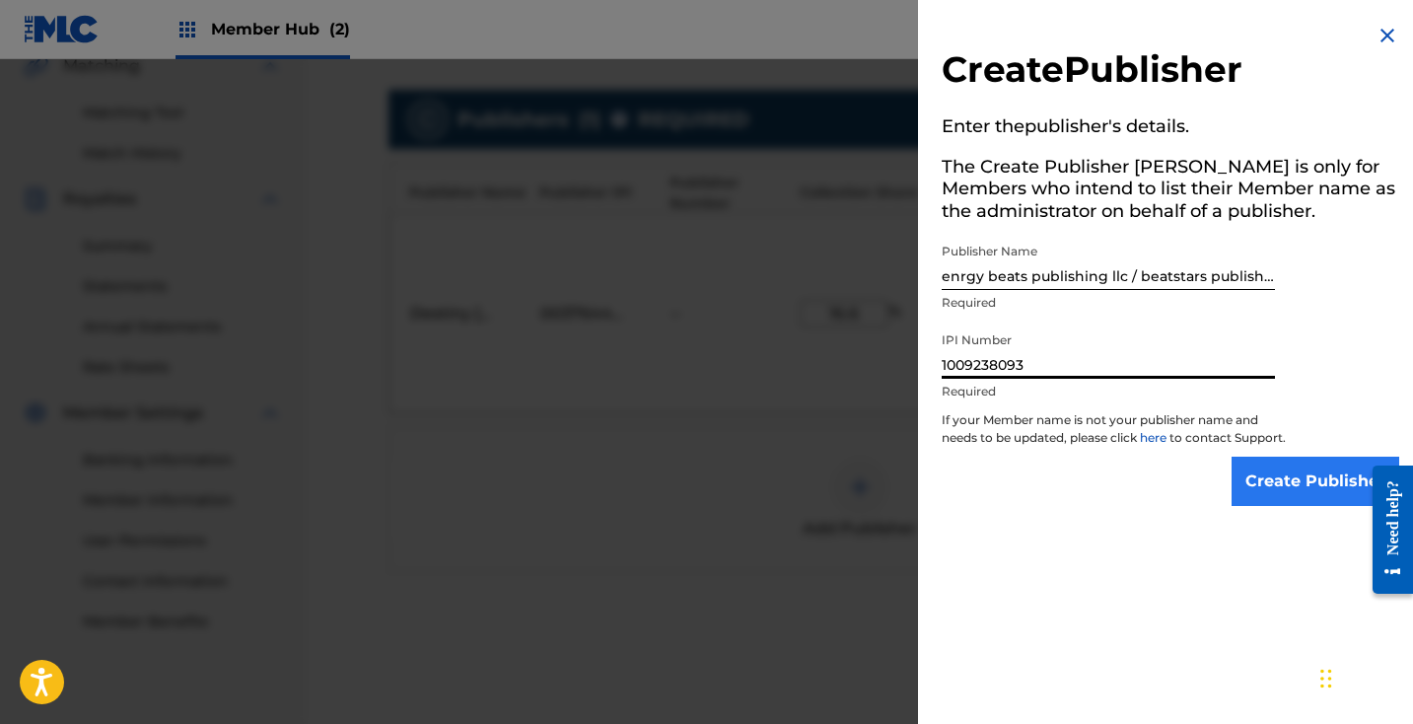
type input "1009238093"
click at [1342, 489] on input "Create Publisher" at bounding box center [1315, 480] width 168 height 49
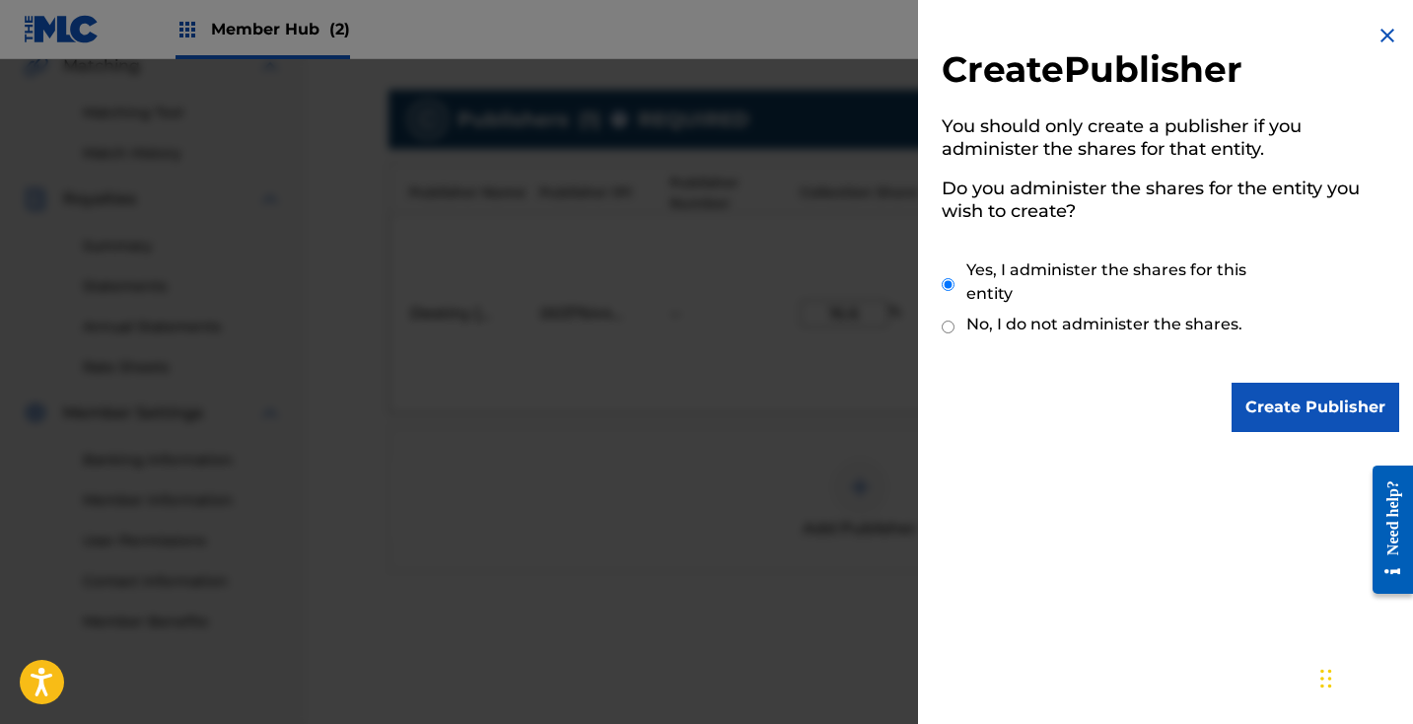
click at [1212, 319] on label "No, I do not administer the shares." at bounding box center [1104, 325] width 276 height 24
click at [954, 319] on input "No, I do not administer the shares." at bounding box center [948, 326] width 13 height 19
radio input "true"
click at [1280, 415] on input "Create Publisher" at bounding box center [1315, 407] width 168 height 49
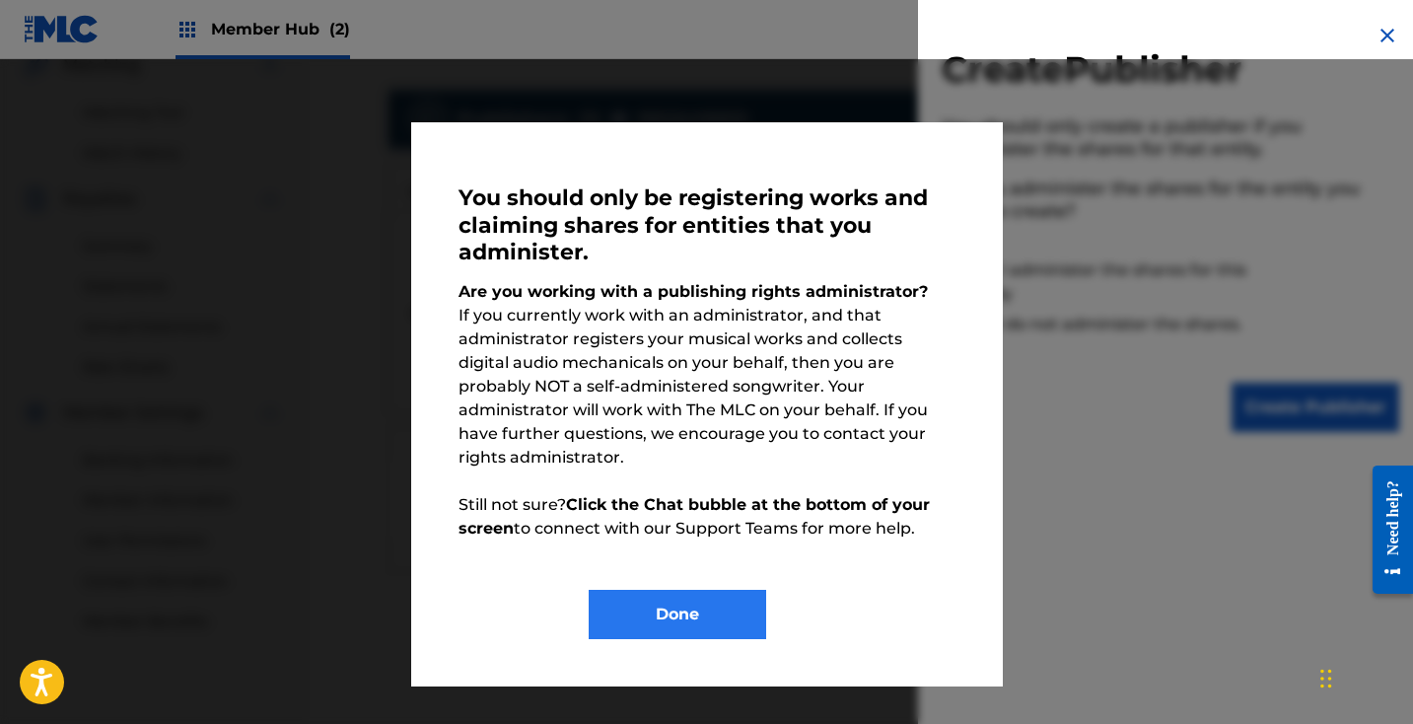
click at [741, 591] on button "Done" at bounding box center [677, 614] width 177 height 49
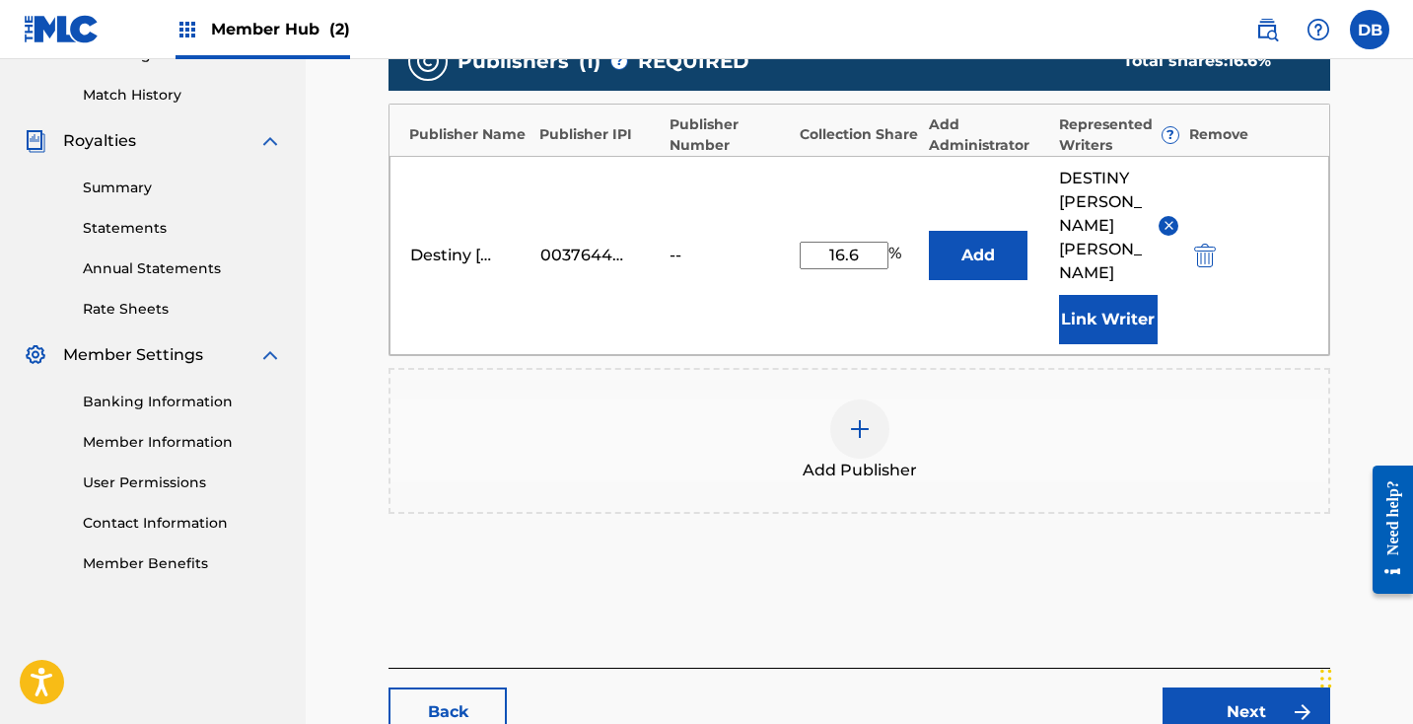
scroll to position [553, 0]
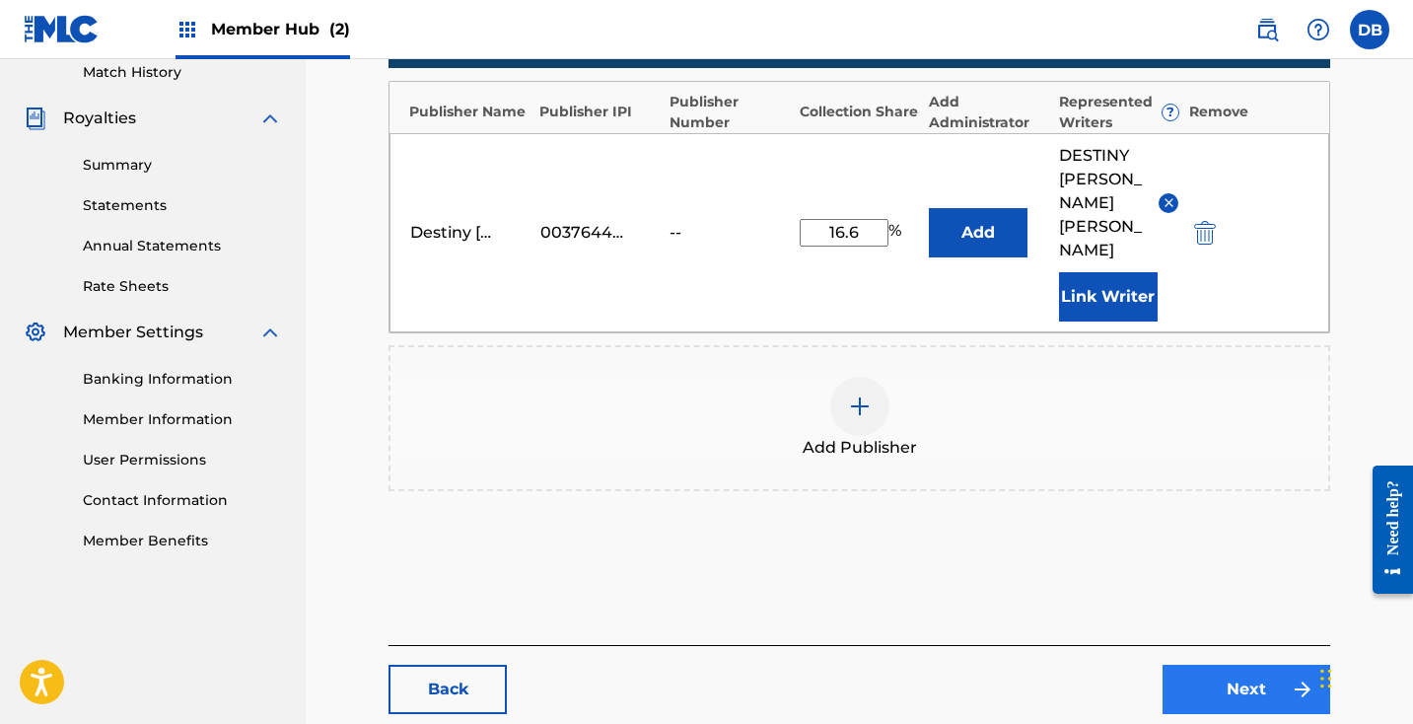
click at [1253, 664] on link "Next" at bounding box center [1246, 688] width 168 height 49
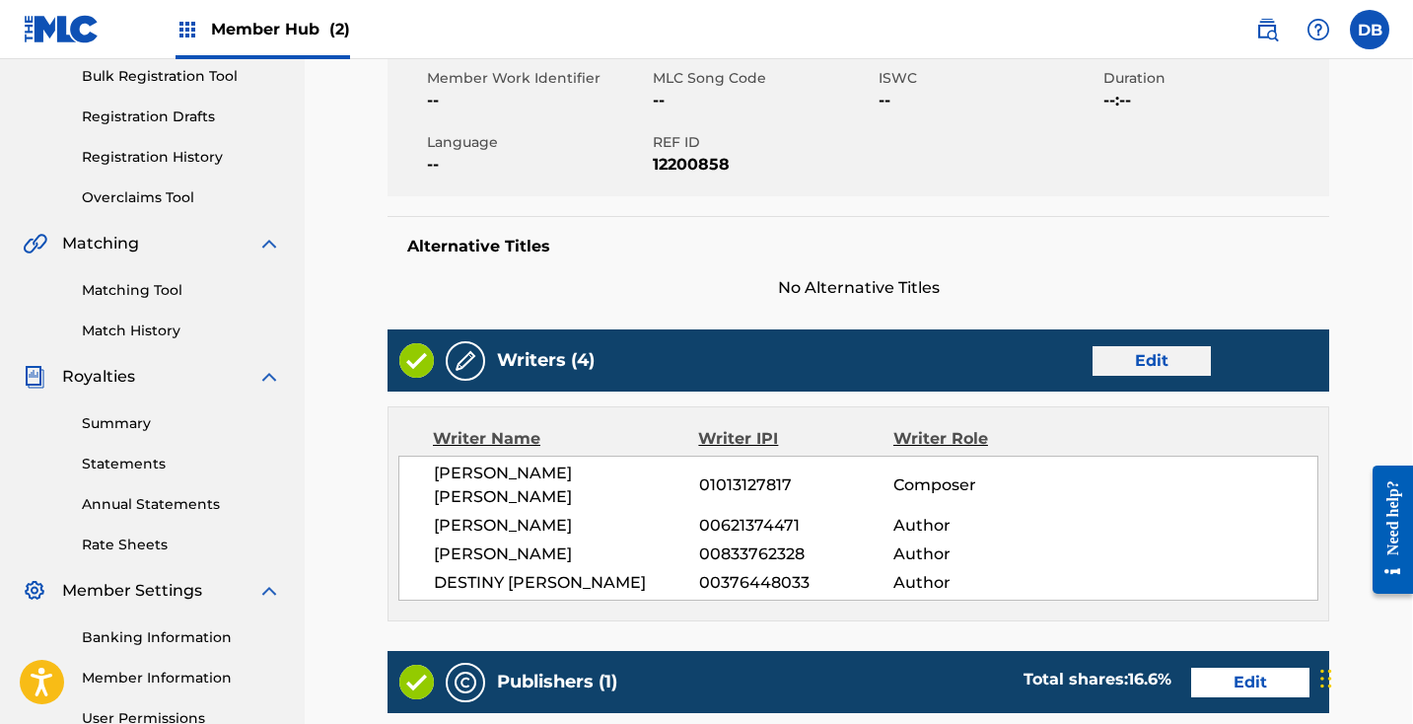
scroll to position [337, 1]
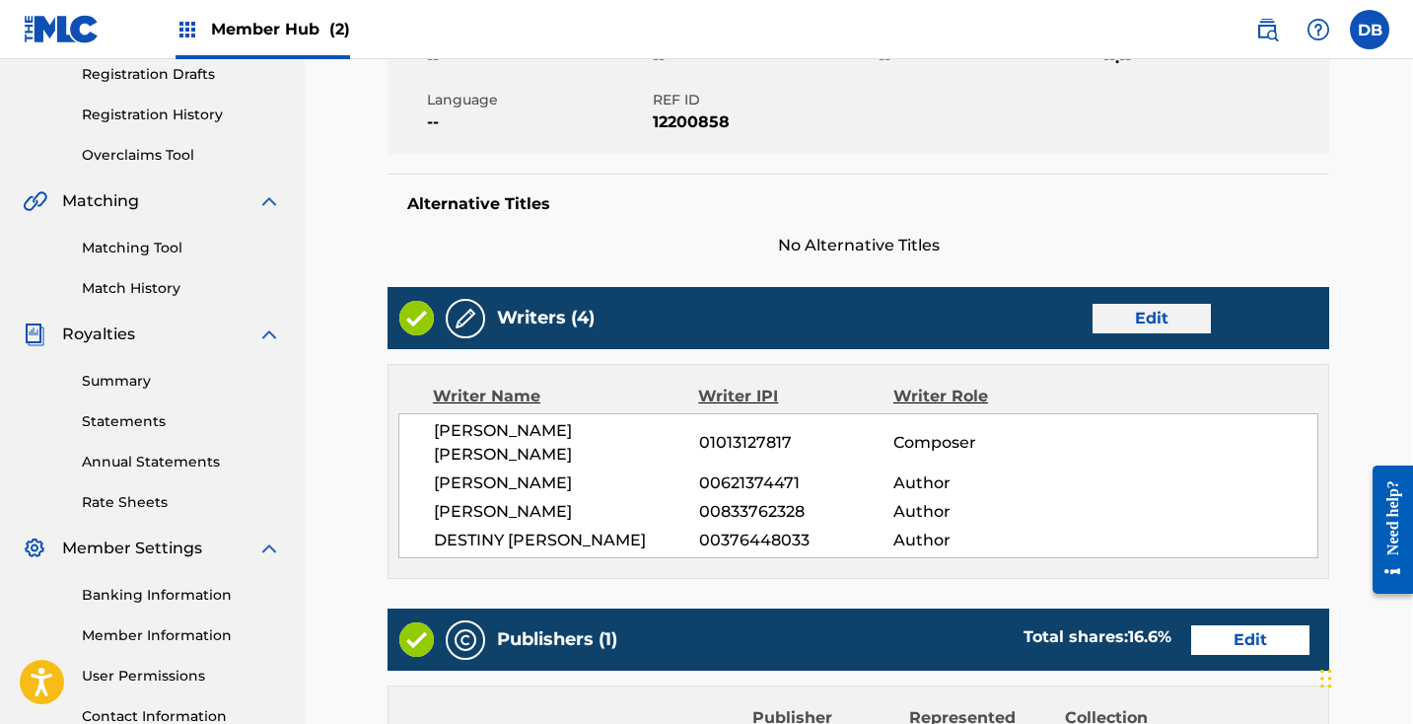
click at [1164, 324] on link "Edit" at bounding box center [1151, 319] width 118 height 30
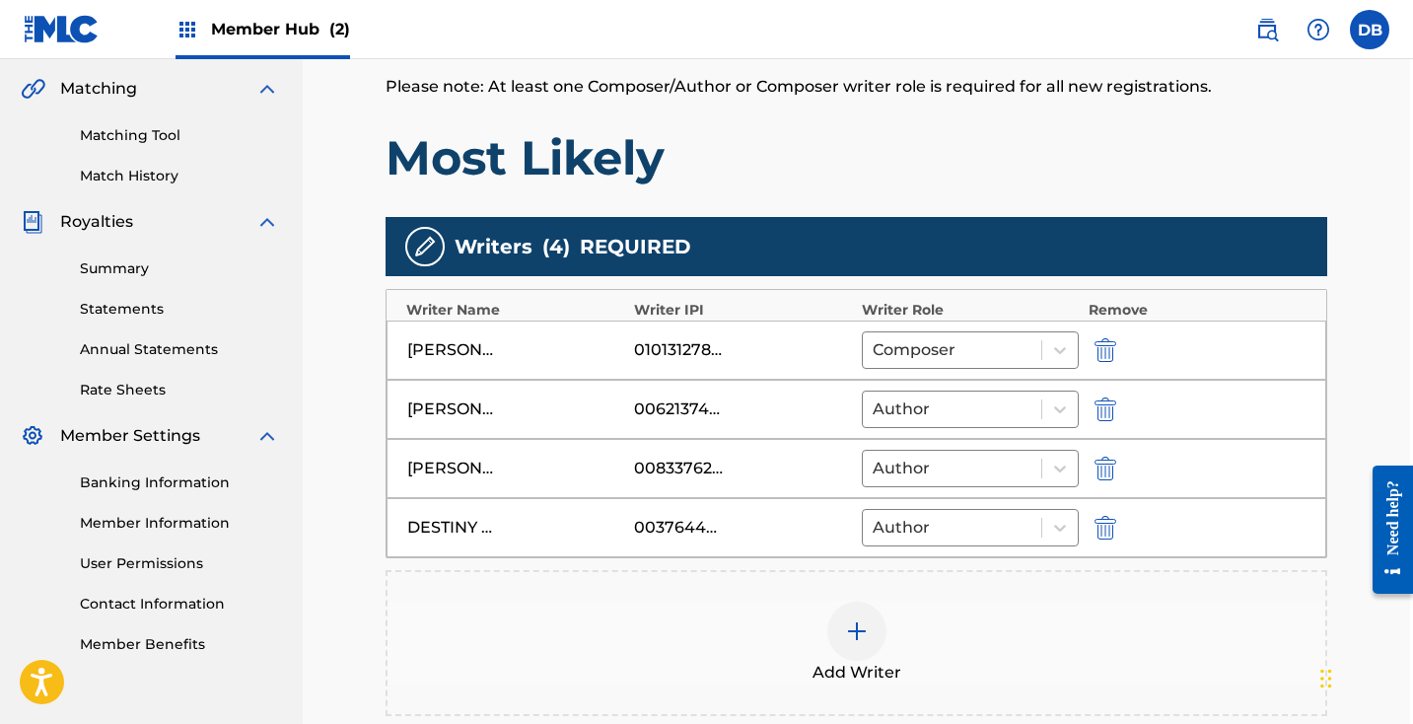
scroll to position [450, 5]
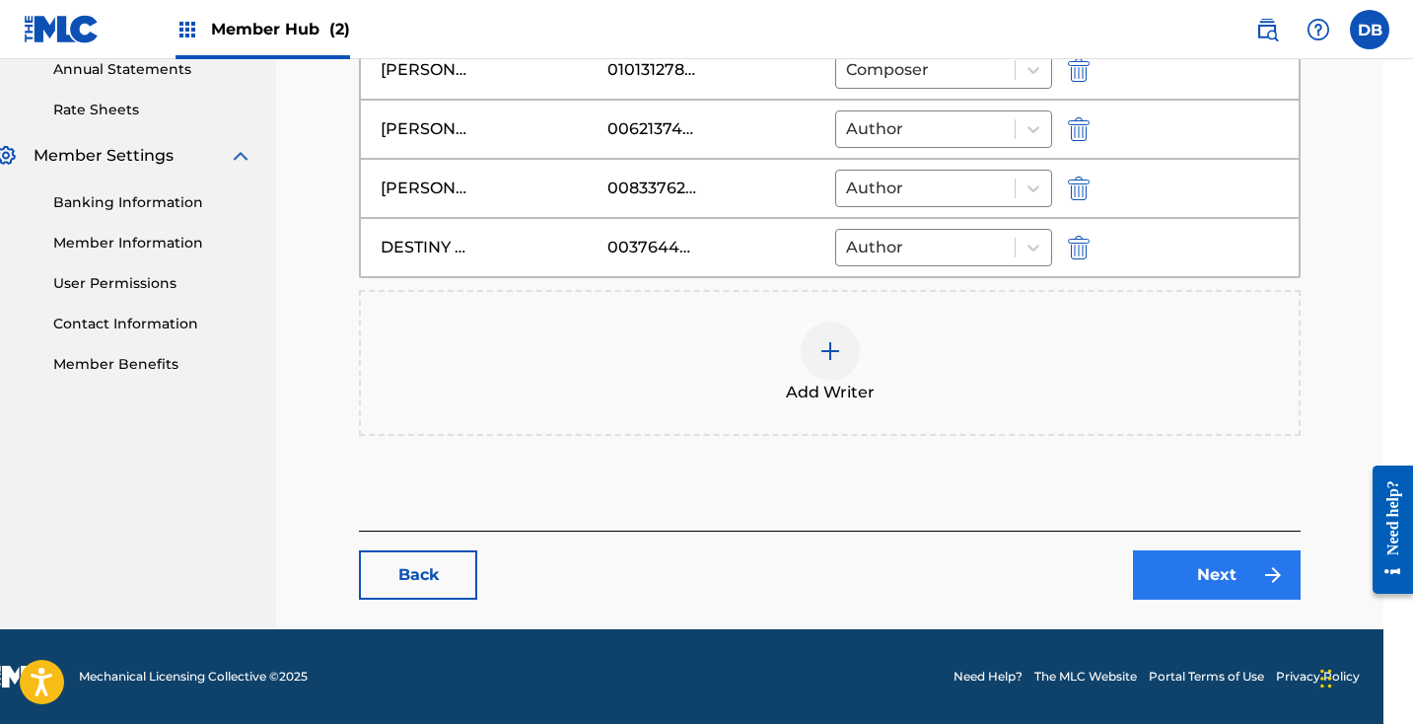
click at [1210, 570] on link "Next" at bounding box center [1217, 574] width 168 height 49
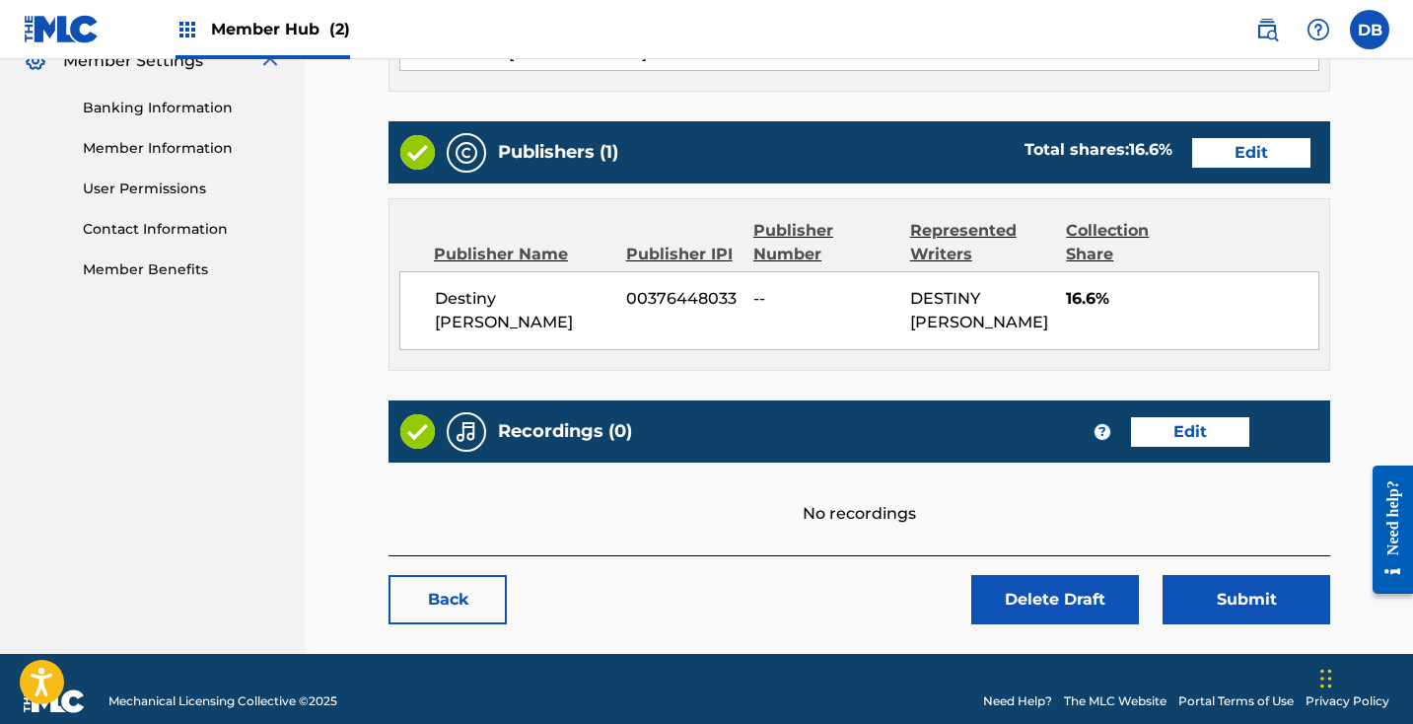
scroll to position [823, 0]
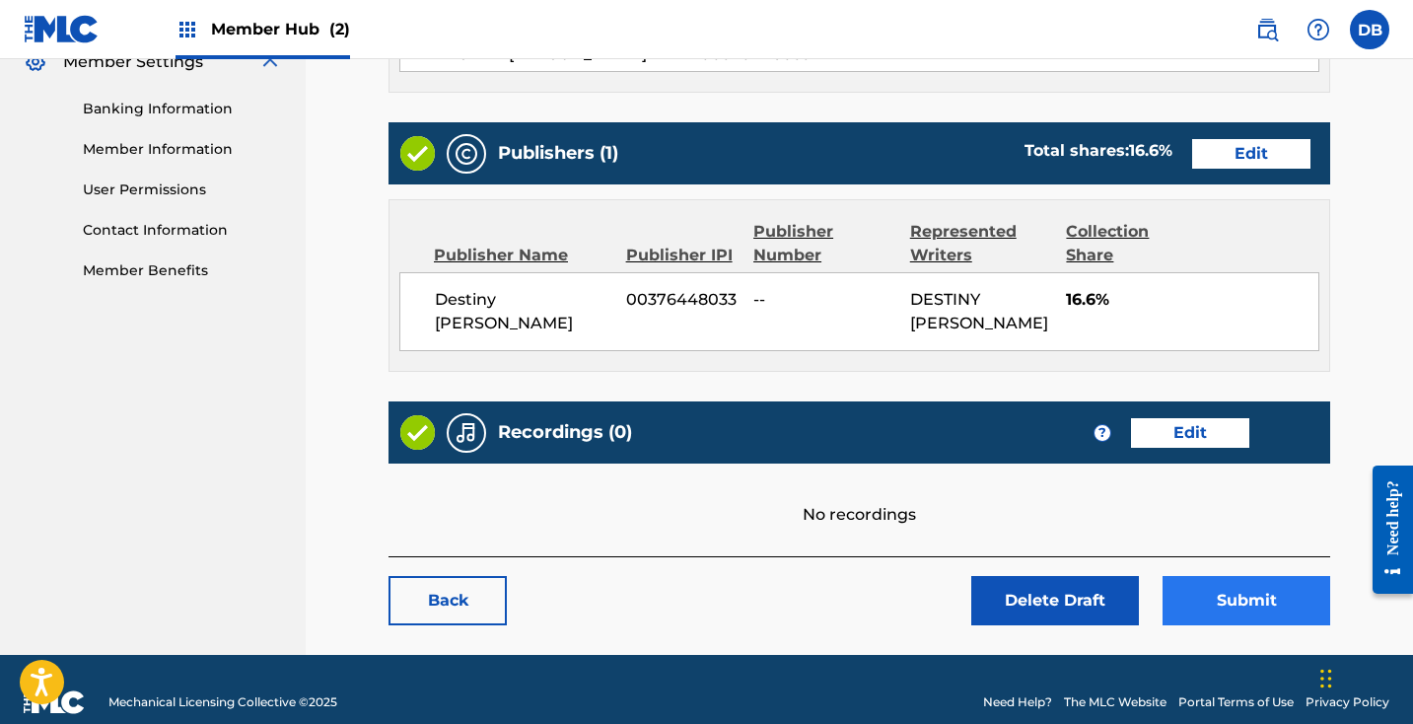
click at [1275, 581] on button "Submit" at bounding box center [1246, 600] width 168 height 49
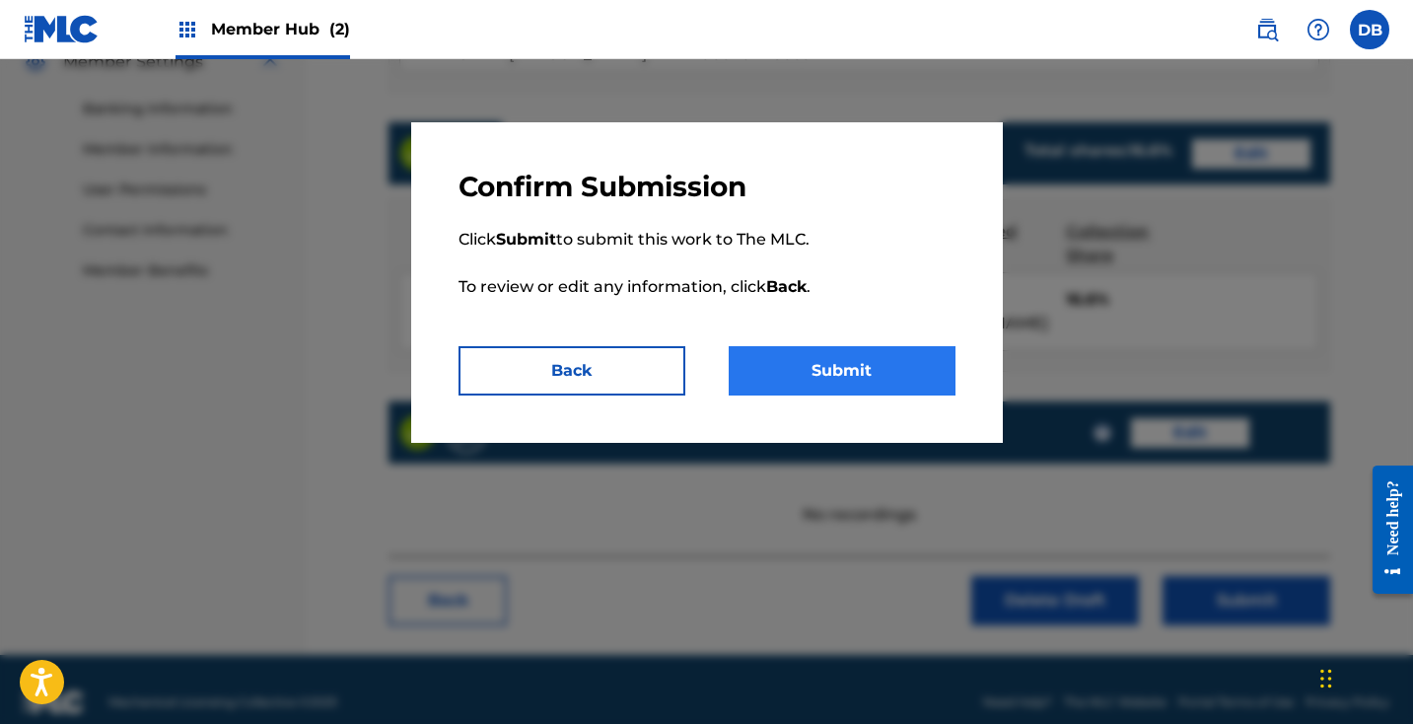
click at [919, 372] on button "Submit" at bounding box center [842, 370] width 227 height 49
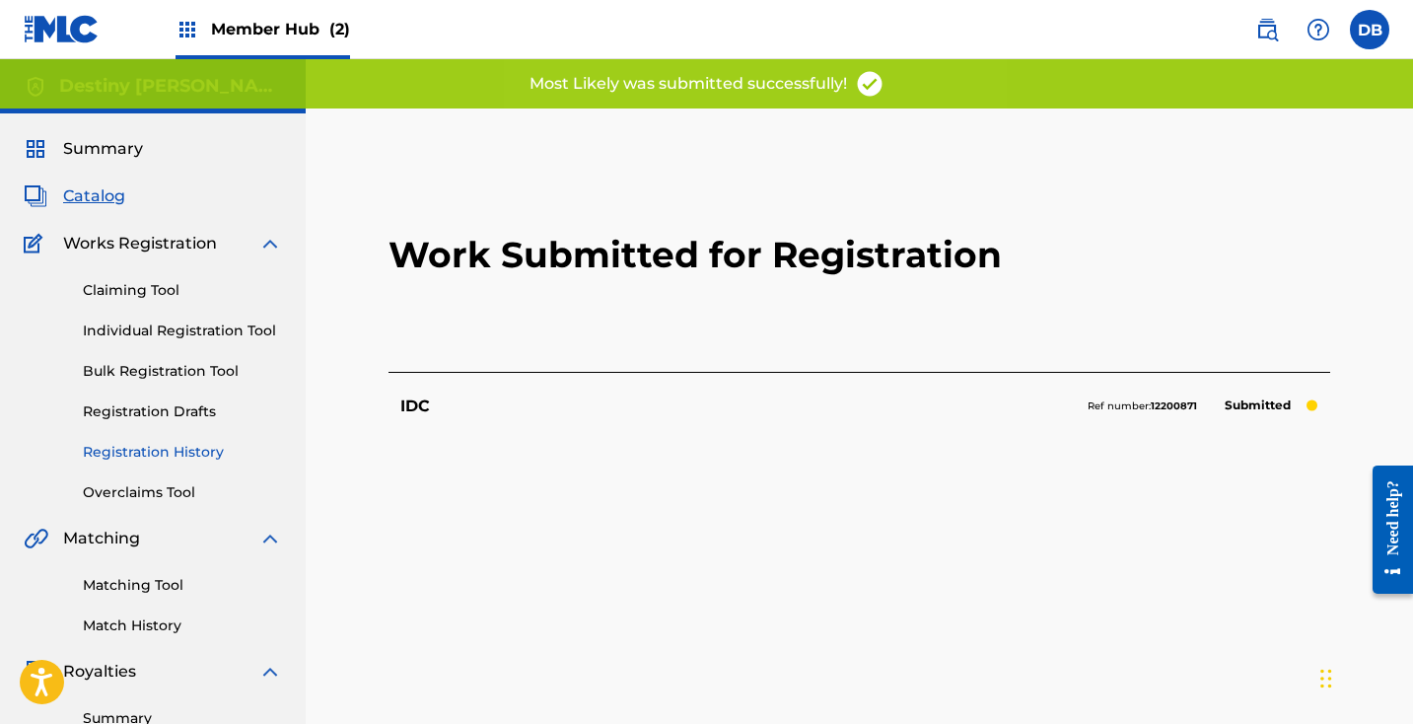
click at [172, 454] on link "Registration History" at bounding box center [182, 452] width 199 height 21
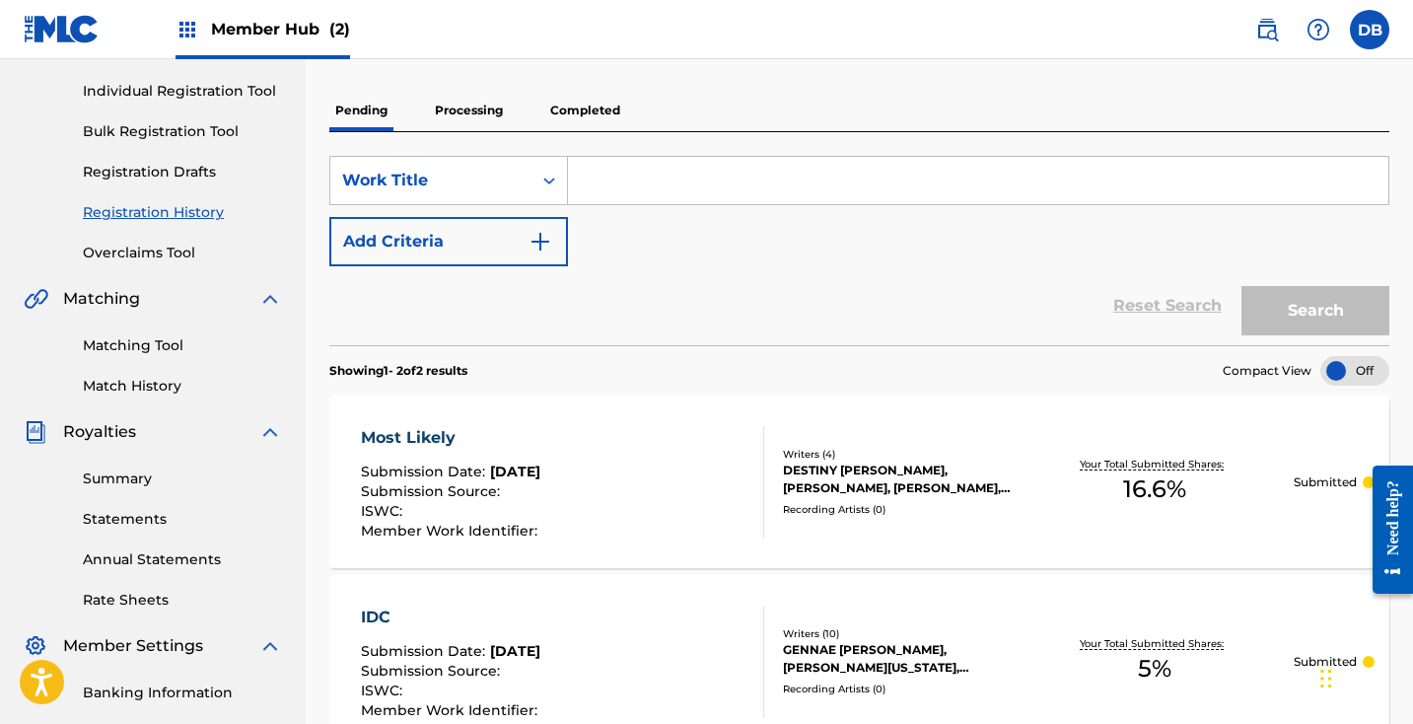
scroll to position [227, 0]
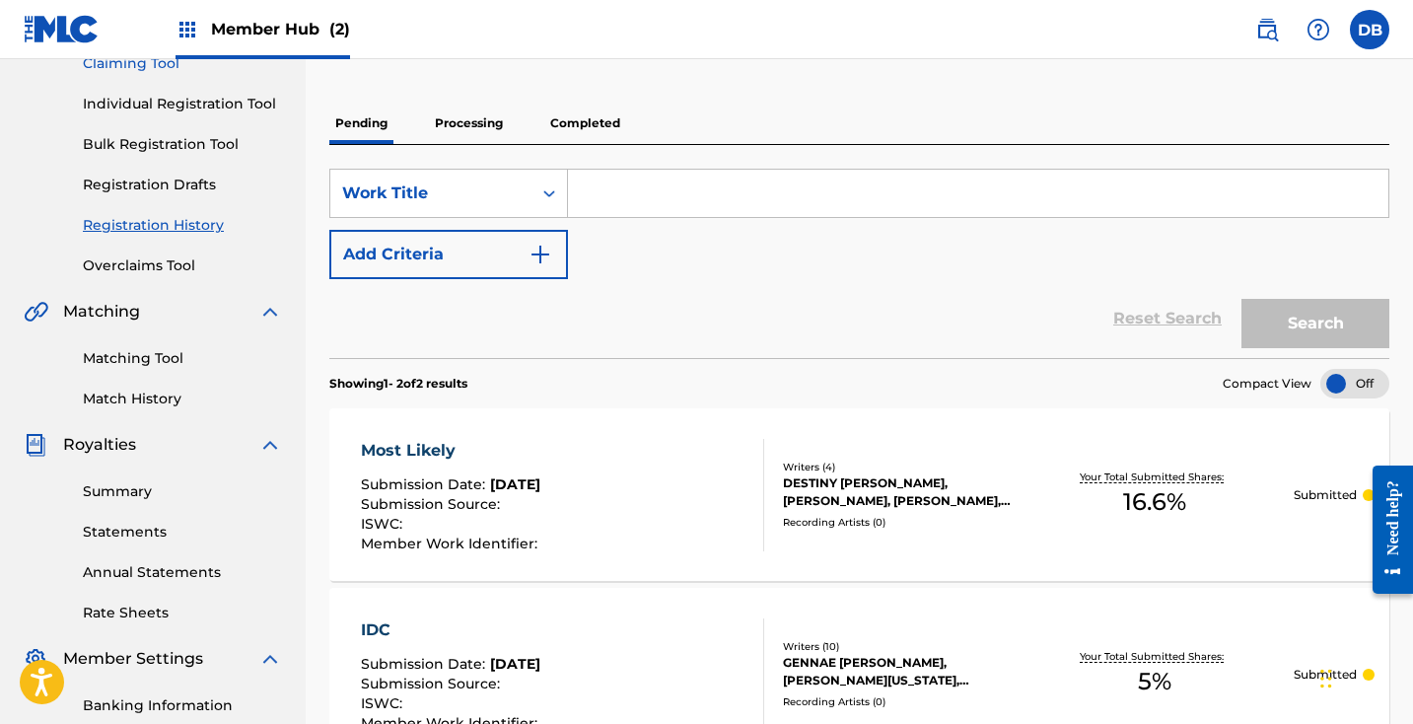
click at [151, 66] on link "Claiming Tool" at bounding box center [182, 63] width 199 height 21
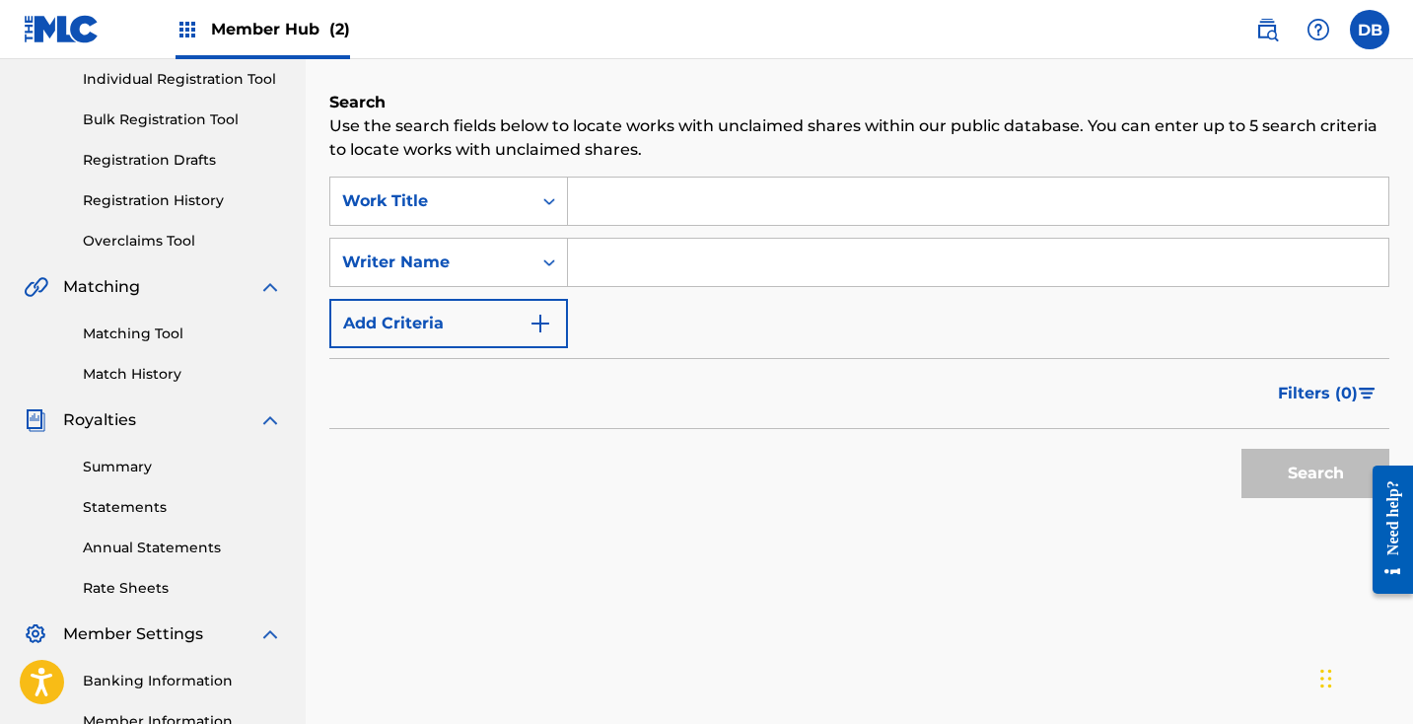
scroll to position [224, 0]
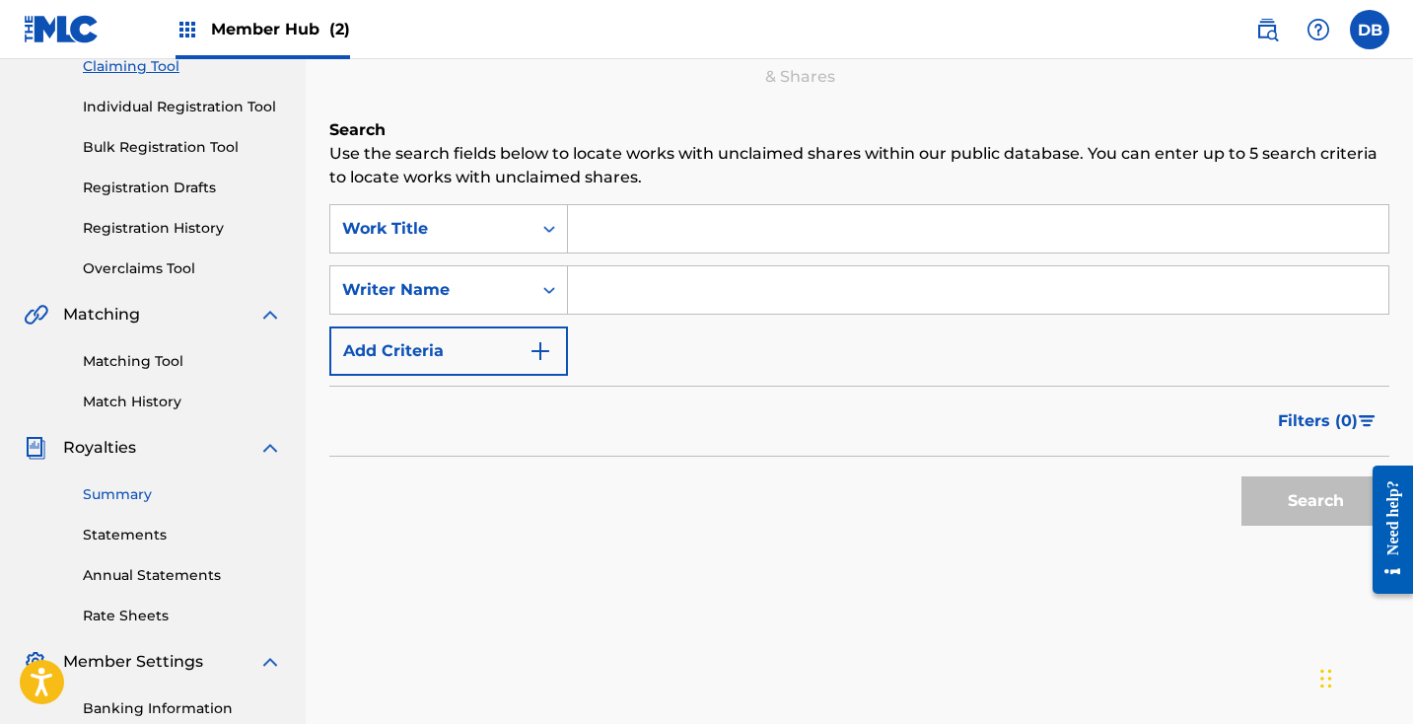
click at [126, 494] on link "Summary" at bounding box center [182, 494] width 199 height 21
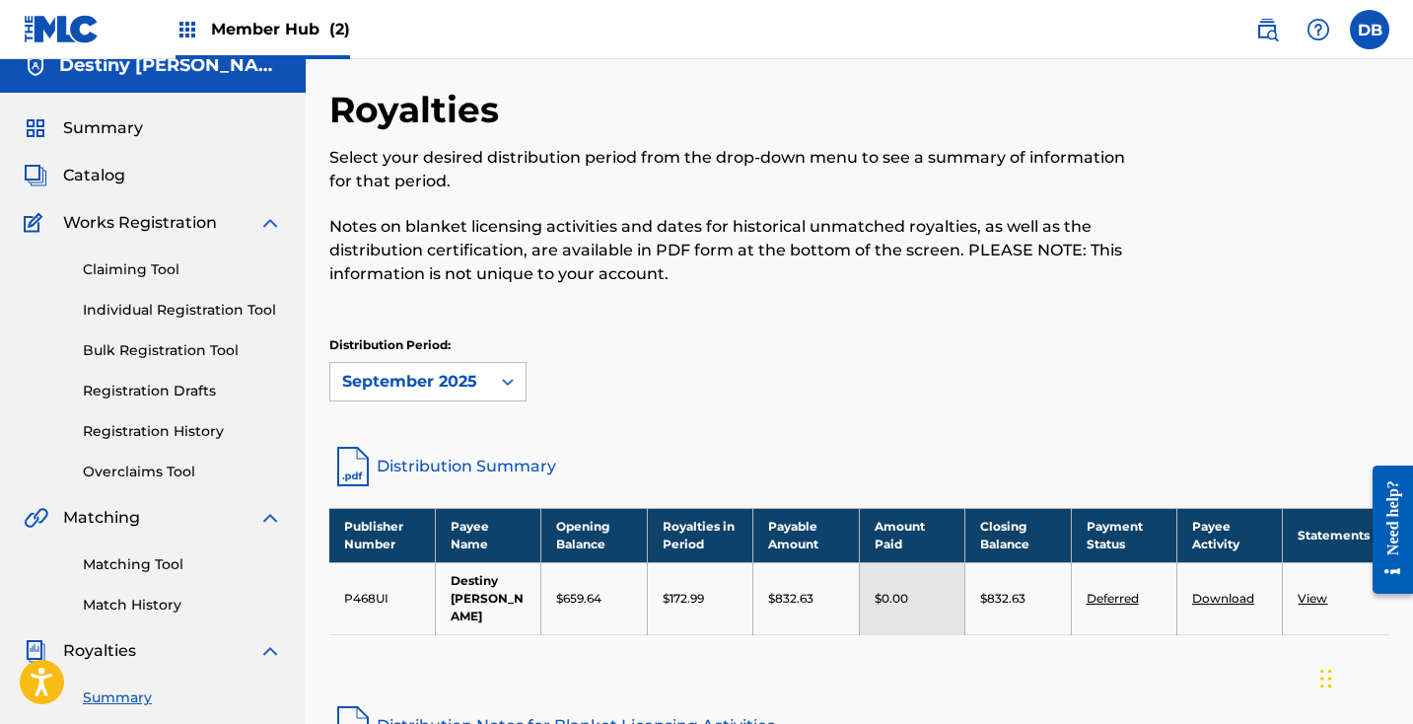
scroll to position [23, 0]
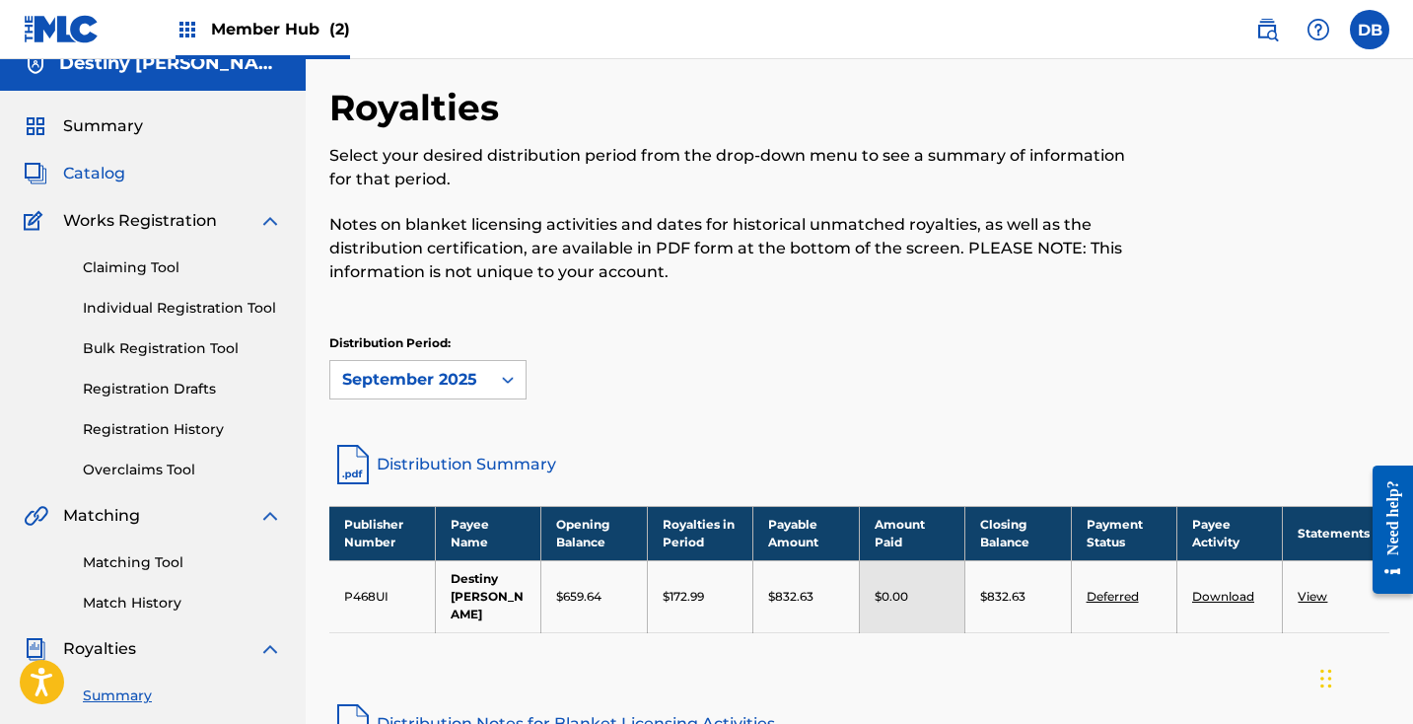
click at [105, 162] on span "Catalog" at bounding box center [94, 174] width 62 height 24
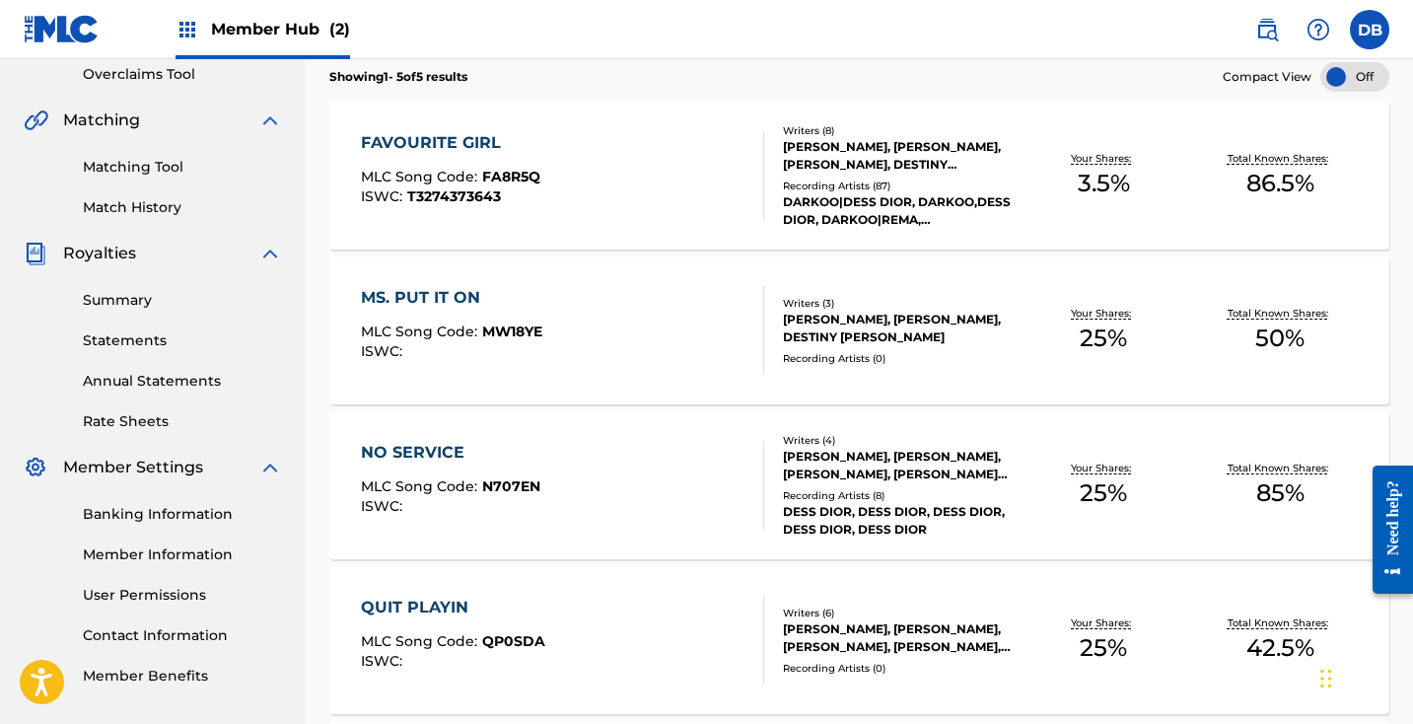
scroll to position [530, 0]
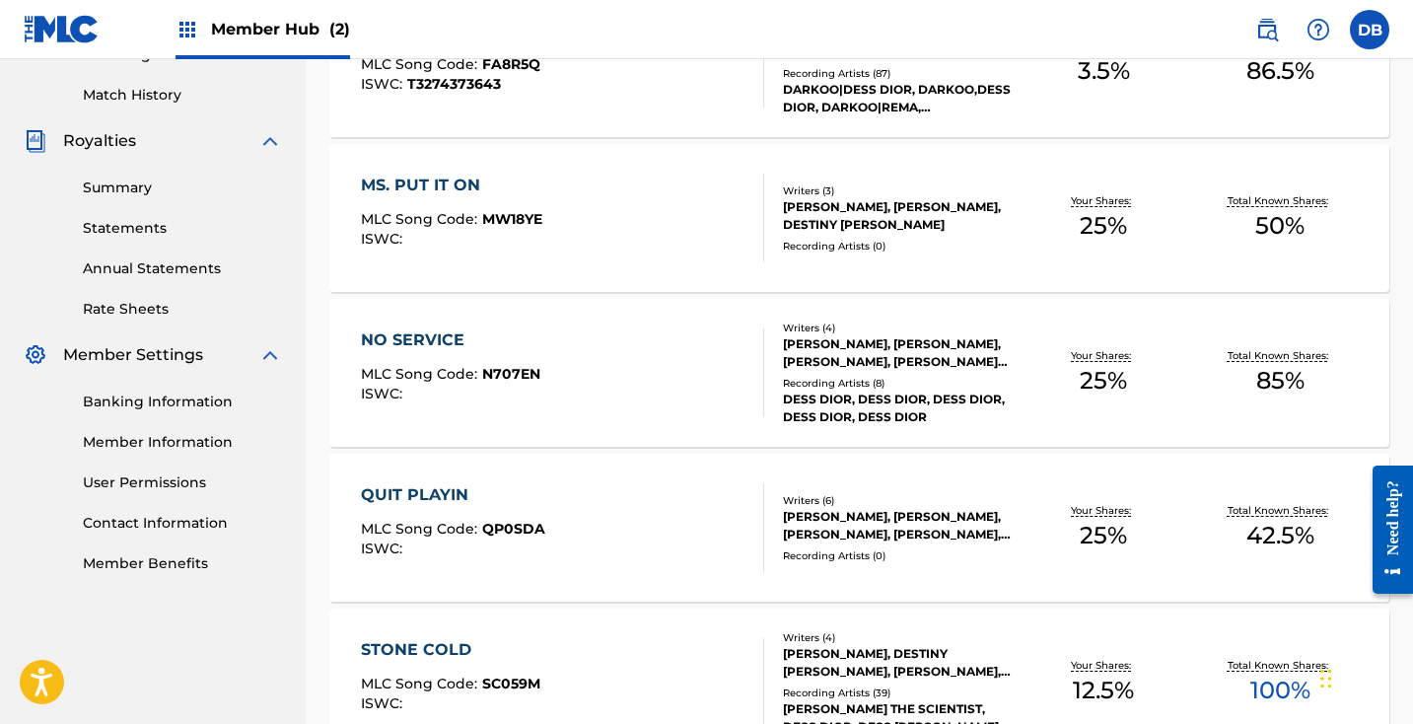
click at [443, 493] on div "QUIT PLAYIN" at bounding box center [453, 495] width 184 height 24
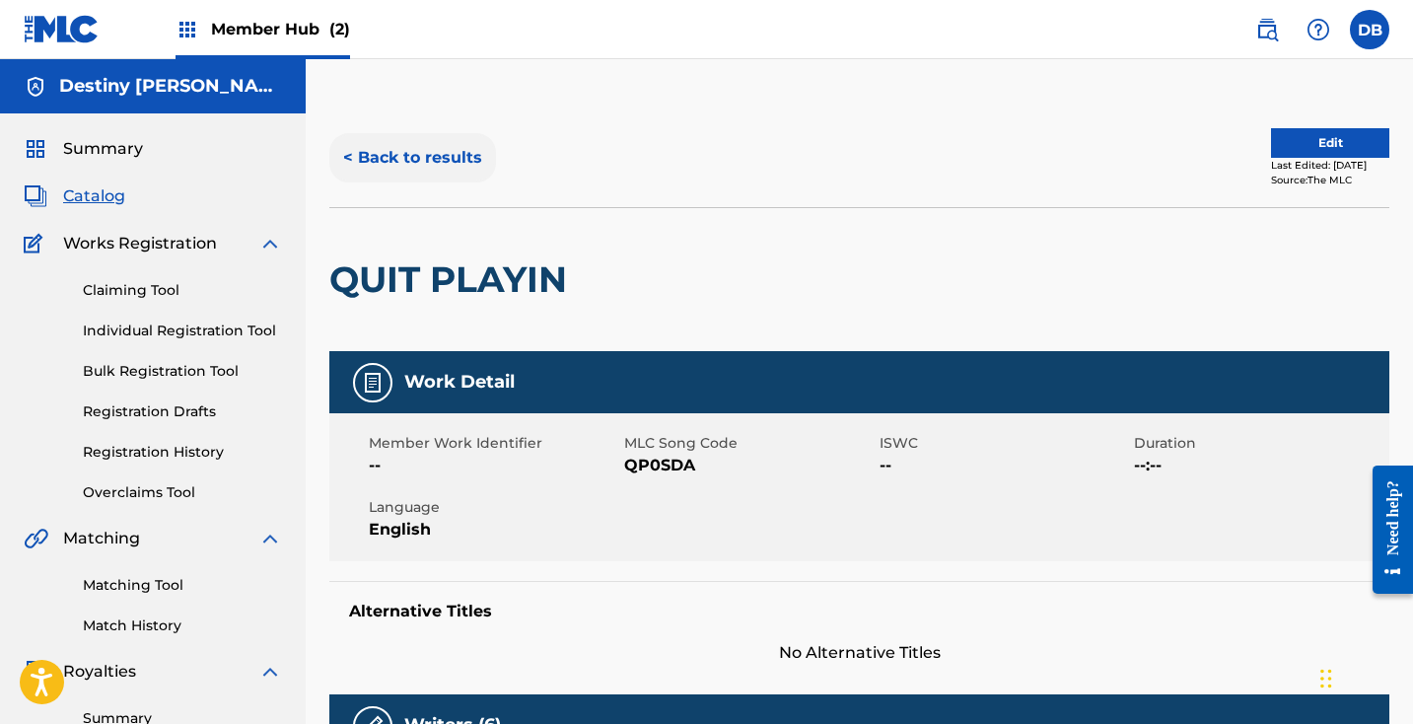
click at [403, 156] on button "< Back to results" at bounding box center [412, 157] width 167 height 49
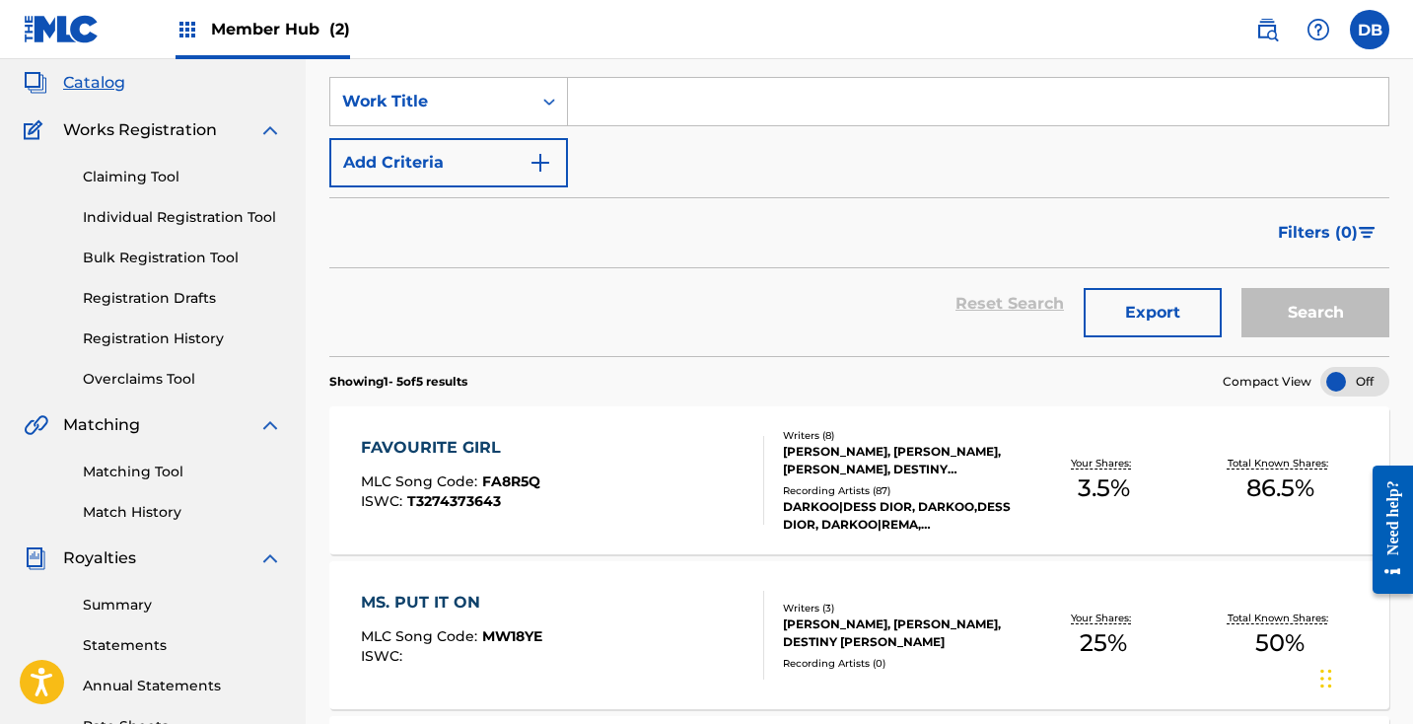
scroll to position [4, 0]
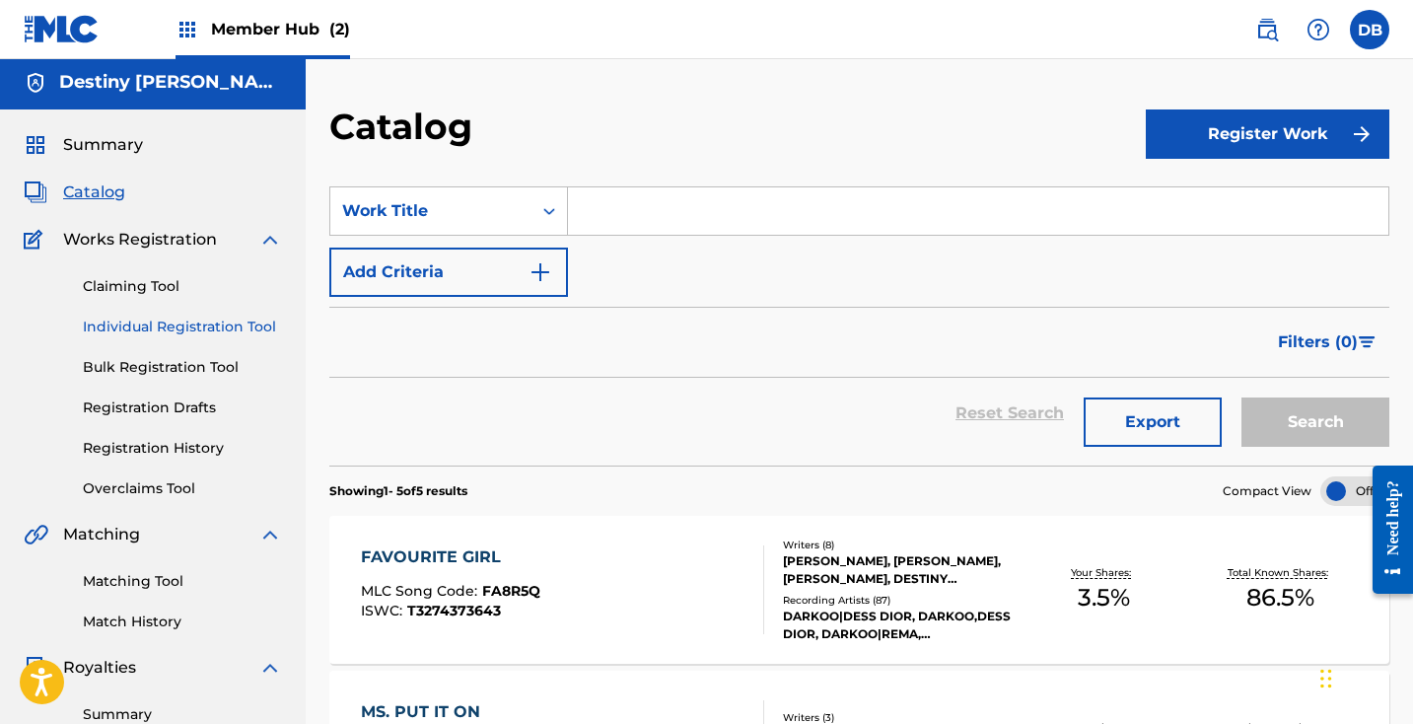
click at [159, 325] on link "Individual Registration Tool" at bounding box center [182, 326] width 199 height 21
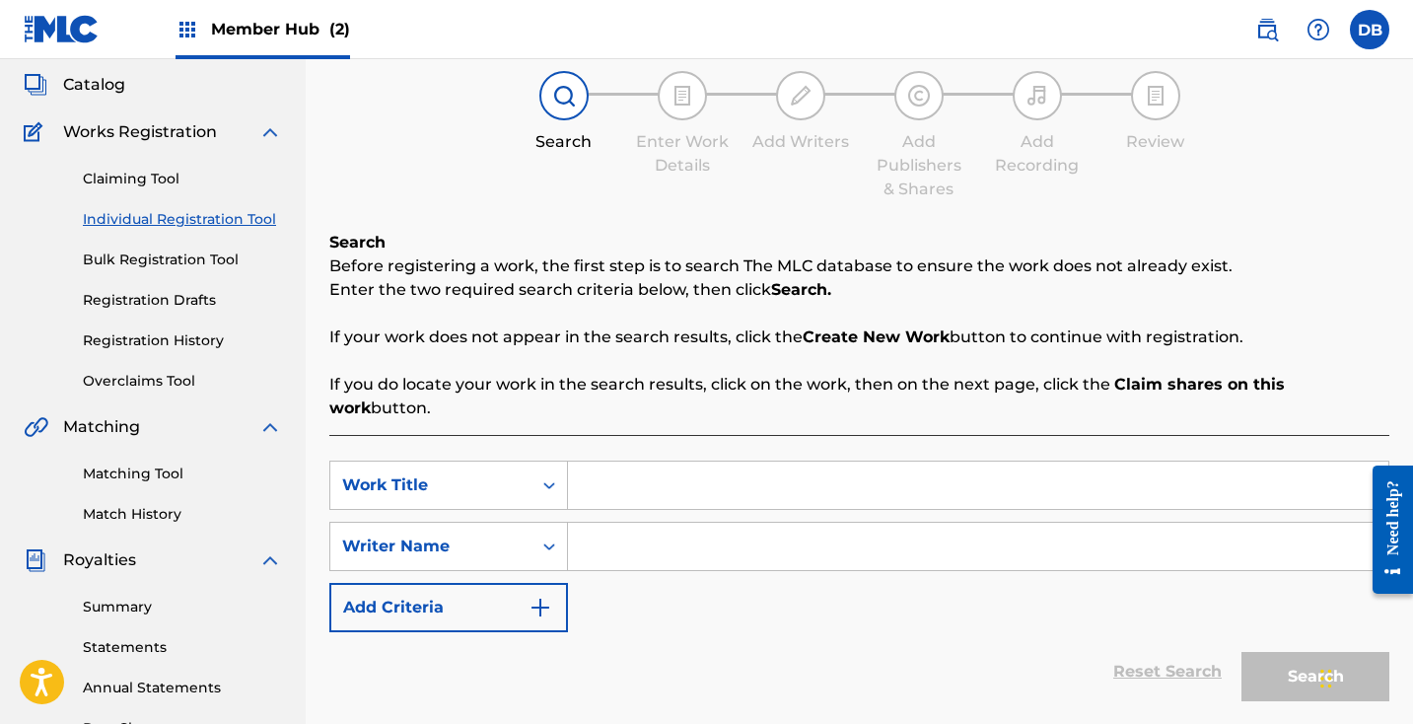
scroll to position [126, 0]
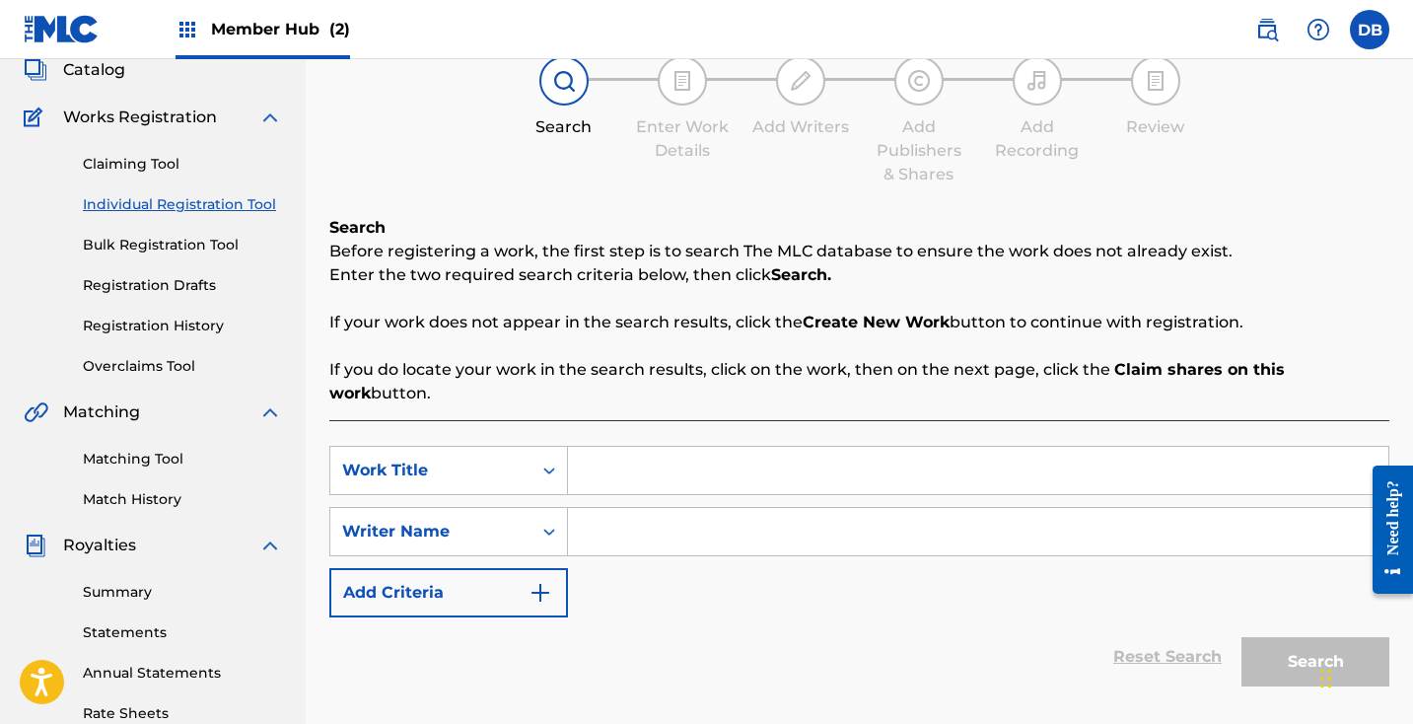
click at [749, 464] on input "Search Form" at bounding box center [978, 470] width 820 height 47
type input "single summer"
click at [771, 518] on input "Search Form" at bounding box center [978, 531] width 820 height 47
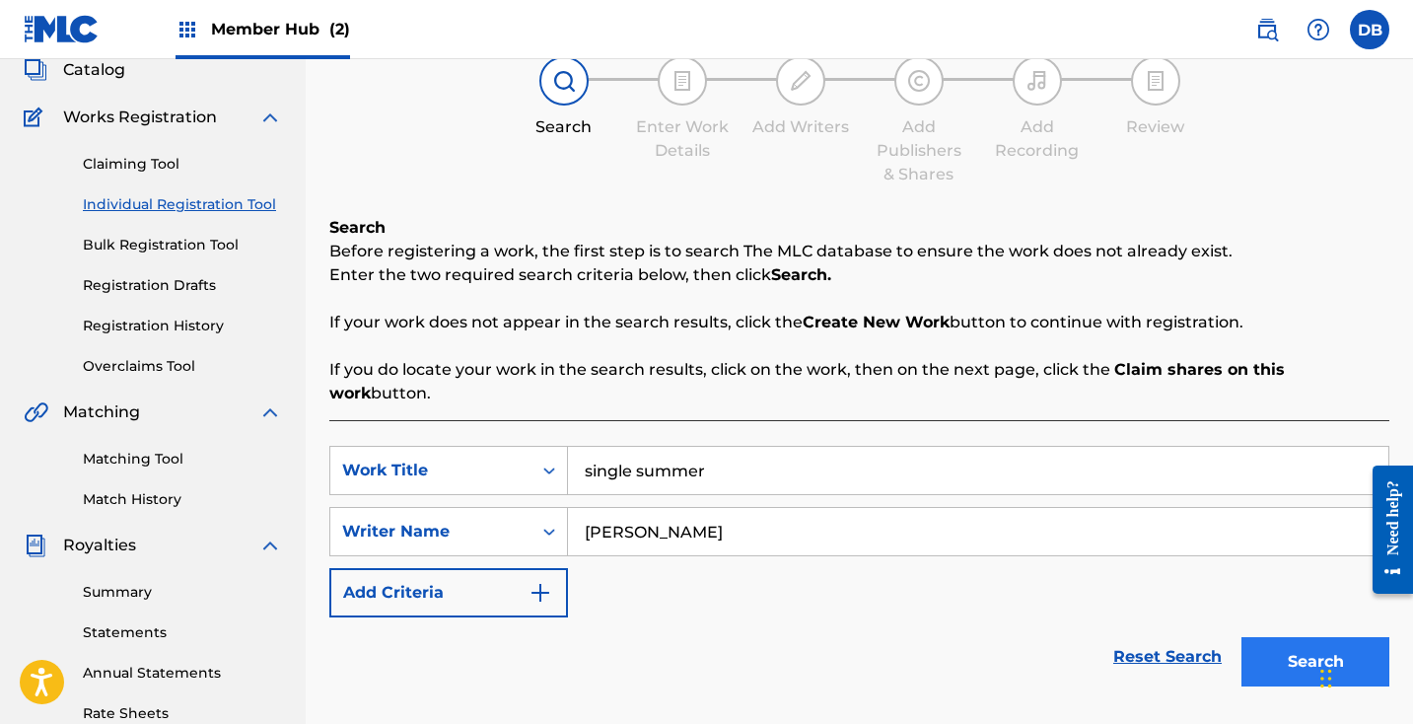
type input "[PERSON_NAME]"
click at [1305, 637] on button "Search" at bounding box center [1315, 661] width 148 height 49
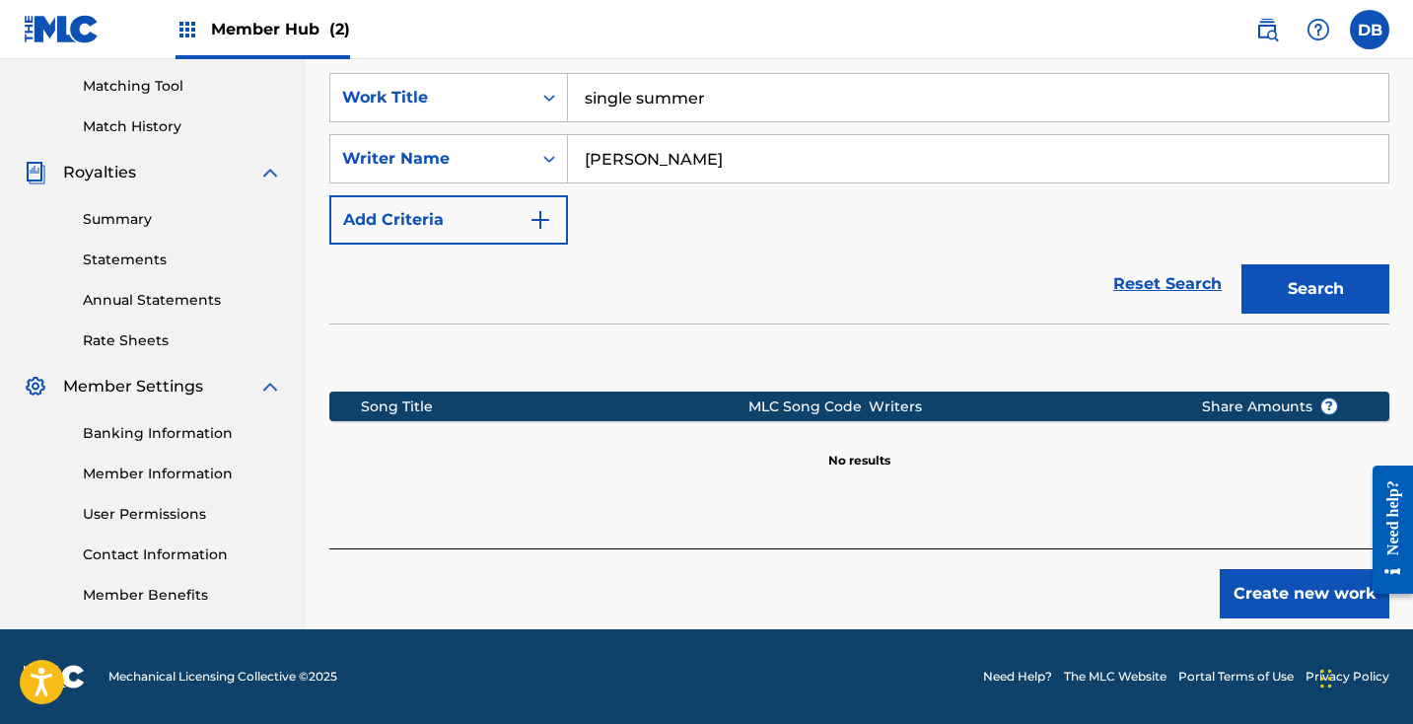
scroll to position [499, 0]
click at [1273, 582] on button "Create new work" at bounding box center [1305, 593] width 170 height 49
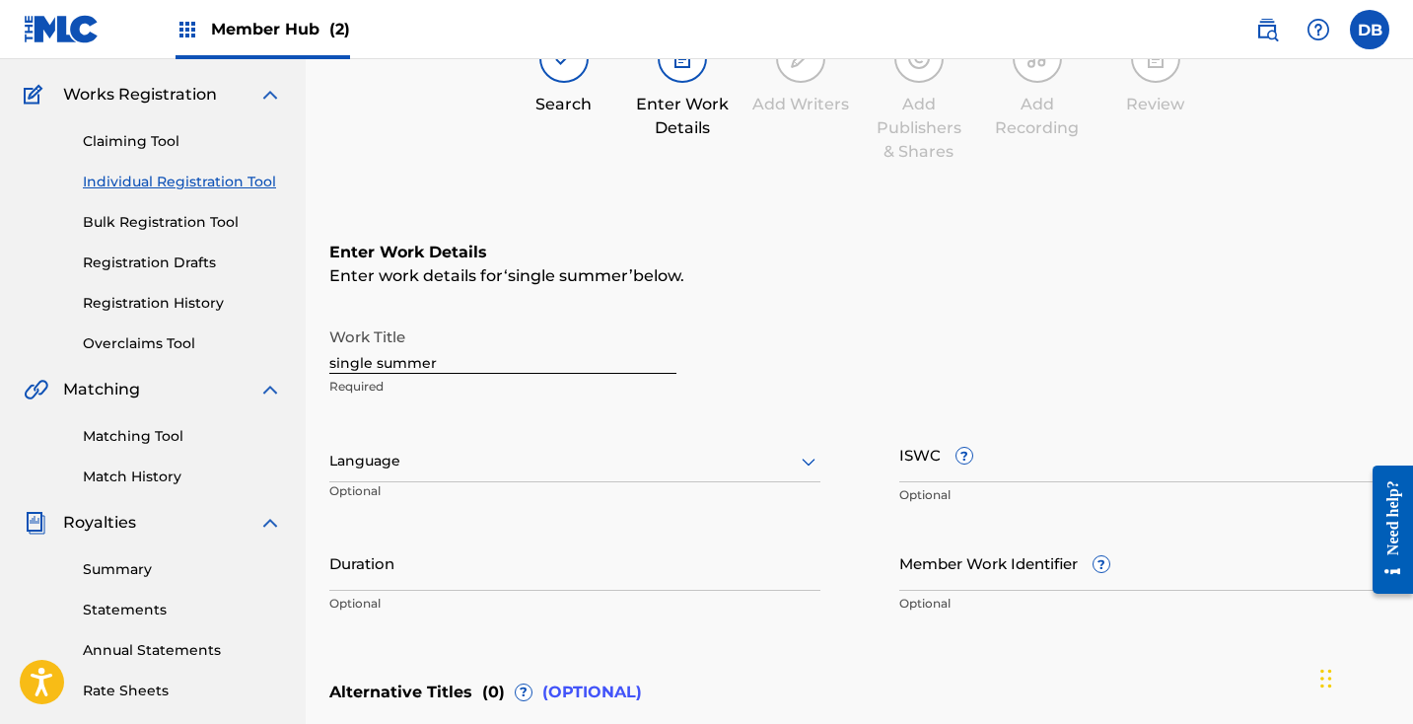
scroll to position [118, 0]
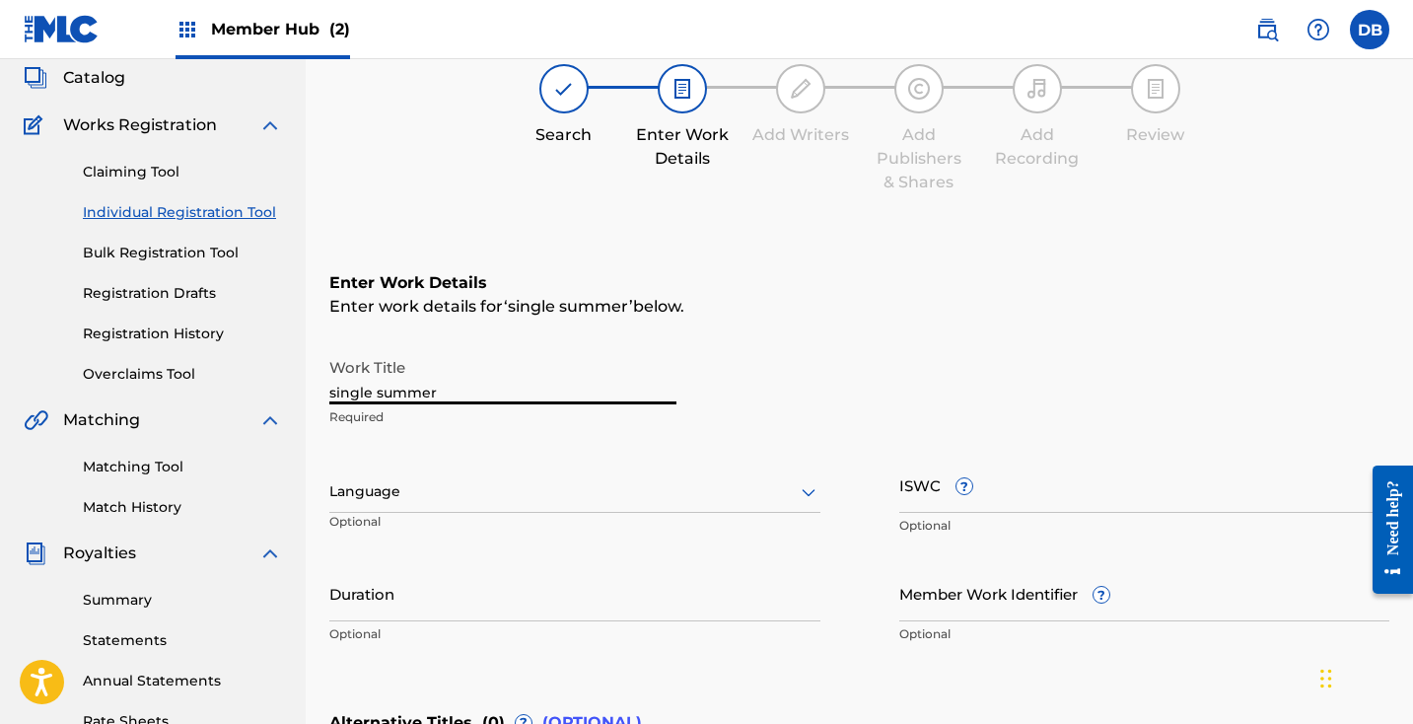
drag, startPoint x: 550, startPoint y: 381, endPoint x: 495, endPoint y: 395, distance: 57.2
click at [495, 395] on input "single summer" at bounding box center [502, 376] width 347 height 56
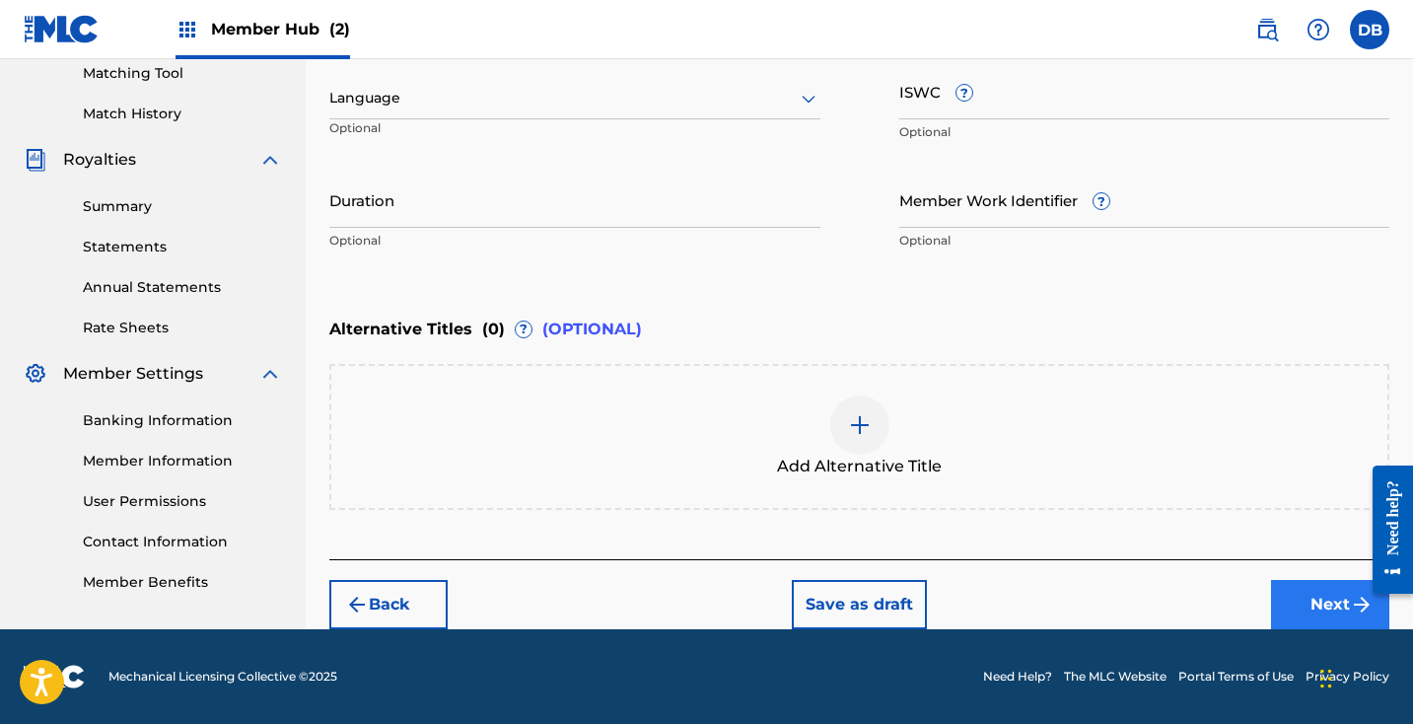
type input "Single Summer"
click at [1308, 604] on button "Next" at bounding box center [1330, 604] width 118 height 49
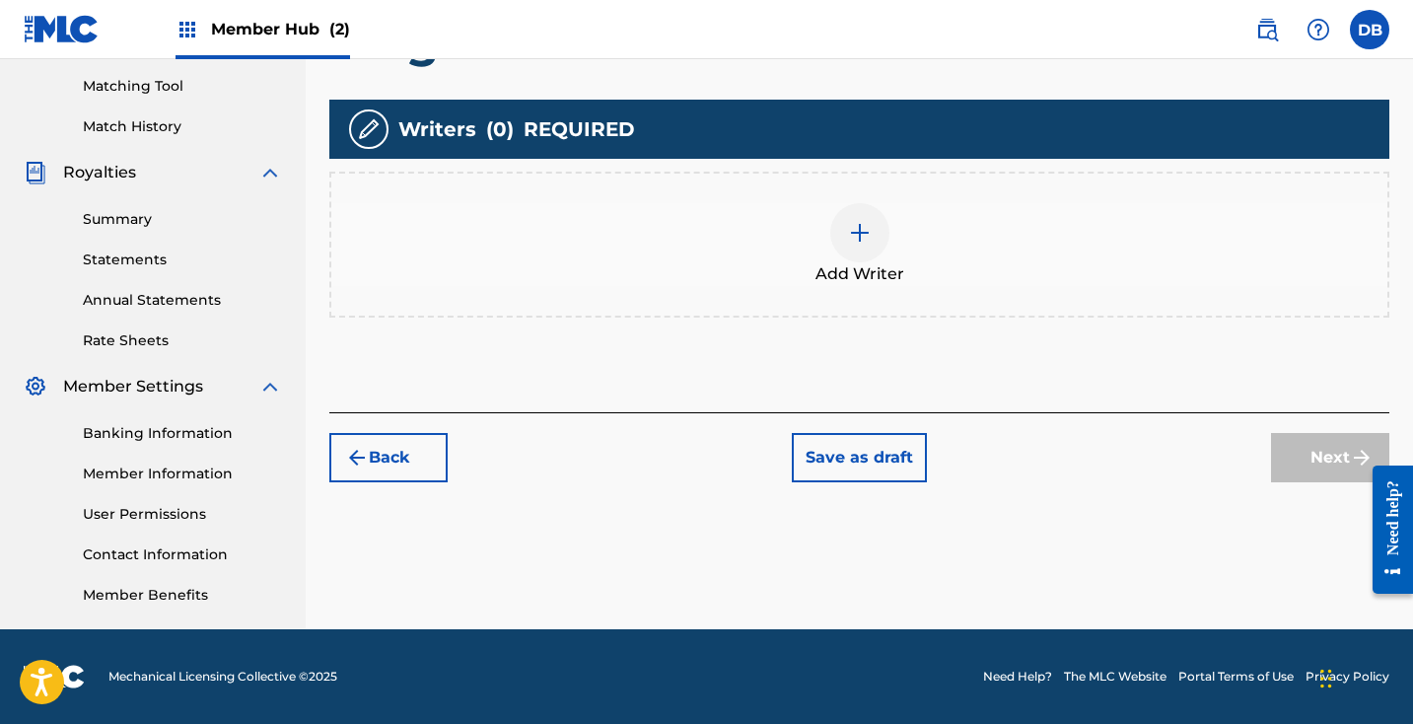
click at [851, 248] on div at bounding box center [859, 232] width 59 height 59
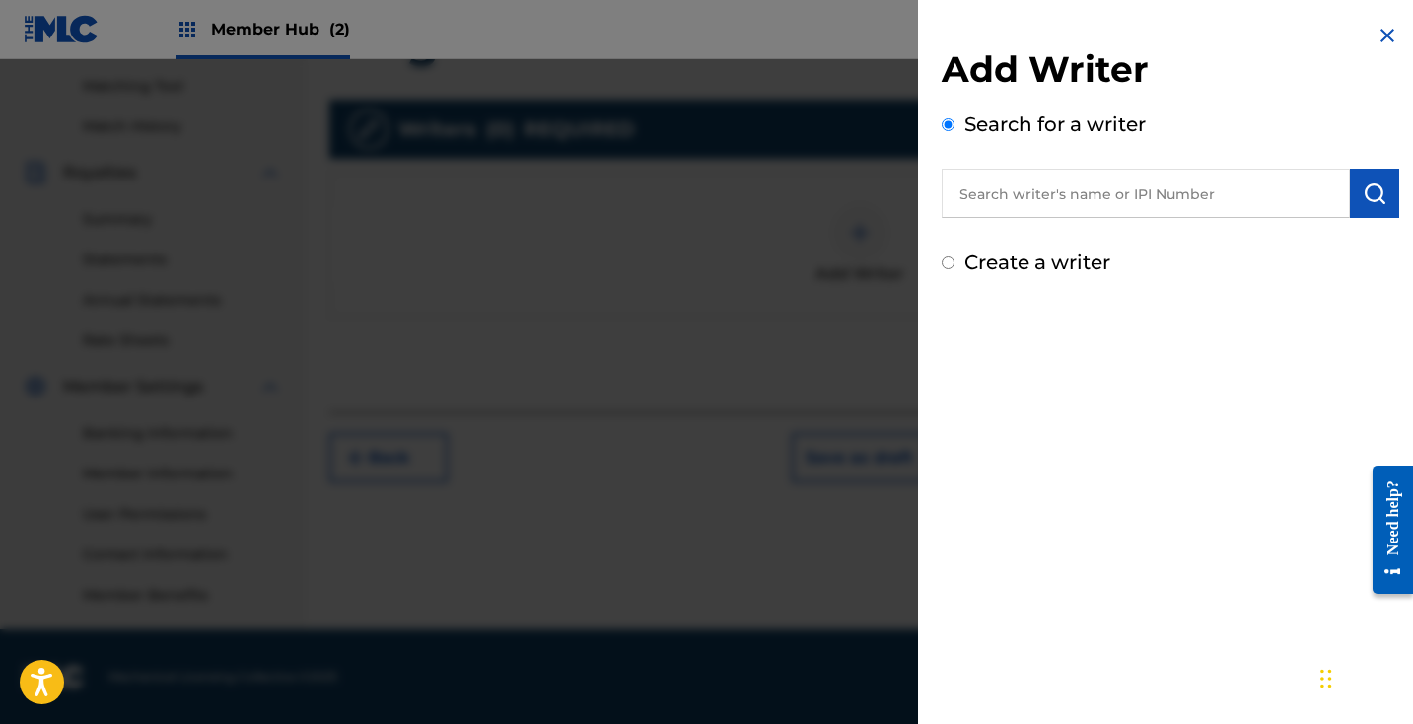
click at [1225, 184] on input "text" at bounding box center [1146, 193] width 408 height 49
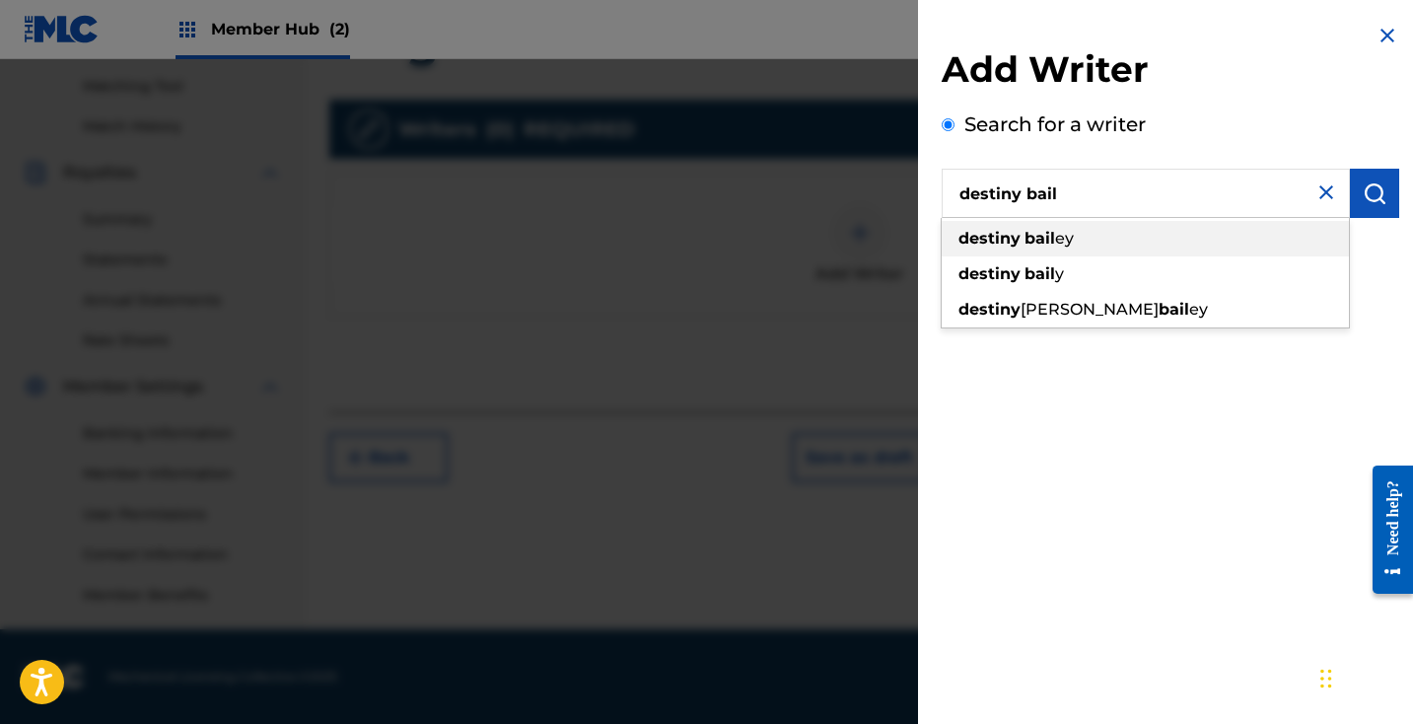
click at [1177, 242] on div "destiny bail ey" at bounding box center [1145, 238] width 407 height 35
type input "[PERSON_NAME]"
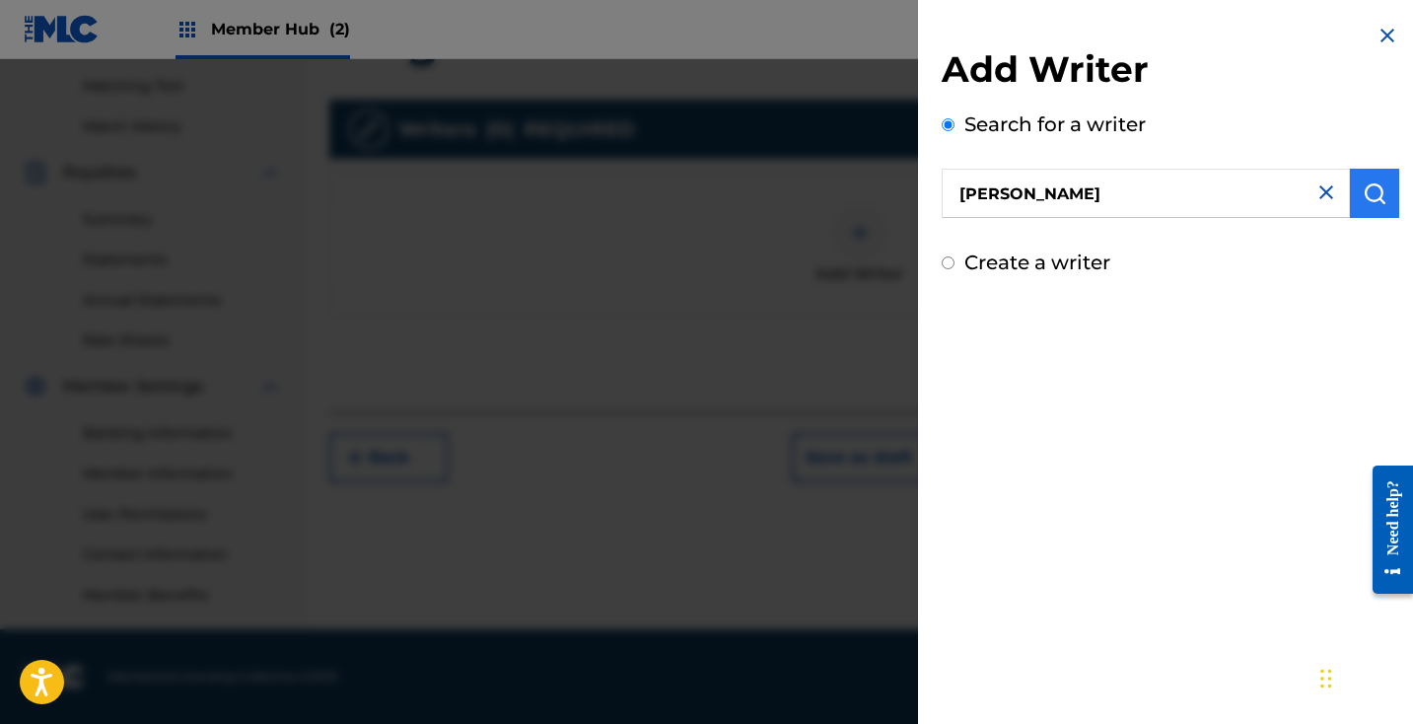
click at [1376, 195] on img "submit" at bounding box center [1374, 193] width 24 height 24
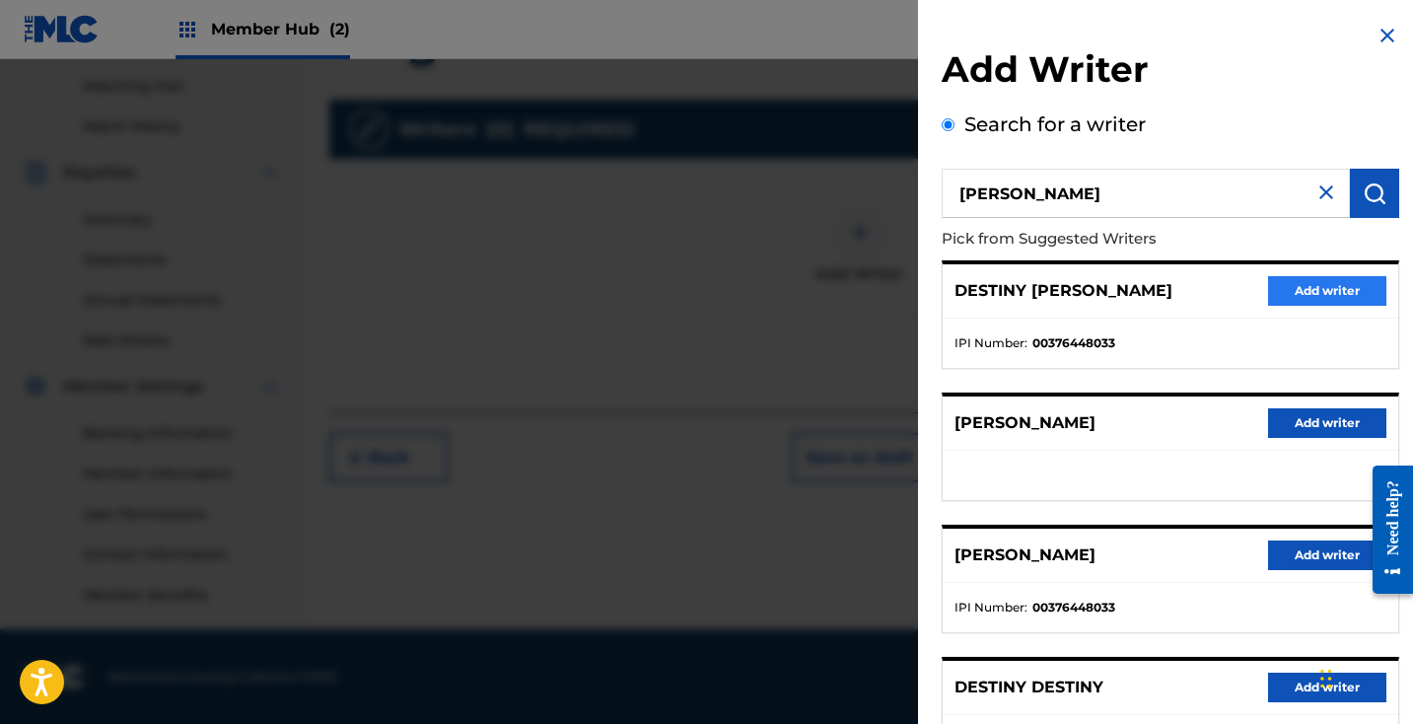
click at [1339, 283] on button "Add writer" at bounding box center [1327, 291] width 118 height 30
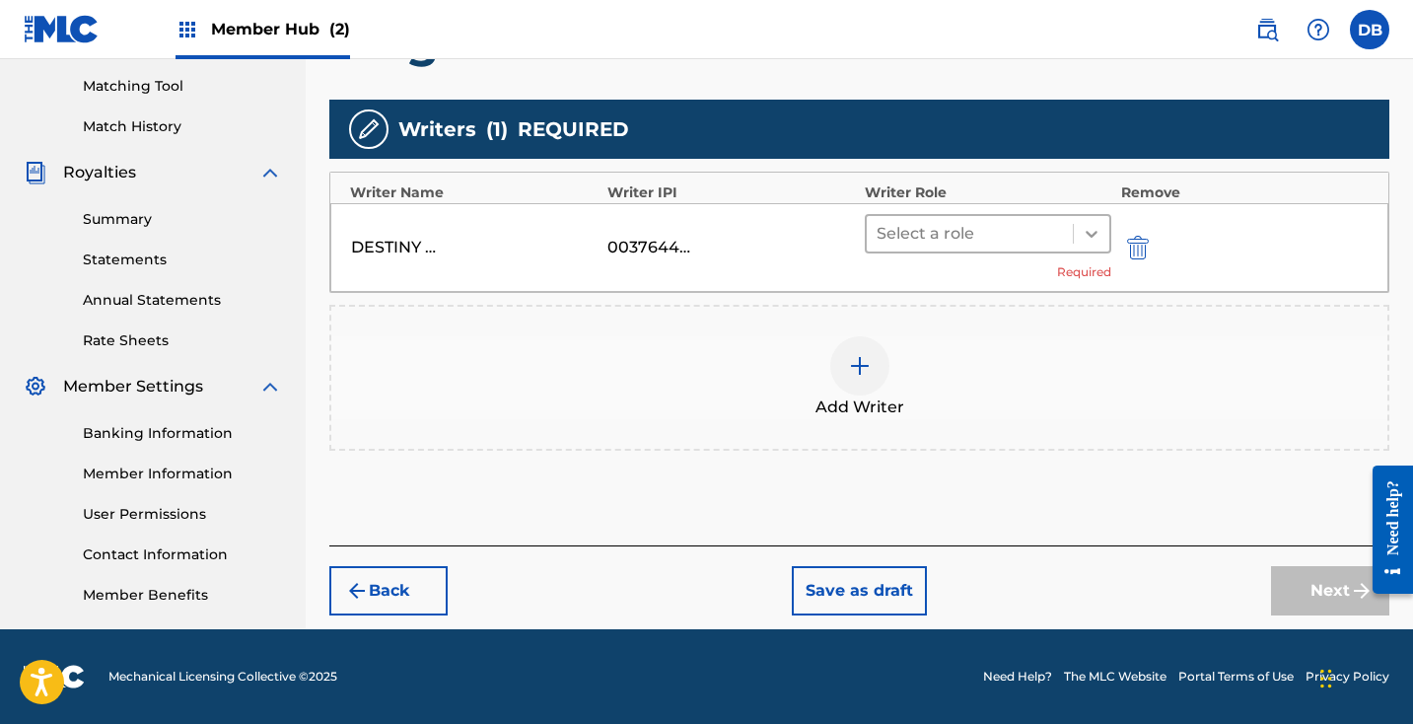
click at [1100, 234] on icon at bounding box center [1092, 234] width 20 height 20
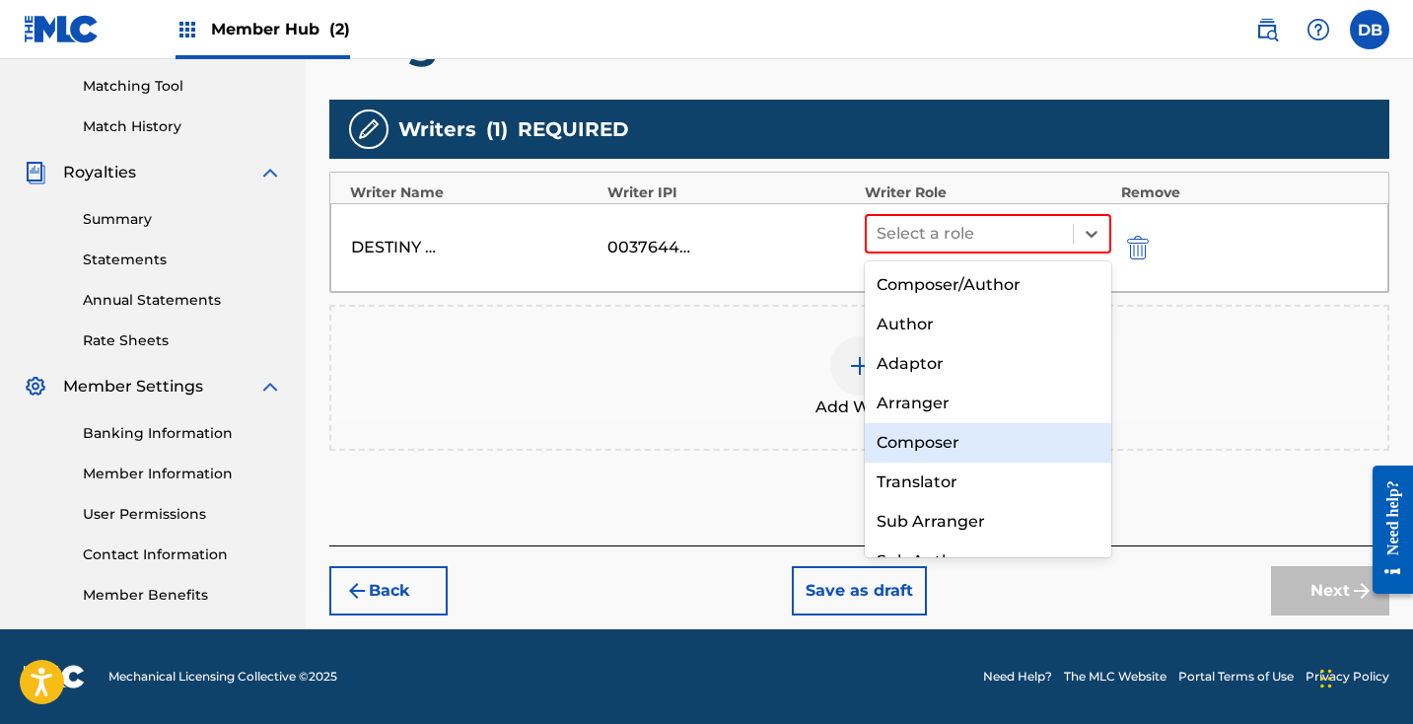
click at [996, 449] on div "Composer" at bounding box center [988, 442] width 246 height 39
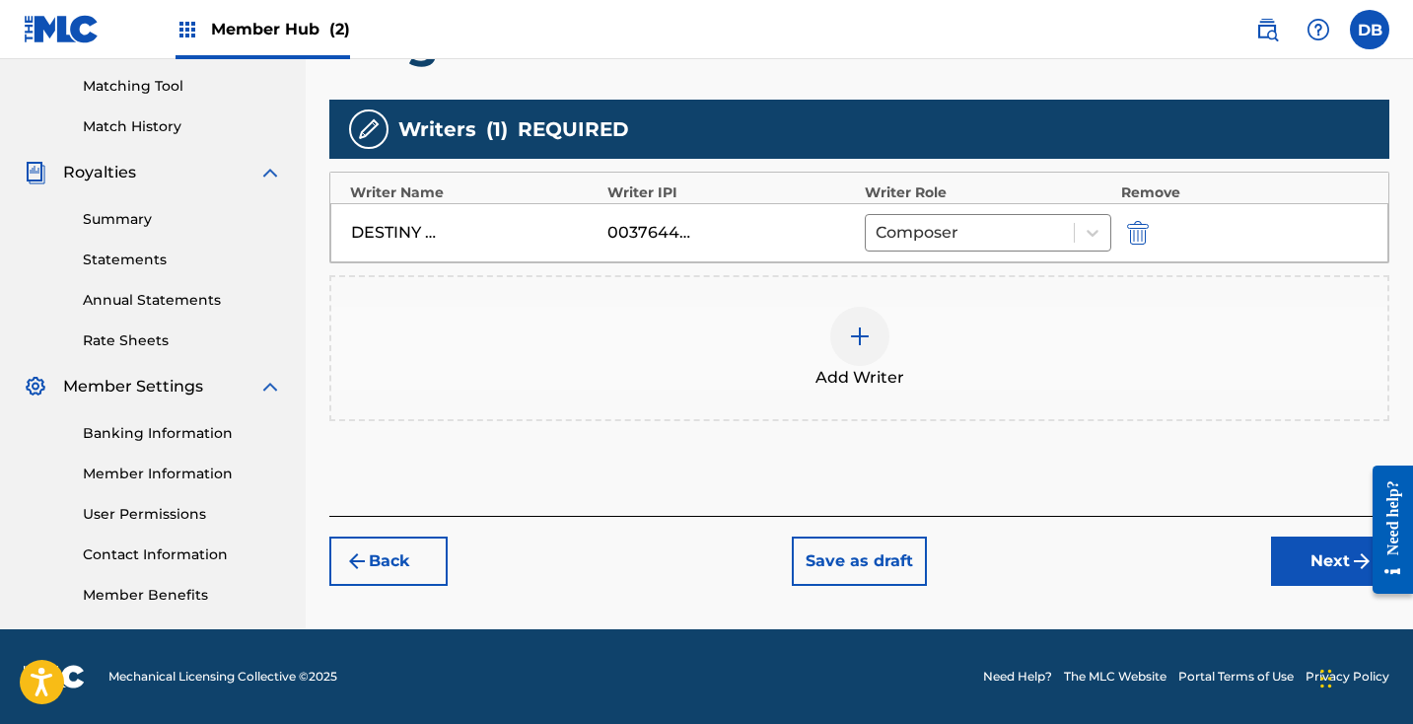
click at [874, 346] on div at bounding box center [859, 336] width 59 height 59
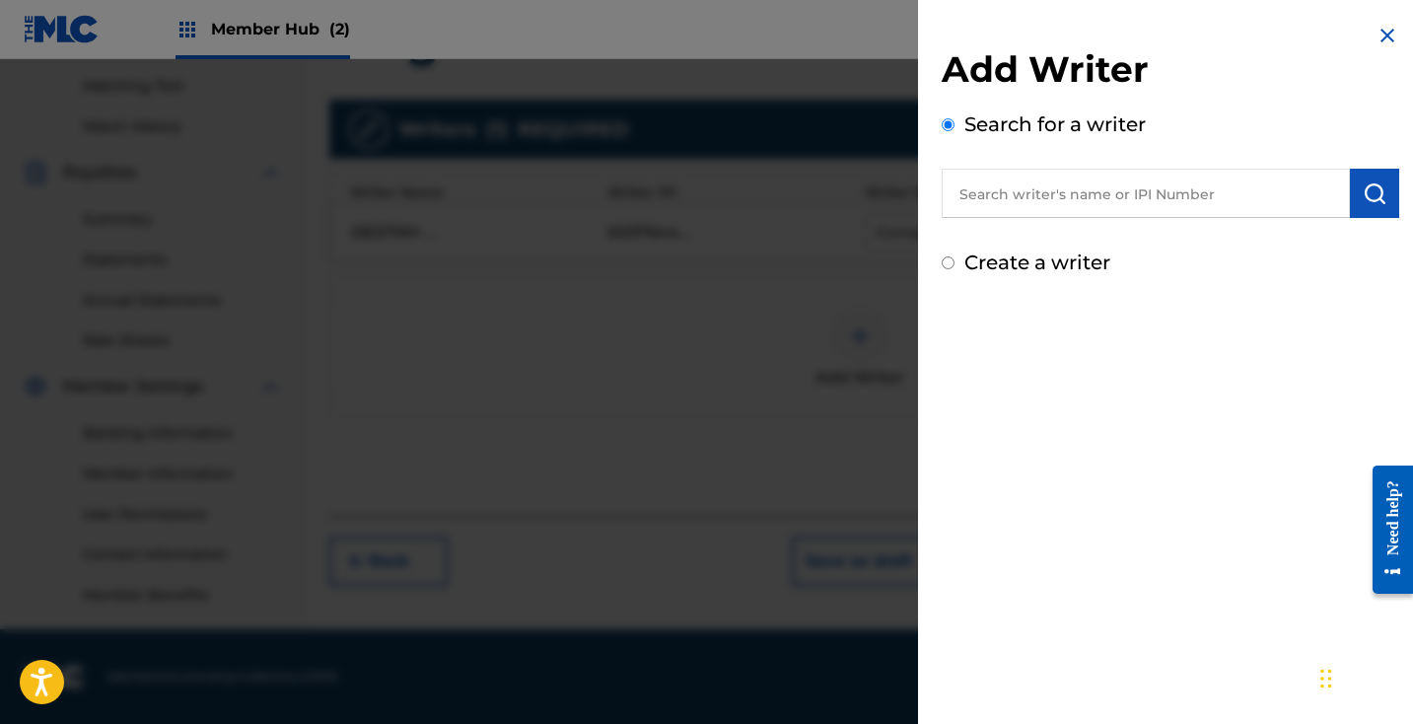
click at [1123, 183] on input "text" at bounding box center [1146, 193] width 408 height 49
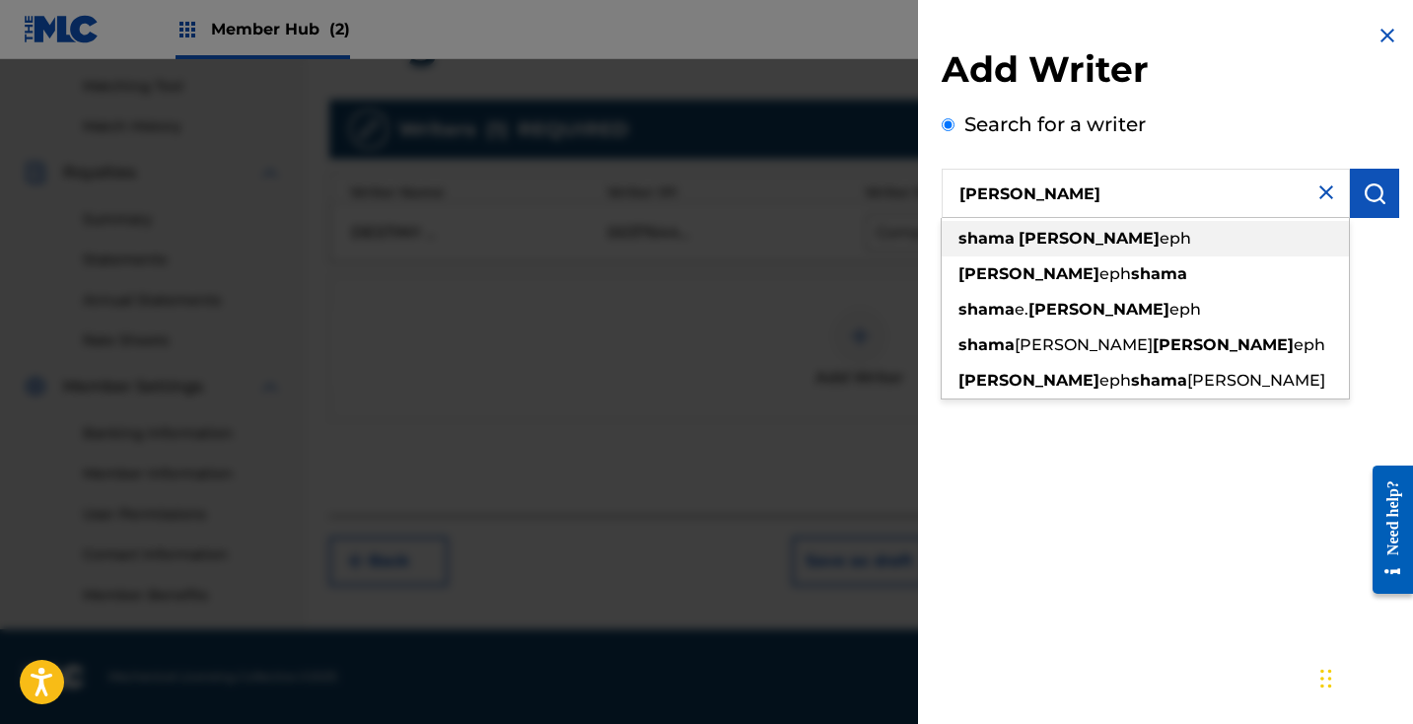
click at [1133, 226] on div "[PERSON_NAME] eph" at bounding box center [1145, 238] width 407 height 35
type input "[PERSON_NAME]"
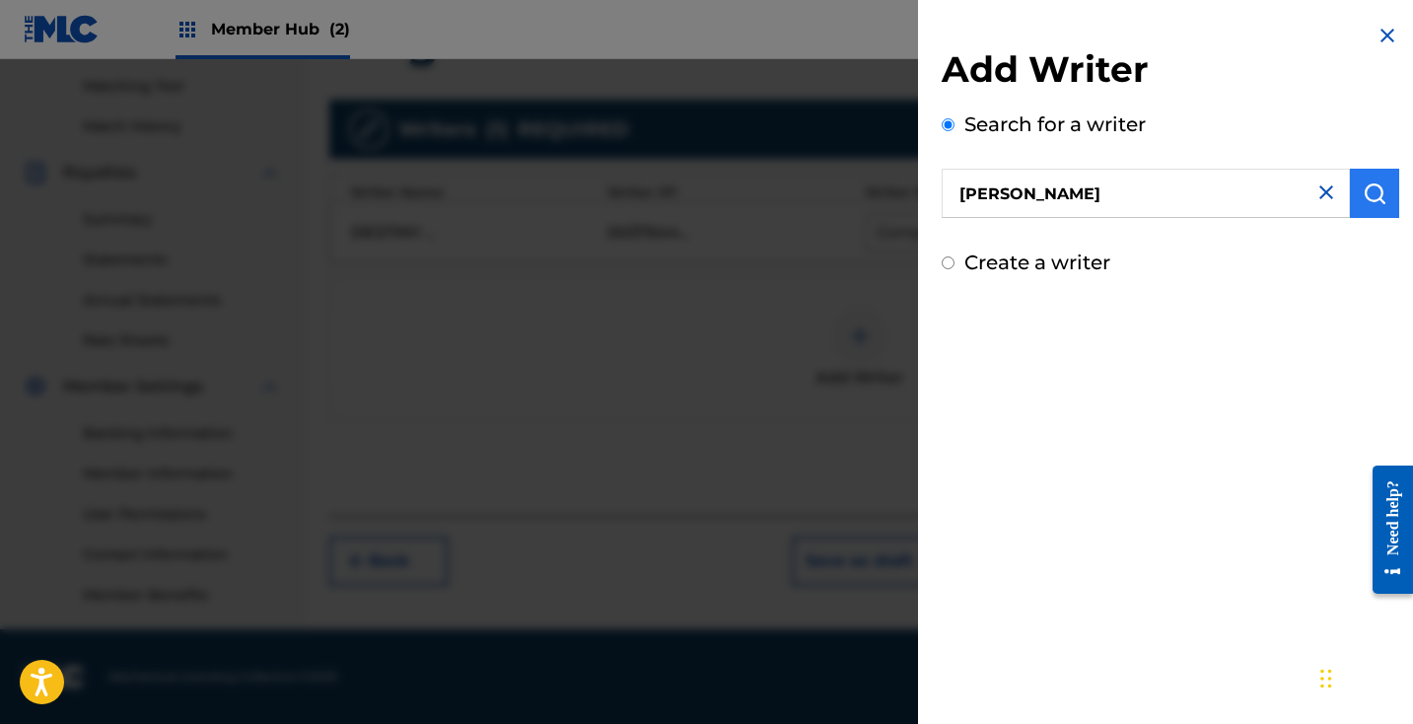
click at [1362, 200] on img "submit" at bounding box center [1374, 193] width 24 height 24
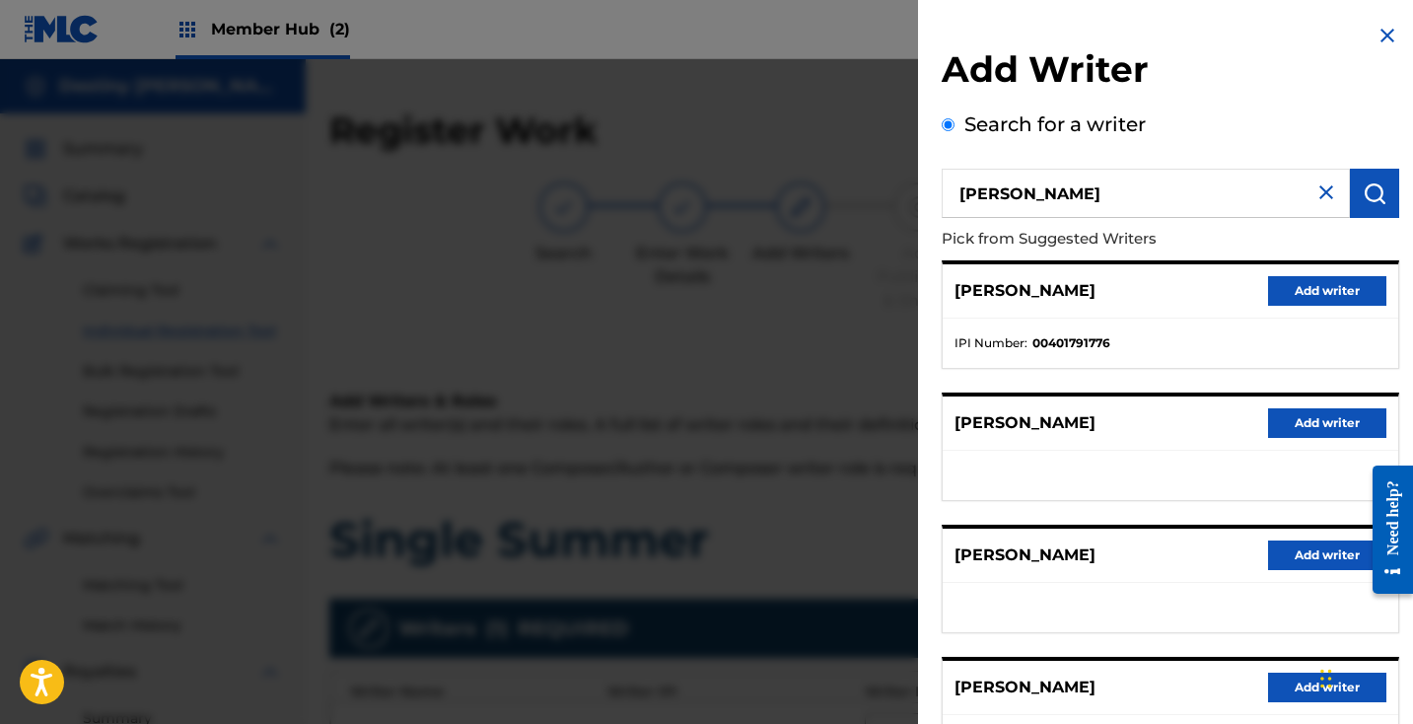
scroll to position [0, 0]
click at [1289, 283] on button "Add writer" at bounding box center [1327, 291] width 118 height 30
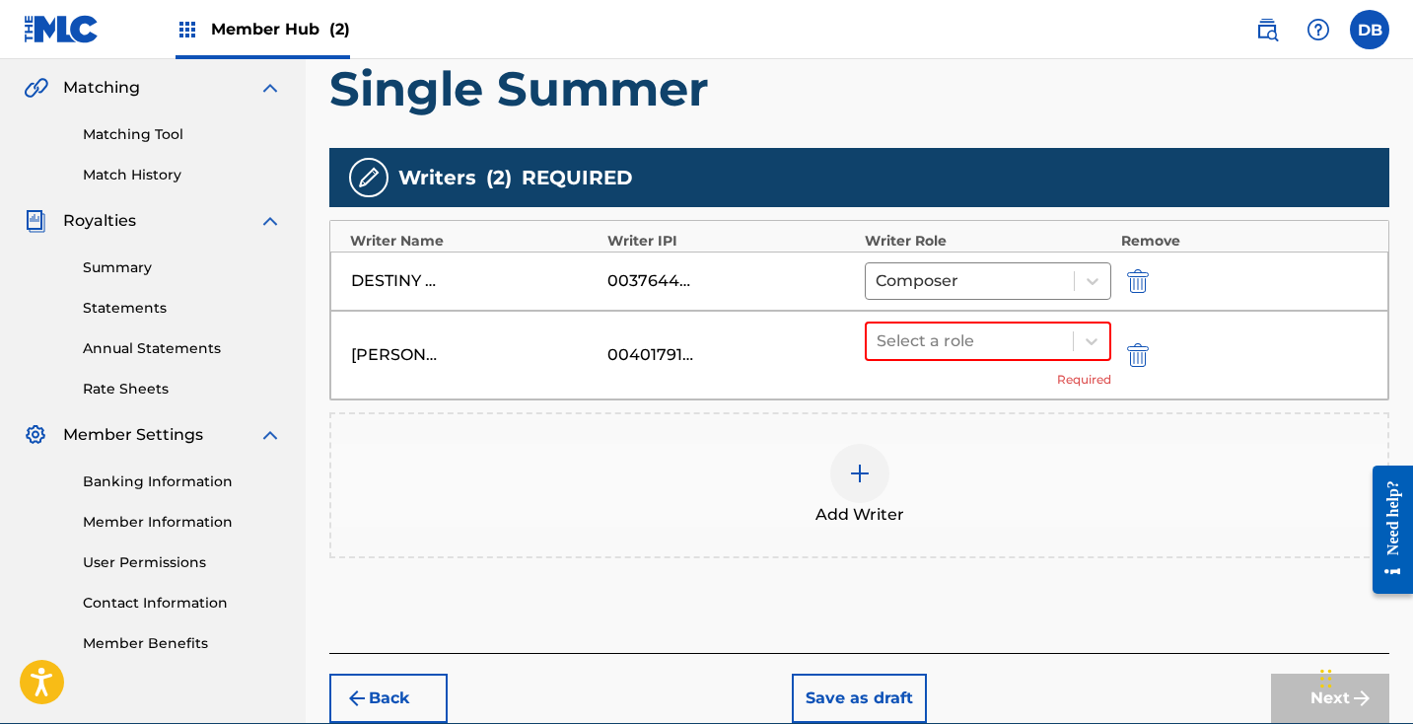
scroll to position [485, 0]
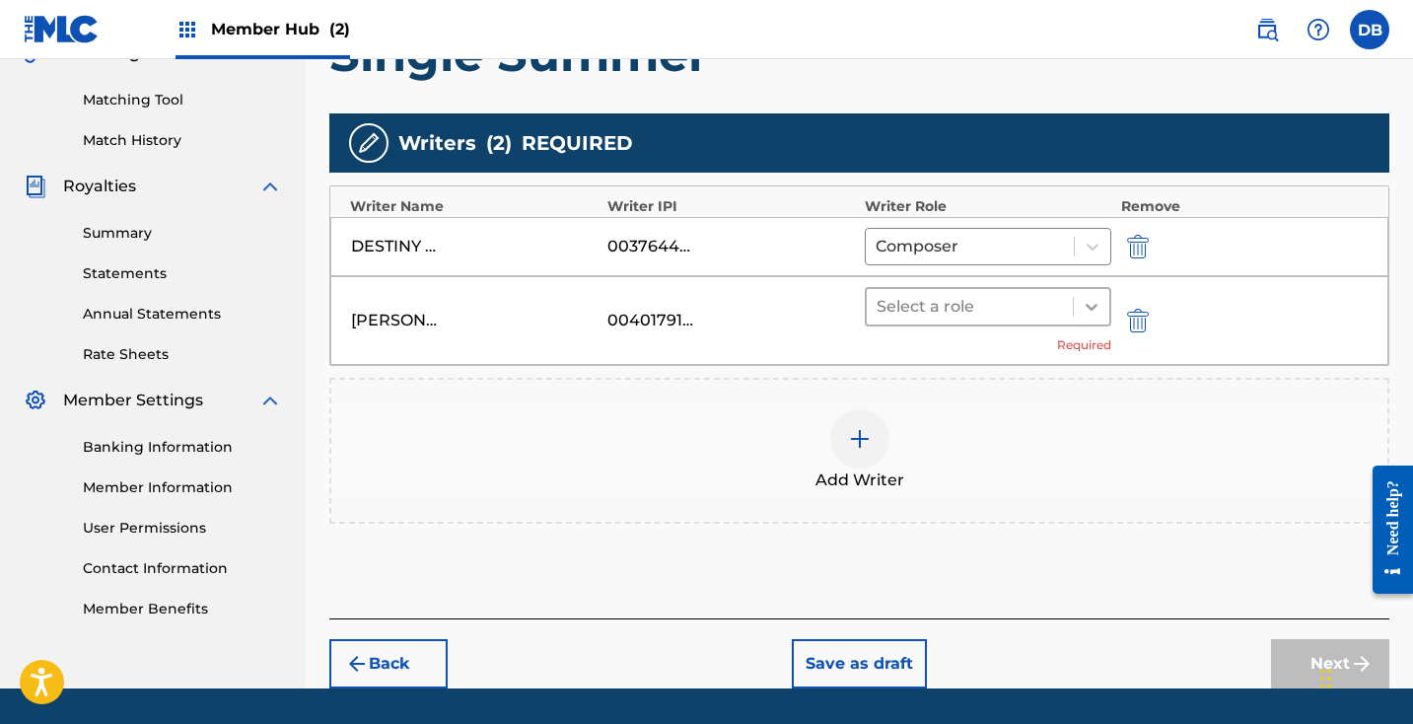
click at [1102, 303] on div at bounding box center [1091, 306] width 35 height 35
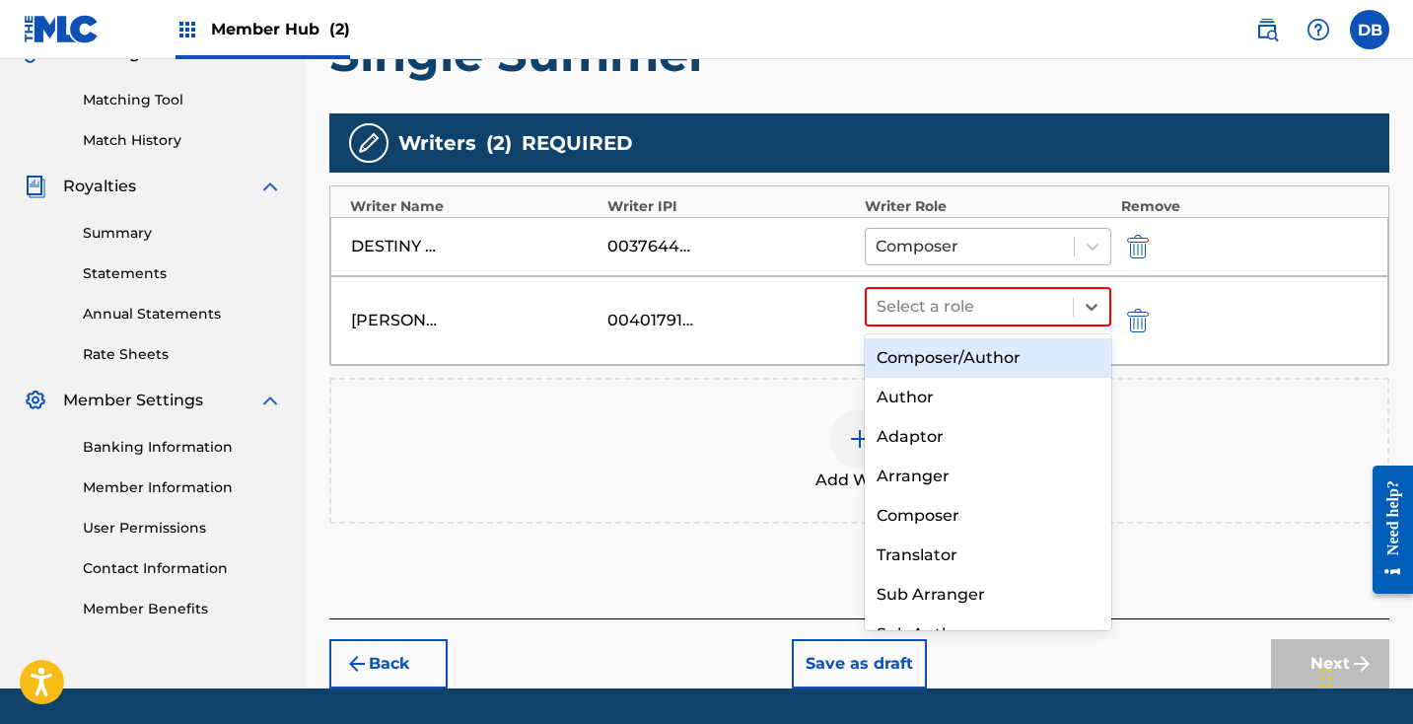
click at [1015, 251] on div at bounding box center [969, 247] width 188 height 28
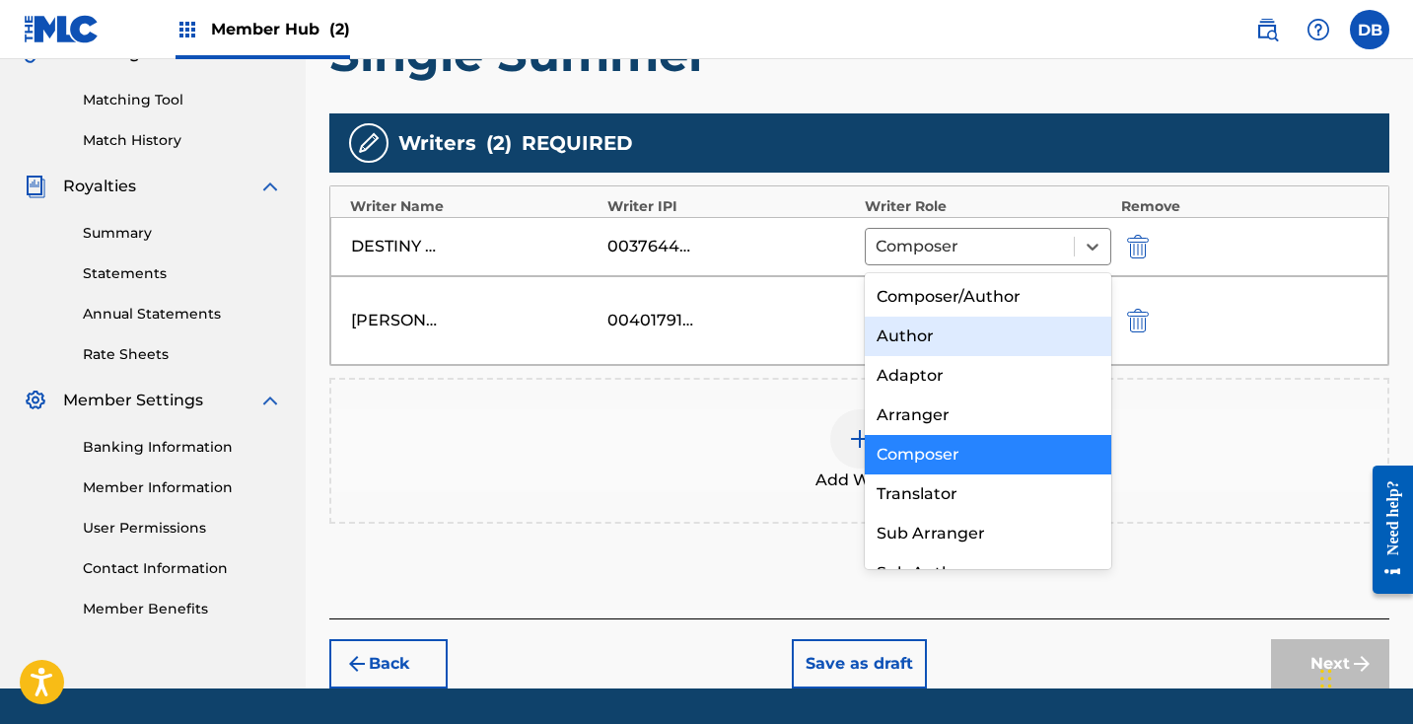
click at [996, 324] on div "Author" at bounding box center [988, 335] width 246 height 39
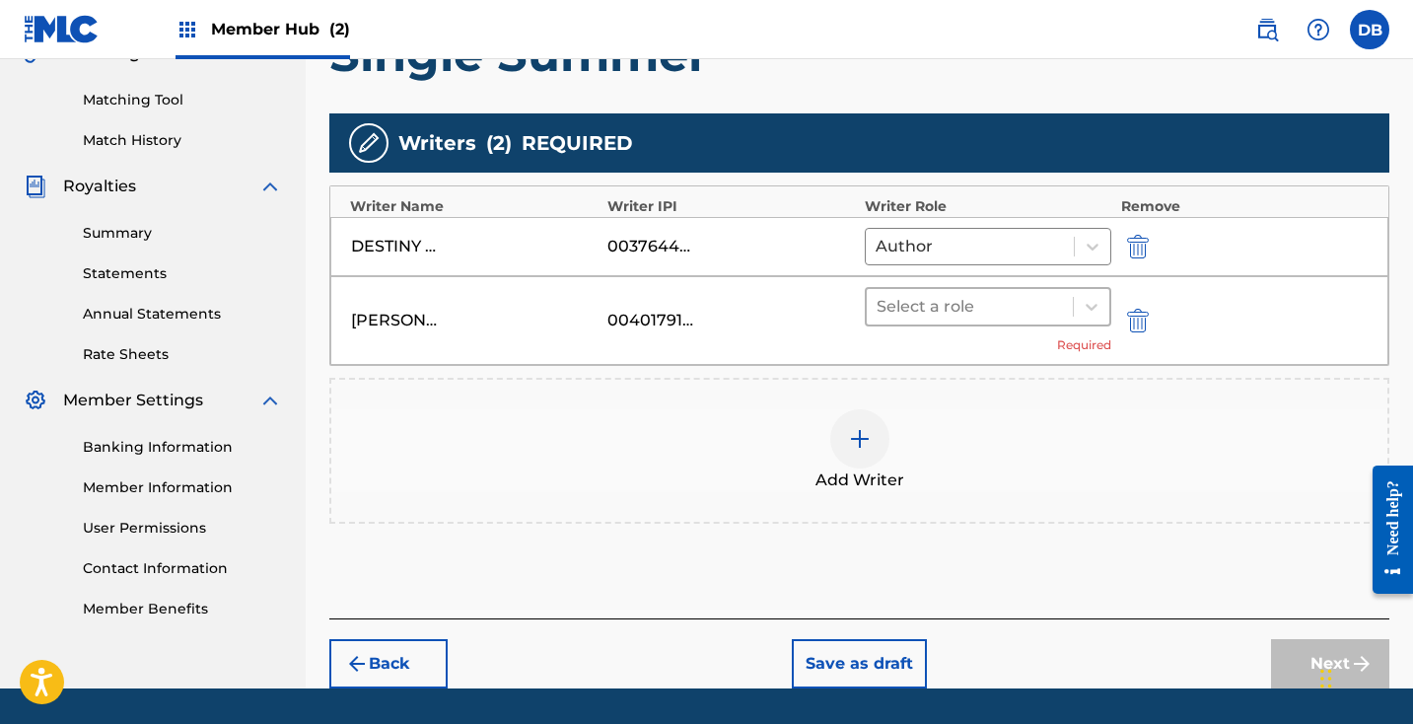
click at [991, 311] on div at bounding box center [969, 307] width 186 height 28
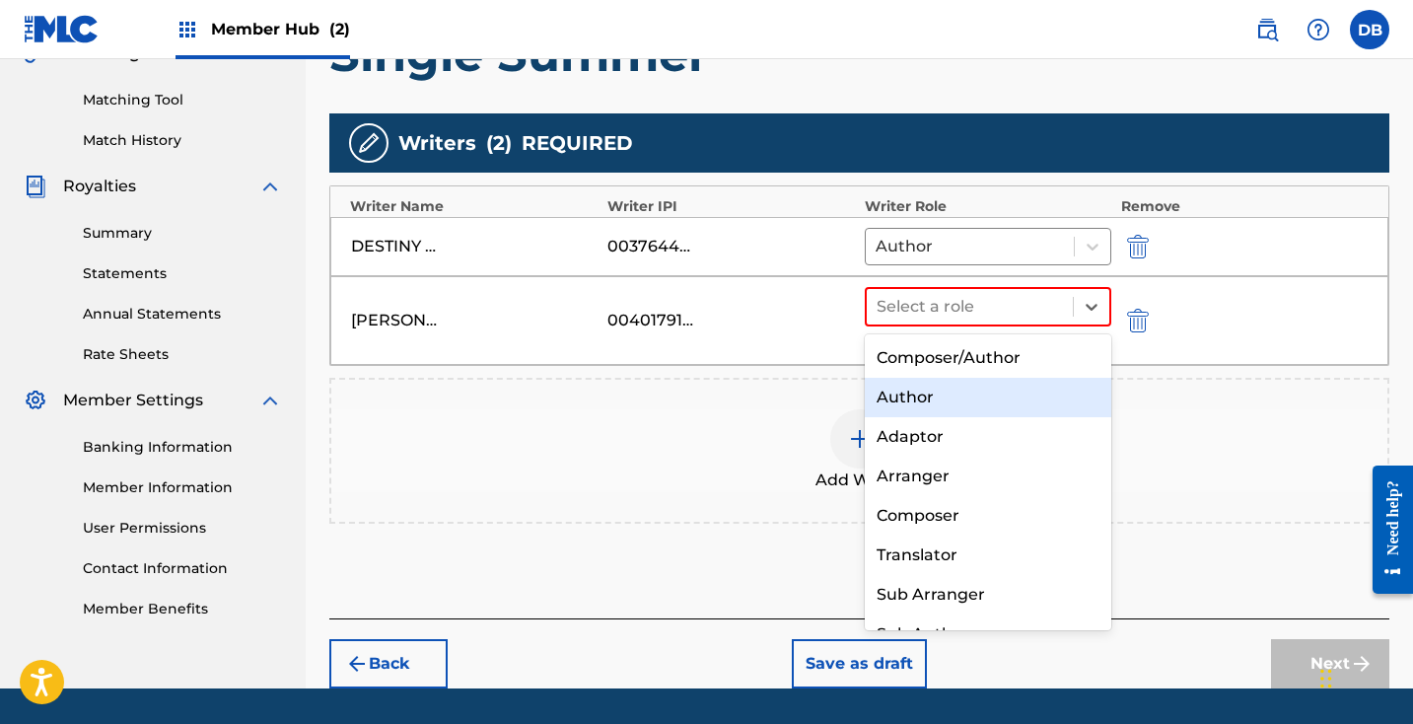
click at [975, 383] on div "Author" at bounding box center [988, 397] width 246 height 39
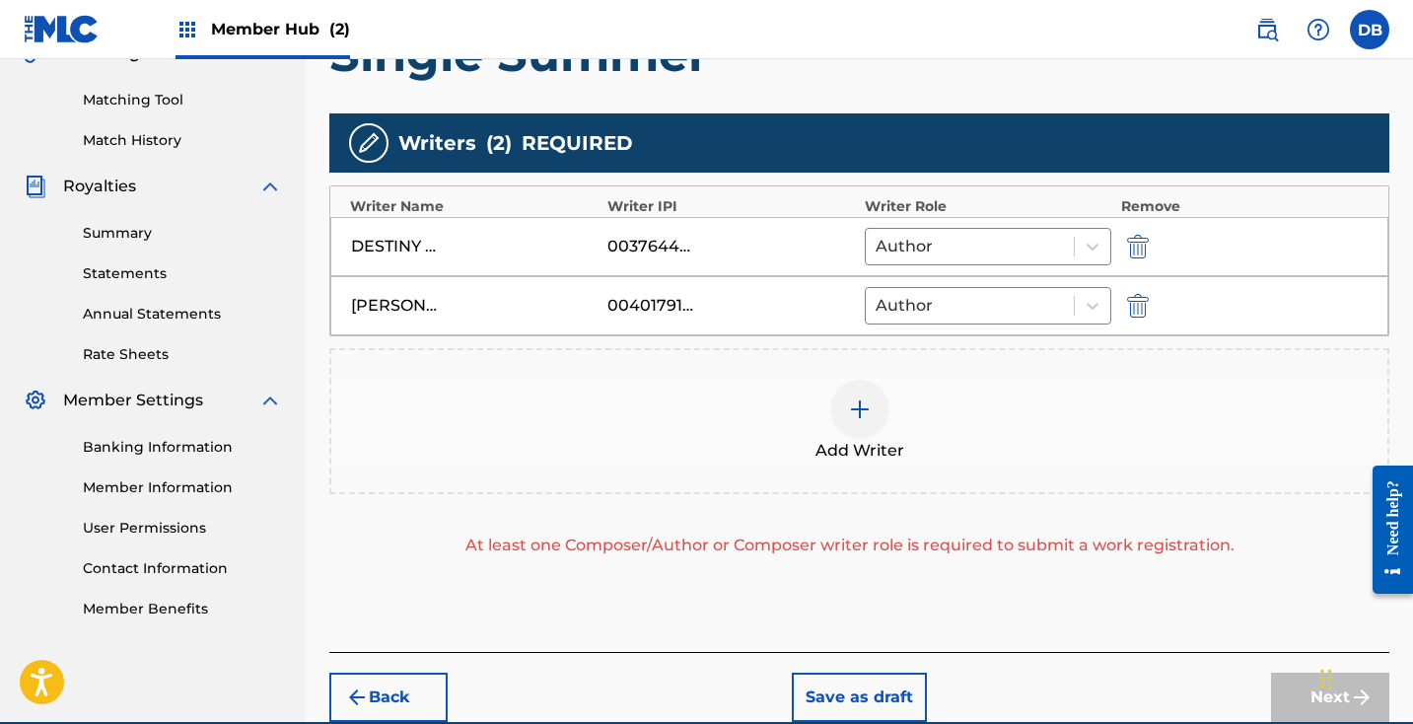
click at [873, 413] on div at bounding box center [859, 409] width 59 height 59
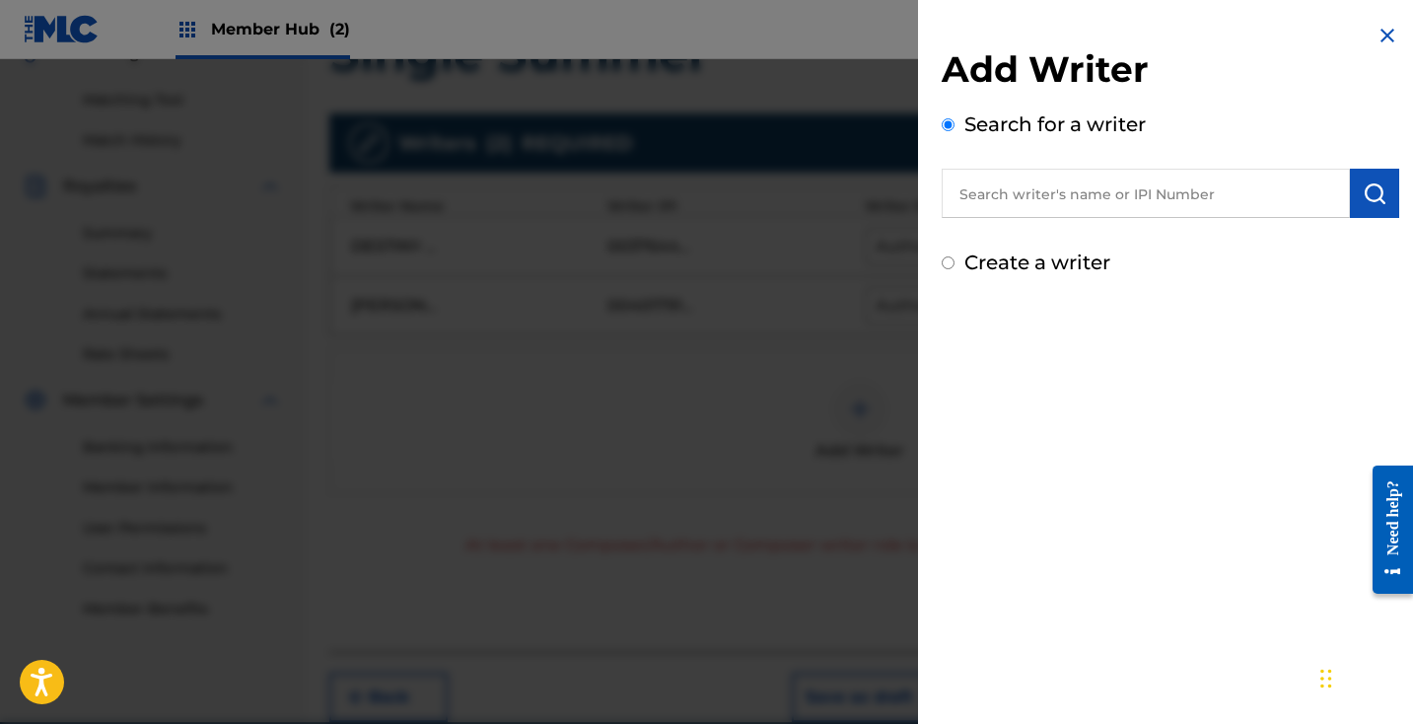
click at [1028, 199] on input "text" at bounding box center [1146, 193] width 408 height 49
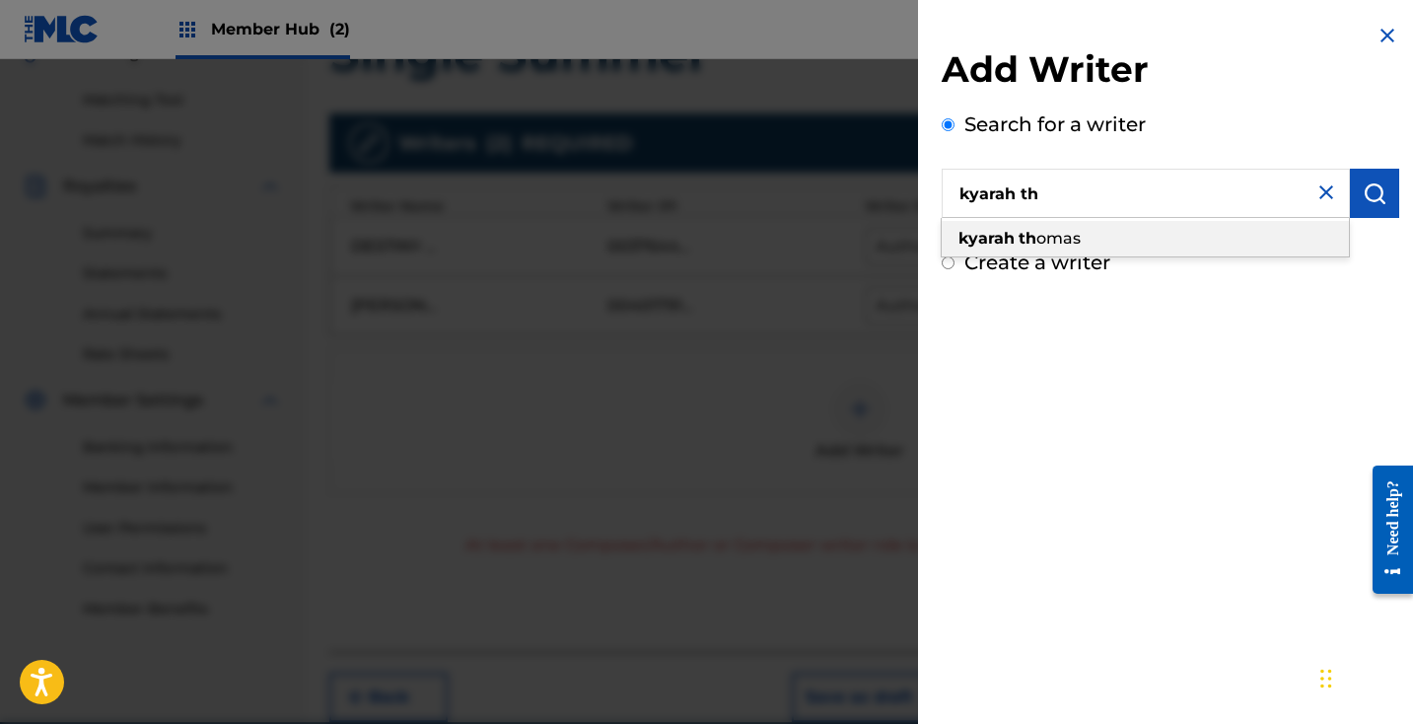
click at [1066, 238] on span "omas" at bounding box center [1058, 238] width 44 height 19
type input "[PERSON_NAME]"
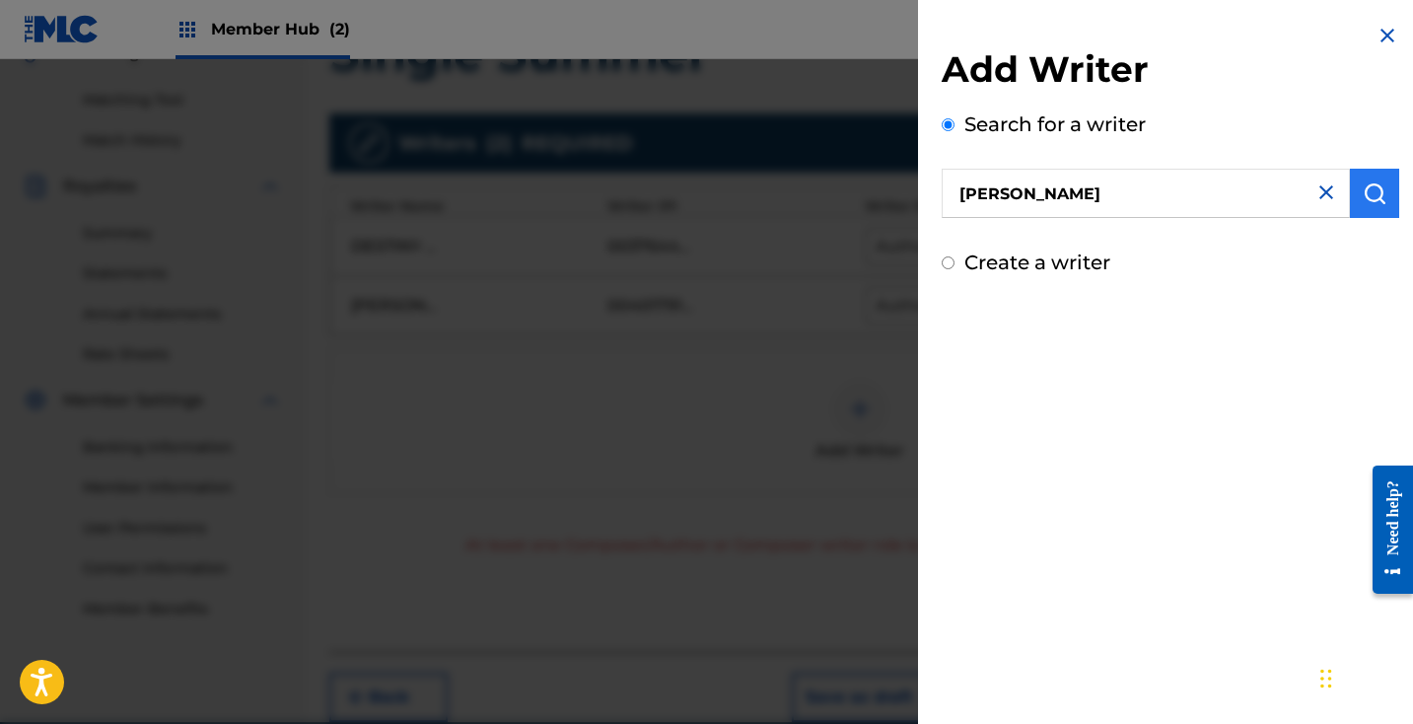
click at [1362, 203] on img "submit" at bounding box center [1374, 193] width 24 height 24
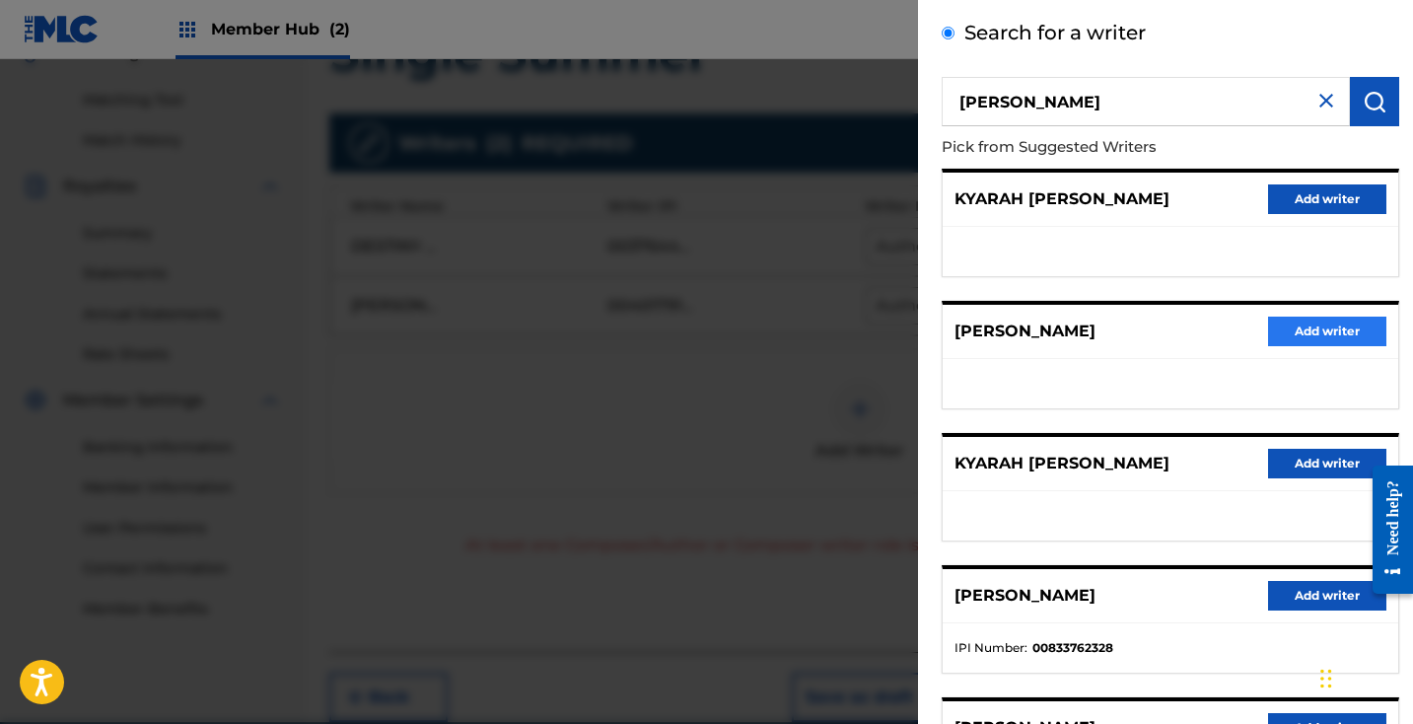
scroll to position [110, 0]
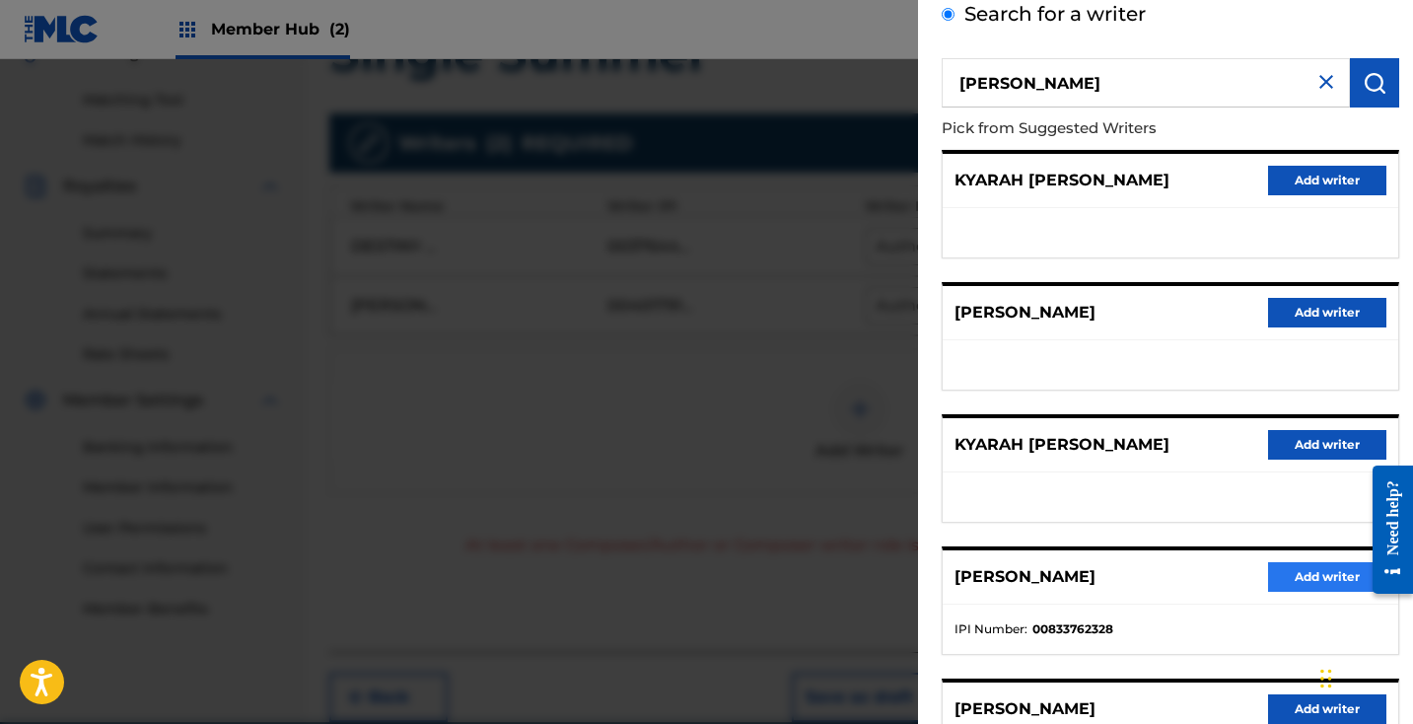
click at [1308, 566] on button "Add writer" at bounding box center [1327, 577] width 118 height 30
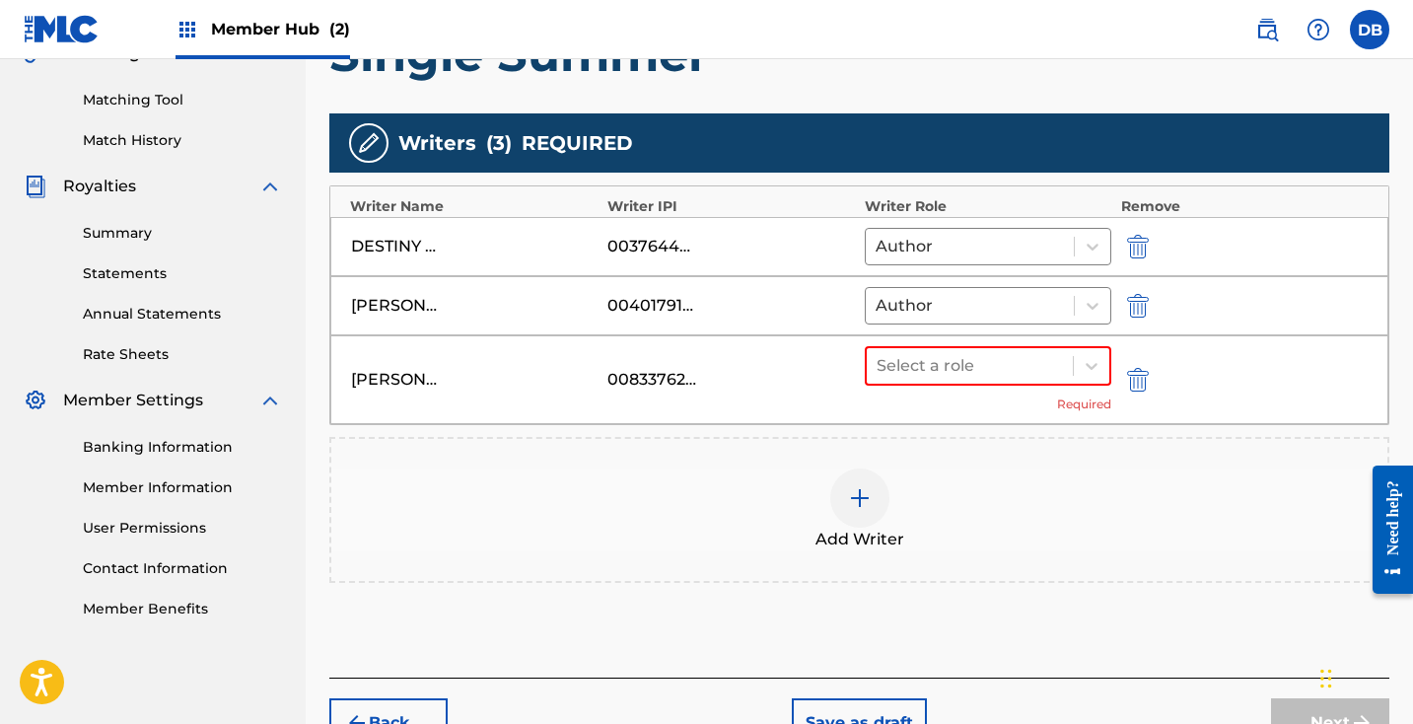
click at [939, 385] on div "Select a role Required" at bounding box center [988, 379] width 246 height 67
click at [1083, 375] on icon at bounding box center [1092, 366] width 20 height 20
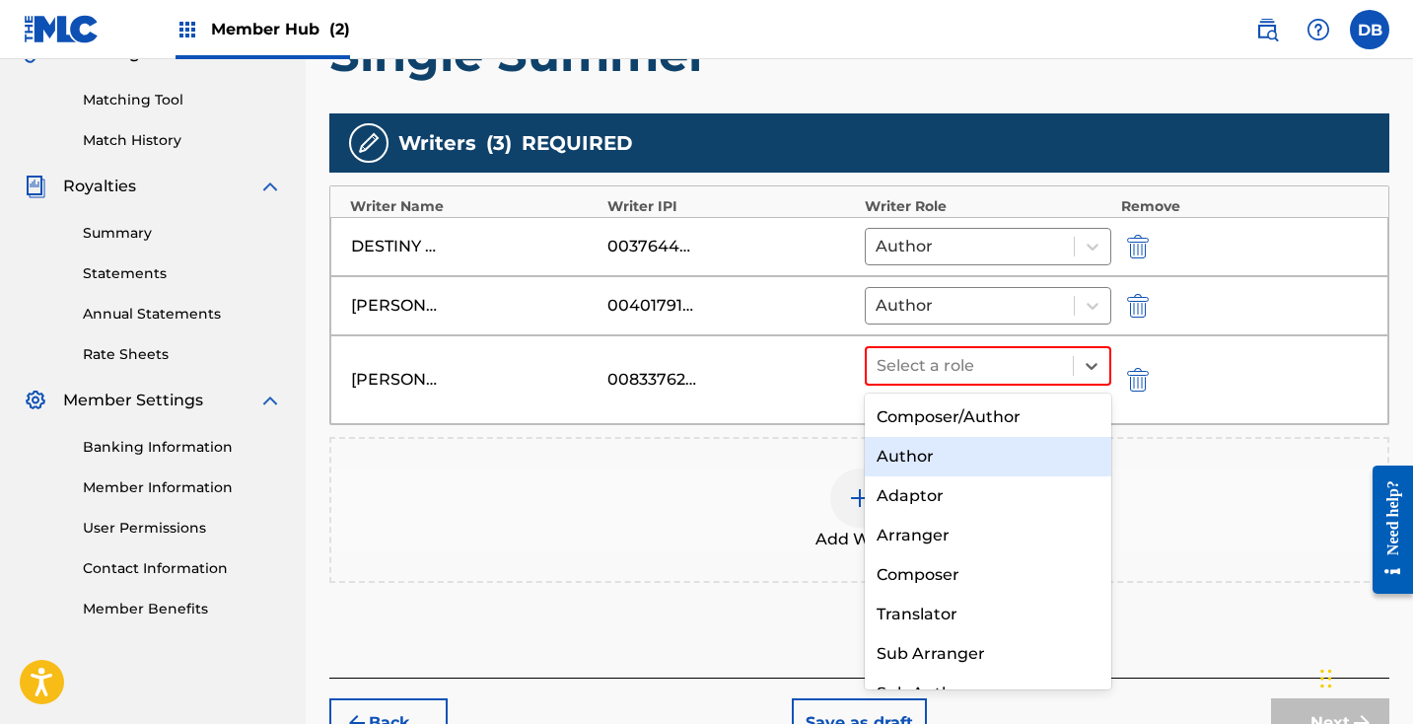
click at [1003, 465] on div "Author" at bounding box center [988, 456] width 246 height 39
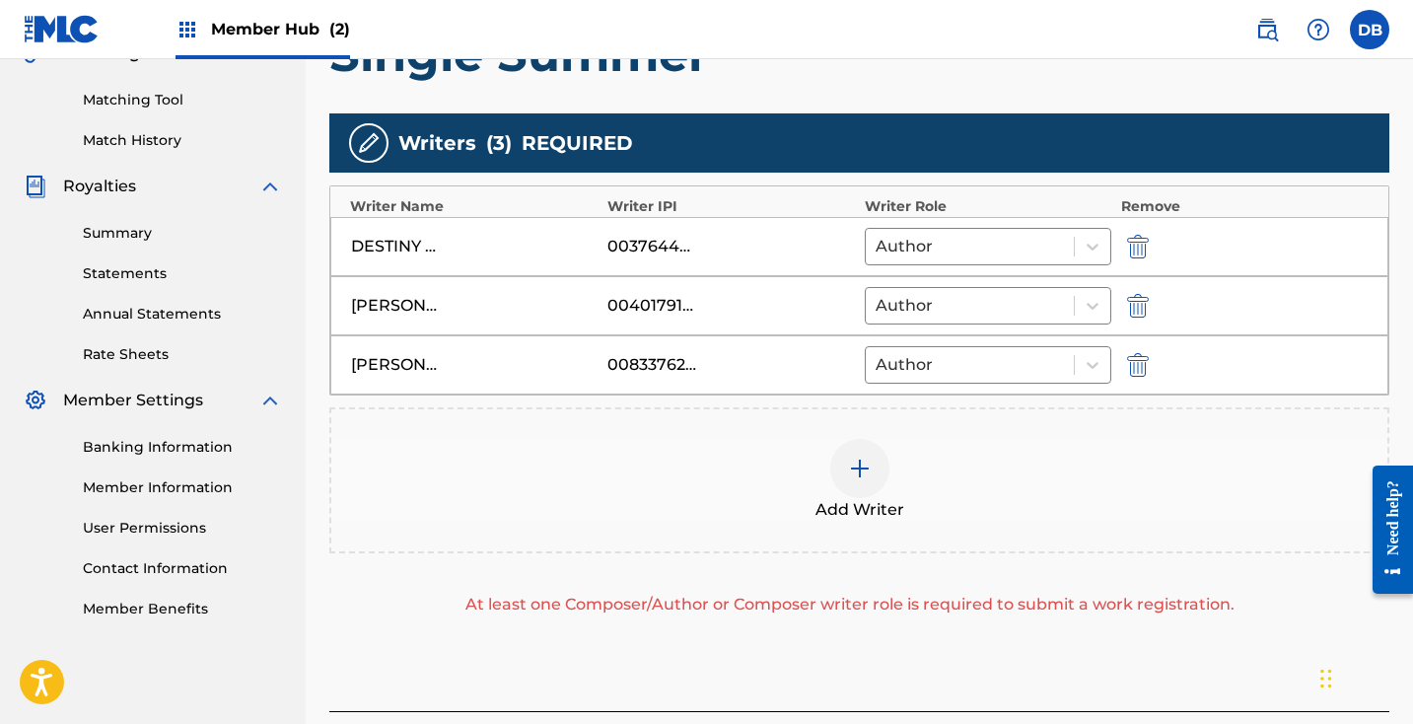
click at [869, 458] on img at bounding box center [860, 468] width 24 height 24
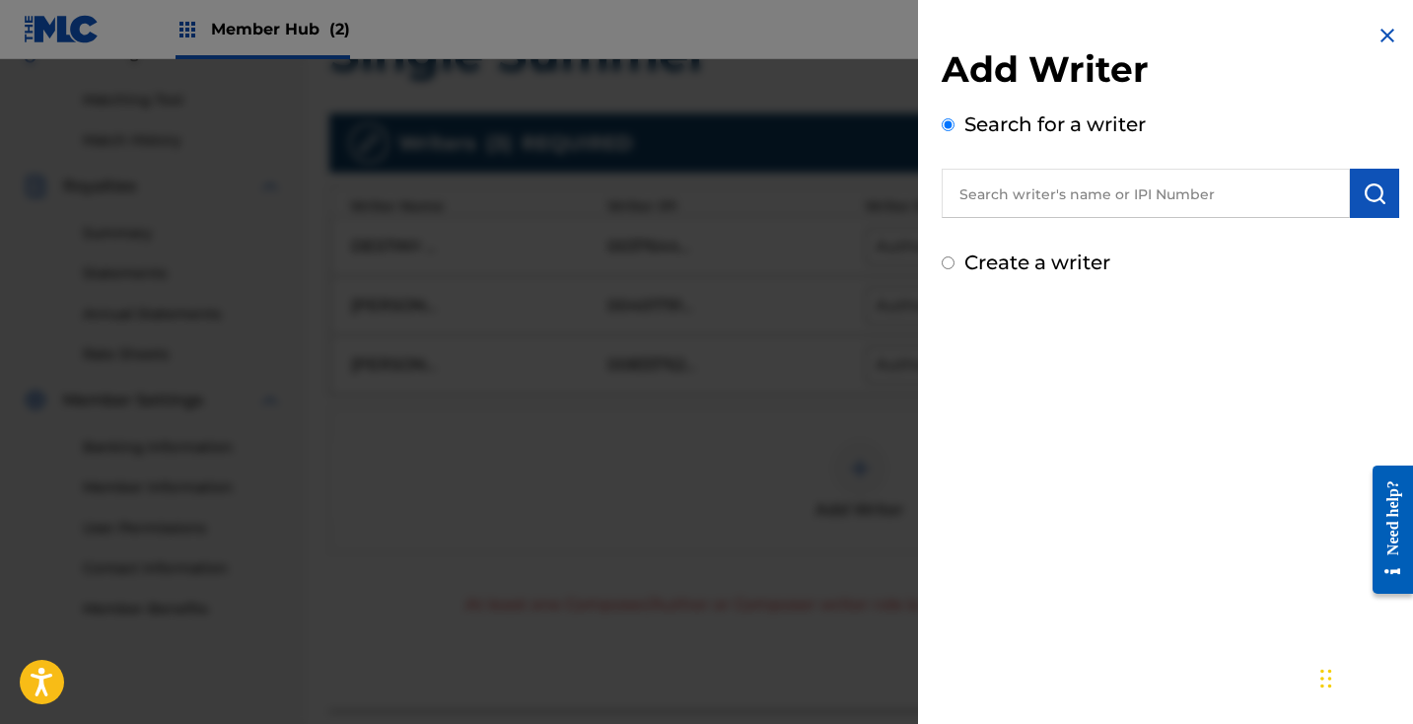
click at [1062, 190] on input "text" at bounding box center [1146, 193] width 408 height 49
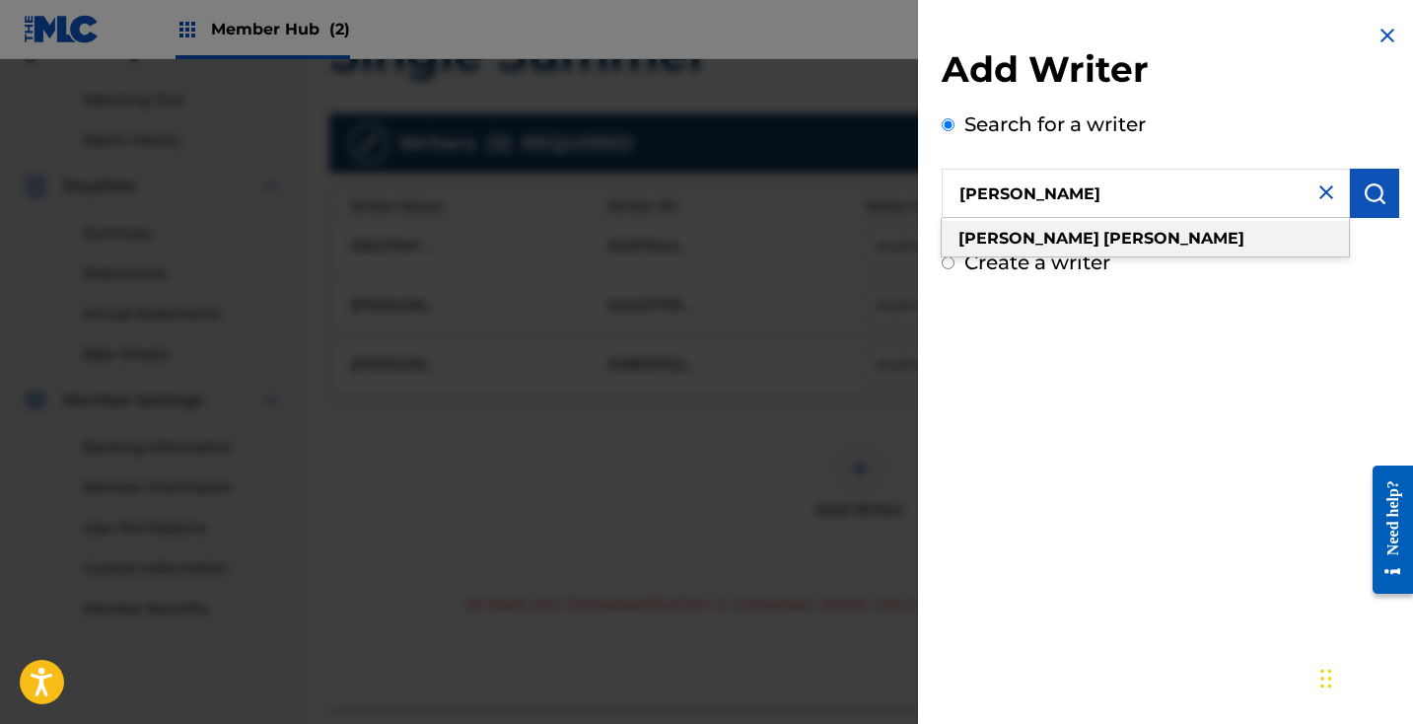
type input "[PERSON_NAME]"
click at [1088, 236] on div "[PERSON_NAME]" at bounding box center [1145, 238] width 407 height 35
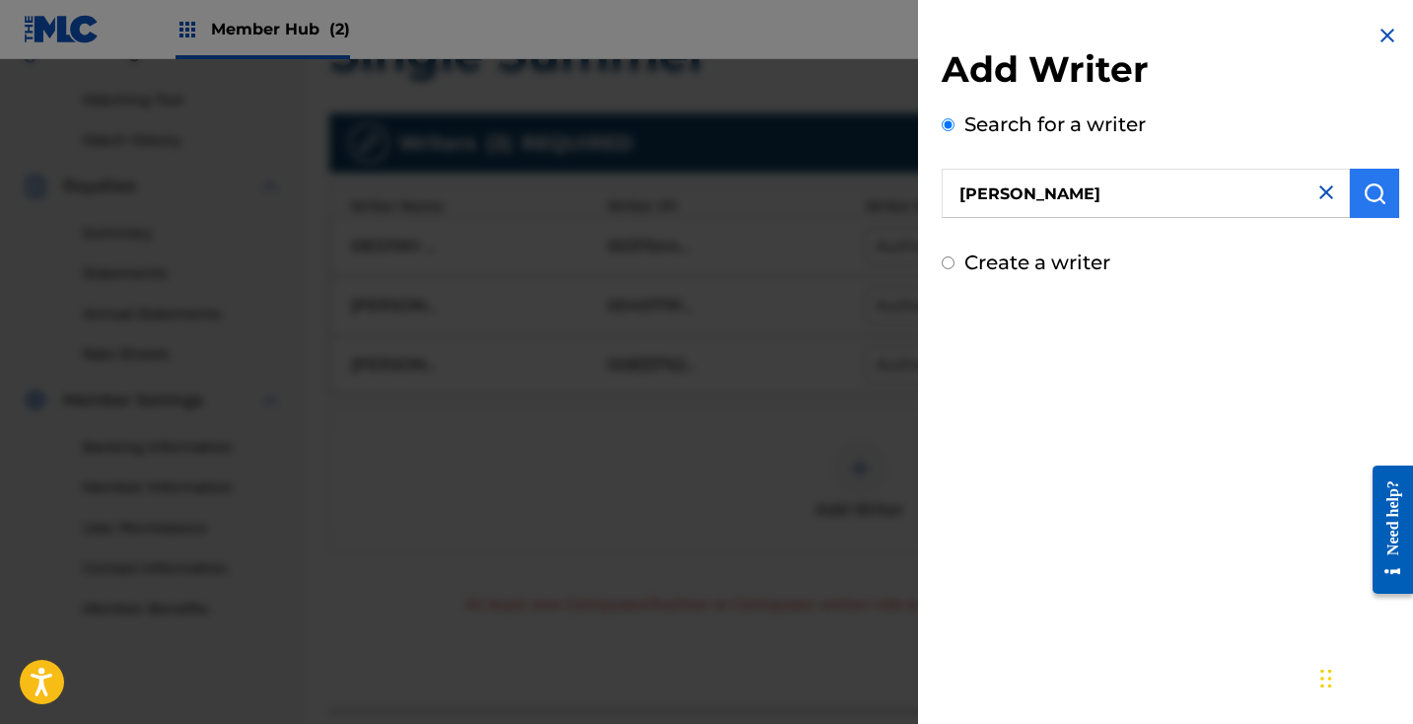
click at [1362, 199] on img "submit" at bounding box center [1374, 193] width 24 height 24
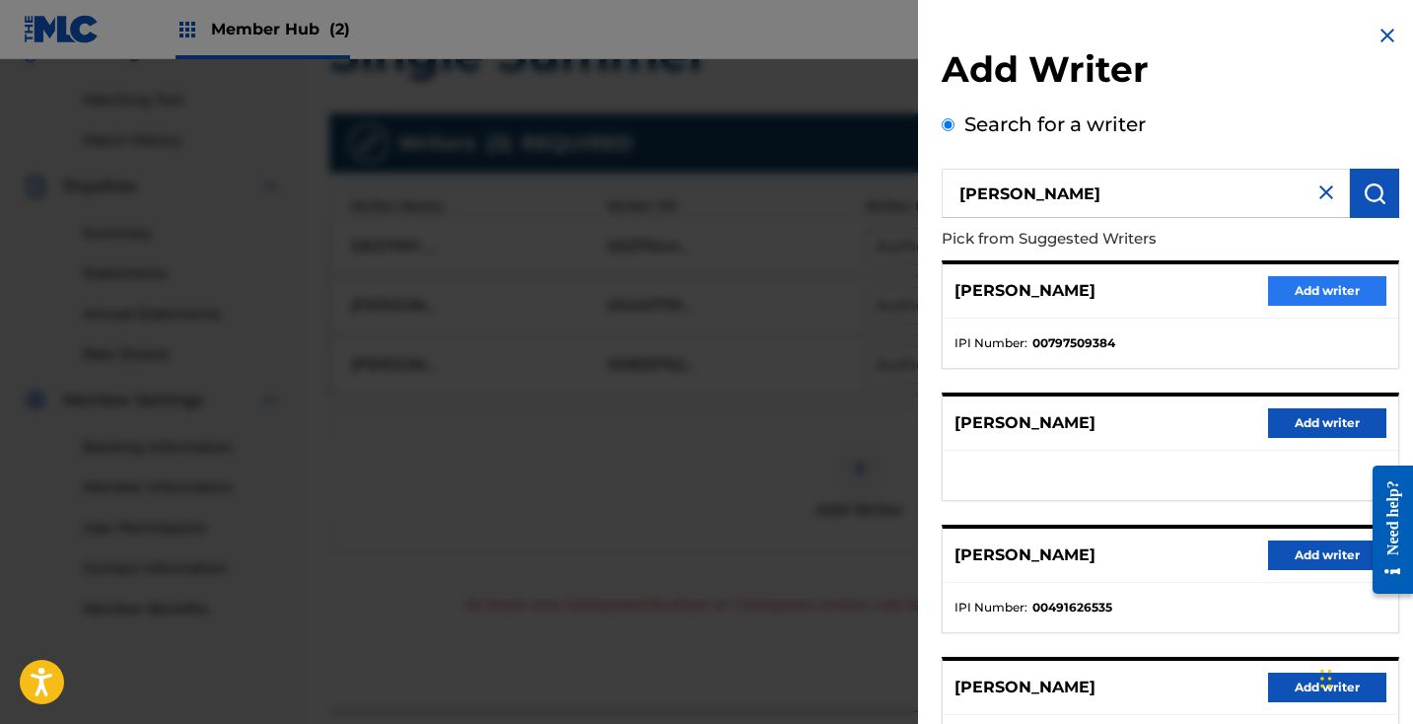
click at [1326, 296] on button "Add writer" at bounding box center [1327, 291] width 118 height 30
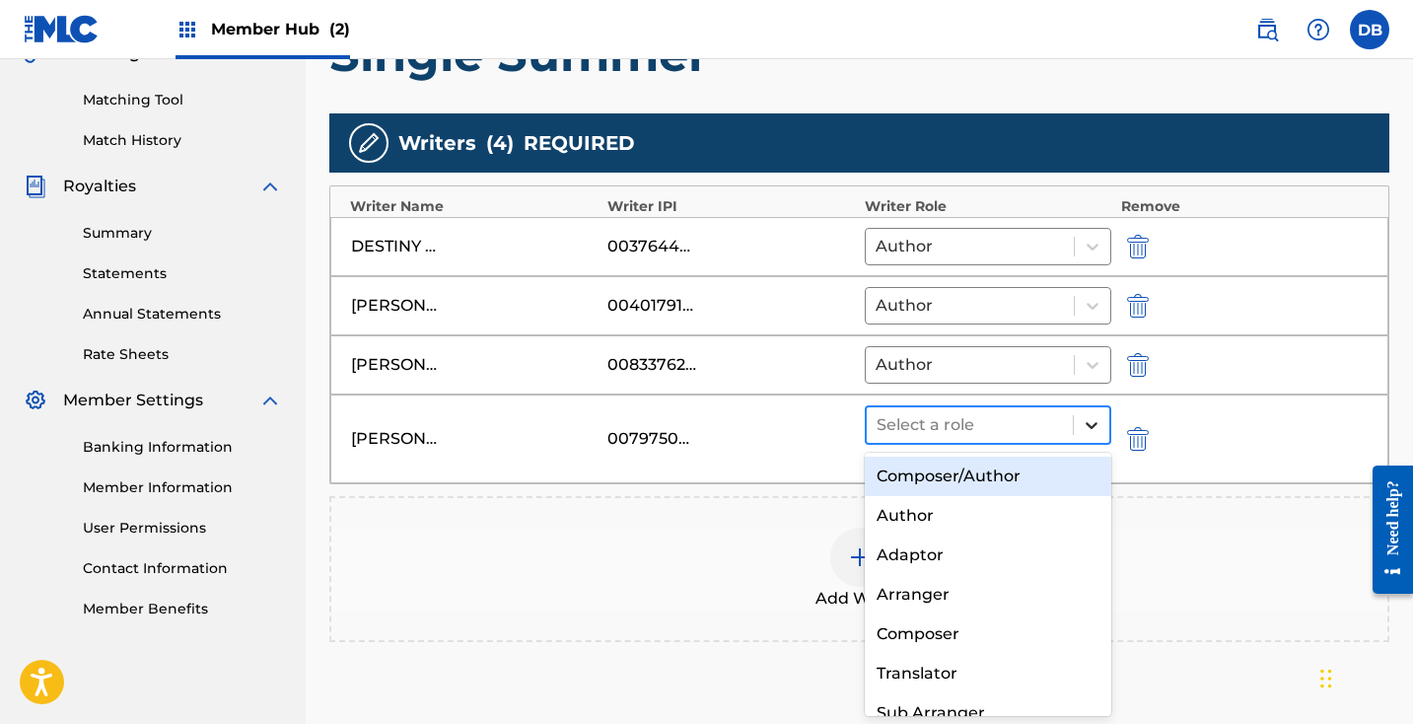
click at [1100, 437] on div at bounding box center [1091, 424] width 35 height 35
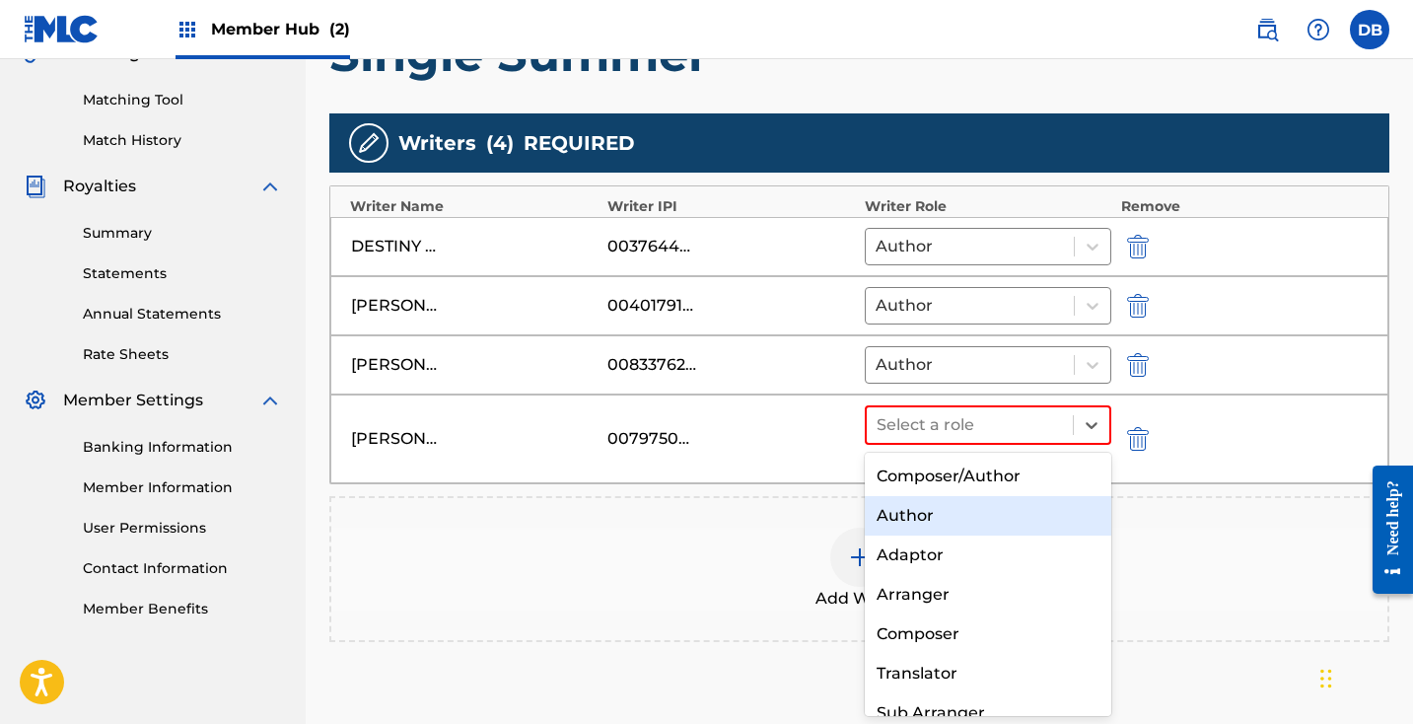
click at [964, 522] on div "Author" at bounding box center [988, 515] width 246 height 39
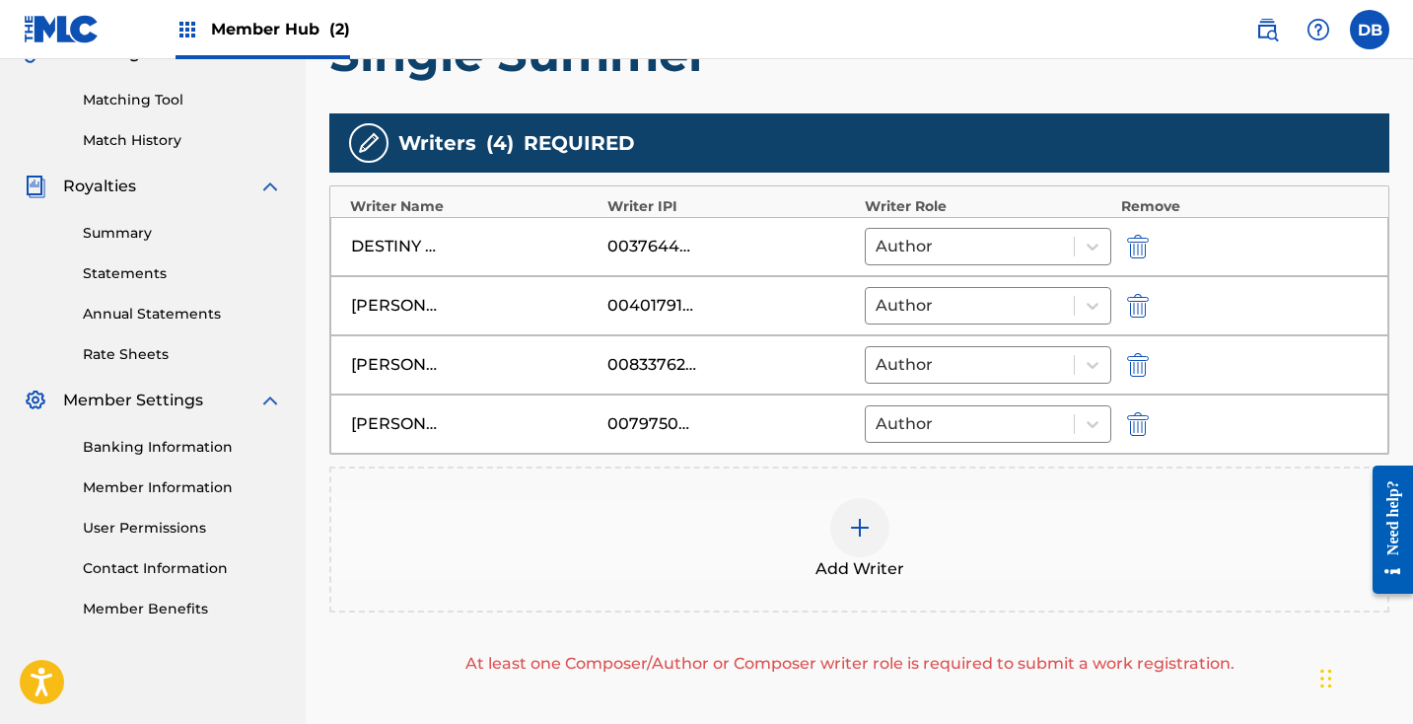
click at [868, 527] on img at bounding box center [860, 528] width 24 height 24
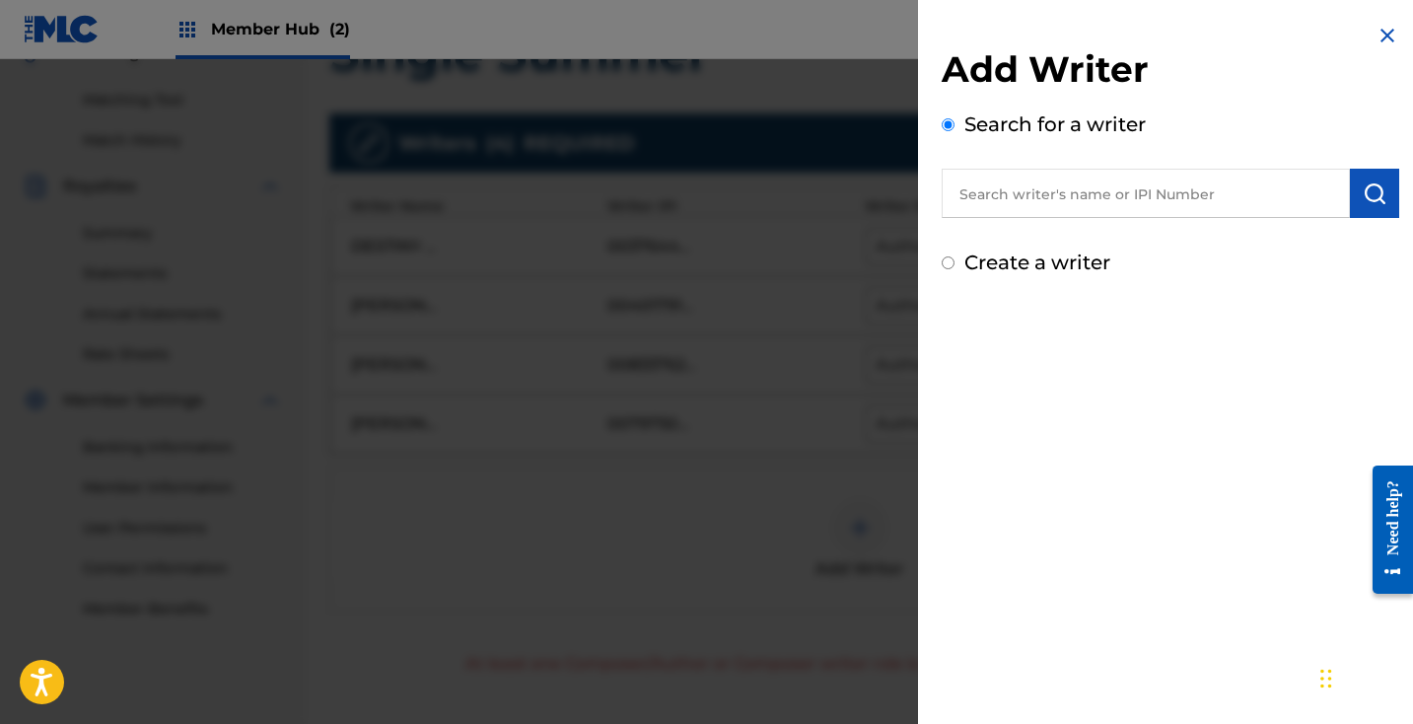
click at [1081, 215] on input "text" at bounding box center [1146, 193] width 408 height 49
click at [1068, 199] on input "[PERSON_NAME] hossy" at bounding box center [1146, 193] width 408 height 49
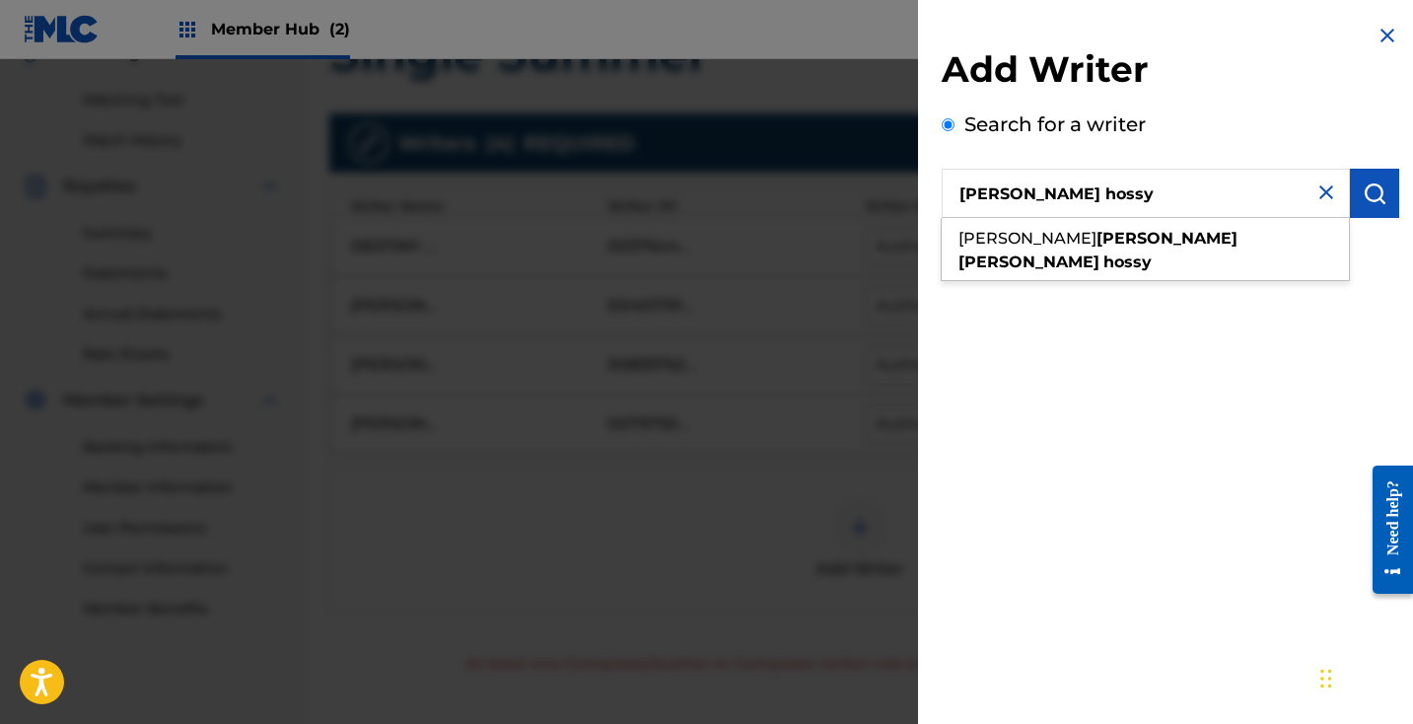
drag, startPoint x: 1099, startPoint y: 198, endPoint x: 1191, endPoint y: 244, distance: 102.7
click at [1191, 244] on div "[PERSON_NAME] [PERSON_NAME] hossy" at bounding box center [1145, 250] width 407 height 59
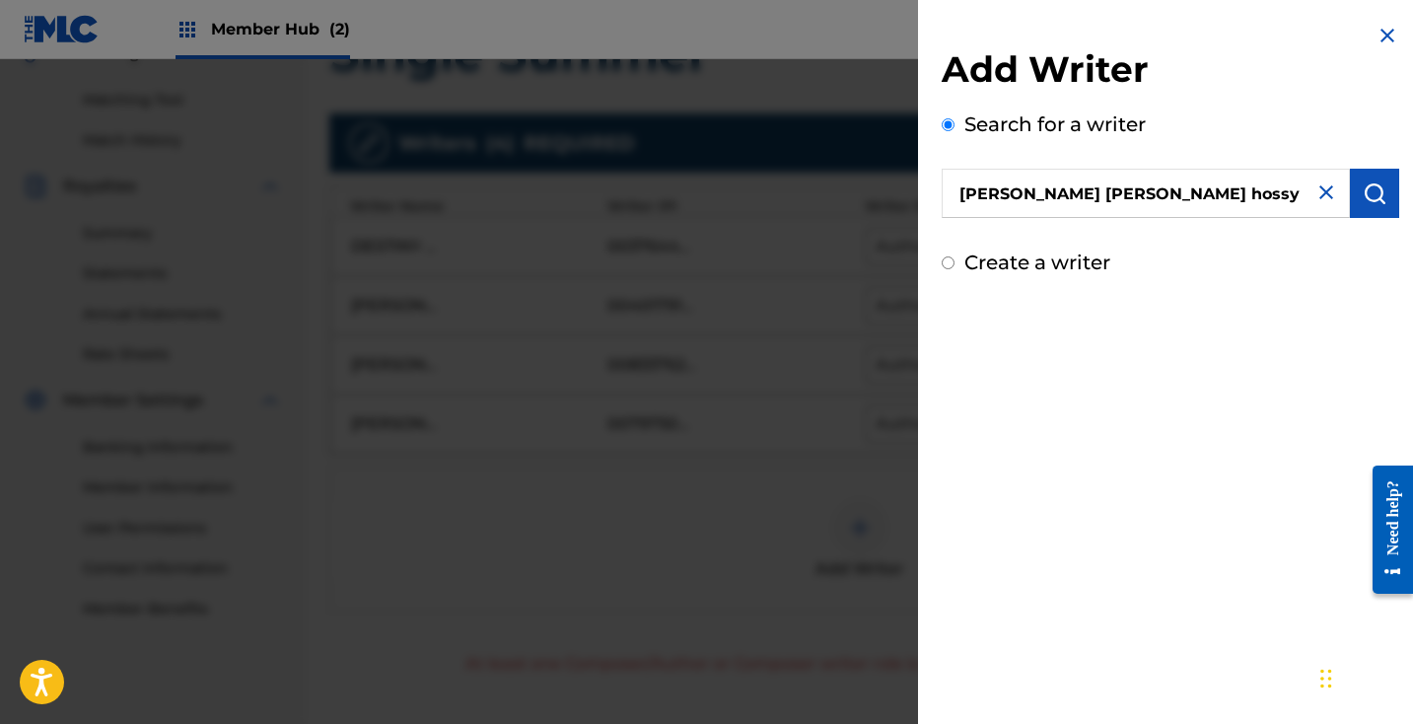
drag, startPoint x: 1022, startPoint y: 196, endPoint x: 917, endPoint y: 184, distance: 106.2
click at [917, 184] on div "Add Writer Search for a writer [PERSON_NAME] [PERSON_NAME] hossy Create a writer" at bounding box center [706, 391] width 1413 height 664
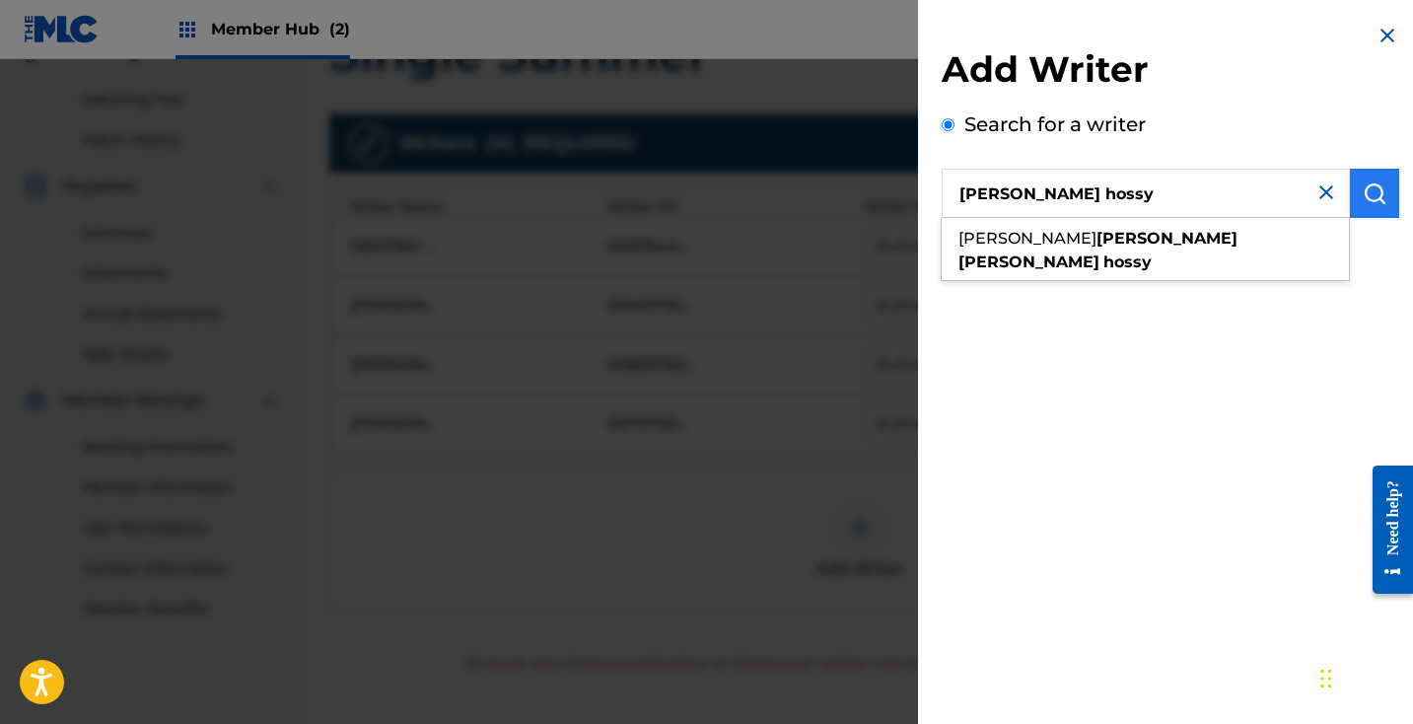
type input "[PERSON_NAME] hossy"
click at [1384, 195] on button "submit" at bounding box center [1374, 193] width 49 height 49
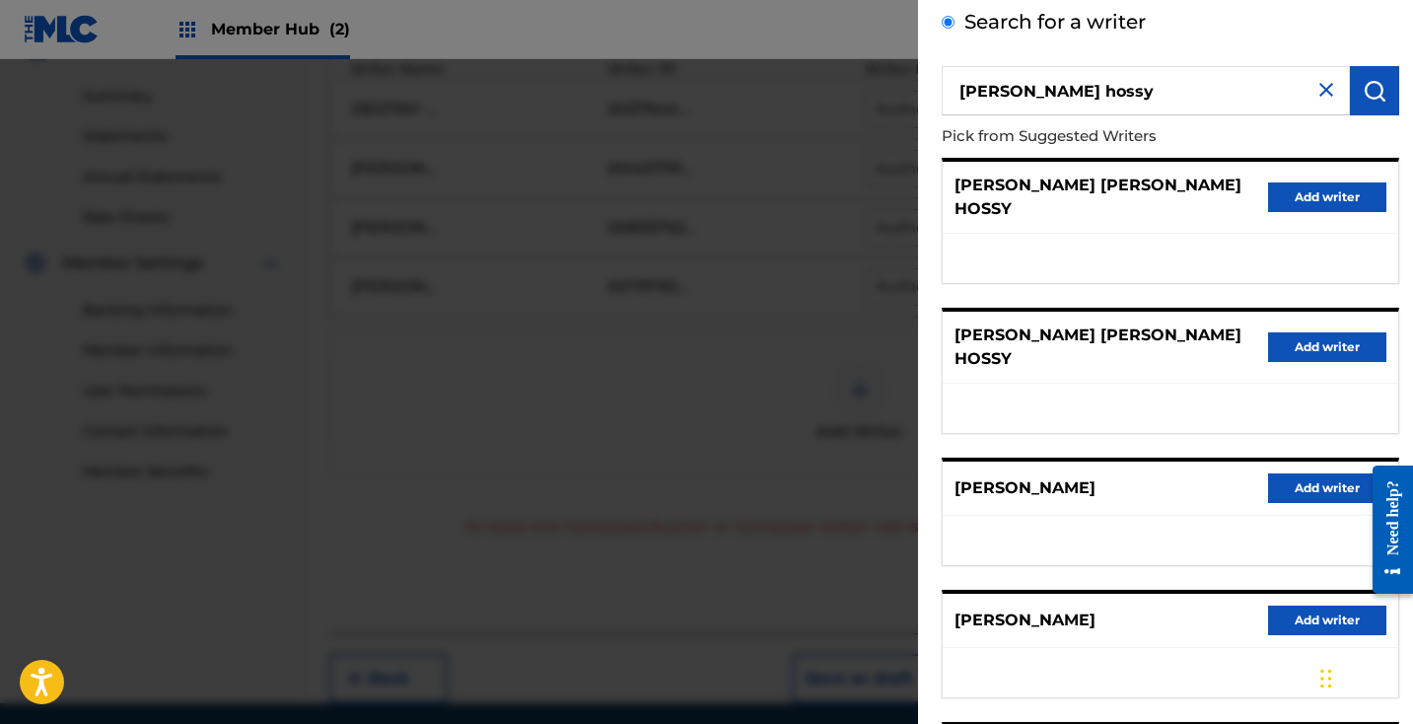
scroll to position [58, 0]
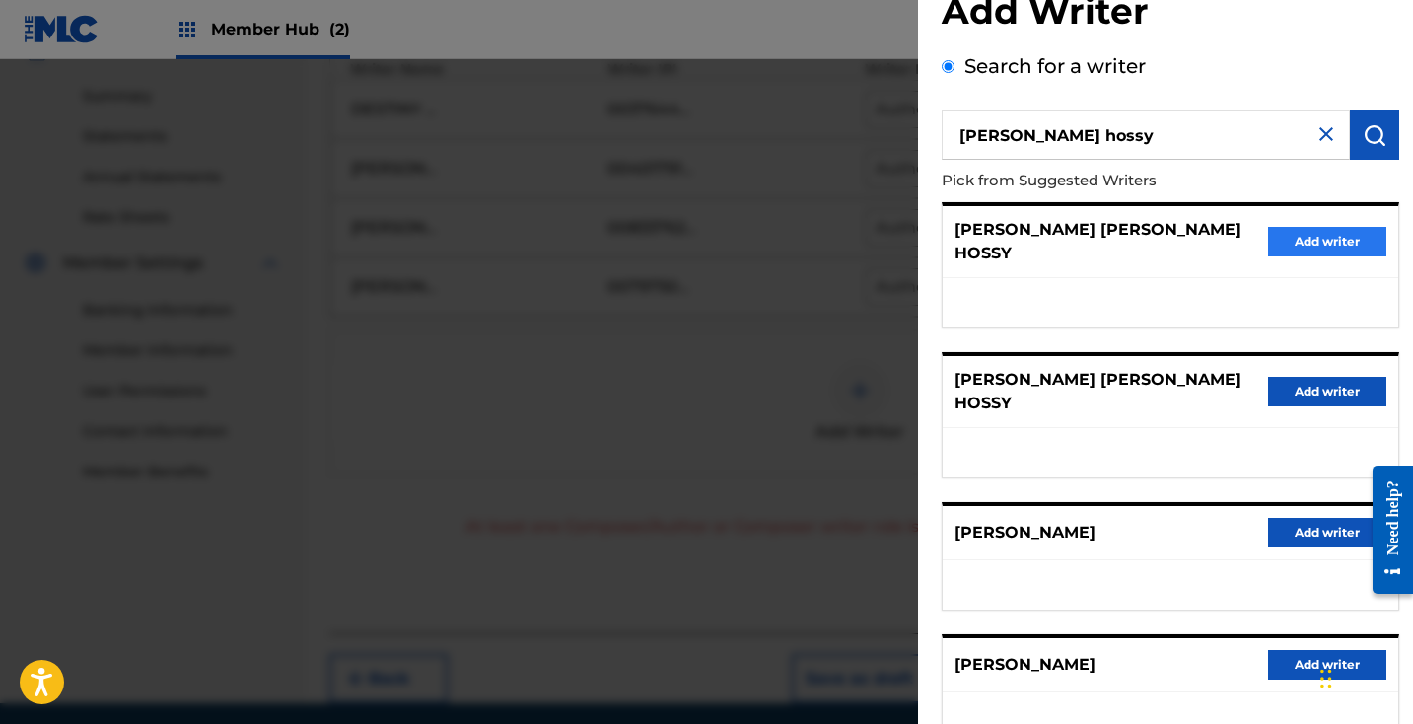
click at [1354, 232] on button "Add writer" at bounding box center [1327, 242] width 118 height 30
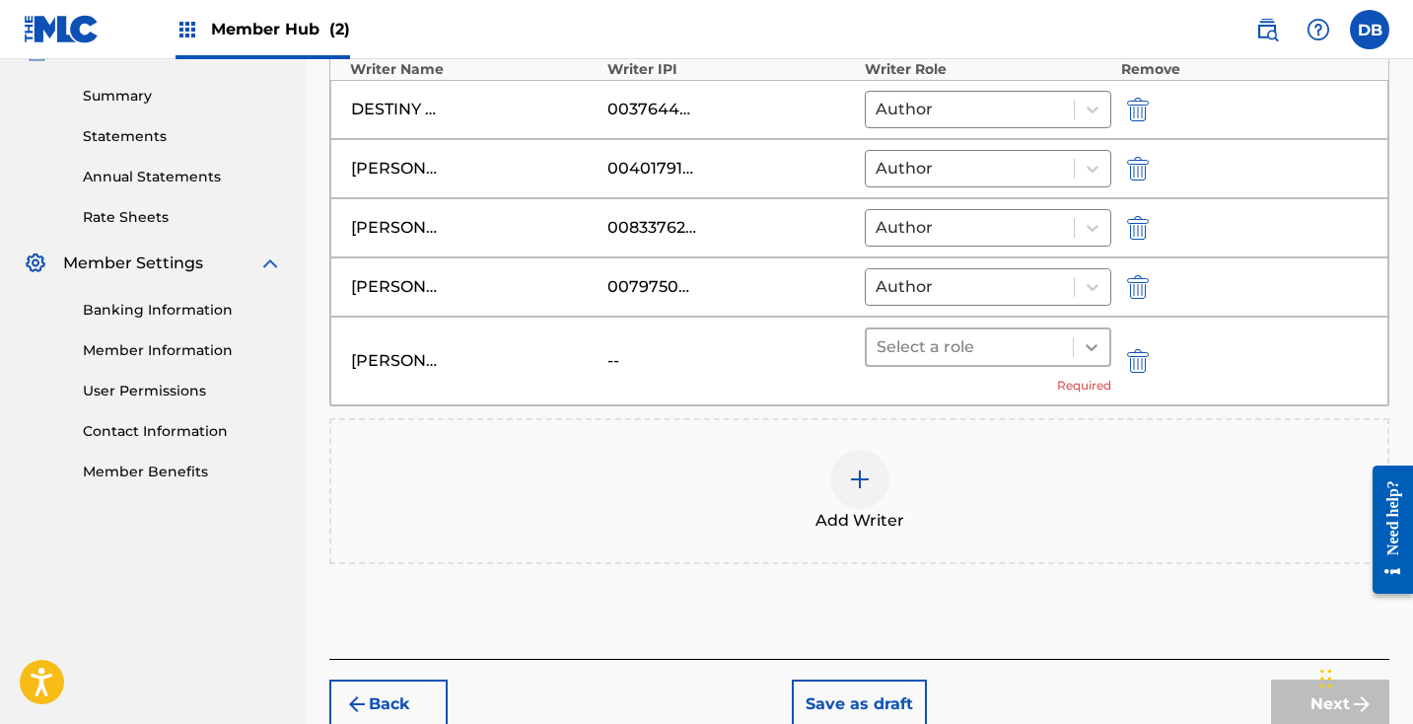
click at [1084, 346] on icon at bounding box center [1092, 347] width 20 height 20
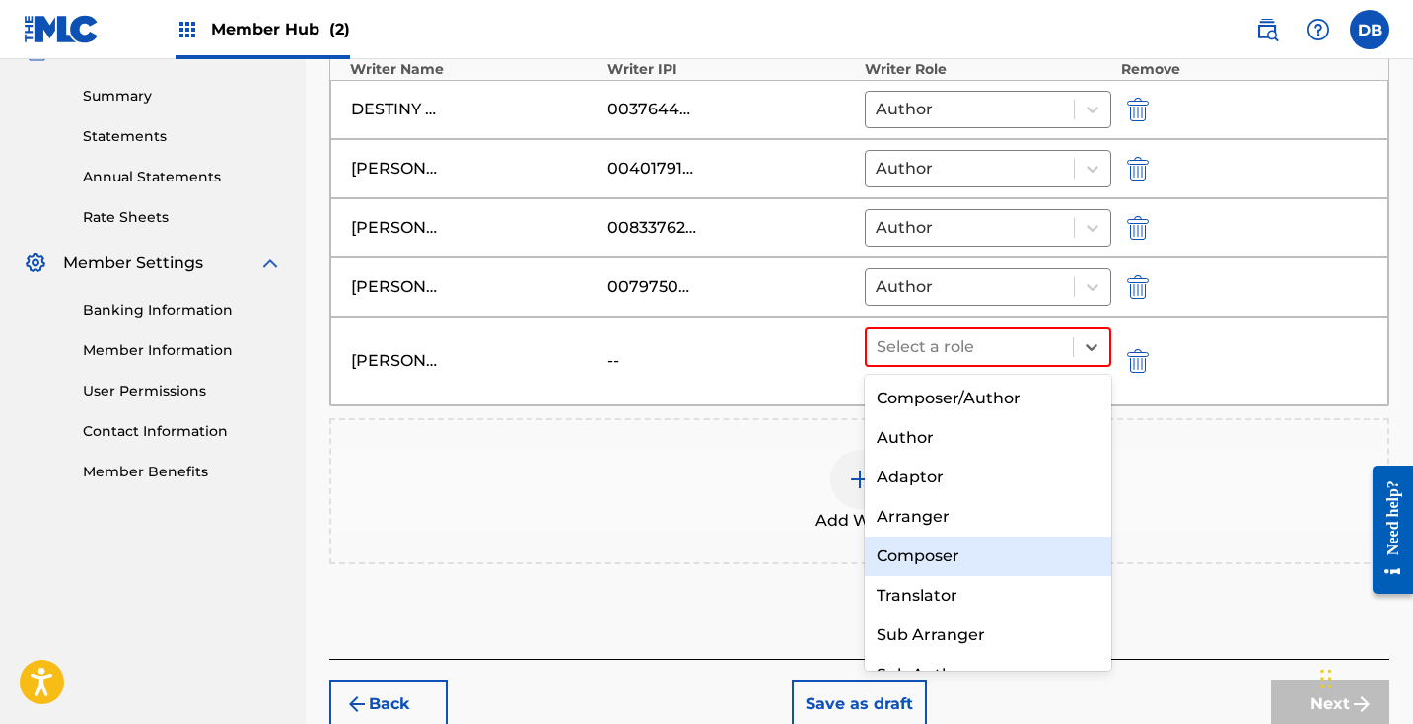
click at [985, 545] on div "Composer" at bounding box center [988, 555] width 246 height 39
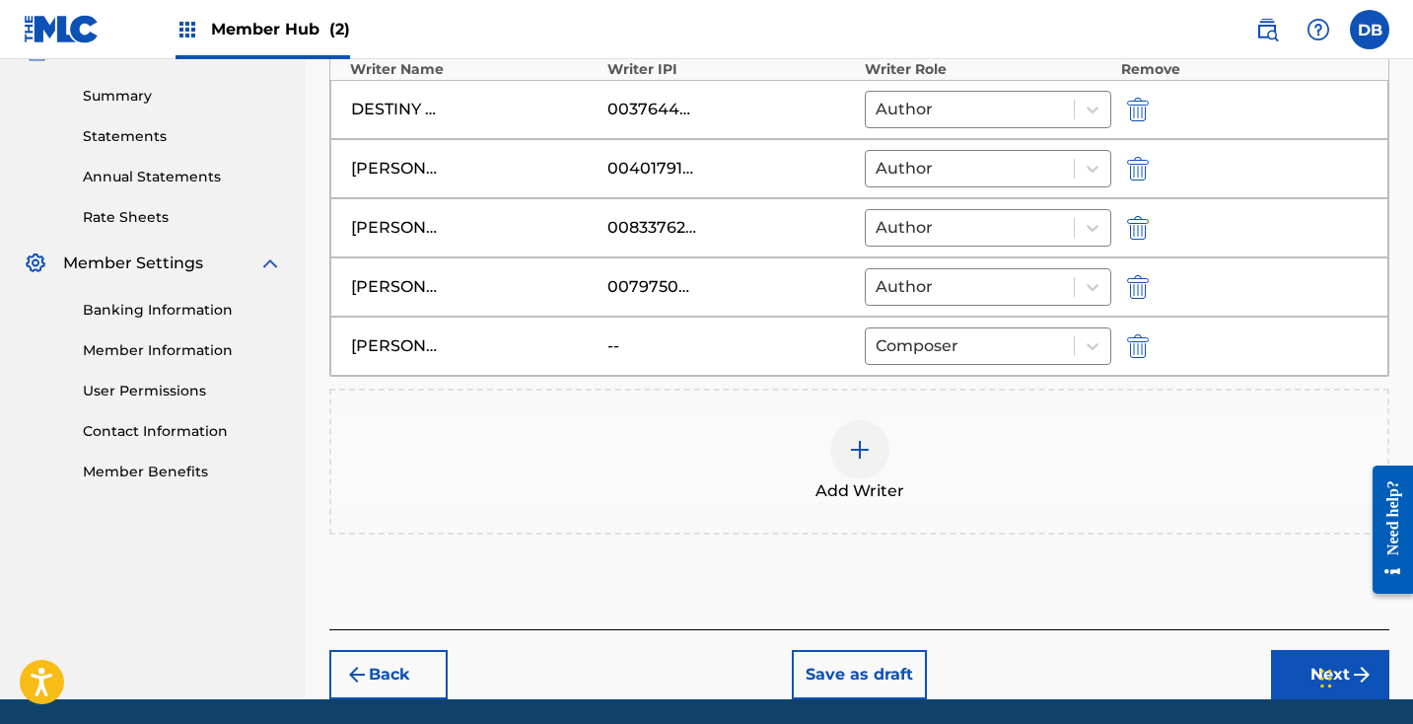
click at [872, 451] on div at bounding box center [859, 449] width 59 height 59
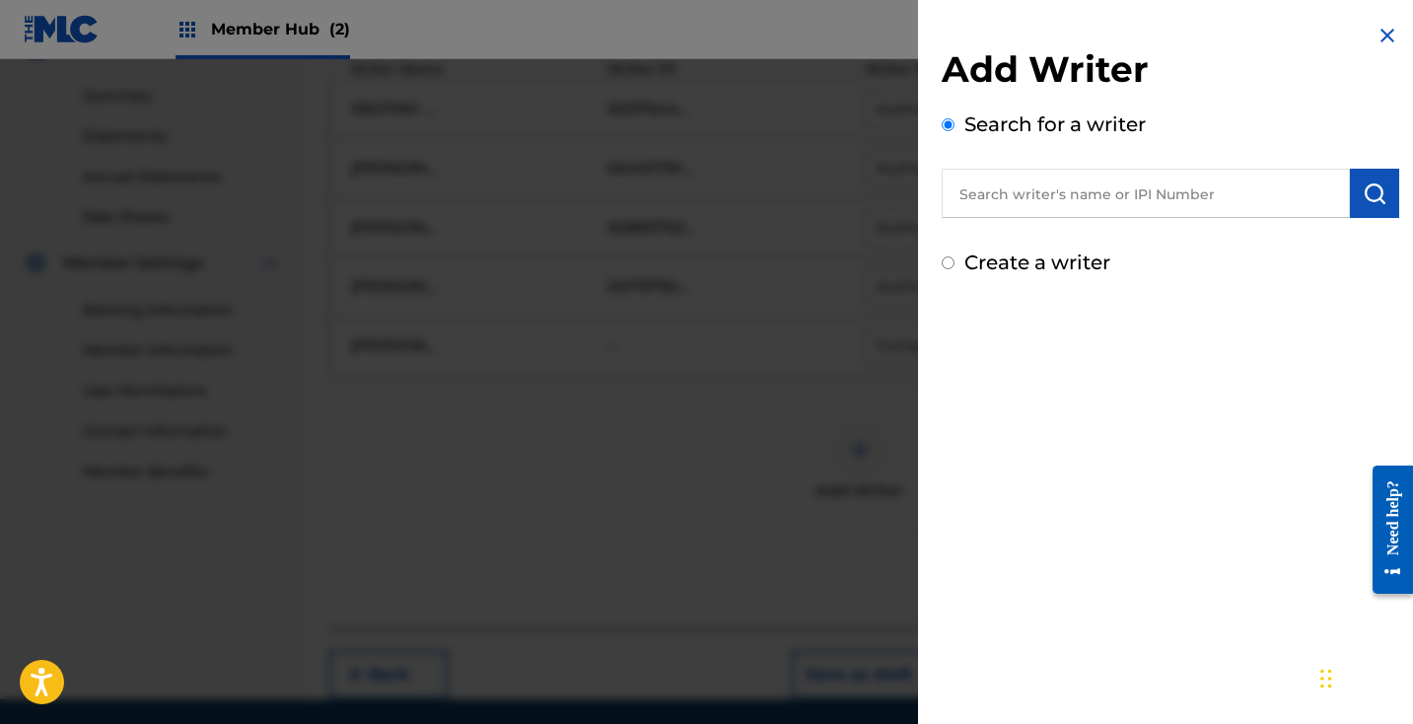
click at [1038, 201] on input "text" at bounding box center [1146, 193] width 408 height 49
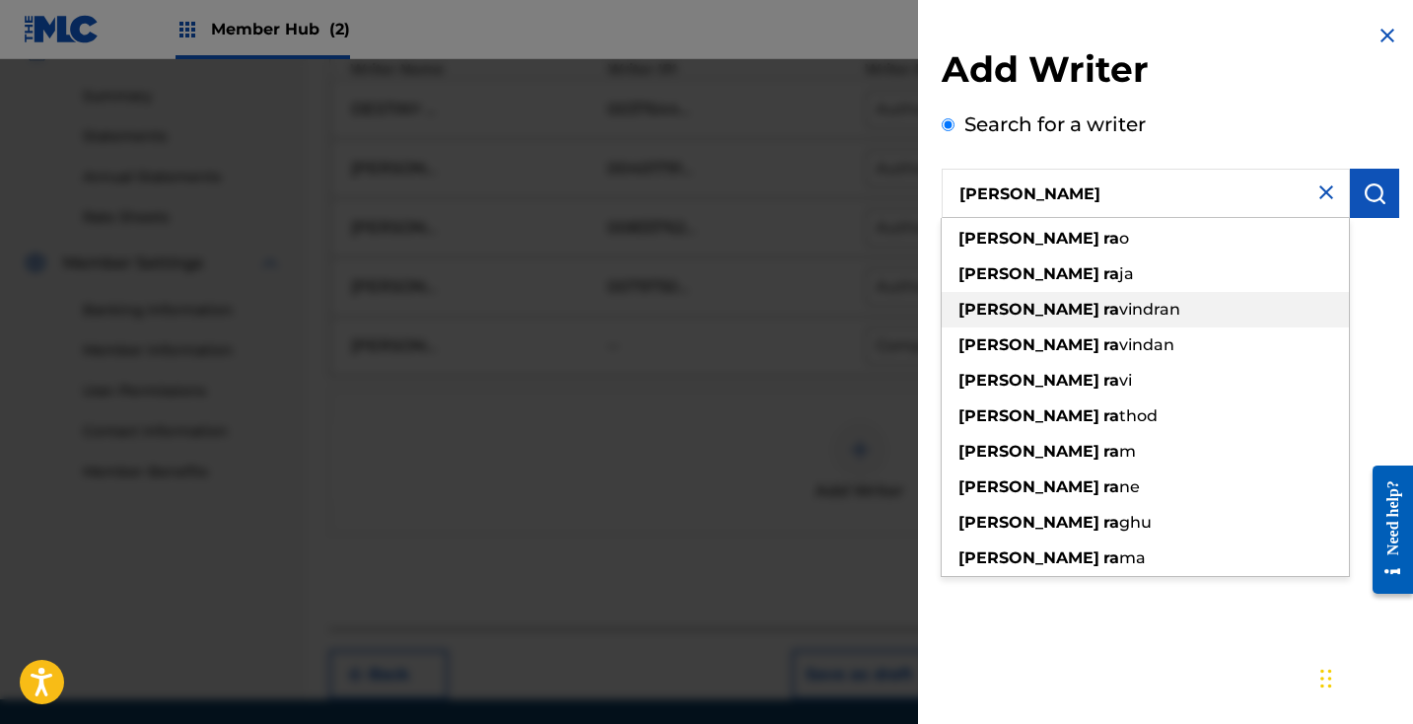
click at [1119, 307] on span "vindran" at bounding box center [1149, 309] width 61 height 19
type input "[PERSON_NAME]"
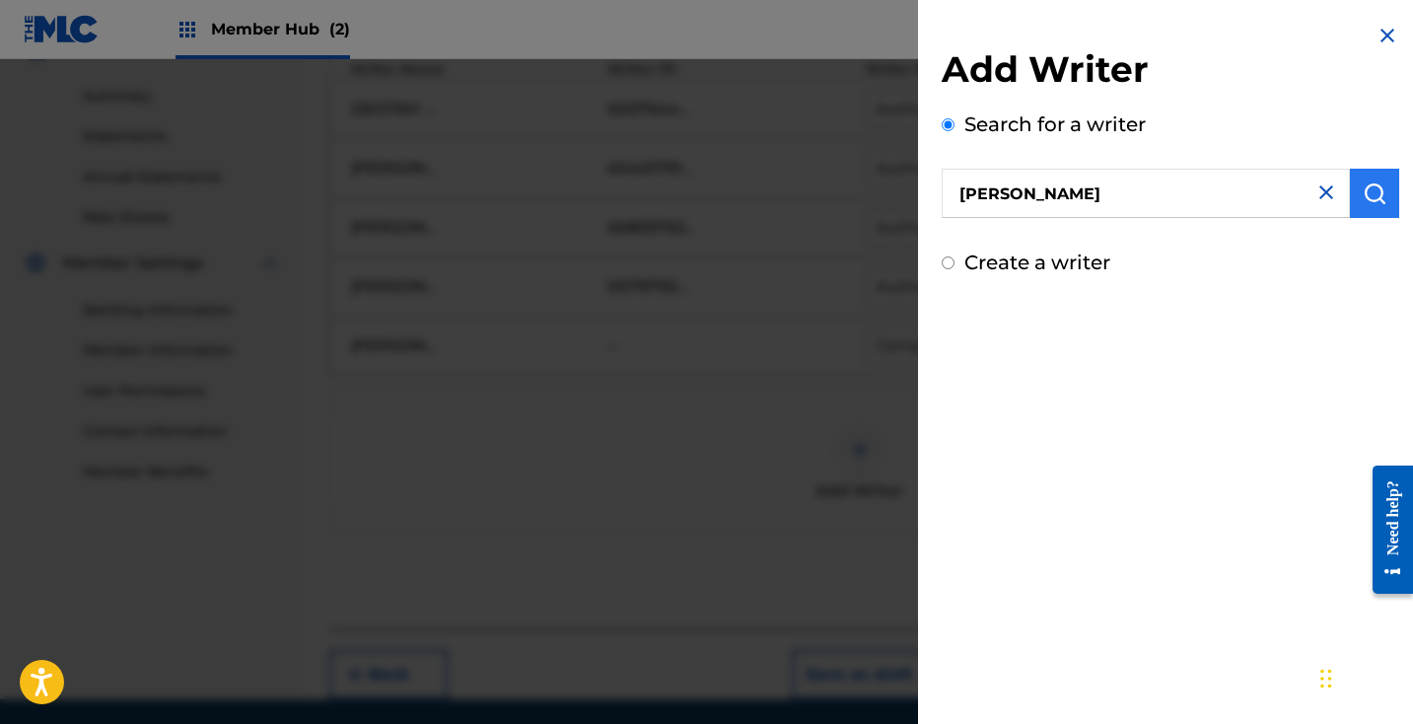
click at [1371, 204] on img "submit" at bounding box center [1374, 193] width 24 height 24
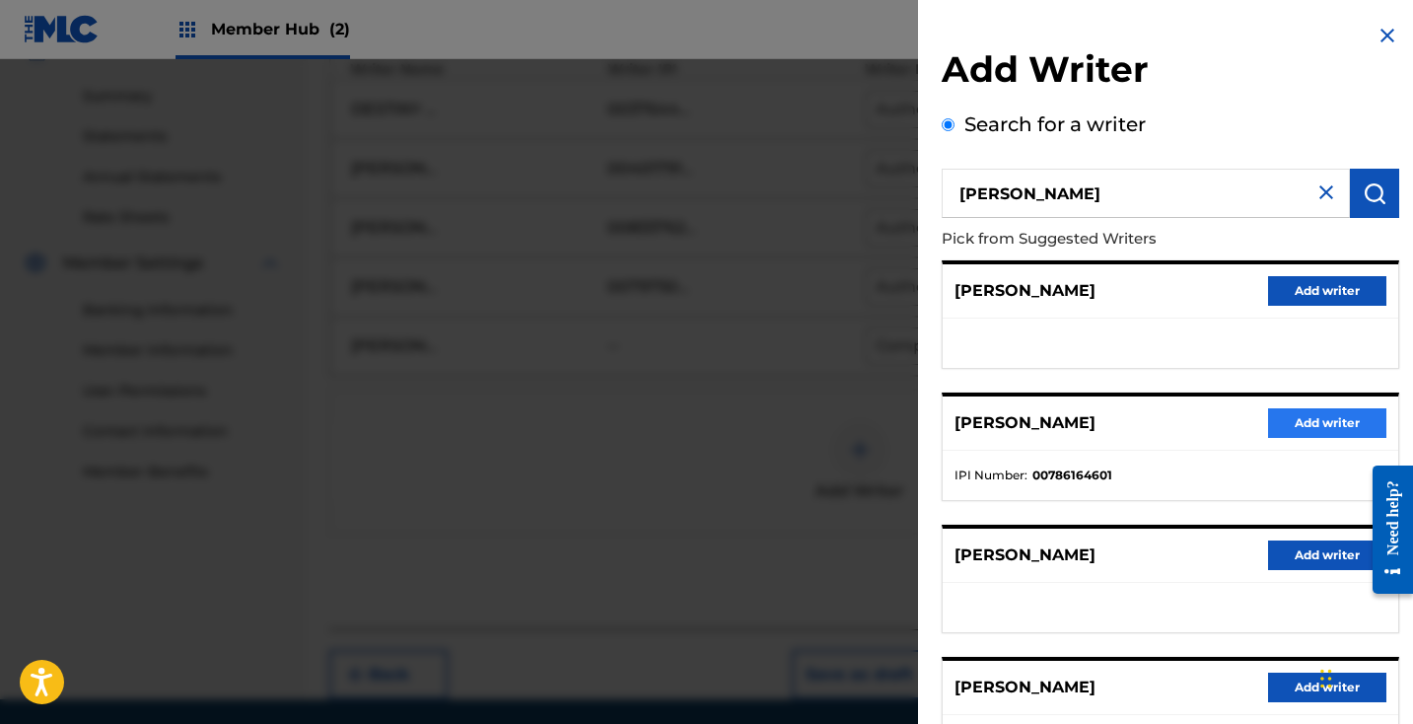
click at [1310, 414] on button "Add writer" at bounding box center [1327, 423] width 118 height 30
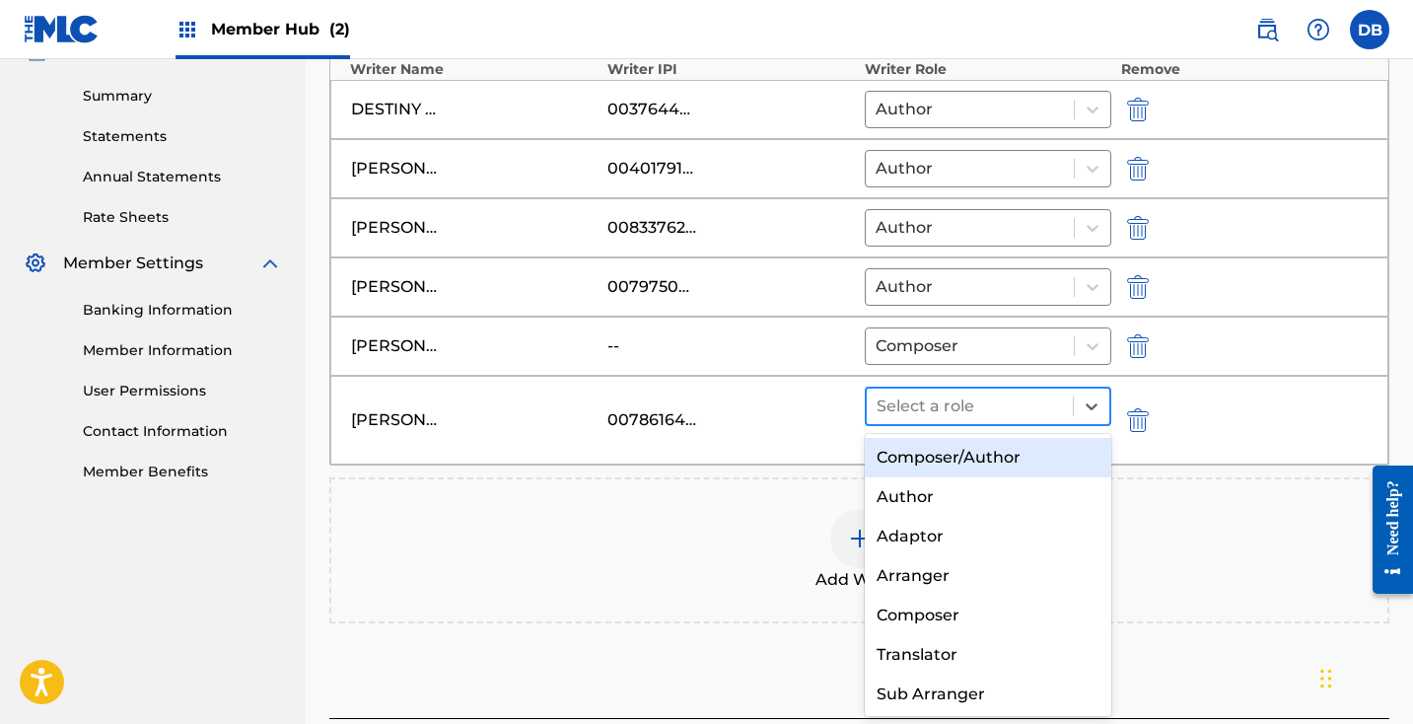
click at [1056, 406] on div at bounding box center [969, 406] width 186 height 28
click at [1024, 461] on div "Composer/Author" at bounding box center [988, 457] width 246 height 39
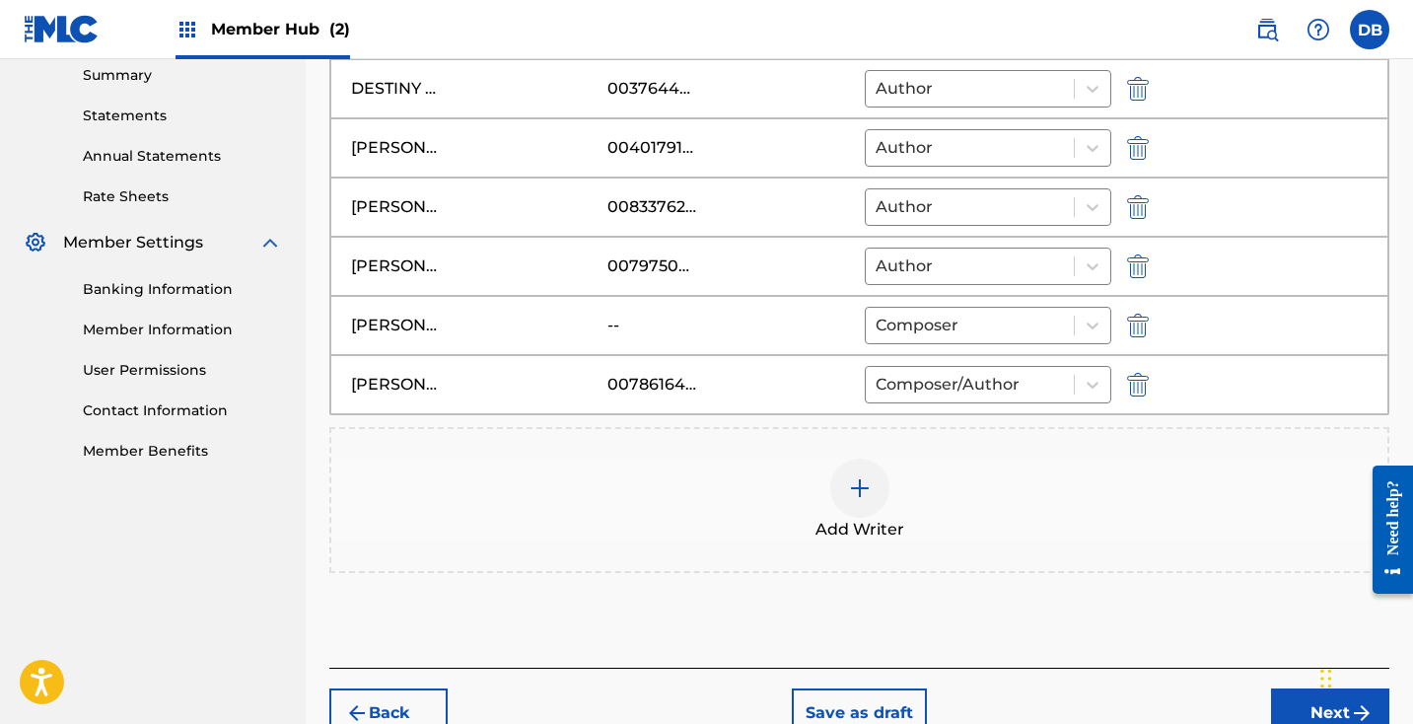
scroll to position [644, 0]
click at [1299, 701] on button "Next" at bounding box center [1330, 711] width 118 height 49
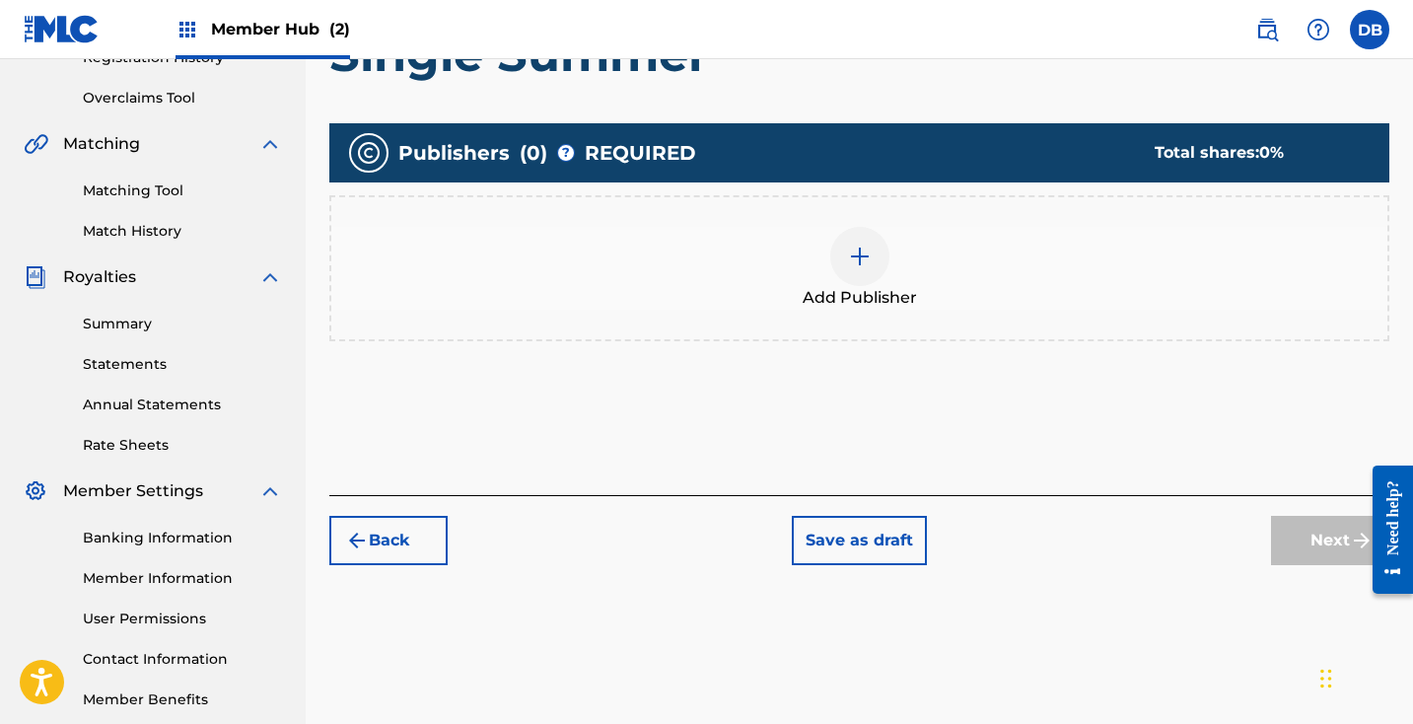
scroll to position [384, 0]
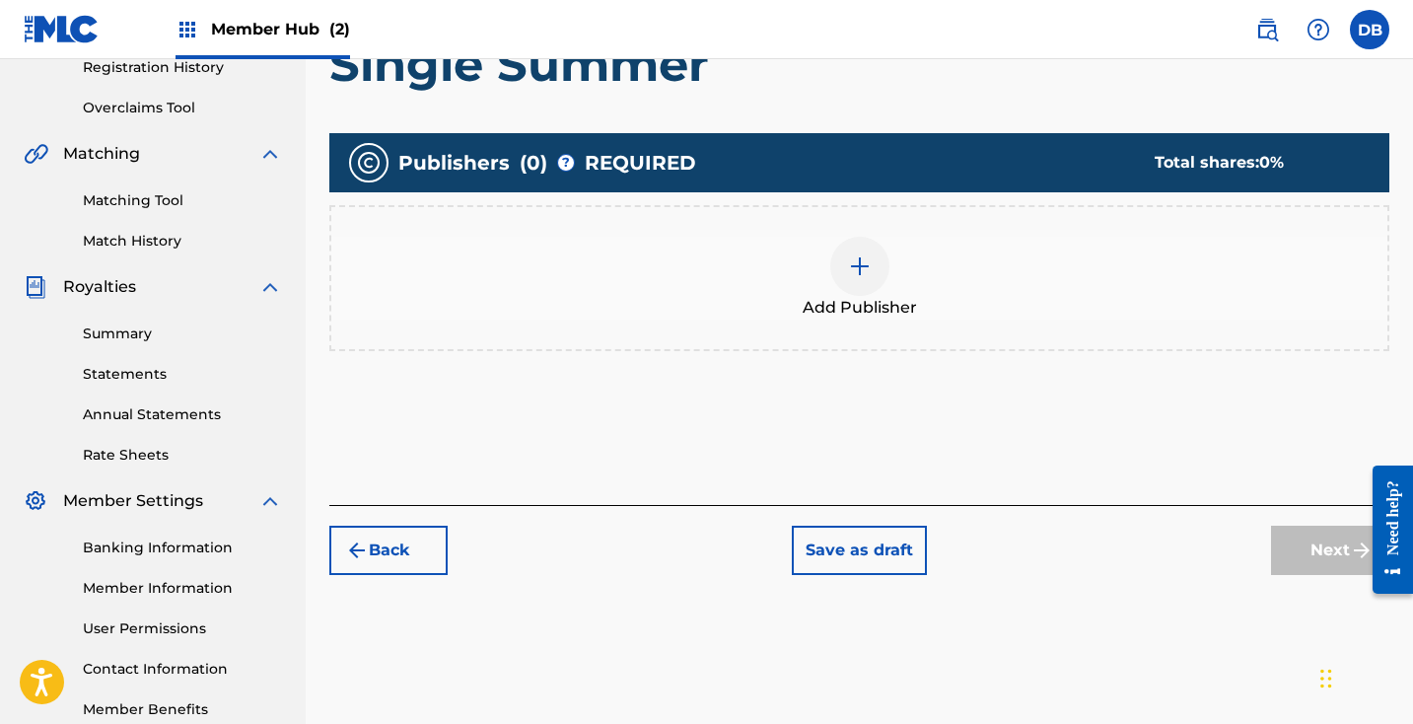
click at [867, 244] on div at bounding box center [859, 266] width 59 height 59
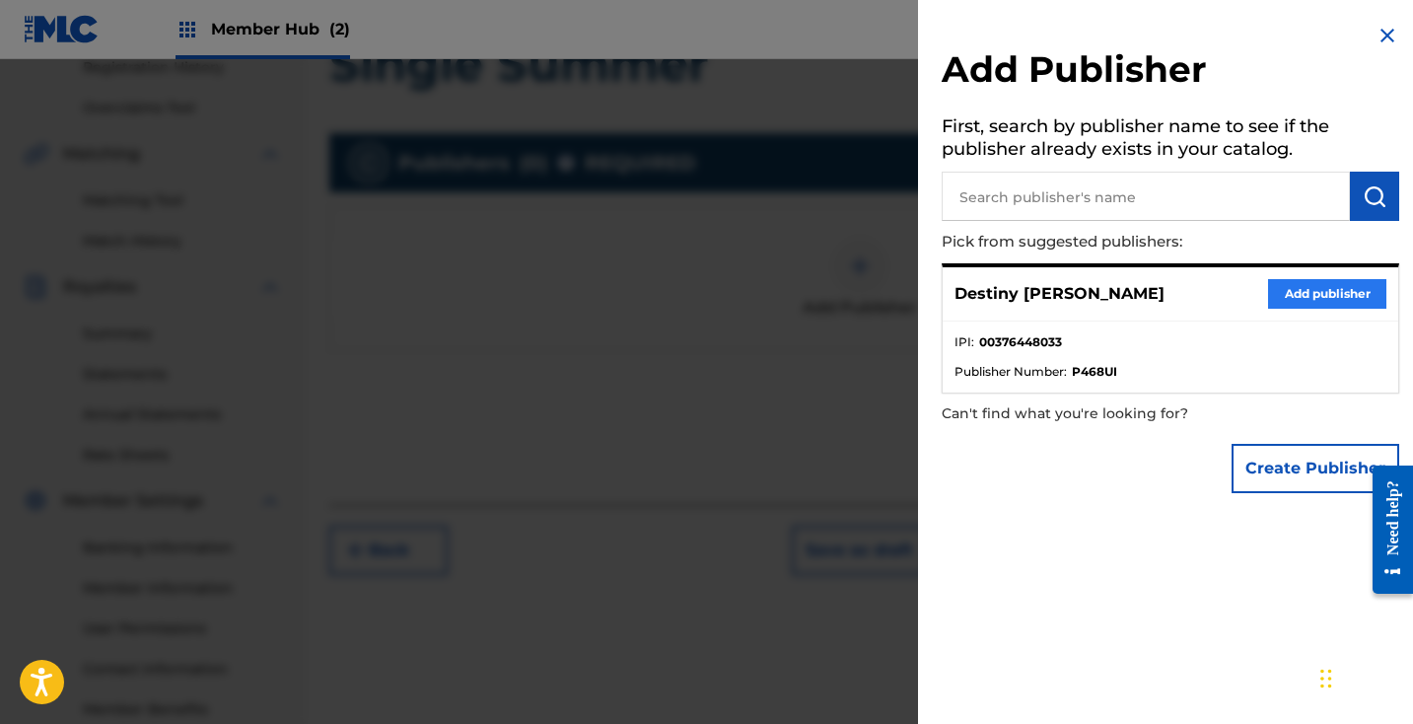
click at [1320, 288] on button "Add publisher" at bounding box center [1327, 294] width 118 height 30
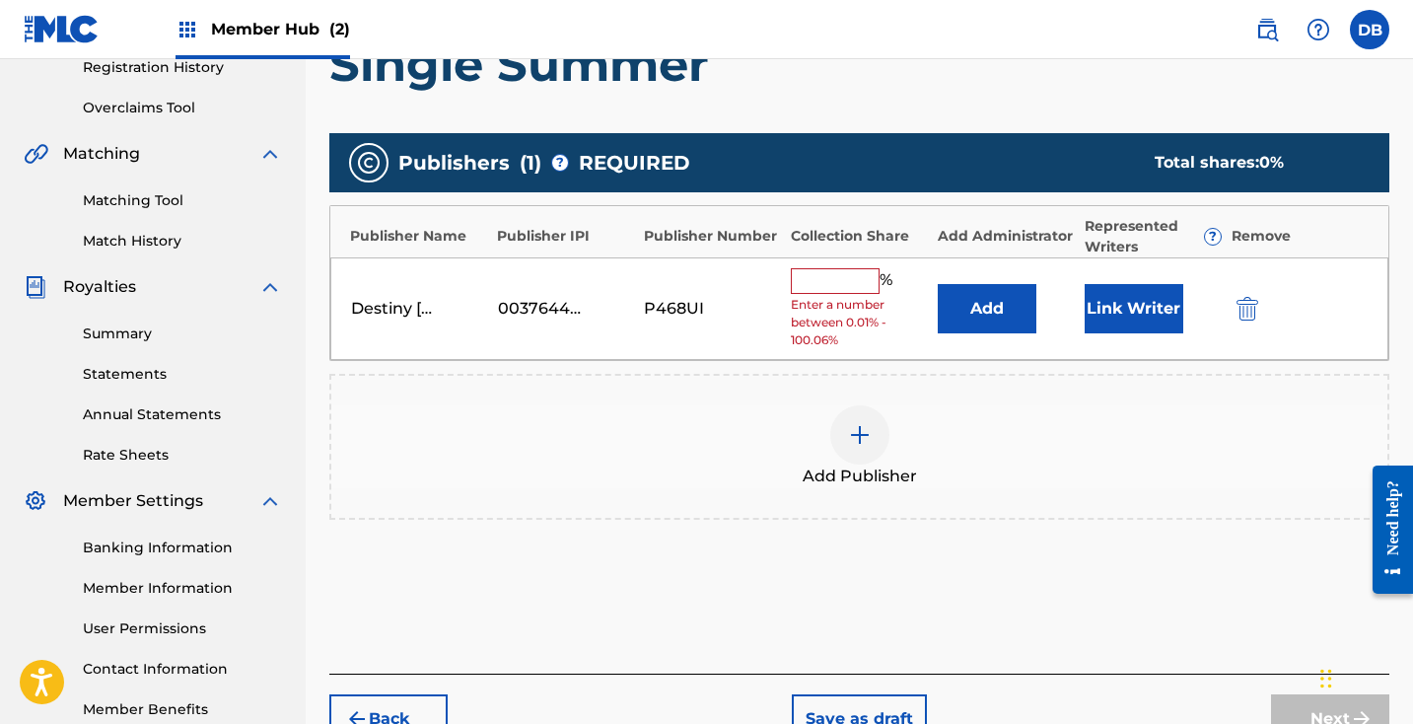
click at [836, 273] on input "text" at bounding box center [835, 281] width 89 height 26
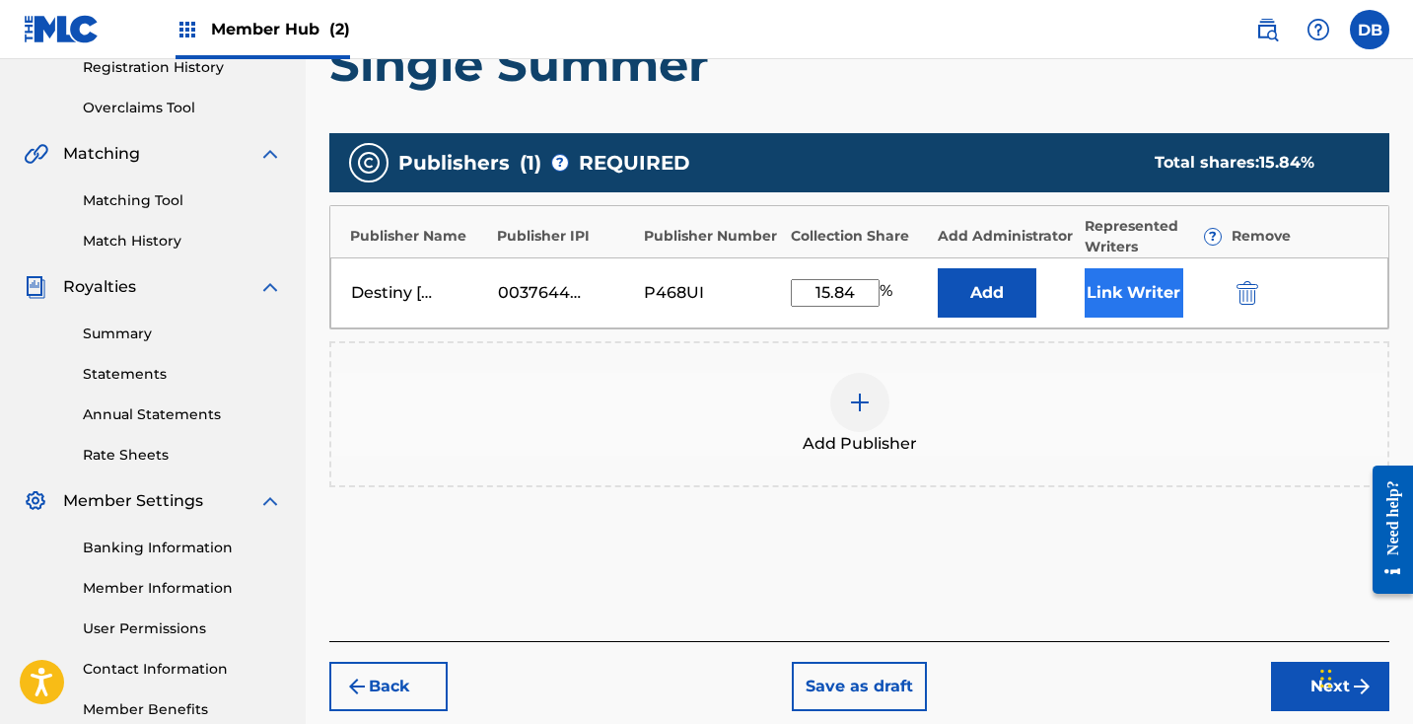
type input "15.84"
click at [1103, 300] on button "Link Writer" at bounding box center [1133, 292] width 99 height 49
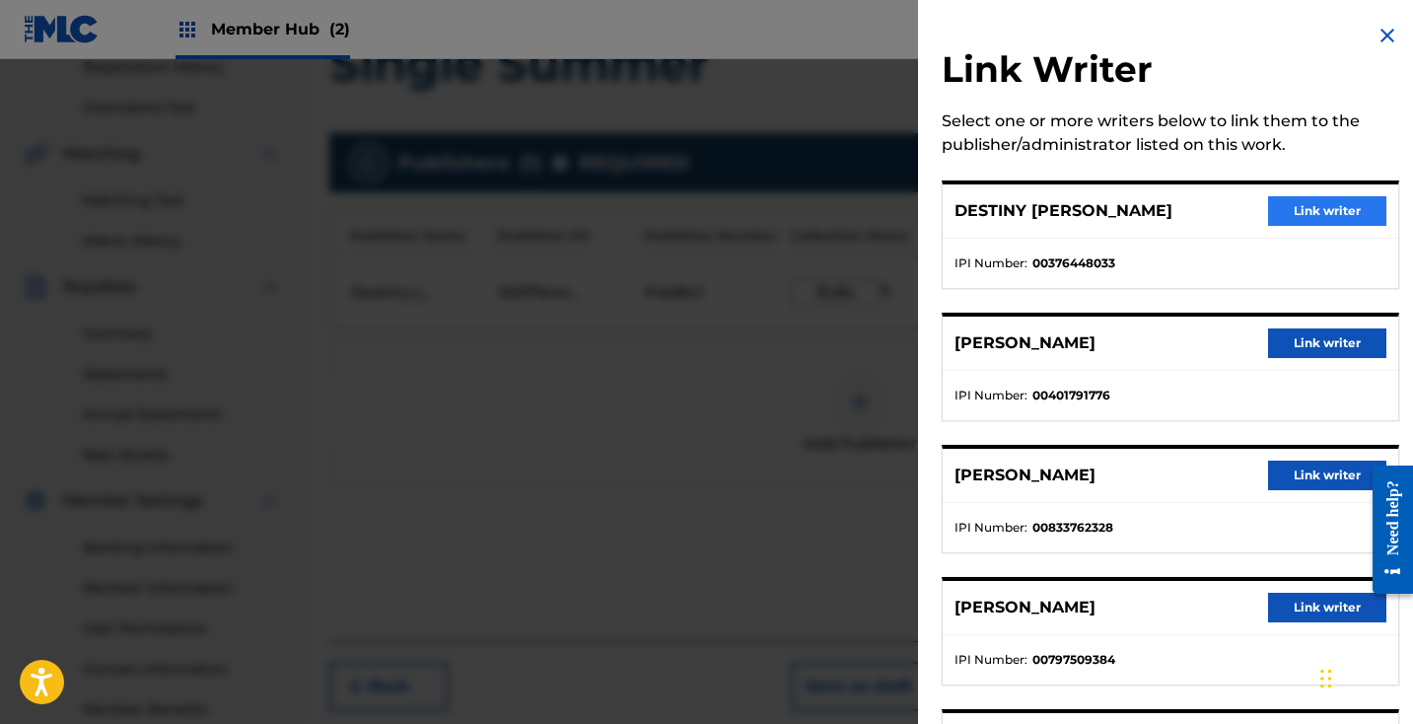
click at [1342, 210] on button "Link writer" at bounding box center [1327, 211] width 118 height 30
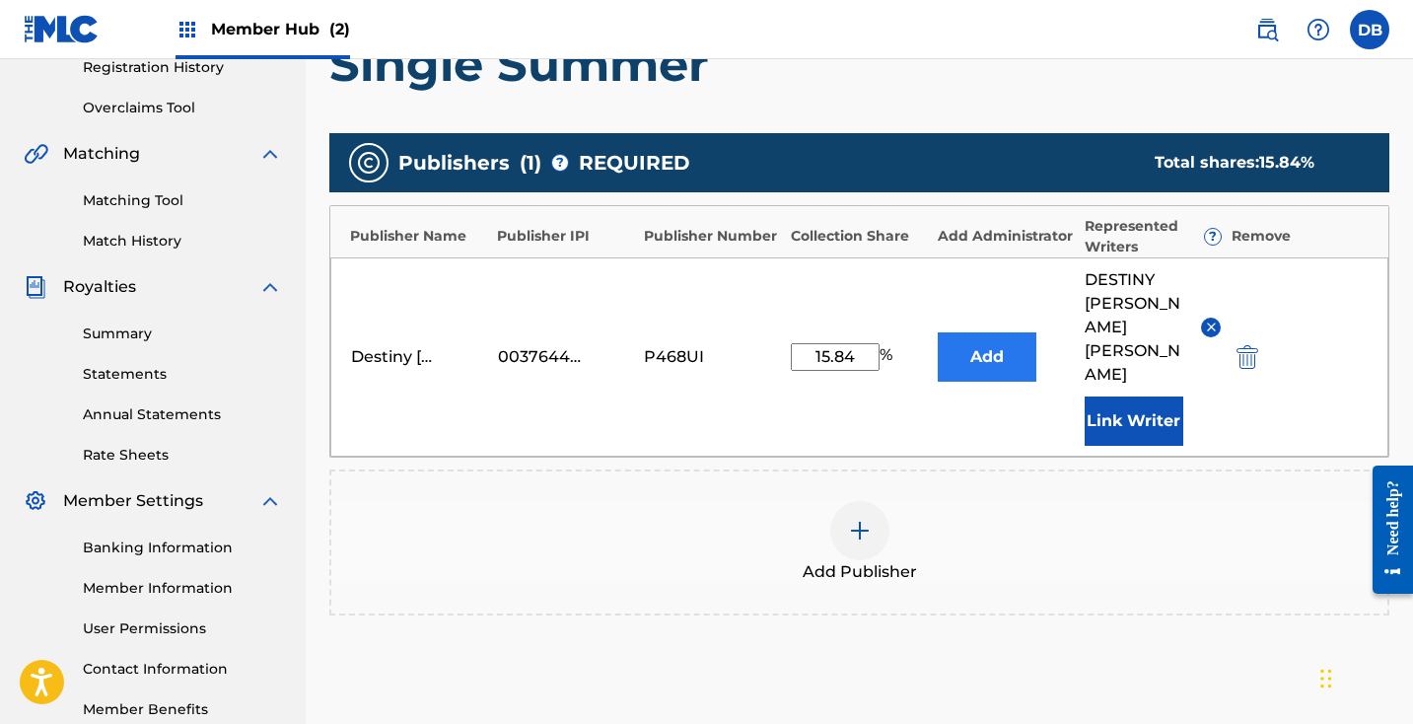
click at [1004, 332] on button "Add" at bounding box center [987, 356] width 99 height 49
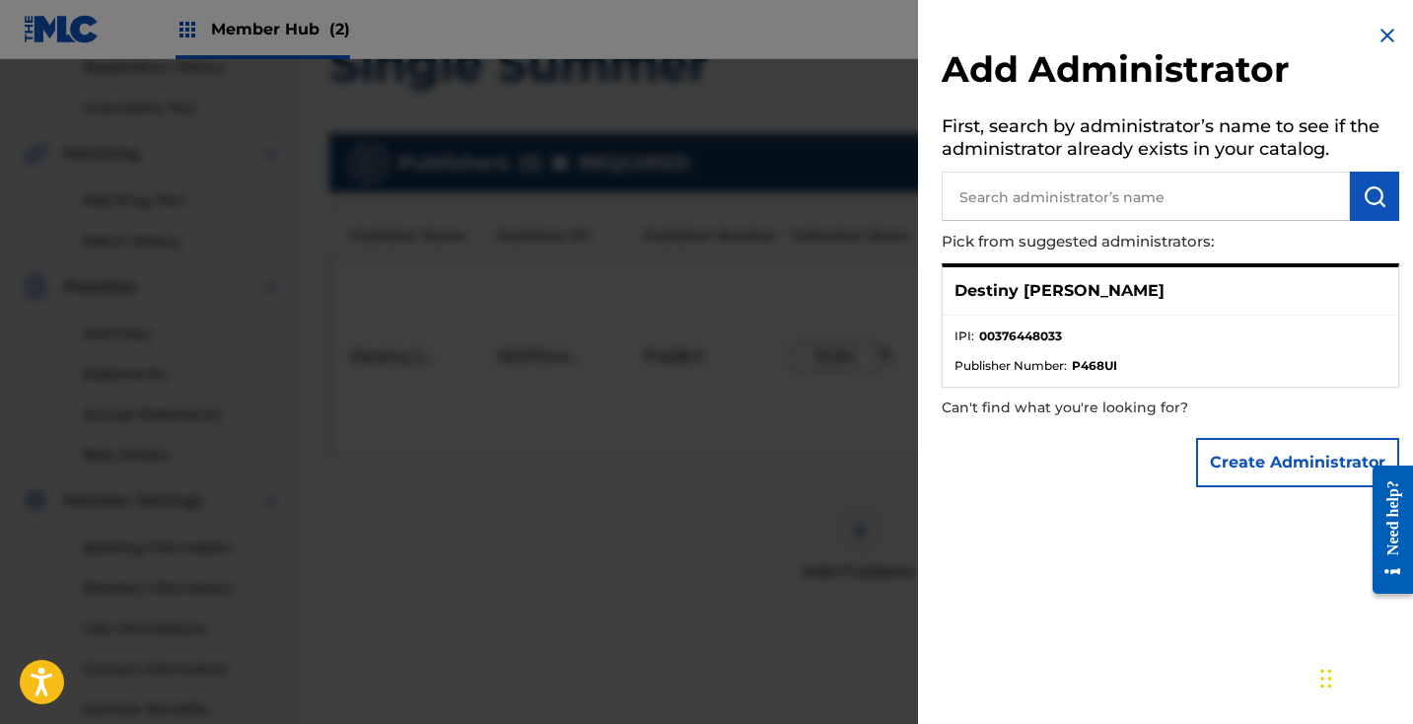
click at [1306, 284] on div "Destiny [PERSON_NAME]" at bounding box center [1170, 291] width 455 height 48
click at [1188, 334] on li "IPI : 00376448033" at bounding box center [1170, 342] width 432 height 30
click at [1115, 305] on div "Destiny [PERSON_NAME]" at bounding box center [1170, 291] width 455 height 48
click at [1148, 278] on div "Destiny [PERSON_NAME]" at bounding box center [1170, 291] width 455 height 48
drag, startPoint x: 1148, startPoint y: 278, endPoint x: 1112, endPoint y: 288, distance: 36.8
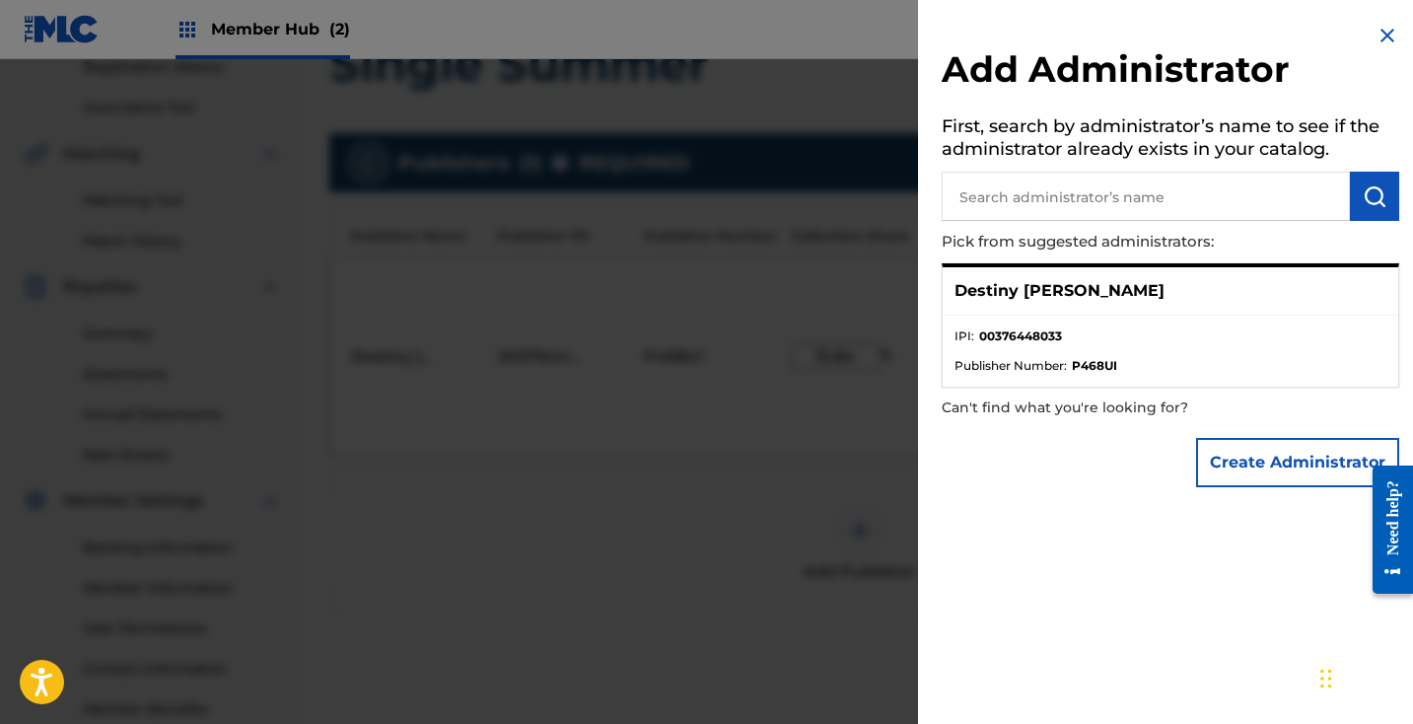
click at [1116, 286] on div "Destiny [PERSON_NAME]" at bounding box center [1170, 291] width 455 height 48
click at [1117, 357] on strong "P468UI" at bounding box center [1094, 366] width 45 height 18
click at [1266, 165] on h5 "First, search by administrator’s name to see if the administrator already exist…" at bounding box center [1170, 140] width 457 height 62
click at [1228, 205] on input "text" at bounding box center [1146, 196] width 408 height 49
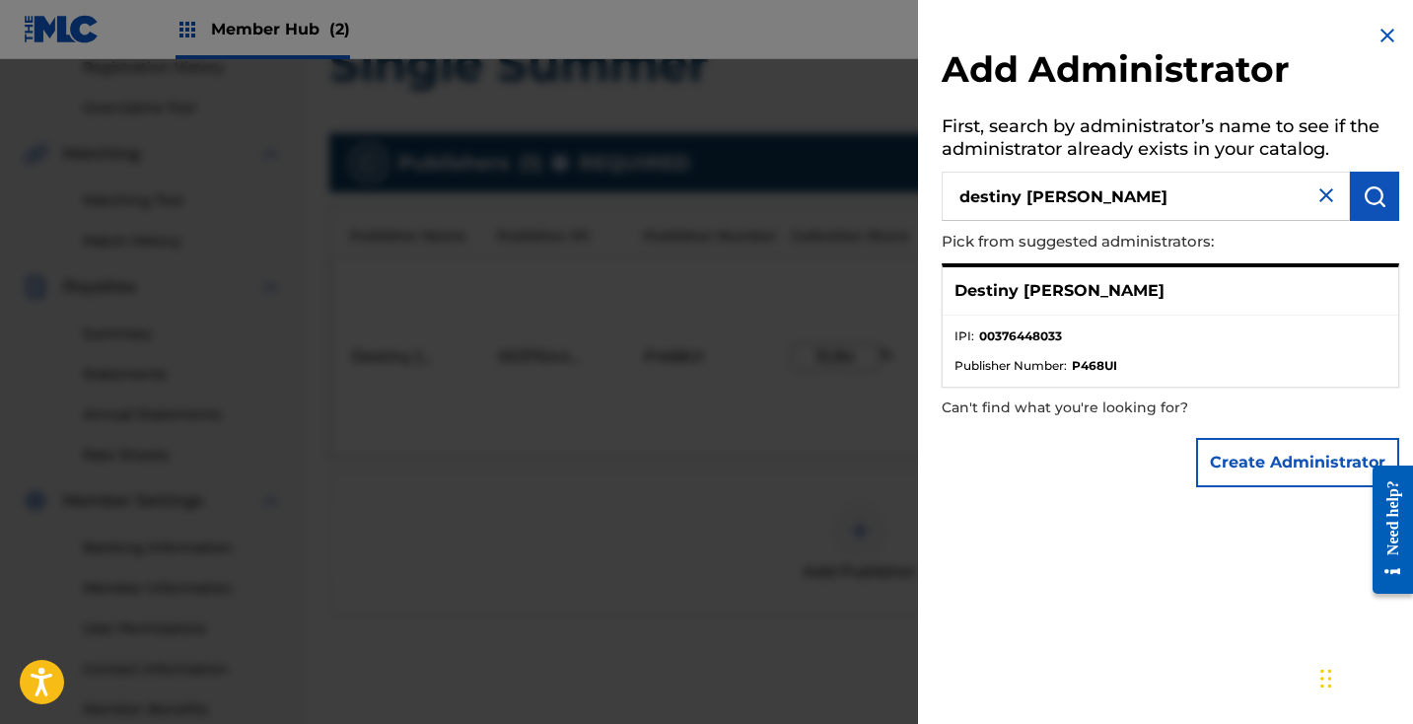
type input "destiny [PERSON_NAME]"
click at [1141, 291] on div "Destiny [PERSON_NAME]" at bounding box center [1170, 291] width 455 height 48
click at [1350, 205] on button "submit" at bounding box center [1374, 196] width 49 height 49
click at [1211, 335] on li "IPI : 00376448033" at bounding box center [1170, 342] width 432 height 30
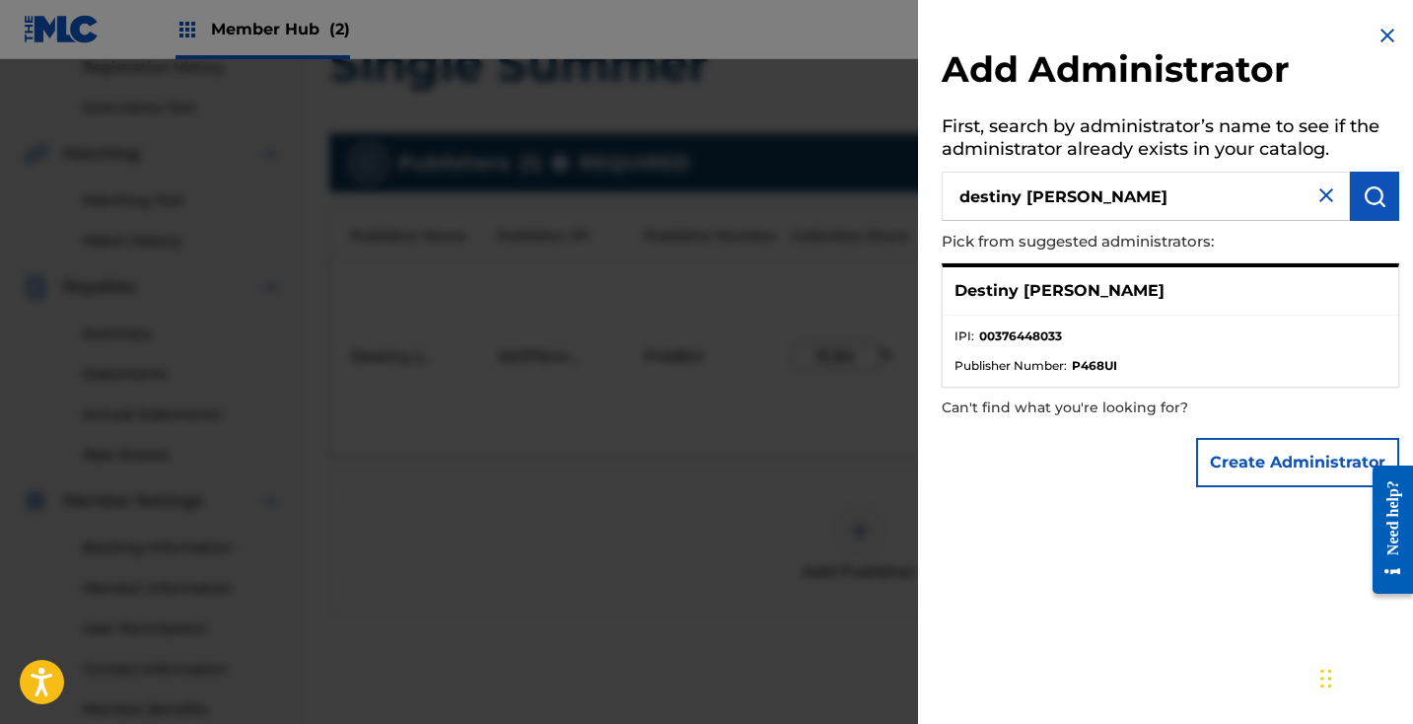
click at [1314, 204] on img at bounding box center [1326, 195] width 24 height 24
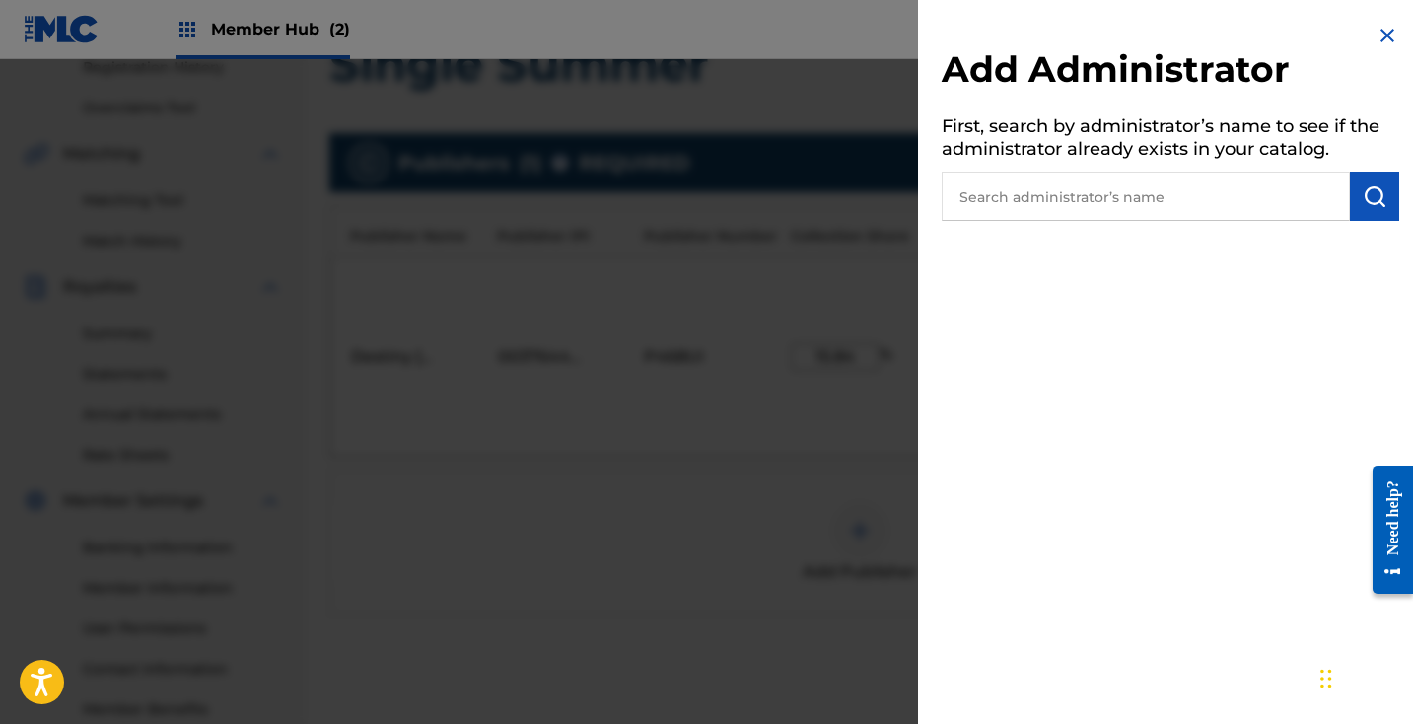
click at [1380, 34] on img at bounding box center [1387, 36] width 24 height 24
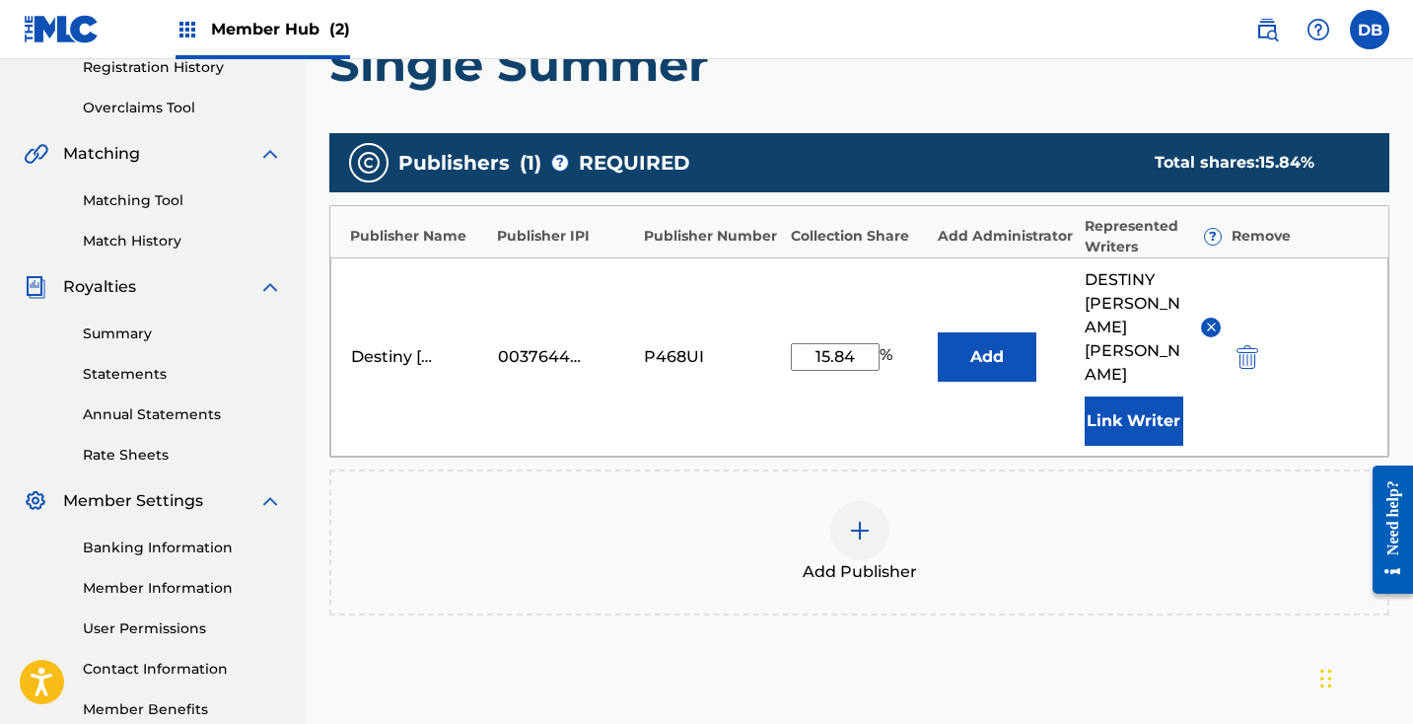
click at [862, 519] on img at bounding box center [860, 531] width 24 height 24
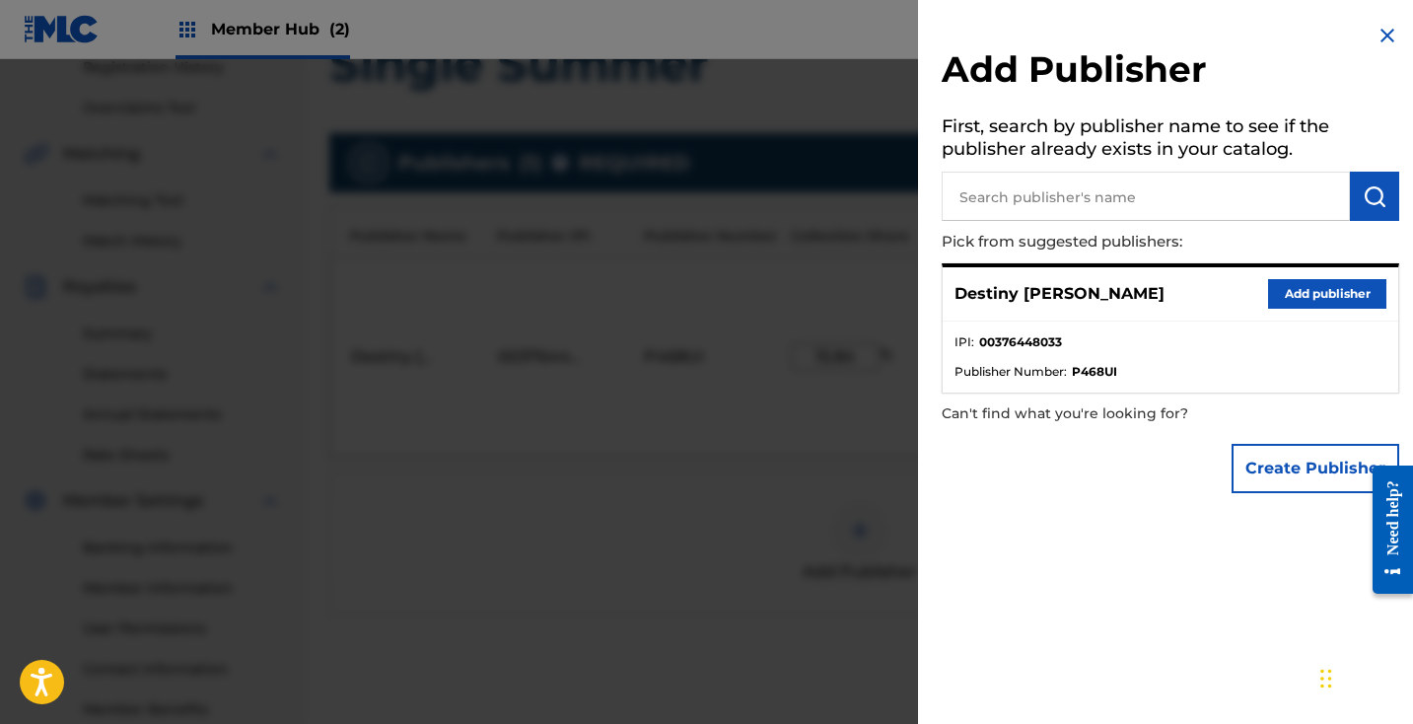
click at [1059, 197] on input "text" at bounding box center [1146, 196] width 408 height 49
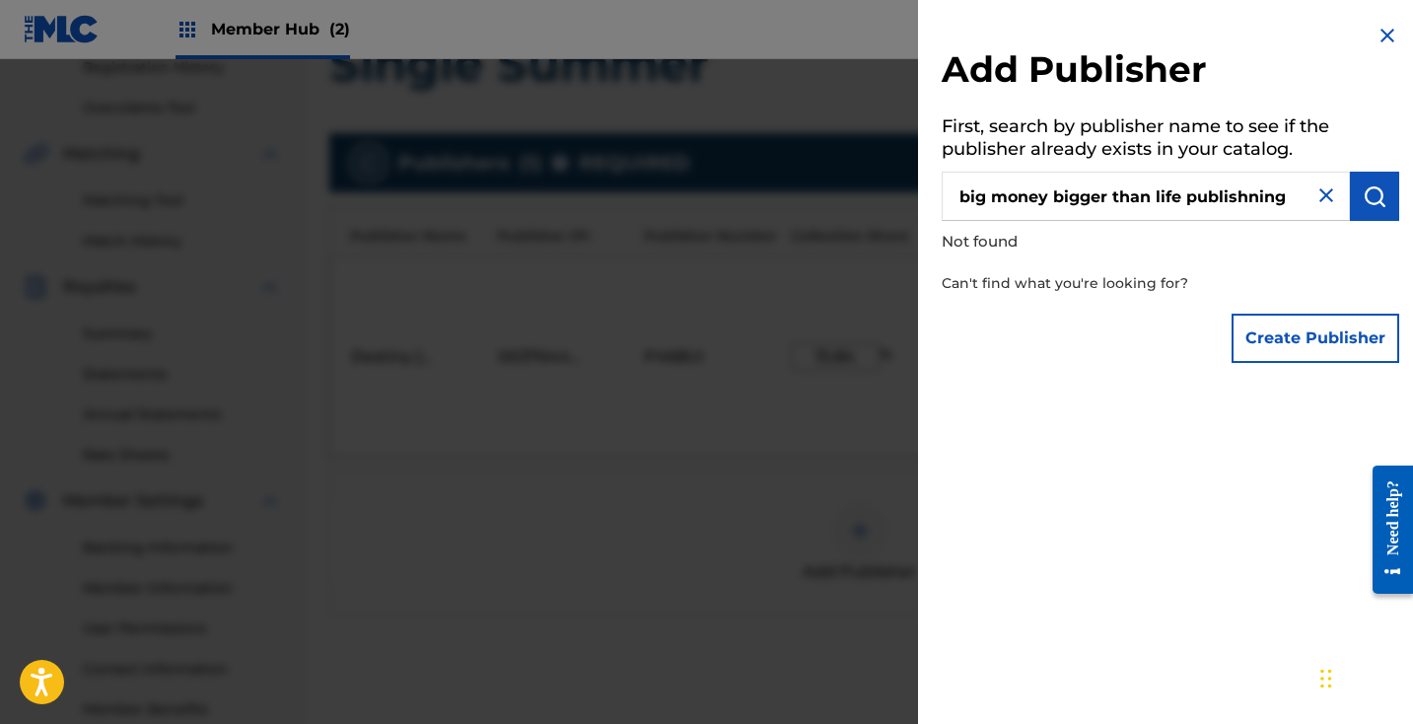
click at [1254, 201] on input "big money bigger than life publishning" at bounding box center [1146, 196] width 408 height 49
type input "big money bigger than life publishing"
click at [1382, 192] on button "submit" at bounding box center [1374, 196] width 49 height 49
click at [1275, 195] on input "big money bigger than life publishing" at bounding box center [1146, 196] width 408 height 49
click at [1379, 37] on img at bounding box center [1387, 36] width 24 height 24
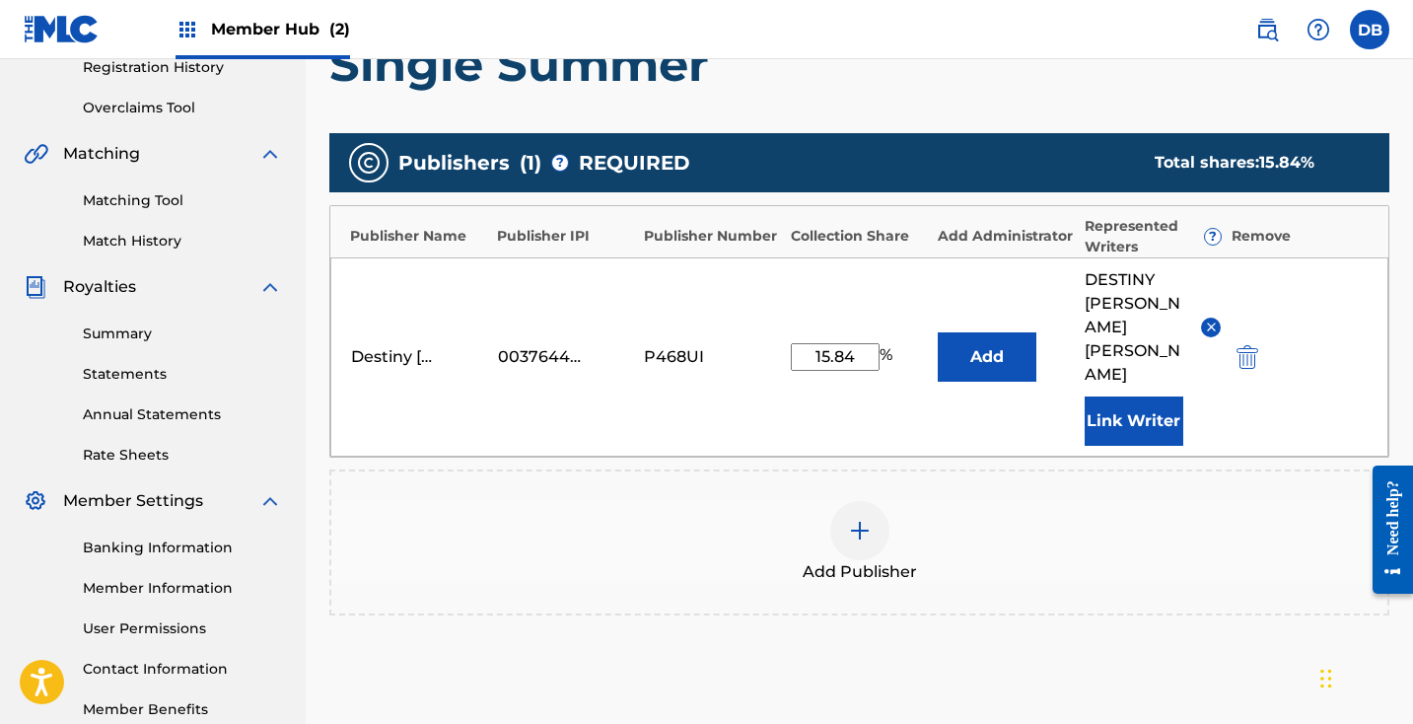
click at [848, 501] on div at bounding box center [859, 530] width 59 height 59
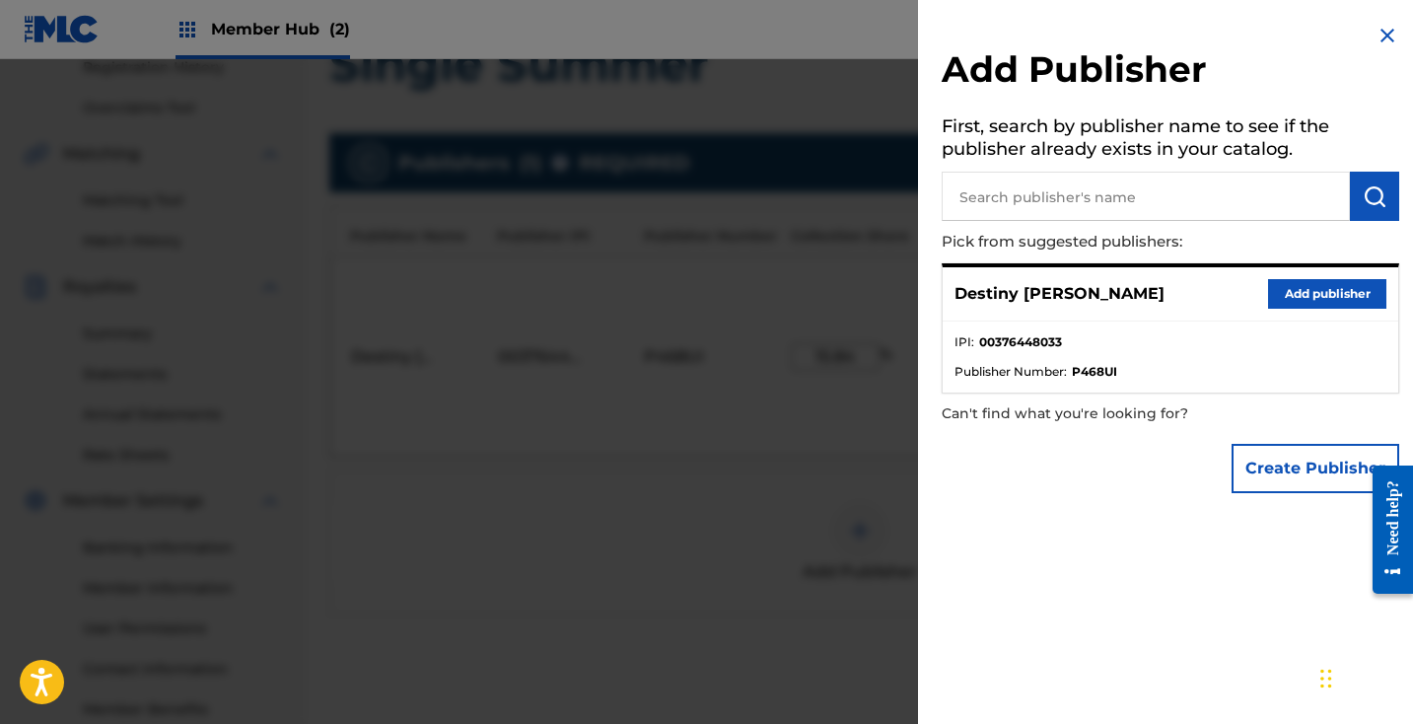
click at [1098, 190] on input "text" at bounding box center [1146, 196] width 408 height 49
type input "a"
type input "avex [GEOGRAPHIC_DATA]"
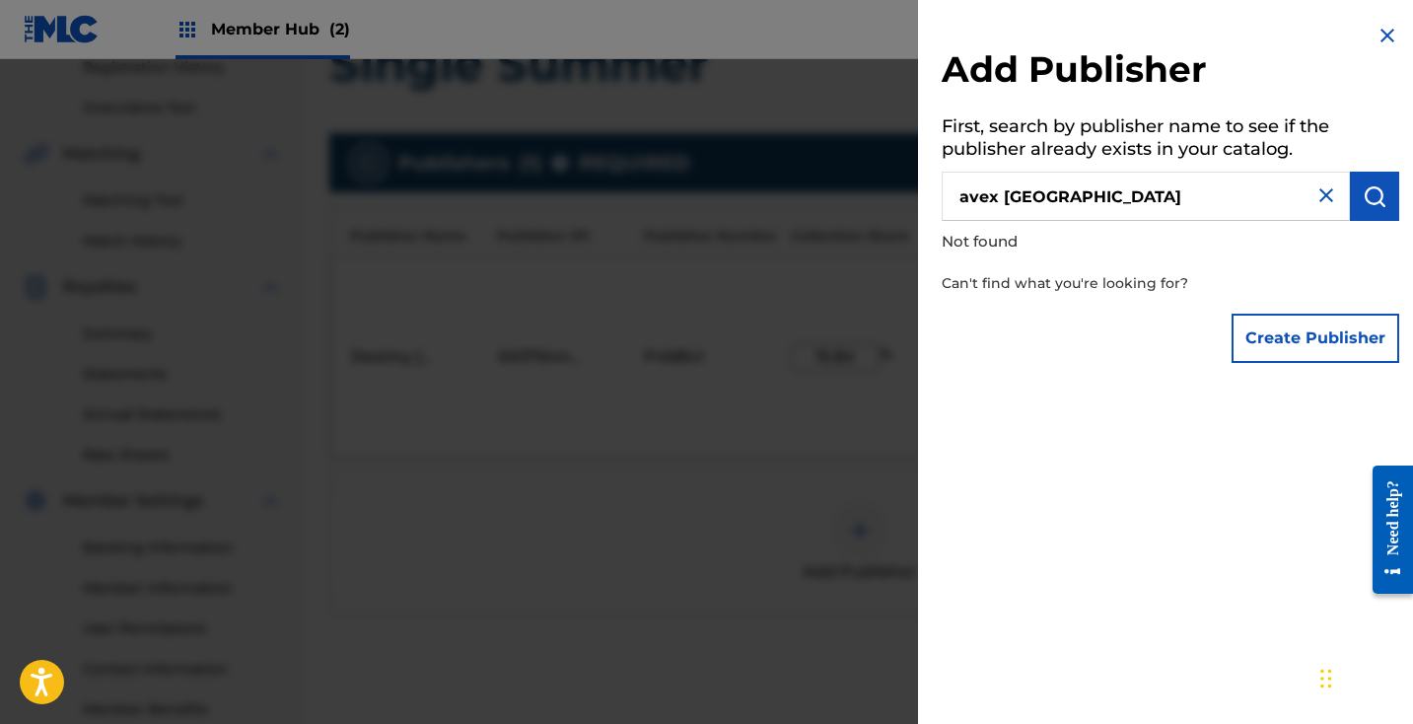
click at [1382, 42] on img at bounding box center [1387, 36] width 24 height 24
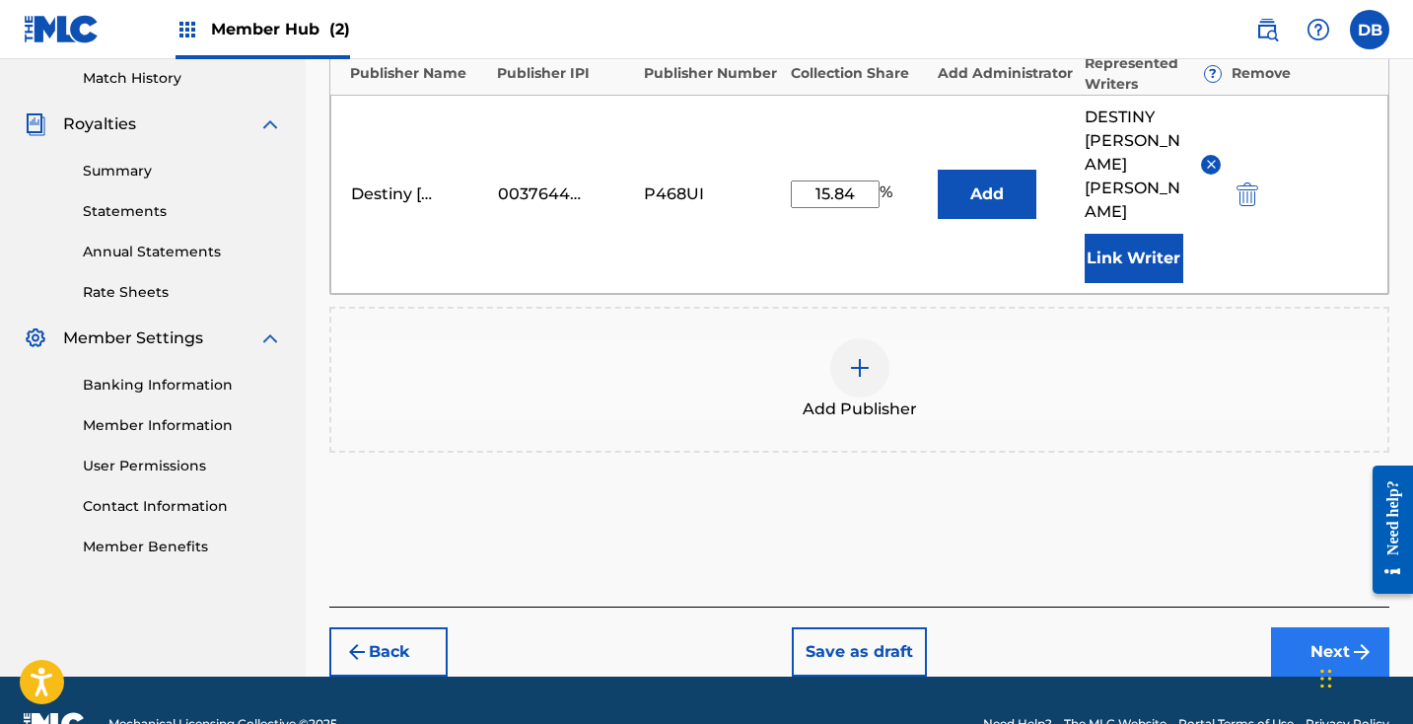
click at [1320, 627] on button "Next" at bounding box center [1330, 651] width 118 height 49
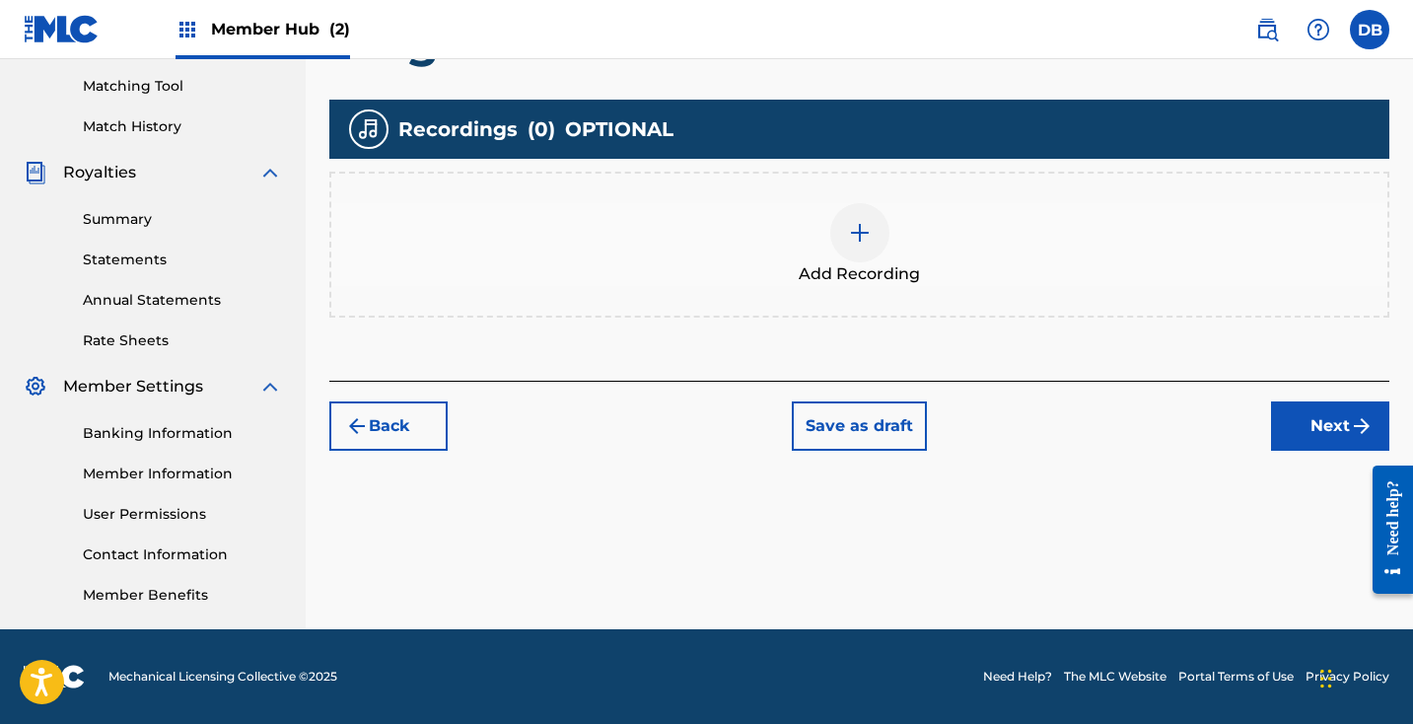
scroll to position [499, 0]
click at [1313, 408] on button "Next" at bounding box center [1330, 425] width 118 height 49
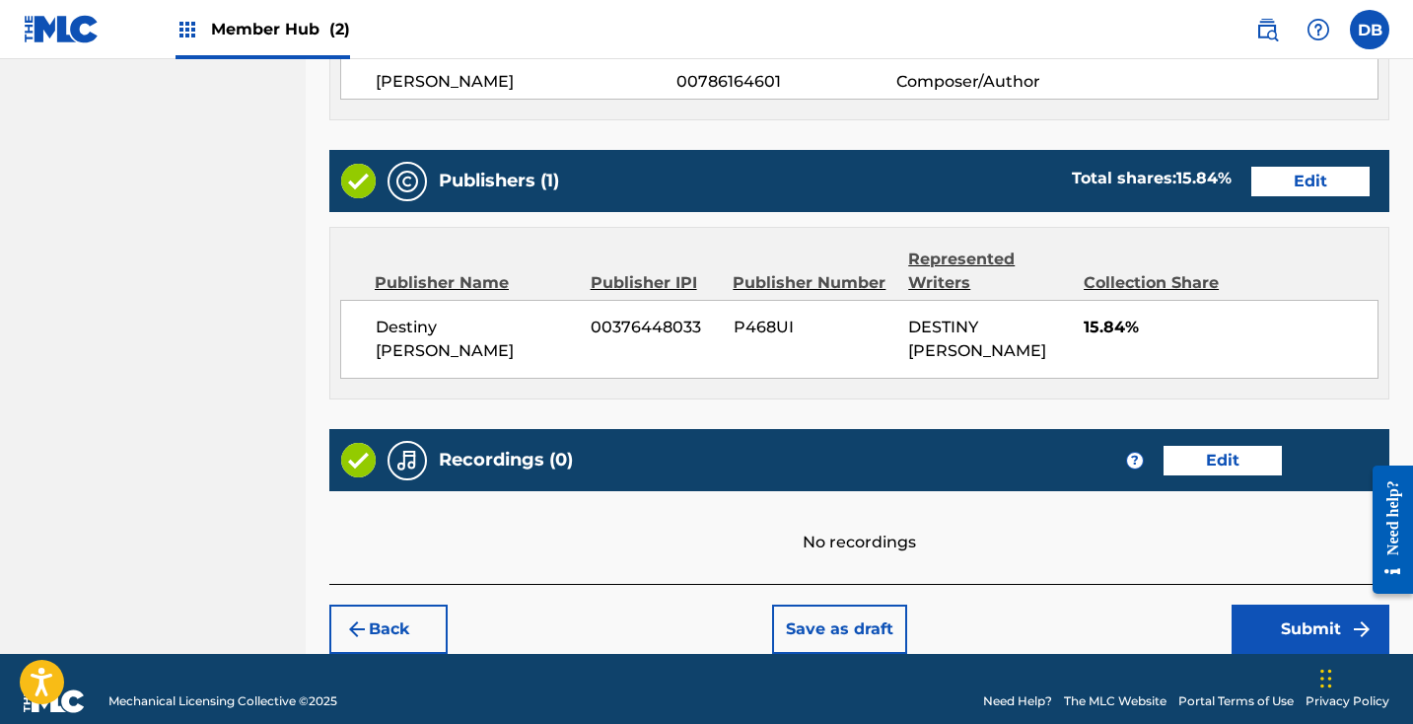
scroll to position [1053, 0]
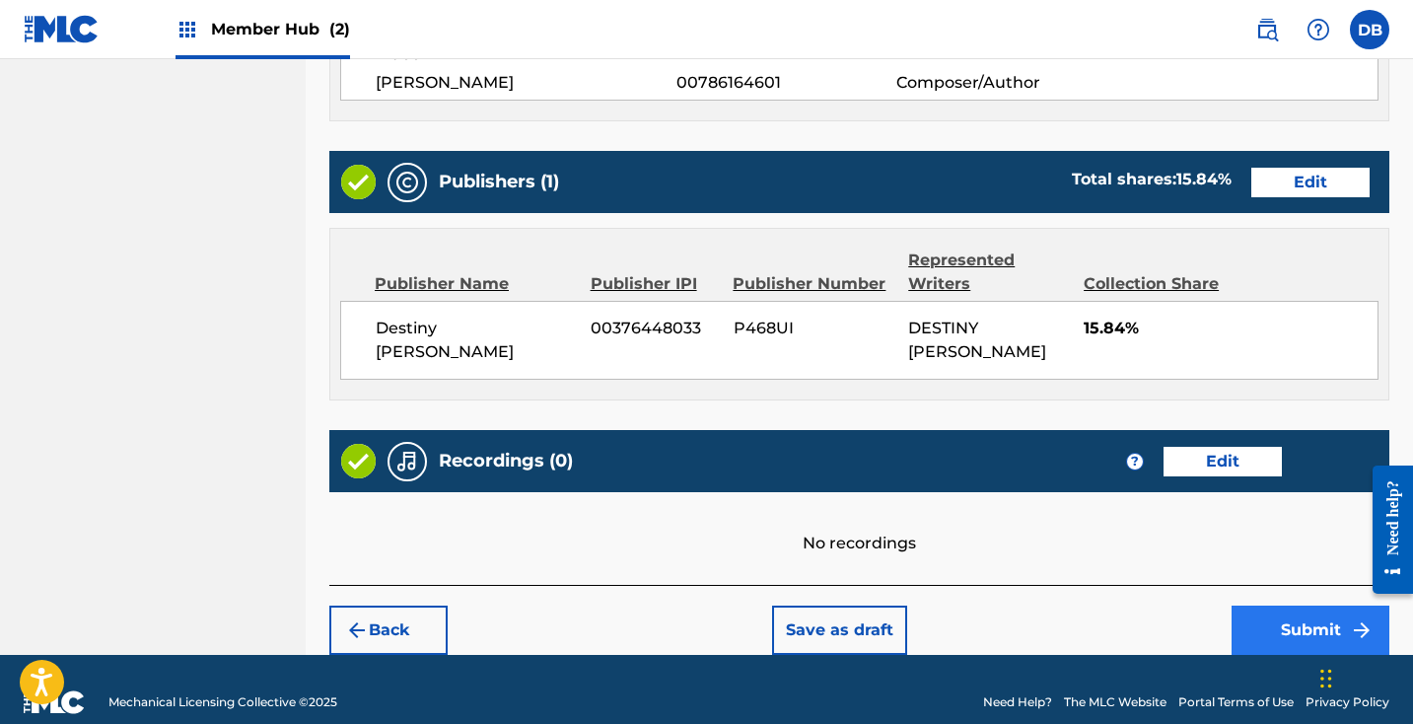
click at [1306, 605] on button "Submit" at bounding box center [1310, 629] width 158 height 49
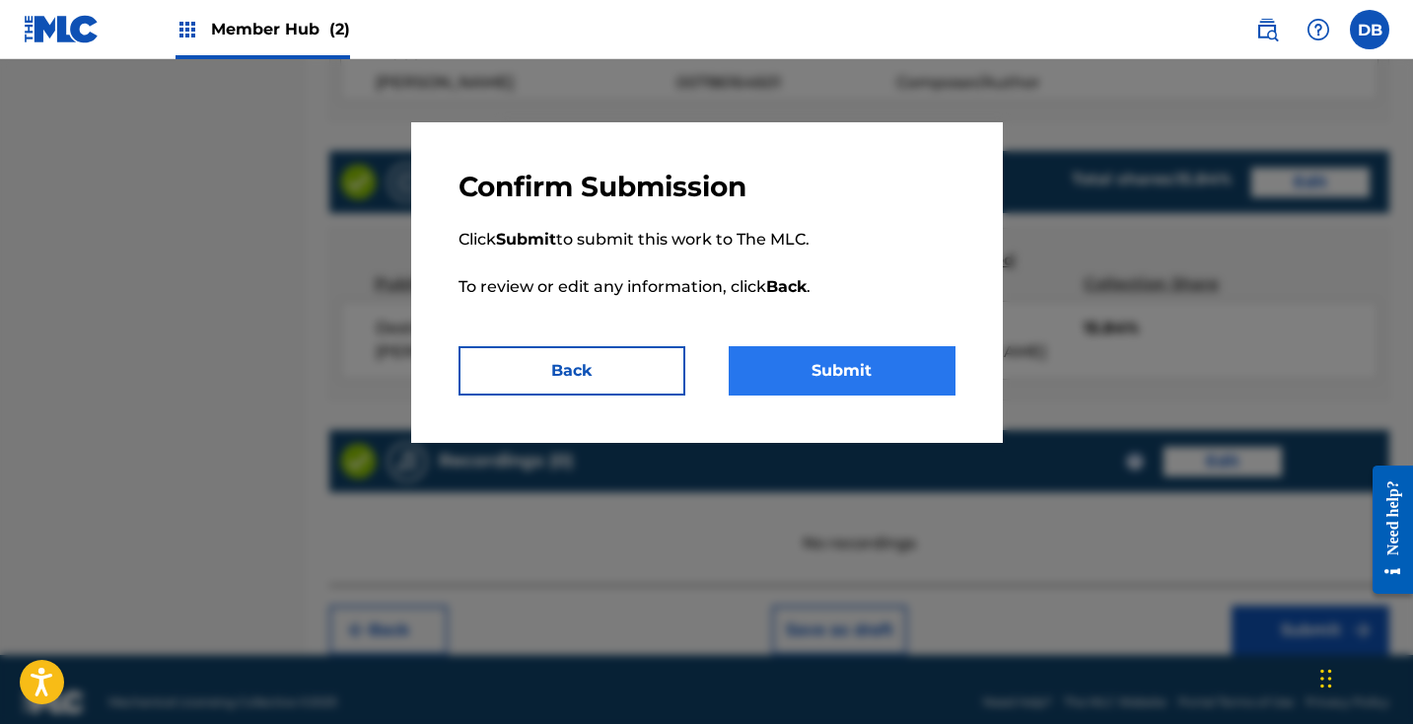
click at [922, 386] on button "Submit" at bounding box center [842, 370] width 227 height 49
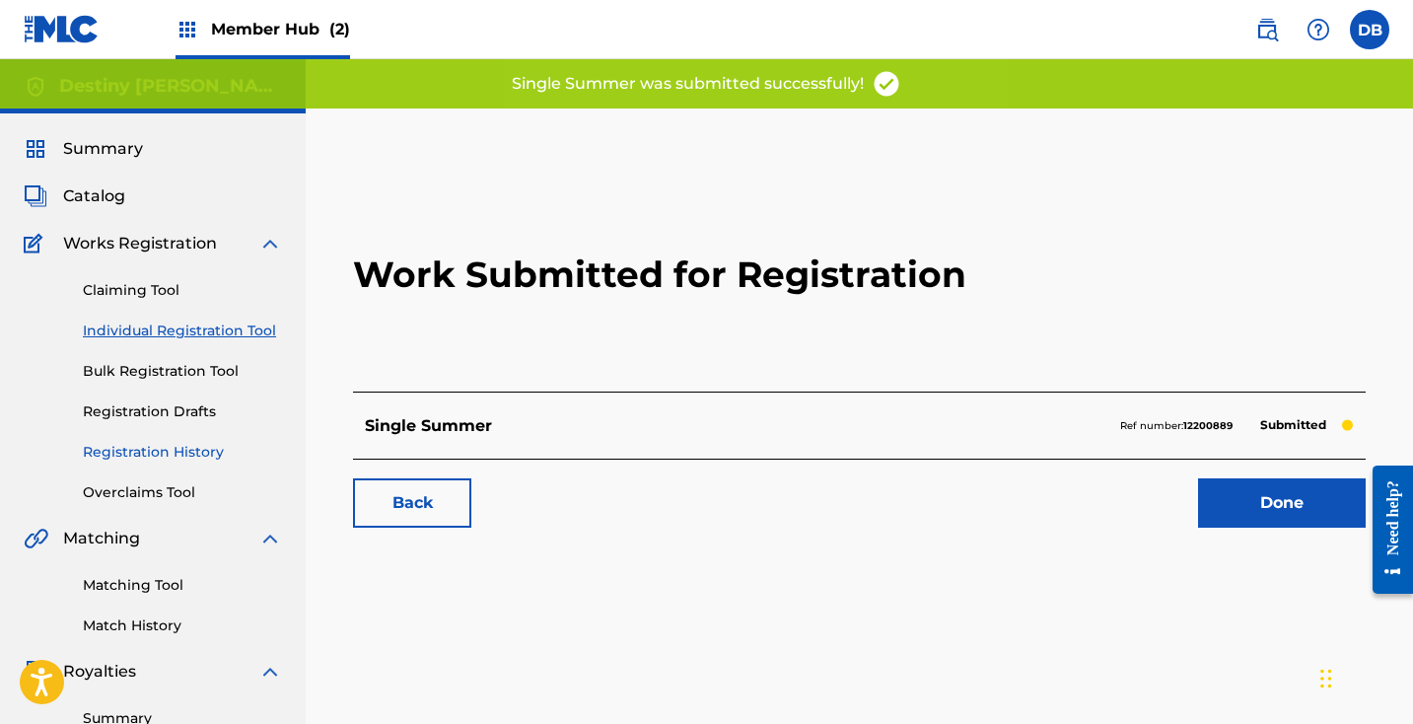
click at [169, 449] on link "Registration History" at bounding box center [182, 452] width 199 height 21
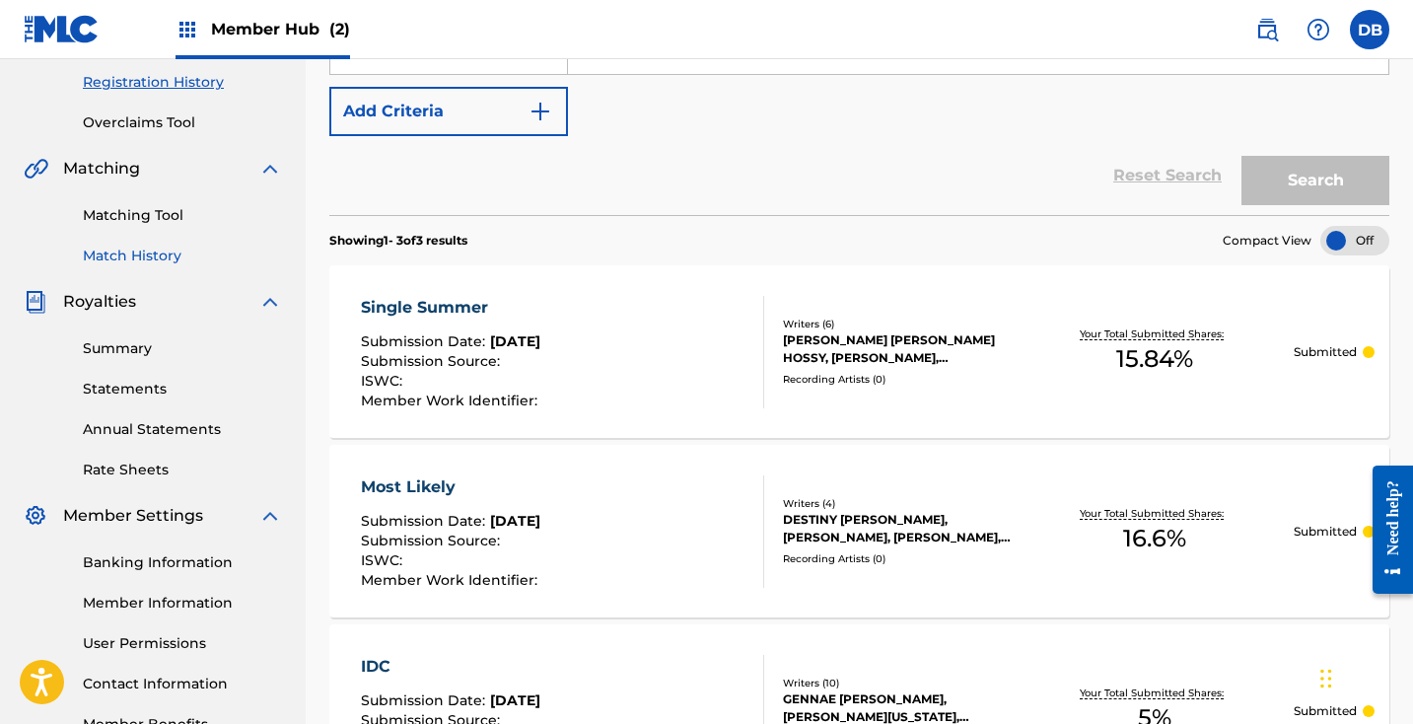
scroll to position [294, 0]
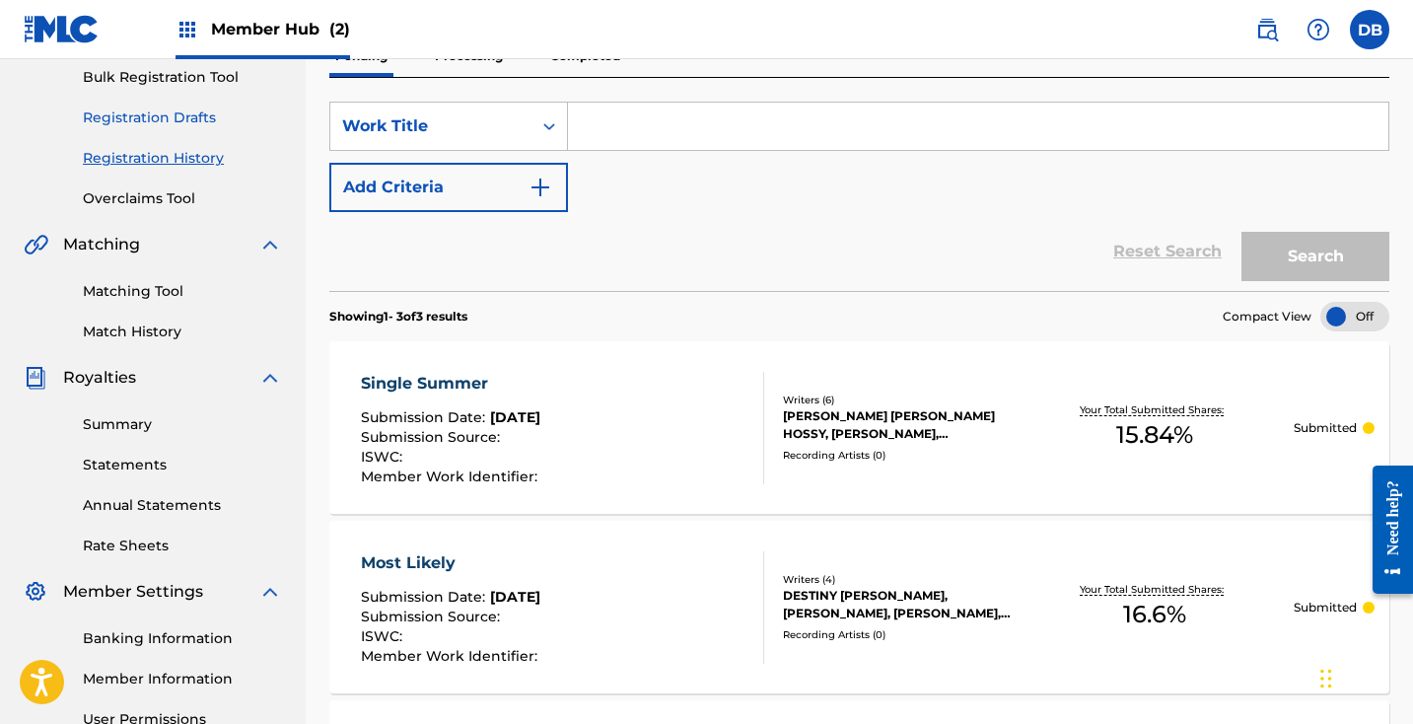
click at [144, 119] on link "Registration Drafts" at bounding box center [182, 117] width 199 height 21
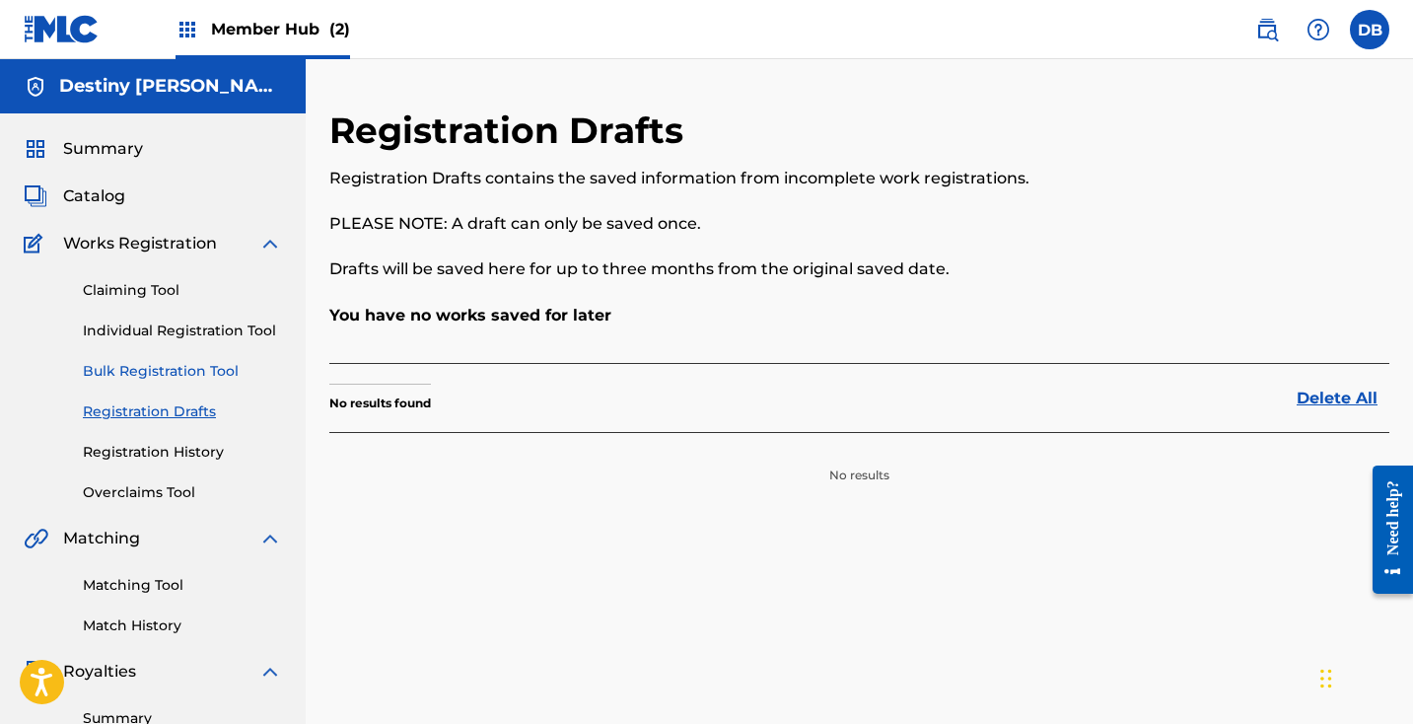
click at [143, 364] on link "Bulk Registration Tool" at bounding box center [182, 371] width 199 height 21
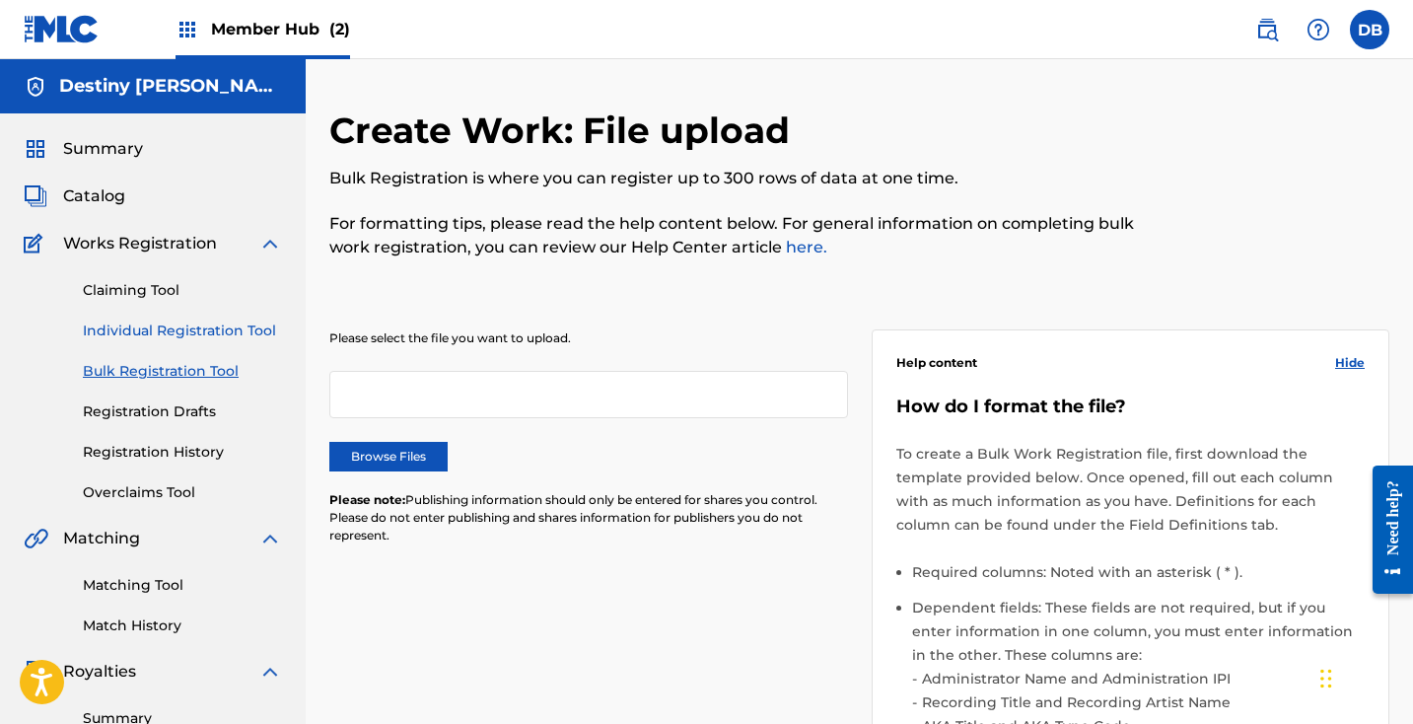
click at [142, 332] on link "Individual Registration Tool" at bounding box center [182, 330] width 199 height 21
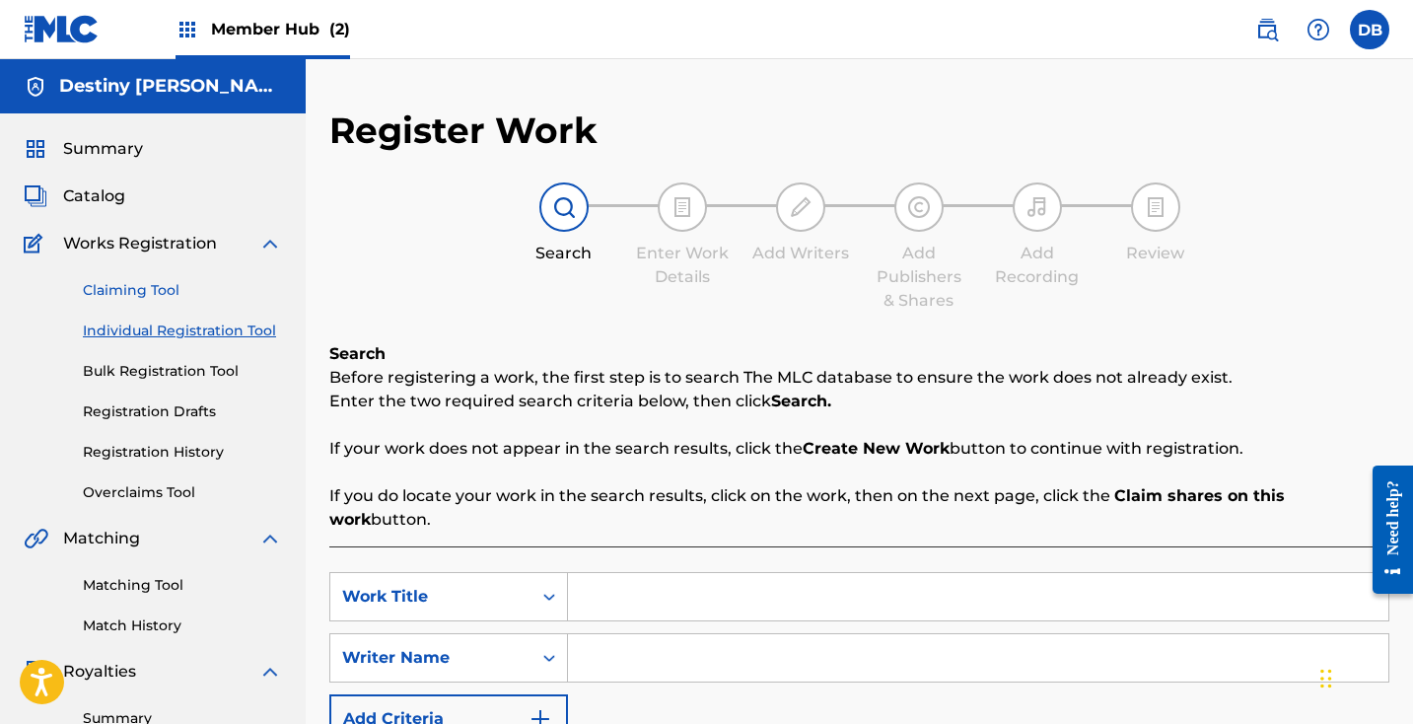
click at [140, 287] on link "Claiming Tool" at bounding box center [182, 290] width 199 height 21
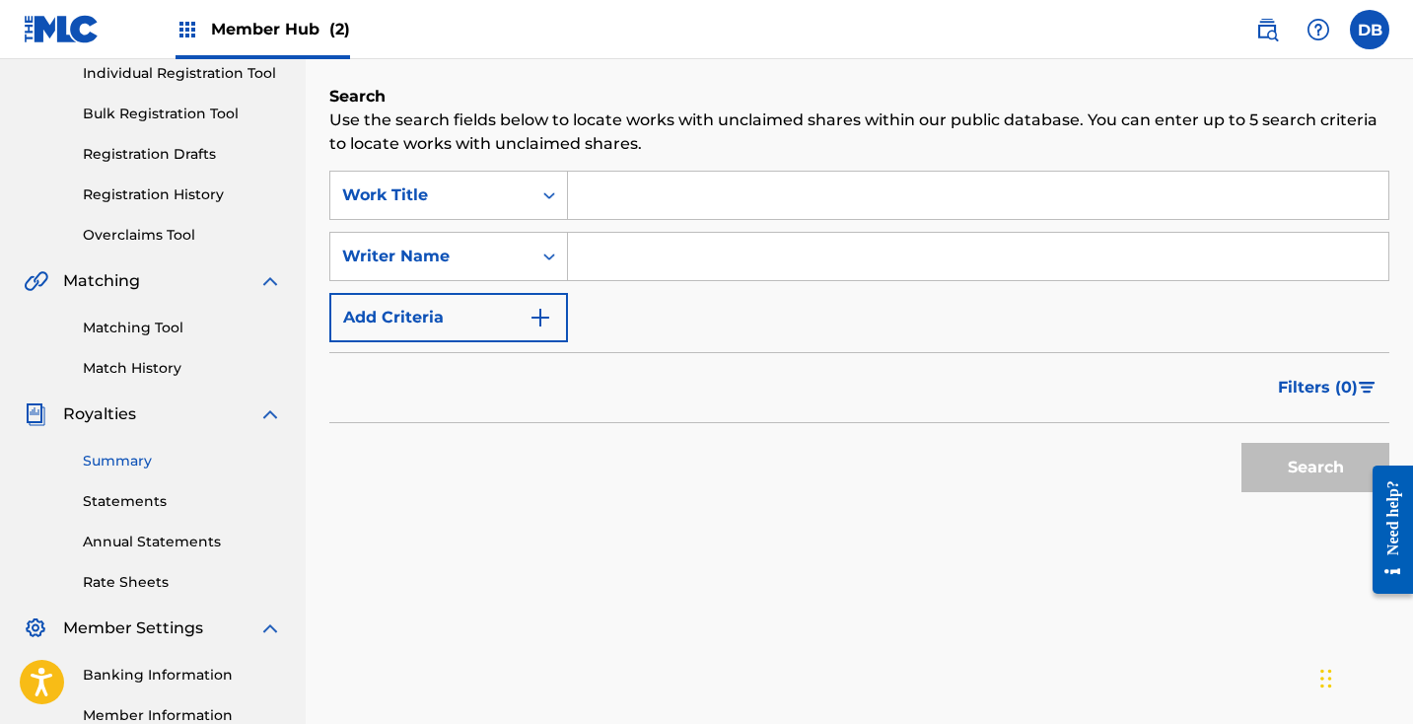
scroll to position [248, 0]
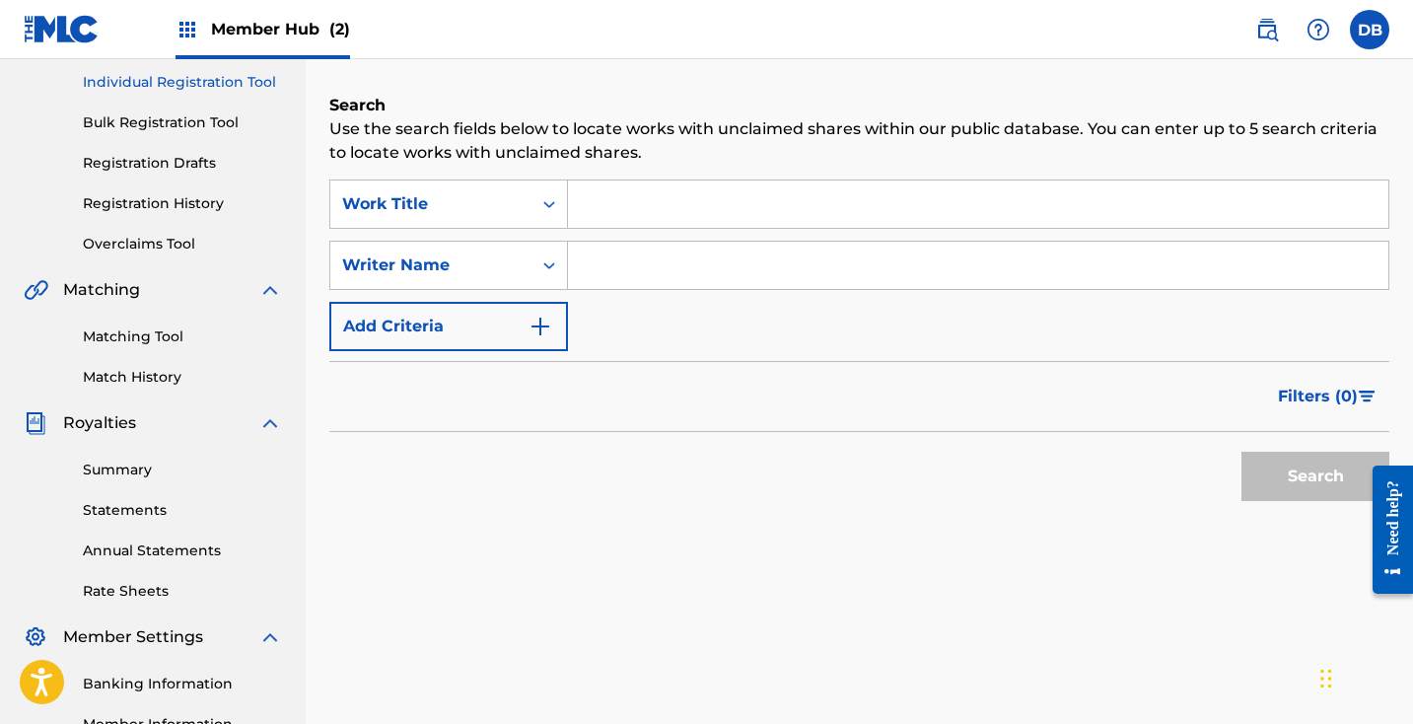
click at [186, 86] on link "Individual Registration Tool" at bounding box center [182, 82] width 199 height 21
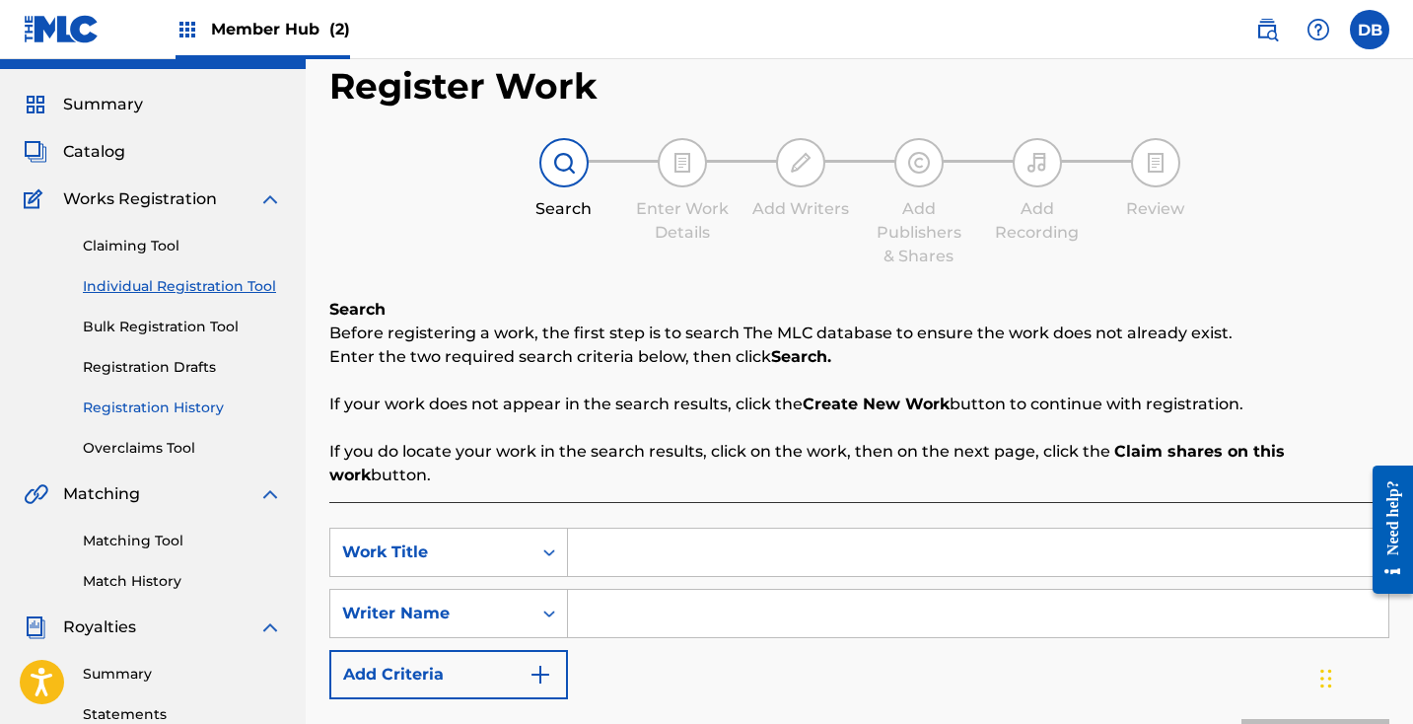
scroll to position [70, 0]
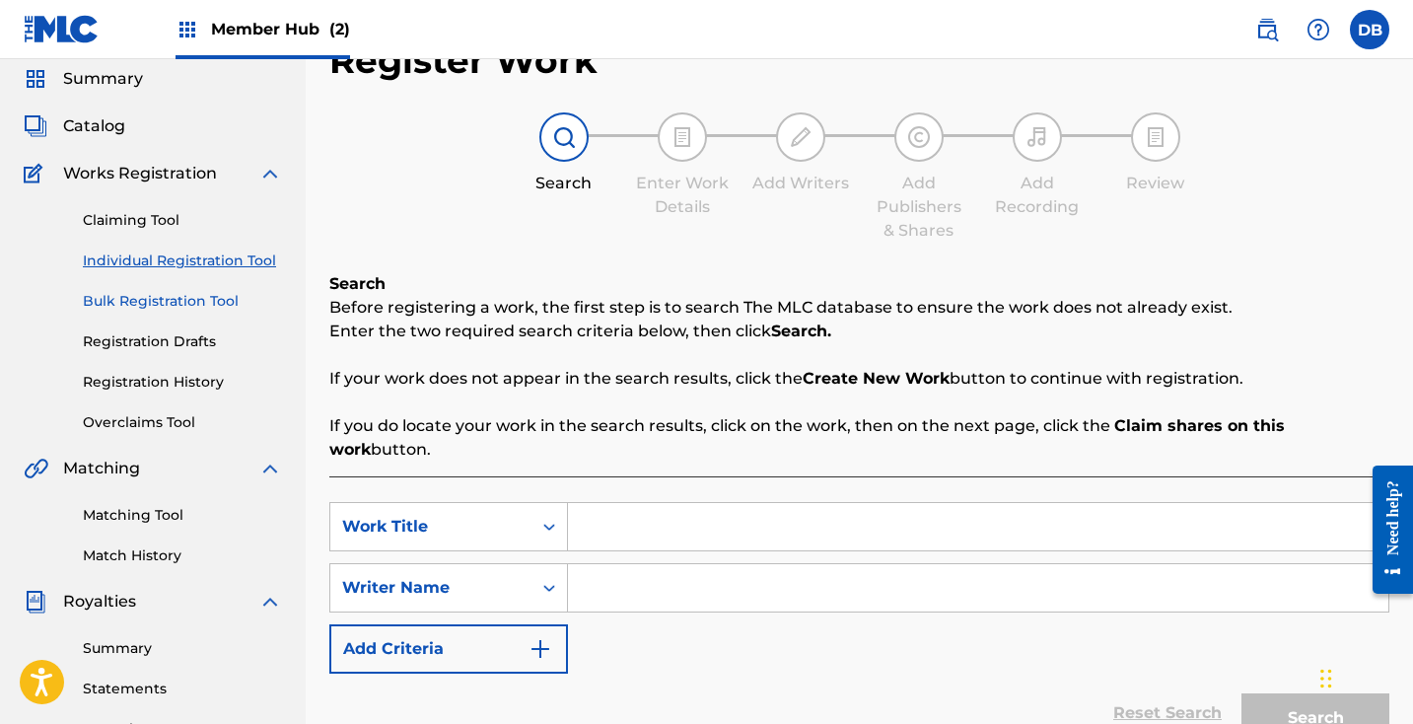
click at [168, 304] on link "Bulk Registration Tool" at bounding box center [182, 301] width 199 height 21
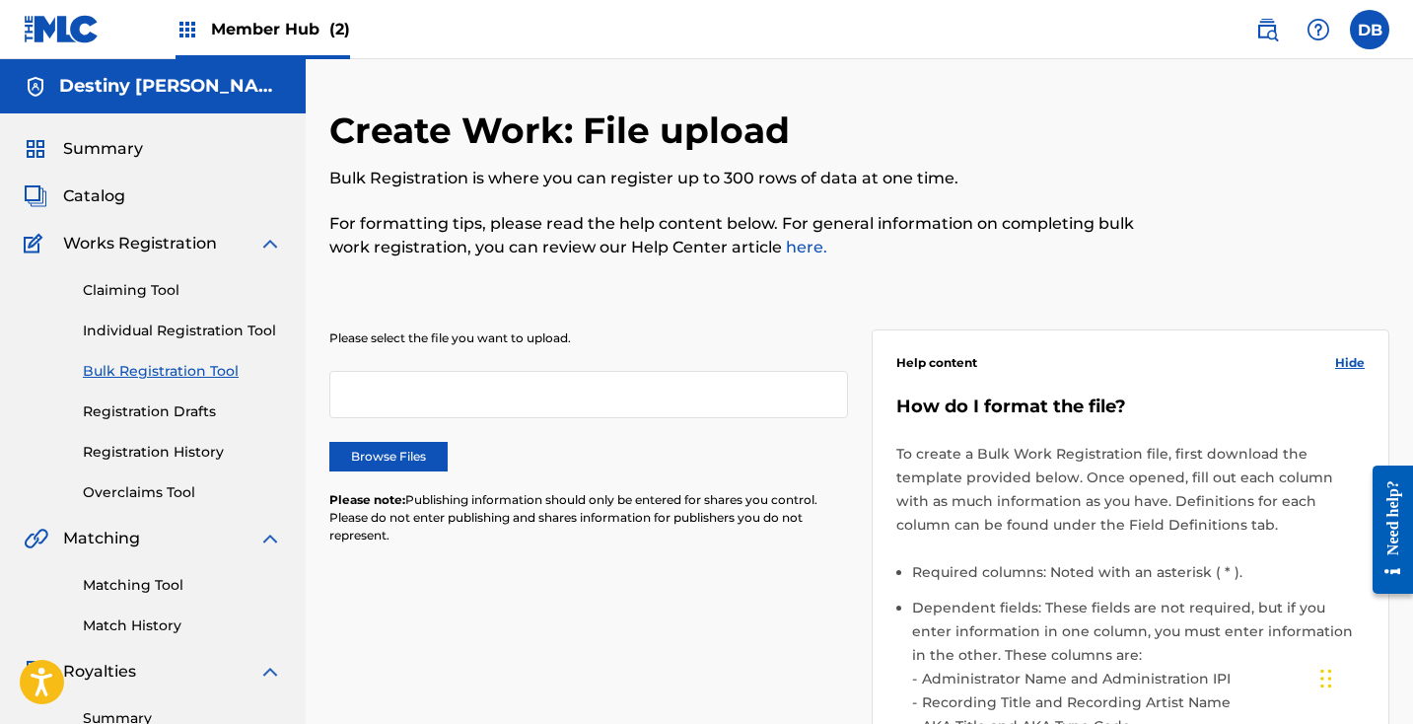
click at [169, 391] on div "Claiming Tool Individual Registration Tool Bulk Registration Tool Registration …" at bounding box center [153, 378] width 258 height 247
click at [169, 406] on link "Registration Drafts" at bounding box center [182, 411] width 199 height 21
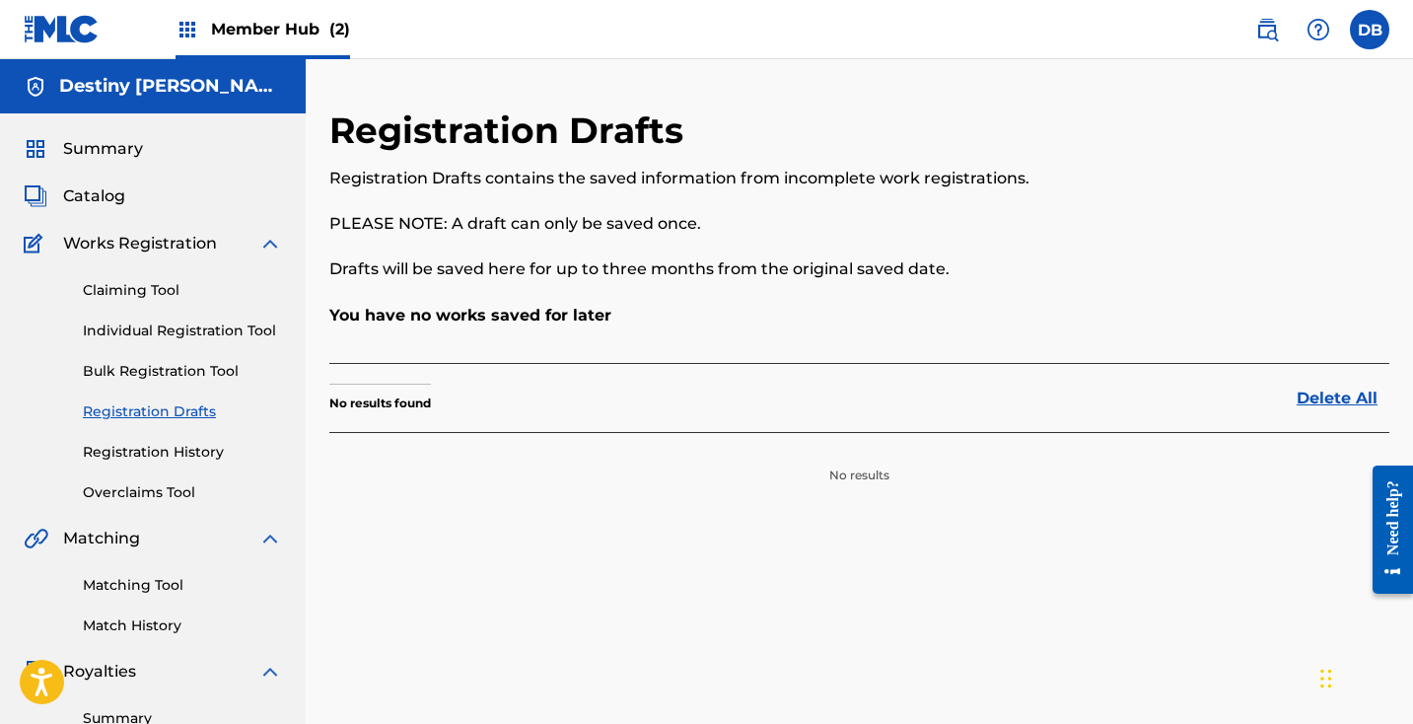
click at [171, 440] on div "Claiming Tool Individual Registration Tool Bulk Registration Tool Registration …" at bounding box center [153, 378] width 258 height 247
click at [175, 454] on link "Registration History" at bounding box center [182, 452] width 199 height 21
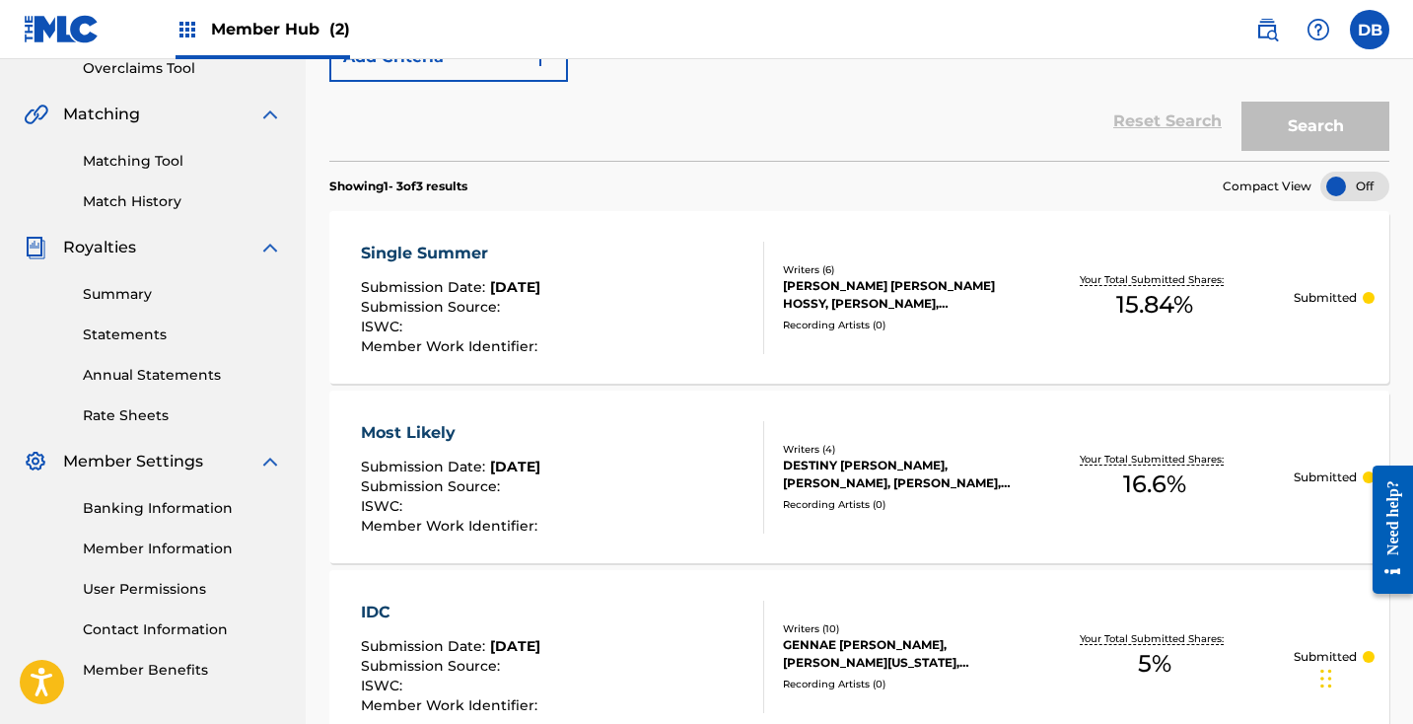
scroll to position [373, 0]
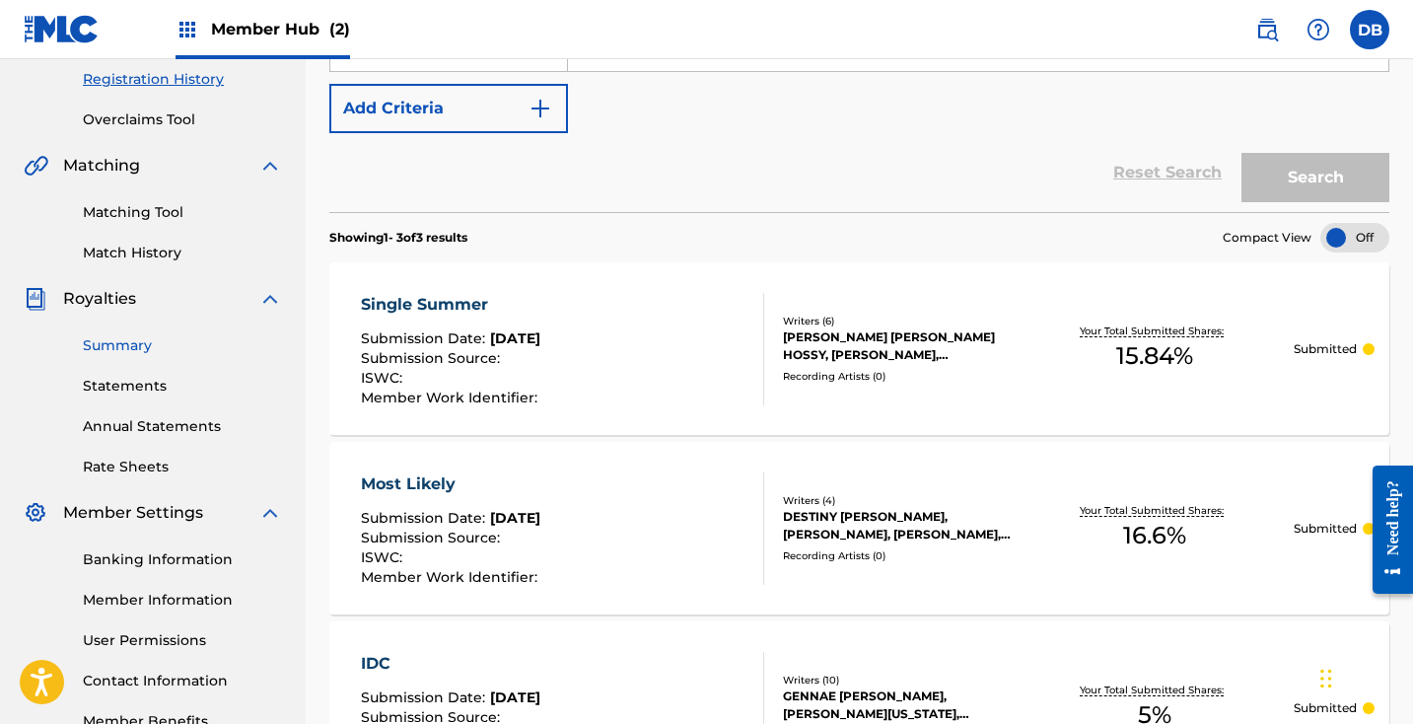
click at [133, 343] on link "Summary" at bounding box center [182, 345] width 199 height 21
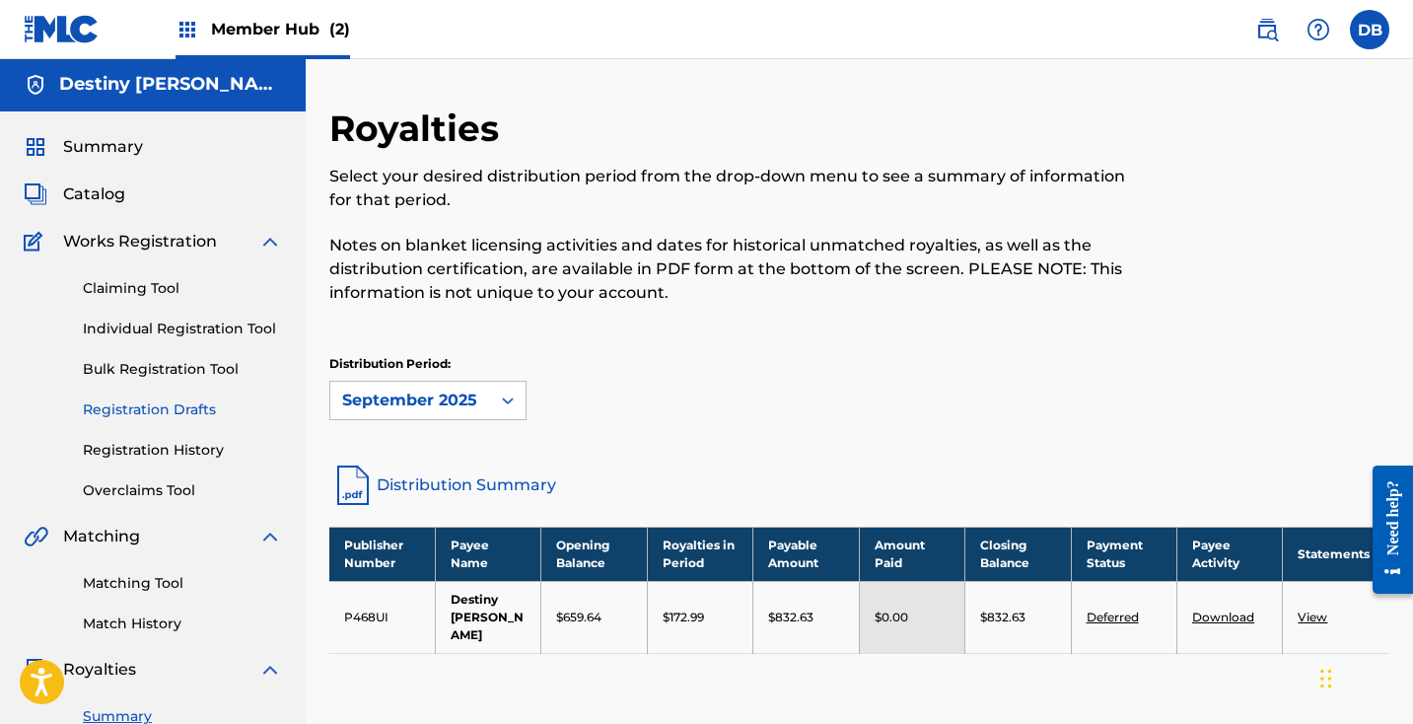
scroll to position [14, 0]
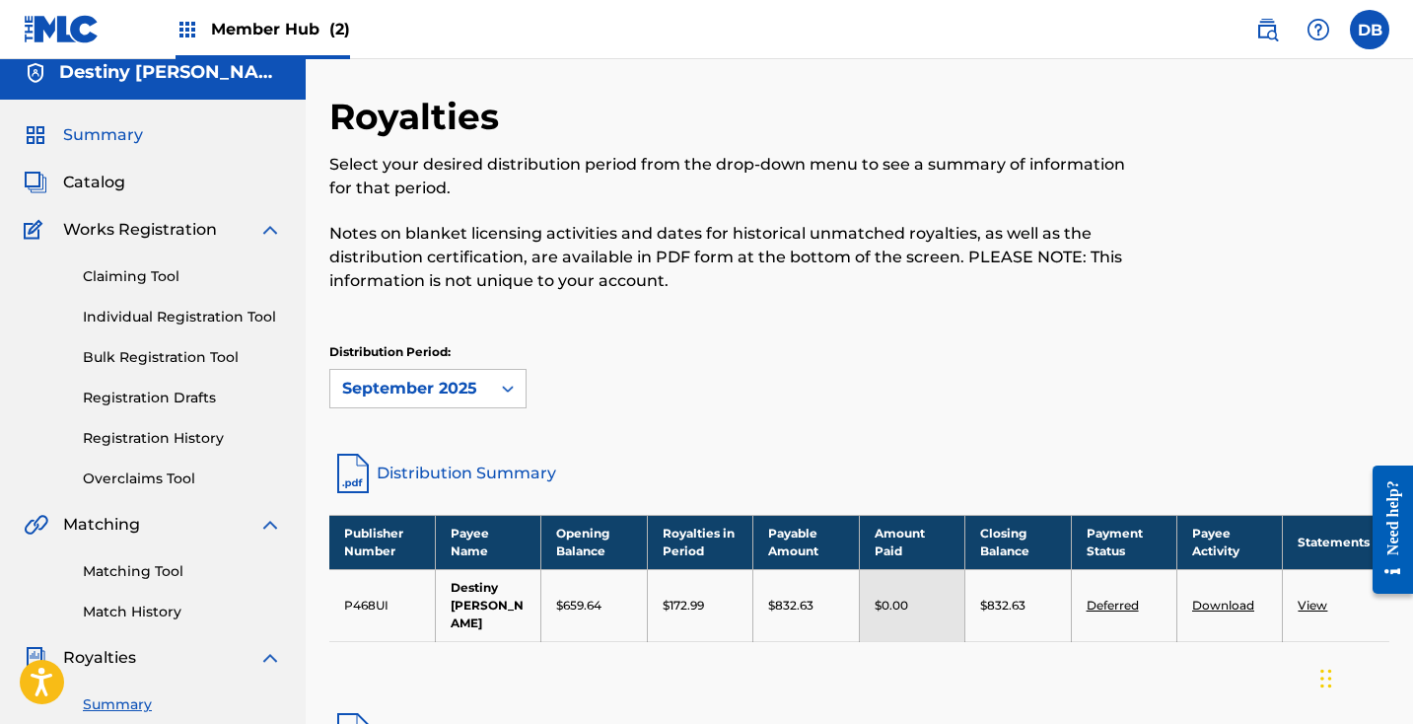
click at [116, 144] on span "Summary" at bounding box center [103, 135] width 80 height 24
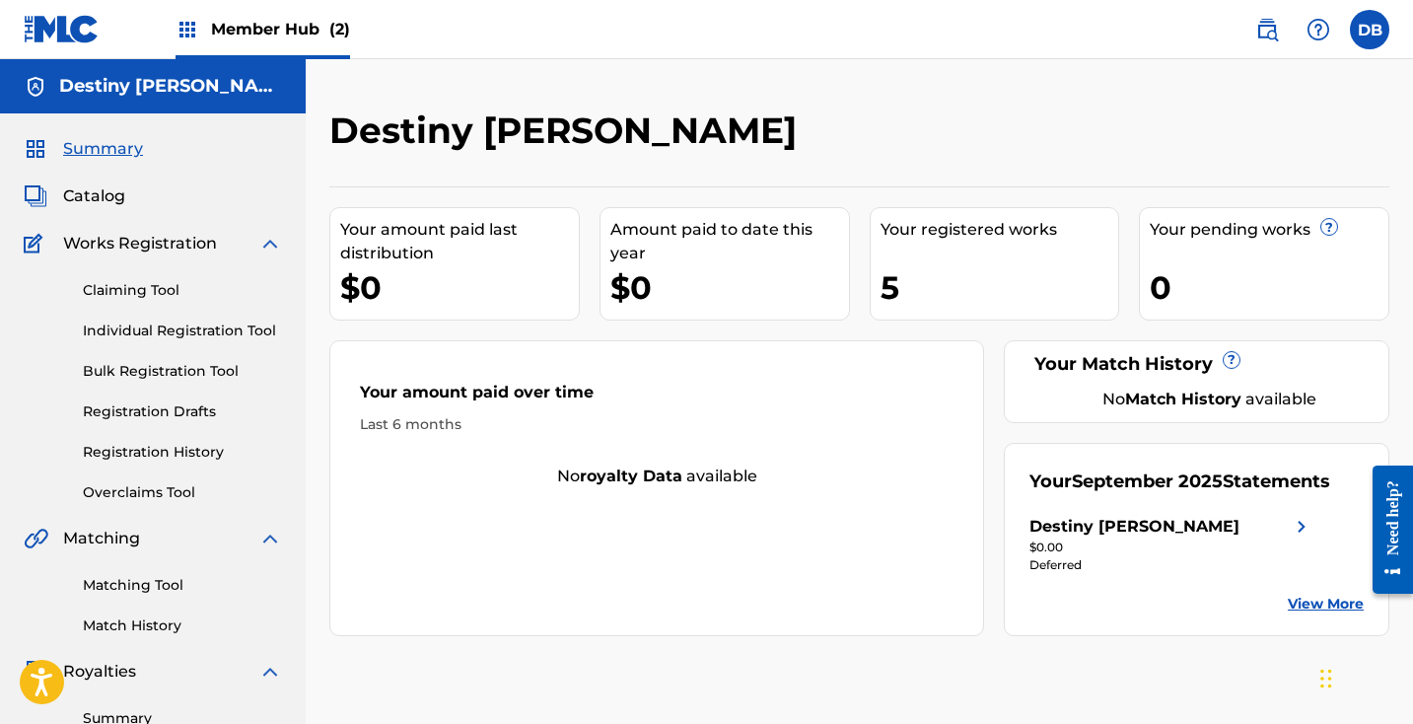
click at [1215, 547] on div "$0.00" at bounding box center [1171, 547] width 284 height 18
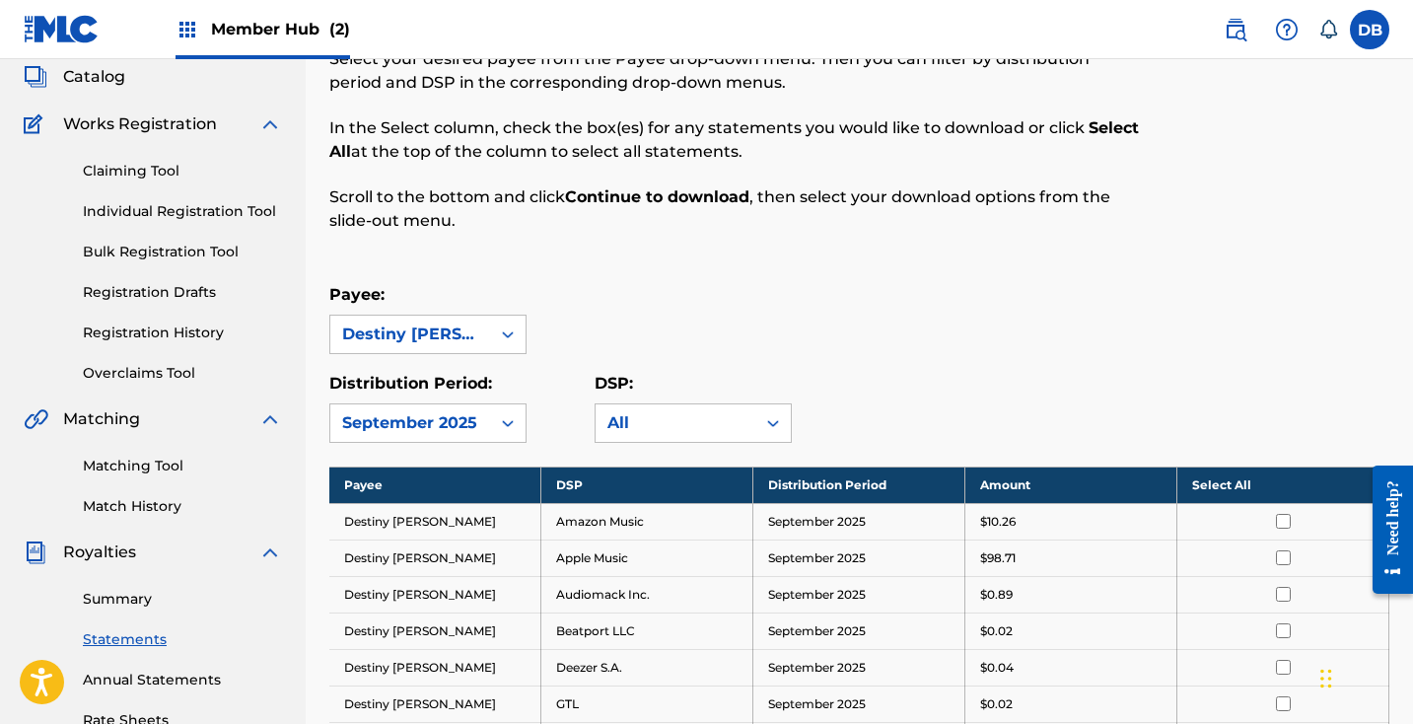
scroll to position [66, 0]
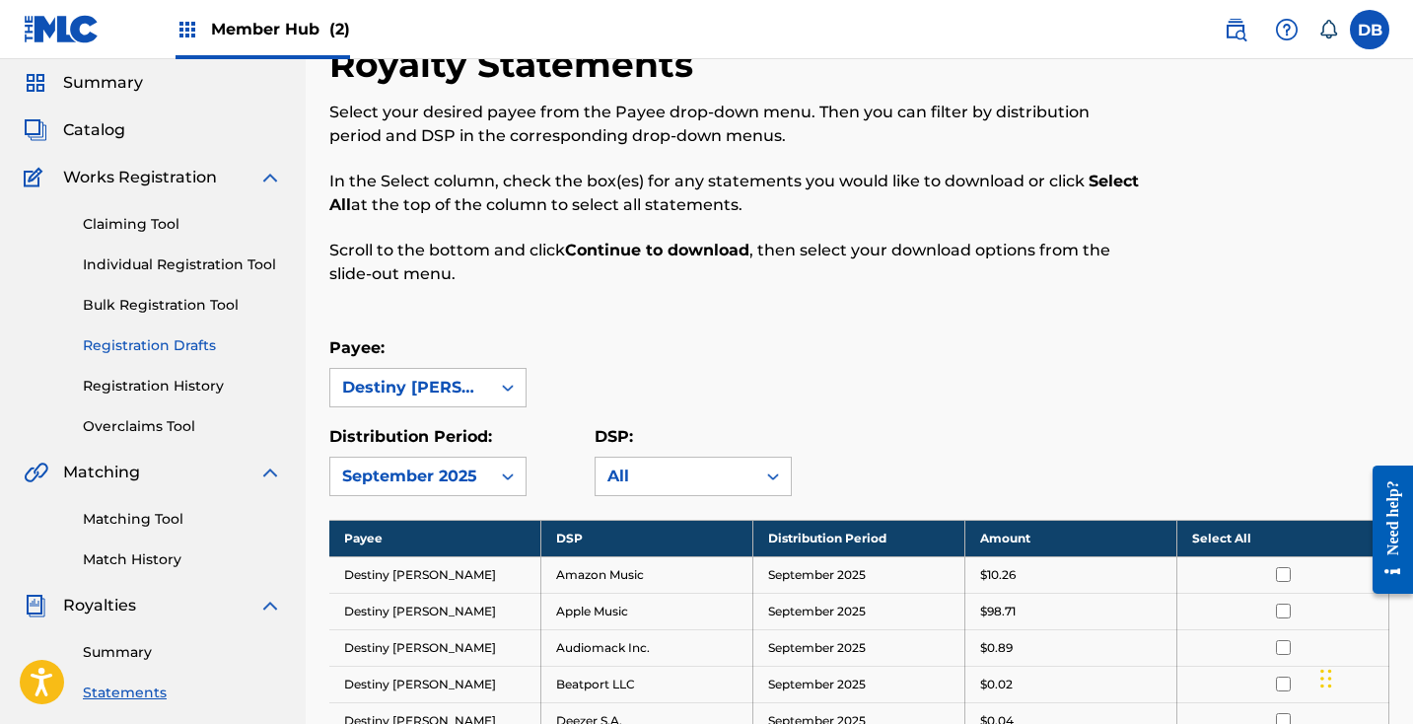
click at [166, 344] on link "Registration Drafts" at bounding box center [182, 345] width 199 height 21
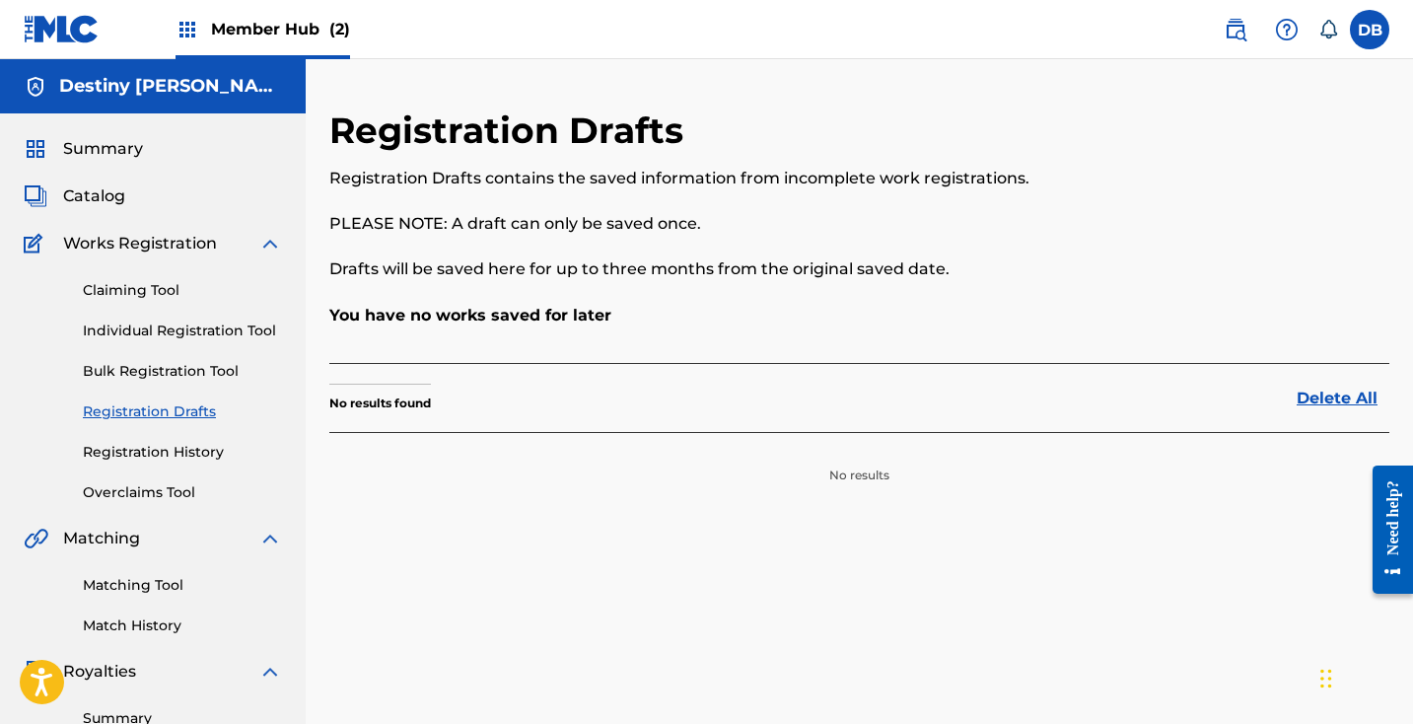
click at [171, 360] on div "Claiming Tool Individual Registration Tool Bulk Registration Tool Registration …" at bounding box center [153, 378] width 258 height 247
click at [170, 332] on link "Individual Registration Tool" at bounding box center [182, 330] width 199 height 21
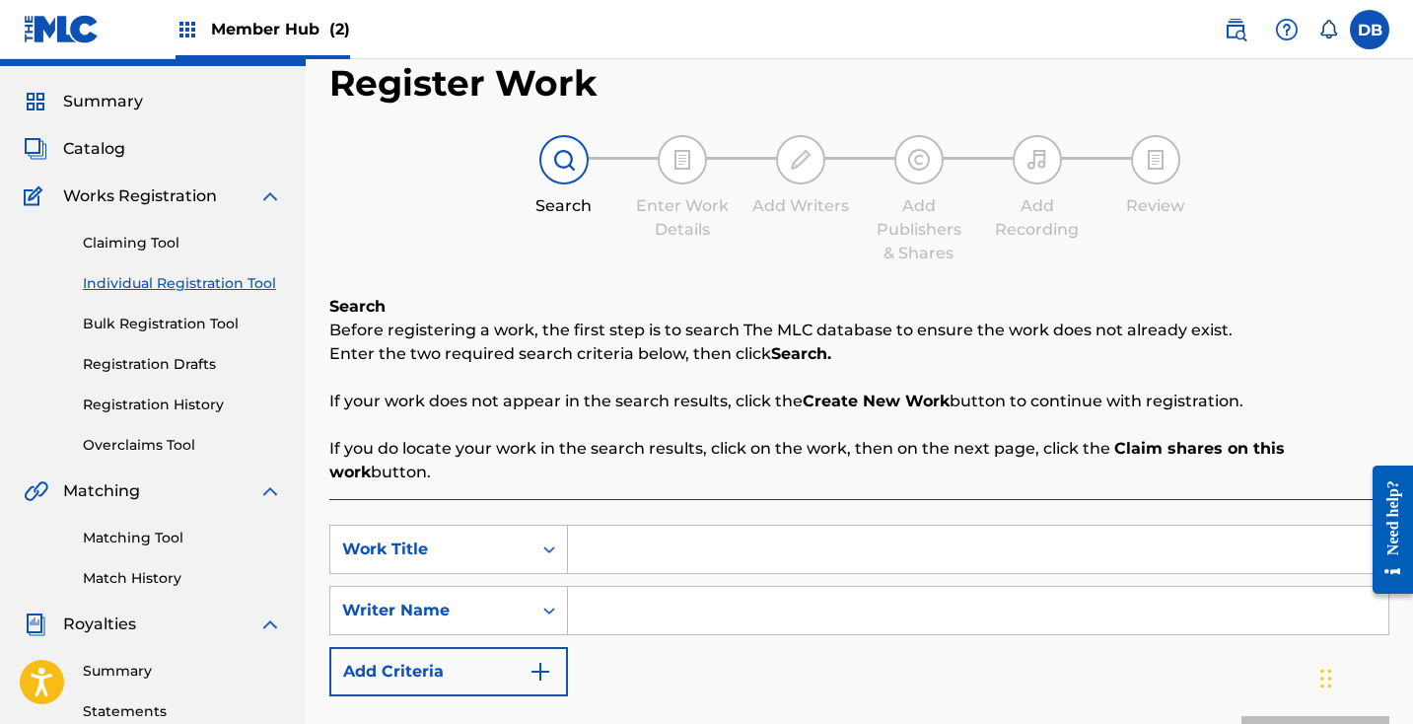
scroll to position [22, 0]
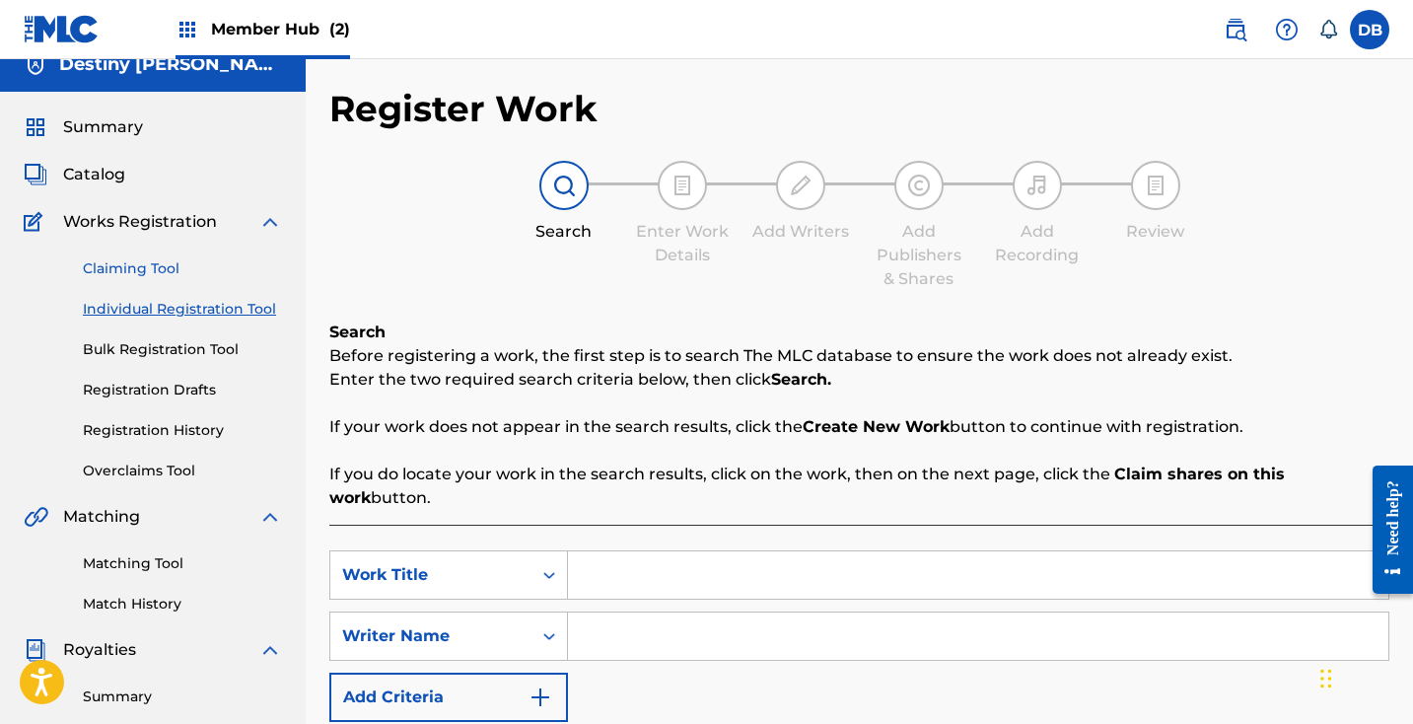
click at [123, 268] on link "Claiming Tool" at bounding box center [182, 268] width 199 height 21
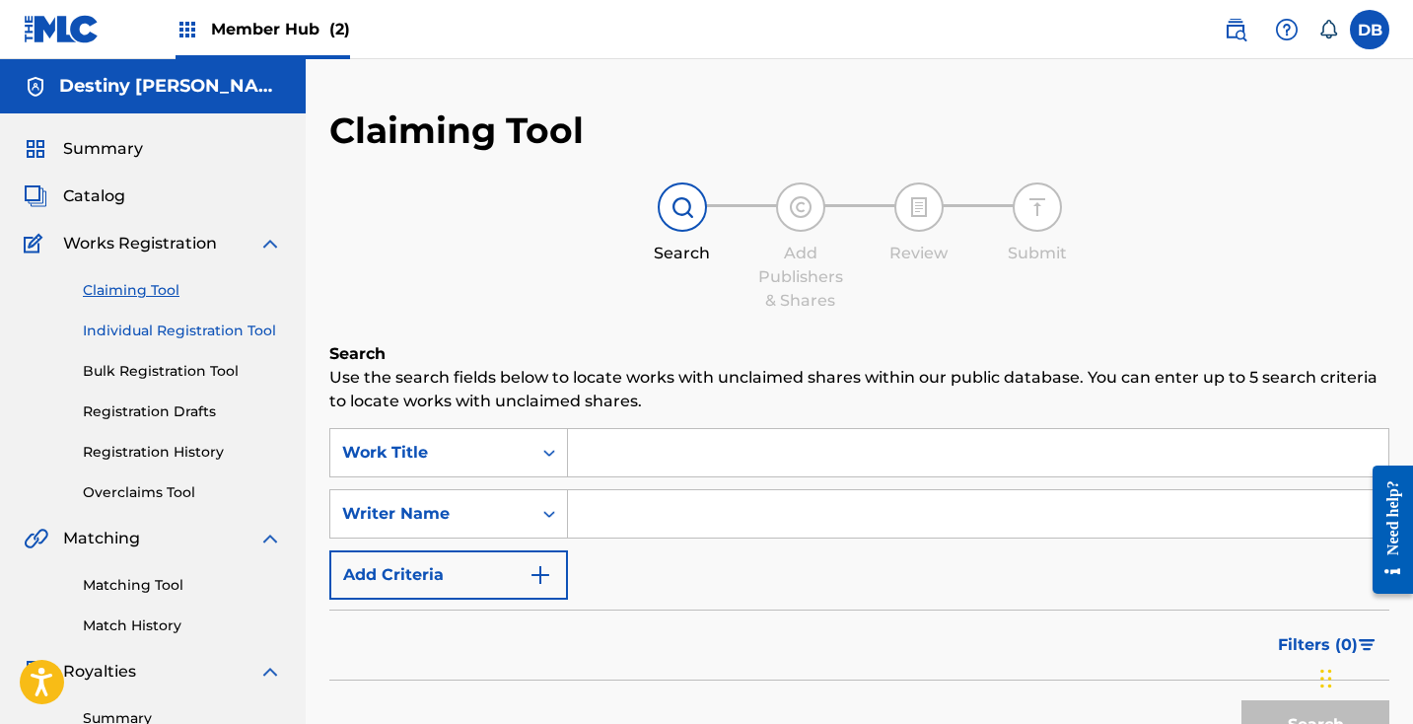
click at [149, 326] on link "Individual Registration Tool" at bounding box center [182, 330] width 199 height 21
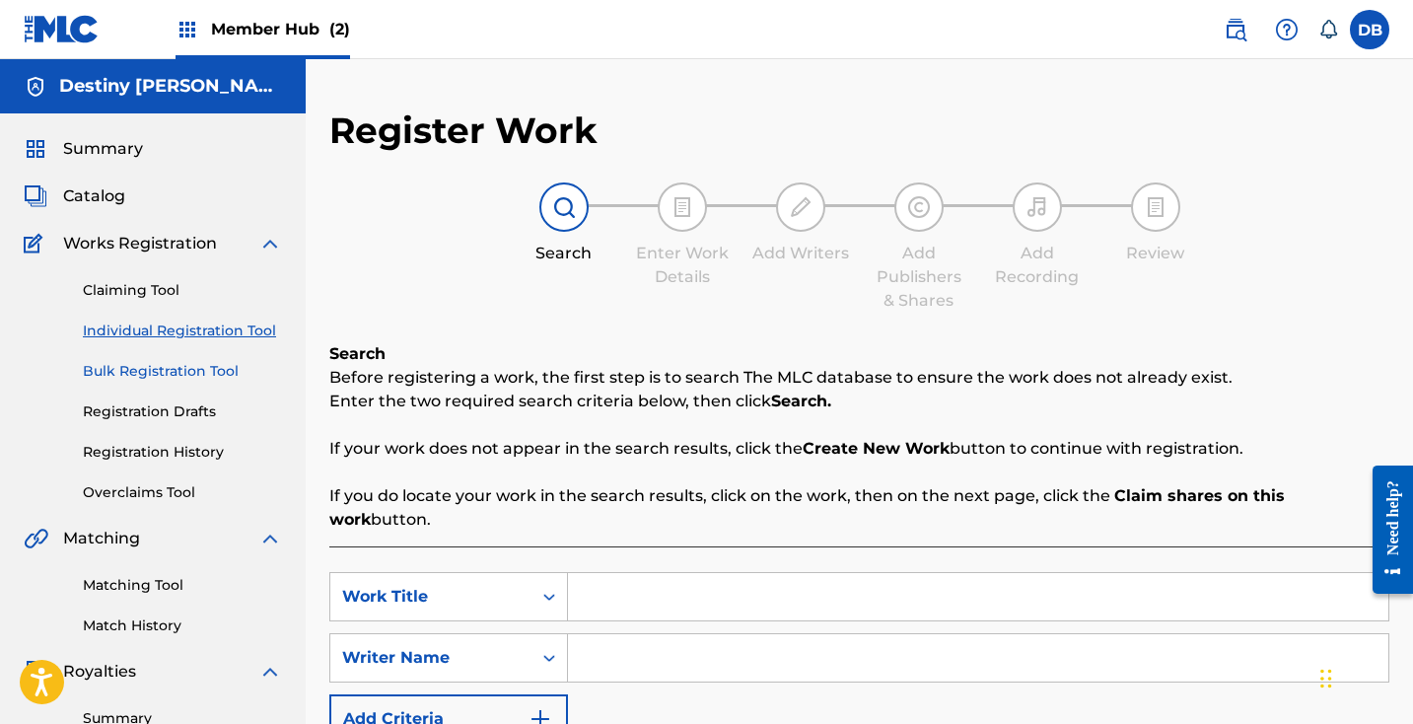
click at [150, 377] on link "Bulk Registration Tool" at bounding box center [182, 371] width 199 height 21
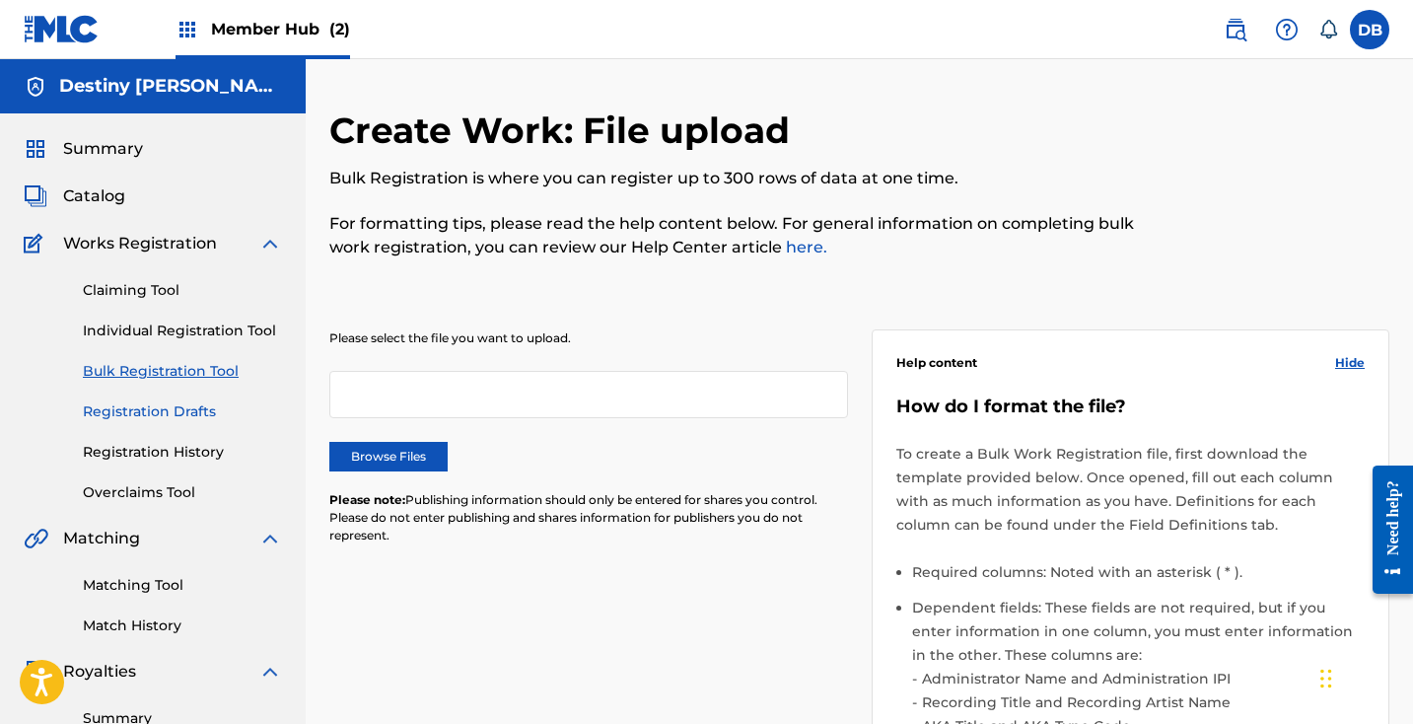
click at [157, 417] on link "Registration Drafts" at bounding box center [182, 411] width 199 height 21
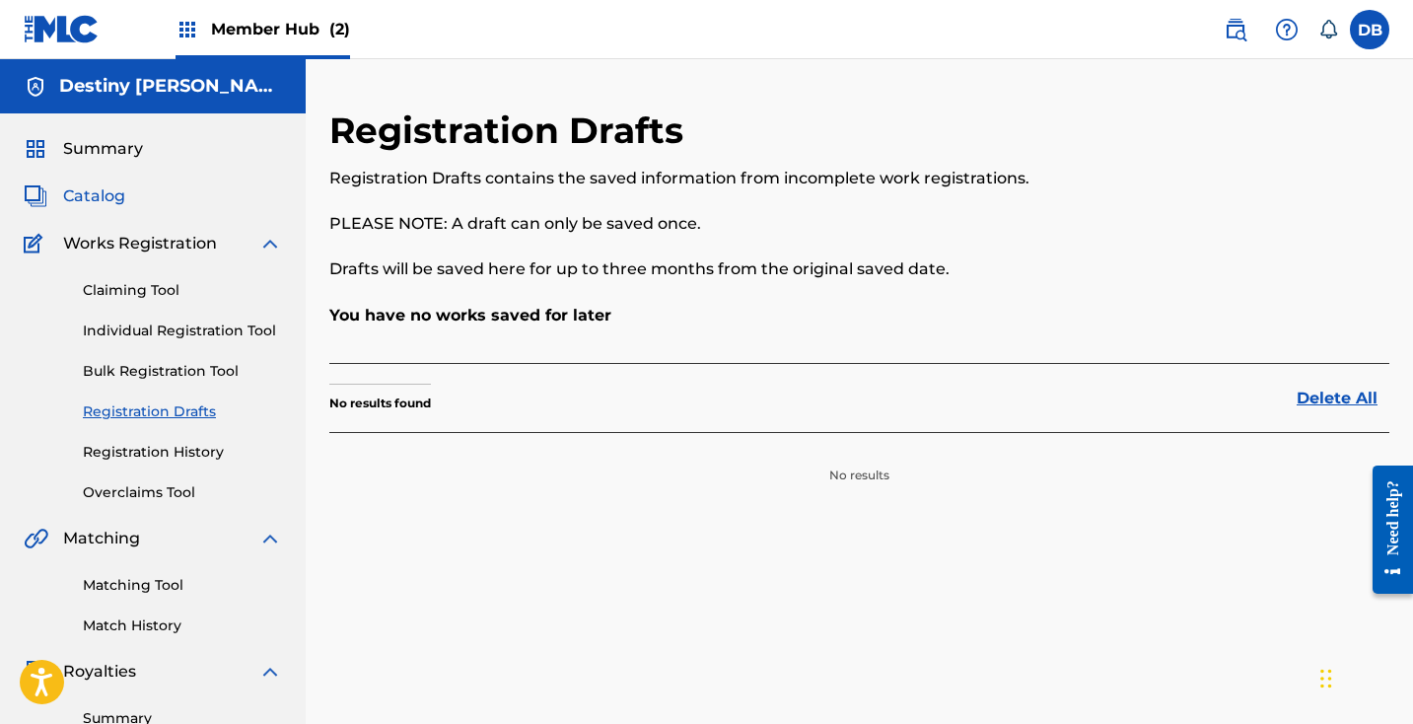
click at [94, 190] on span "Catalog" at bounding box center [94, 196] width 62 height 24
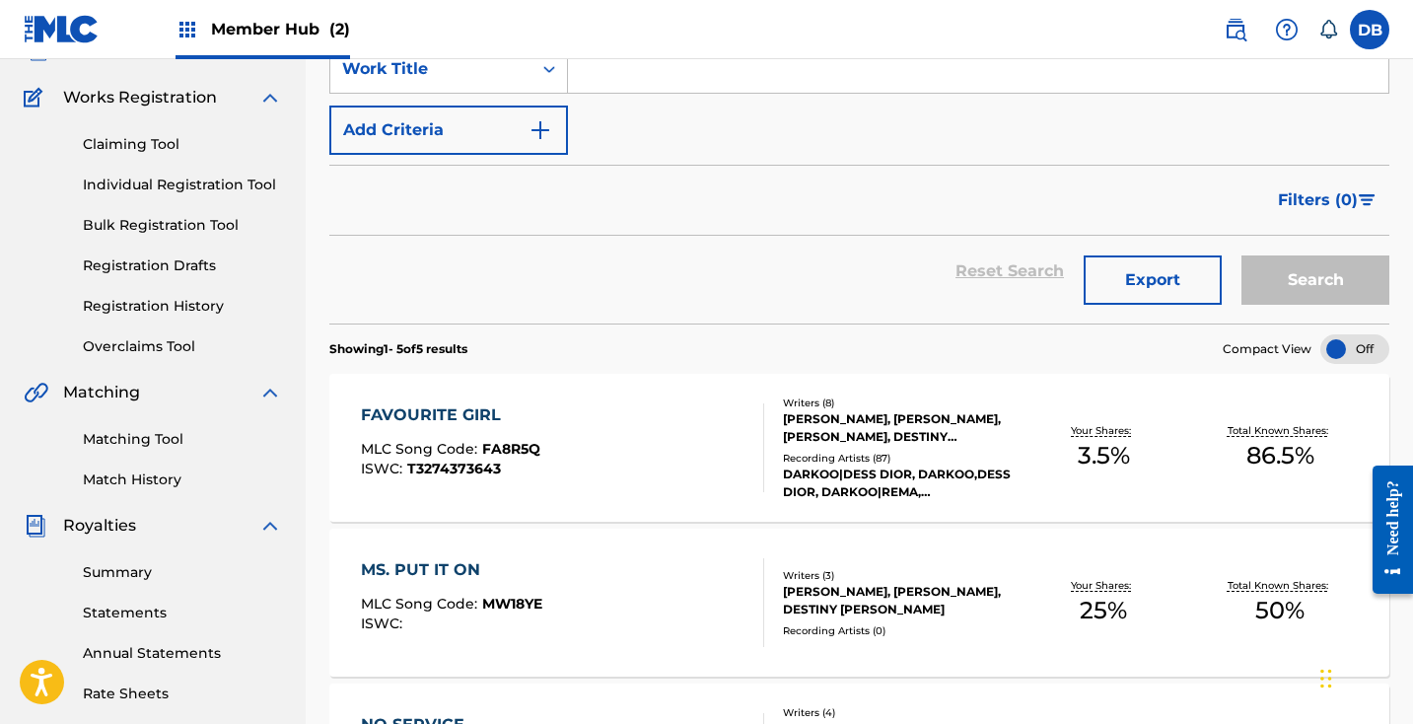
scroll to position [150, 0]
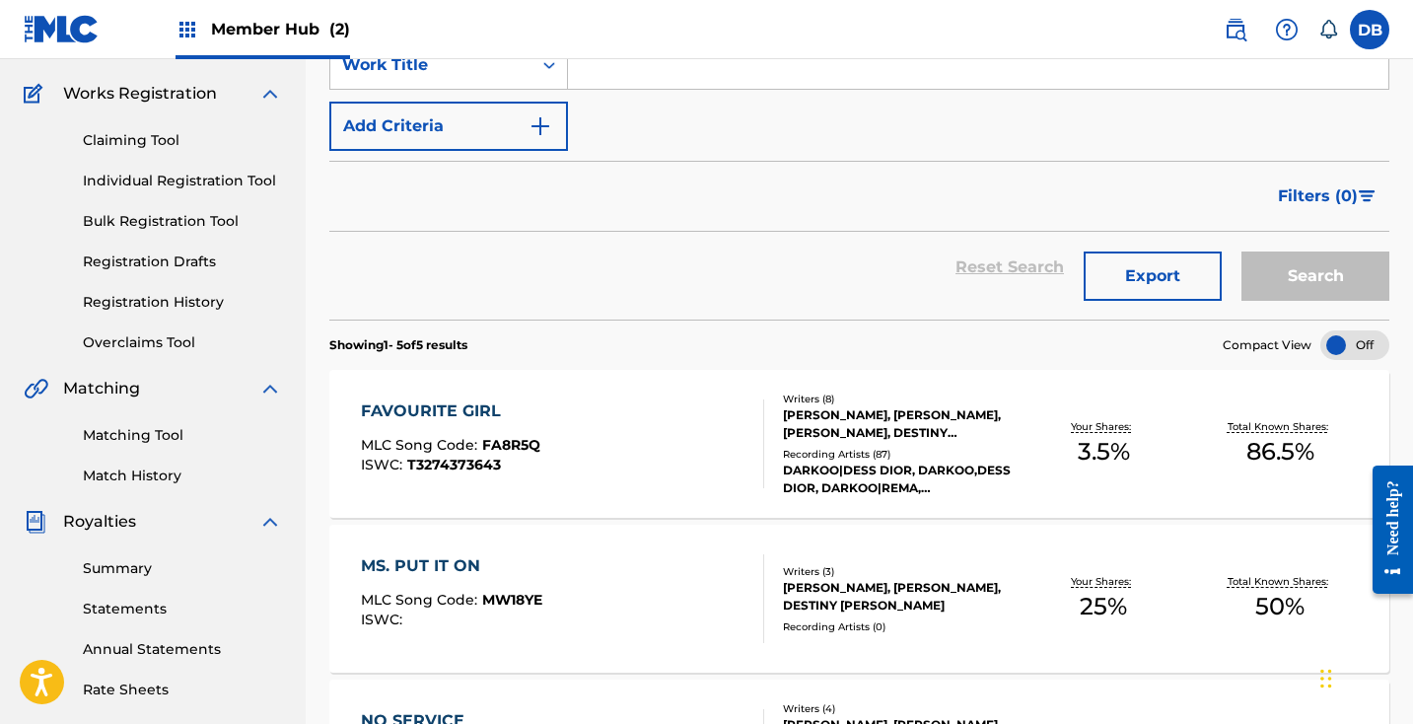
click at [453, 417] on div "FAVOURITE GIRL" at bounding box center [450, 411] width 179 height 24
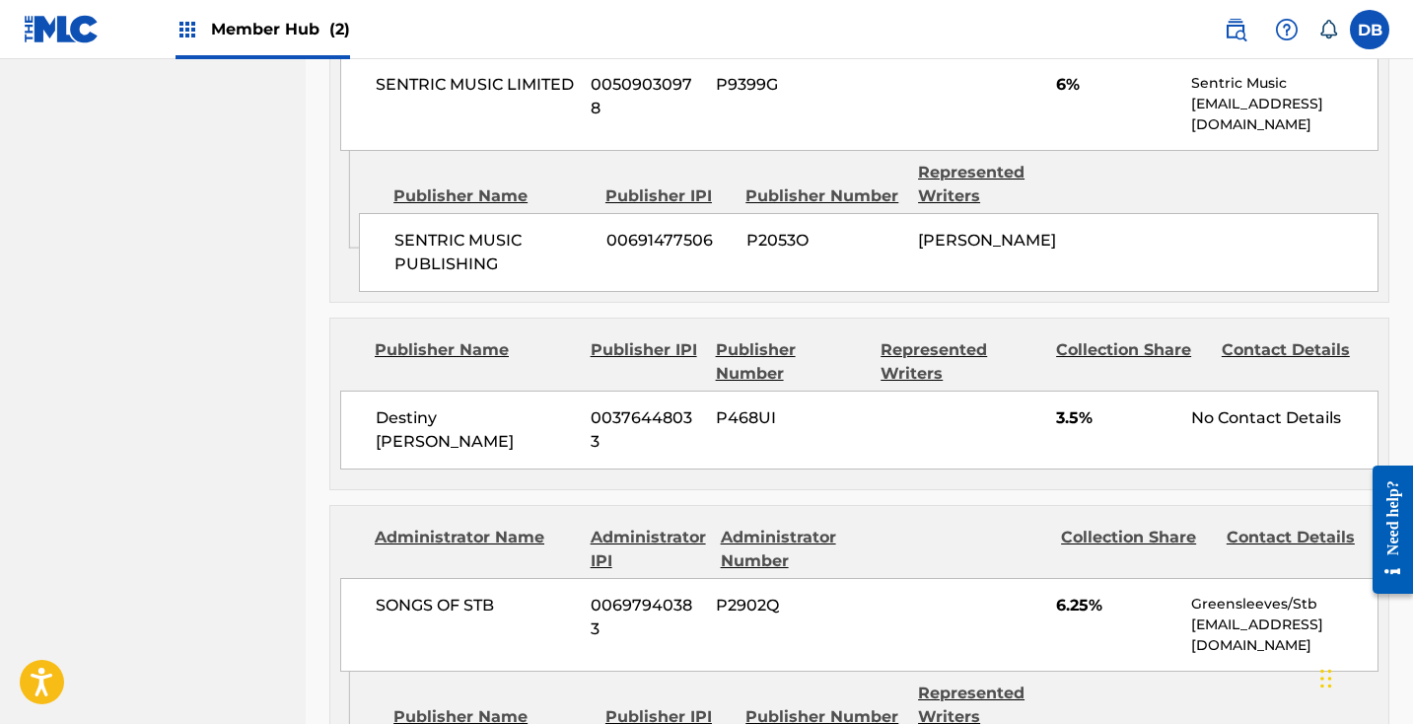
scroll to position [1395, 0]
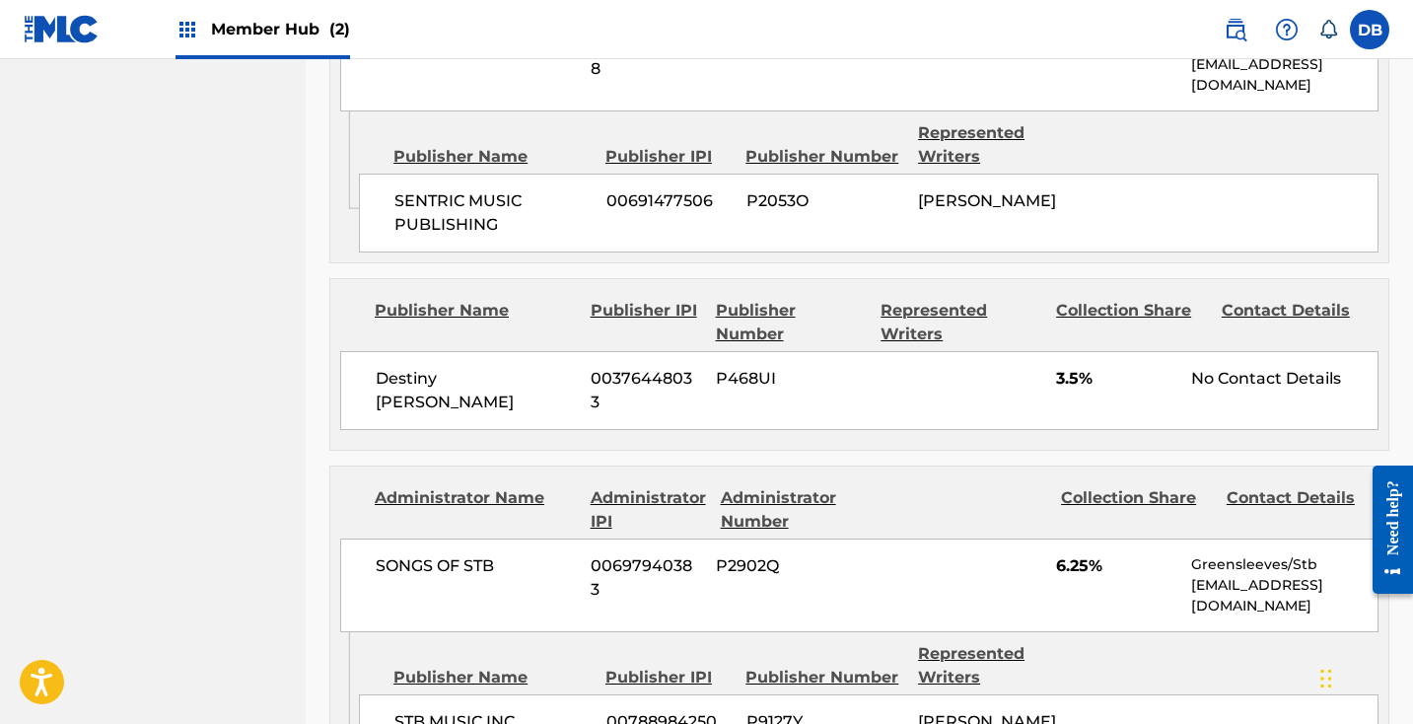
click at [1261, 379] on div "No Contact Details" at bounding box center [1284, 379] width 186 height 24
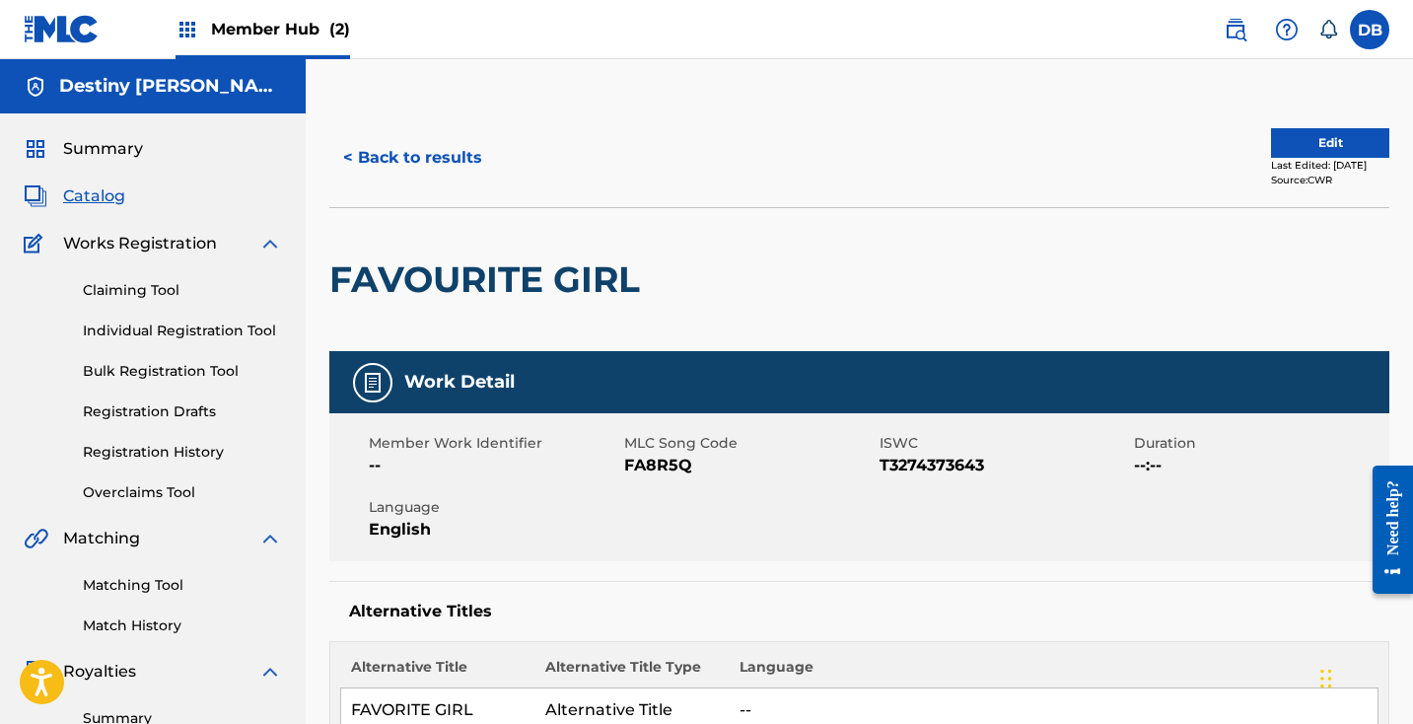
scroll to position [0, 0]
click at [1307, 141] on button "Edit" at bounding box center [1330, 143] width 118 height 30
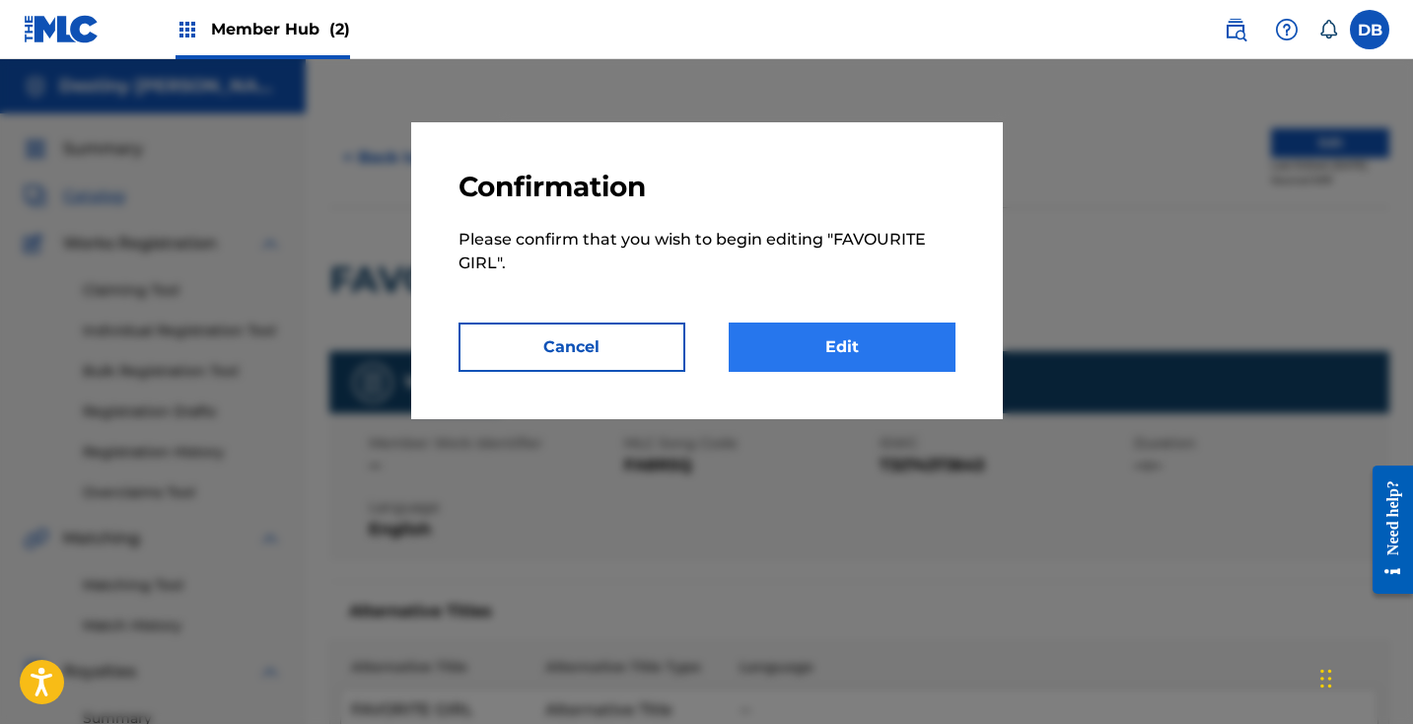
click at [836, 351] on link "Edit" at bounding box center [842, 346] width 227 height 49
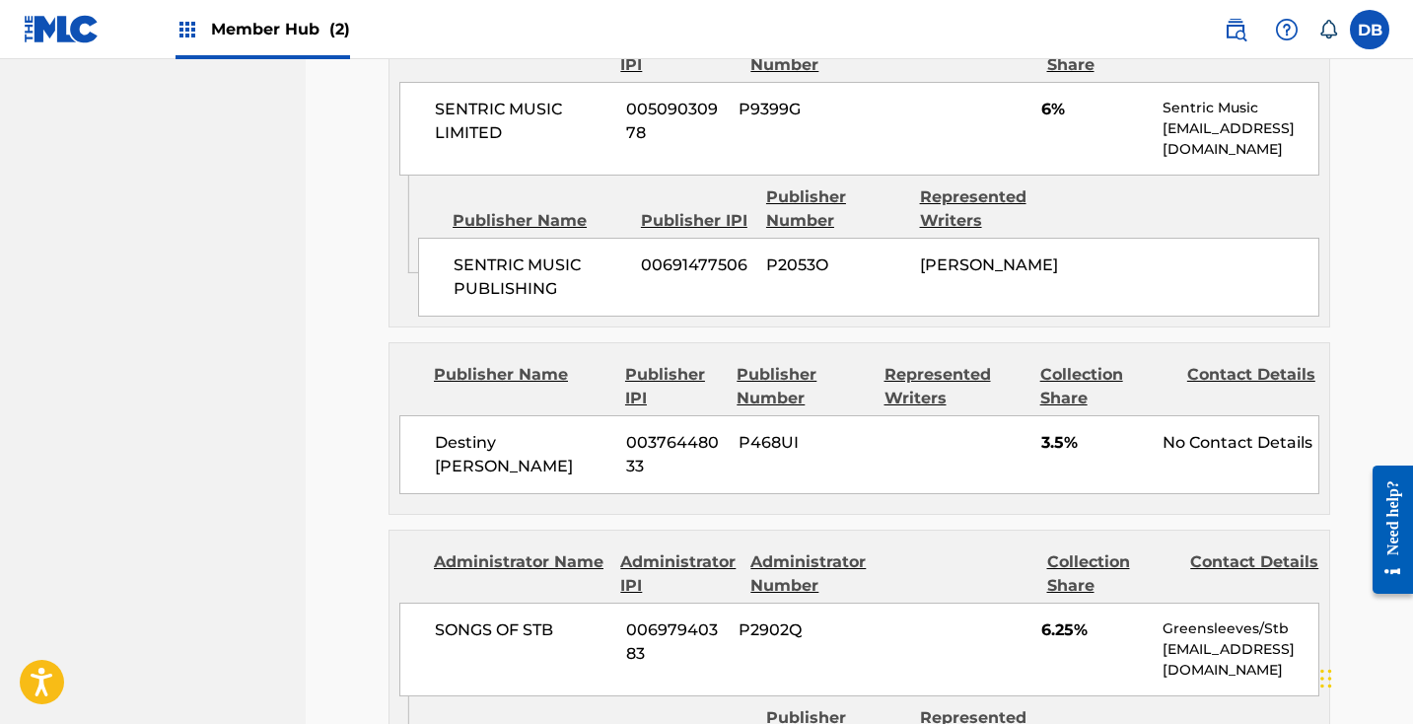
scroll to position [889, 0]
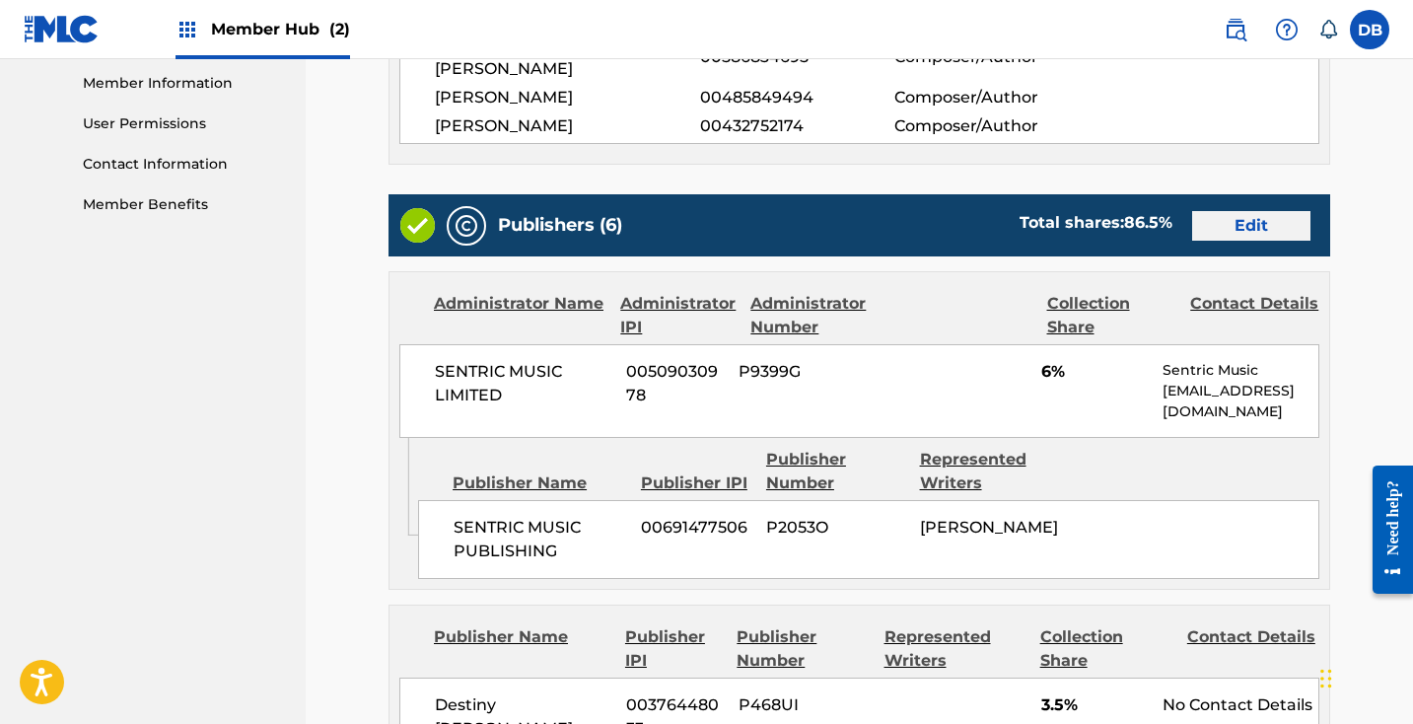
click at [1258, 211] on link "Edit" at bounding box center [1251, 226] width 118 height 30
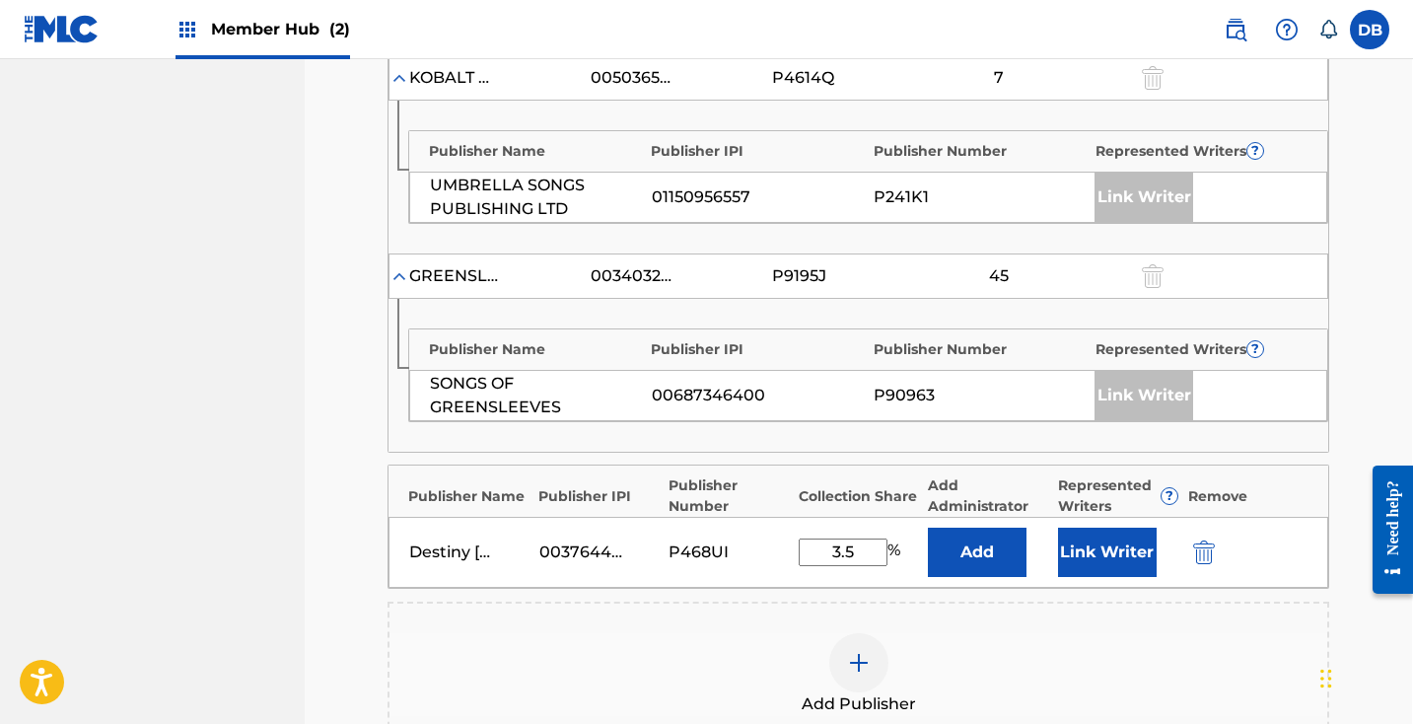
scroll to position [1469, 1]
click at [1100, 525] on button "Link Writer" at bounding box center [1107, 549] width 99 height 49
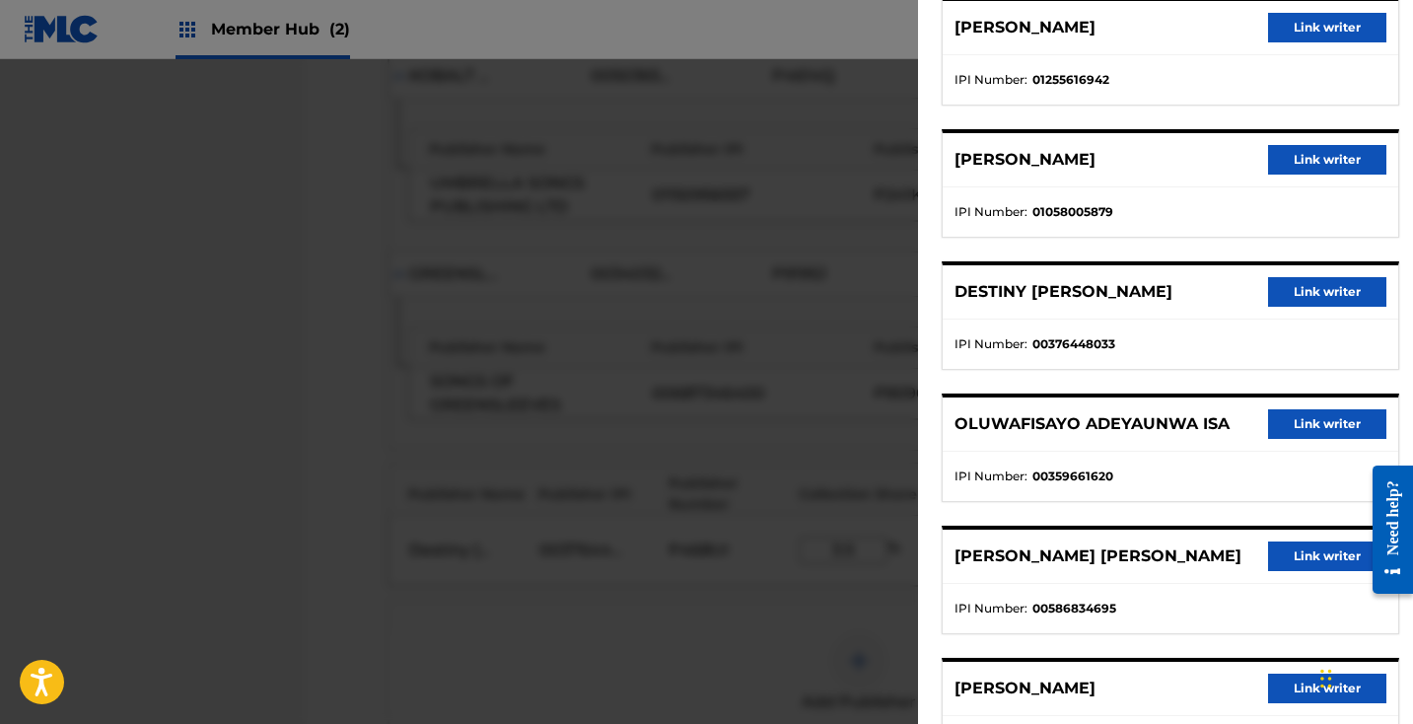
scroll to position [521, 0]
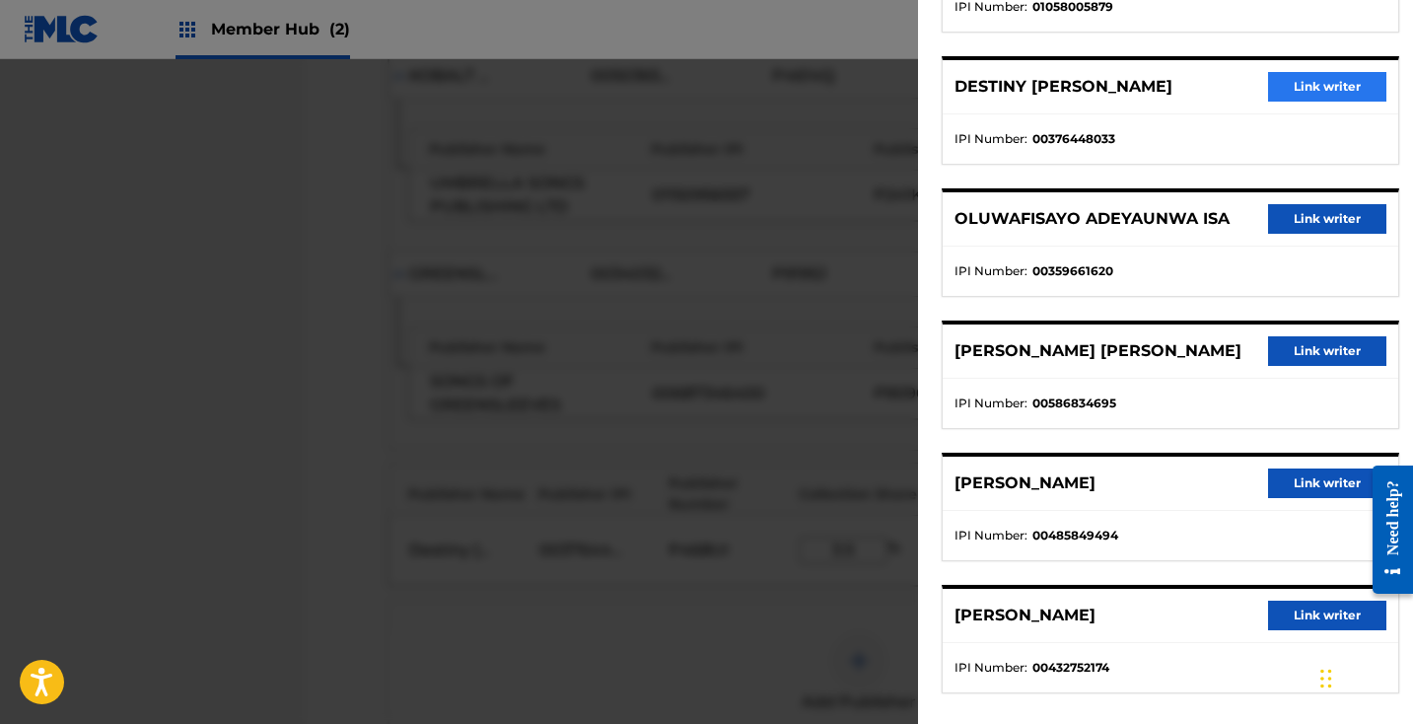
click at [1327, 81] on button "Link writer" at bounding box center [1327, 87] width 118 height 30
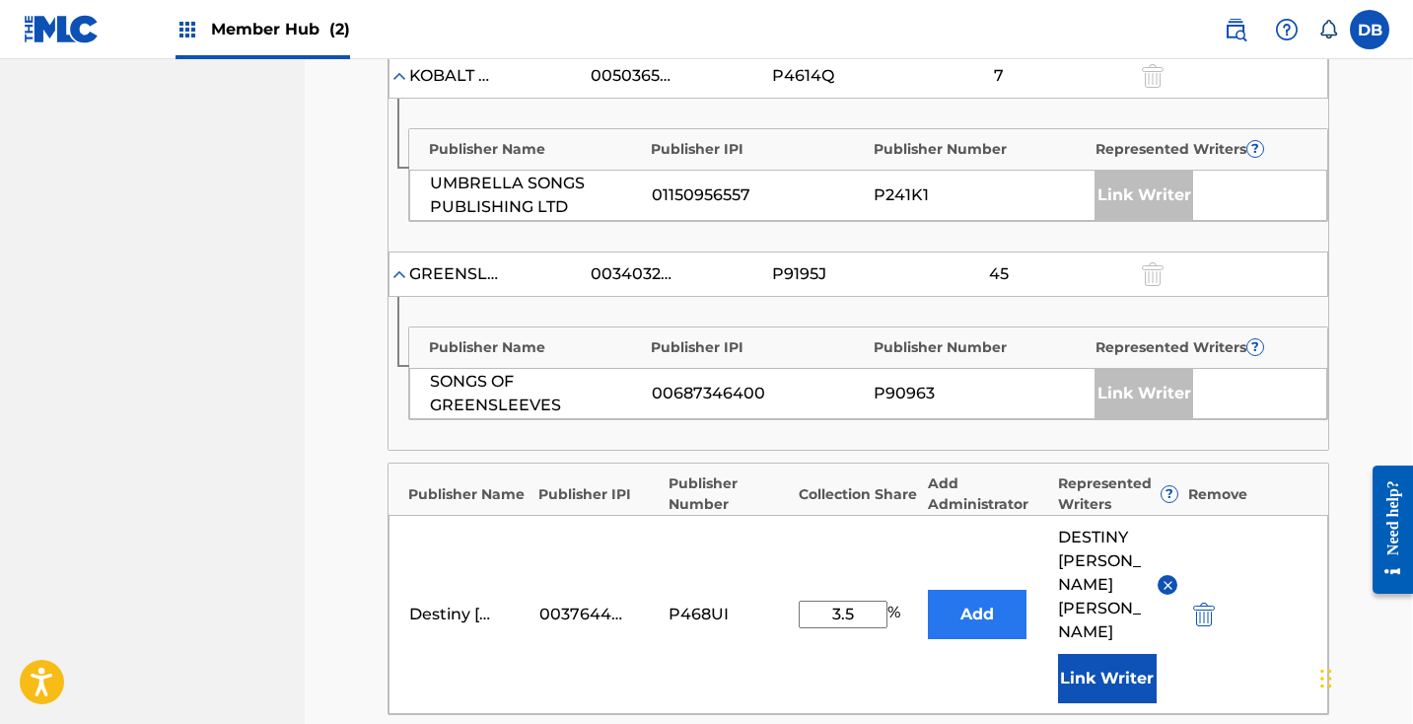
click at [997, 590] on button "Add" at bounding box center [977, 614] width 99 height 49
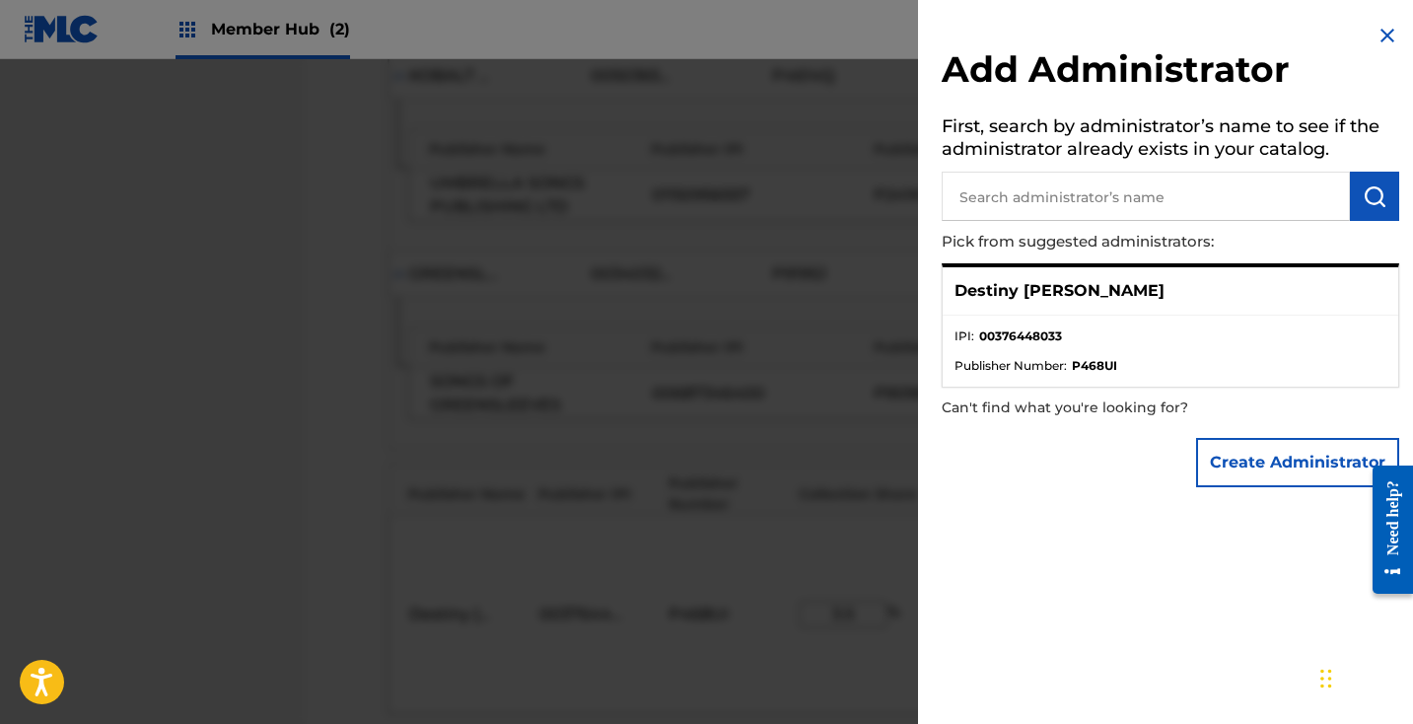
click at [1129, 360] on li "Publisher Number : P468UI" at bounding box center [1170, 366] width 432 height 18
click at [1382, 43] on img at bounding box center [1387, 36] width 24 height 24
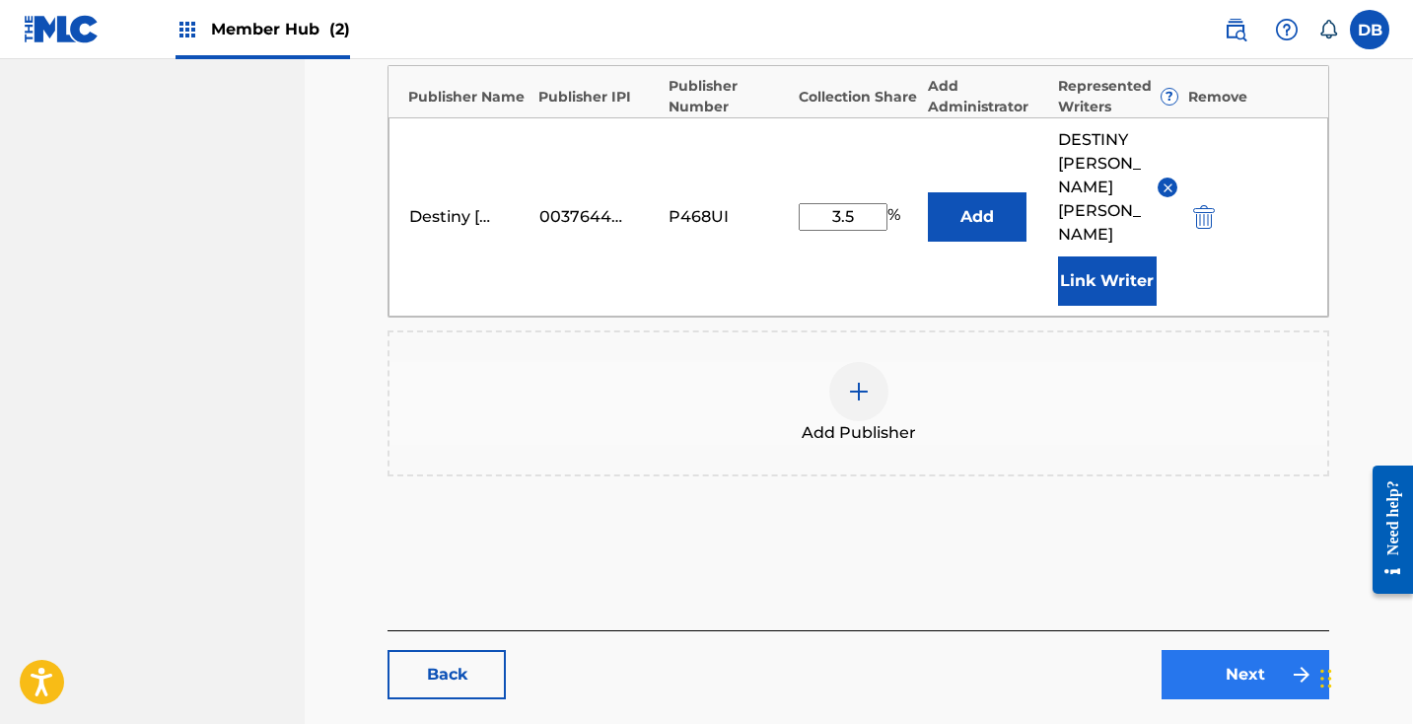
click at [1211, 650] on link "Next" at bounding box center [1245, 674] width 168 height 49
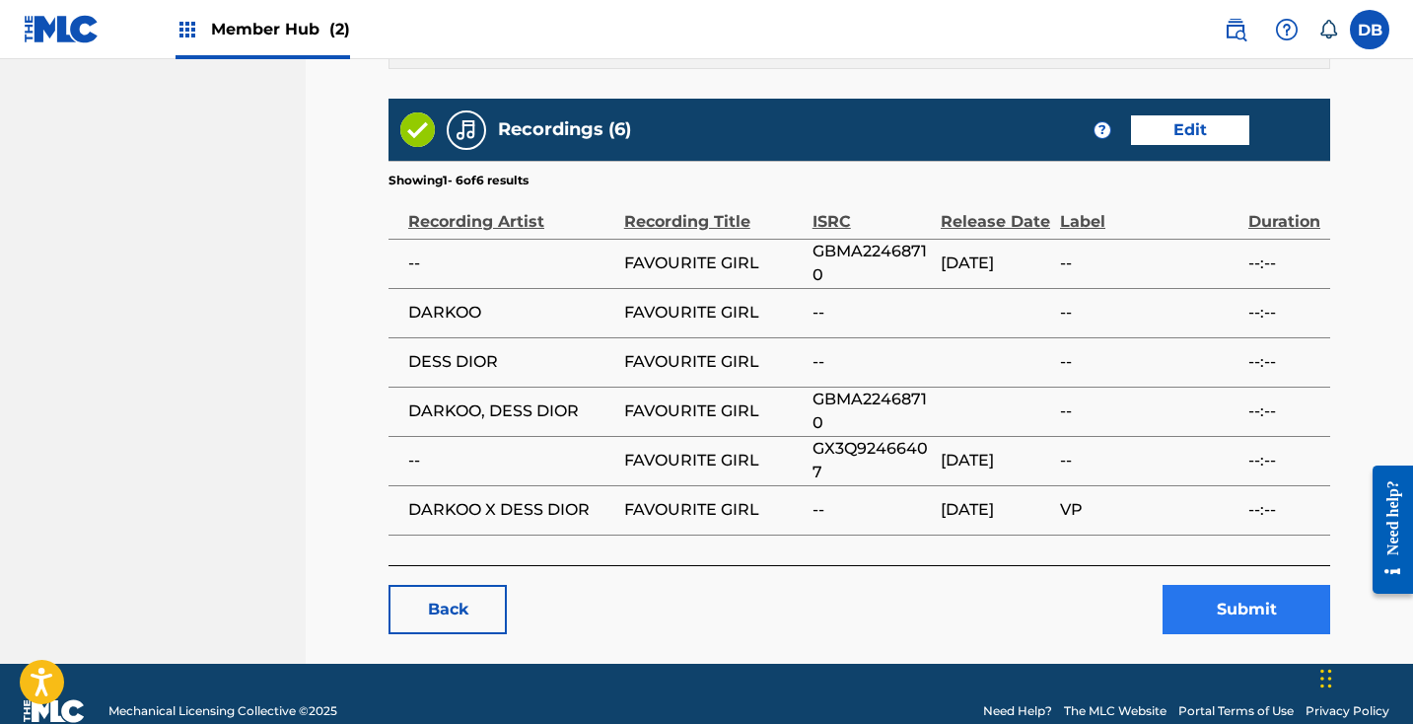
scroll to position [3222, 0]
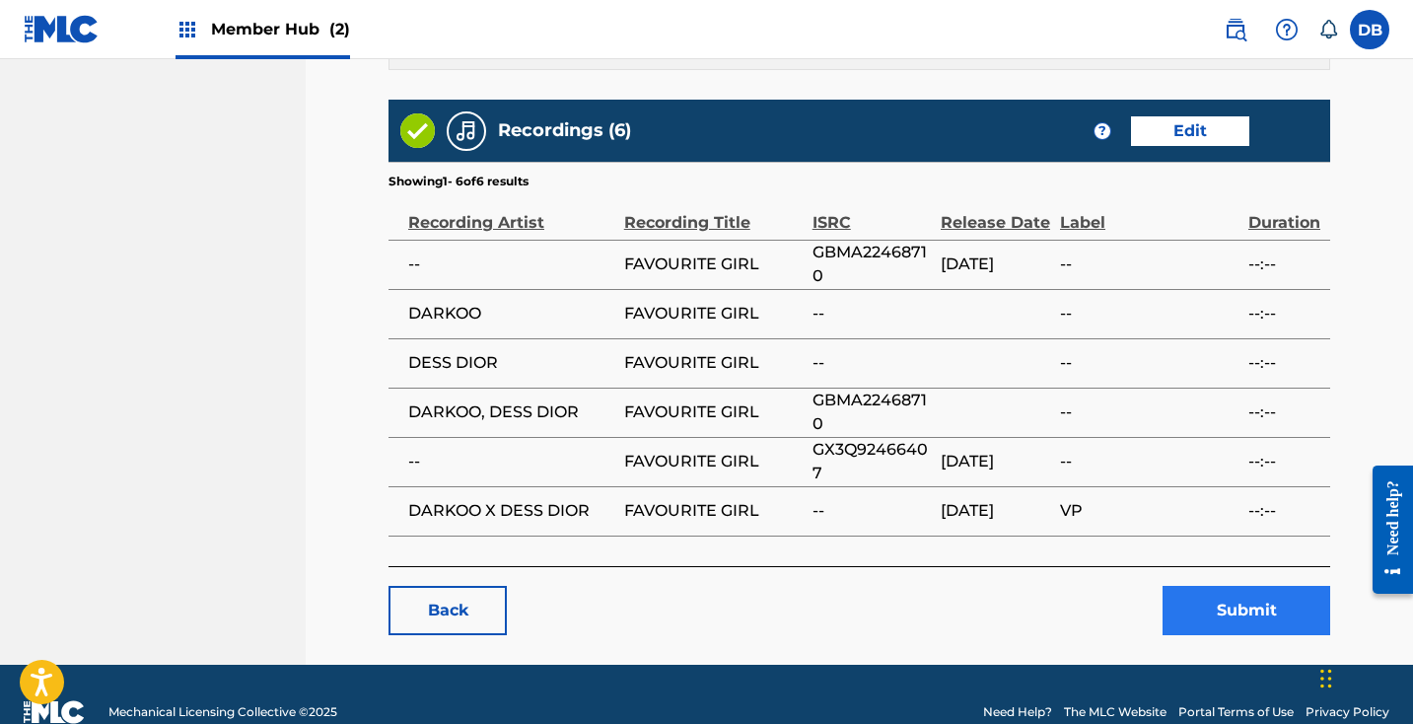
click at [1223, 586] on button "Submit" at bounding box center [1246, 610] width 168 height 49
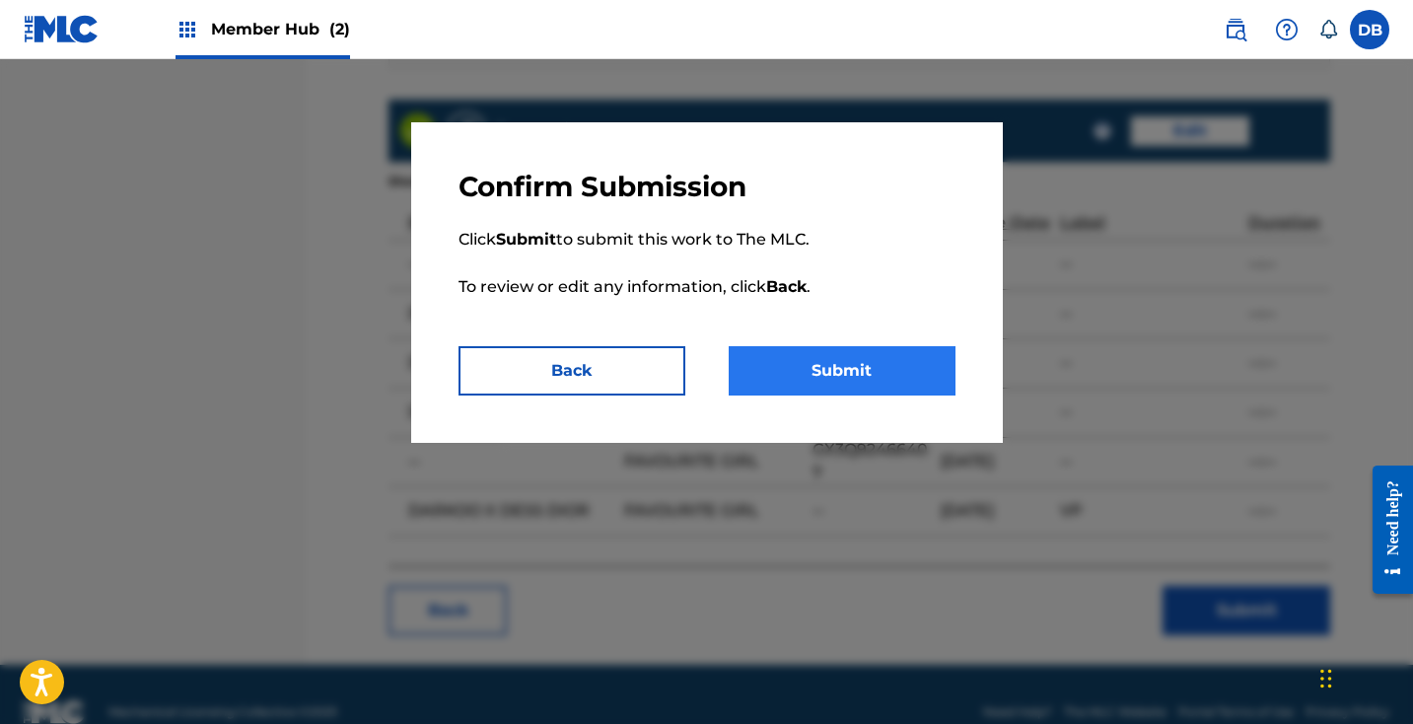
click at [890, 366] on button "Submit" at bounding box center [842, 370] width 227 height 49
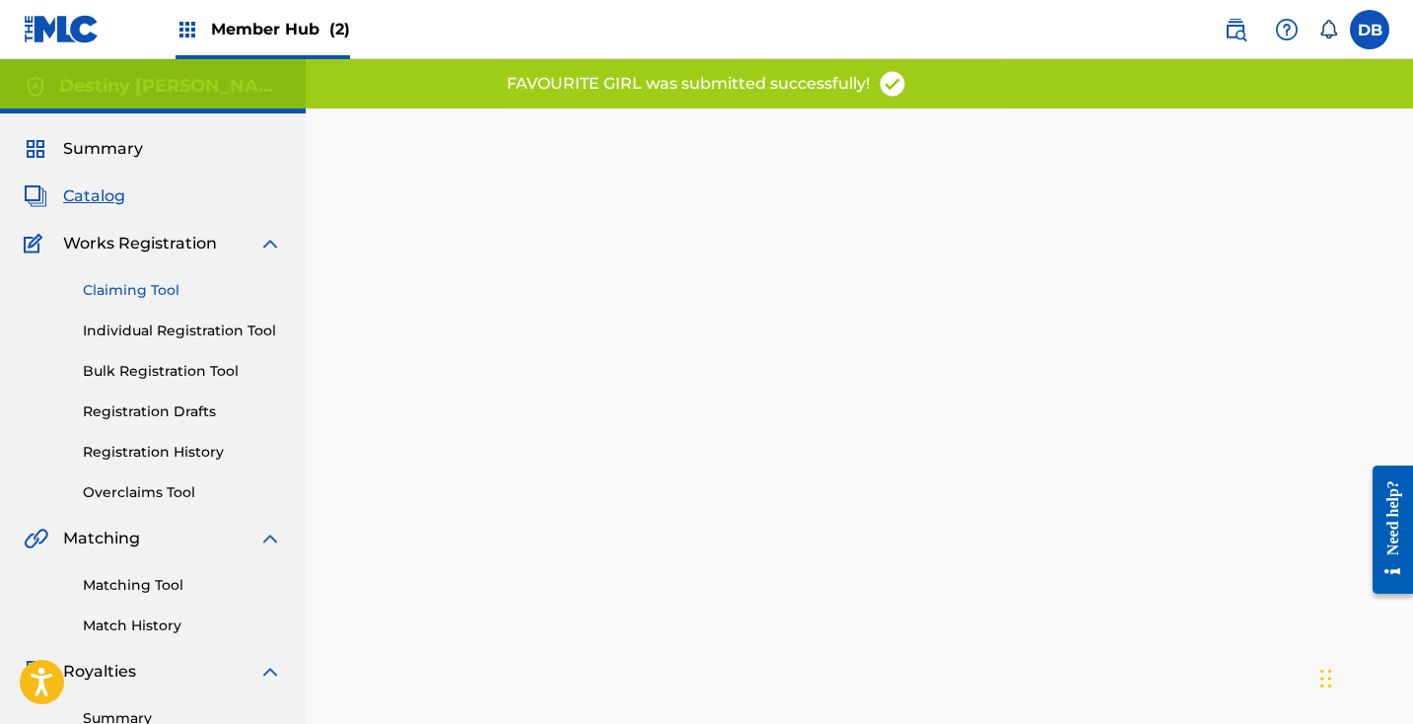
click at [130, 289] on link "Claiming Tool" at bounding box center [182, 290] width 199 height 21
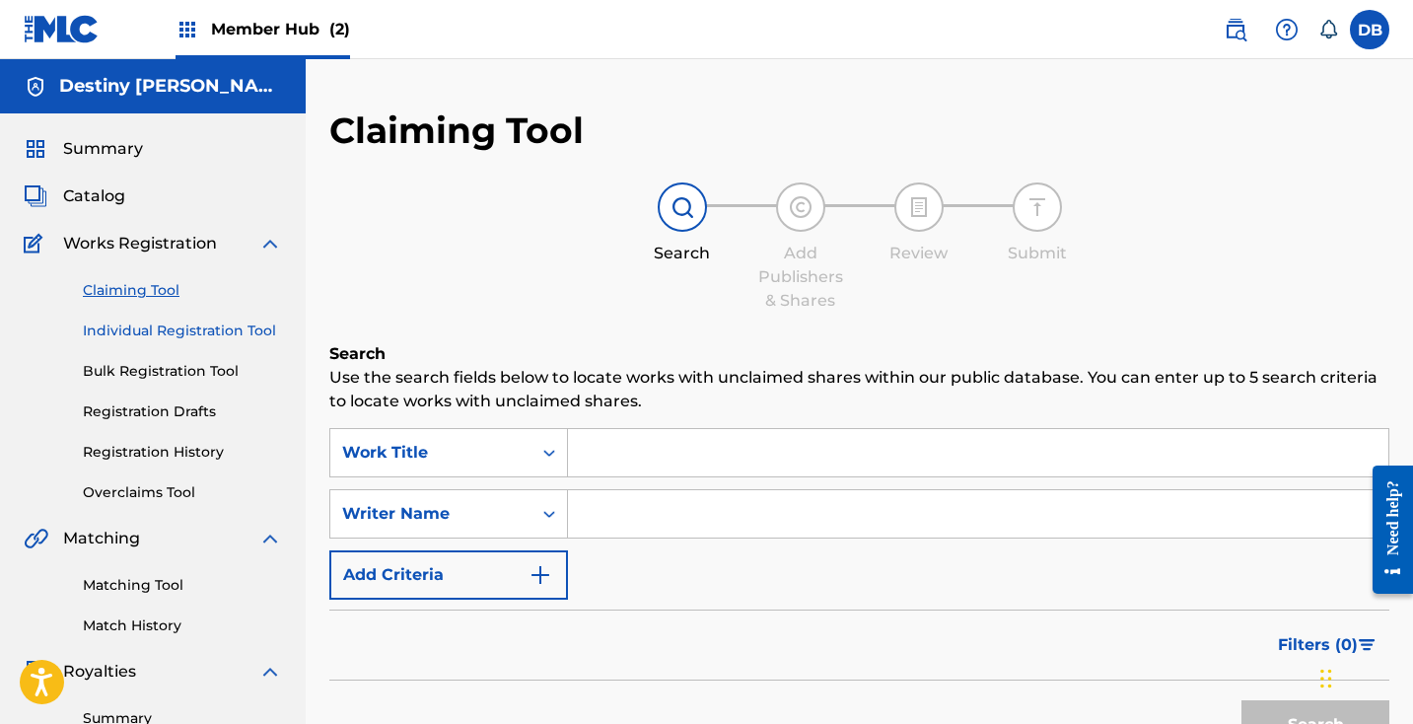
click at [139, 331] on link "Individual Registration Tool" at bounding box center [182, 330] width 199 height 21
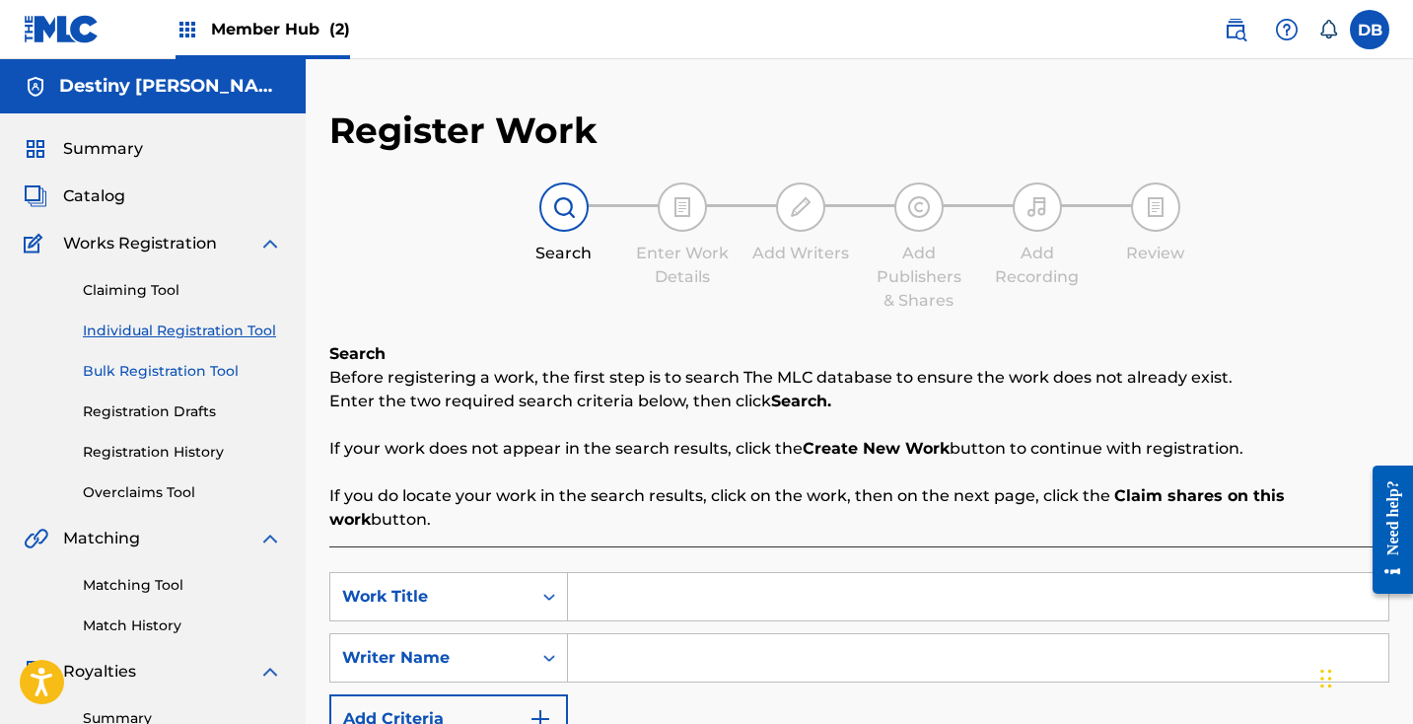
click at [151, 374] on link "Bulk Registration Tool" at bounding box center [182, 371] width 199 height 21
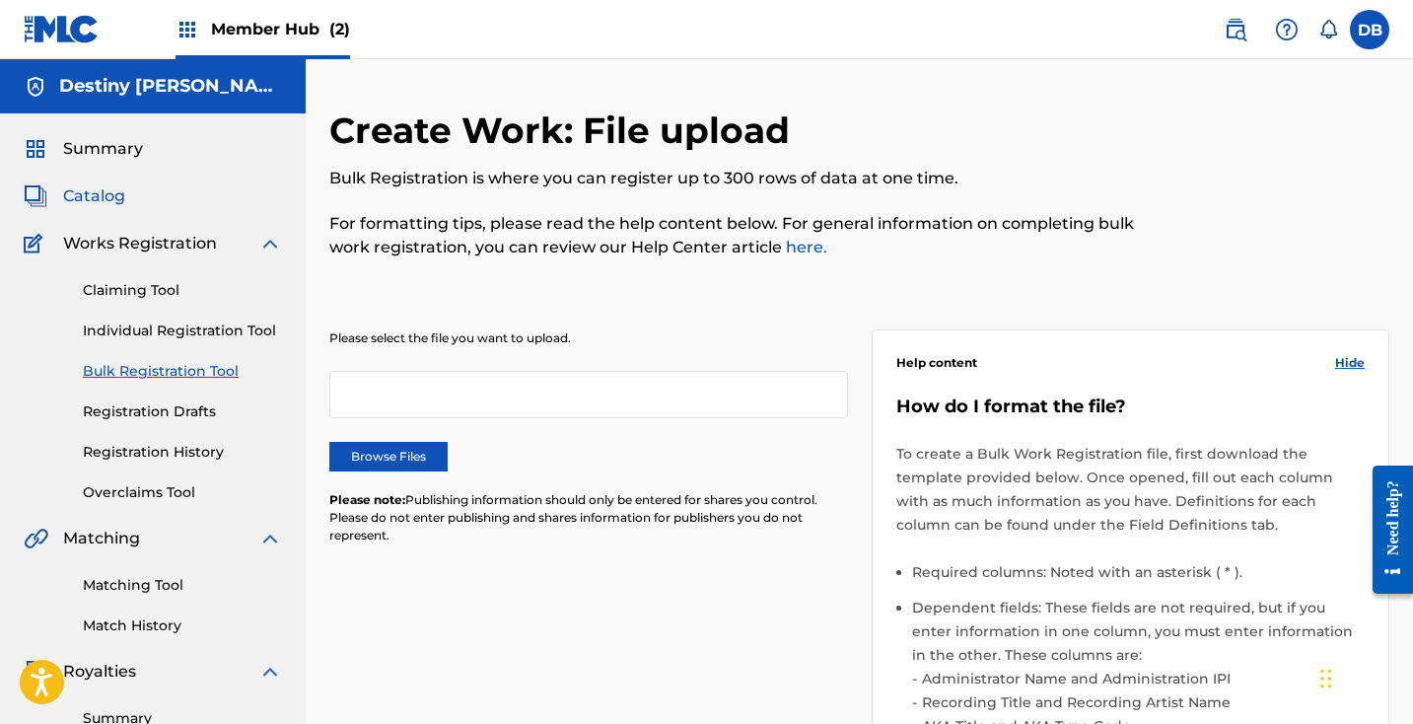
click at [102, 202] on span "Catalog" at bounding box center [94, 196] width 62 height 24
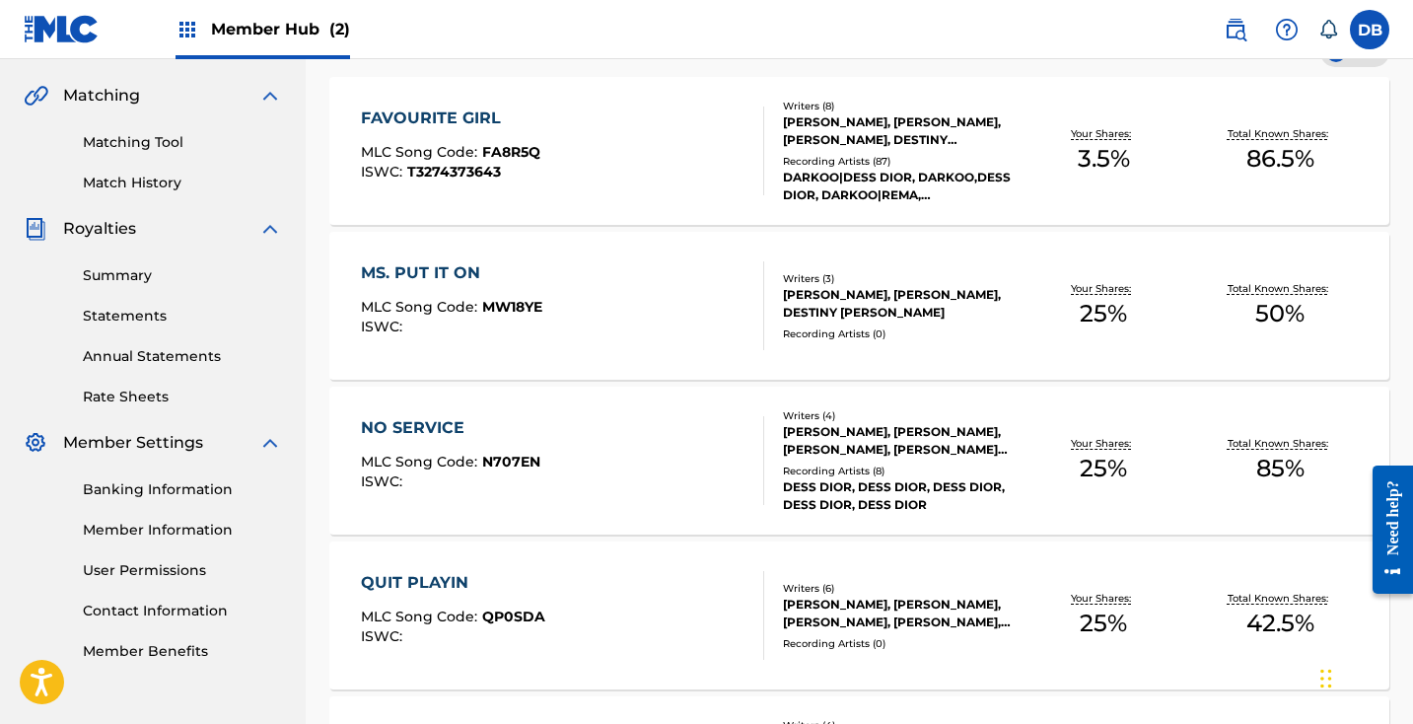
scroll to position [422, 0]
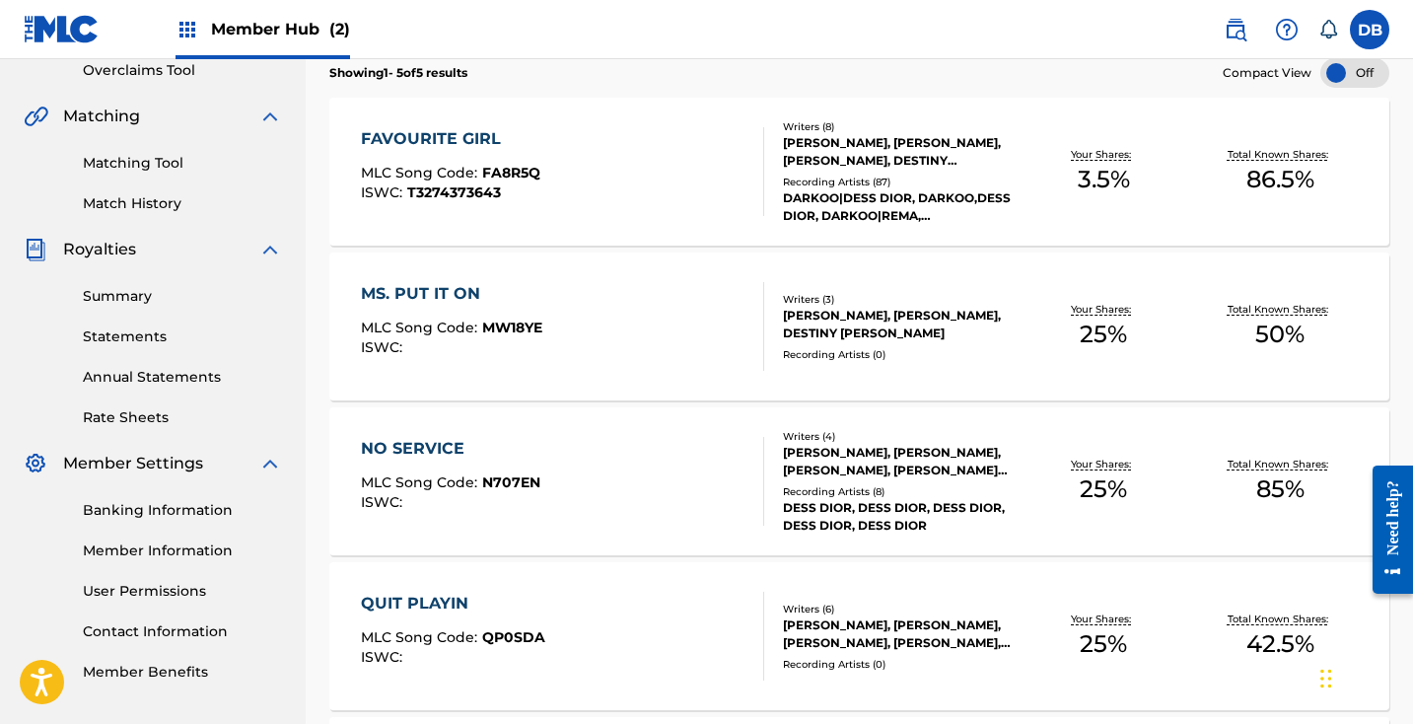
click at [454, 291] on div "MS. PUT IT ON" at bounding box center [451, 294] width 181 height 24
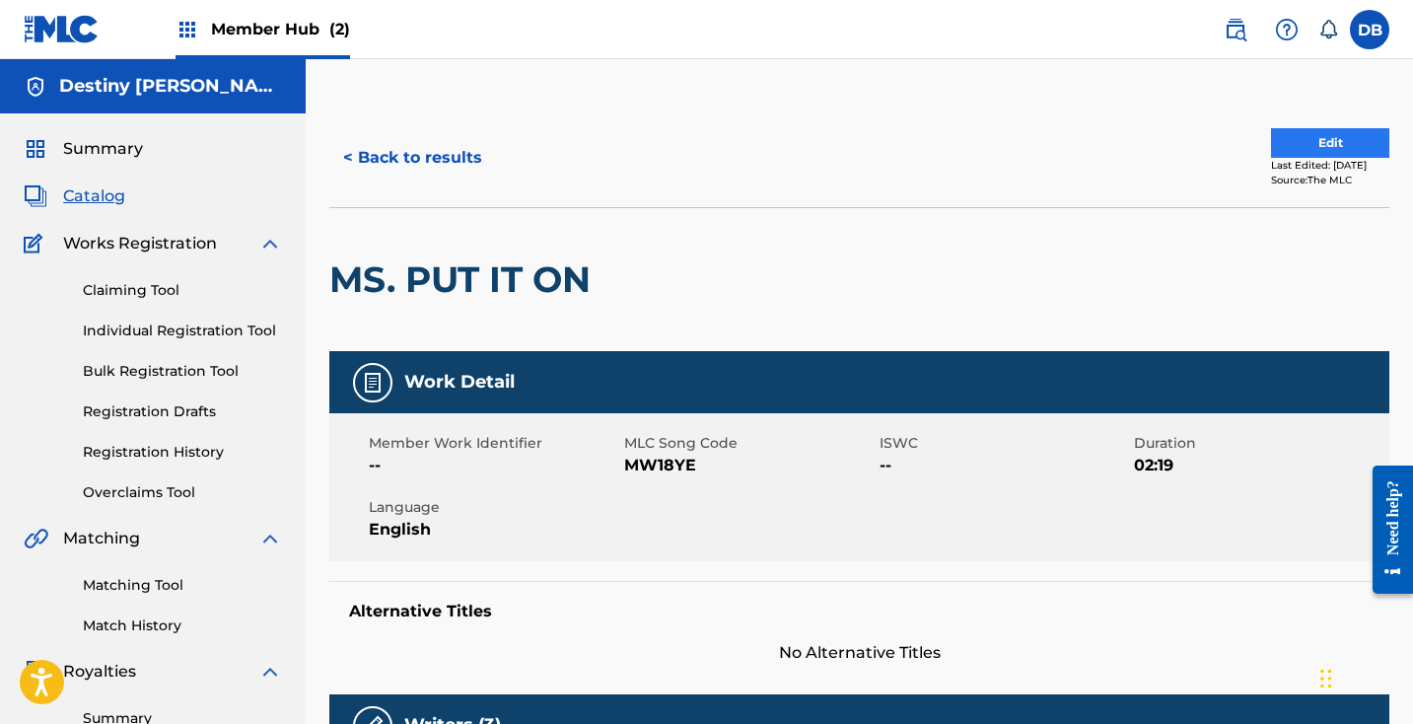
click at [1321, 141] on button "Edit" at bounding box center [1330, 143] width 118 height 30
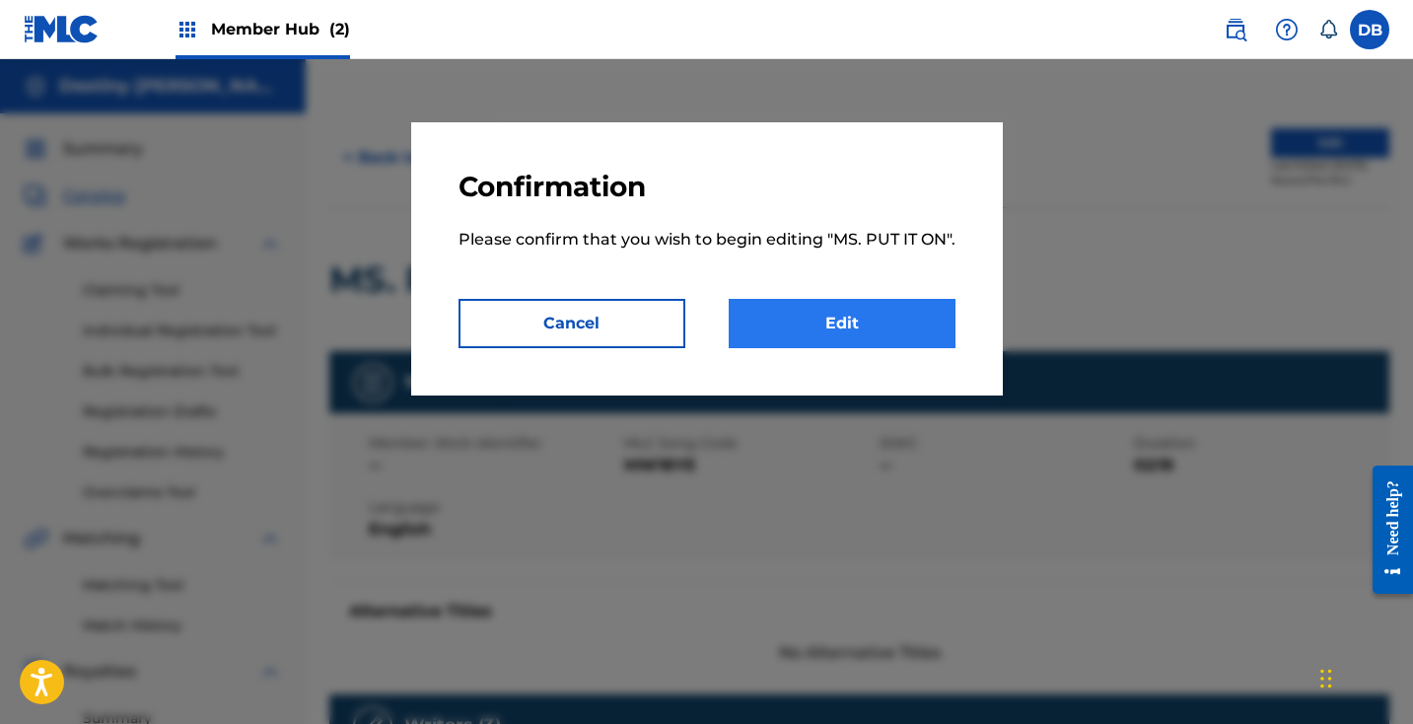
click at [884, 341] on link "Edit" at bounding box center [842, 323] width 227 height 49
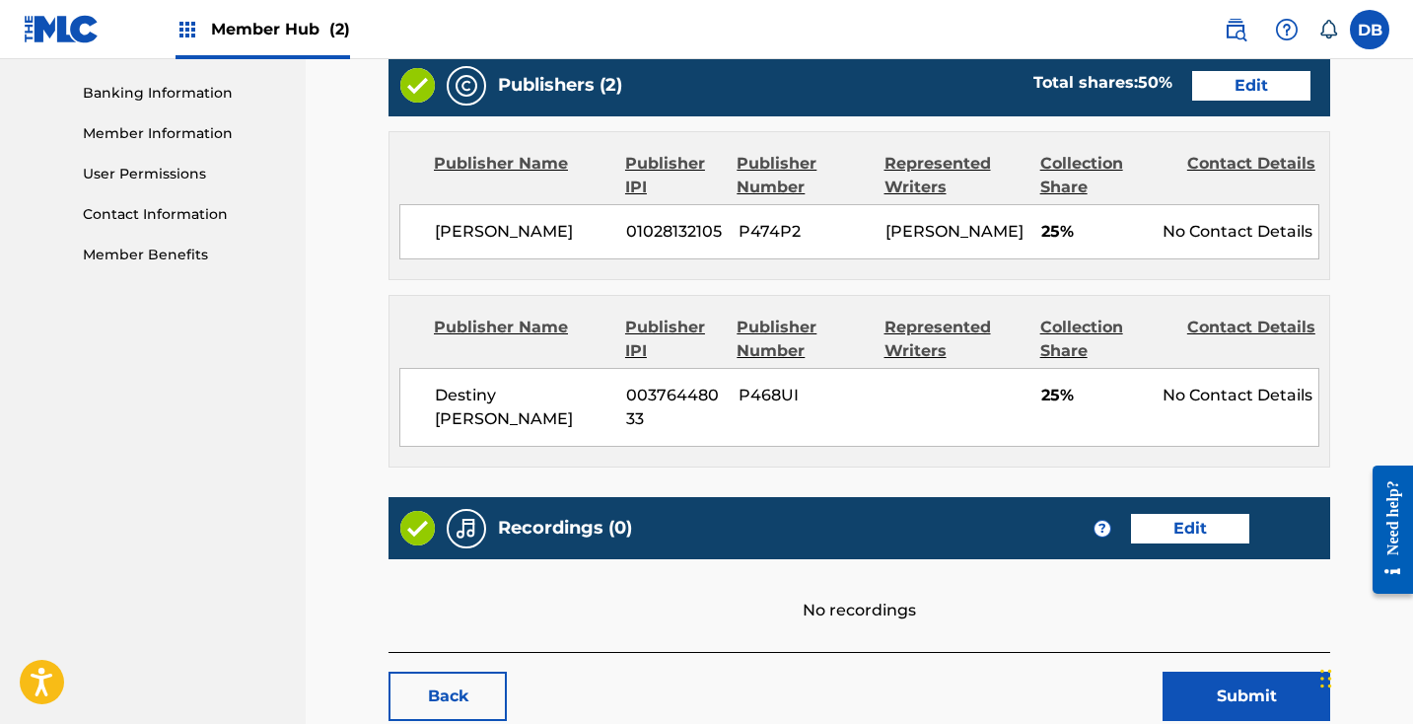
scroll to position [680, 0]
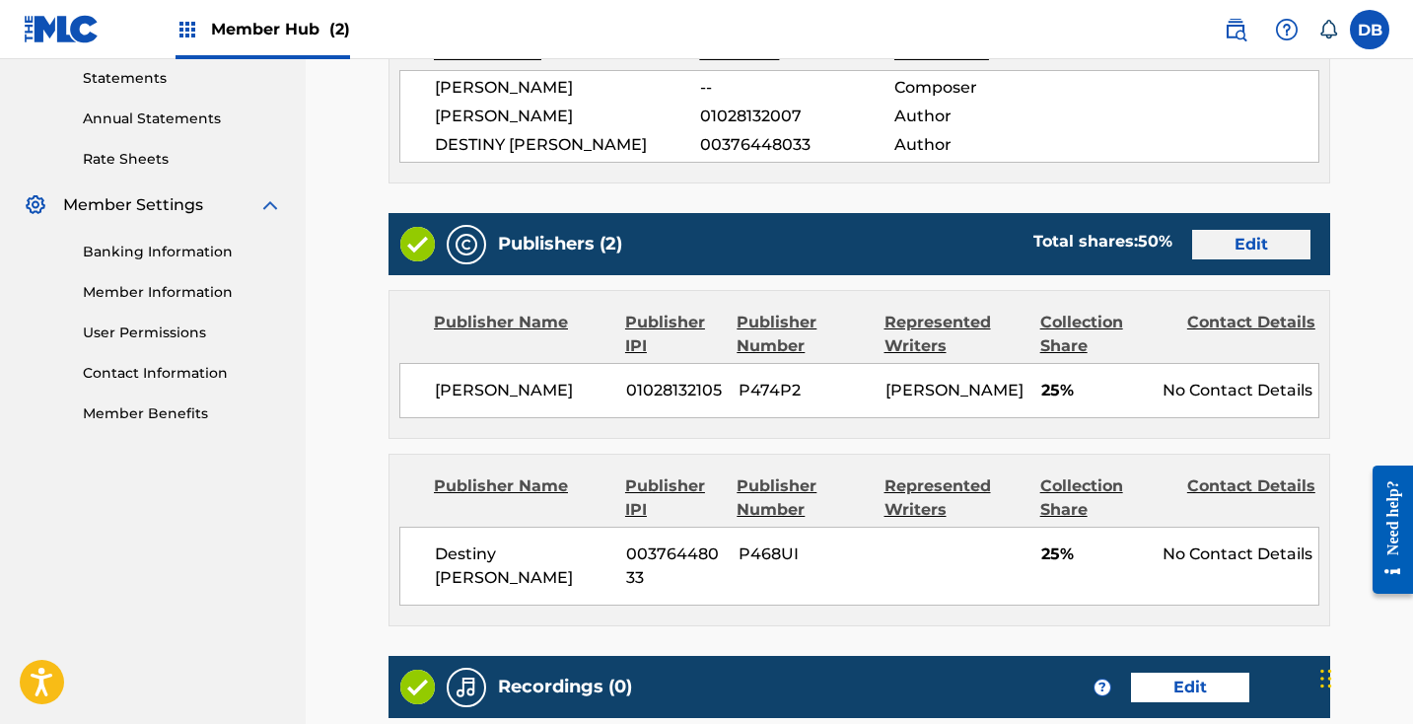
click at [1269, 256] on link "Edit" at bounding box center [1251, 245] width 118 height 30
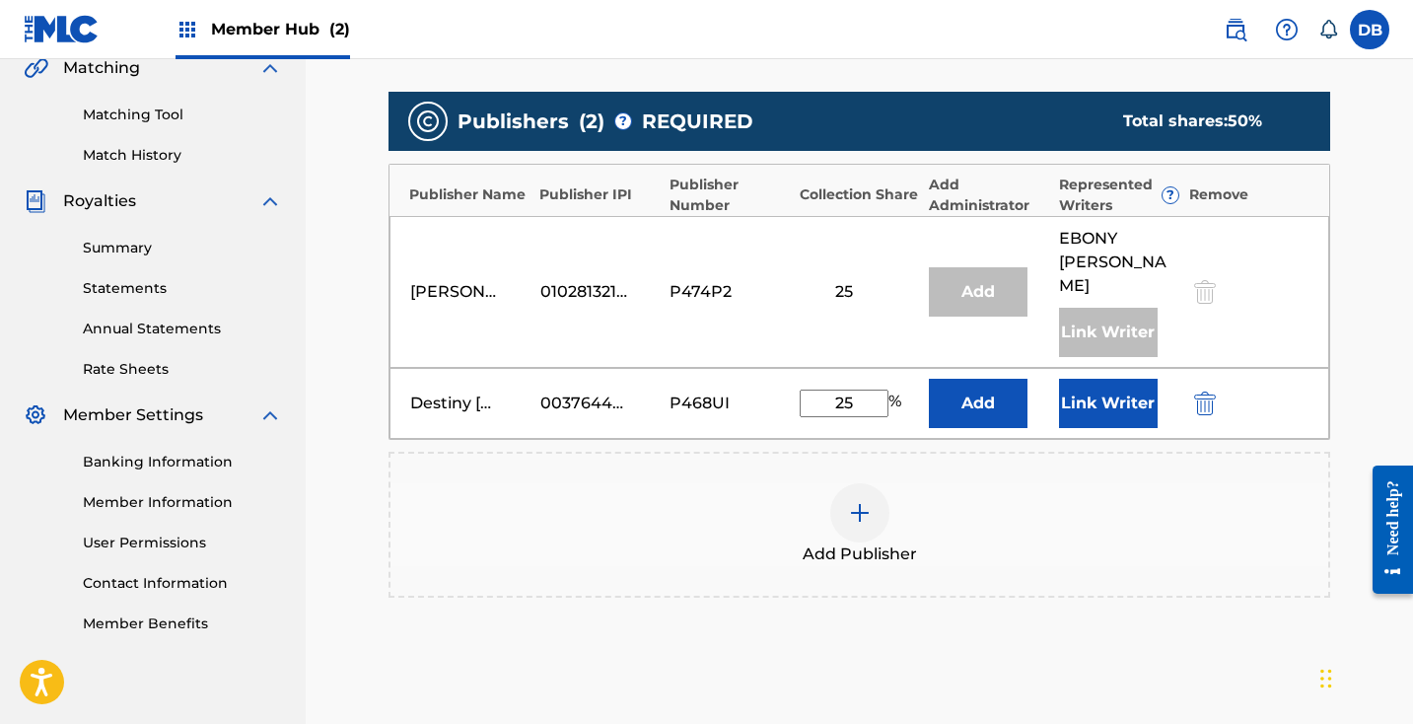
scroll to position [426, 0]
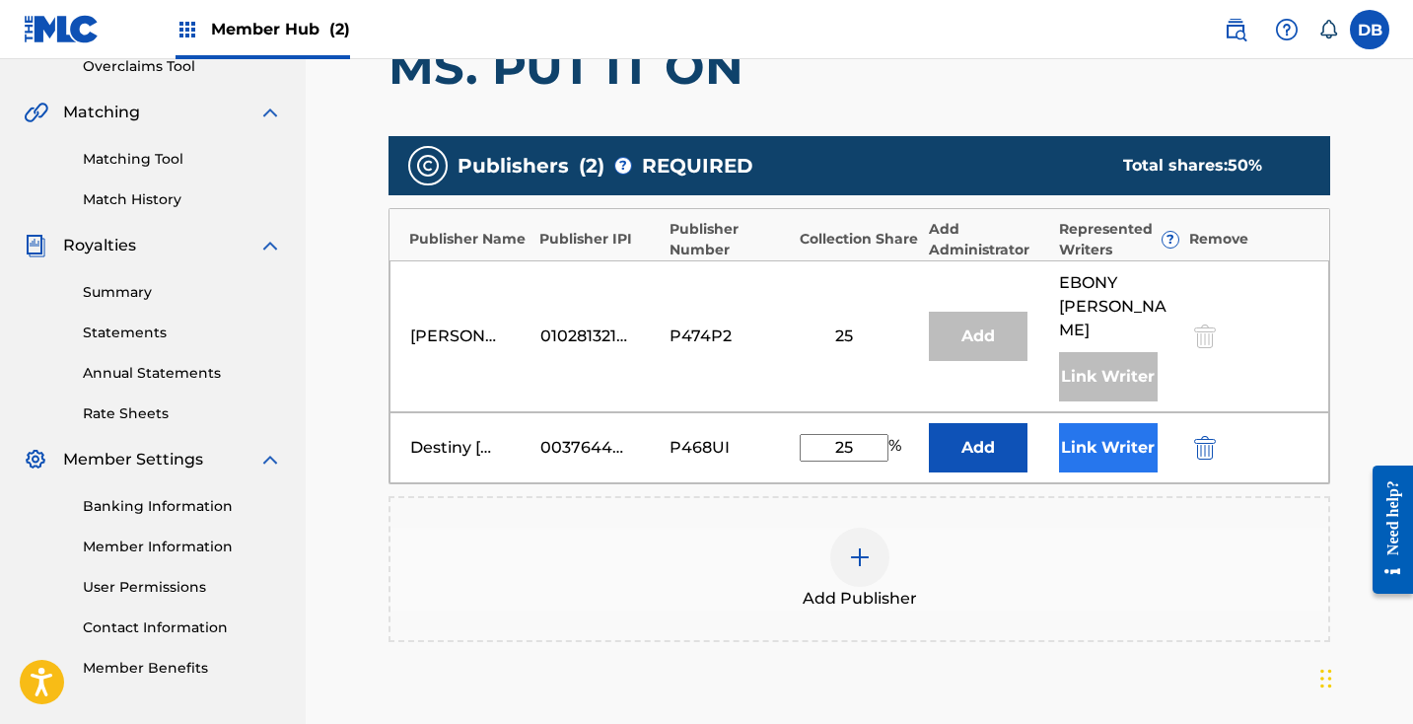
click at [1132, 423] on button "Link Writer" at bounding box center [1108, 447] width 99 height 49
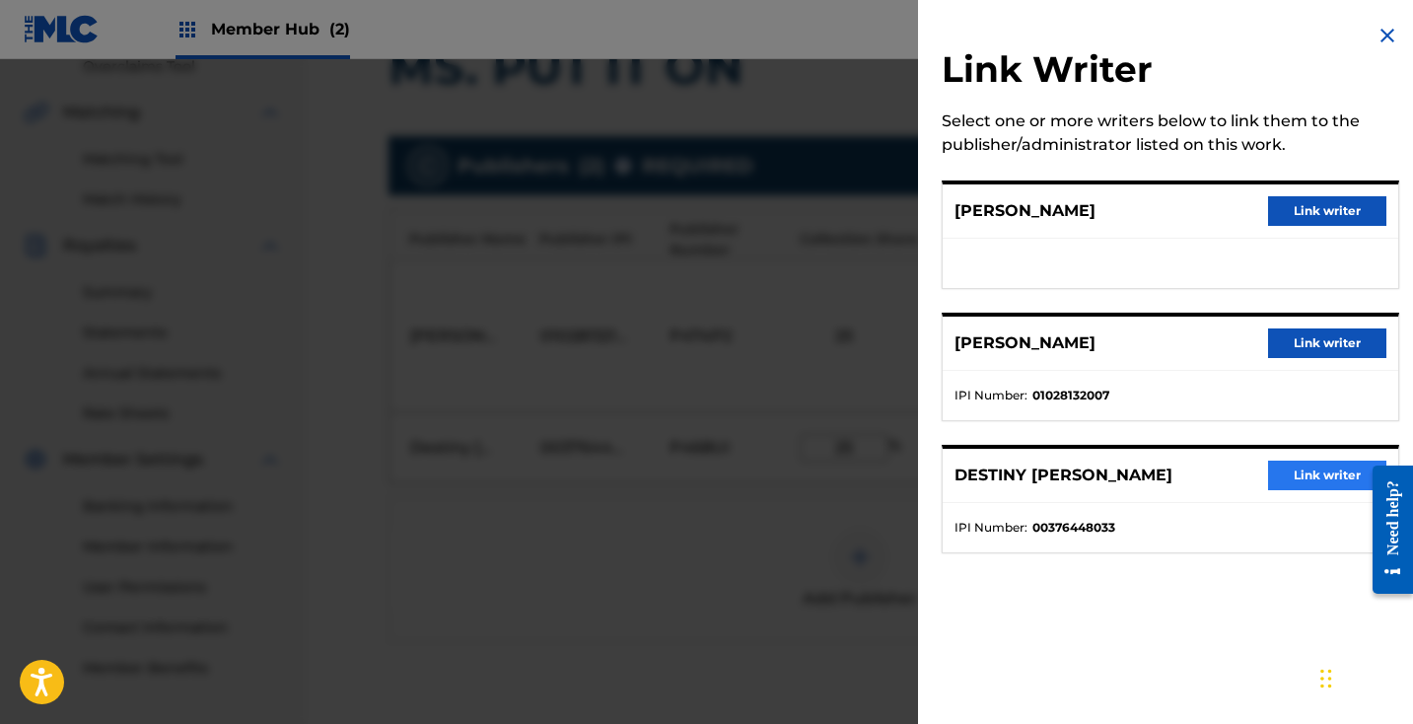
click at [1316, 480] on button "Link writer" at bounding box center [1327, 475] width 118 height 30
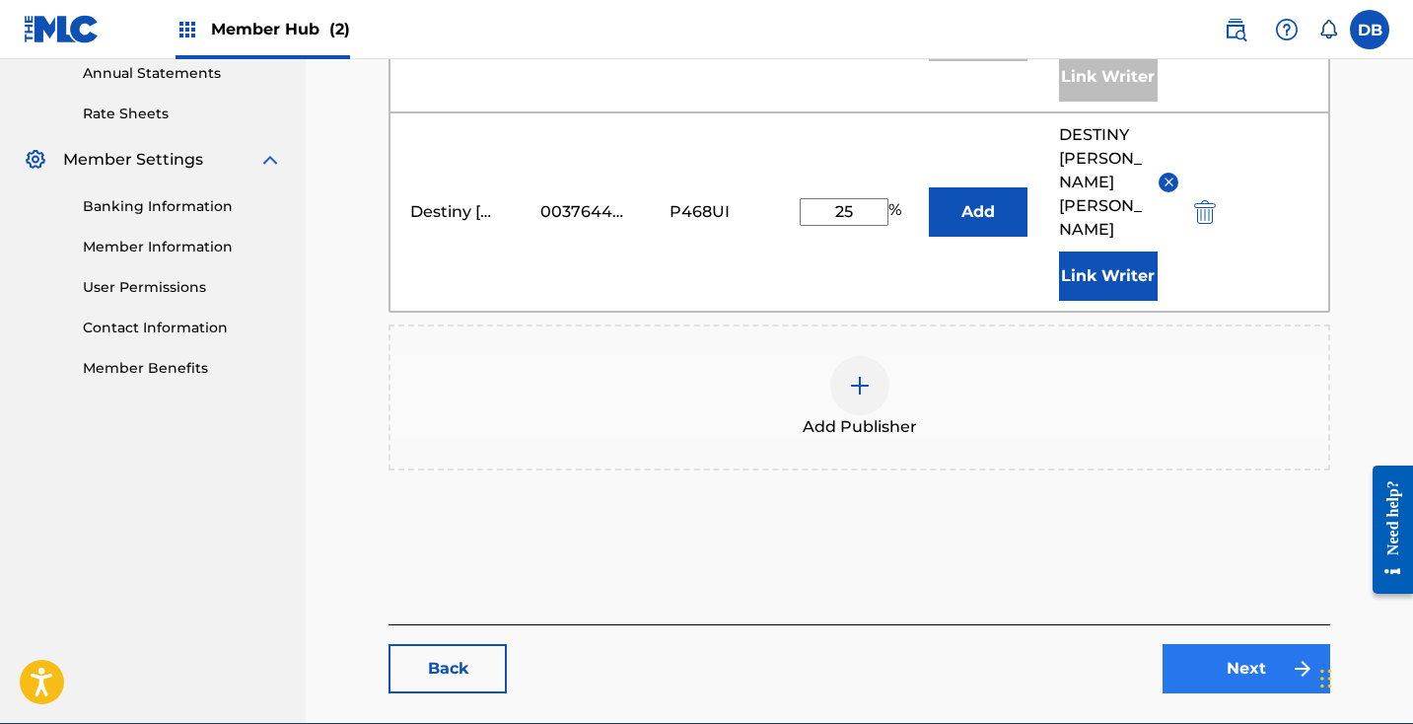
scroll to position [725, 0]
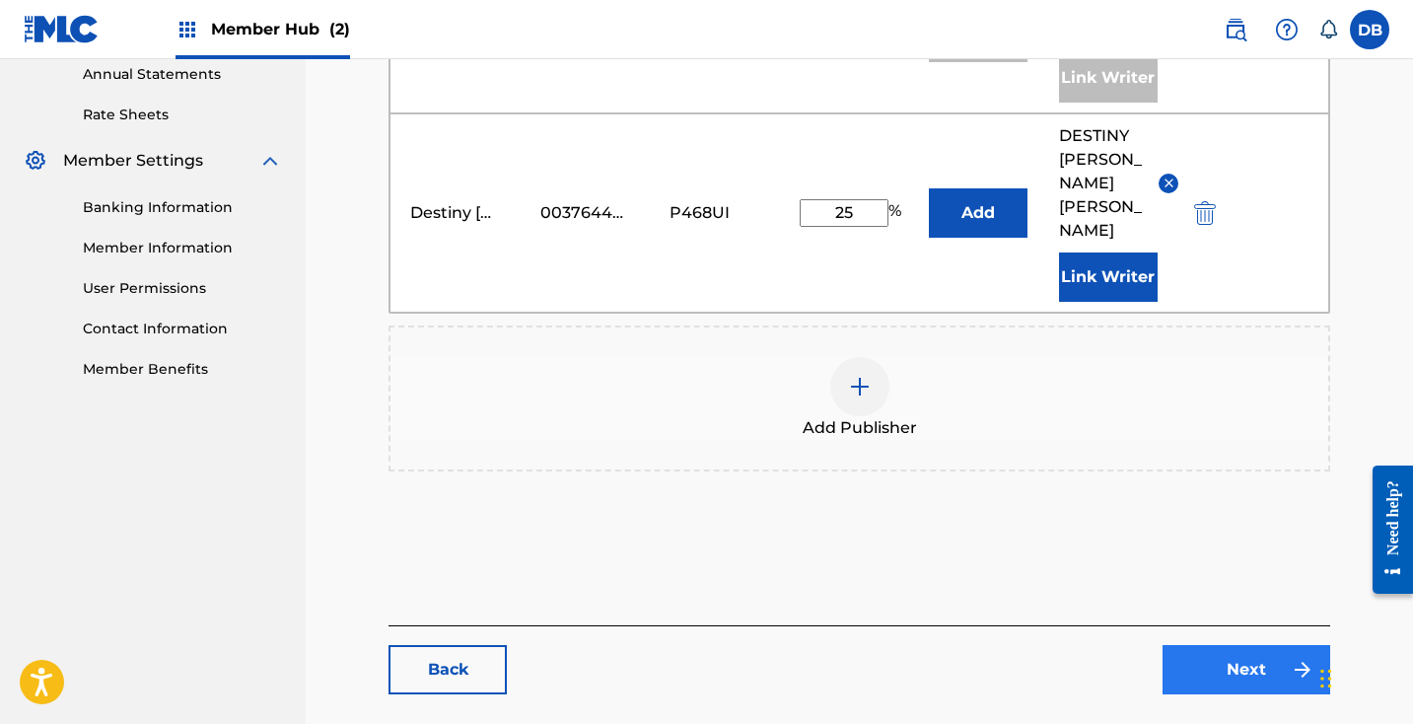
click at [1239, 645] on link "Next" at bounding box center [1246, 669] width 168 height 49
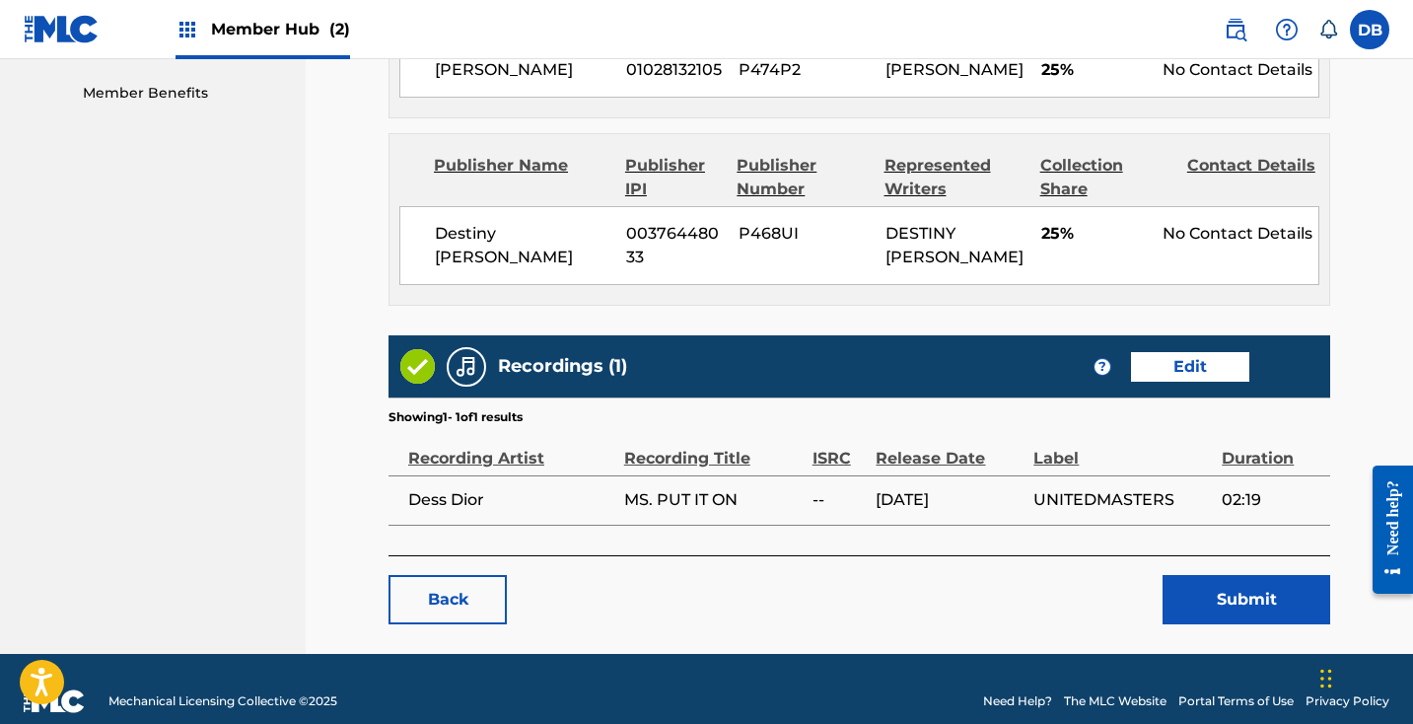
scroll to position [969, 0]
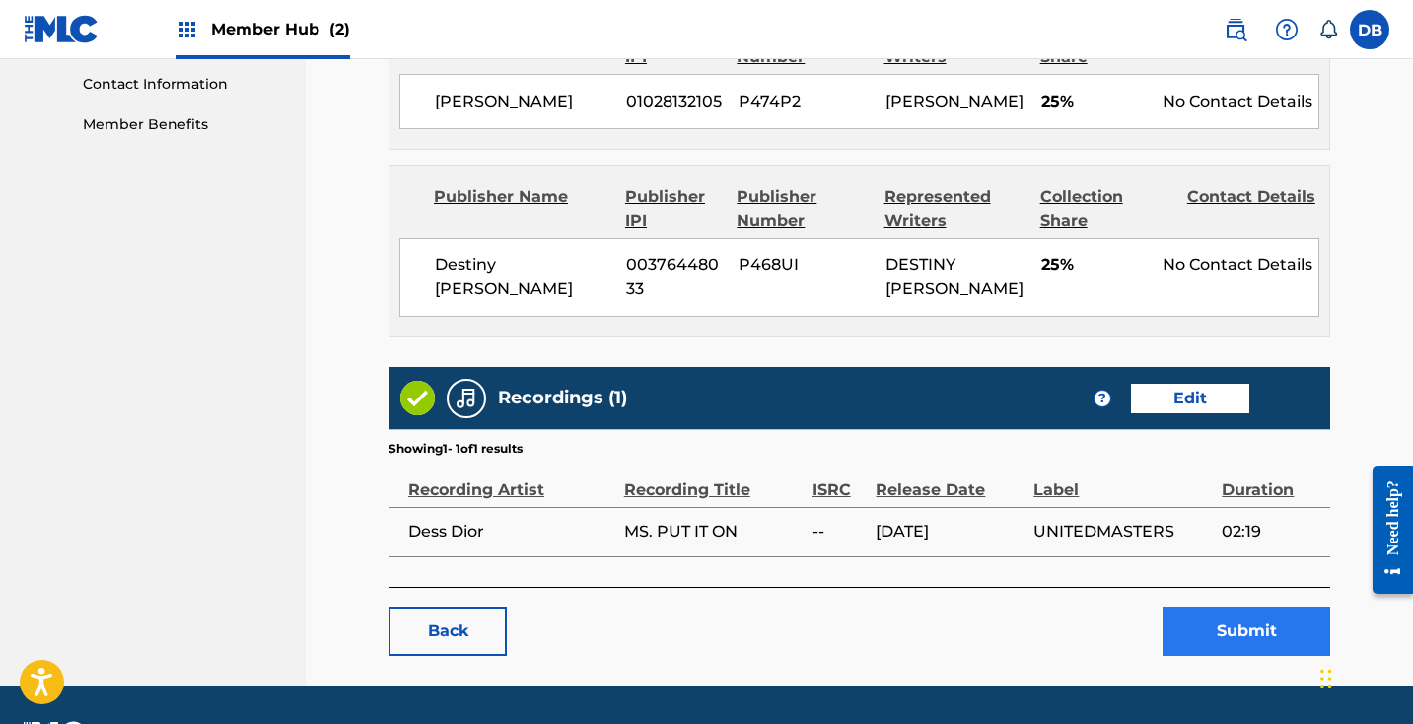
click at [1222, 625] on button "Submit" at bounding box center [1246, 630] width 168 height 49
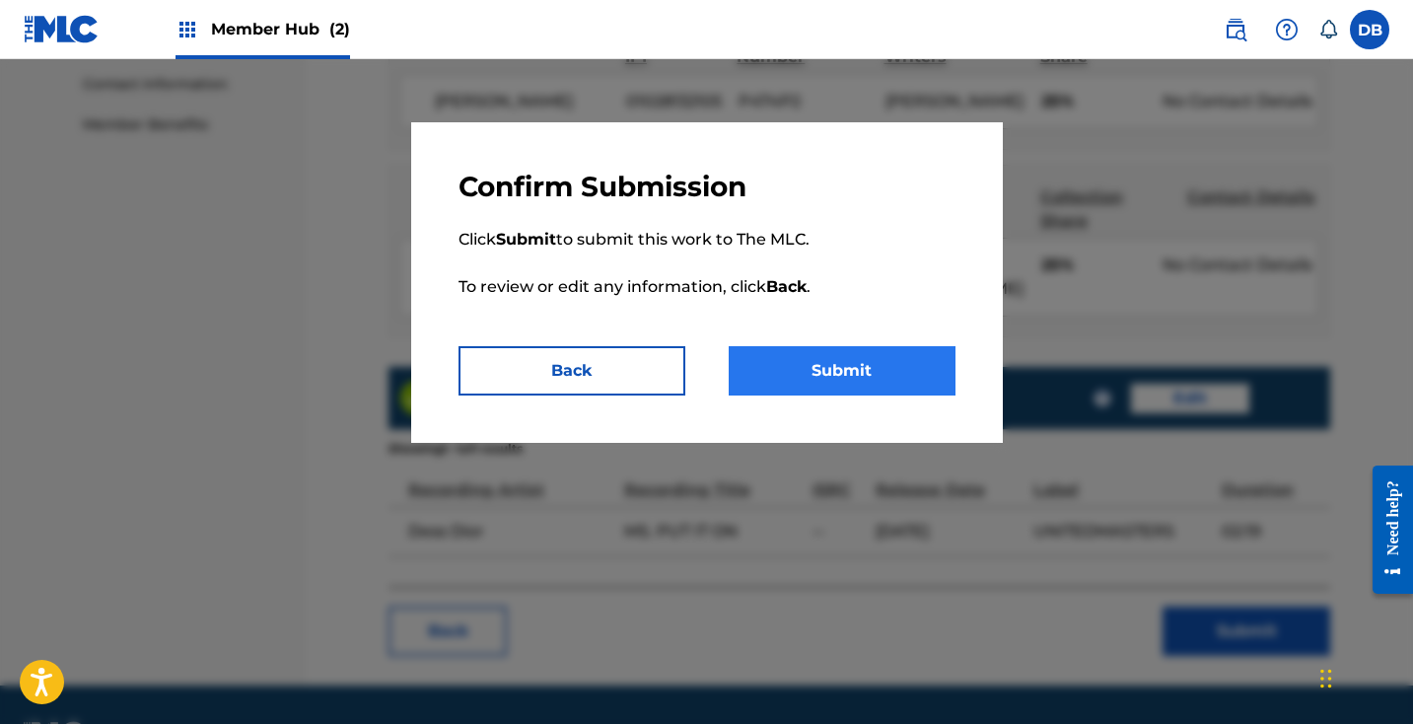
click at [921, 386] on button "Submit" at bounding box center [842, 370] width 227 height 49
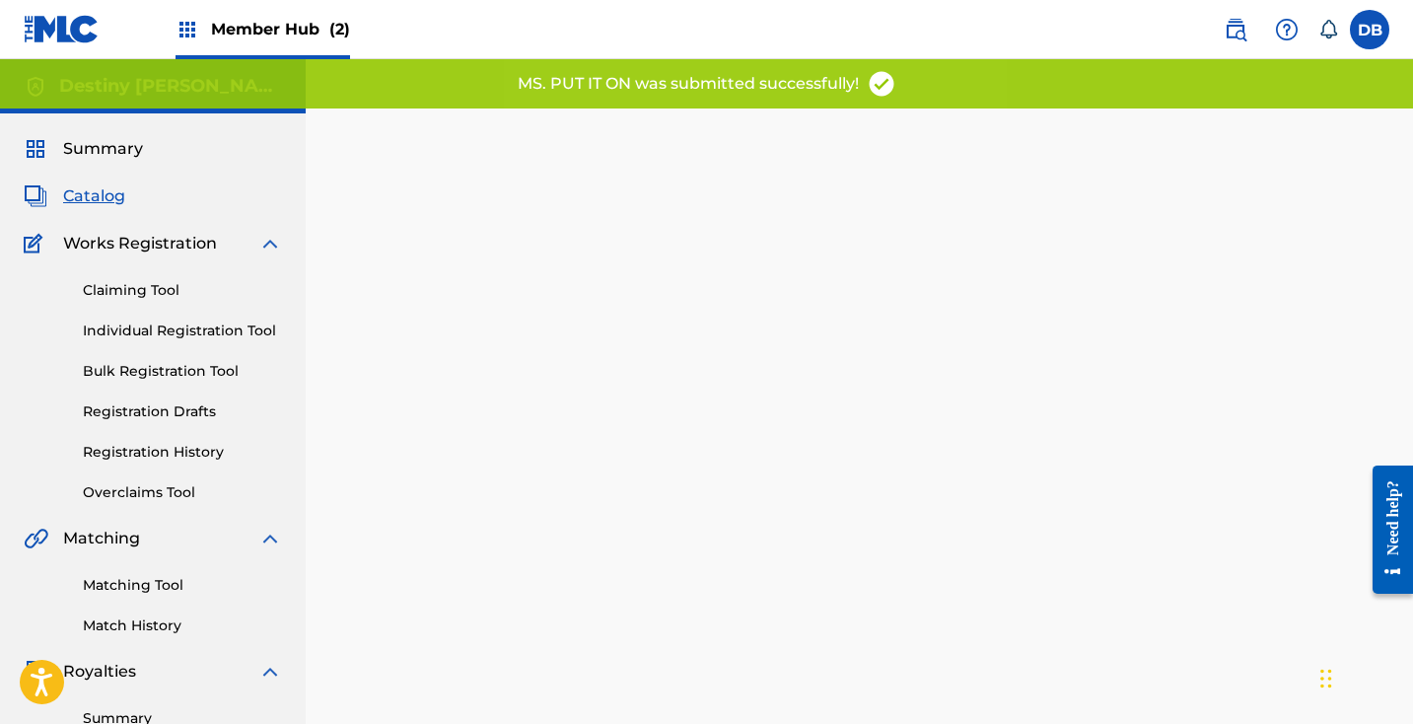
click at [106, 192] on span "Catalog" at bounding box center [94, 196] width 62 height 24
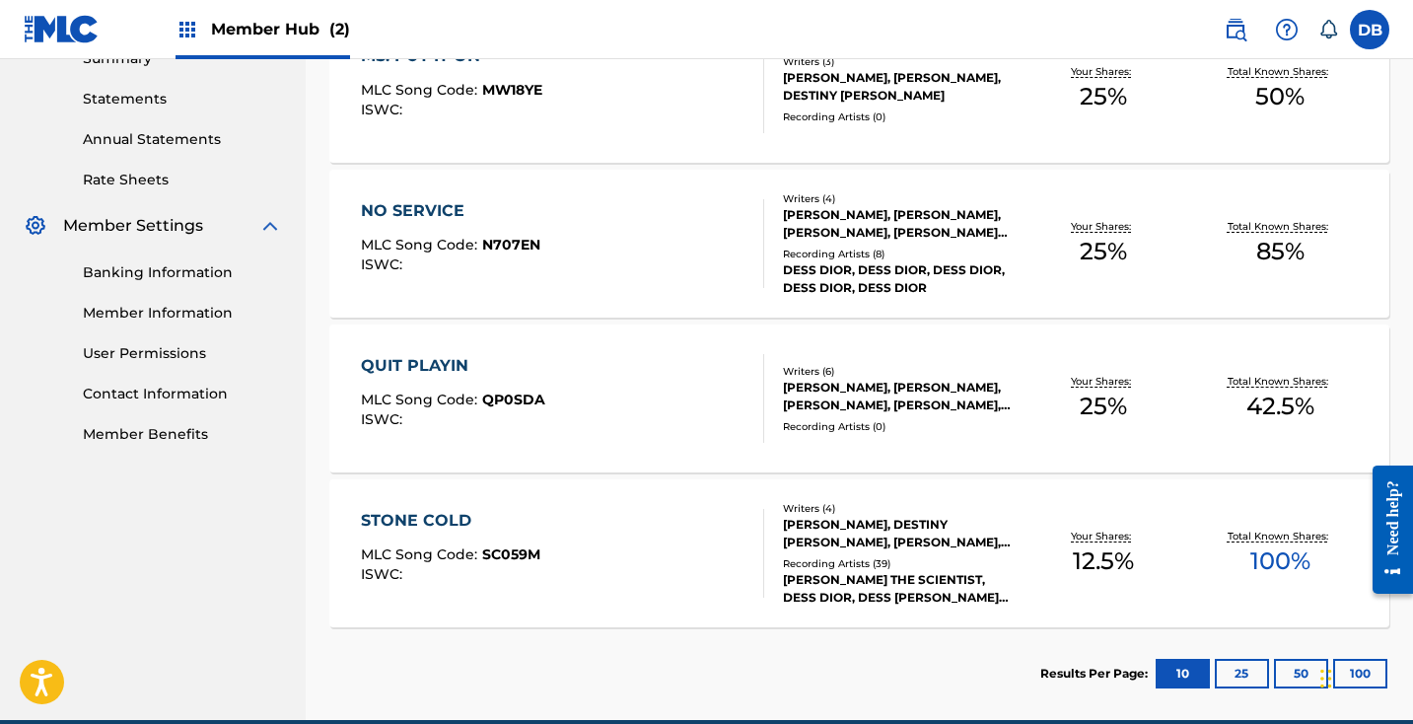
scroll to position [655, 0]
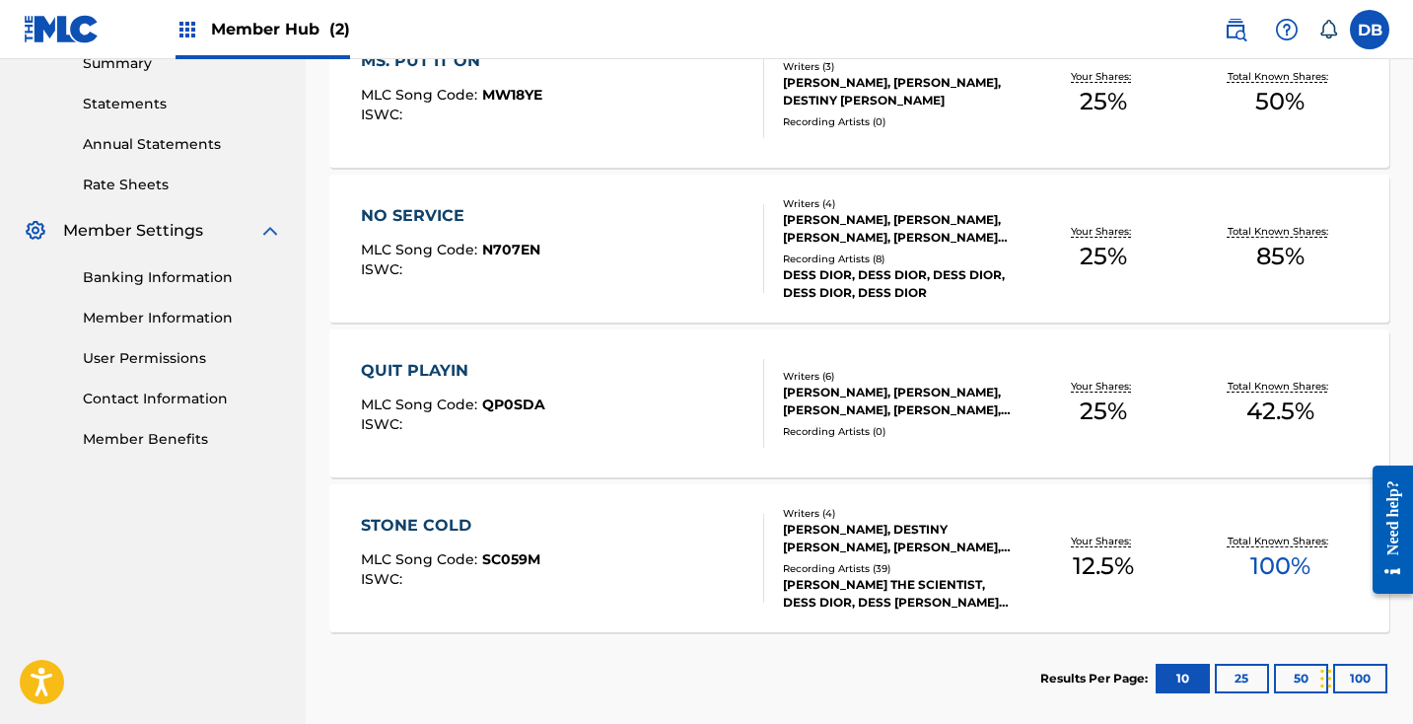
click at [418, 527] on div "STONE COLD" at bounding box center [450, 526] width 179 height 24
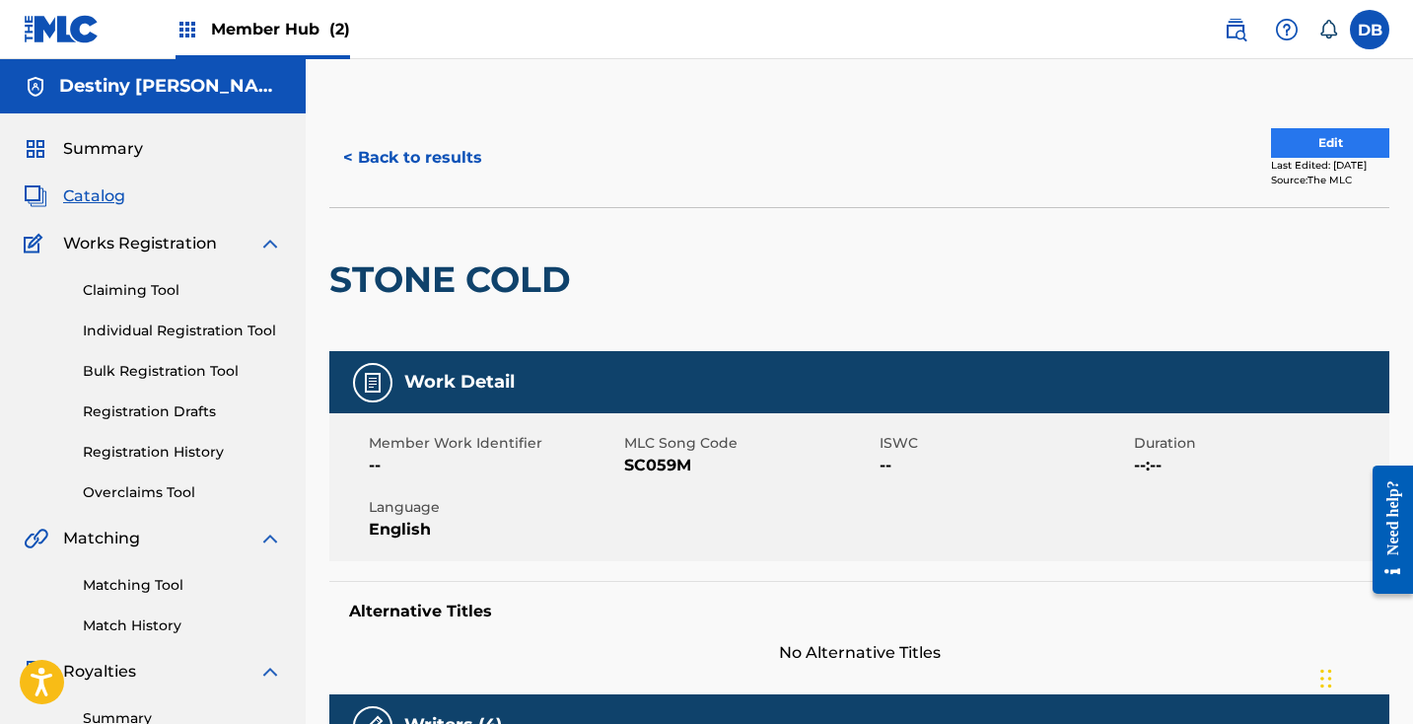
click at [1359, 134] on button "Edit" at bounding box center [1330, 143] width 118 height 30
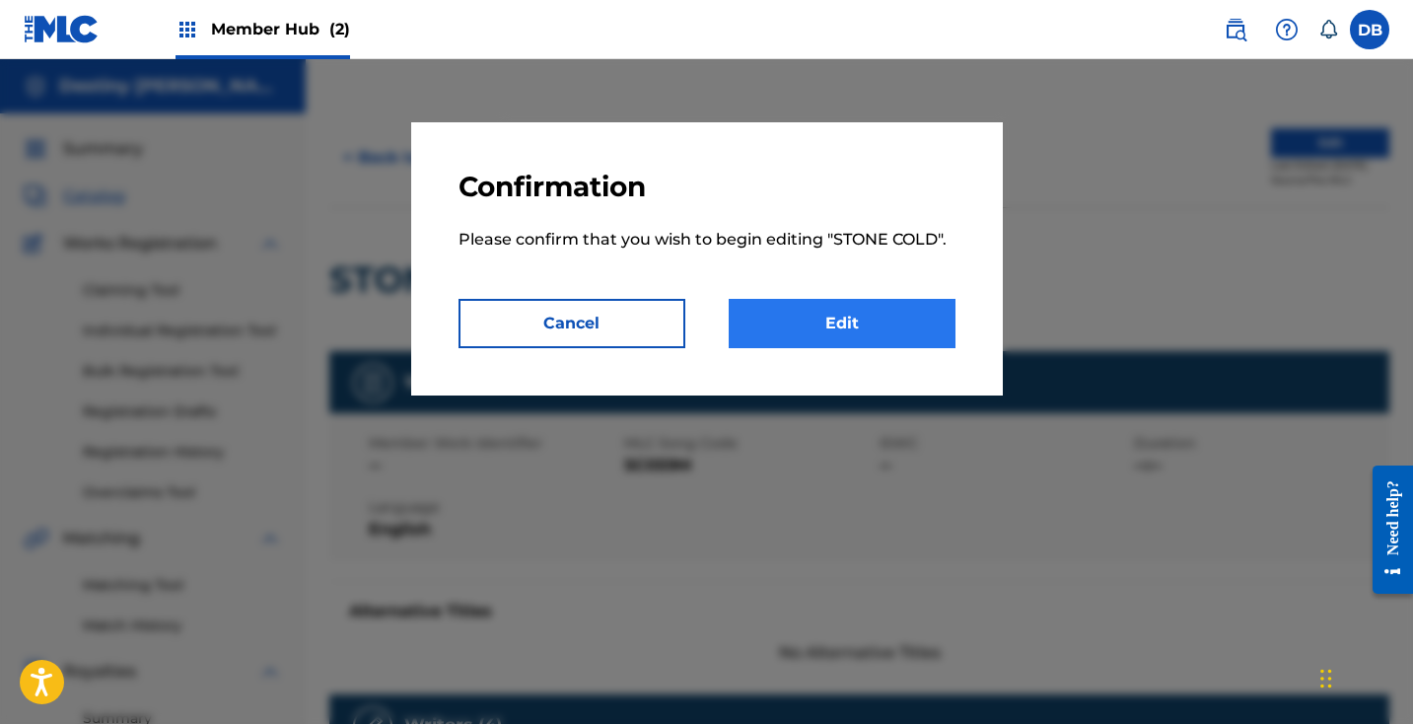
click at [803, 328] on link "Edit" at bounding box center [842, 323] width 227 height 49
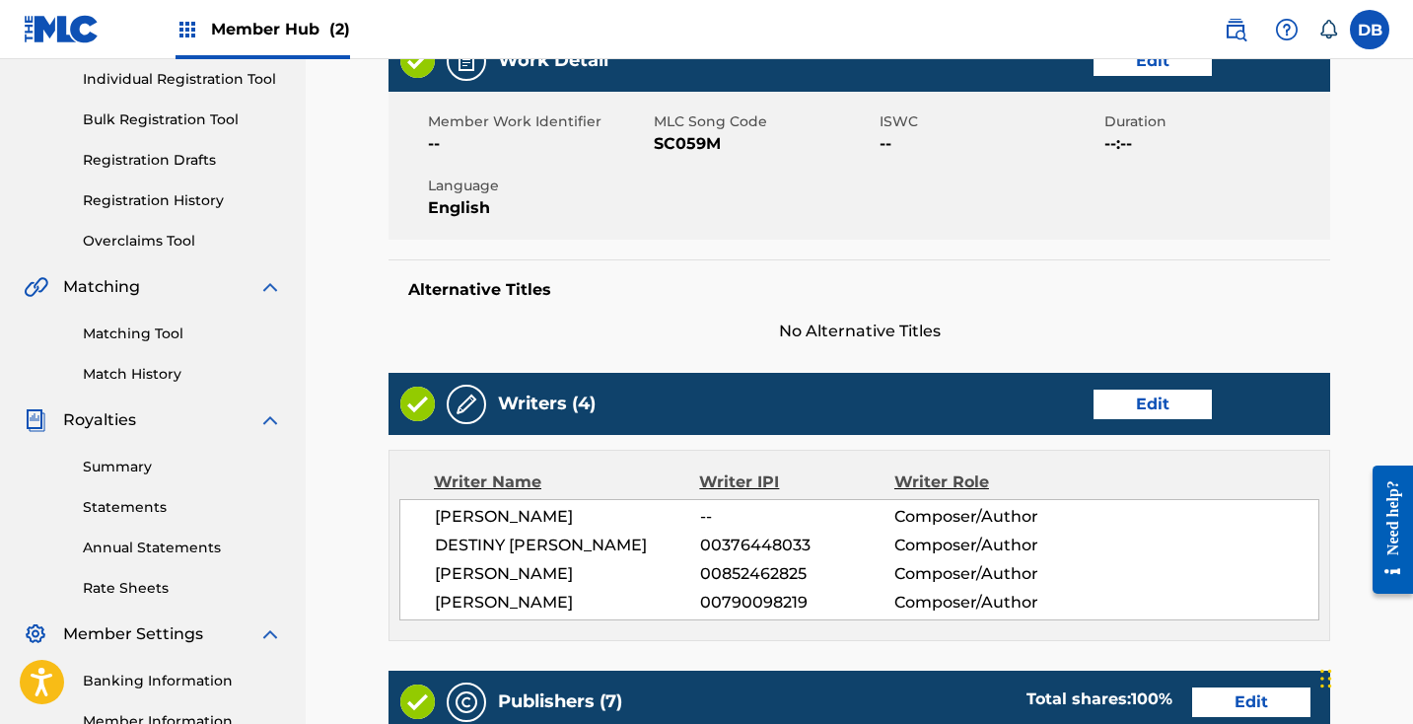
scroll to position [252, 0]
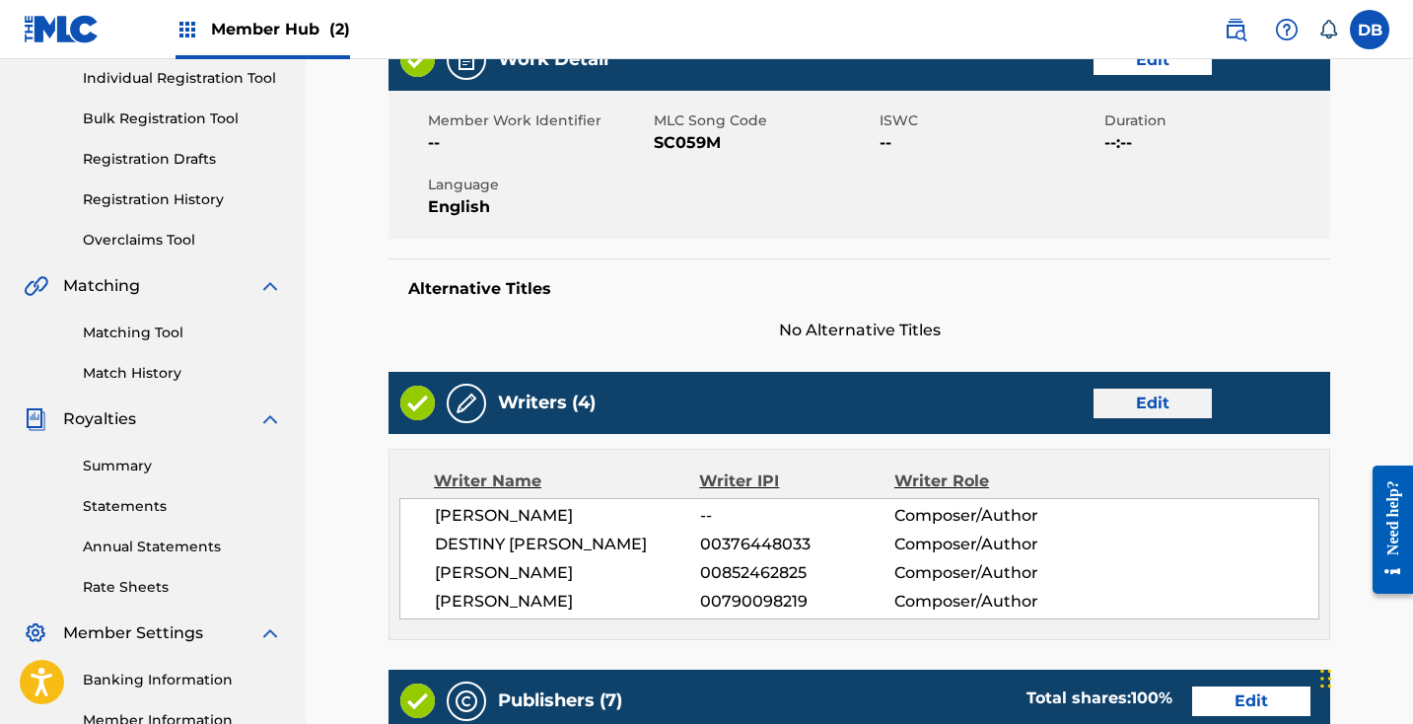
click at [1202, 404] on link "Edit" at bounding box center [1152, 403] width 118 height 30
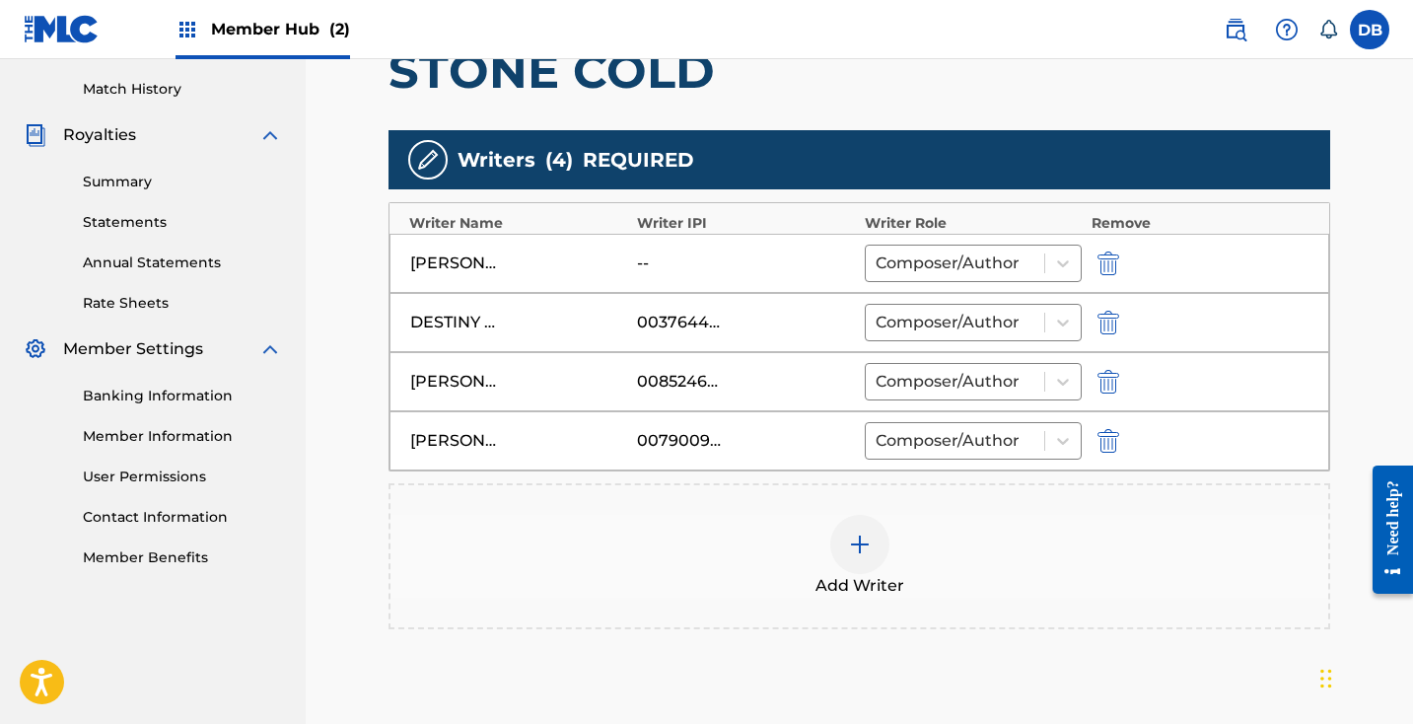
scroll to position [539, 0]
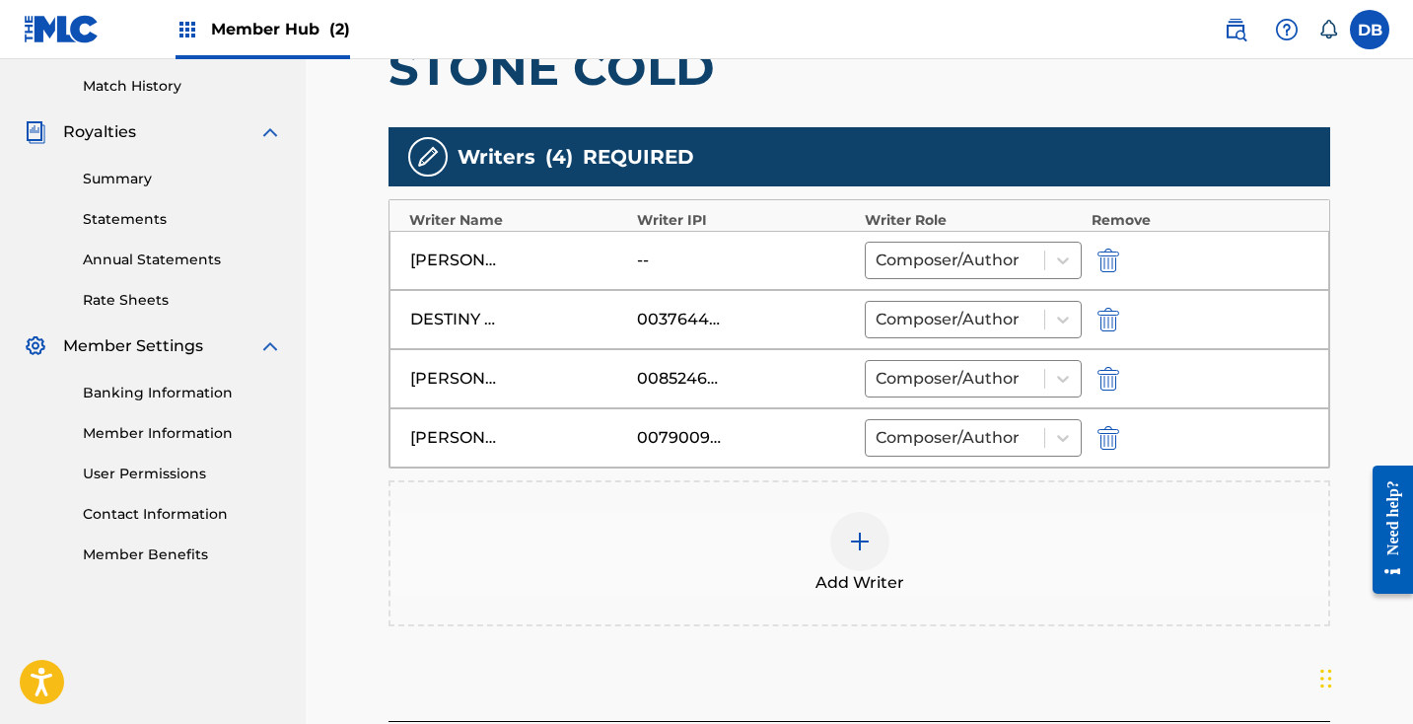
click at [411, 257] on div "MARK BUCKLES" at bounding box center [454, 260] width 89 height 24
click at [454, 257] on div "MARK BUCKLES" at bounding box center [454, 260] width 89 height 24
click at [866, 545] on img at bounding box center [860, 541] width 24 height 24
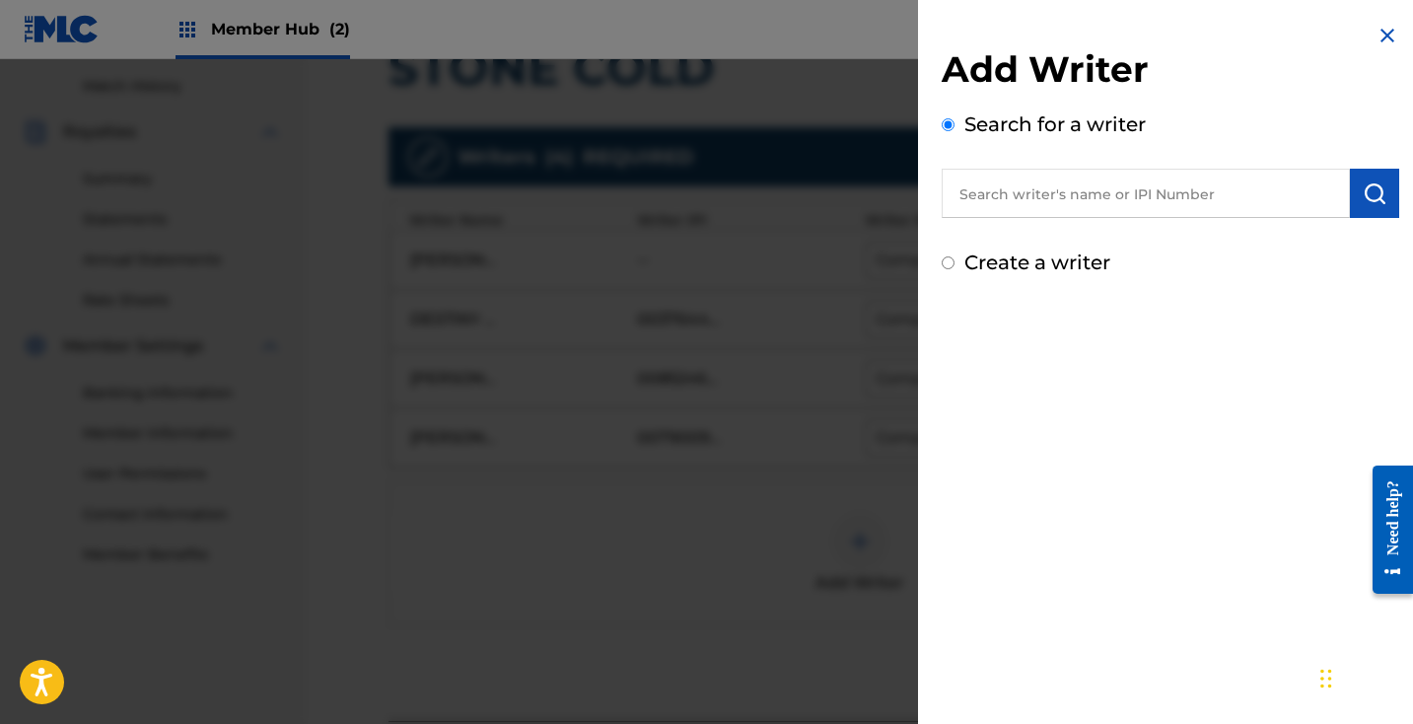
click at [1091, 208] on input "text" at bounding box center [1146, 193] width 408 height 49
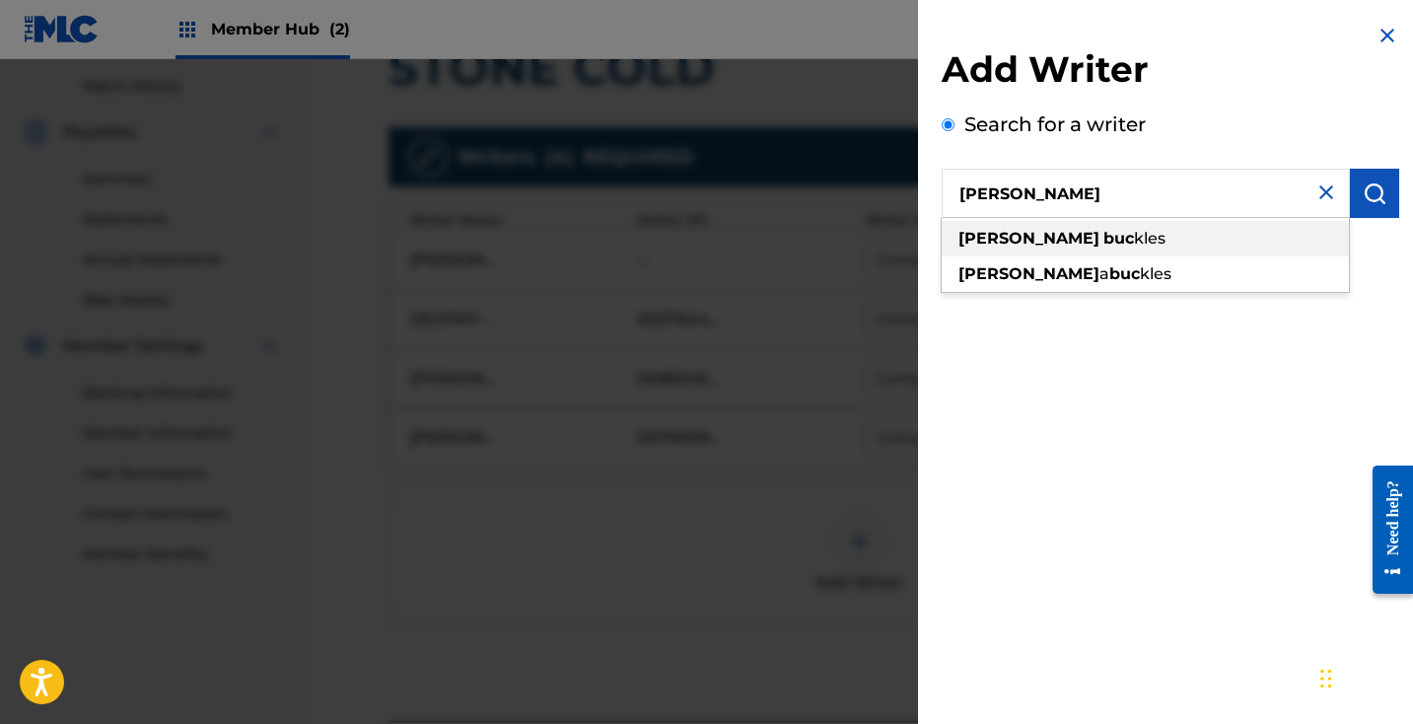
click at [1136, 237] on div "mariah buc kles" at bounding box center [1145, 238] width 407 height 35
type input "mariah buckles"
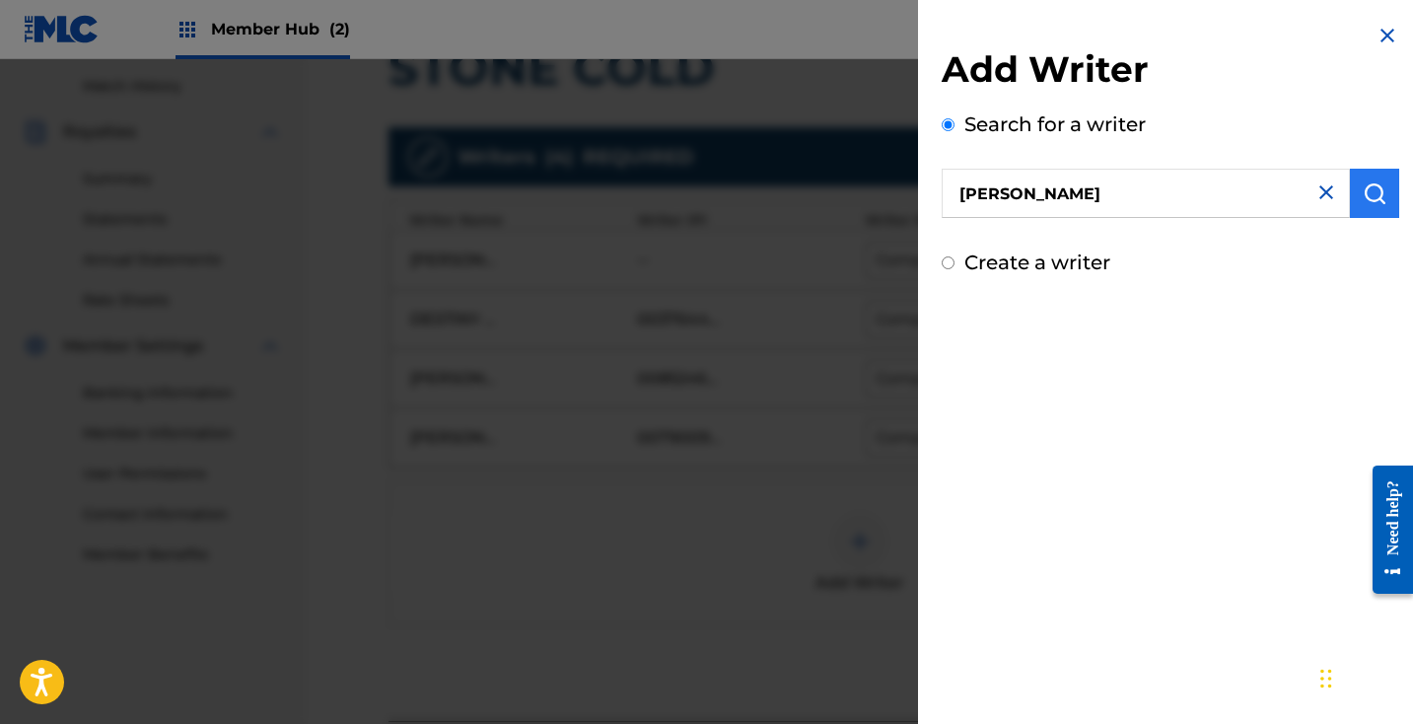
click at [1362, 194] on img "submit" at bounding box center [1374, 193] width 24 height 24
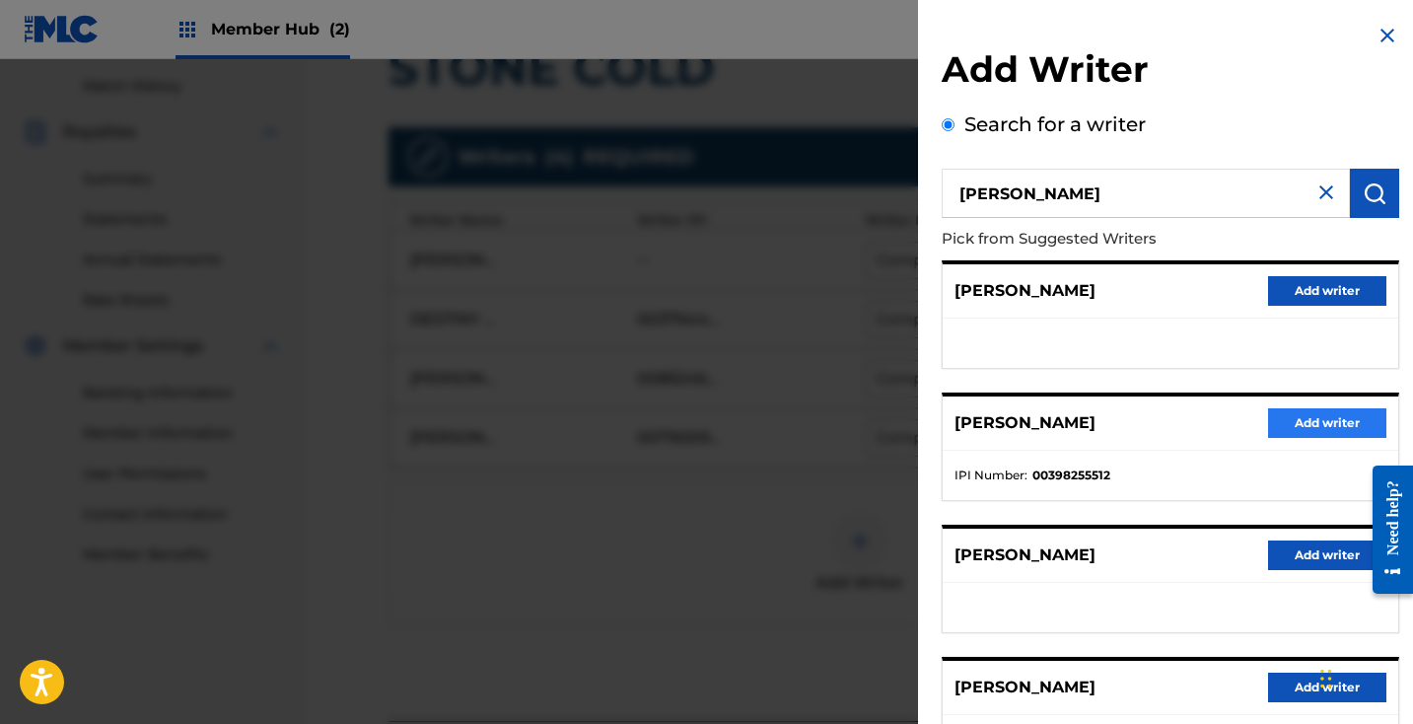
click at [1299, 420] on button "Add writer" at bounding box center [1327, 423] width 118 height 30
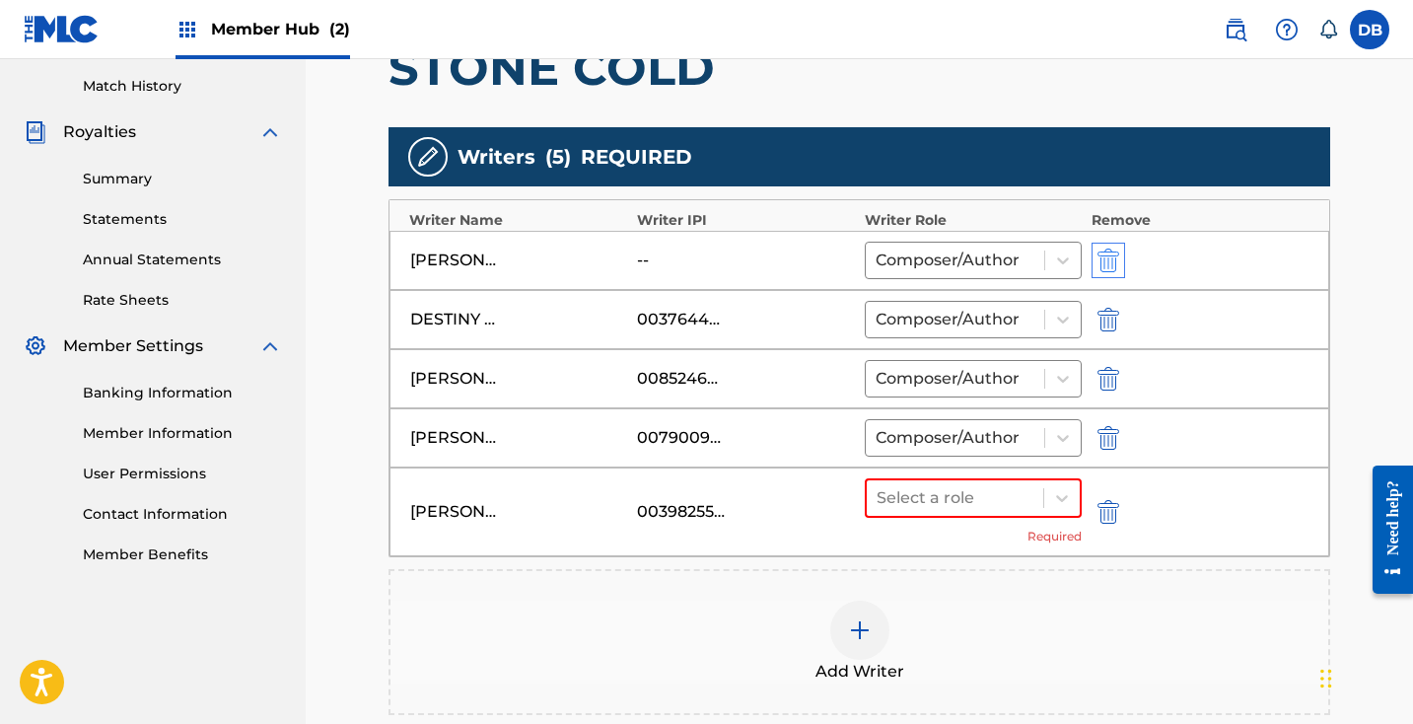
click at [1112, 257] on img "submit" at bounding box center [1108, 260] width 22 height 24
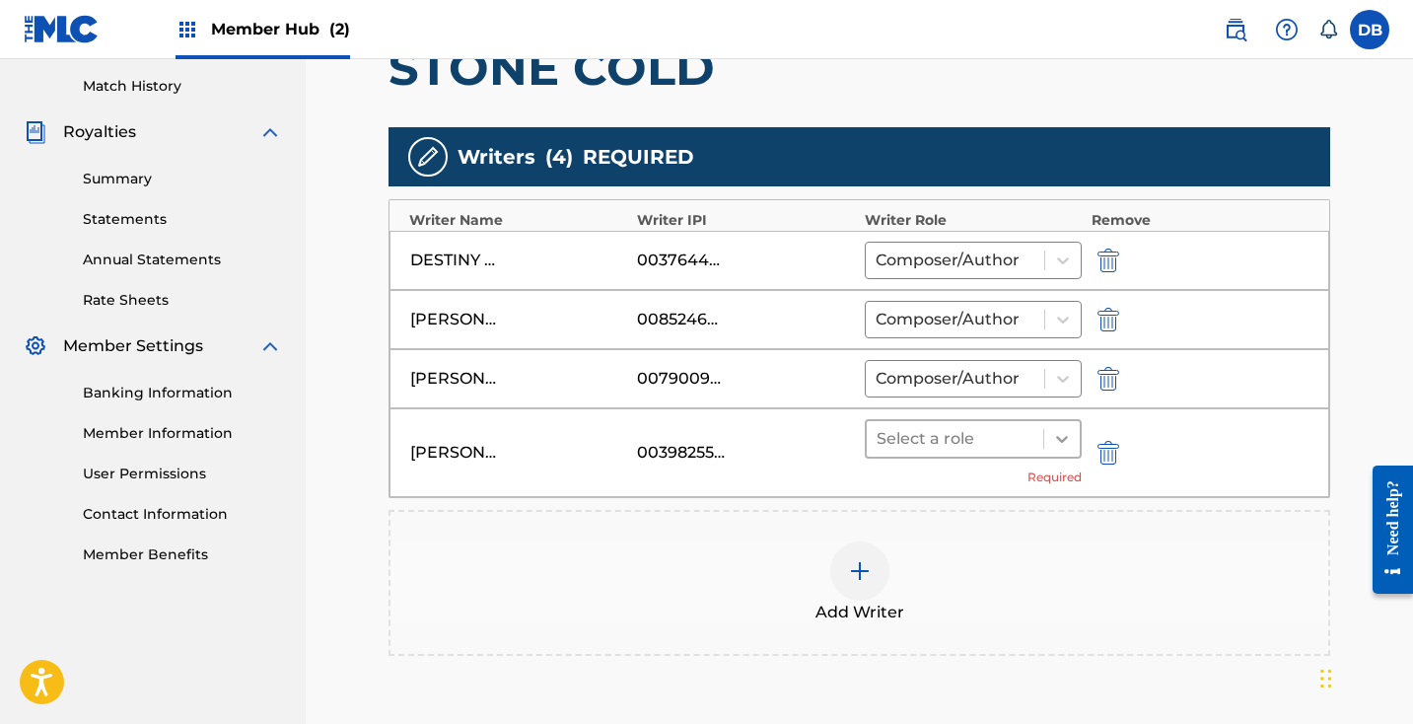
click at [1059, 429] on icon at bounding box center [1062, 439] width 20 height 20
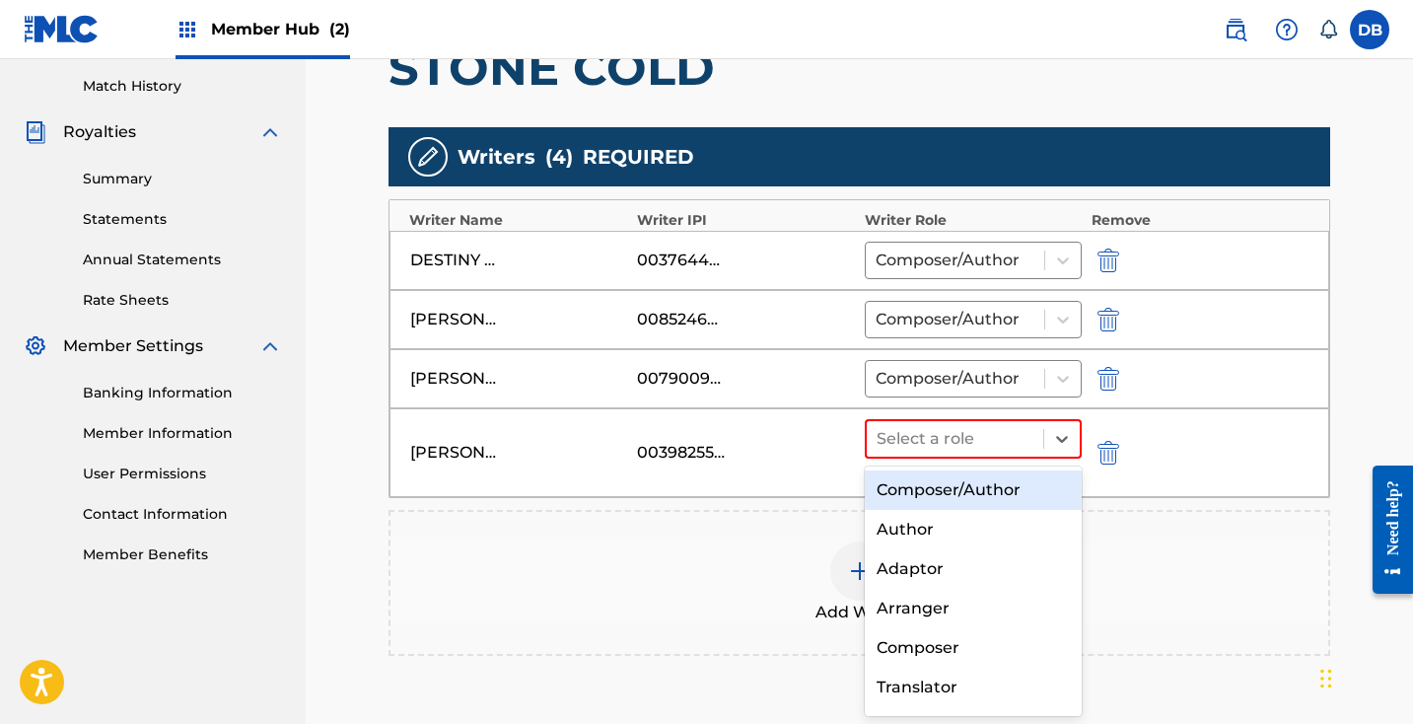
click at [1012, 498] on div "Composer/Author" at bounding box center [973, 489] width 217 height 39
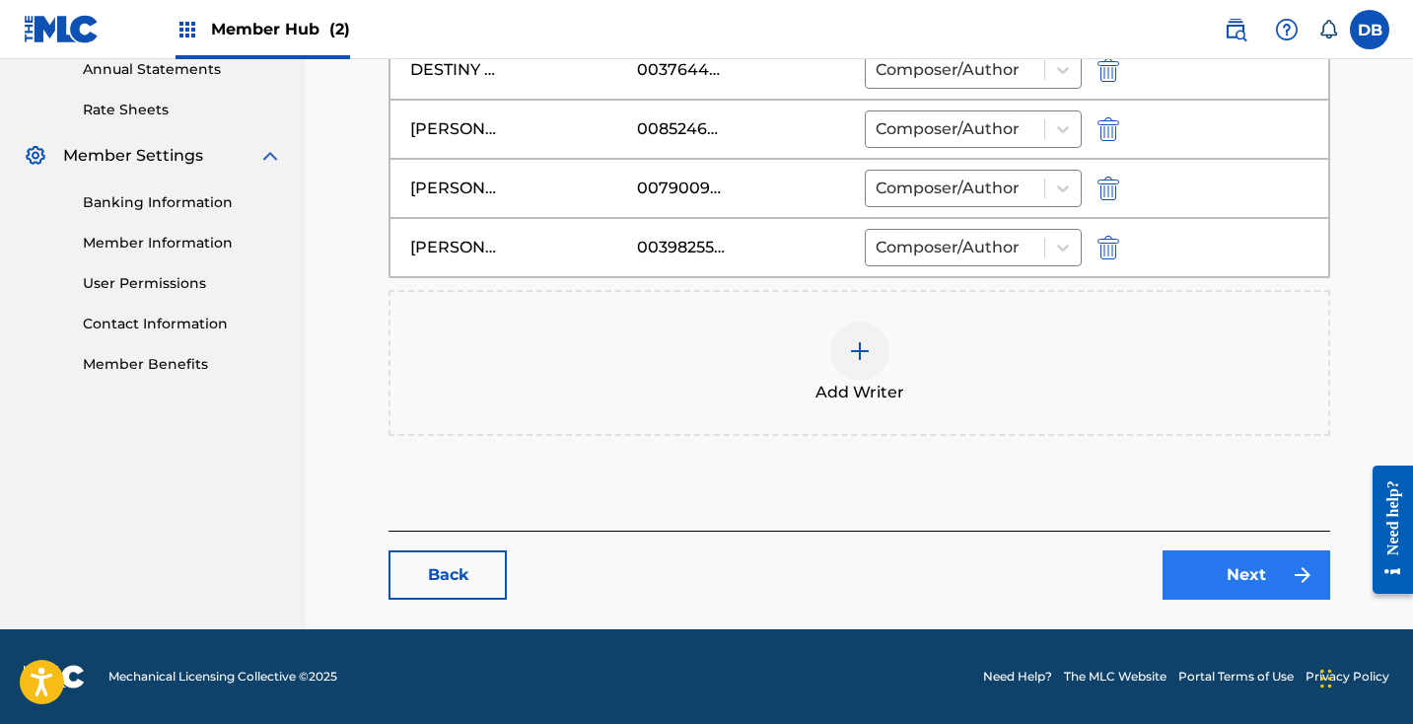
scroll to position [730, 0]
click at [1247, 568] on link "Next" at bounding box center [1246, 574] width 168 height 49
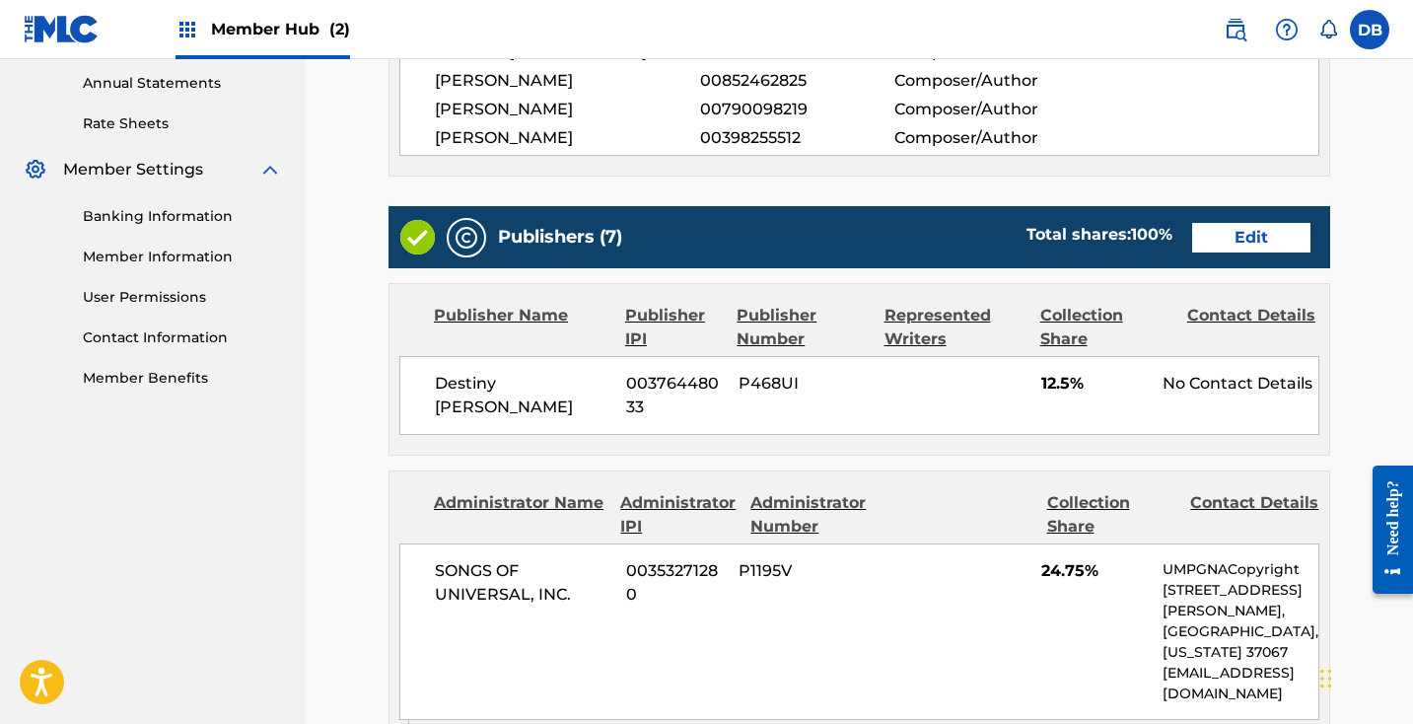
scroll to position [724, 0]
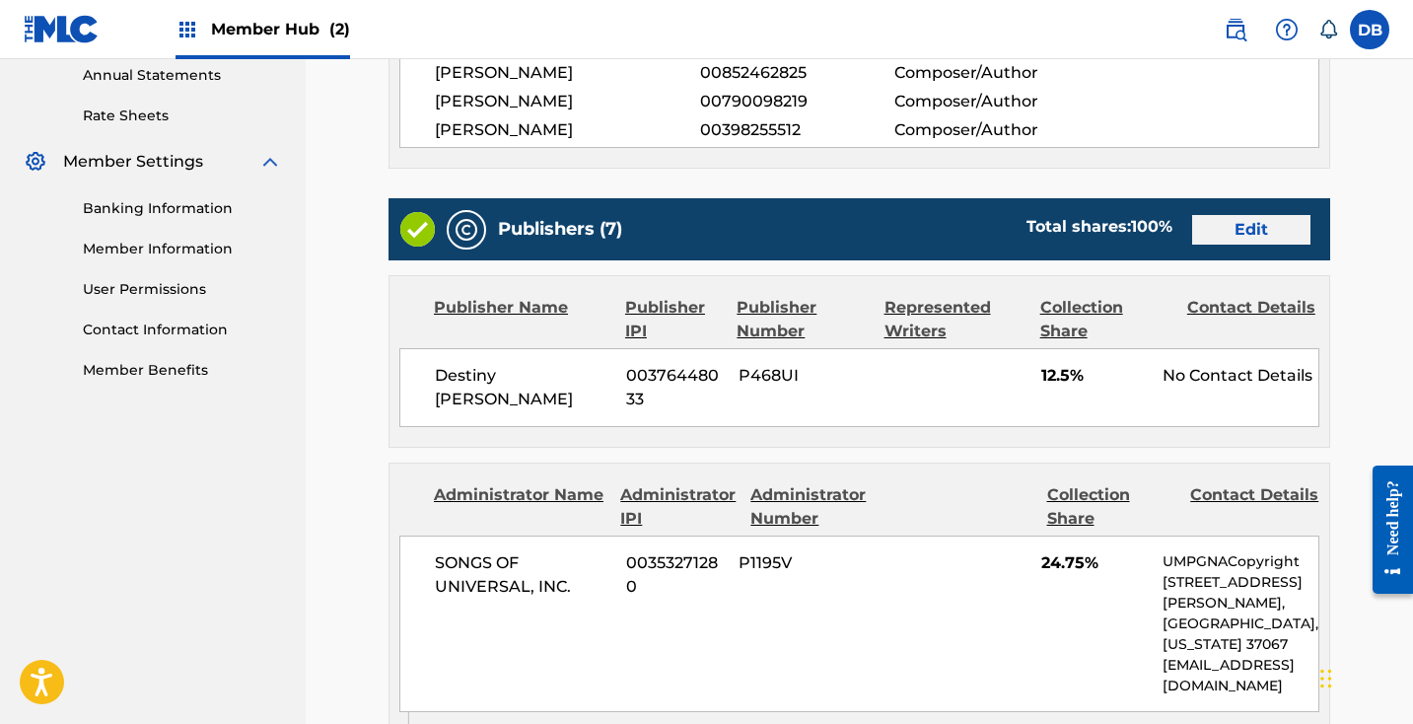
click at [1262, 224] on link "Edit" at bounding box center [1251, 230] width 118 height 30
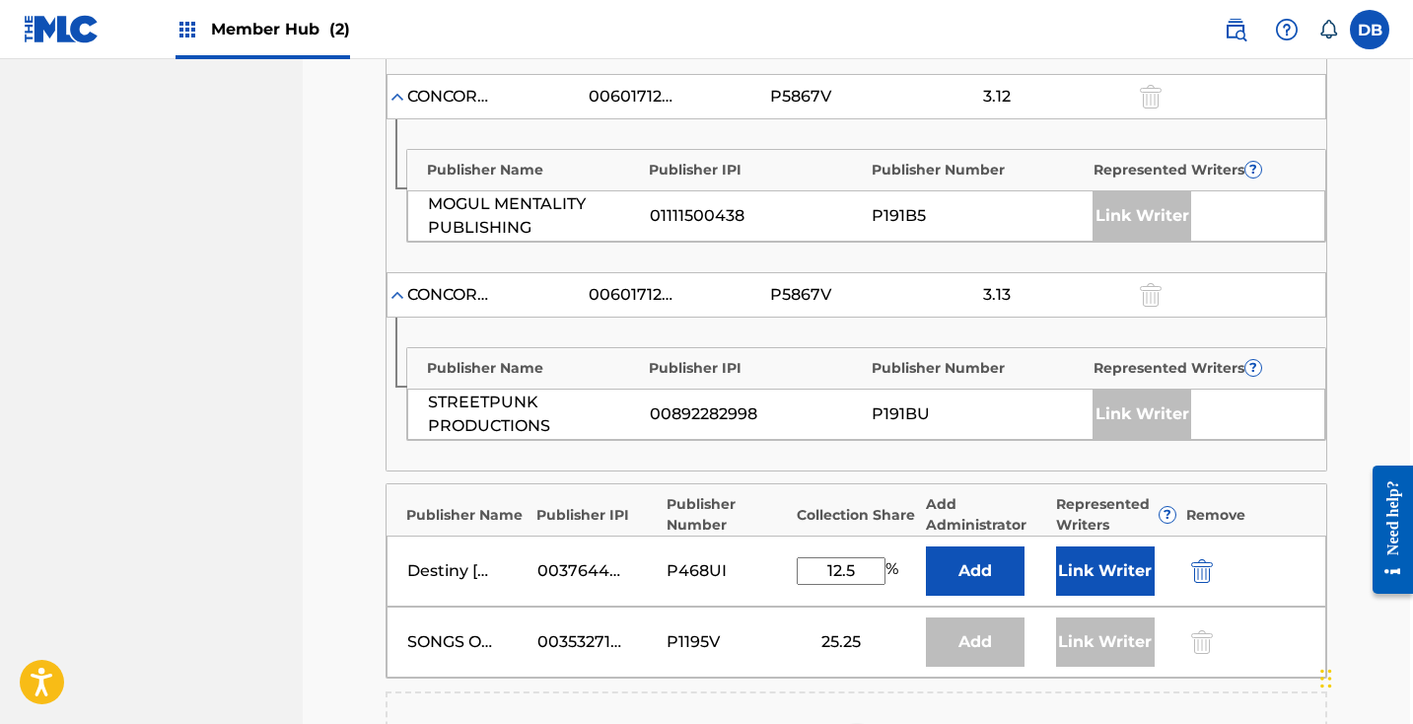
scroll to position [1188, 3]
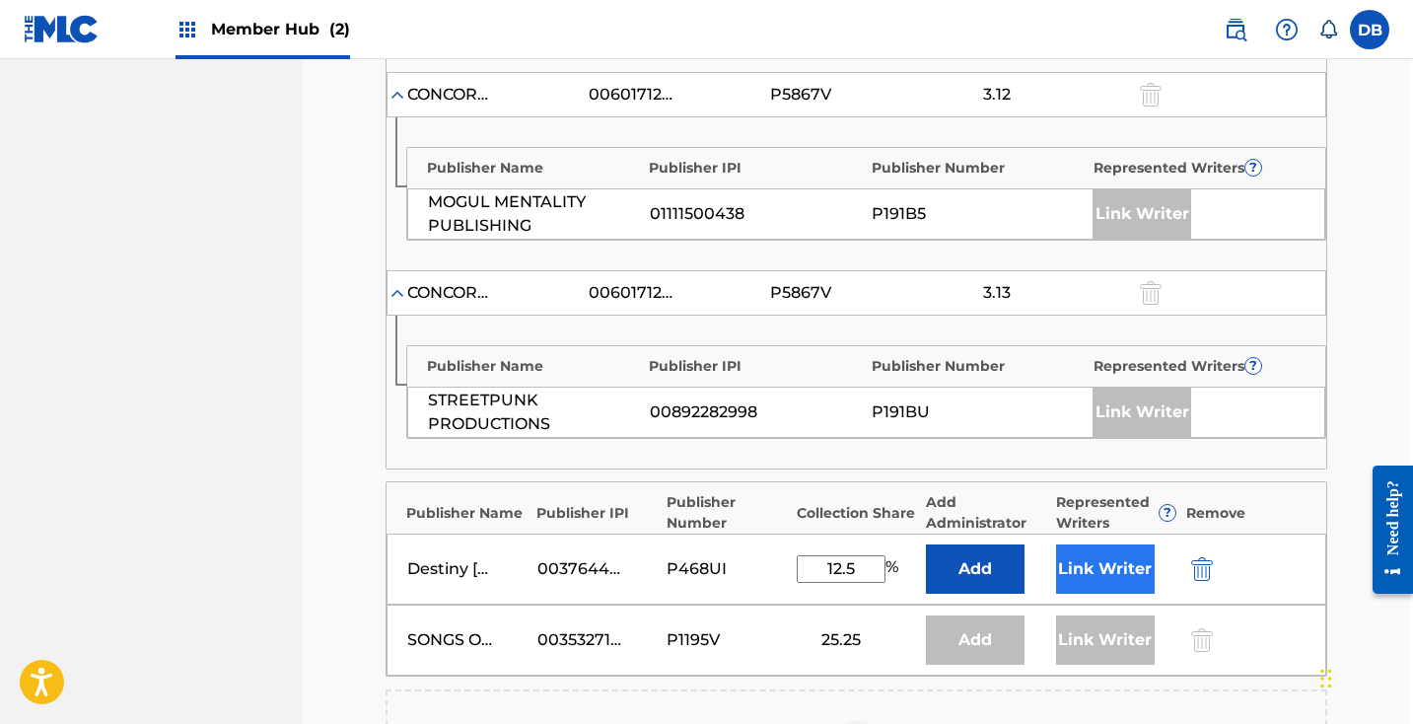
click at [1092, 552] on button "Link Writer" at bounding box center [1105, 568] width 99 height 49
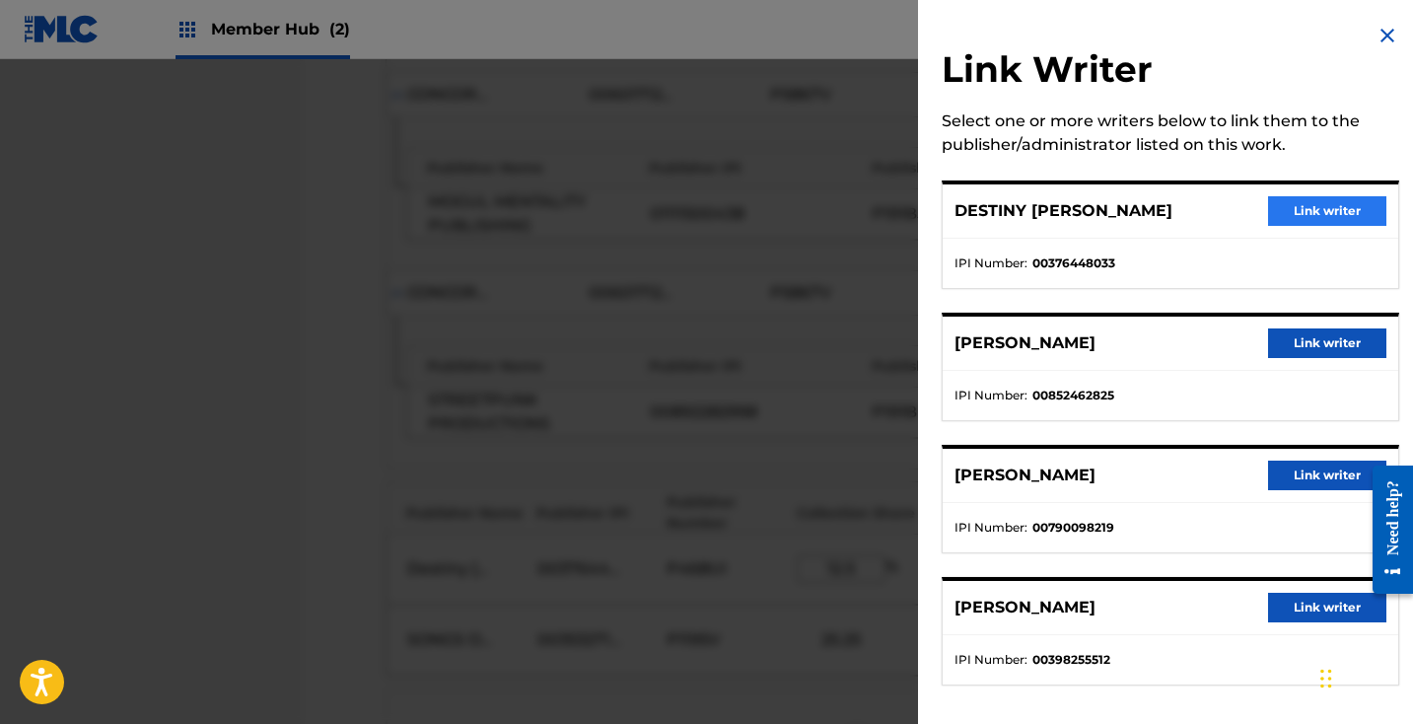
click at [1331, 225] on button "Link writer" at bounding box center [1327, 211] width 118 height 30
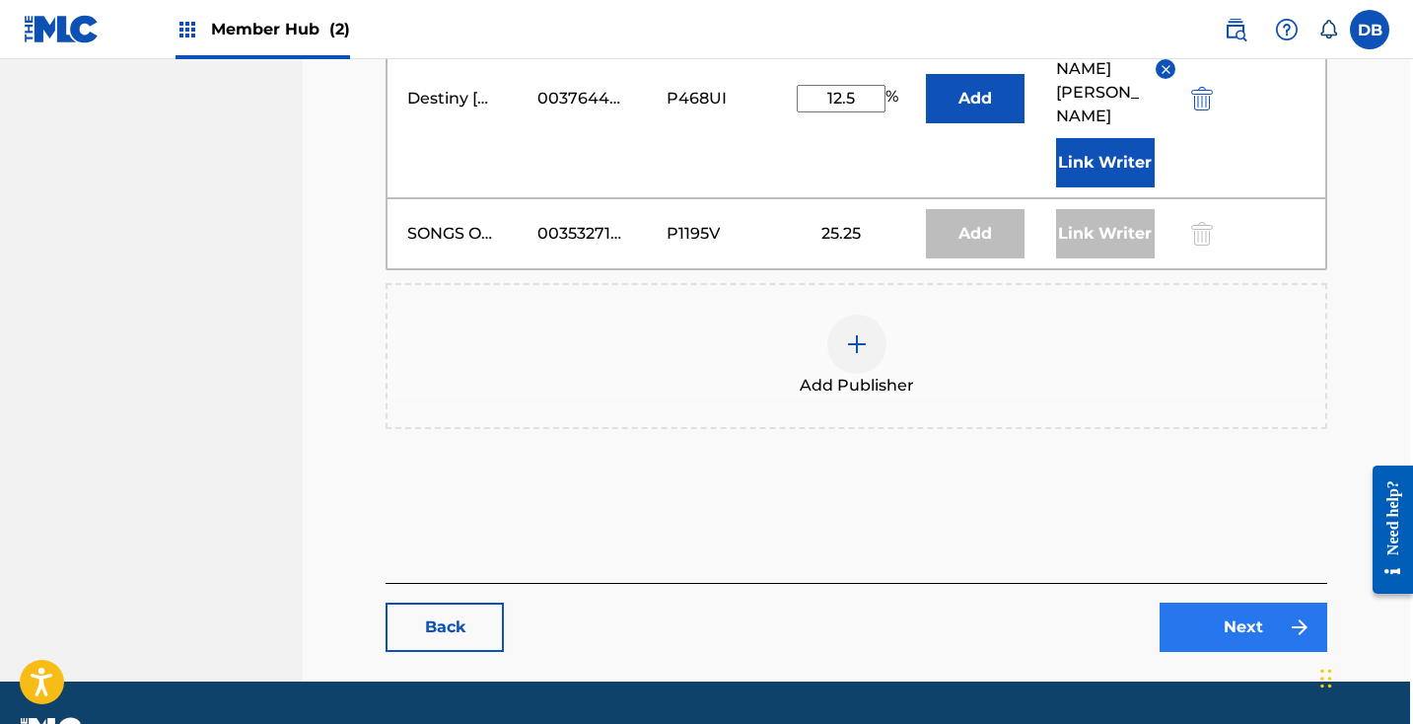
click at [1229, 602] on link "Next" at bounding box center [1243, 626] width 168 height 49
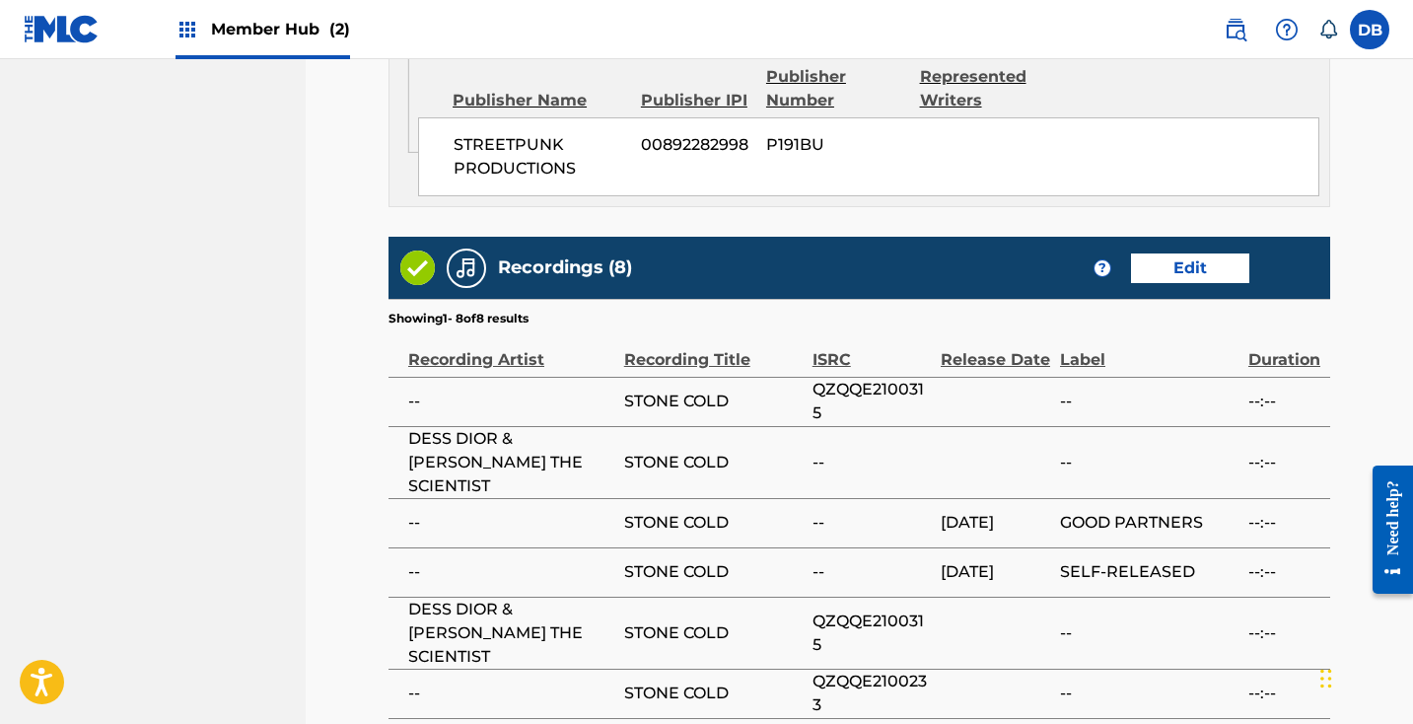
scroll to position [3492, 0]
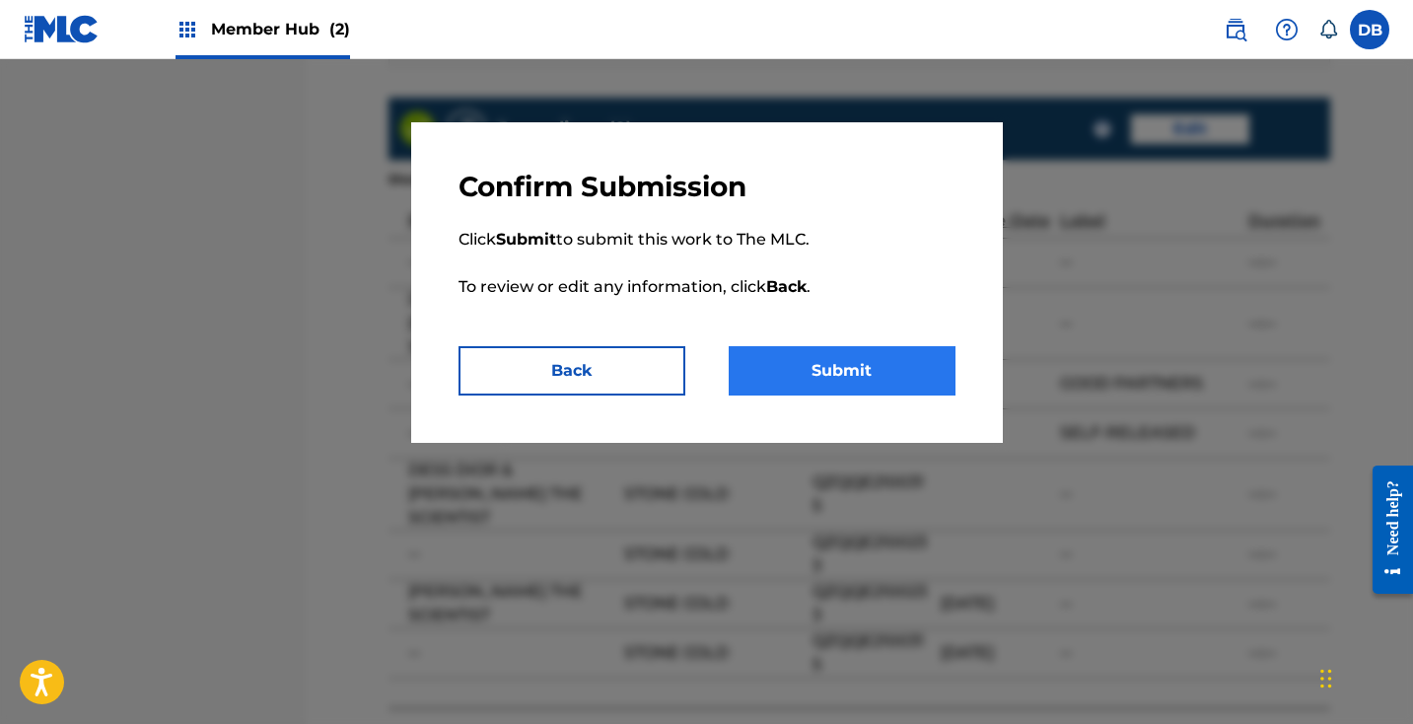
click at [844, 374] on button "Submit" at bounding box center [842, 370] width 227 height 49
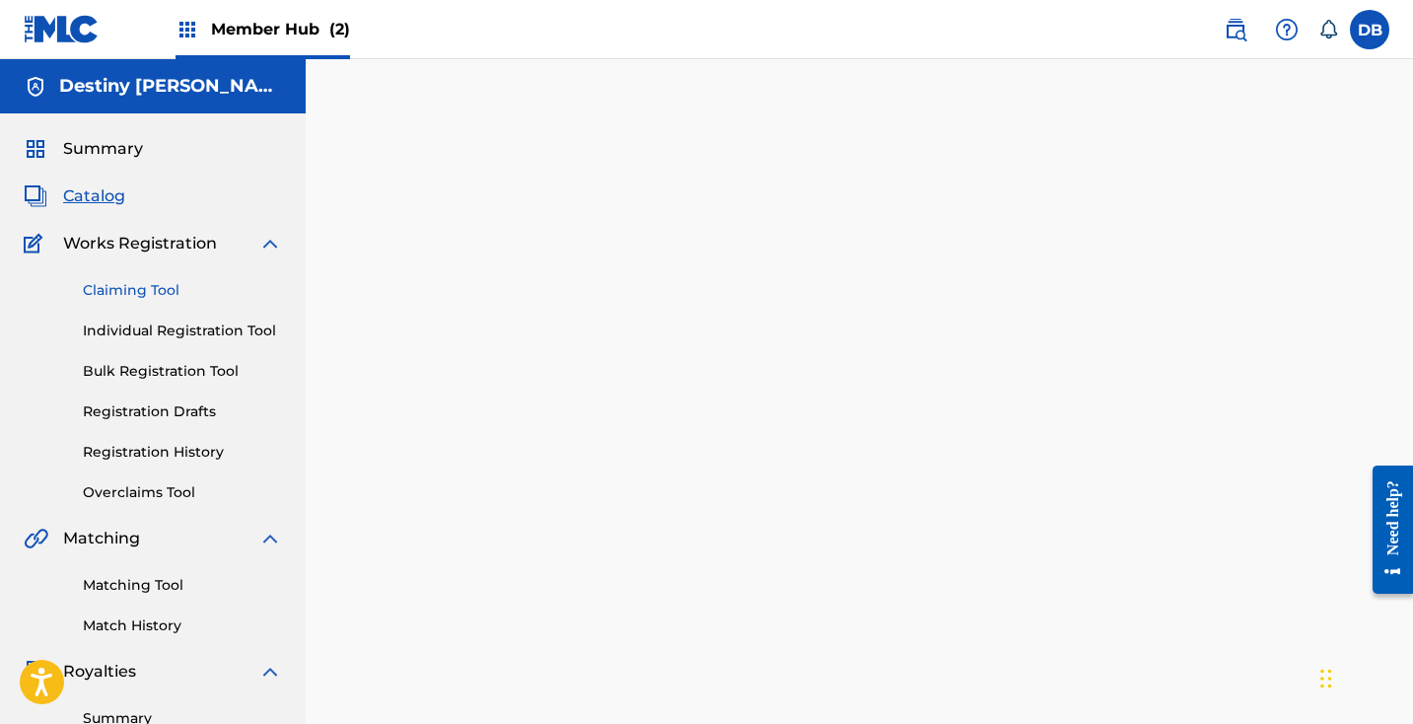
click at [131, 294] on link "Claiming Tool" at bounding box center [182, 290] width 199 height 21
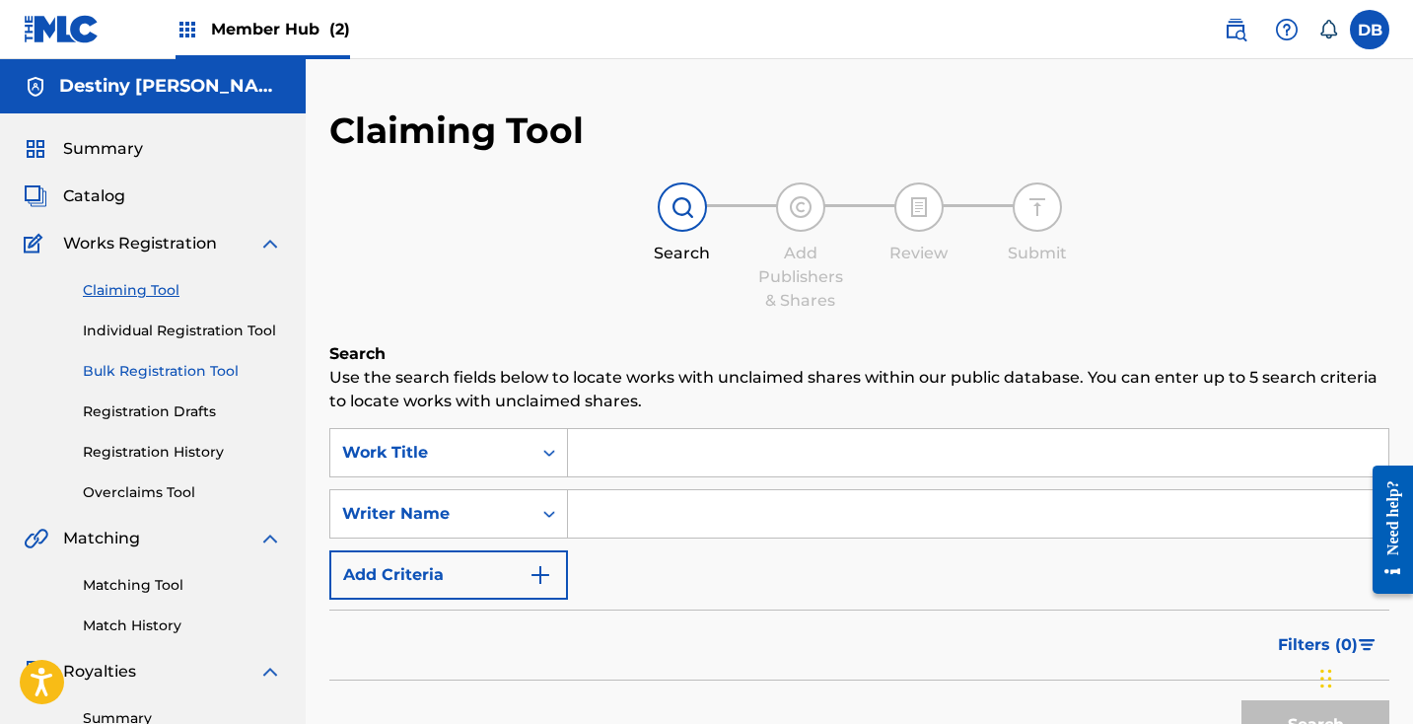
click at [161, 362] on link "Bulk Registration Tool" at bounding box center [182, 371] width 199 height 21
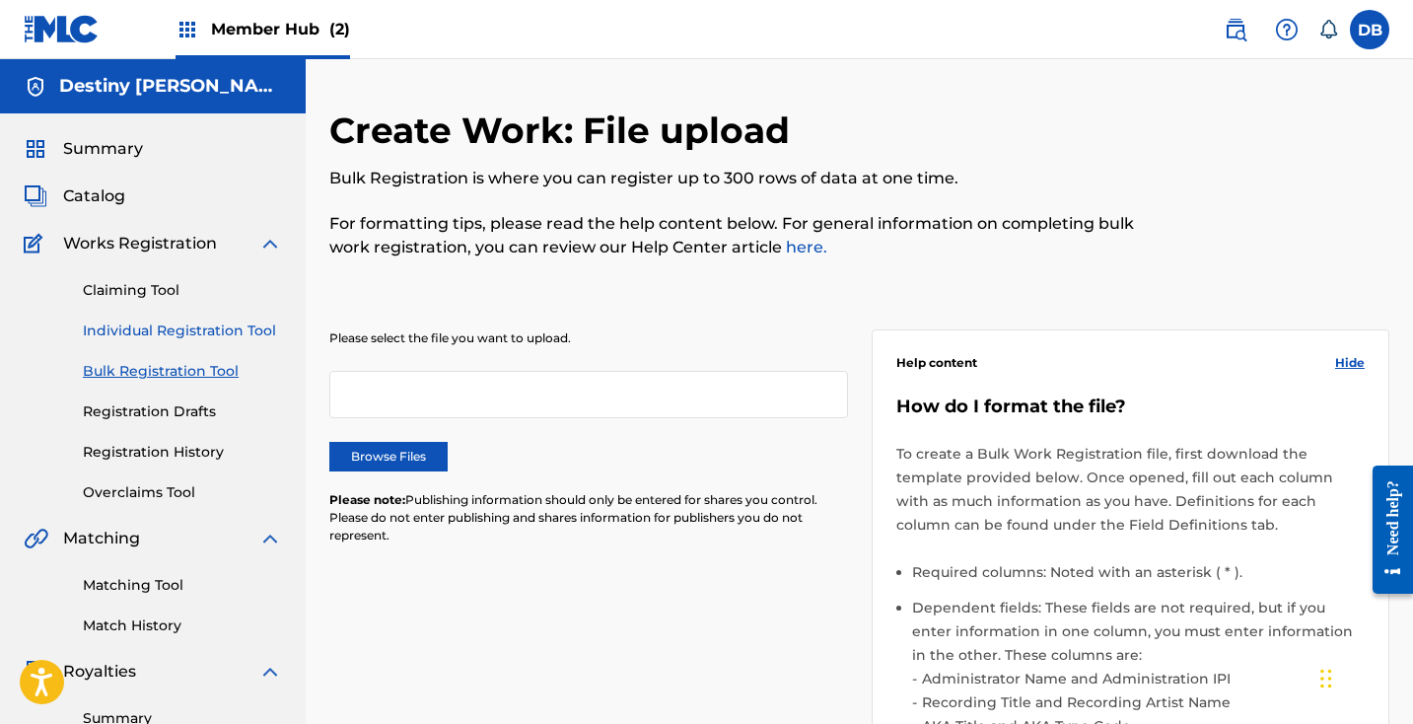
click at [162, 329] on link "Individual Registration Tool" at bounding box center [182, 330] width 199 height 21
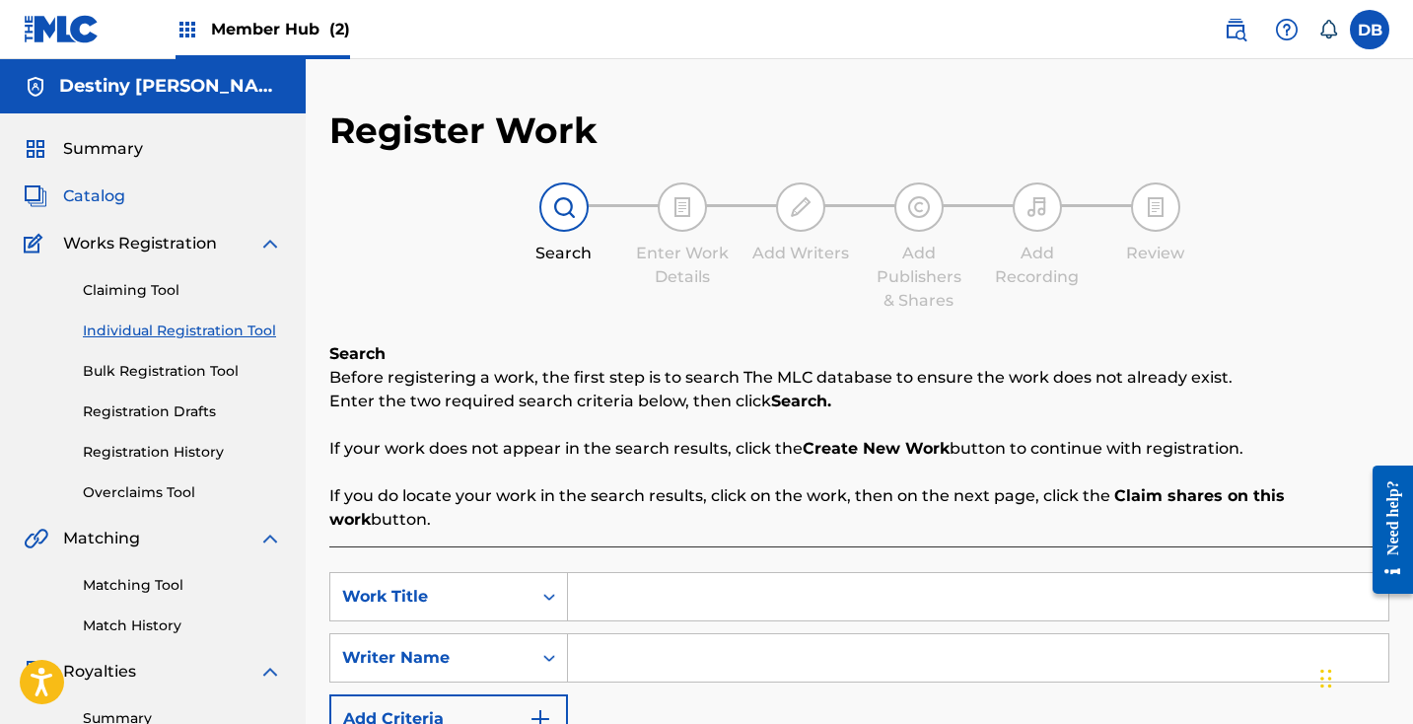
click at [111, 195] on span "Catalog" at bounding box center [94, 196] width 62 height 24
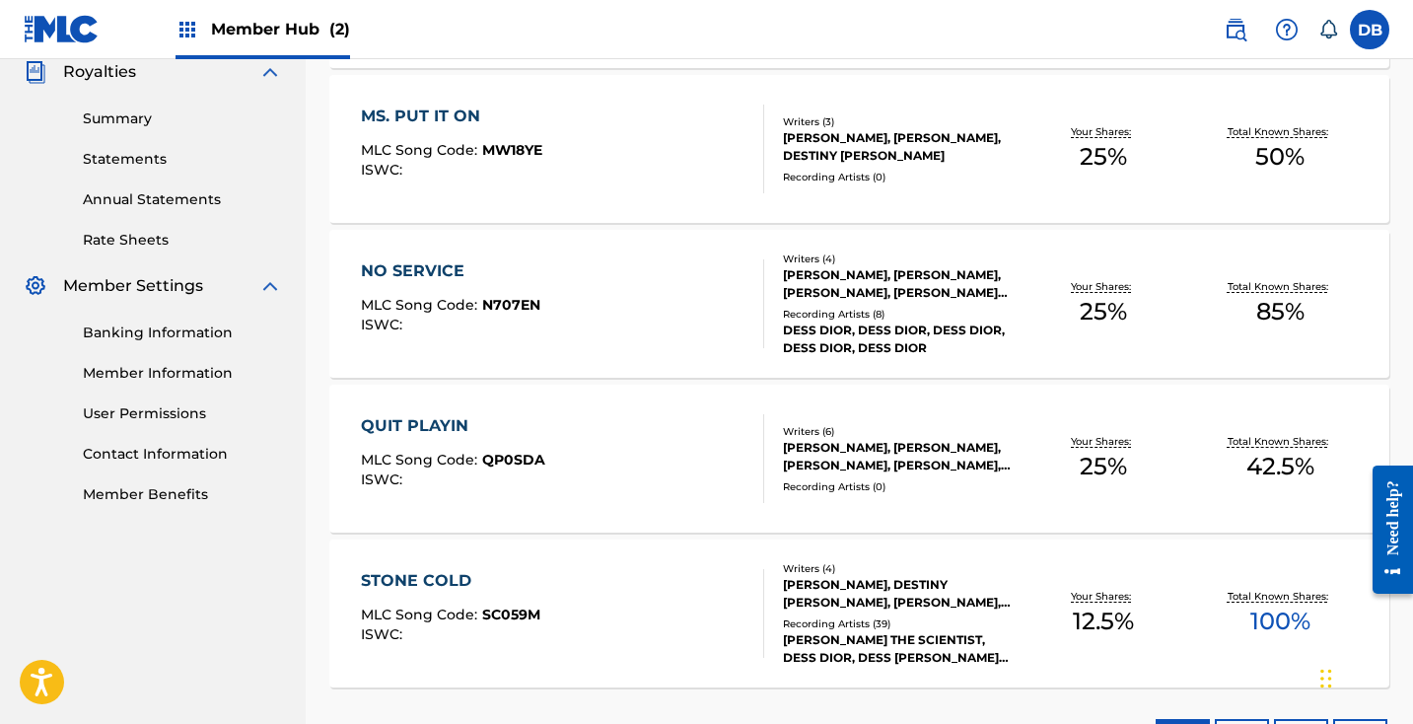
scroll to position [602, 0]
